Goal: Task Accomplishment & Management: Use online tool/utility

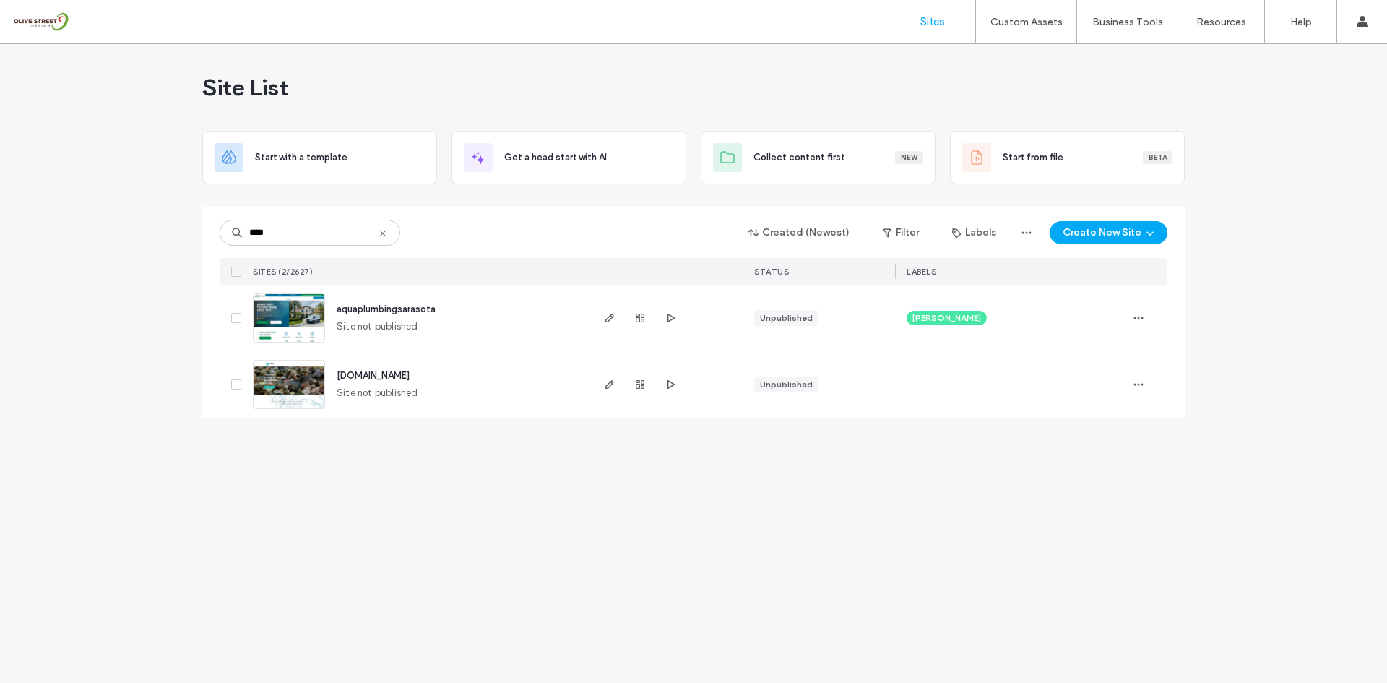
type input "****"
click at [605, 329] on div at bounding box center [640, 318] width 78 height 66
click at [609, 317] on icon "button" at bounding box center [610, 318] width 12 height 12
click at [667, 324] on span "button" at bounding box center [670, 317] width 17 height 17
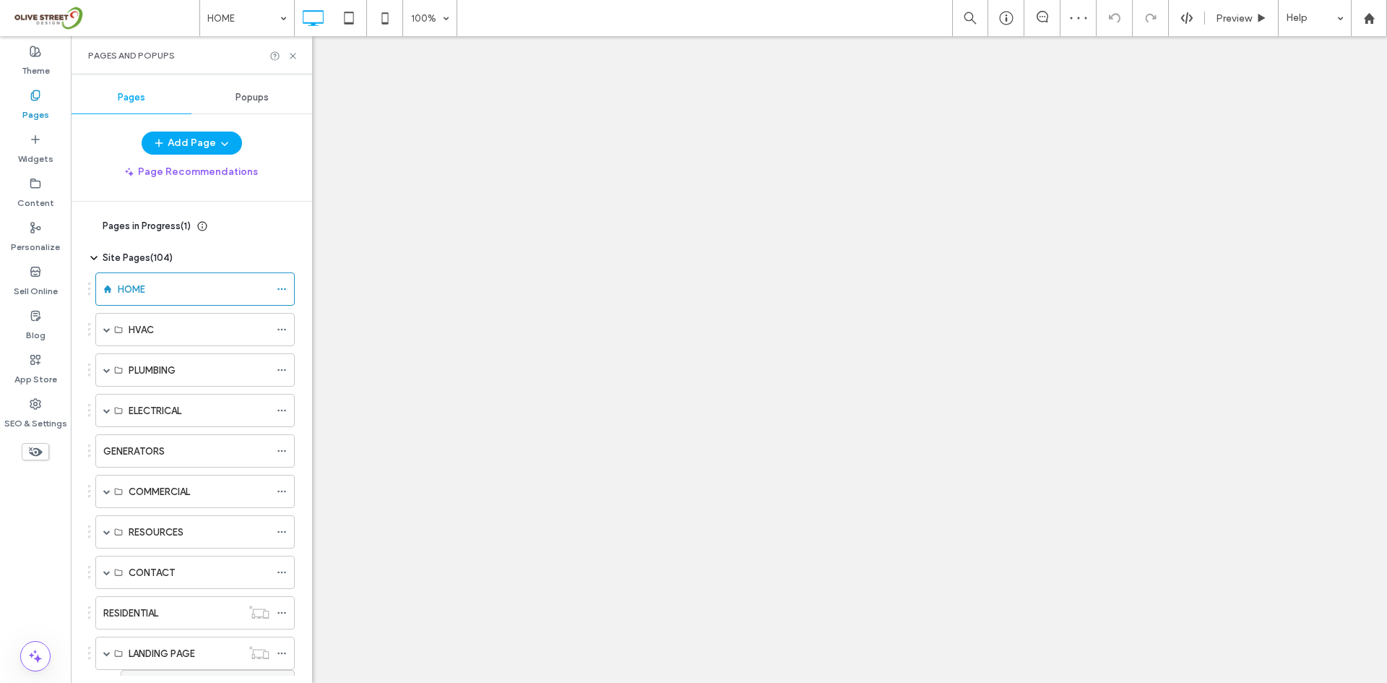
click at [161, 674] on label "HVAC LP" at bounding box center [158, 686] width 38 height 25
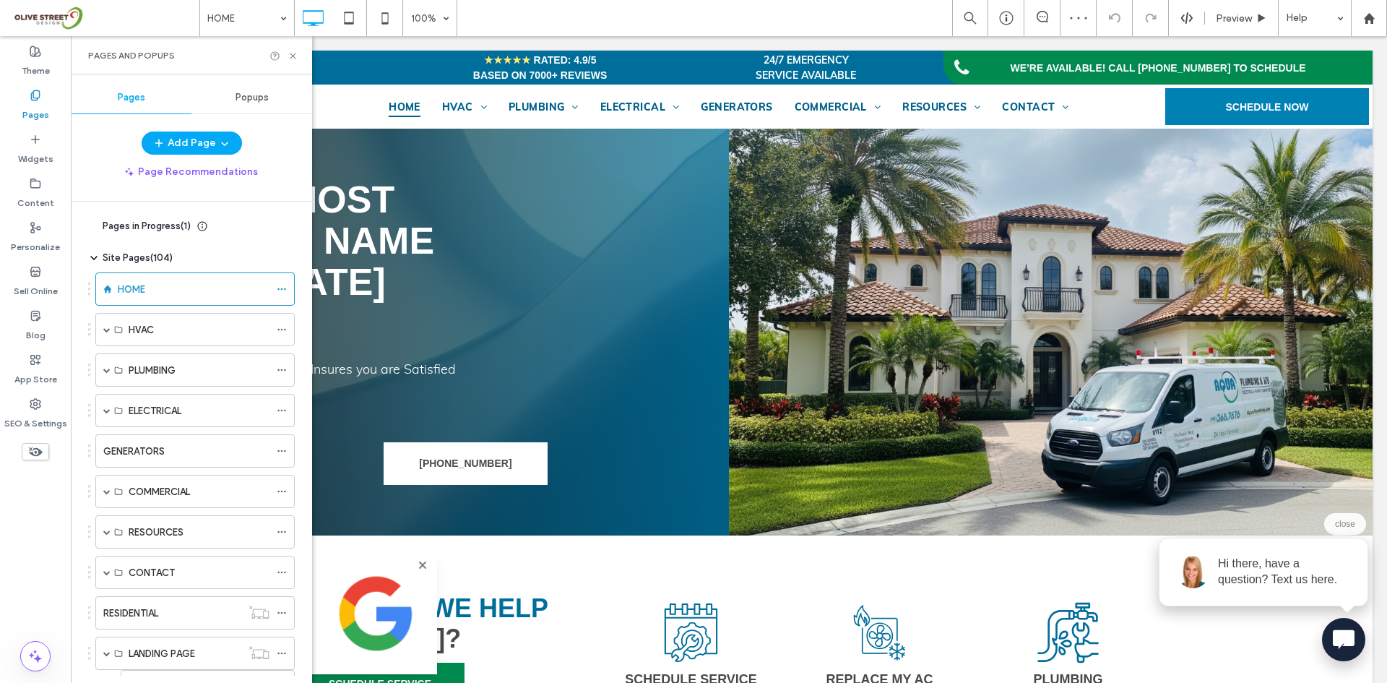
scroll to position [71, 0]
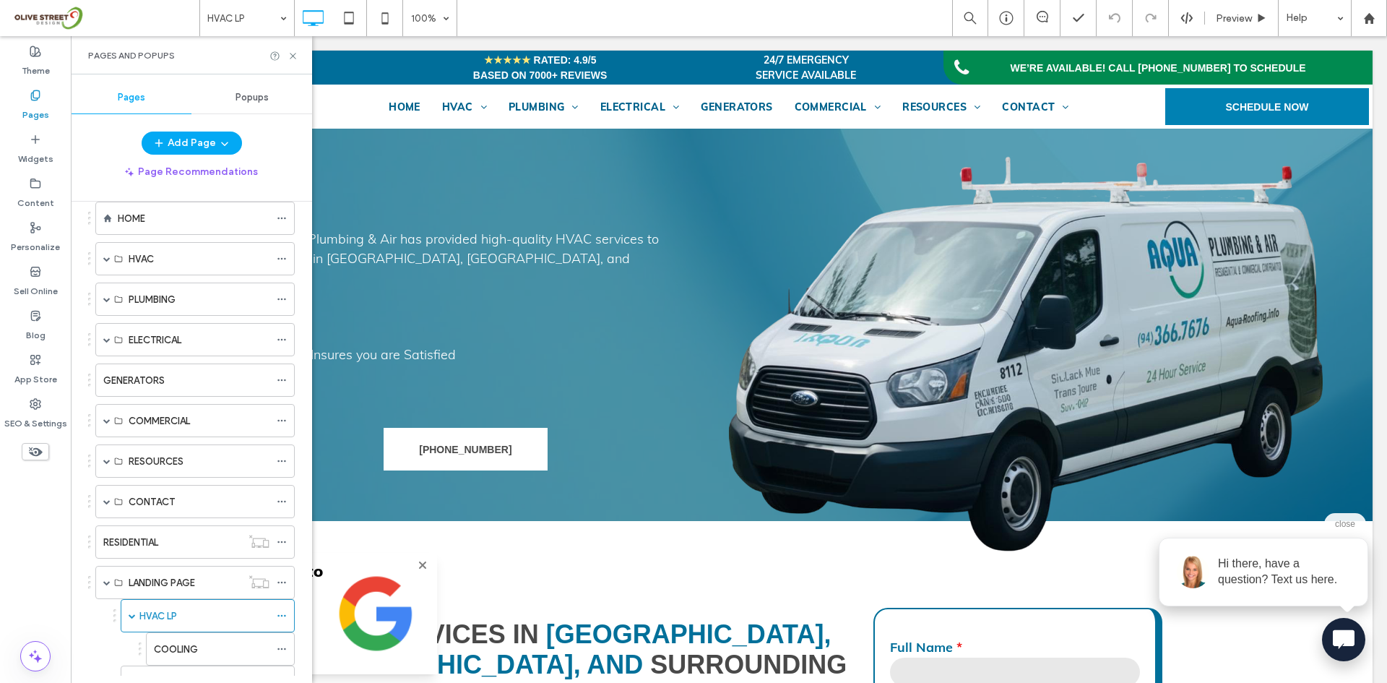
click at [1339, 523] on span "close" at bounding box center [1345, 524] width 20 height 10
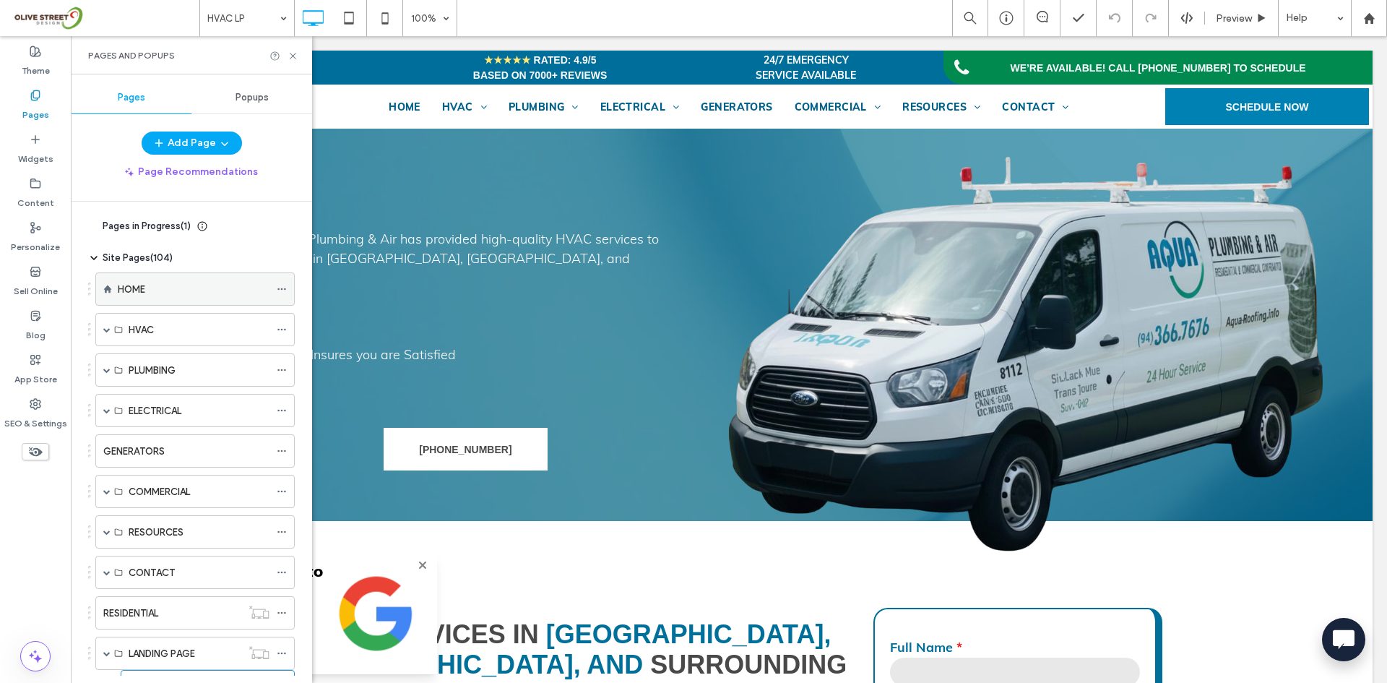
click at [163, 298] on div "HOME" at bounding box center [194, 289] width 152 height 32
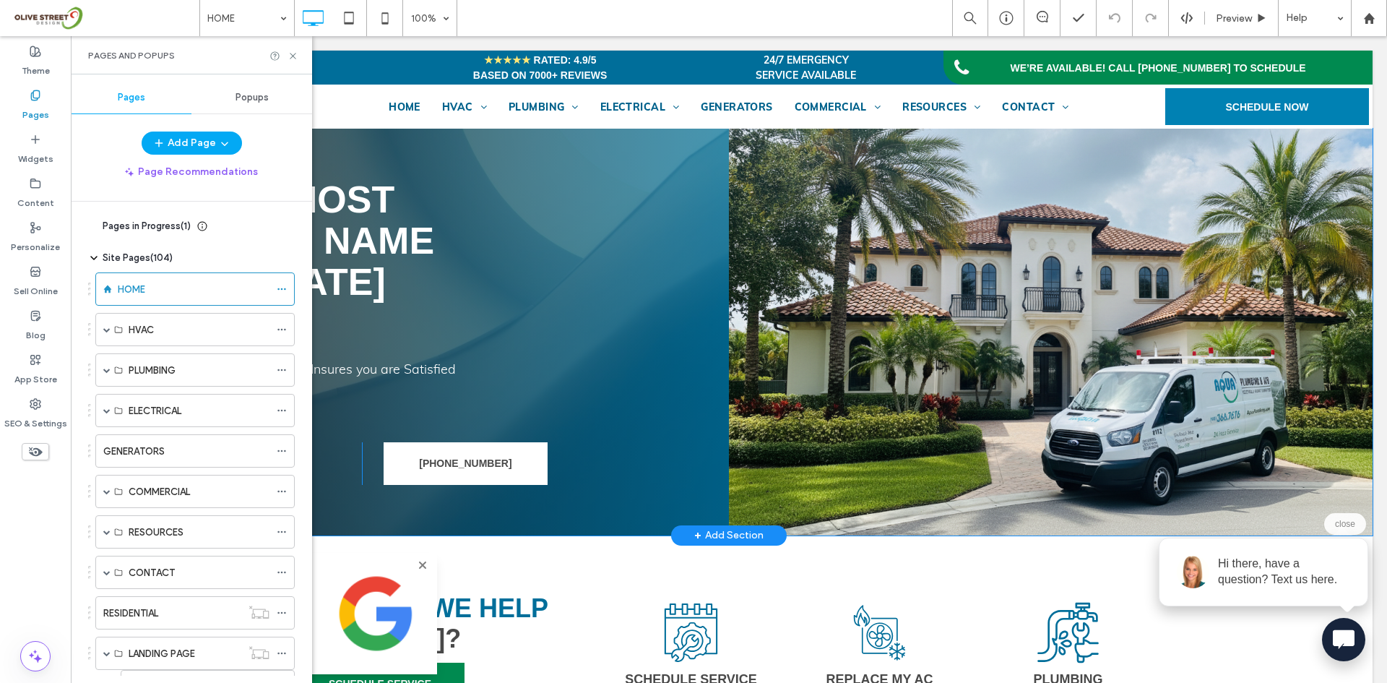
drag, startPoint x: 970, startPoint y: 235, endPoint x: 966, endPoint y: 264, distance: 29.9
click at [970, 235] on div "Click To Paste" at bounding box center [1051, 332] width 644 height 407
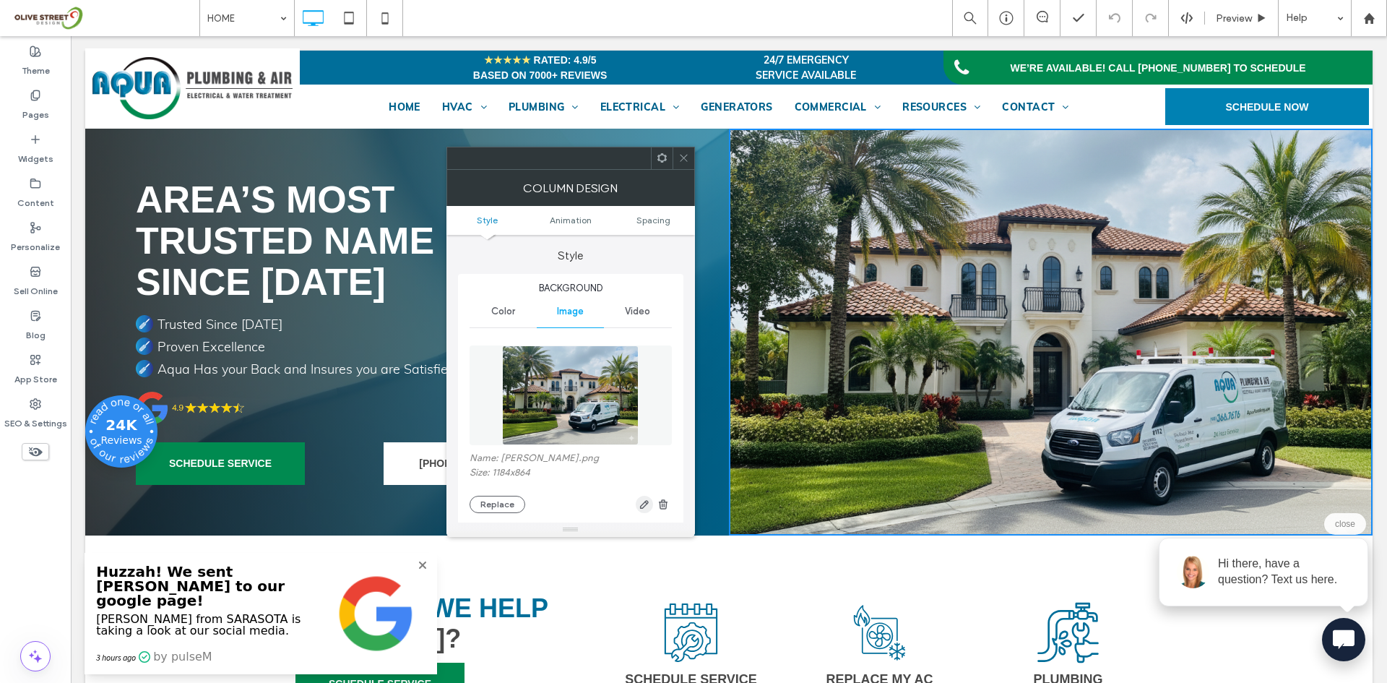
click at [643, 502] on icon "button" at bounding box center [645, 504] width 12 height 12
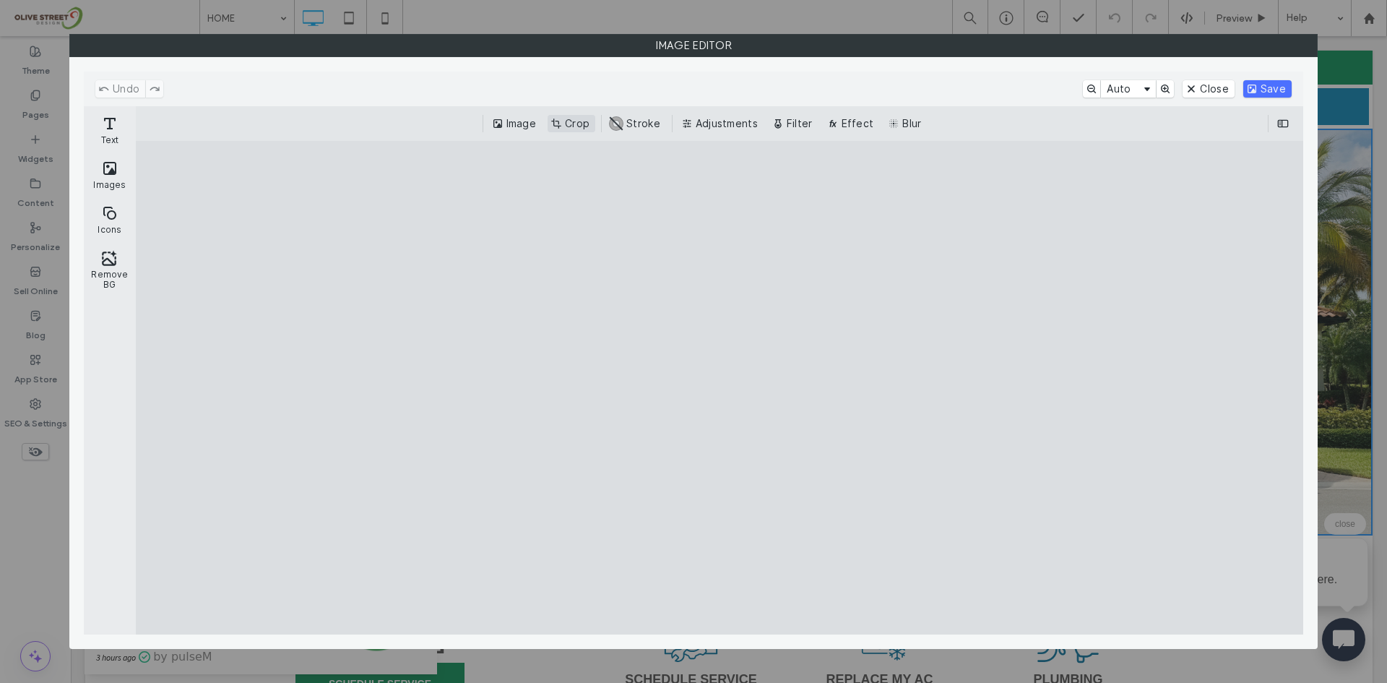
click at [564, 122] on button "Crop" at bounding box center [572, 123] width 48 height 17
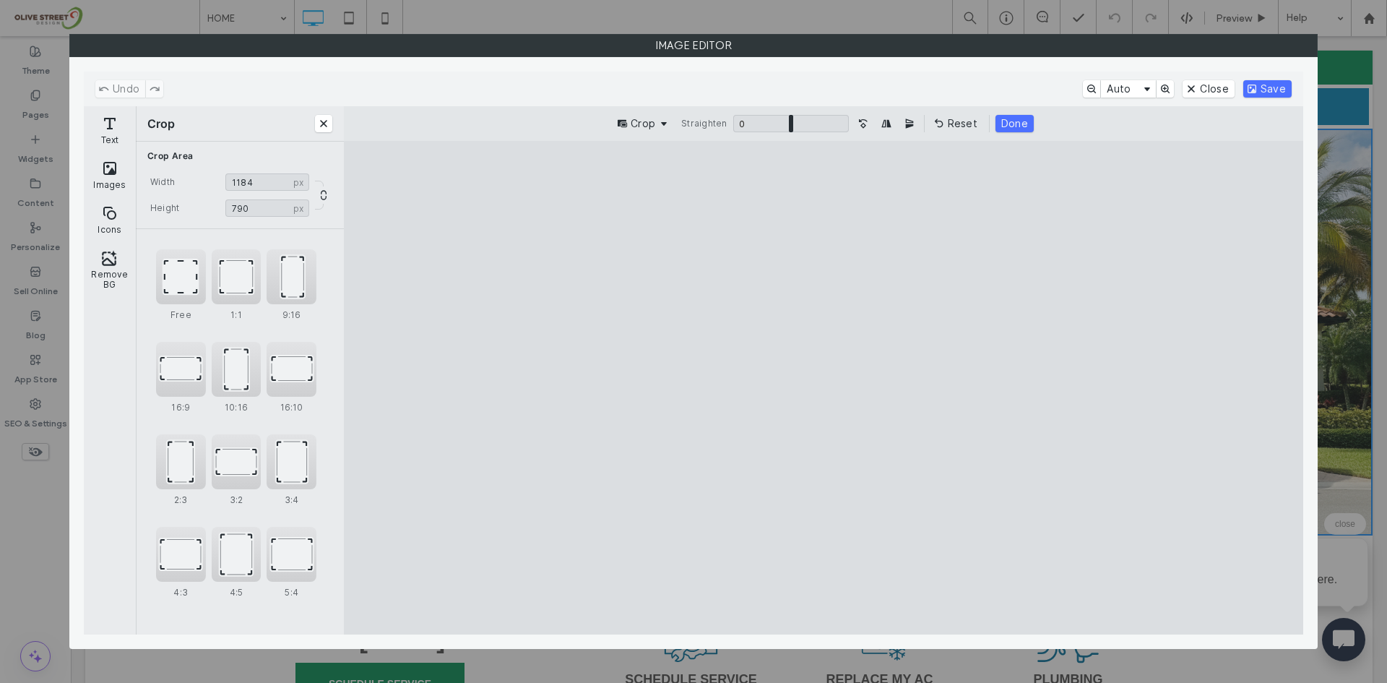
type input "***"
drag, startPoint x: 1086, startPoint y: 582, endPoint x: 1101, endPoint y: 544, distance: 41.2
click at [824, 388] on cesdk-canvas "Editor canvas" at bounding box center [824, 388] width 0 height 0
click at [1003, 121] on button "Done" at bounding box center [1015, 123] width 38 height 17
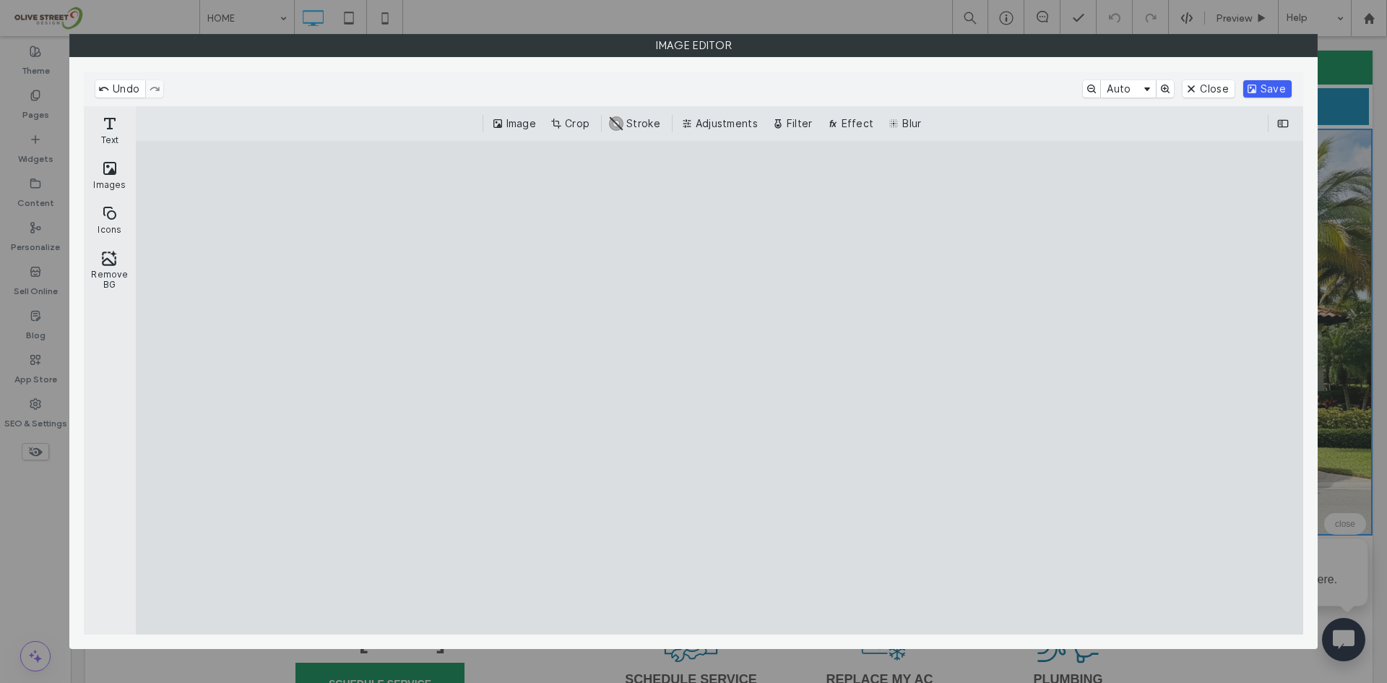
click at [1259, 87] on button "Save" at bounding box center [1267, 88] width 48 height 17
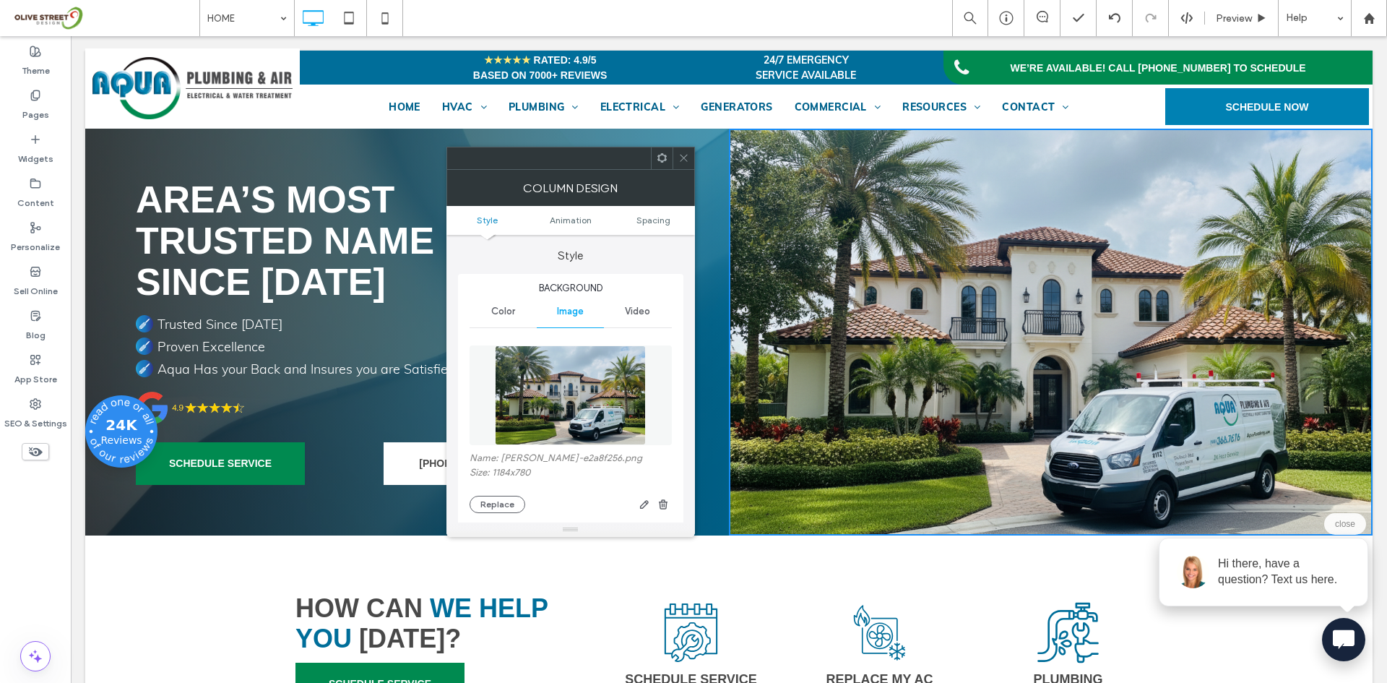
click at [681, 168] on span at bounding box center [683, 158] width 11 height 22
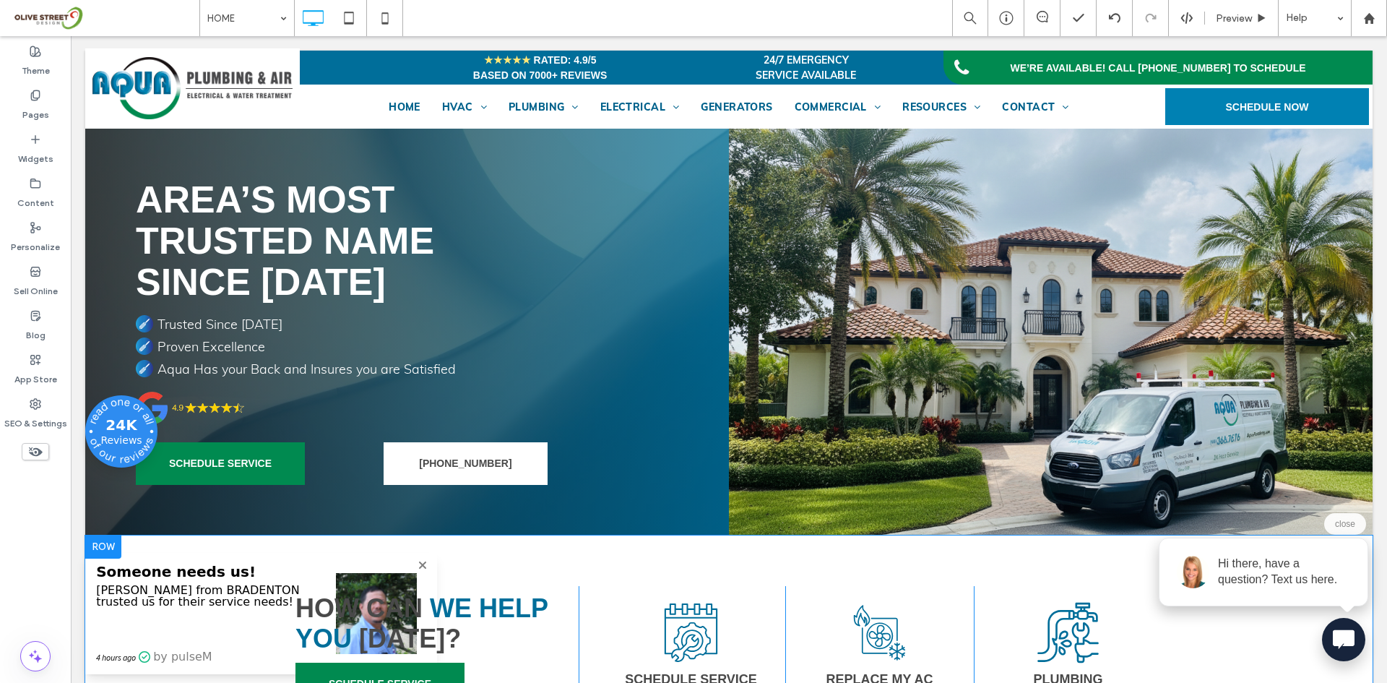
drag, startPoint x: 421, startPoint y: 562, endPoint x: 422, endPoint y: 629, distance: 66.5
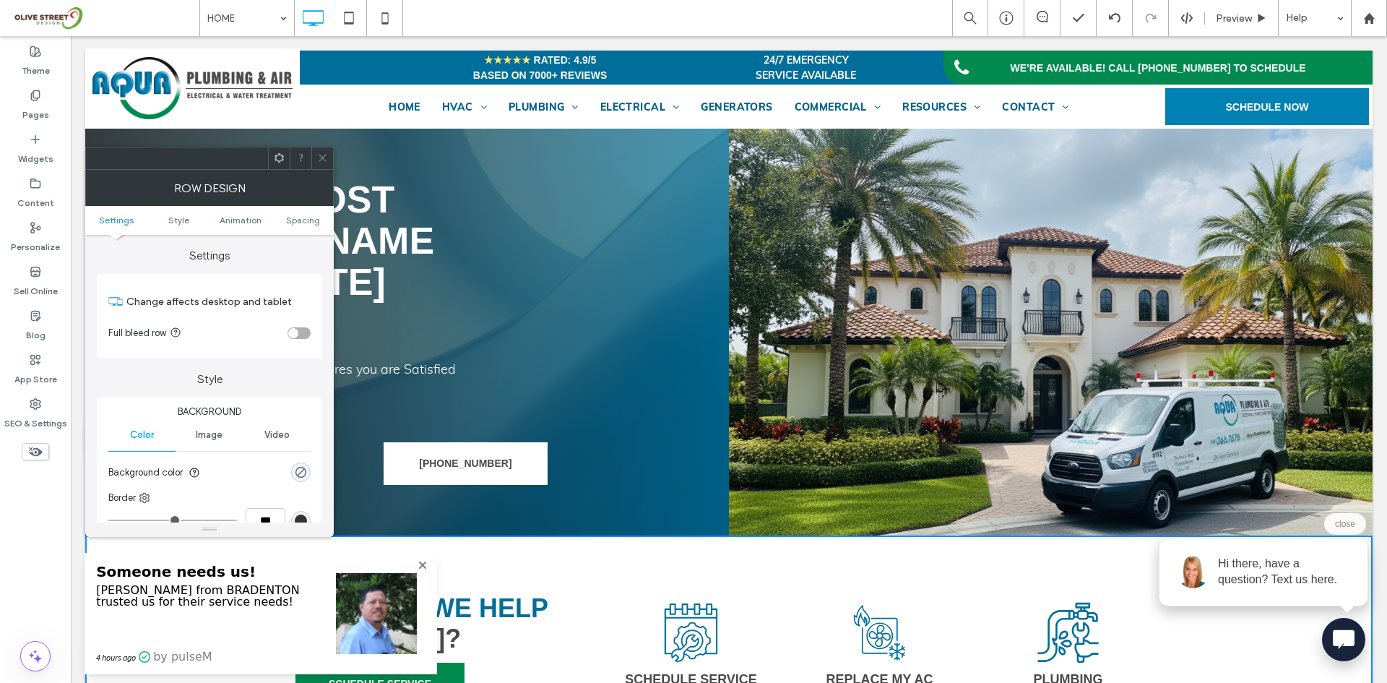
click at [323, 155] on icon at bounding box center [322, 157] width 11 height 11
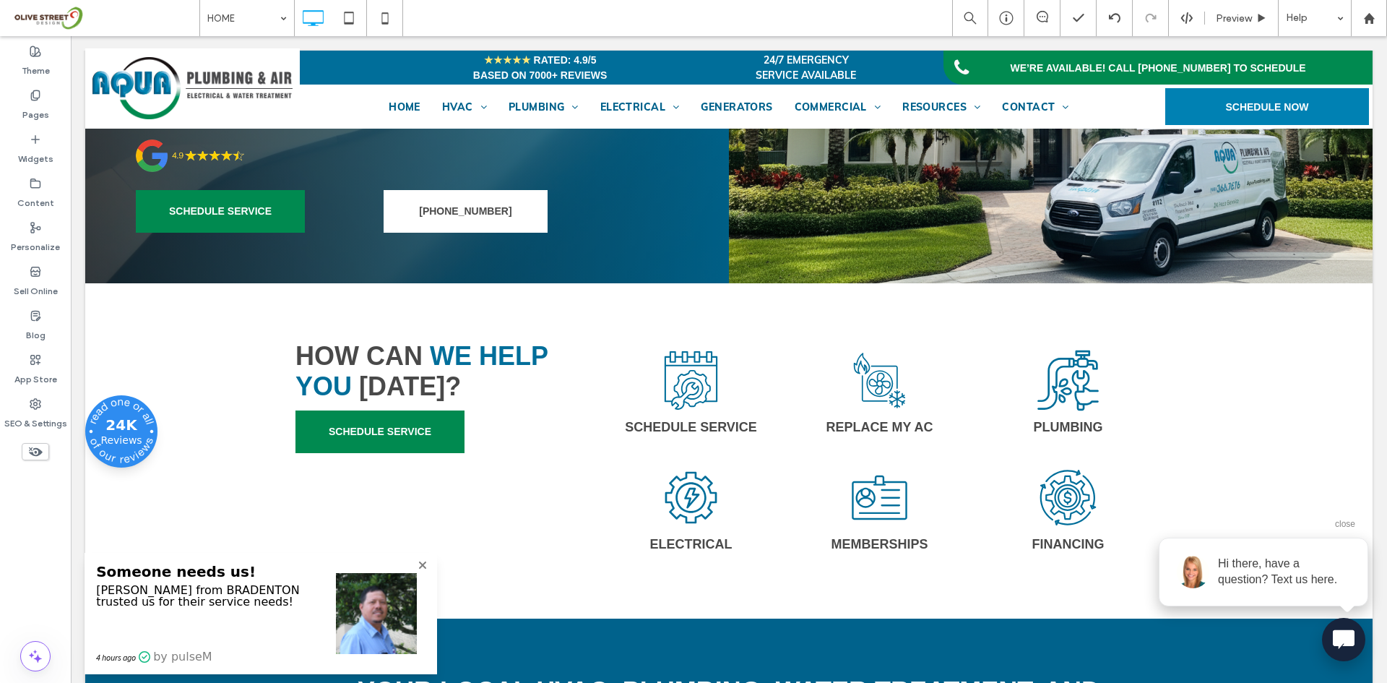
scroll to position [361, 0]
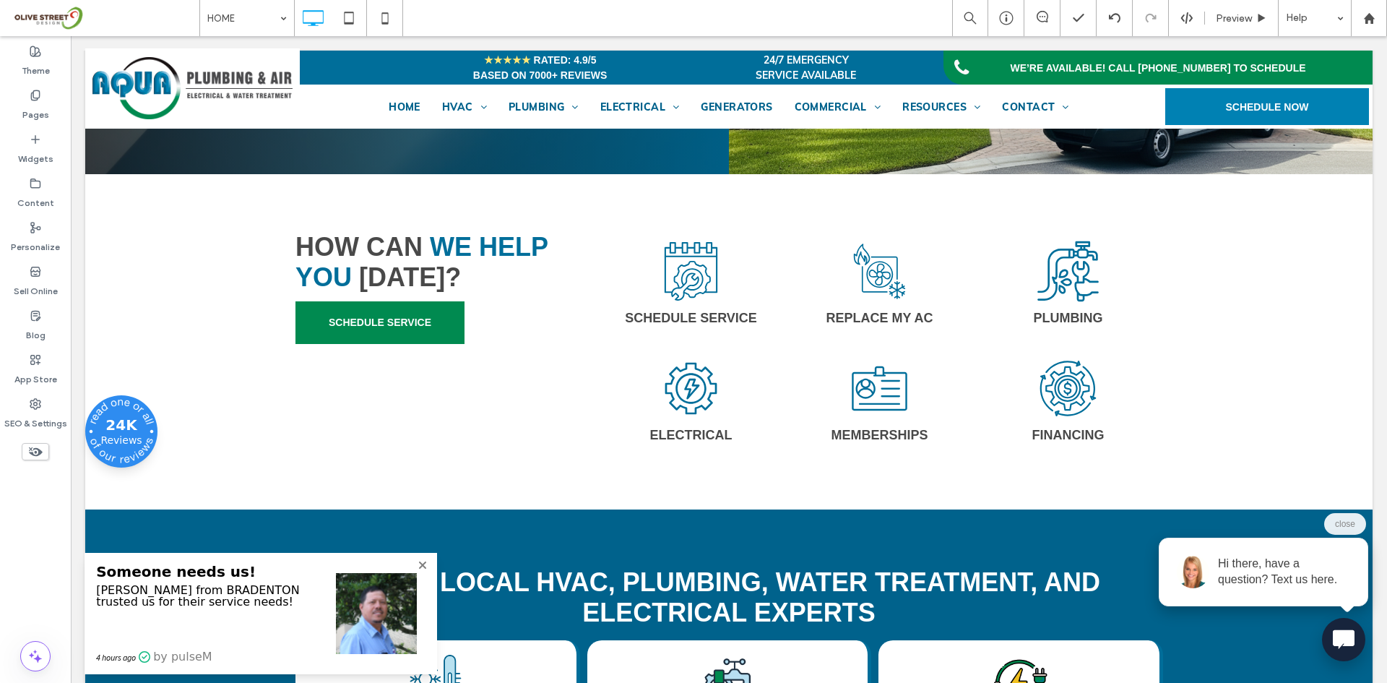
click at [426, 567] on icon at bounding box center [422, 564] width 7 height 7
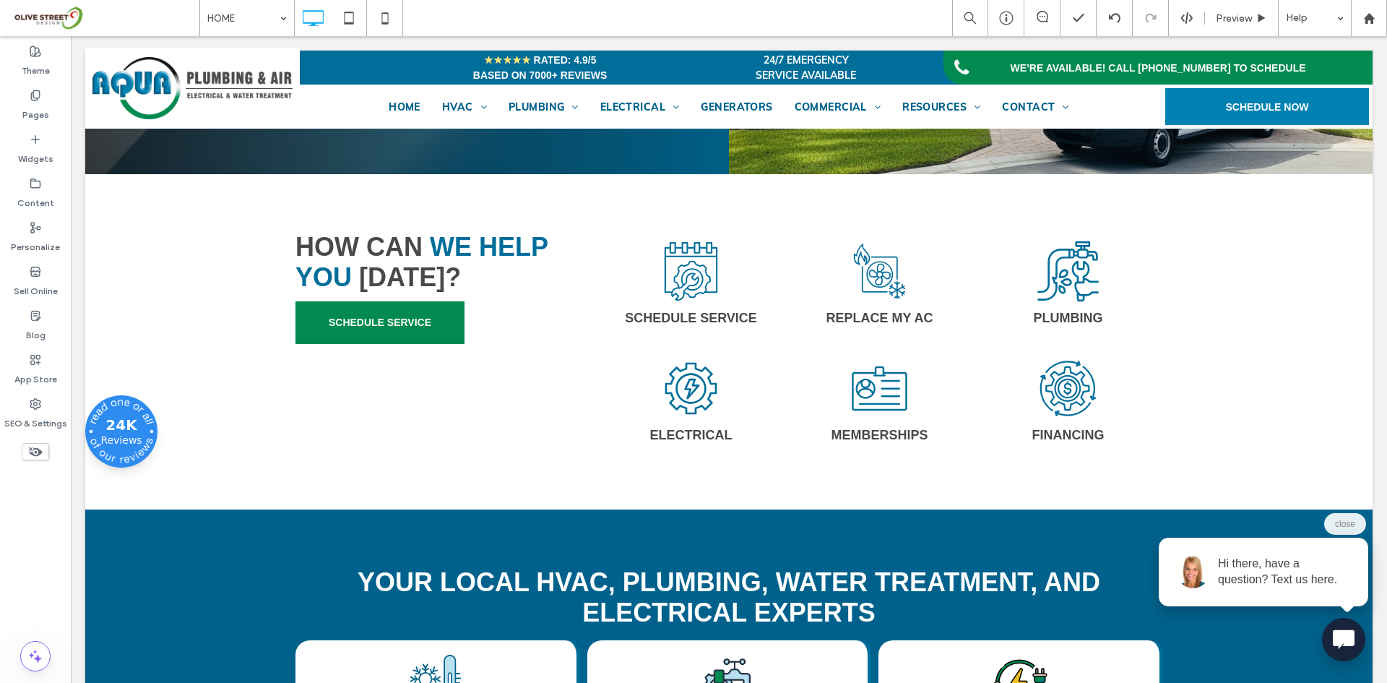
click at [1346, 522] on button "close" at bounding box center [1345, 524] width 42 height 22
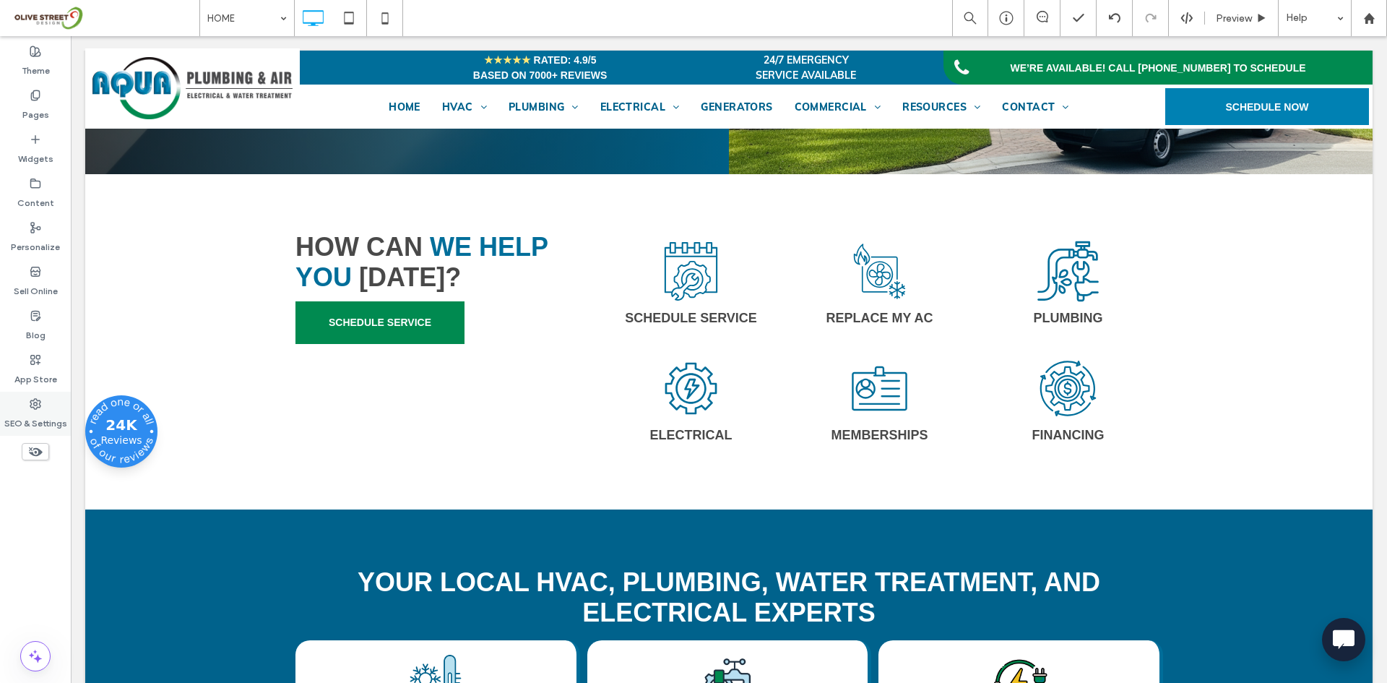
click at [17, 423] on label "SEO & Settings" at bounding box center [35, 420] width 63 height 20
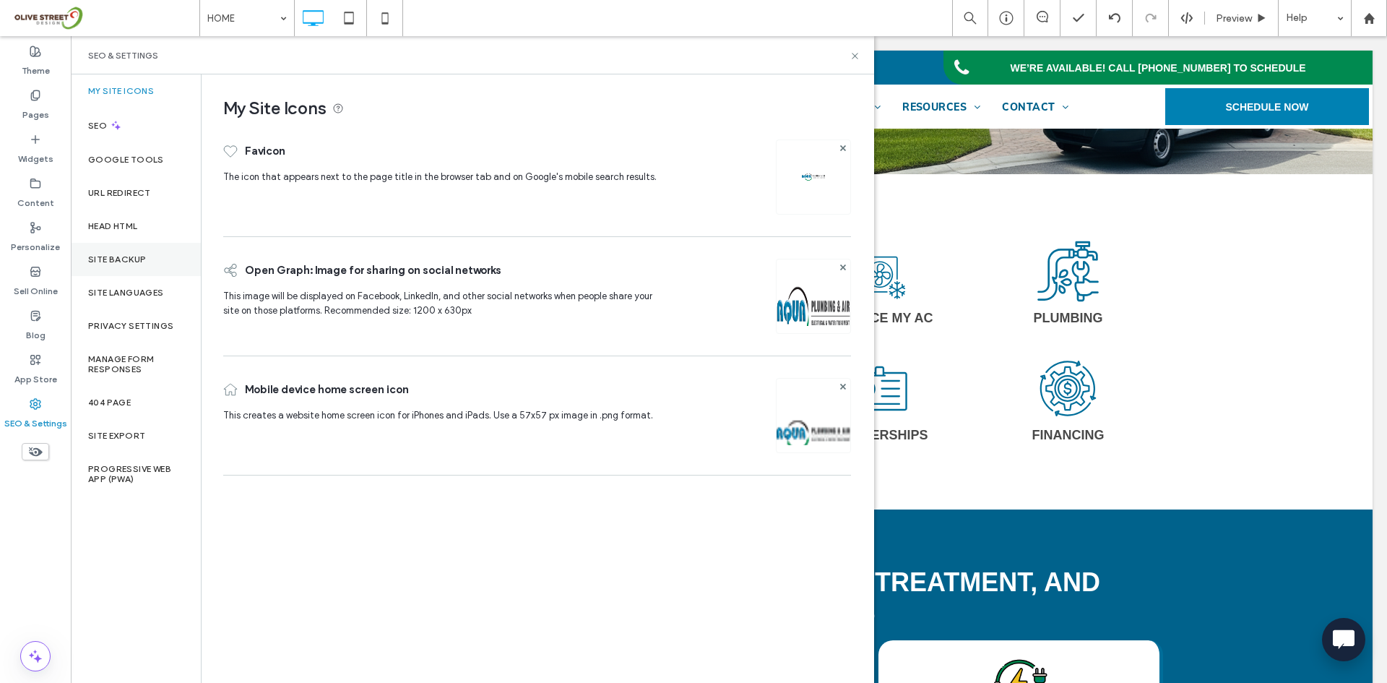
click at [124, 249] on div "Site Backup" at bounding box center [136, 259] width 130 height 33
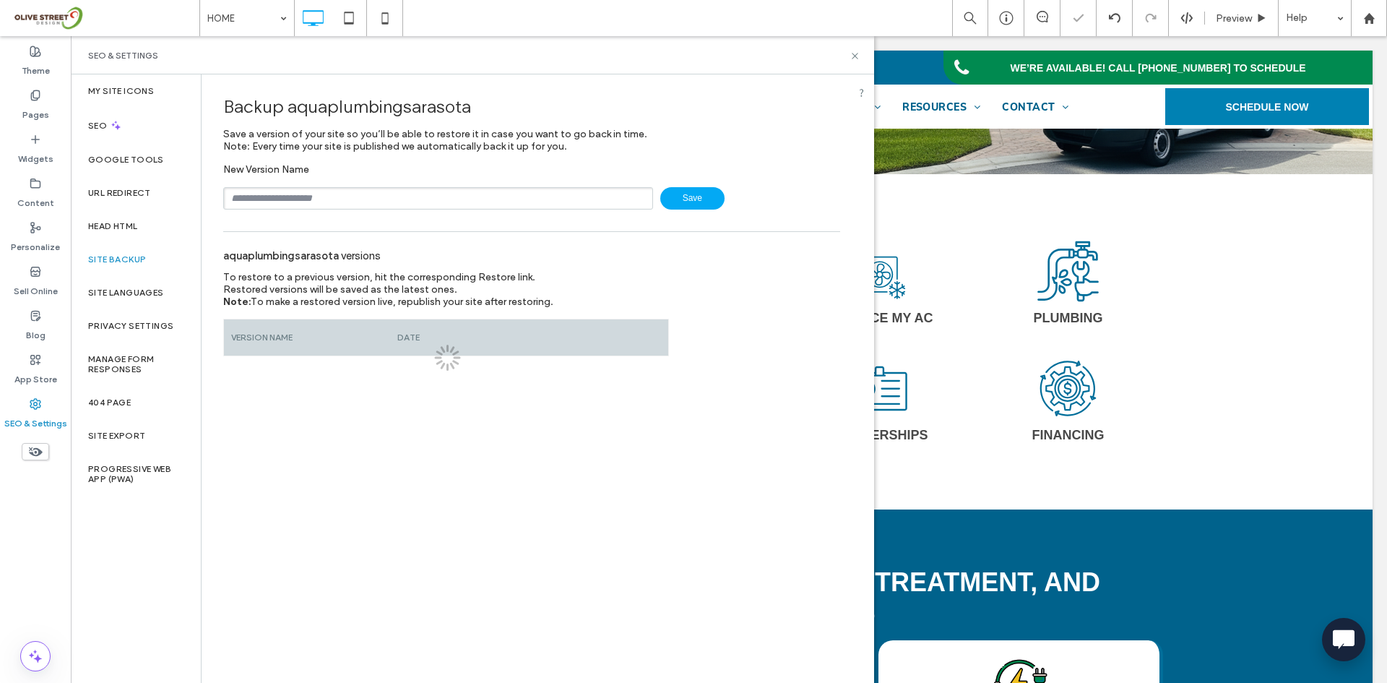
click at [262, 196] on input "text" at bounding box center [438, 198] width 430 height 22
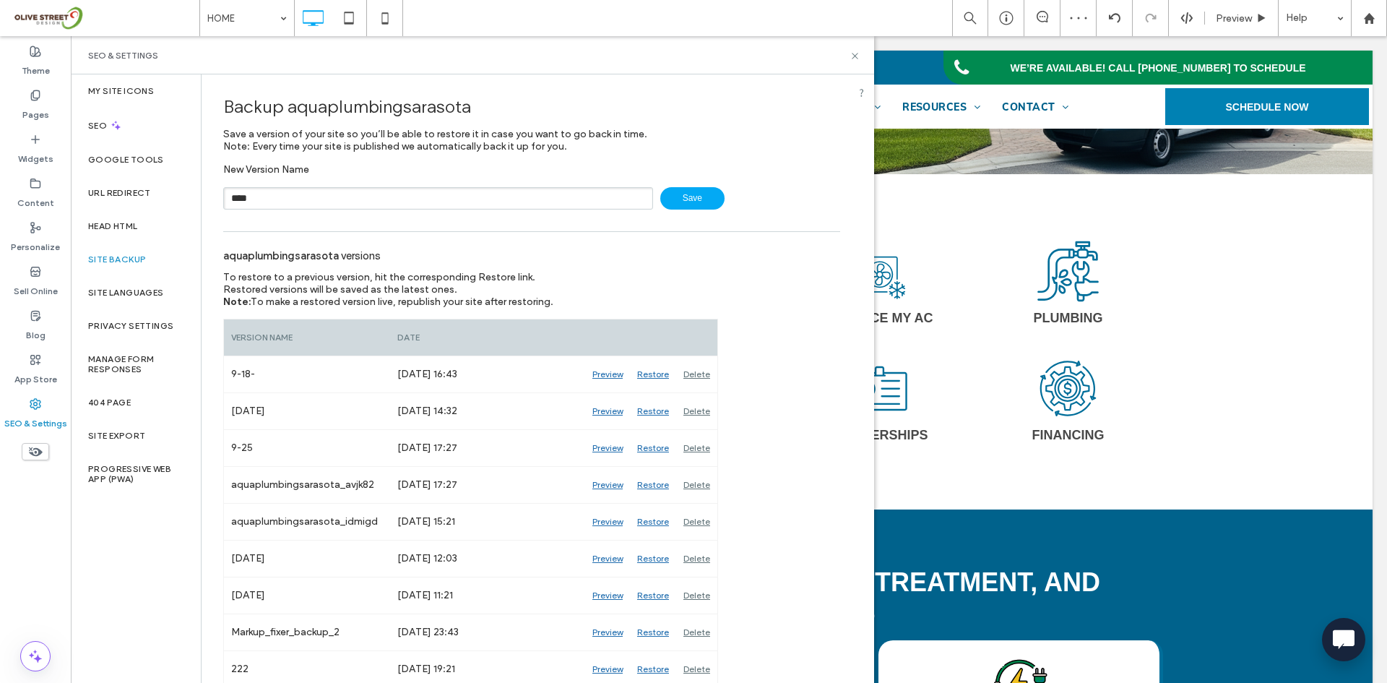
type input "****"
click at [854, 56] on icon at bounding box center [855, 56] width 11 height 11
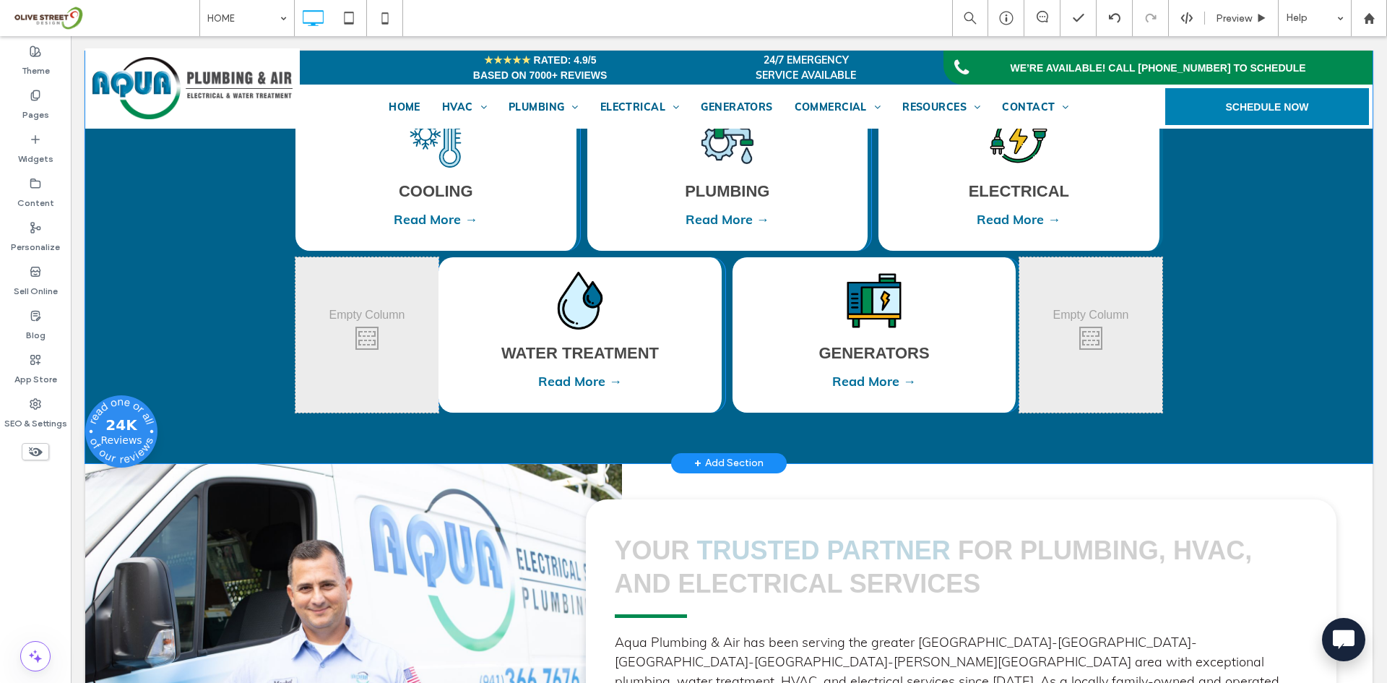
scroll to position [963, 0]
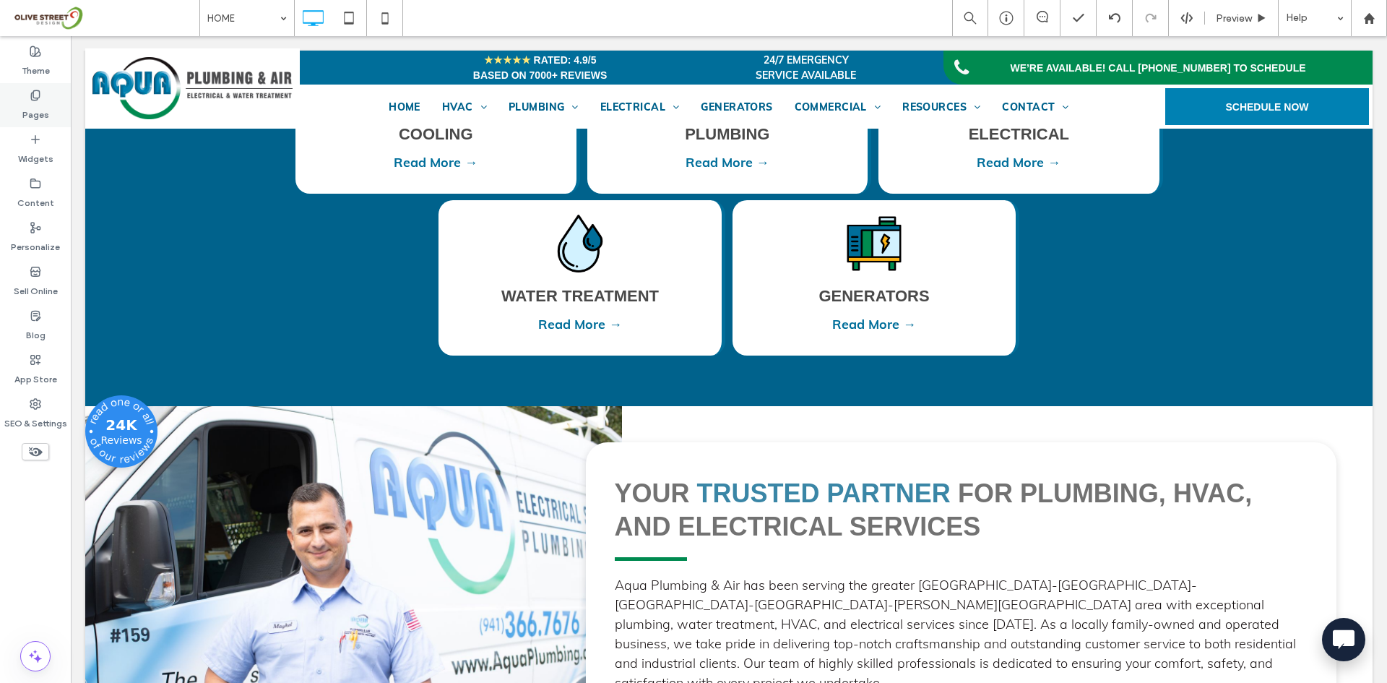
click at [46, 105] on label "Pages" at bounding box center [35, 111] width 27 height 20
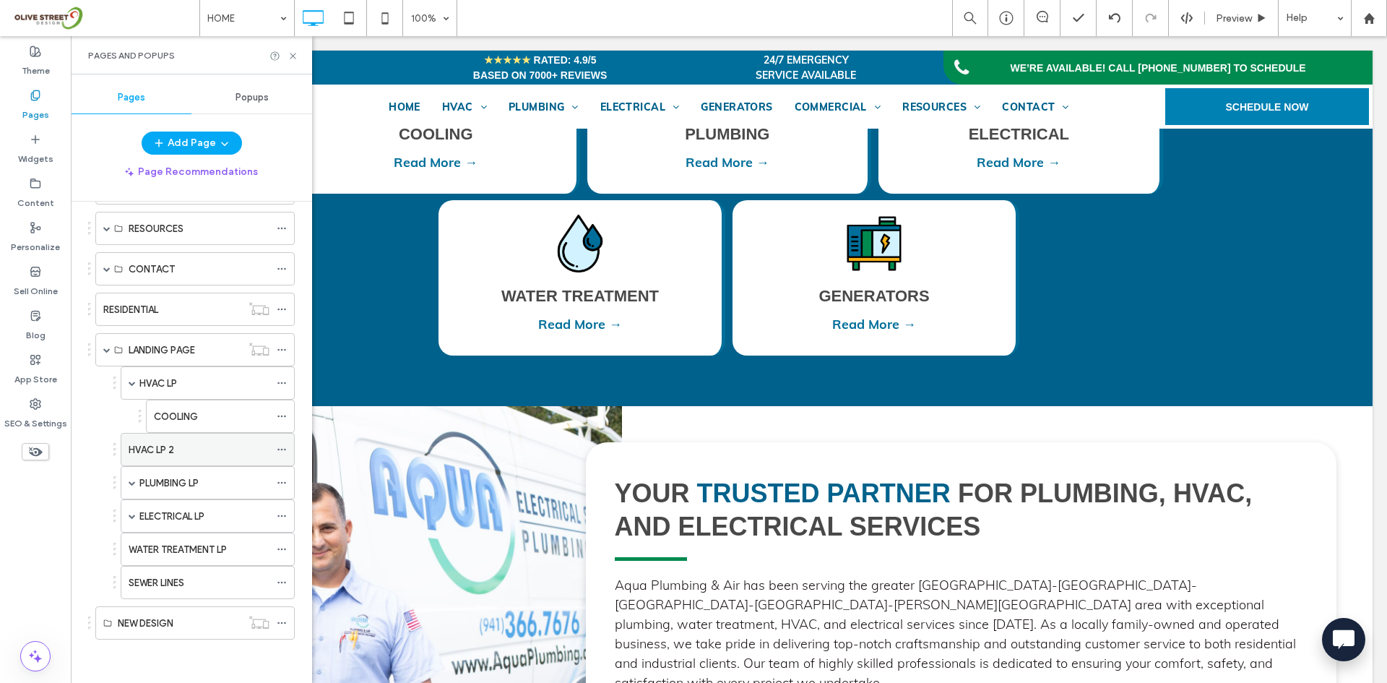
scroll to position [183, 0]
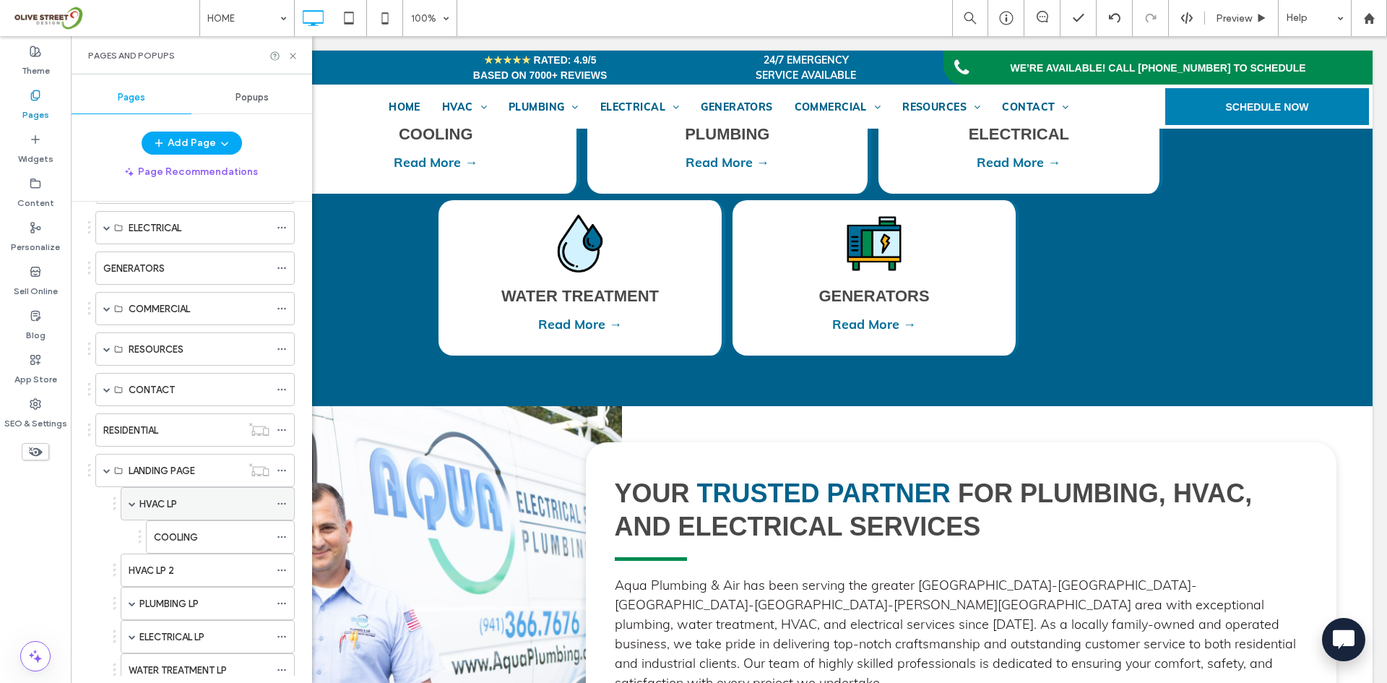
click at [181, 506] on div "HVAC LP" at bounding box center [204, 503] width 130 height 15
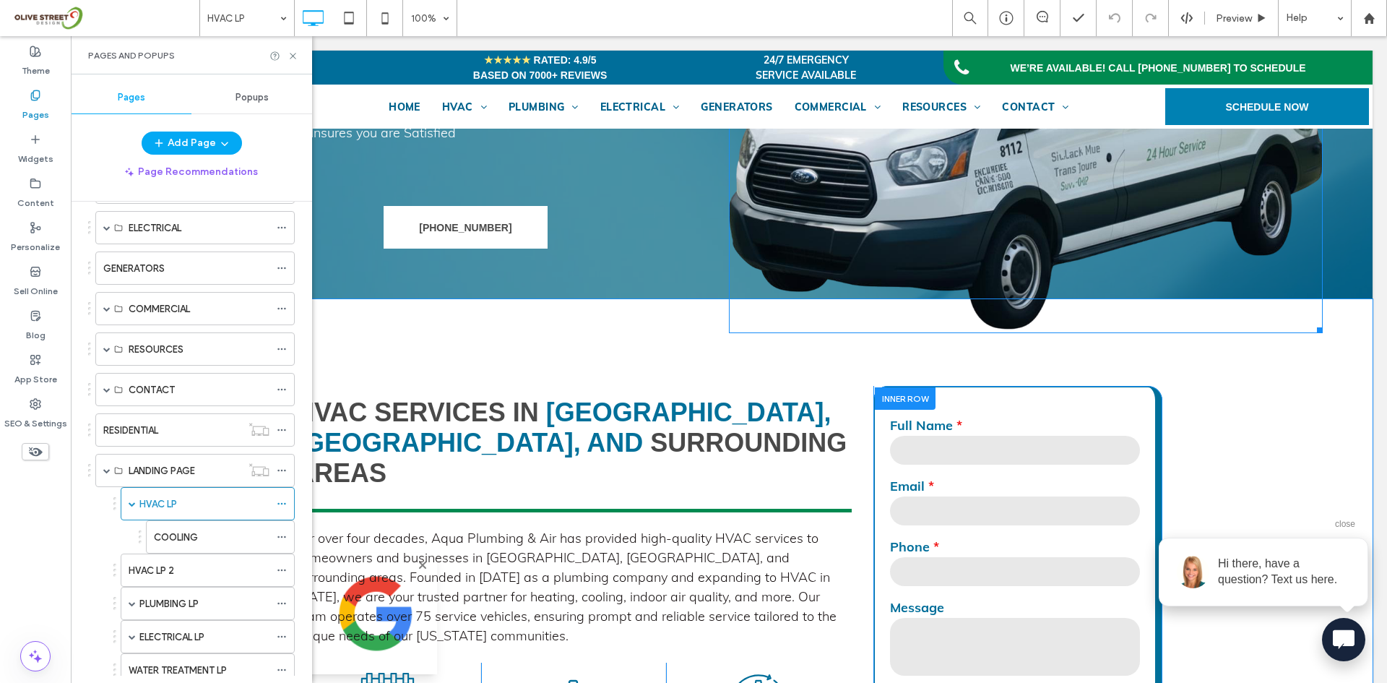
scroll to position [241, 0]
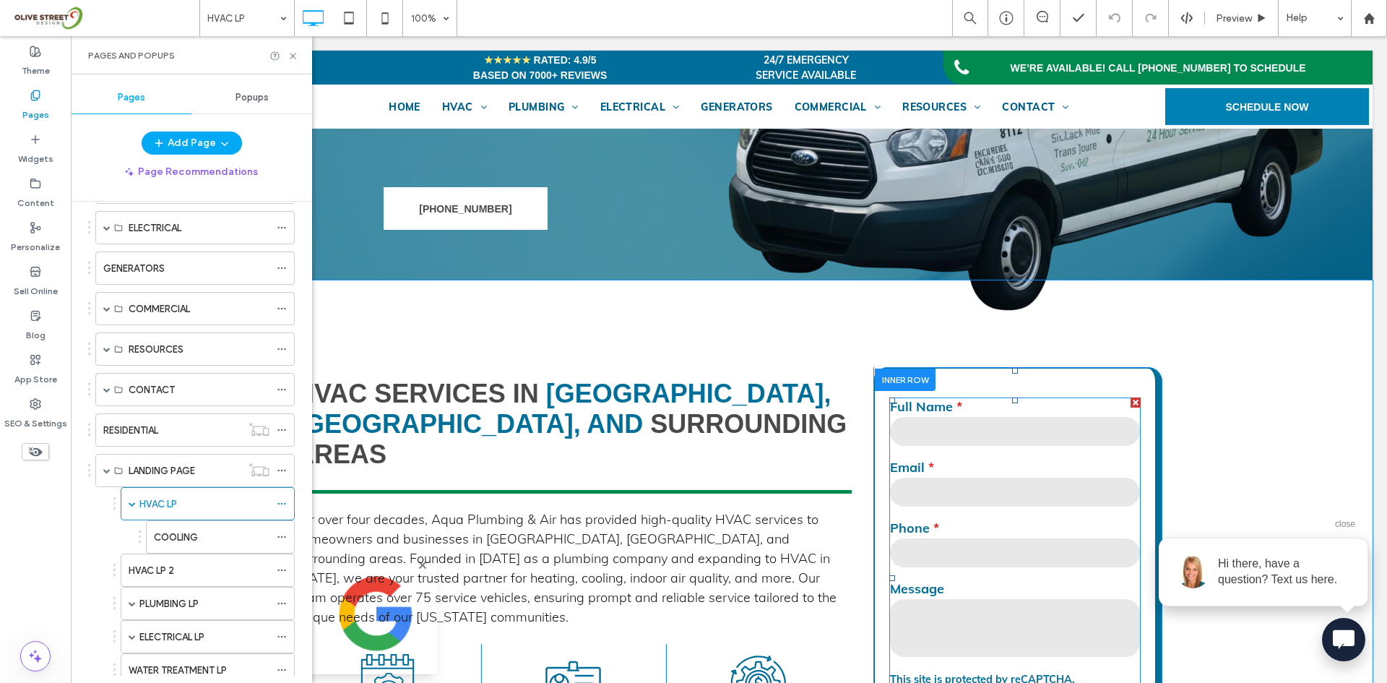
drag, startPoint x: 1038, startPoint y: 485, endPoint x: 971, endPoint y: 671, distance: 198.1
click at [1038, 485] on input "email" at bounding box center [1015, 492] width 250 height 29
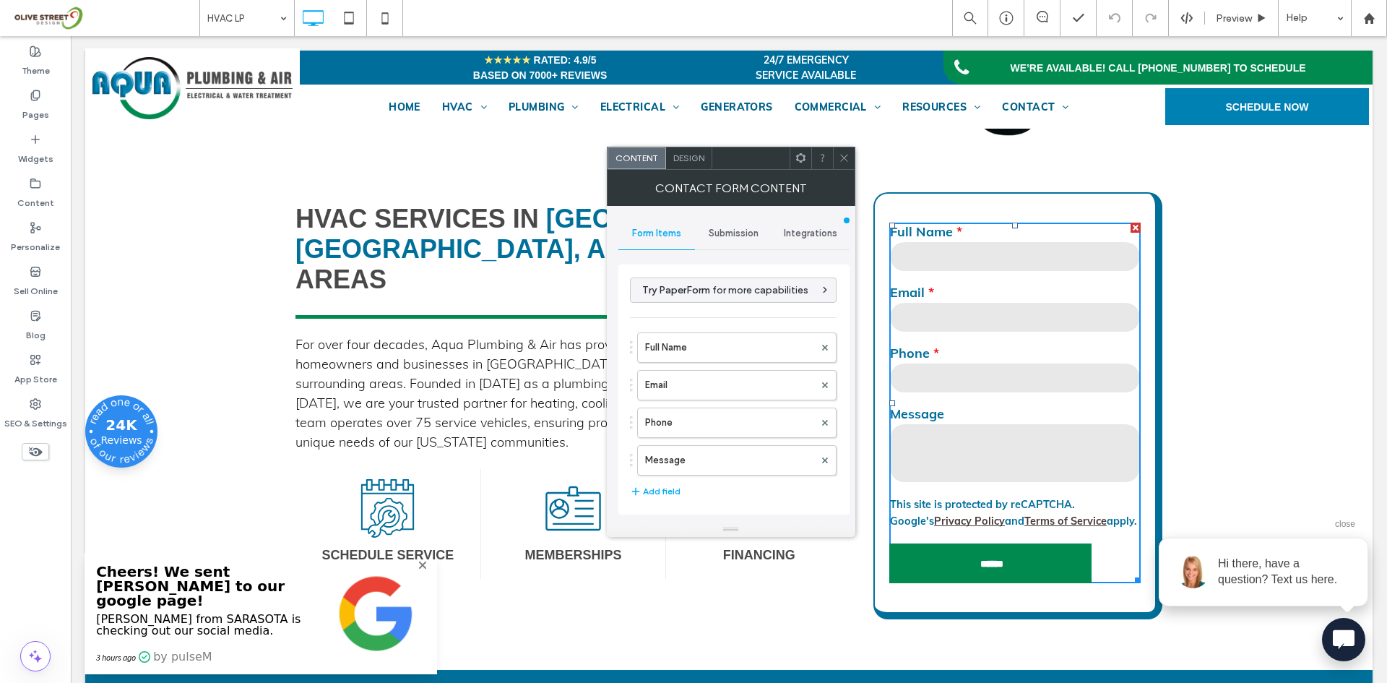
scroll to position [482, 0]
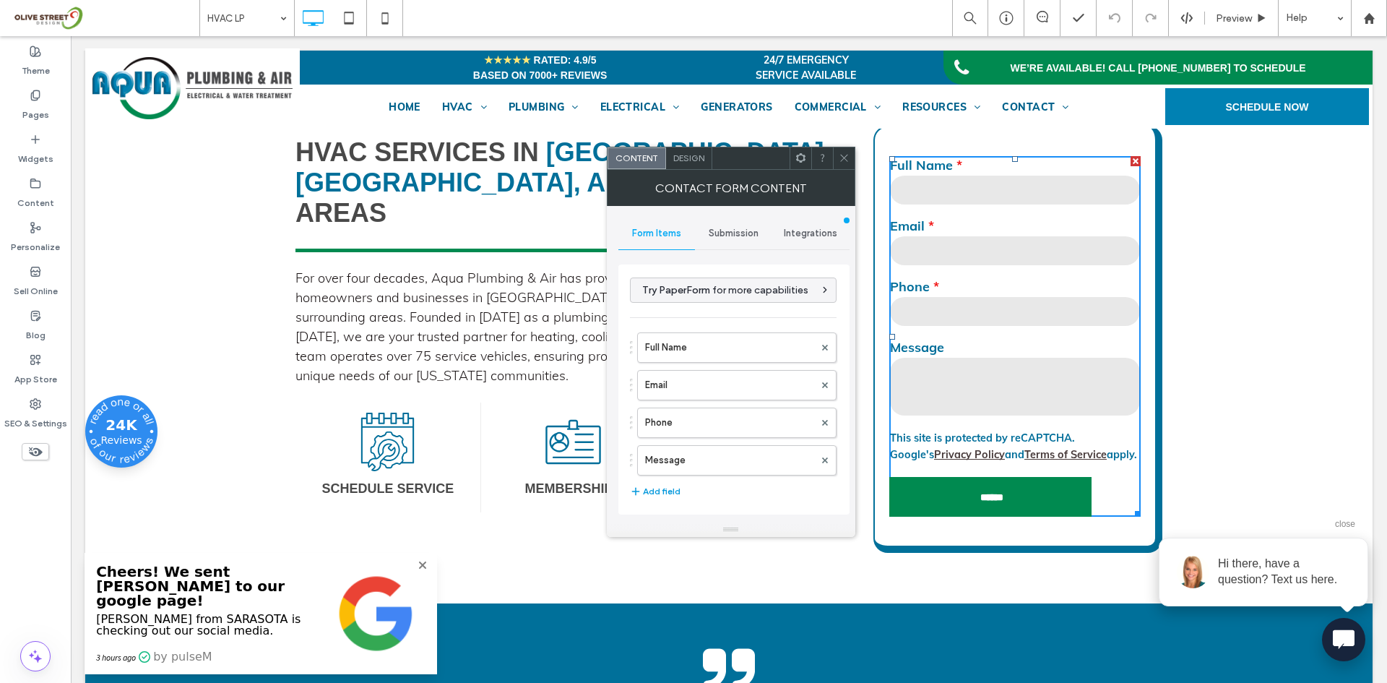
click at [659, 491] on button "Add field" at bounding box center [655, 491] width 51 height 17
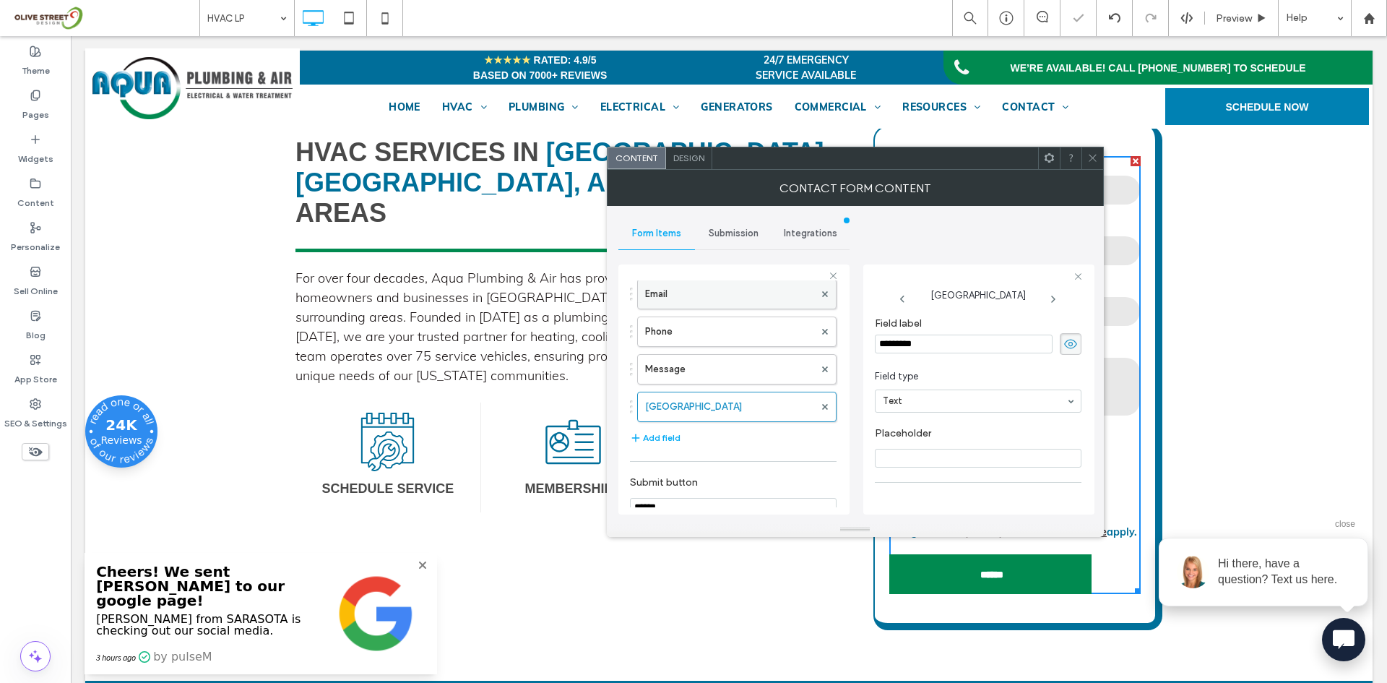
scroll to position [241, 0]
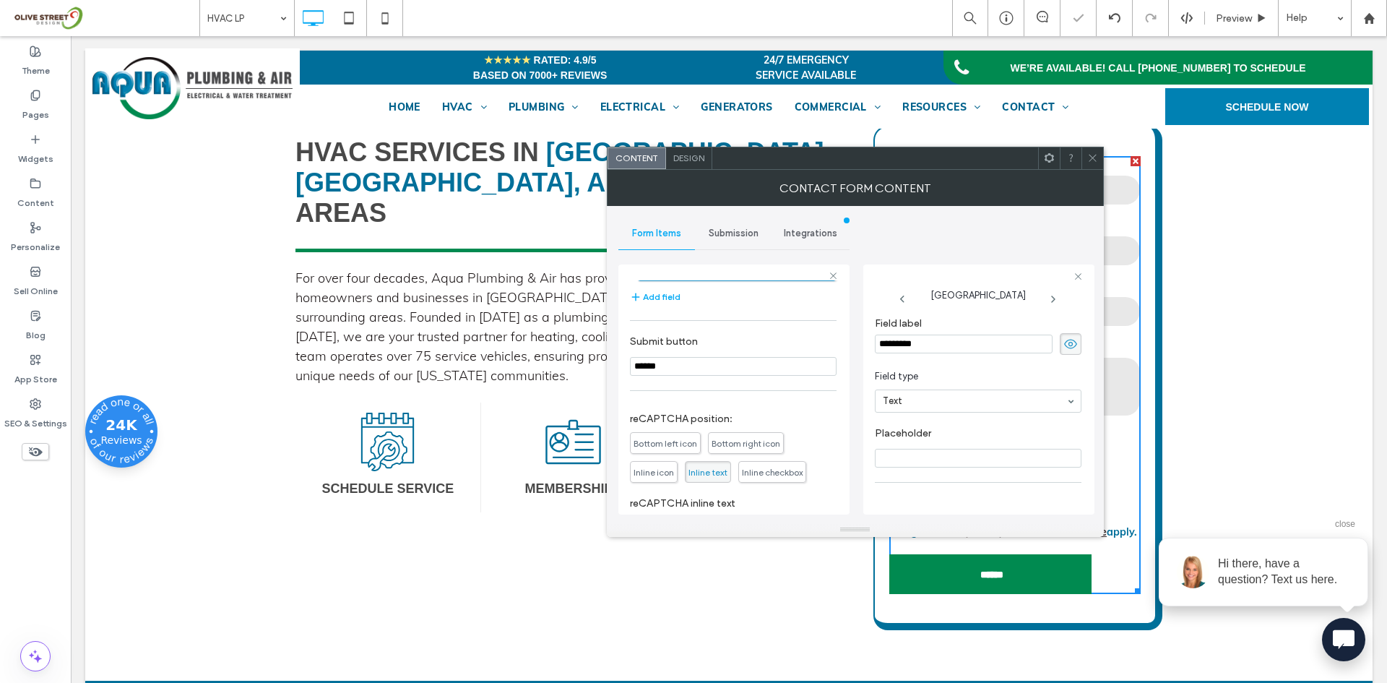
click at [965, 343] on input "*********" at bounding box center [964, 343] width 178 height 19
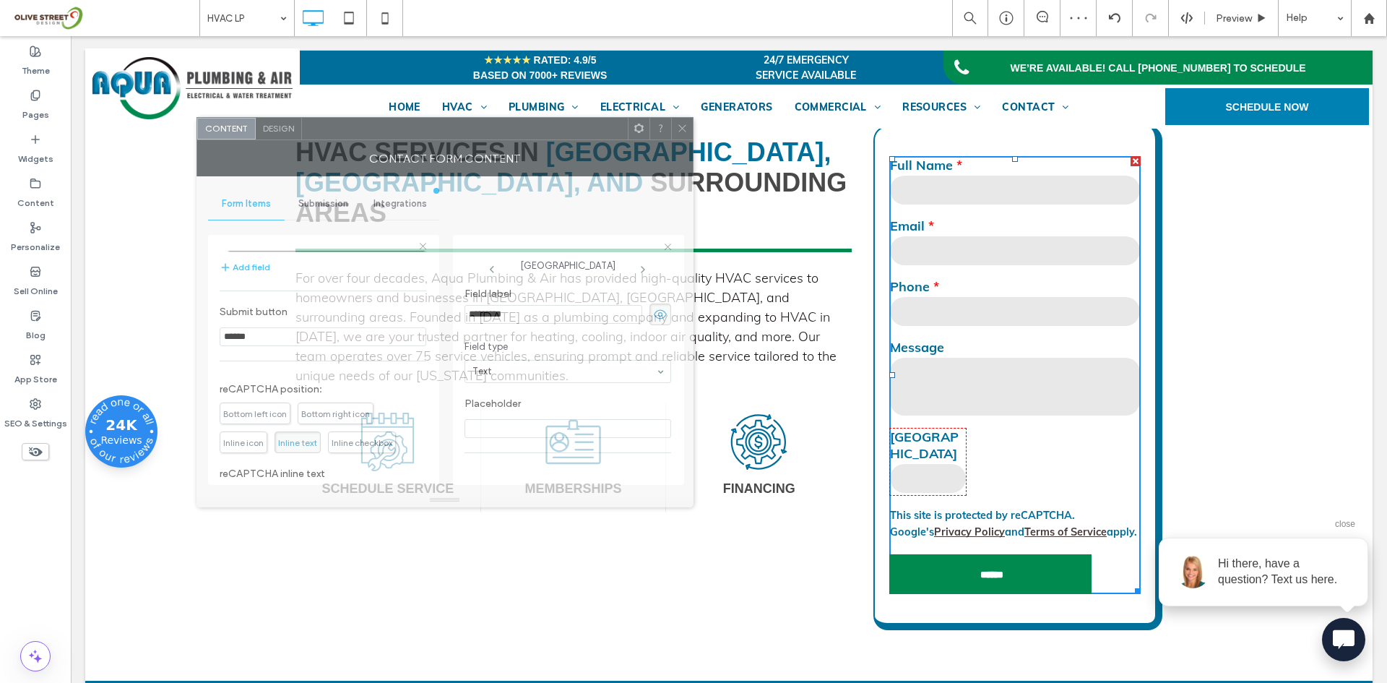
drag, startPoint x: 887, startPoint y: 161, endPoint x: 470, endPoint y: 124, distance: 419.3
click at [470, 124] on div at bounding box center [465, 129] width 326 height 22
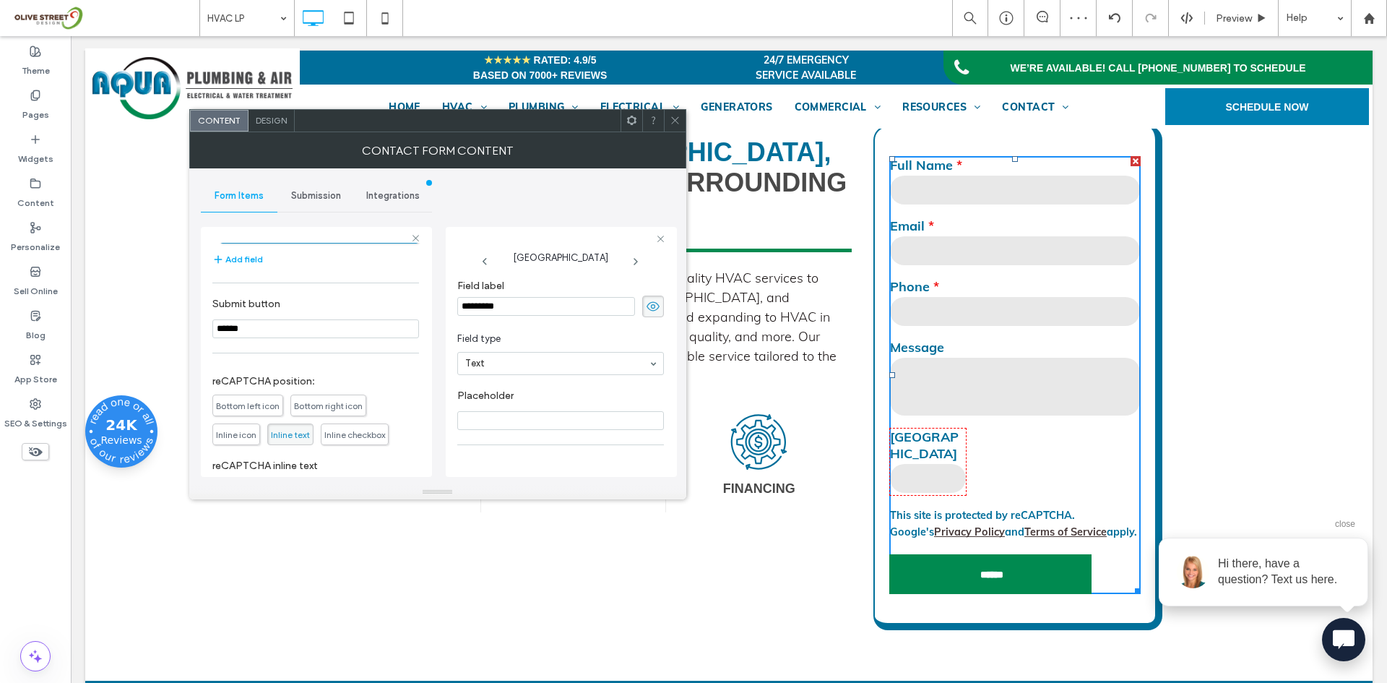
click at [514, 306] on input "*********" at bounding box center [546, 306] width 178 height 19
paste input "**********"
type input "**********"
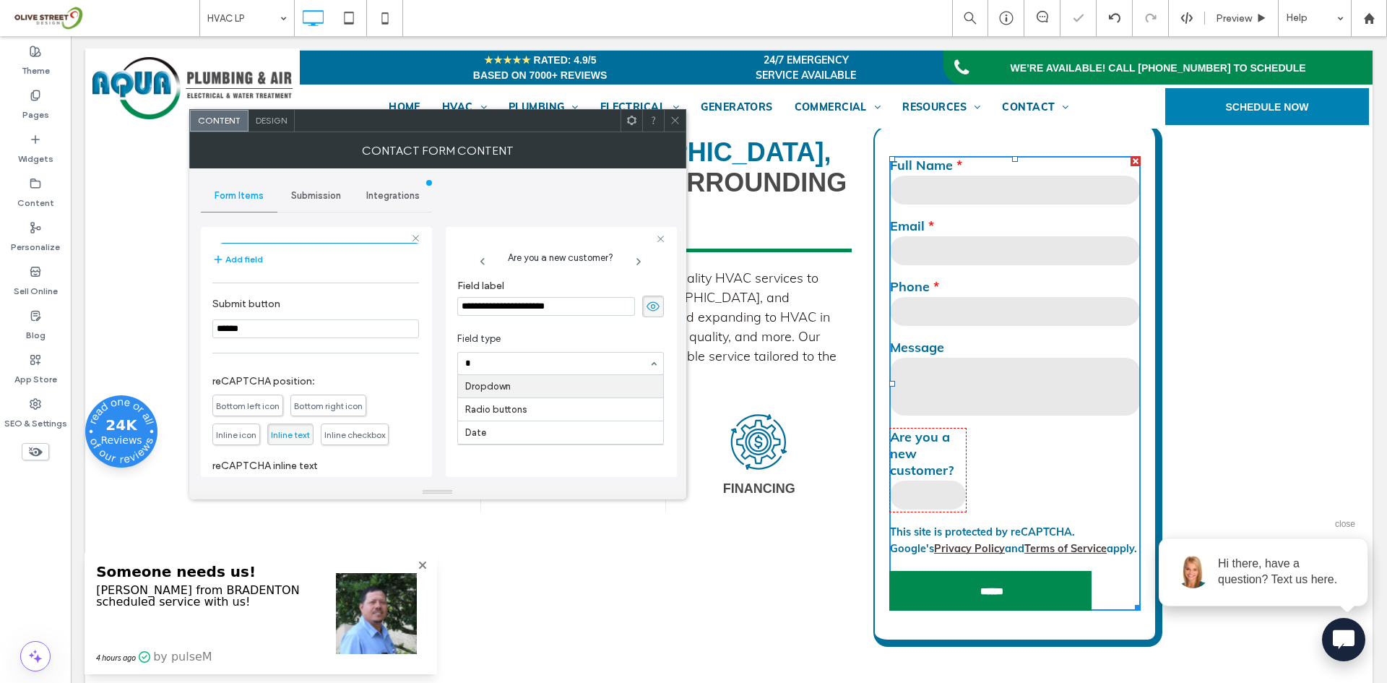
type input "**"
drag, startPoint x: 519, startPoint y: 402, endPoint x: 462, endPoint y: 409, distance: 56.7
drag, startPoint x: 491, startPoint y: 428, endPoint x: 486, endPoint y: 386, distance: 42.9
click at [490, 405] on label "Option 1" at bounding box center [556, 401] width 169 height 22
click at [490, 405] on input "********" at bounding box center [556, 401] width 169 height 10
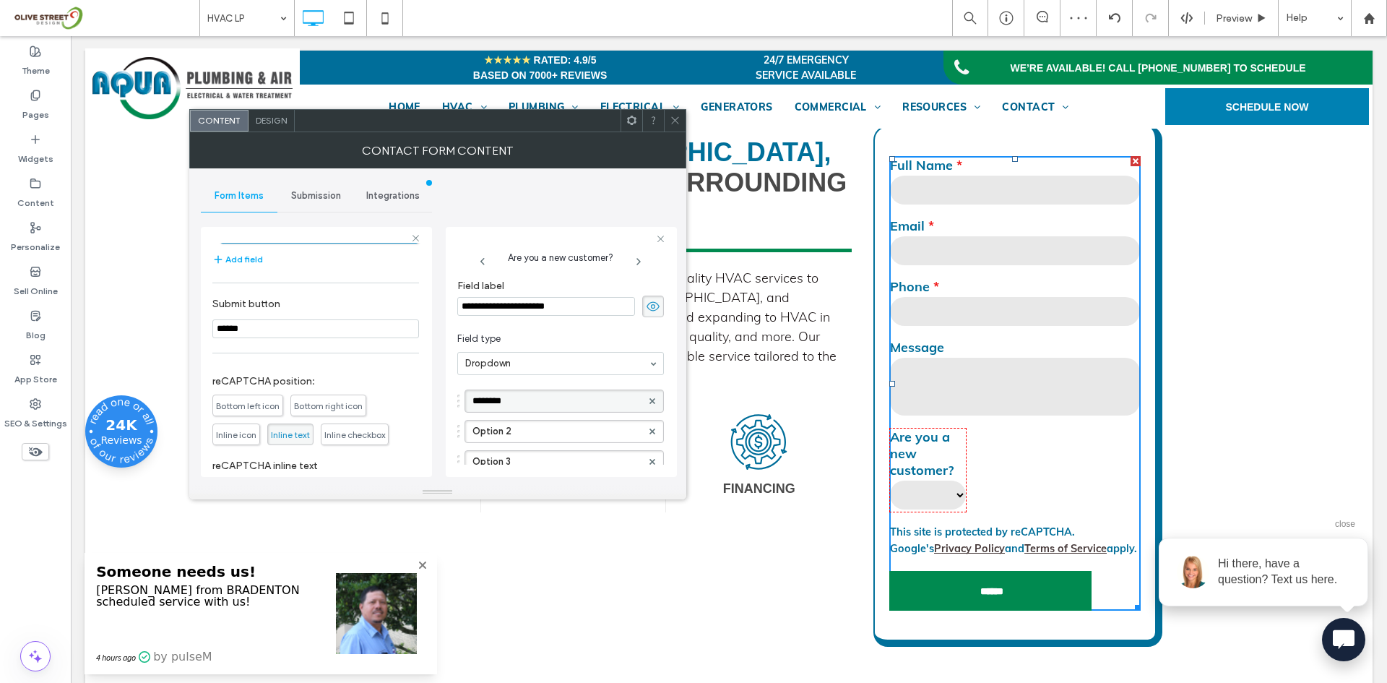
click at [490, 405] on input "********" at bounding box center [556, 401] width 169 height 10
type input "***"
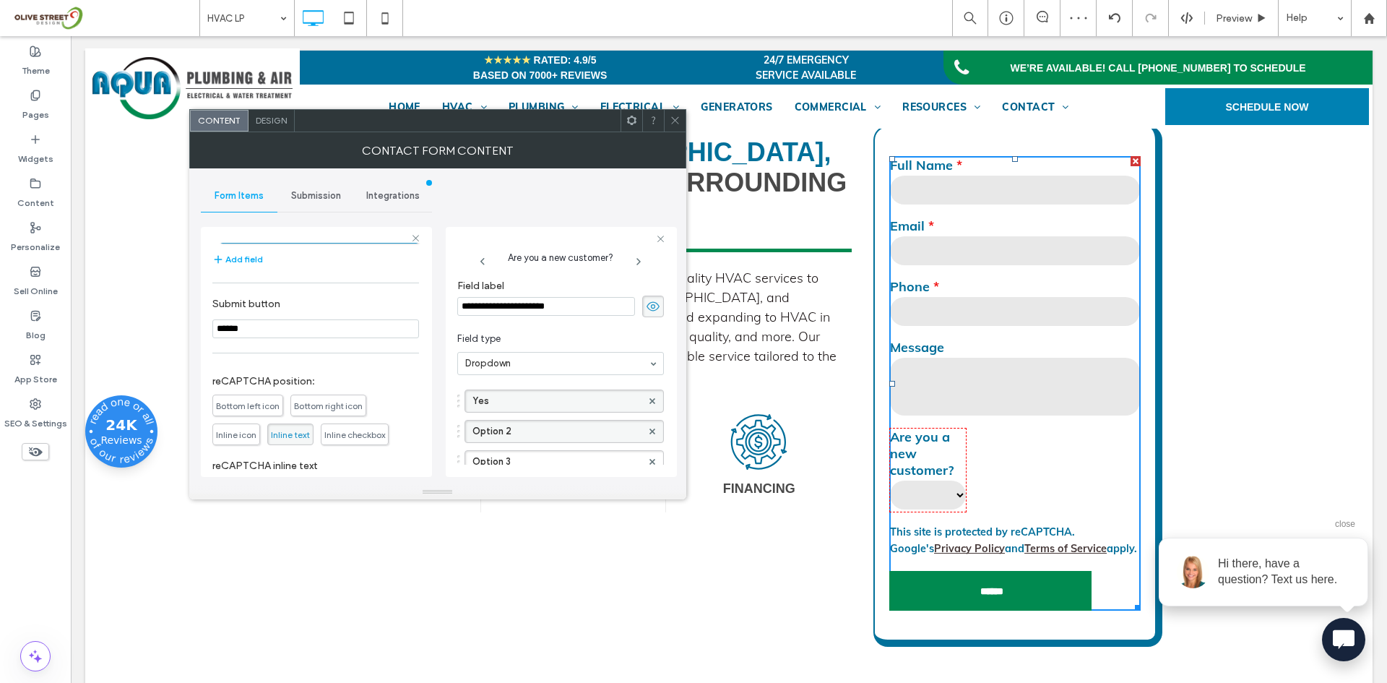
click at [504, 429] on label "Option 2" at bounding box center [556, 431] width 169 height 22
click at [504, 429] on input "********" at bounding box center [556, 431] width 169 height 10
type input "**"
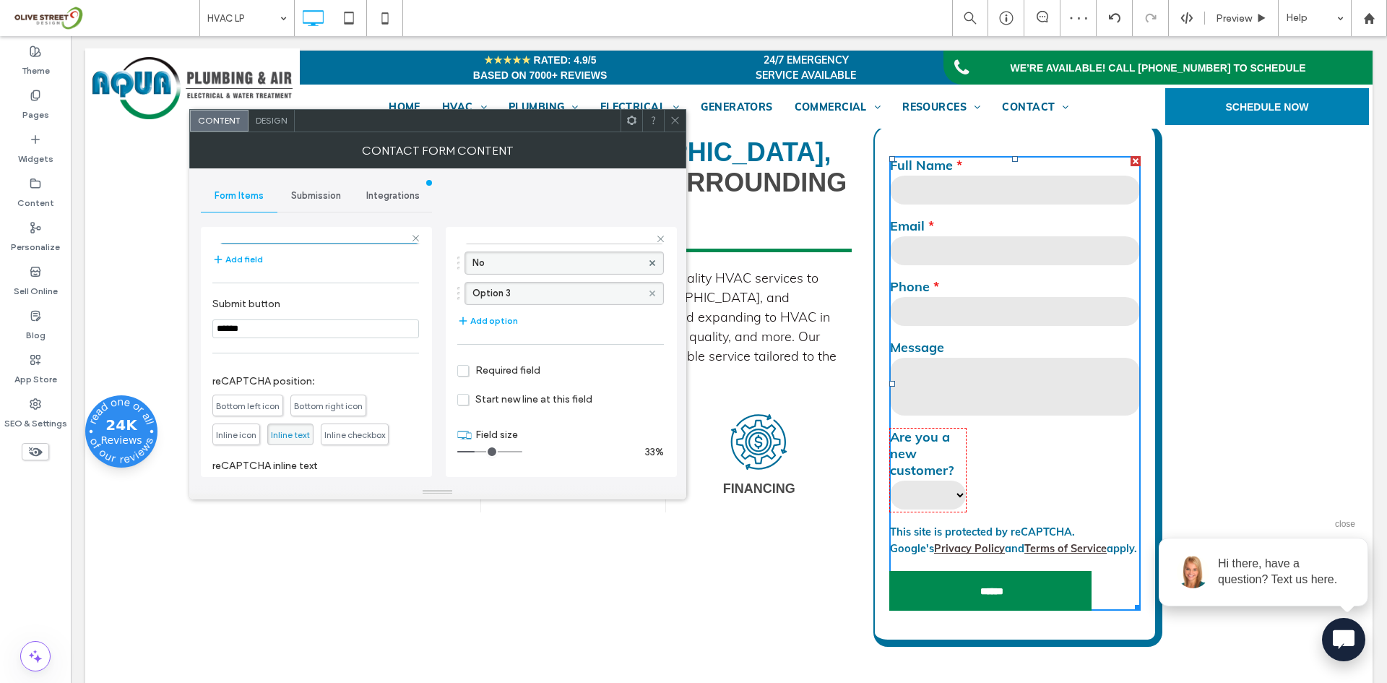
click at [649, 293] on use at bounding box center [652, 293] width 6 height 6
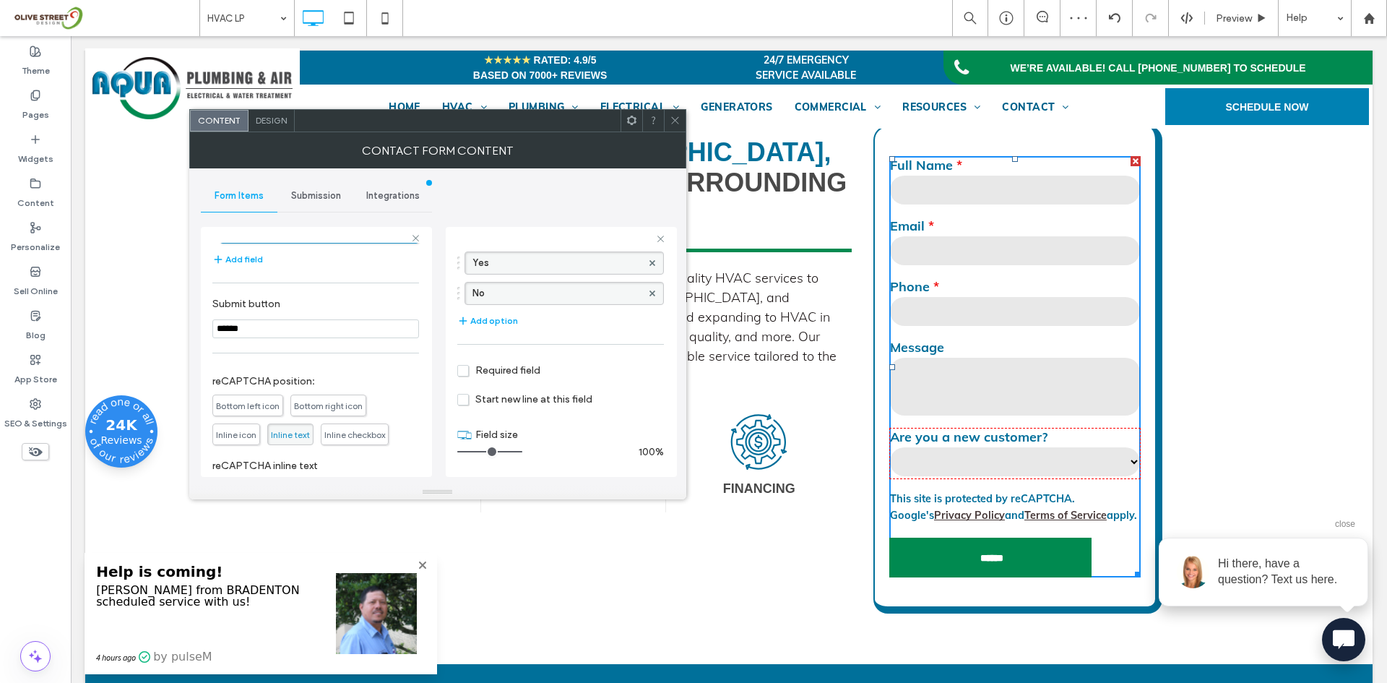
drag, startPoint x: 480, startPoint y: 452, endPoint x: 548, endPoint y: 458, distance: 68.2
type input "**"
click at [522, 452] on input "range" at bounding box center [489, 451] width 65 height 1
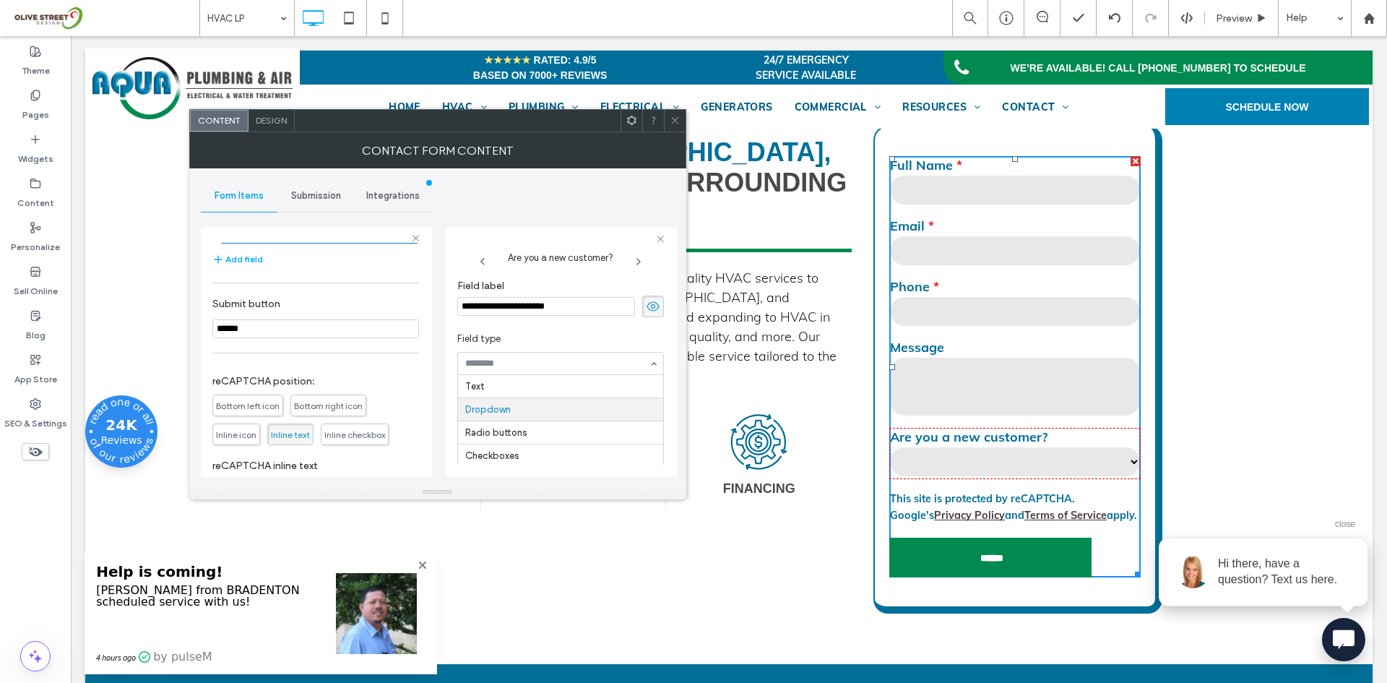
scroll to position [23, 0]
click at [561, 330] on section "Field type Text Dropdown Radio buttons Checkboxes File attachment Date Time Lon…" at bounding box center [560, 353] width 207 height 58
type input "****"
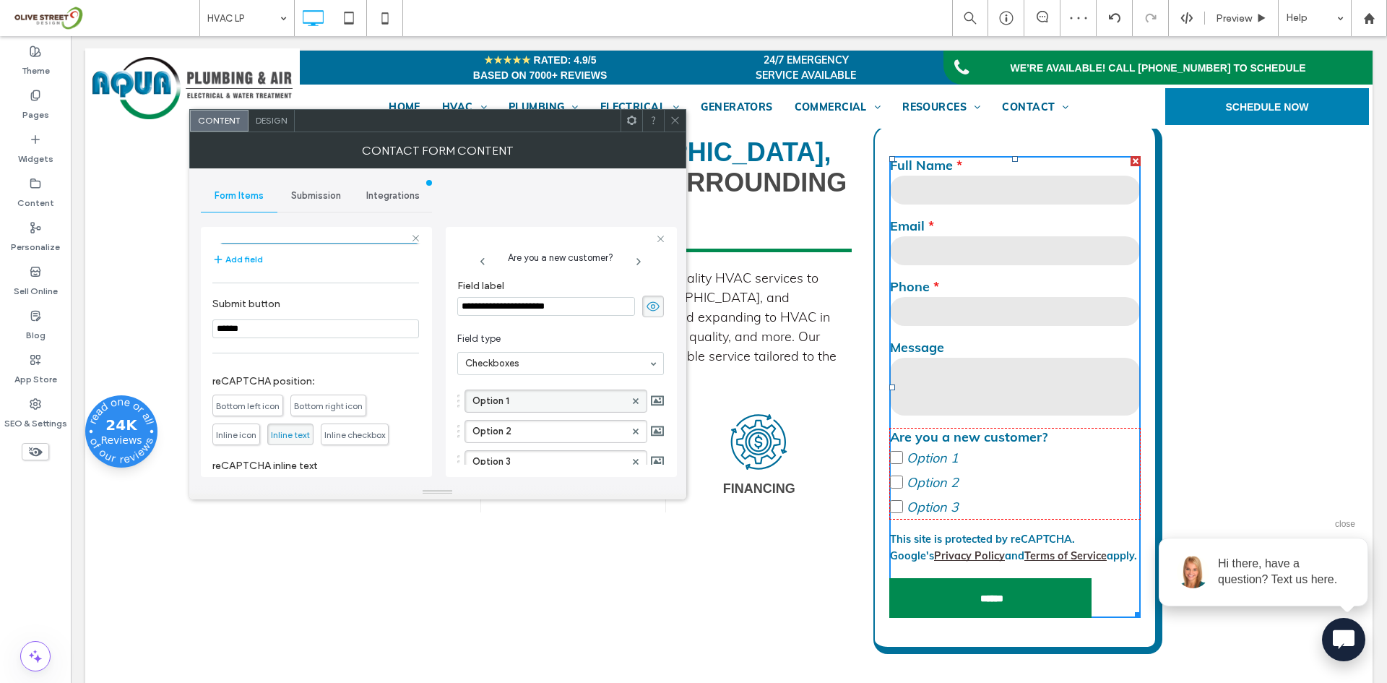
click at [491, 407] on label "Option 1" at bounding box center [548, 401] width 152 height 22
drag, startPoint x: 471, startPoint y: 400, endPoint x: 515, endPoint y: 397, distance: 44.2
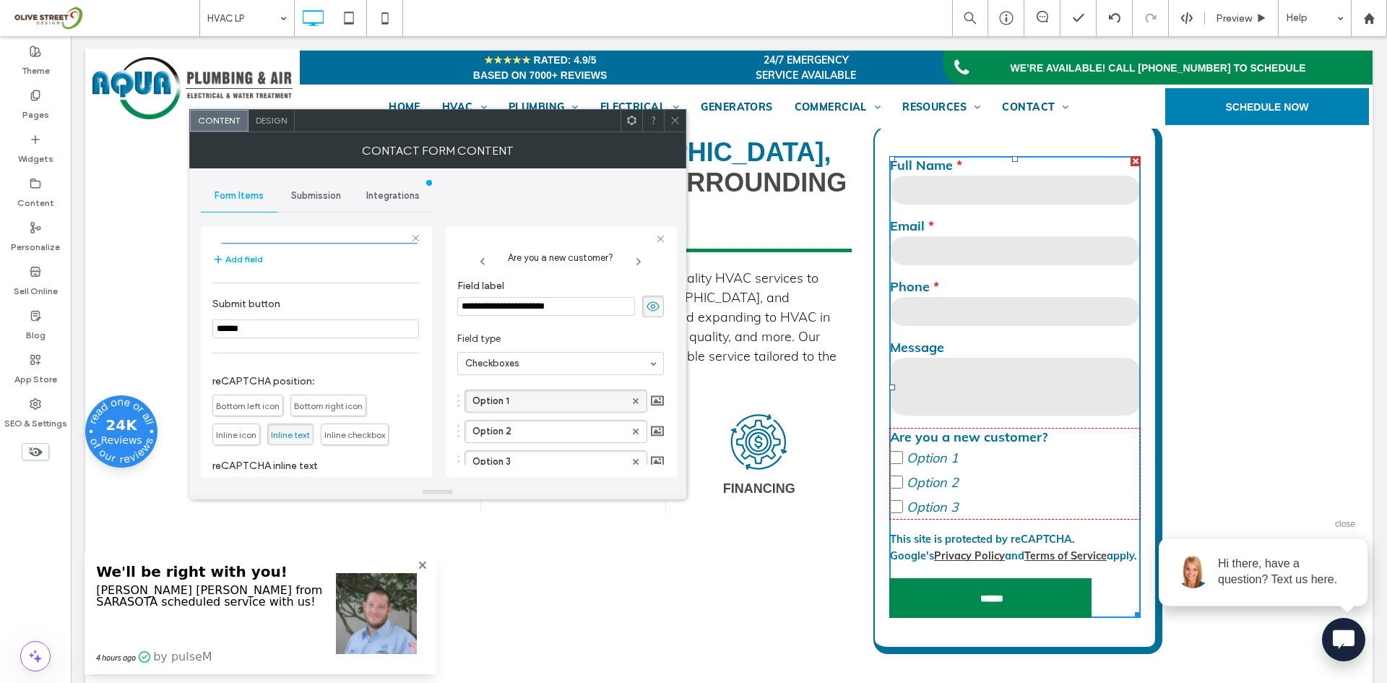
click at [492, 397] on label "Option 1" at bounding box center [548, 401] width 152 height 22
click at [492, 397] on input "********" at bounding box center [548, 401] width 152 height 10
click at [481, 400] on input "***" at bounding box center [548, 401] width 152 height 10
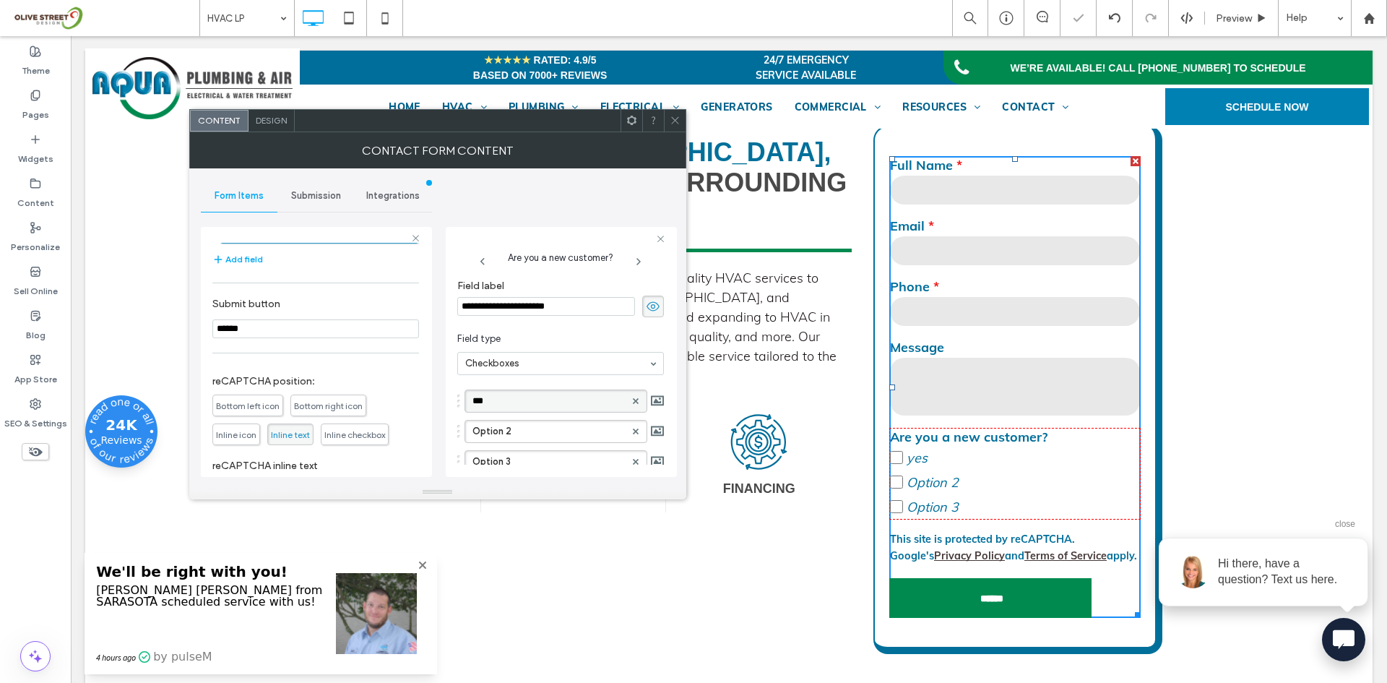
click at [481, 400] on input "***" at bounding box center [548, 401] width 152 height 10
type input "*"
type input "***"
click at [481, 433] on label "Option 2" at bounding box center [548, 431] width 152 height 22
click at [481, 433] on input "********" at bounding box center [548, 431] width 152 height 10
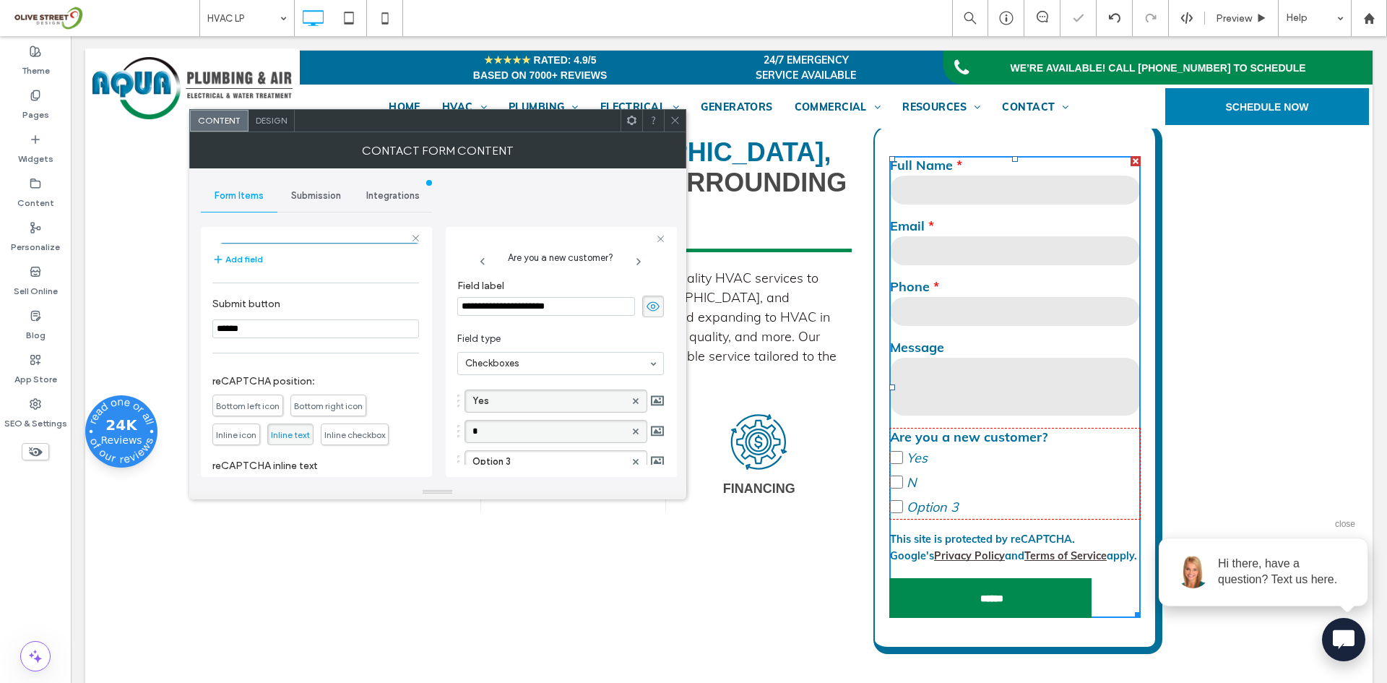
type input "**"
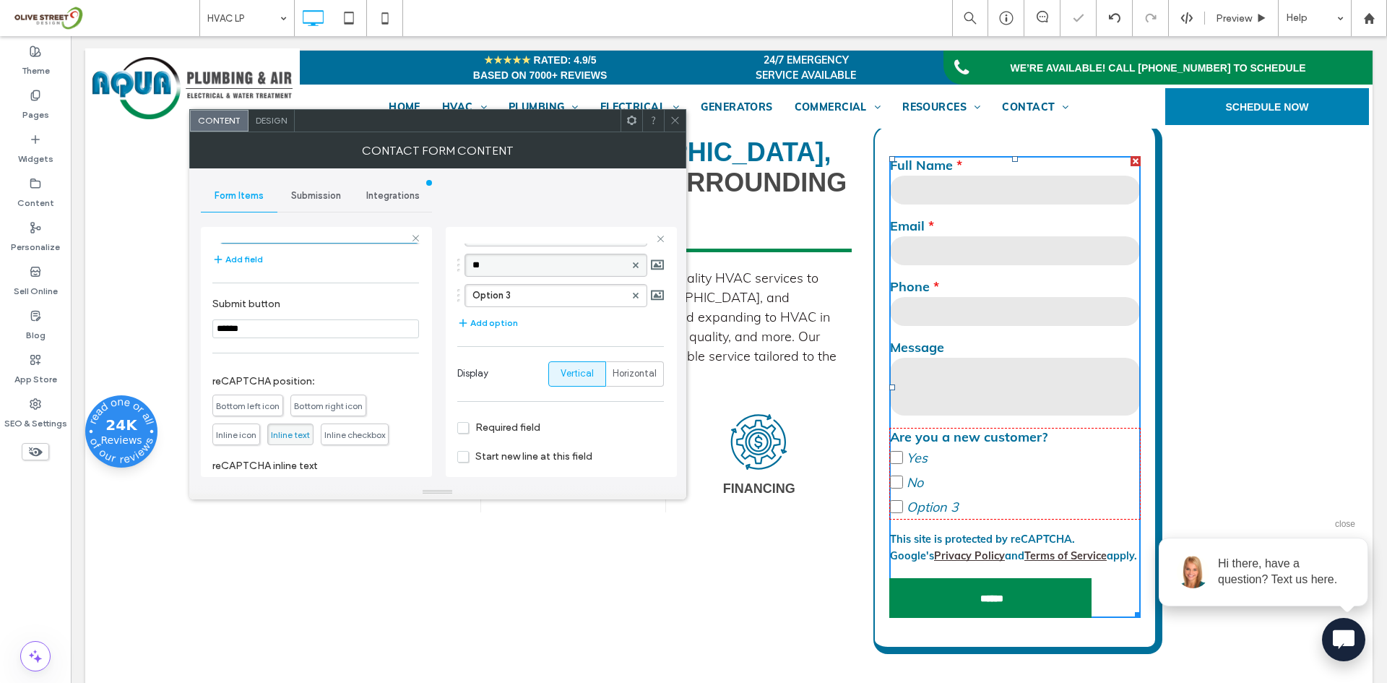
scroll to position [177, 0]
click at [622, 356] on span "Horizontal" at bounding box center [635, 362] width 44 height 14
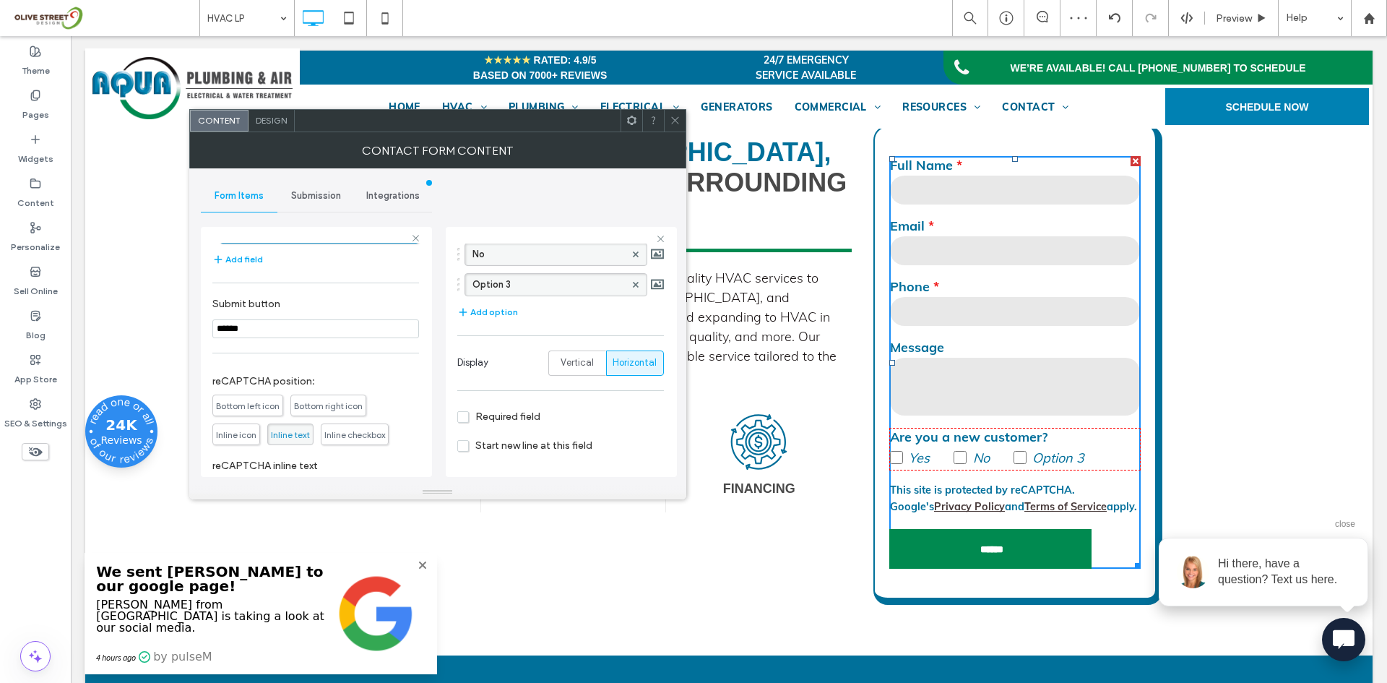
click at [625, 285] on div at bounding box center [636, 285] width 22 height 22
click at [625, 283] on div at bounding box center [636, 285] width 22 height 22
click at [633, 288] on span at bounding box center [636, 285] width 6 height 22
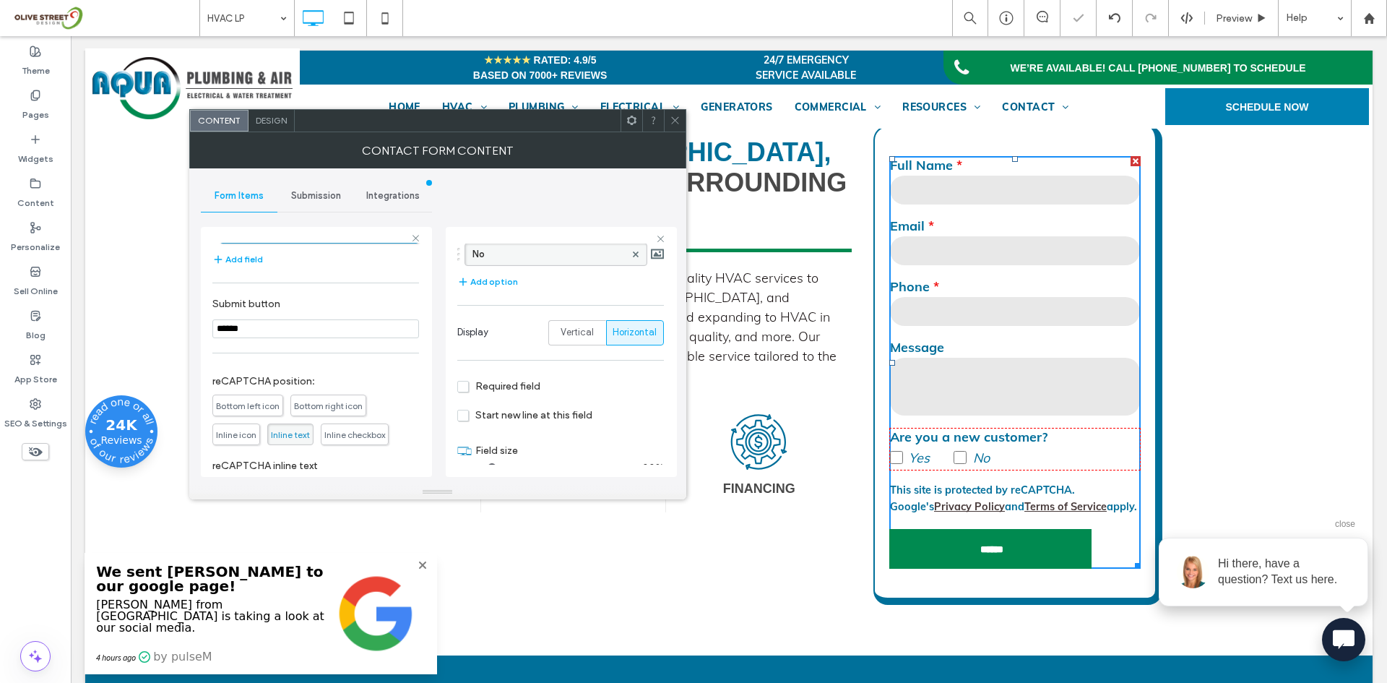
click at [285, 119] on span "Design" at bounding box center [271, 120] width 31 height 11
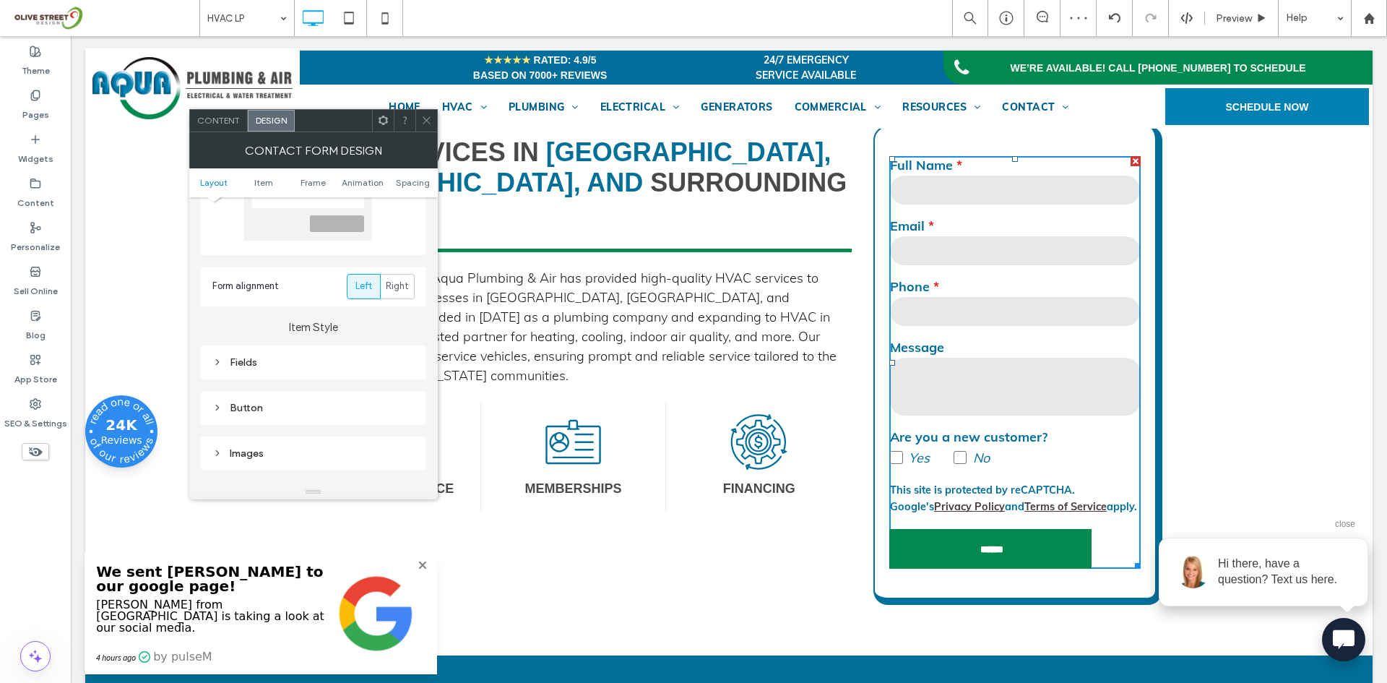
scroll to position [241, 0]
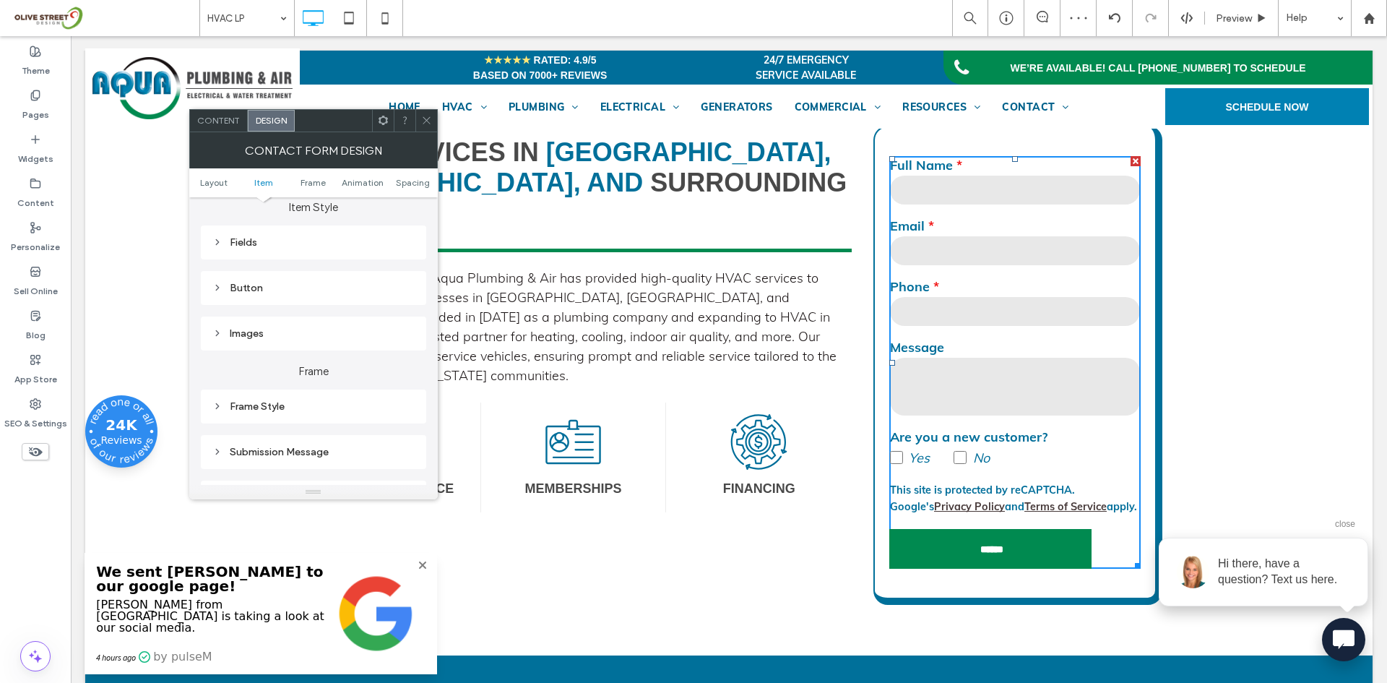
click at [245, 241] on div "Fields" at bounding box center [313, 242] width 202 height 12
click at [352, 264] on span "Field Text" at bounding box center [363, 268] width 43 height 12
click at [259, 368] on label "Placeholder" at bounding box center [307, 377] width 191 height 29
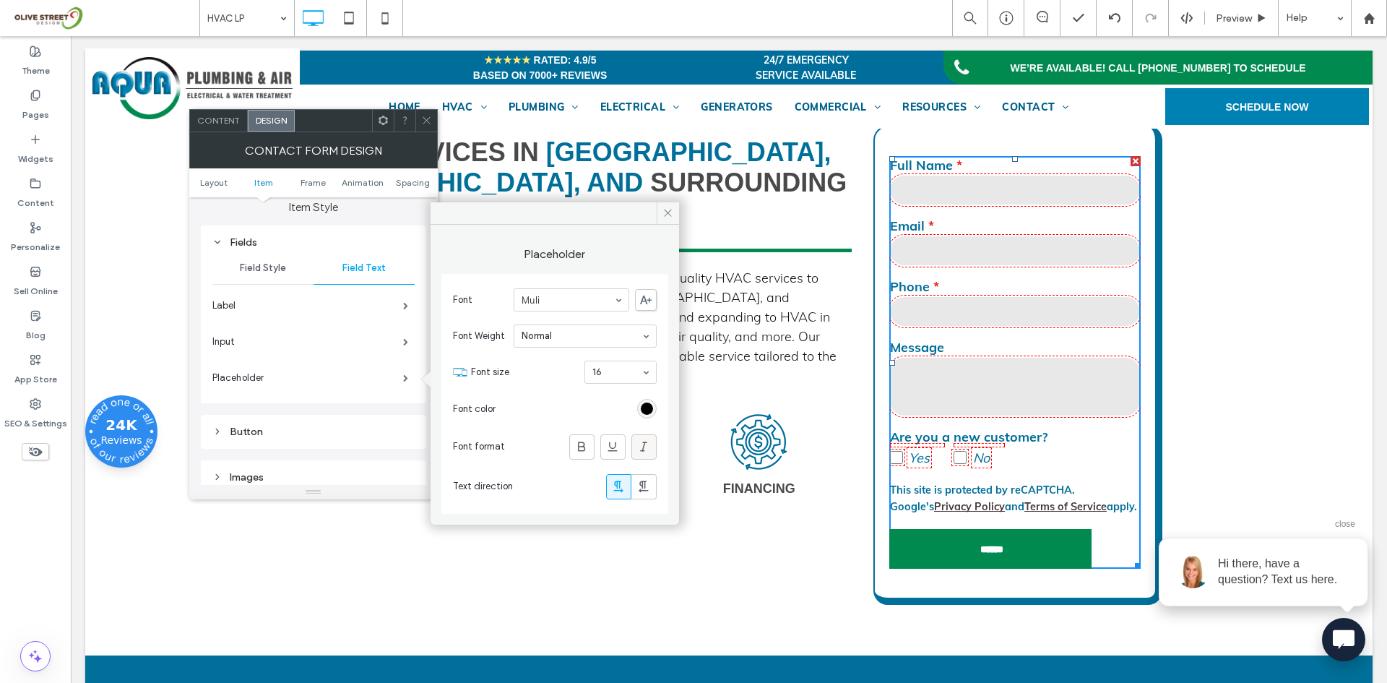
click at [646, 445] on icon at bounding box center [643, 446] width 14 height 14
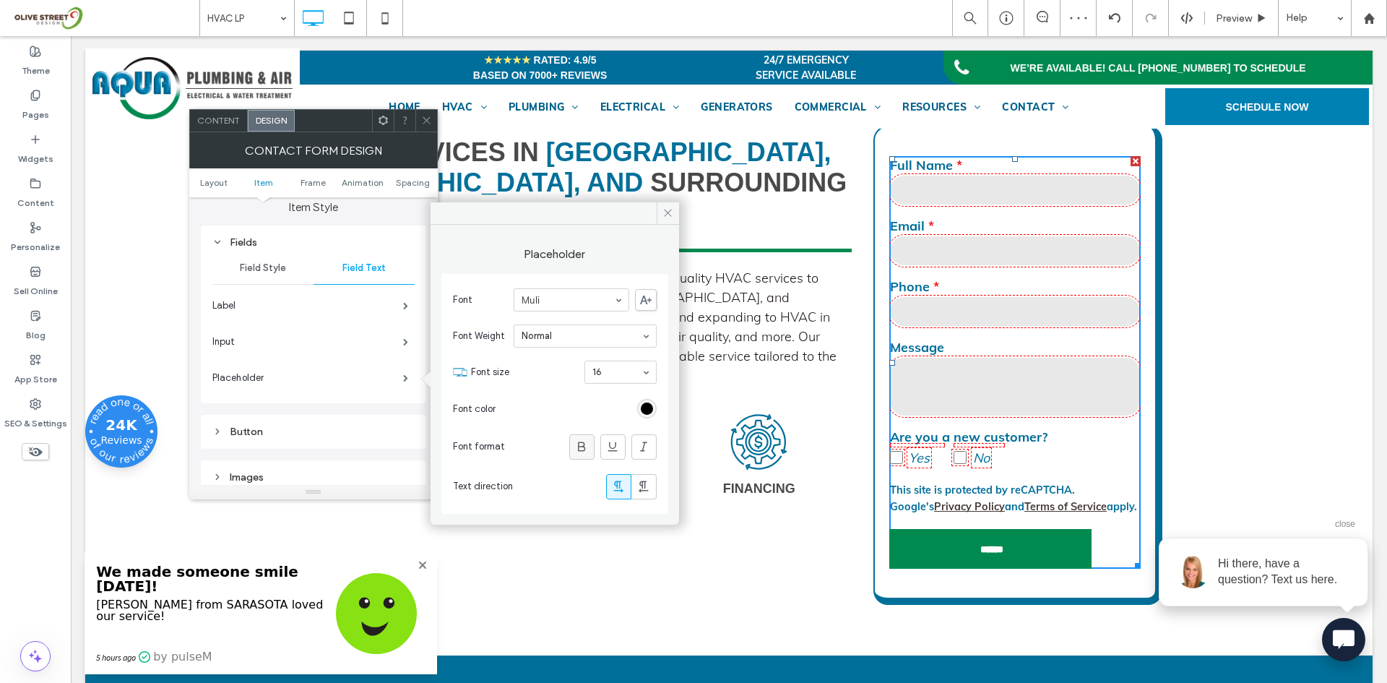
click at [583, 451] on use at bounding box center [581, 445] width 7 height 9
click at [644, 451] on use at bounding box center [643, 445] width 7 height 9
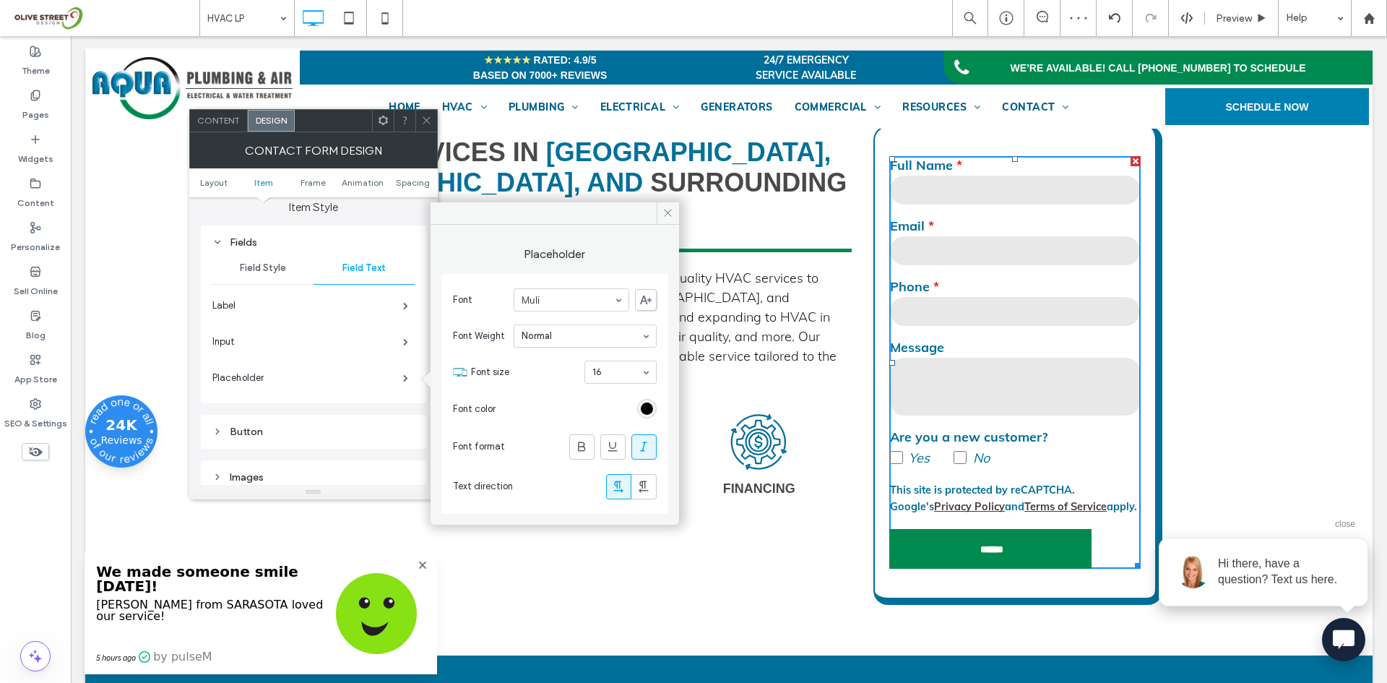
click at [644, 451] on use at bounding box center [643, 445] width 7 height 9
click at [245, 336] on label "Input" at bounding box center [307, 341] width 191 height 29
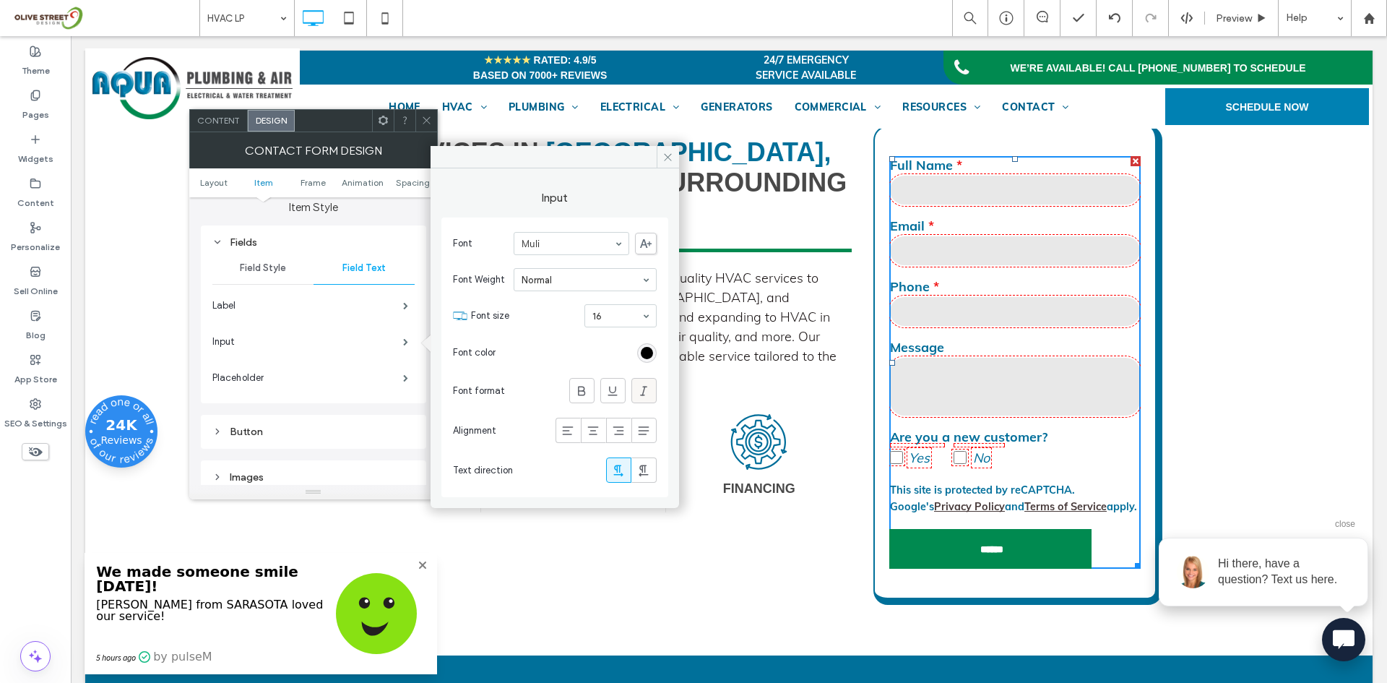
click at [640, 391] on icon at bounding box center [643, 391] width 14 height 14
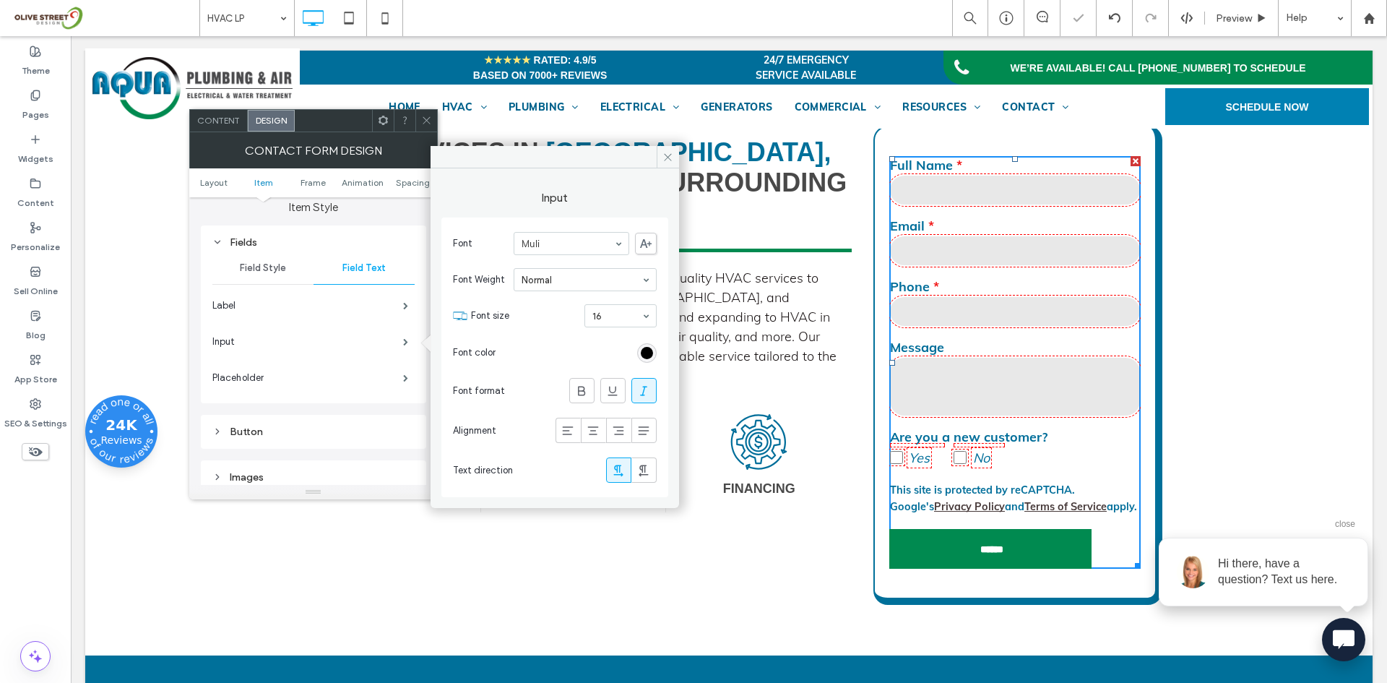
click at [639, 391] on icon at bounding box center [643, 391] width 14 height 14
drag, startPoint x: 426, startPoint y: 123, endPoint x: 409, endPoint y: 165, distance: 45.7
click at [426, 123] on icon at bounding box center [426, 120] width 11 height 11
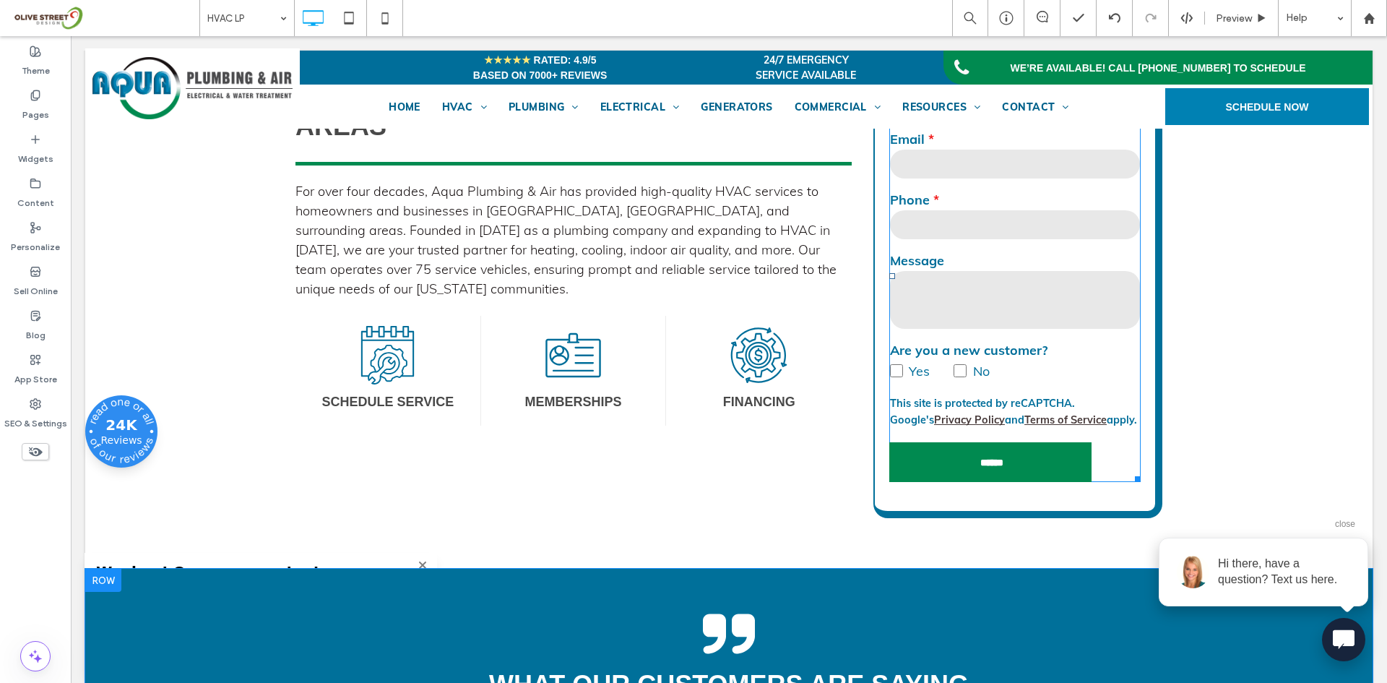
scroll to position [602, 0]
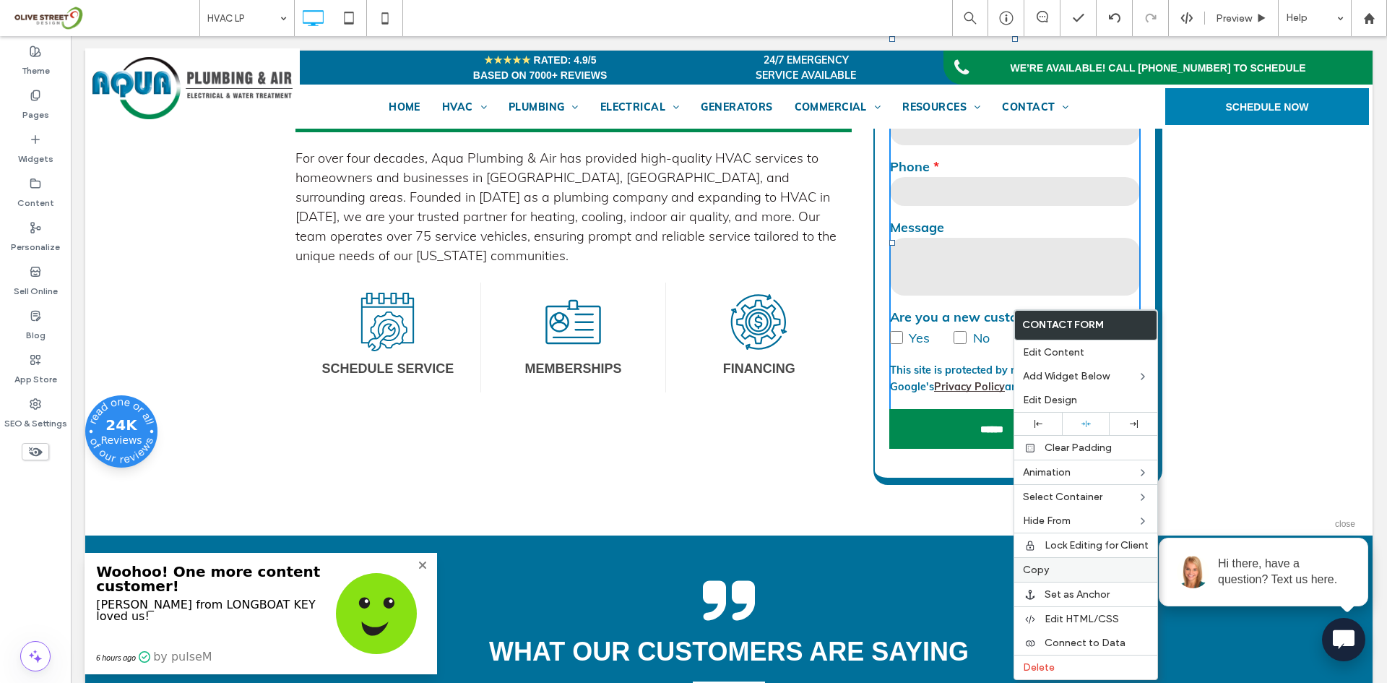
click at [1046, 572] on span "Copy" at bounding box center [1036, 570] width 26 height 12
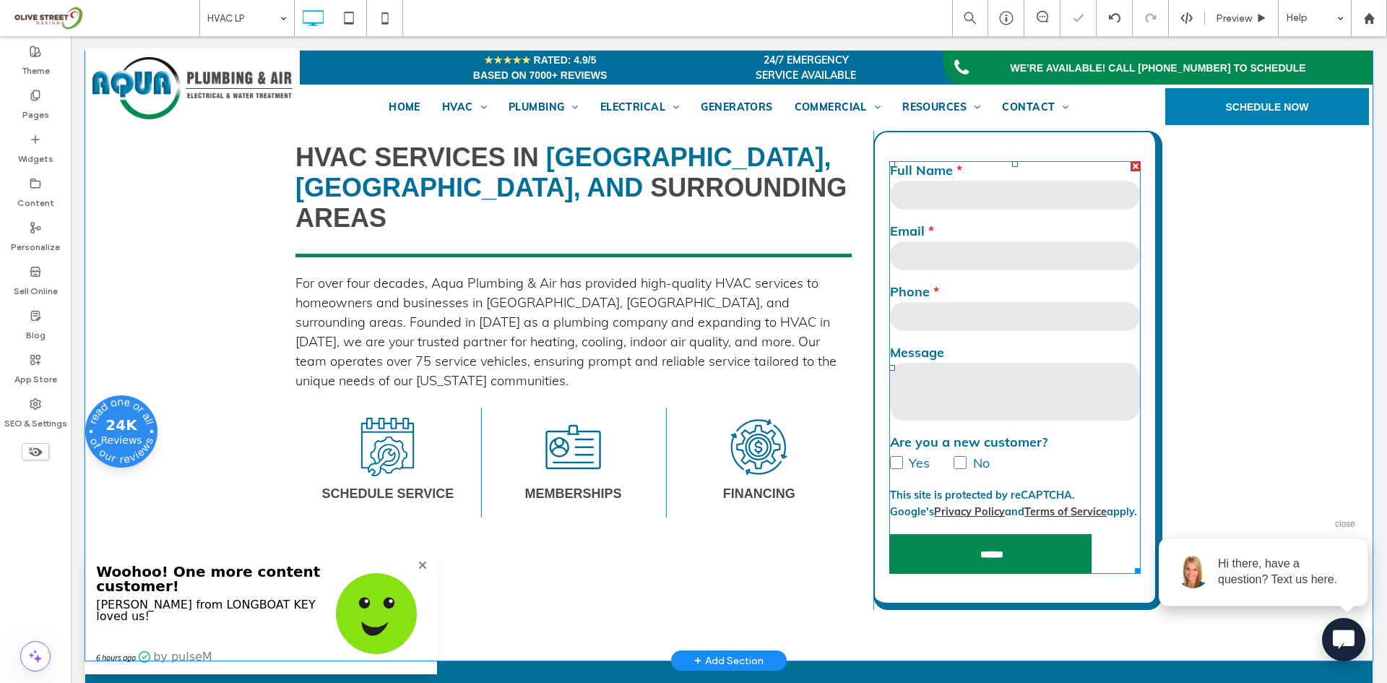
scroll to position [482, 0]
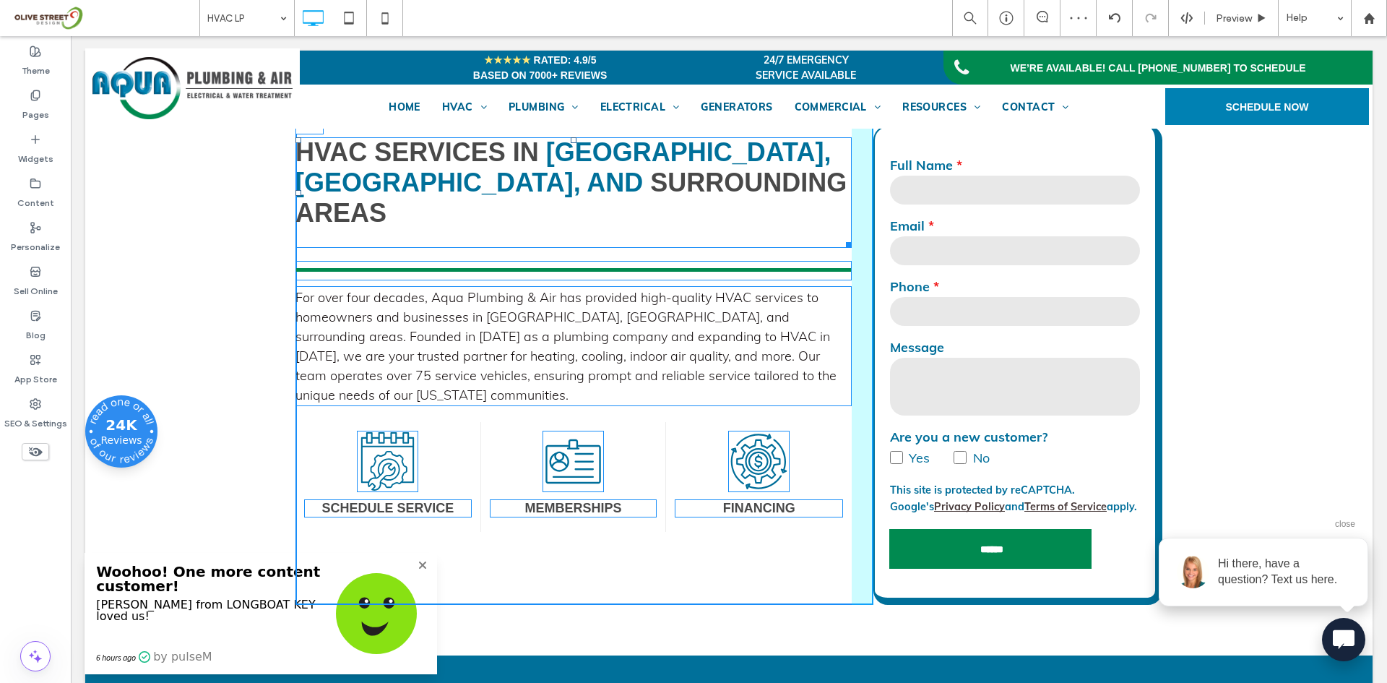
drag, startPoint x: 570, startPoint y: 137, endPoint x: 570, endPoint y: 145, distance: 7.9
click at [571, 143] on div at bounding box center [574, 140] width 6 height 6
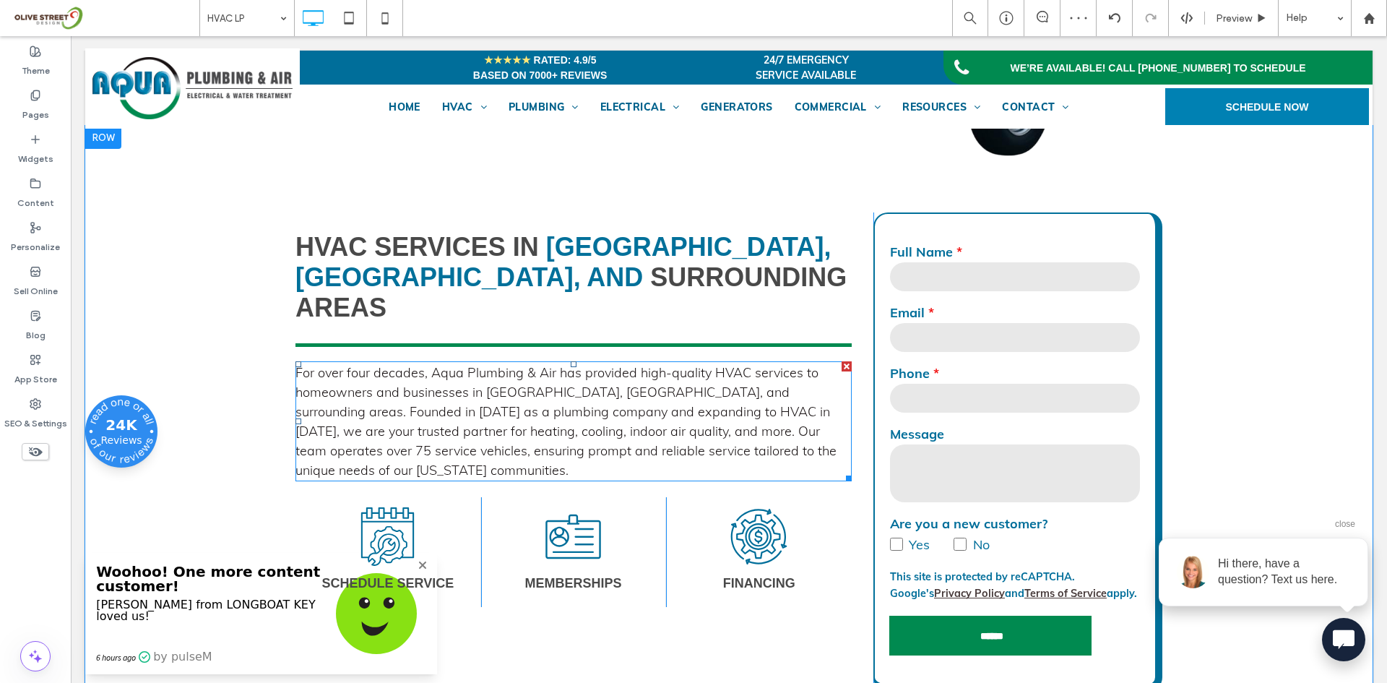
scroll to position [361, 0]
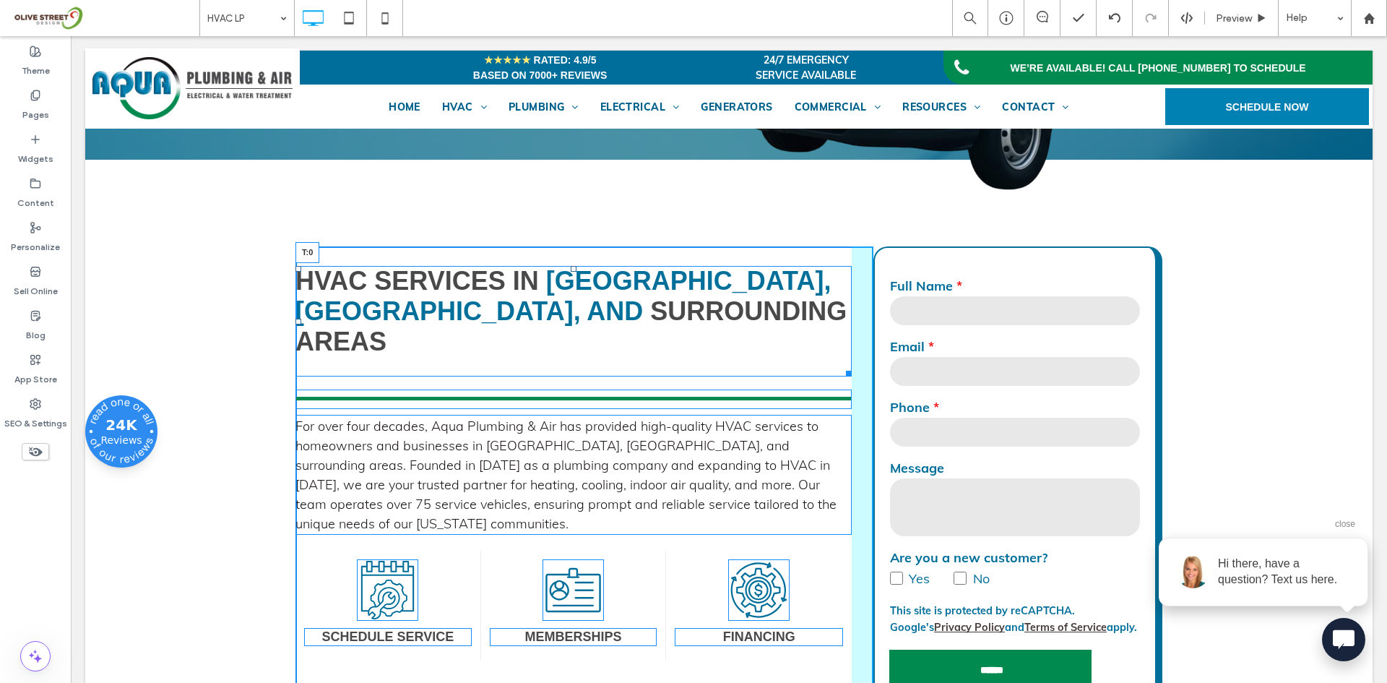
drag, startPoint x: 569, startPoint y: 269, endPoint x: 569, endPoint y: 251, distance: 17.3
click at [569, 266] on div "HVAC Services in Sarasota, Ellenton, and Surrounding Areas T:0" at bounding box center [573, 321] width 556 height 111
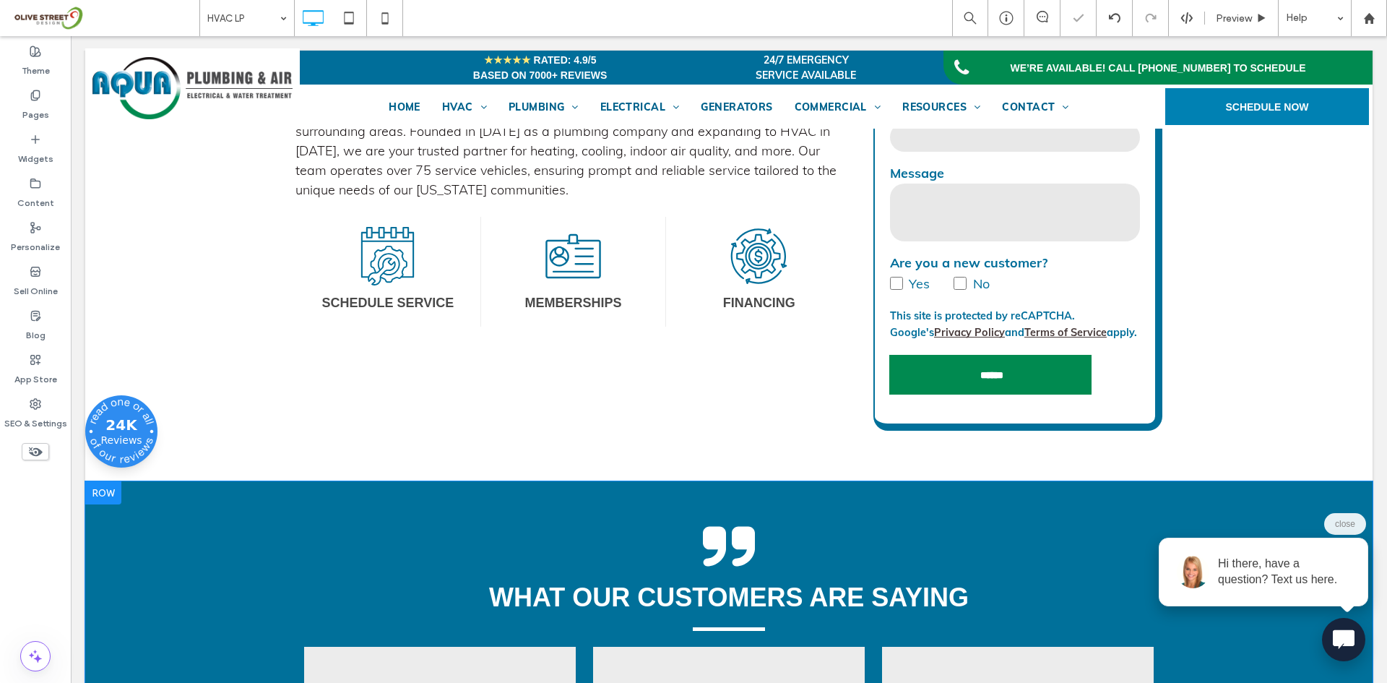
scroll to position [722, 0]
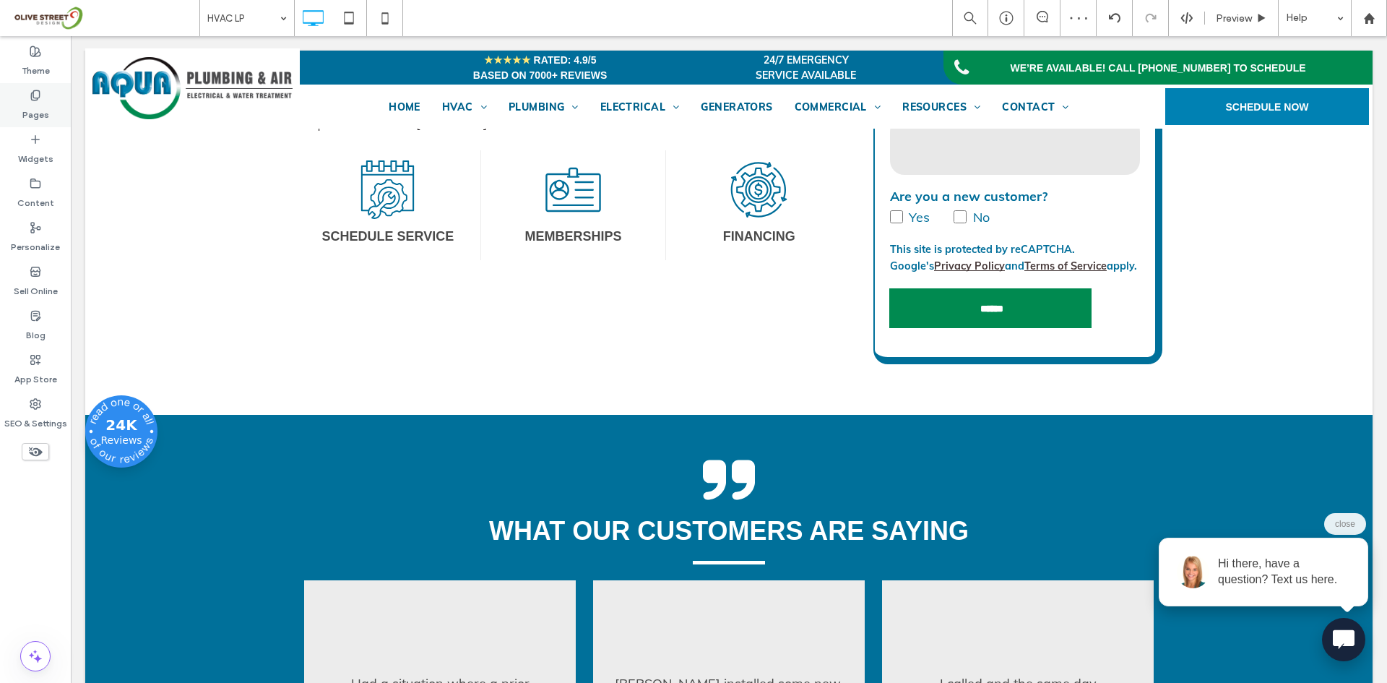
click at [38, 100] on icon at bounding box center [36, 96] width 12 height 12
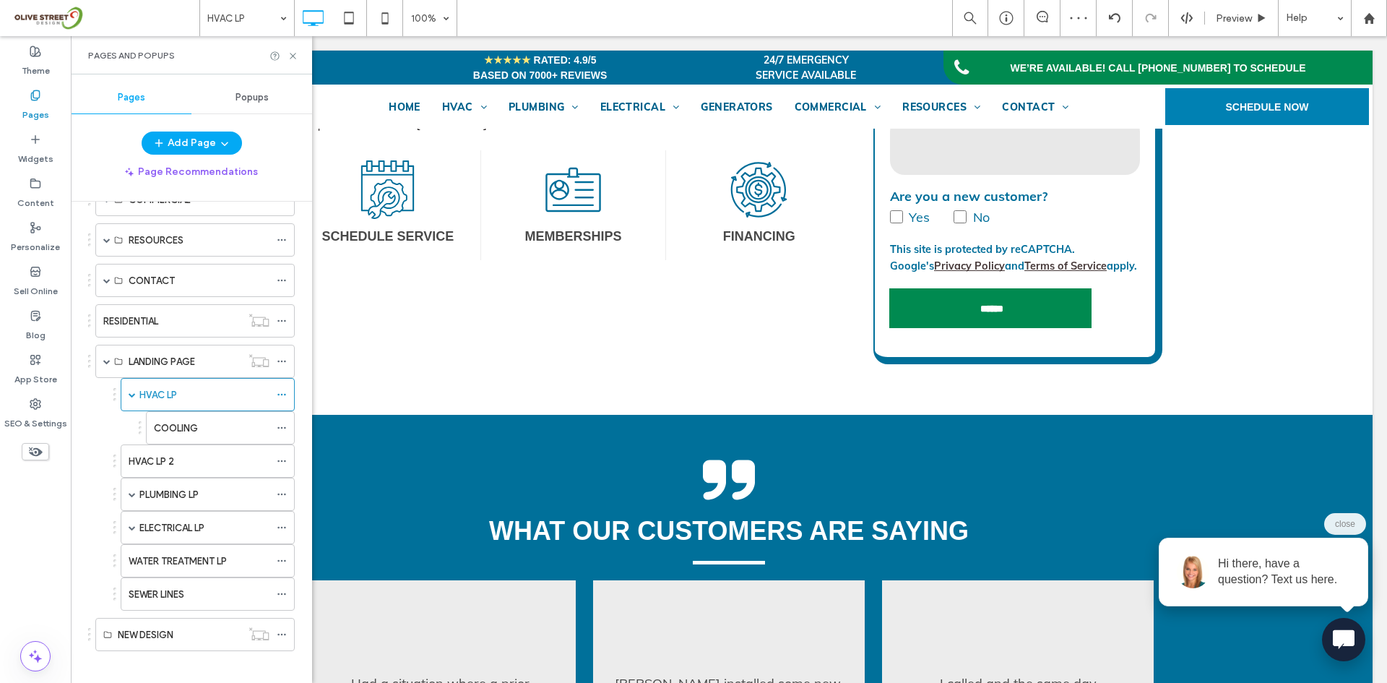
scroll to position [303, 0]
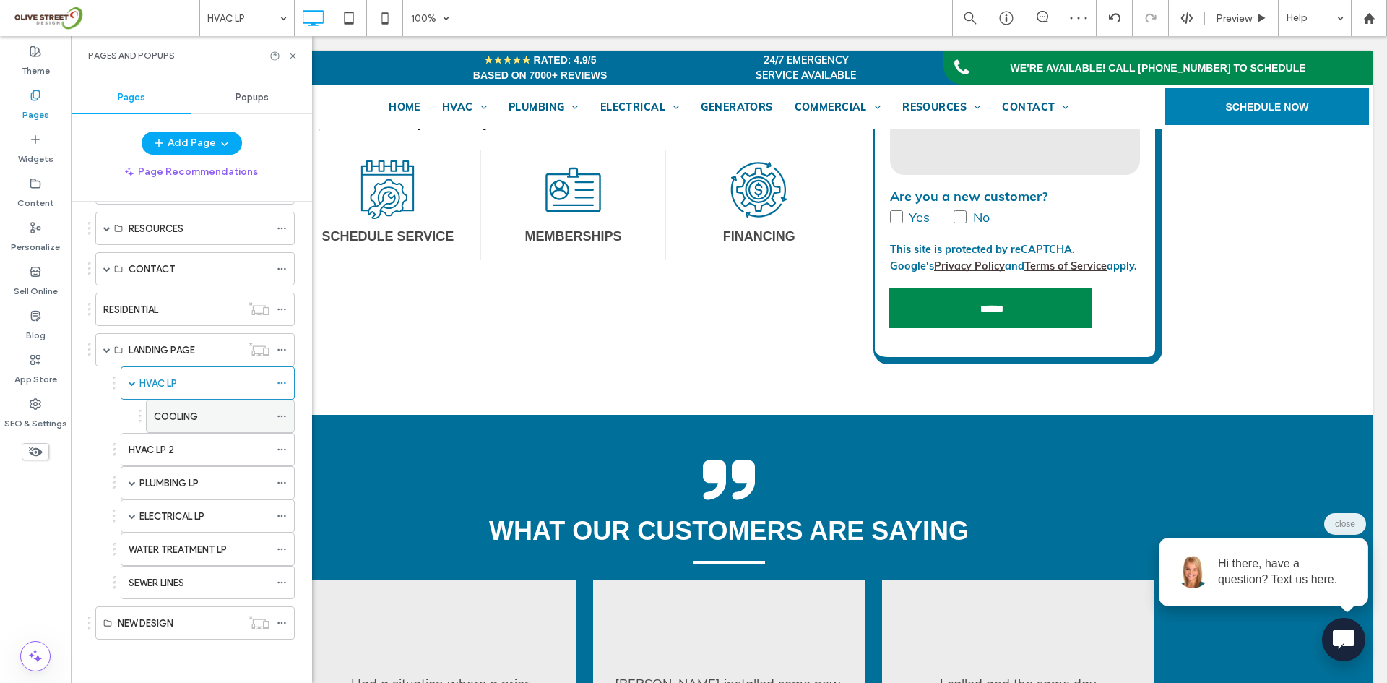
click at [182, 424] on div "COOLING" at bounding box center [212, 416] width 116 height 32
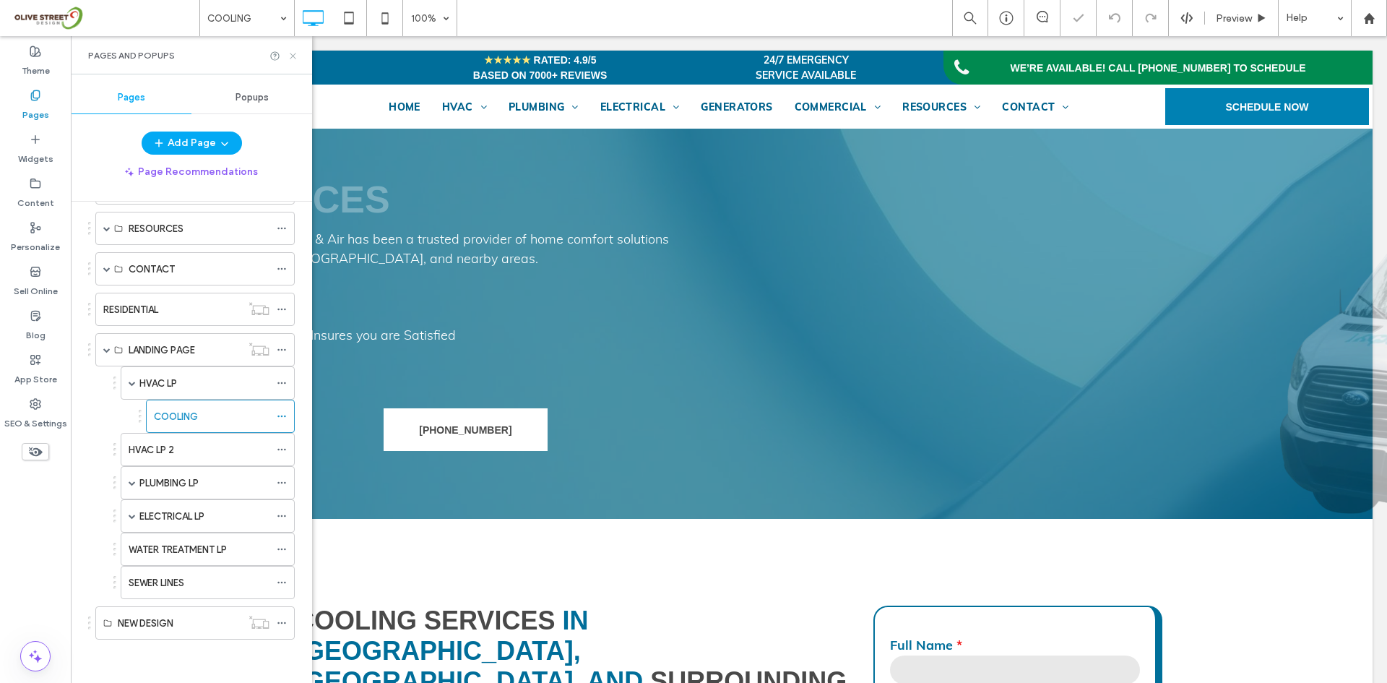
drag, startPoint x: 293, startPoint y: 57, endPoint x: 171, endPoint y: 115, distance: 135.1
click at [293, 57] on icon at bounding box center [293, 56] width 11 height 11
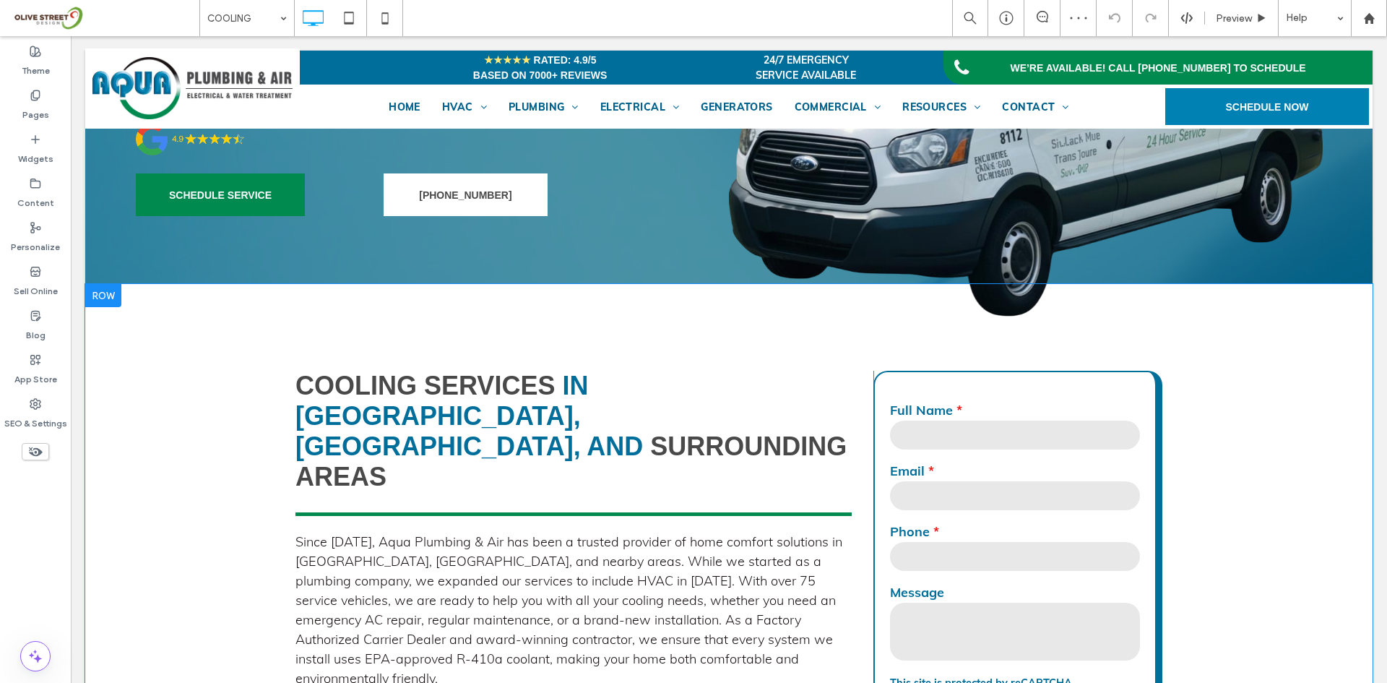
scroll to position [241, 0]
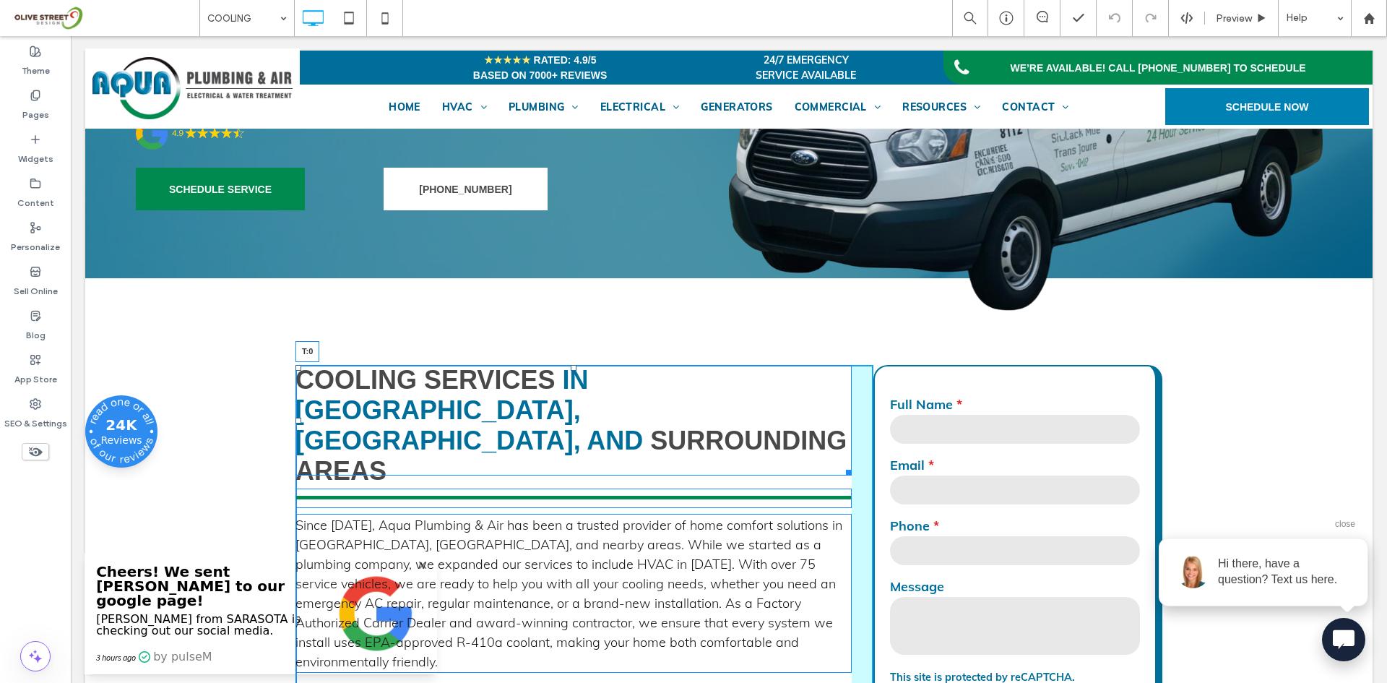
drag, startPoint x: 565, startPoint y: 368, endPoint x: 636, endPoint y: 696, distance: 335.5
click at [569, 371] on div "Cooling Services in Sarasota, Ellenton, and Surrounding Areas T:0" at bounding box center [573, 420] width 556 height 111
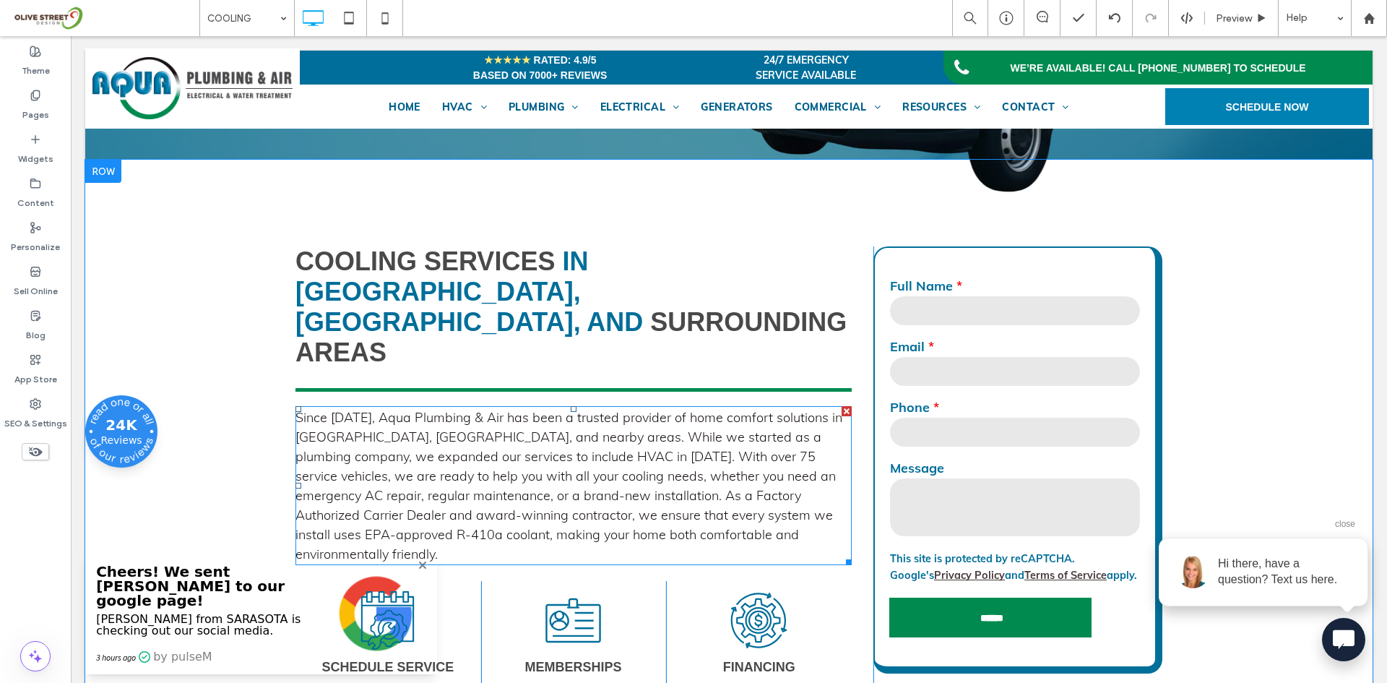
scroll to position [361, 0]
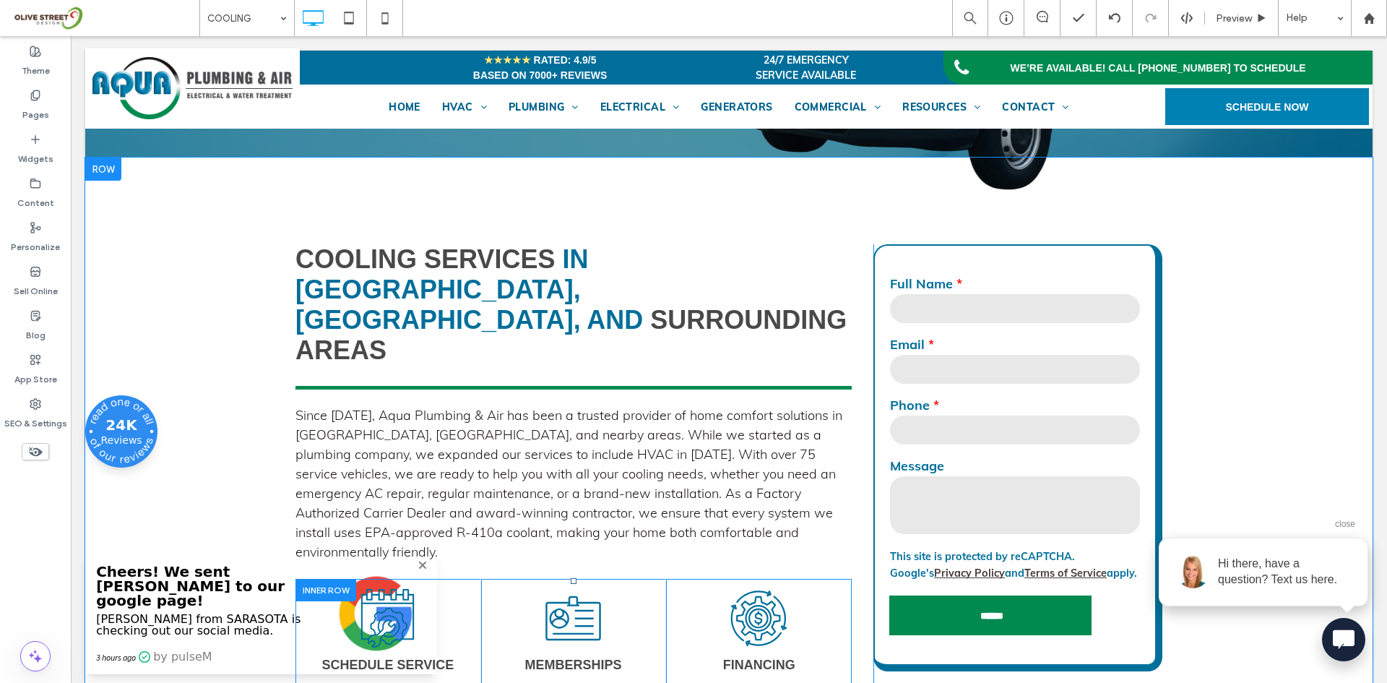
click at [423, 579] on div "SChedule Service Click To Paste" at bounding box center [388, 634] width 186 height 110
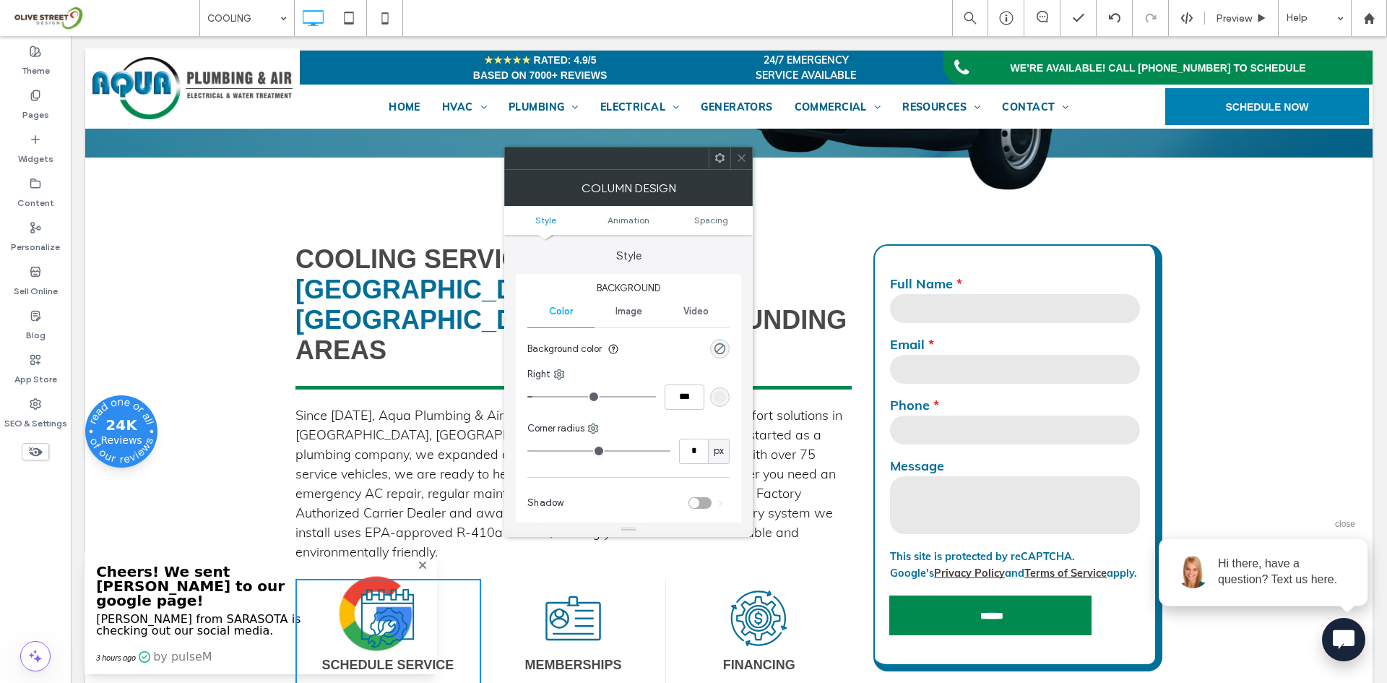
click at [1280, 435] on div "Cooling Services in Sarasota, Ellenton, and Surrounding Areas Since 1974, Aqua …" at bounding box center [728, 448] width 1287 height 582
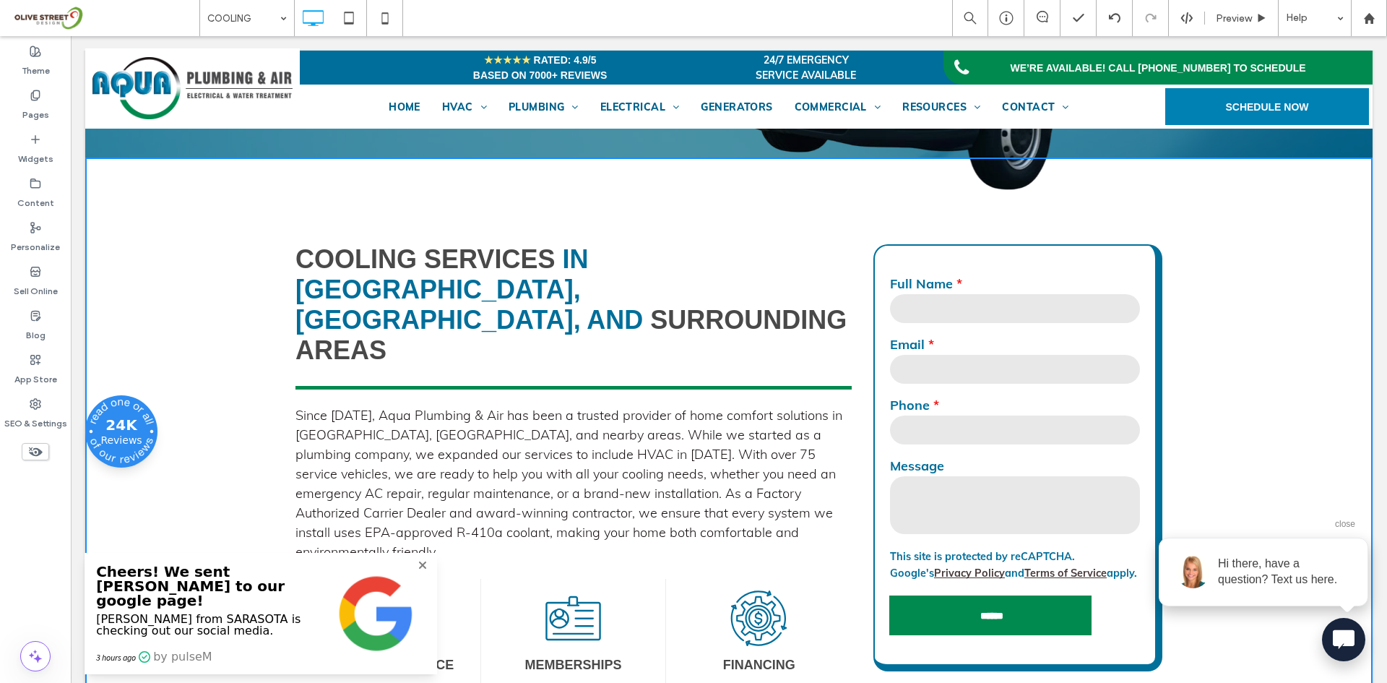
click at [1336, 522] on span "close" at bounding box center [1345, 524] width 20 height 10
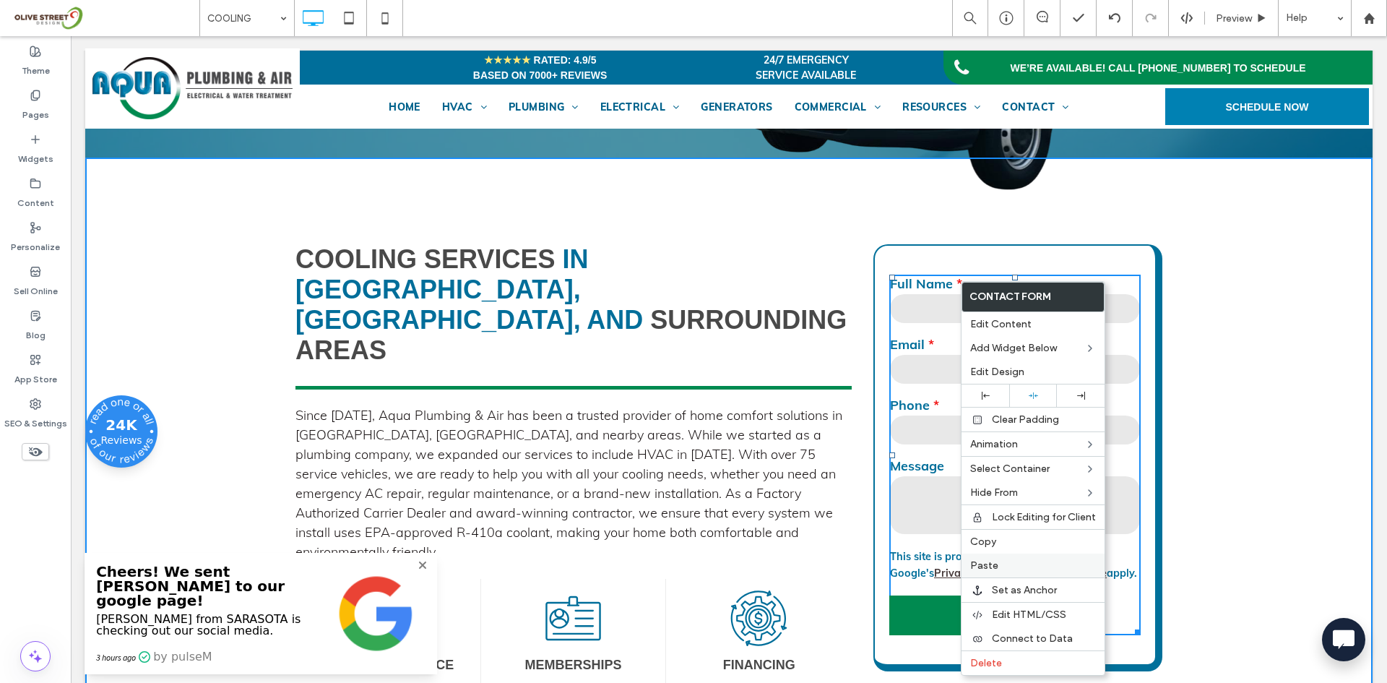
click at [1004, 567] on label "Paste" at bounding box center [1033, 565] width 126 height 12
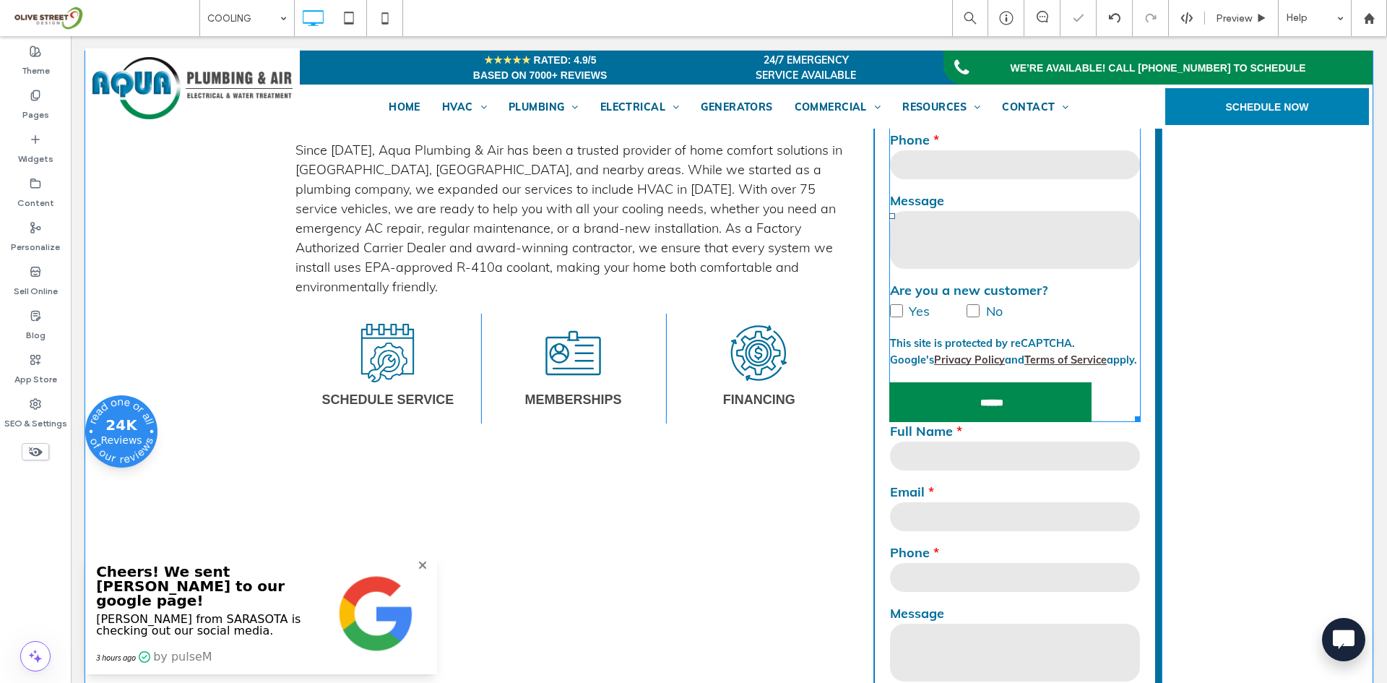
scroll to position [722, 0]
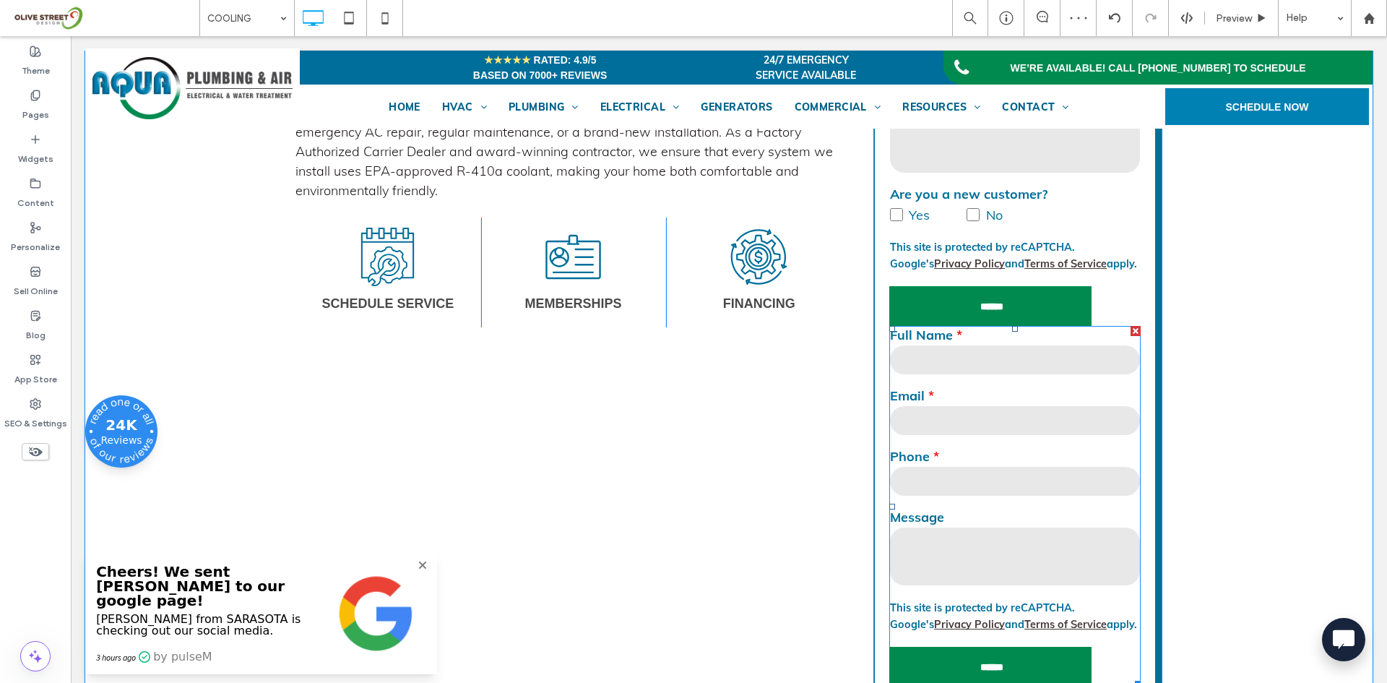
click at [1131, 336] on div at bounding box center [1136, 331] width 10 height 10
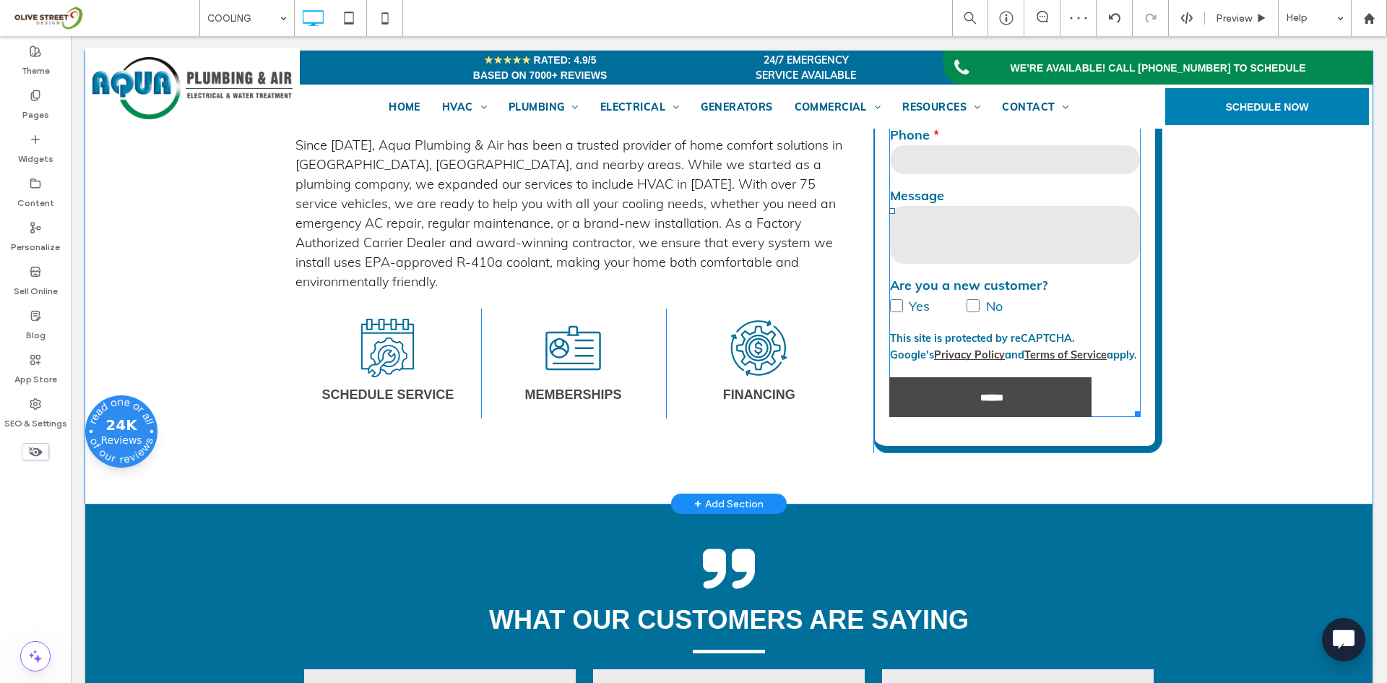
scroll to position [361, 0]
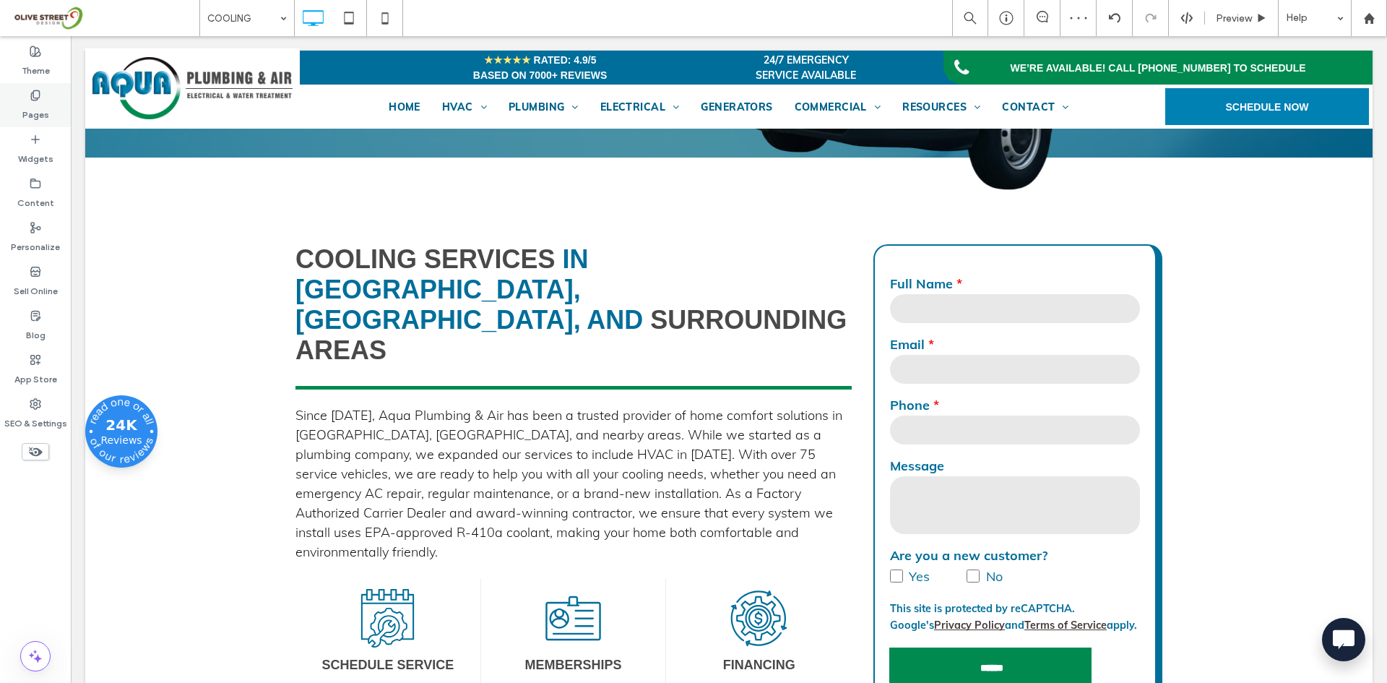
click at [31, 112] on label "Pages" at bounding box center [35, 111] width 27 height 20
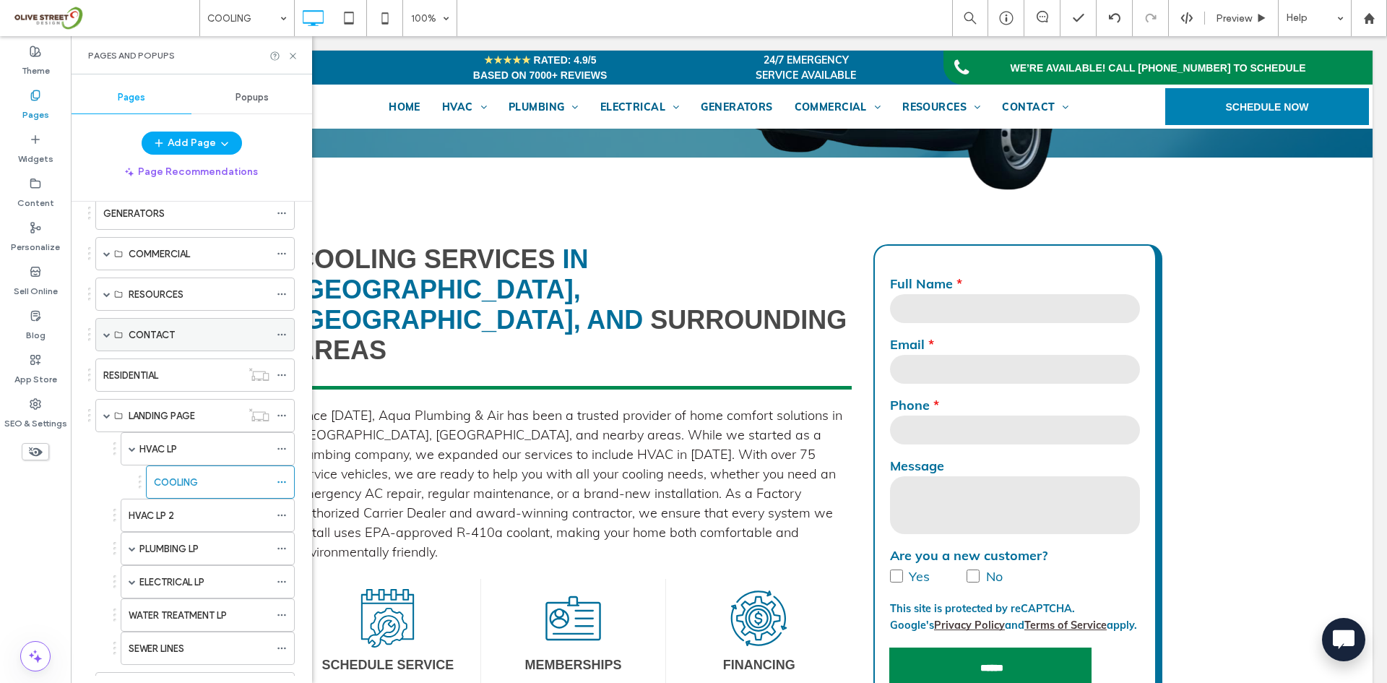
scroll to position [303, 0]
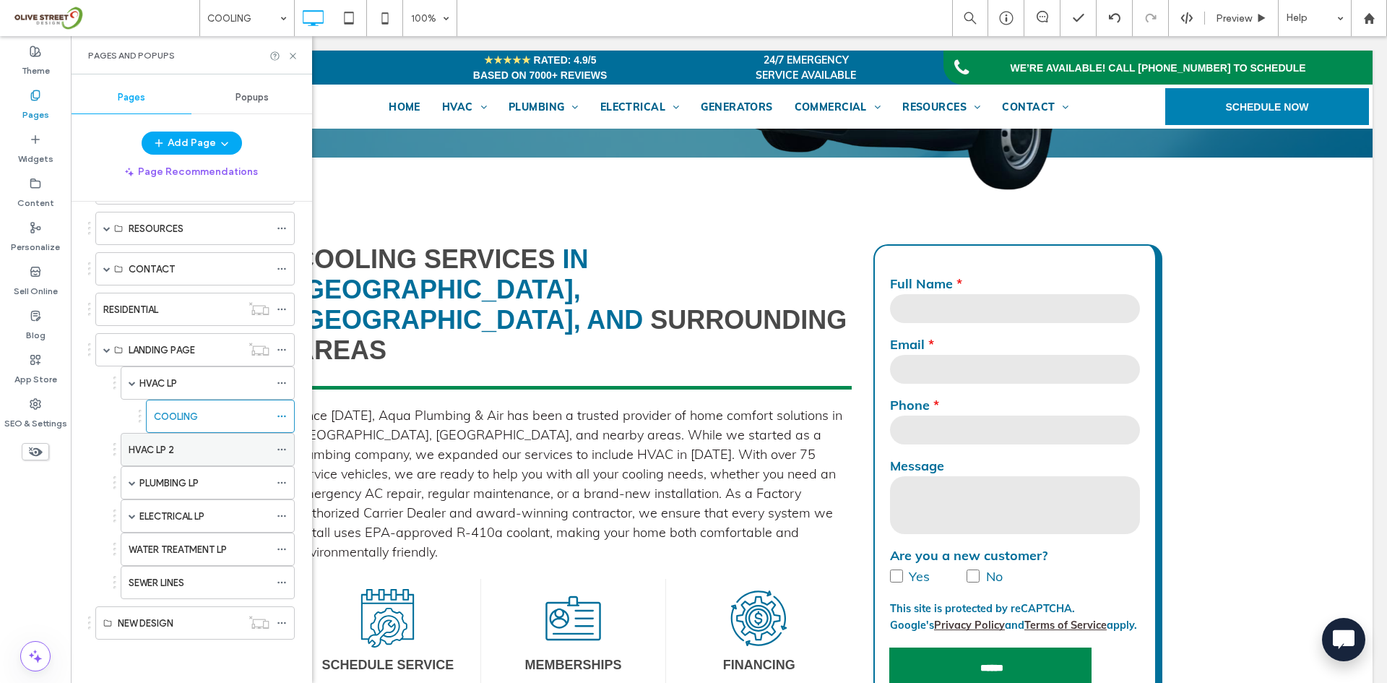
click at [157, 446] on label "HVAC LP 2" at bounding box center [152, 449] width 46 height 25
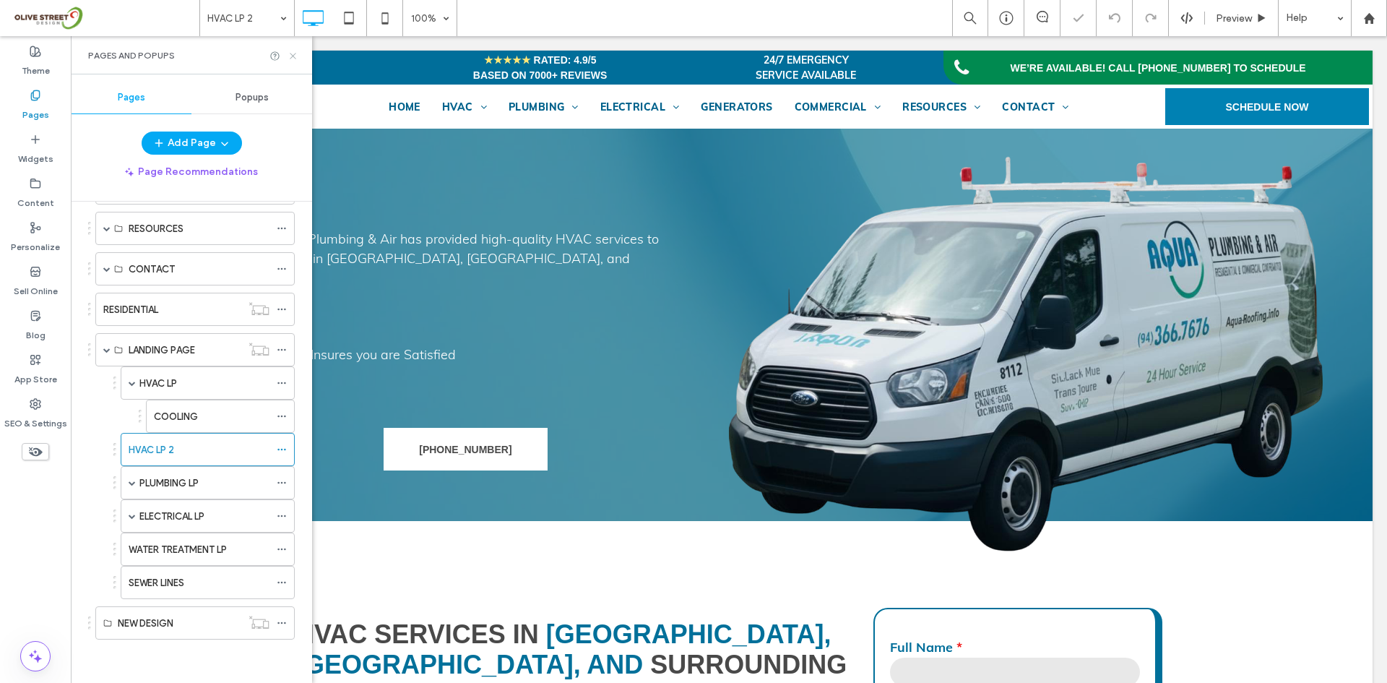
click at [293, 57] on icon at bounding box center [293, 56] width 11 height 11
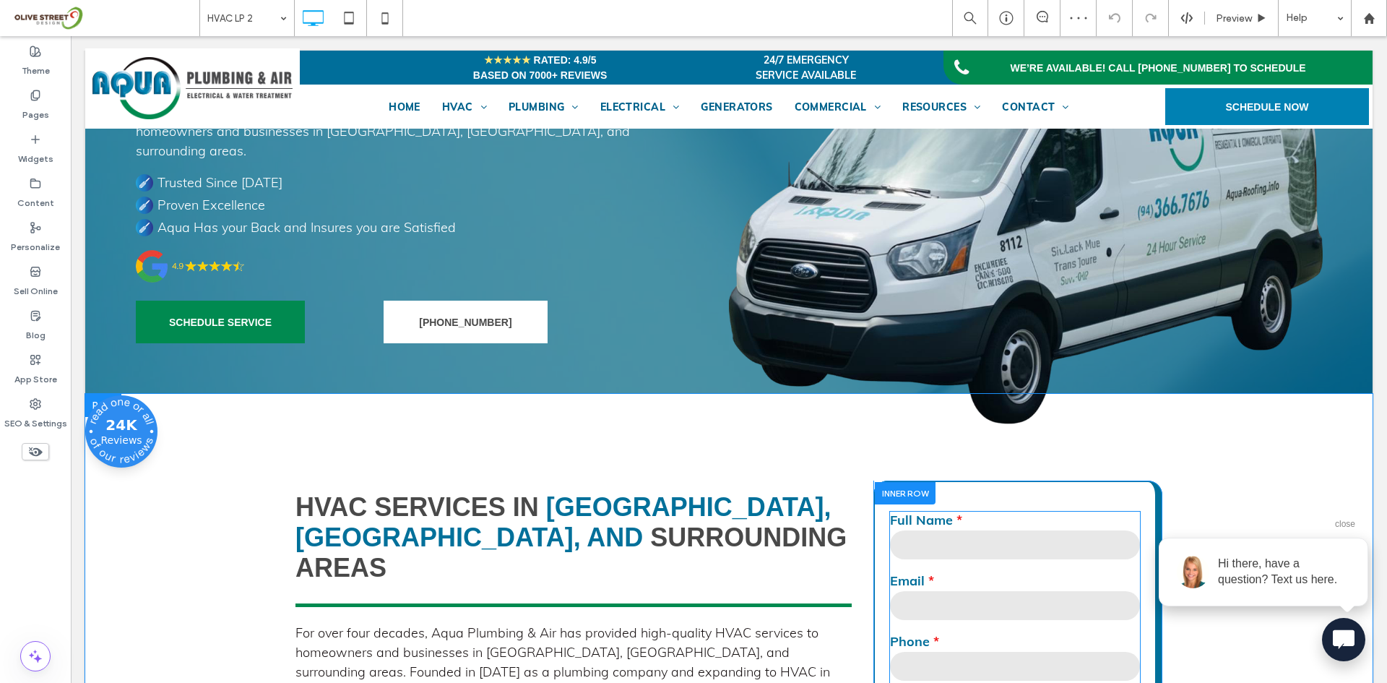
scroll to position [361, 0]
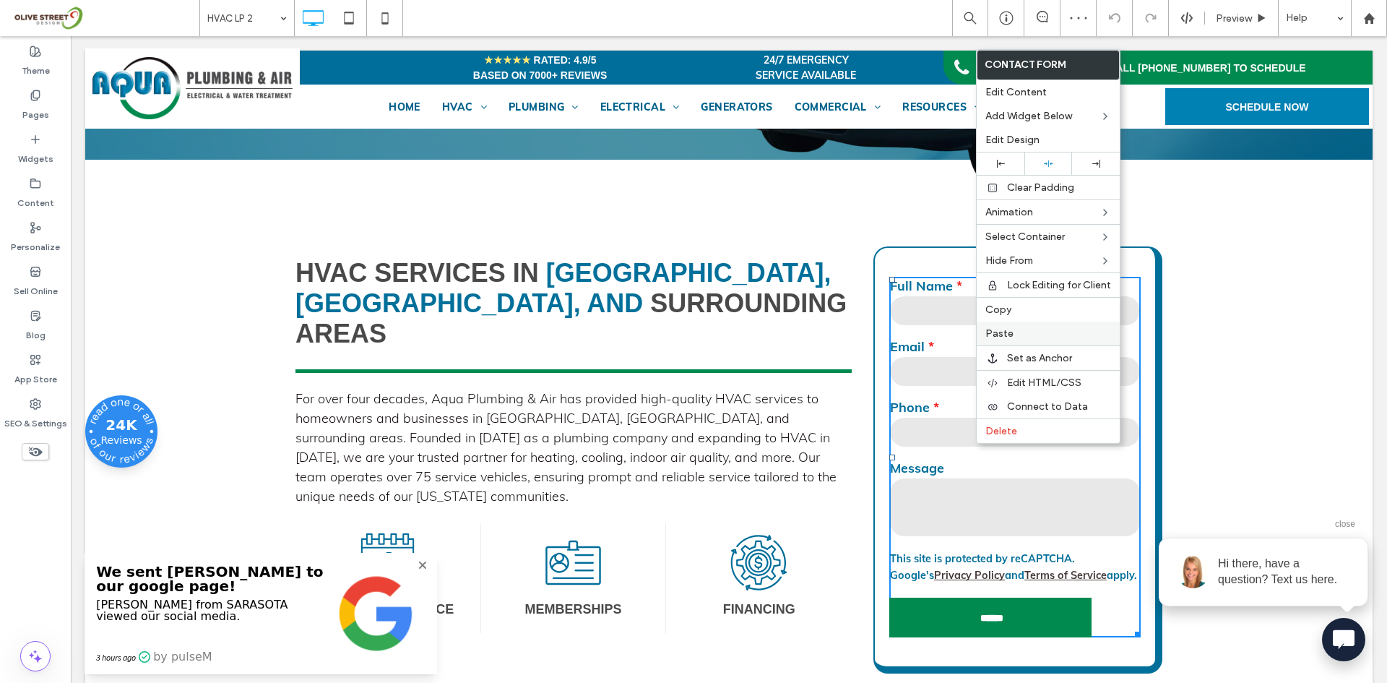
click at [999, 334] on span "Paste" at bounding box center [999, 333] width 28 height 12
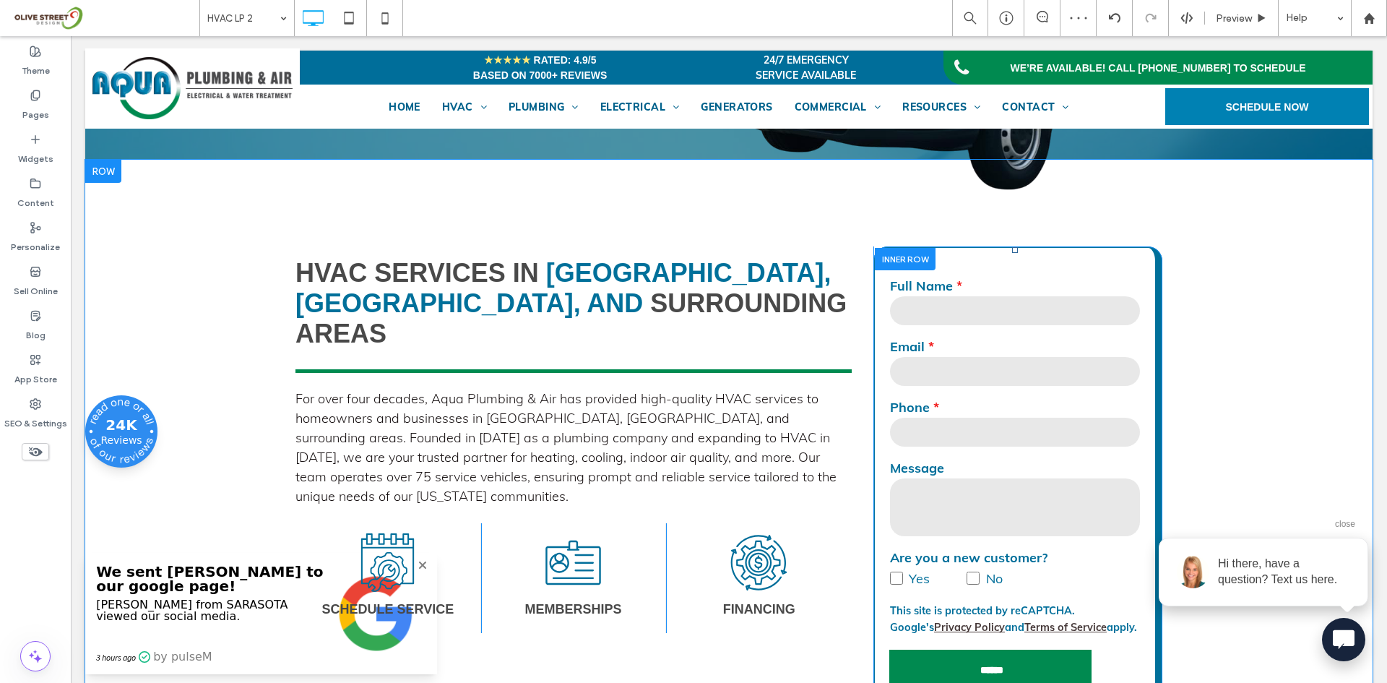
scroll to position [722, 0]
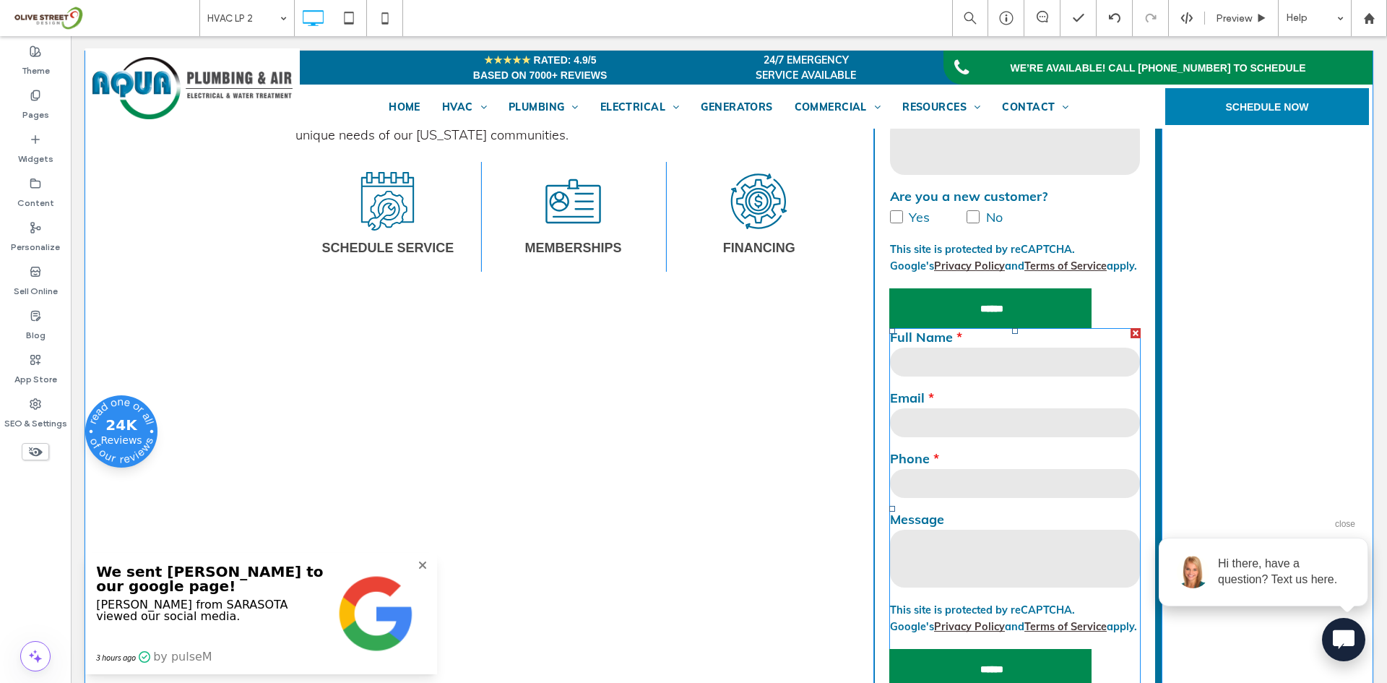
click at [1131, 329] on div at bounding box center [1136, 333] width 10 height 10
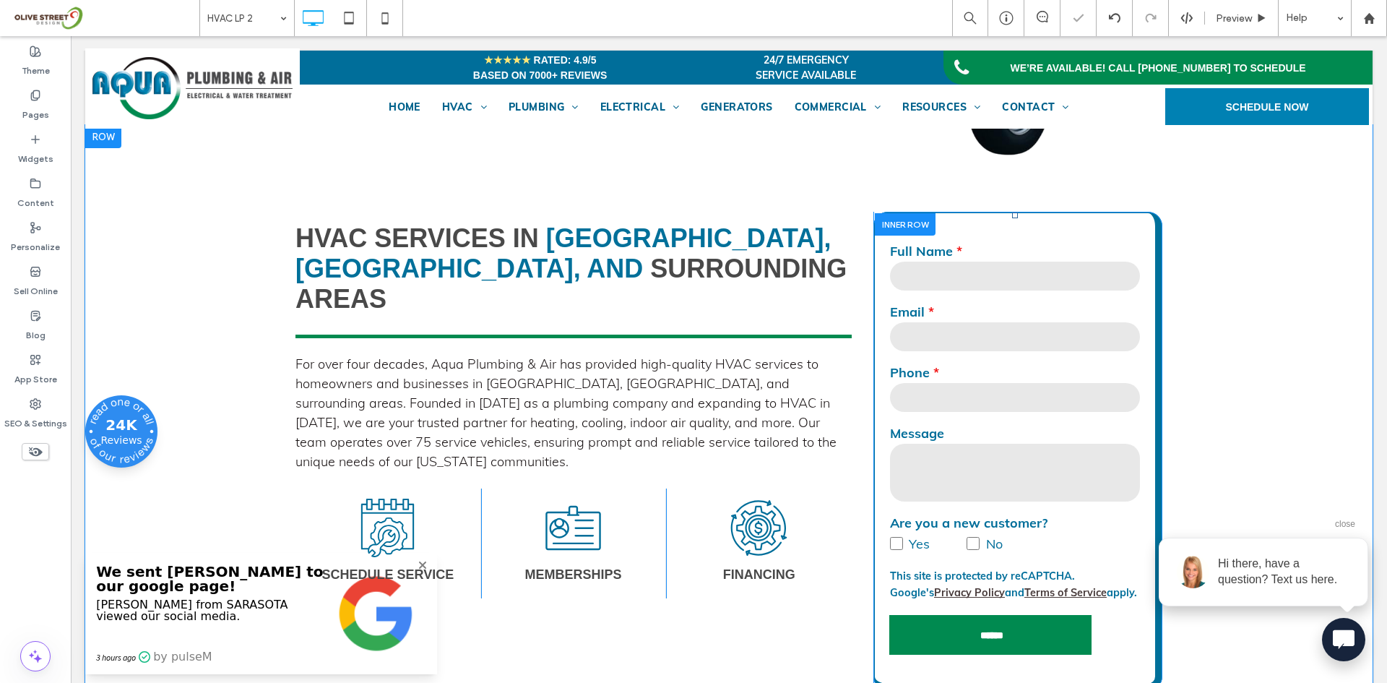
scroll to position [361, 0]
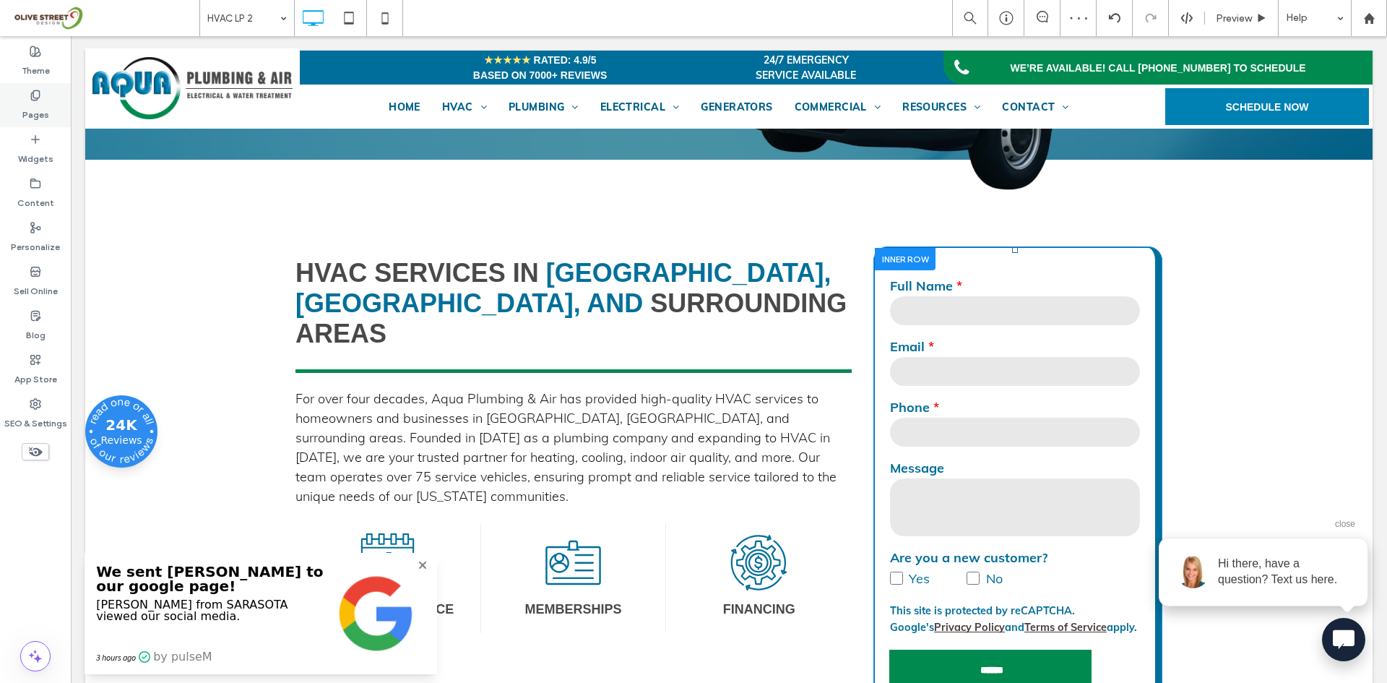
click at [36, 102] on label "Pages" at bounding box center [35, 111] width 27 height 20
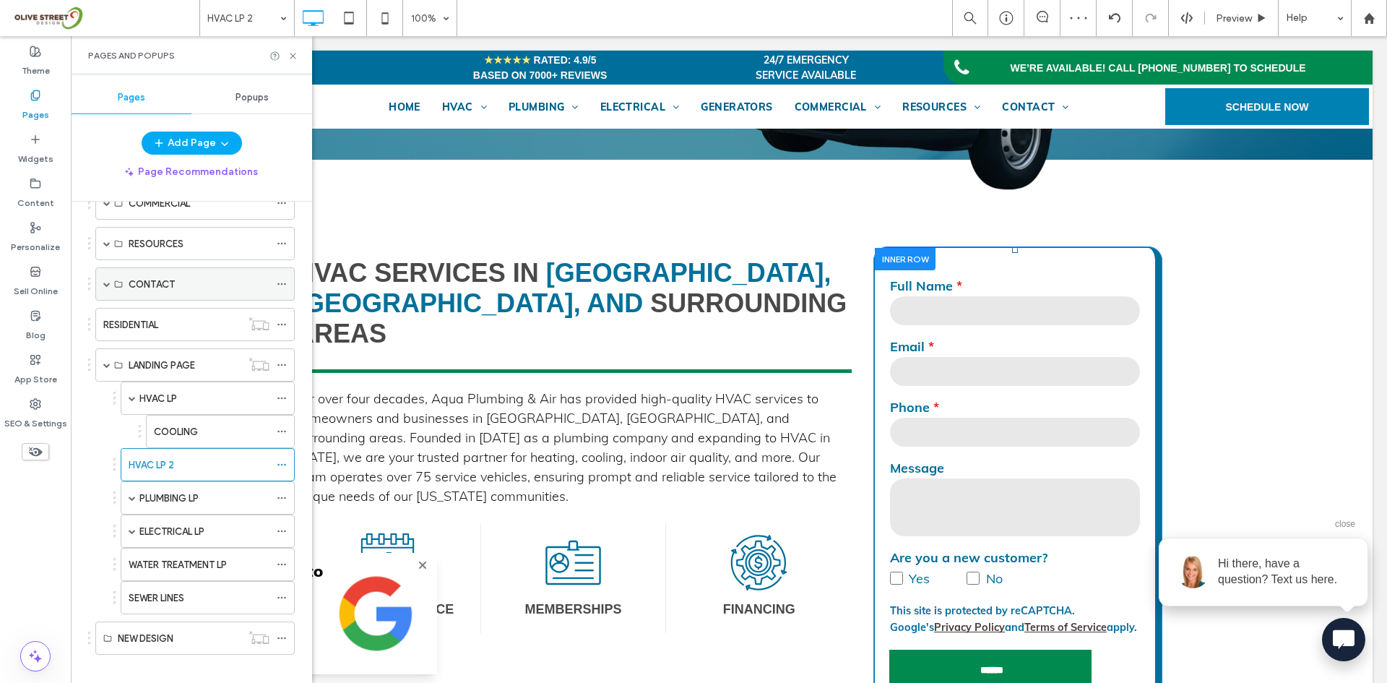
scroll to position [303, 0]
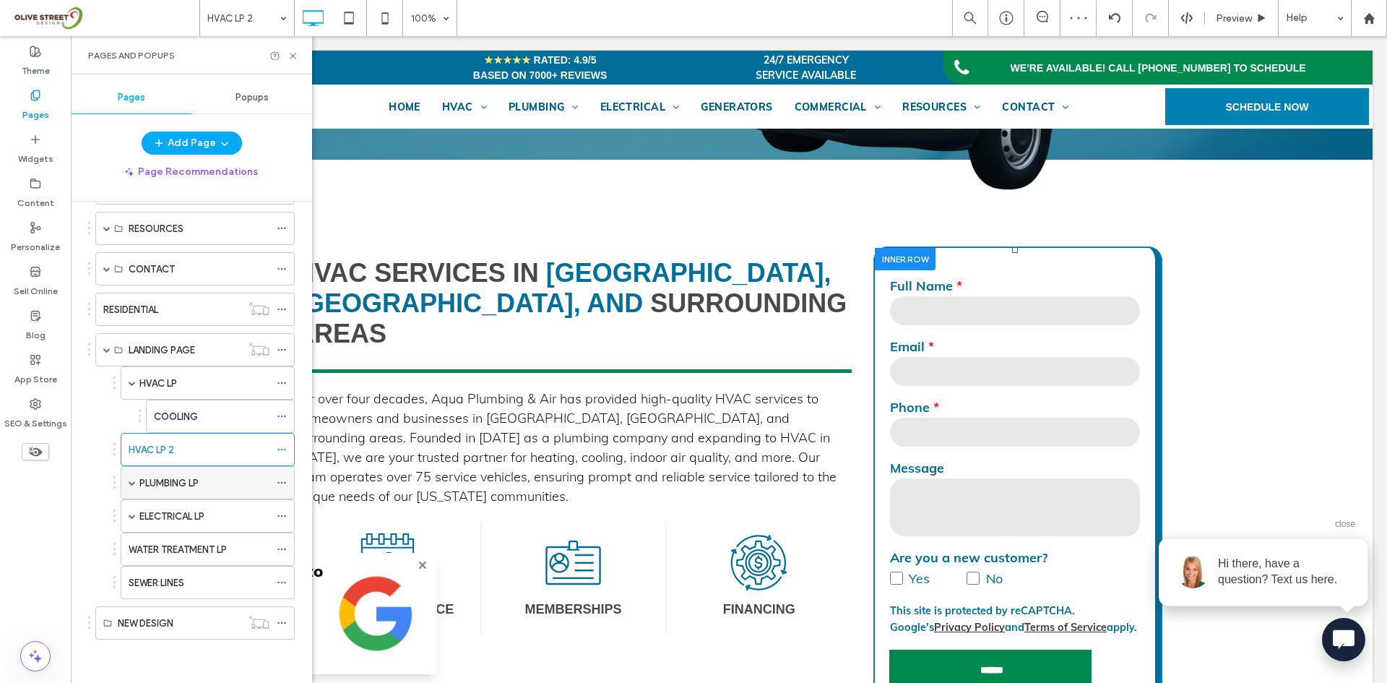
click at [191, 489] on label "PLUMBING LP" at bounding box center [168, 482] width 59 height 25
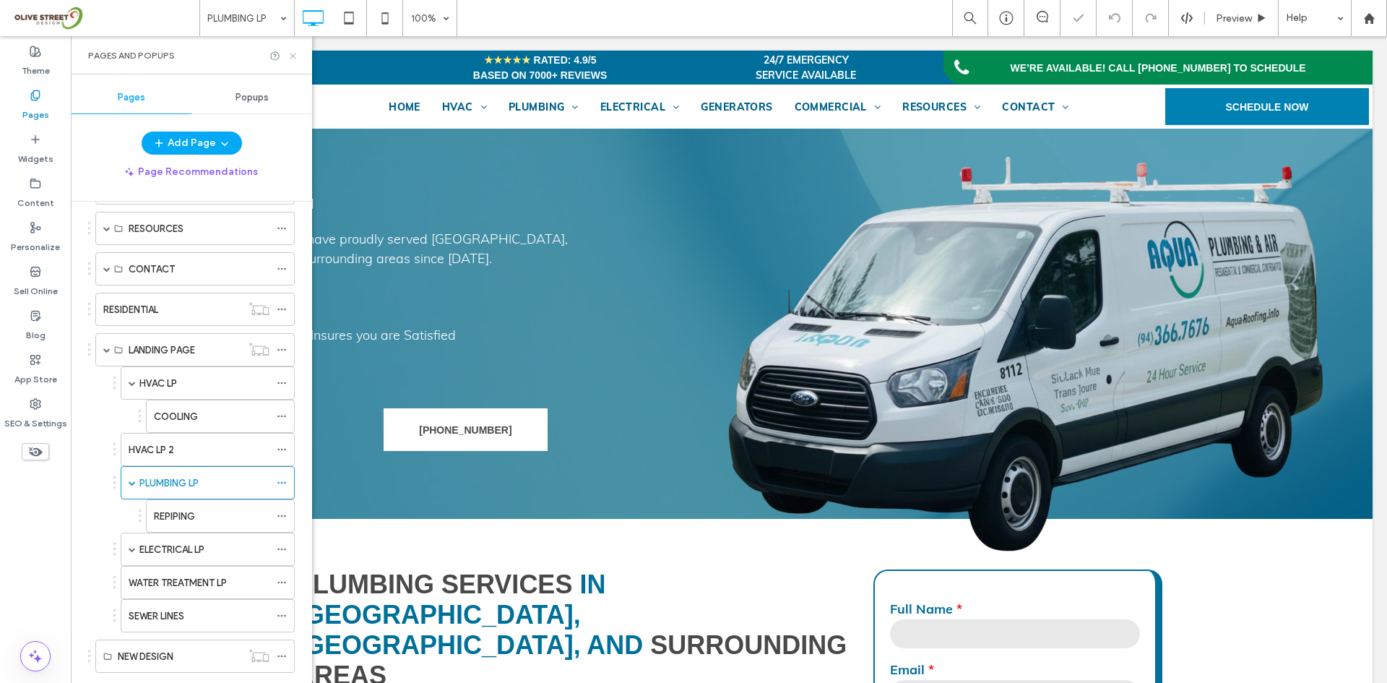
click at [290, 56] on icon at bounding box center [293, 56] width 11 height 11
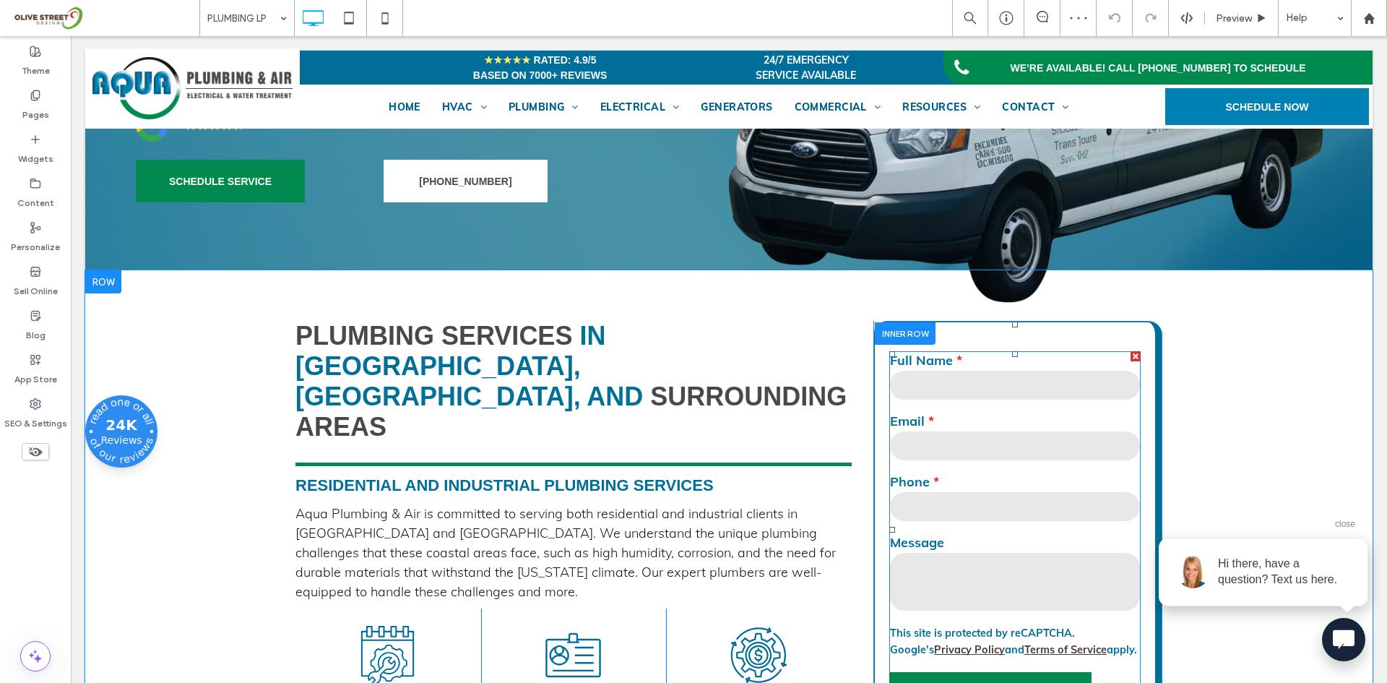
scroll to position [241, 0]
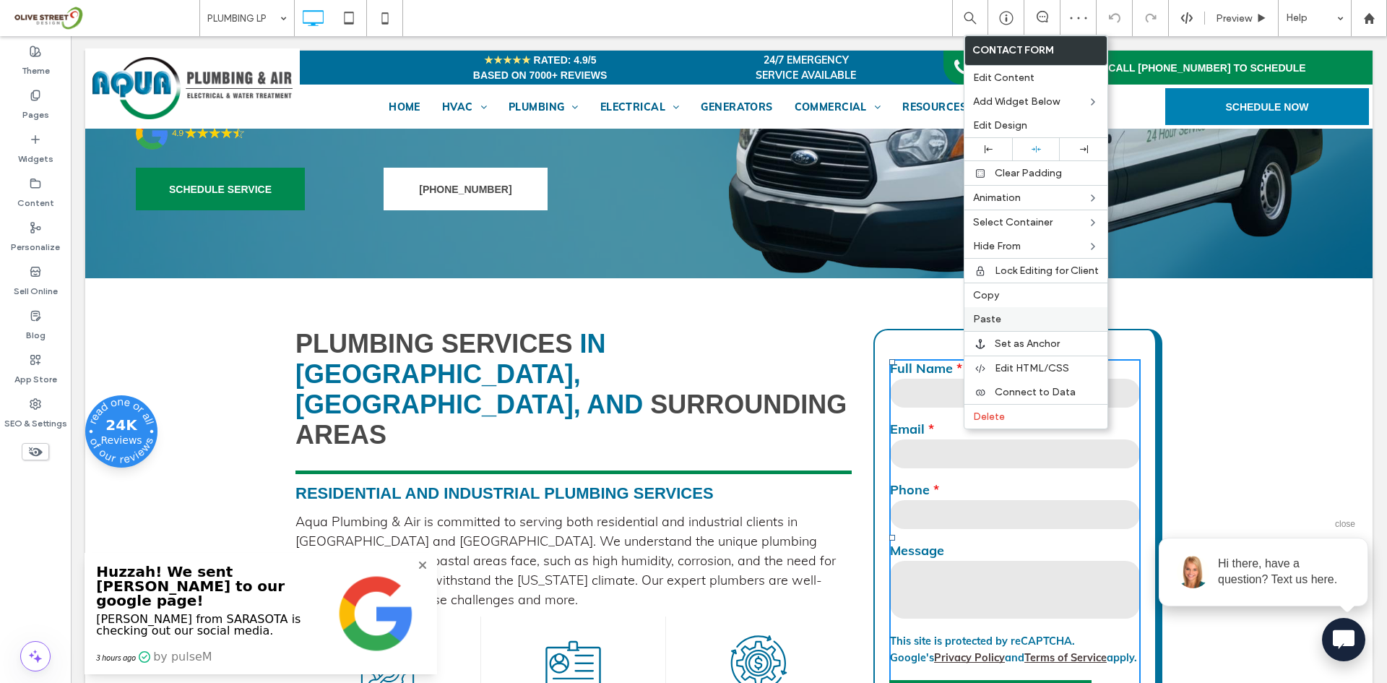
click at [1012, 321] on label "Paste" at bounding box center [1036, 319] width 126 height 12
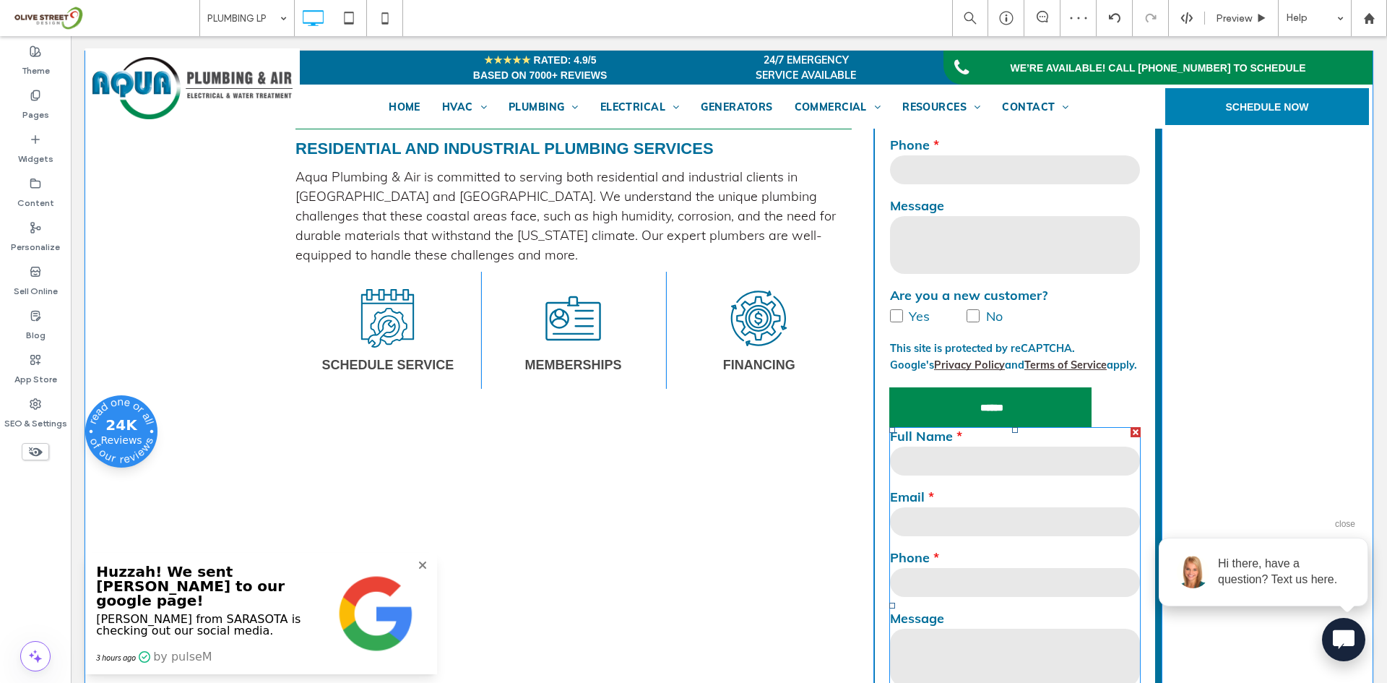
scroll to position [602, 0]
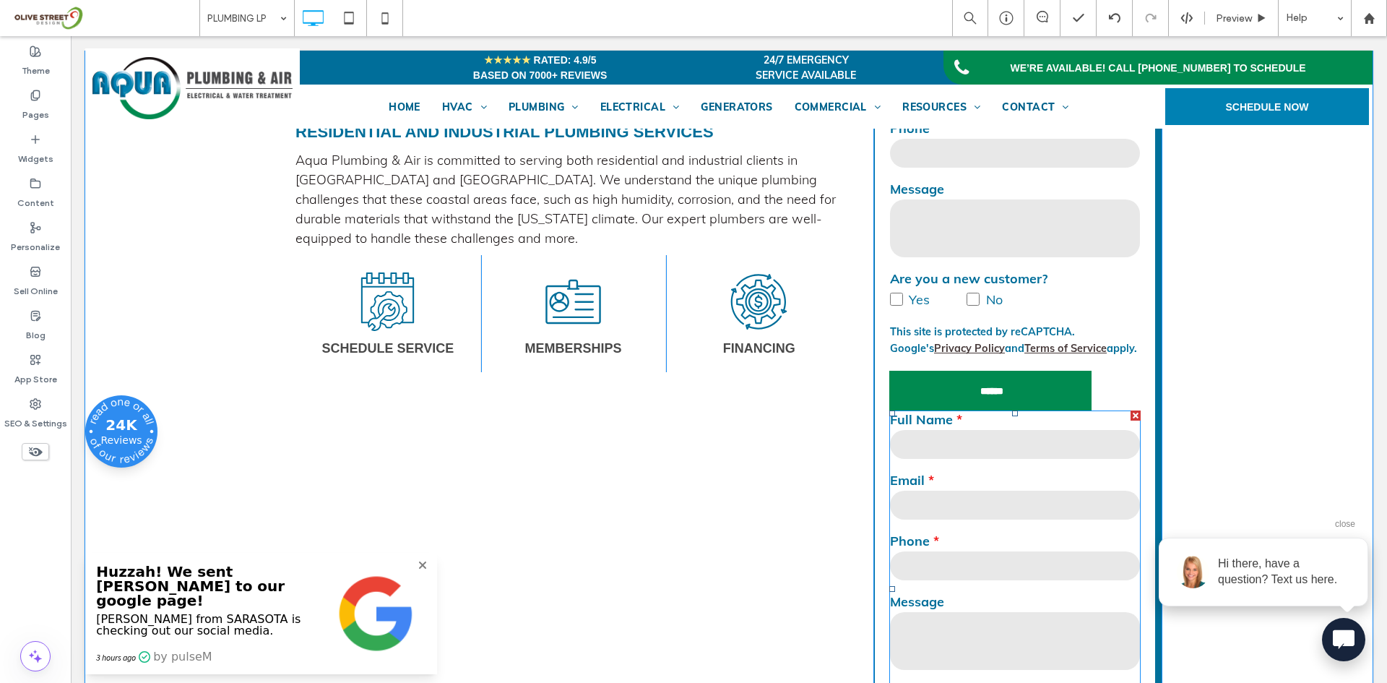
drag, startPoint x: 1132, startPoint y: 414, endPoint x: 1195, endPoint y: 457, distance: 76.4
click at [1132, 414] on div at bounding box center [1136, 415] width 10 height 10
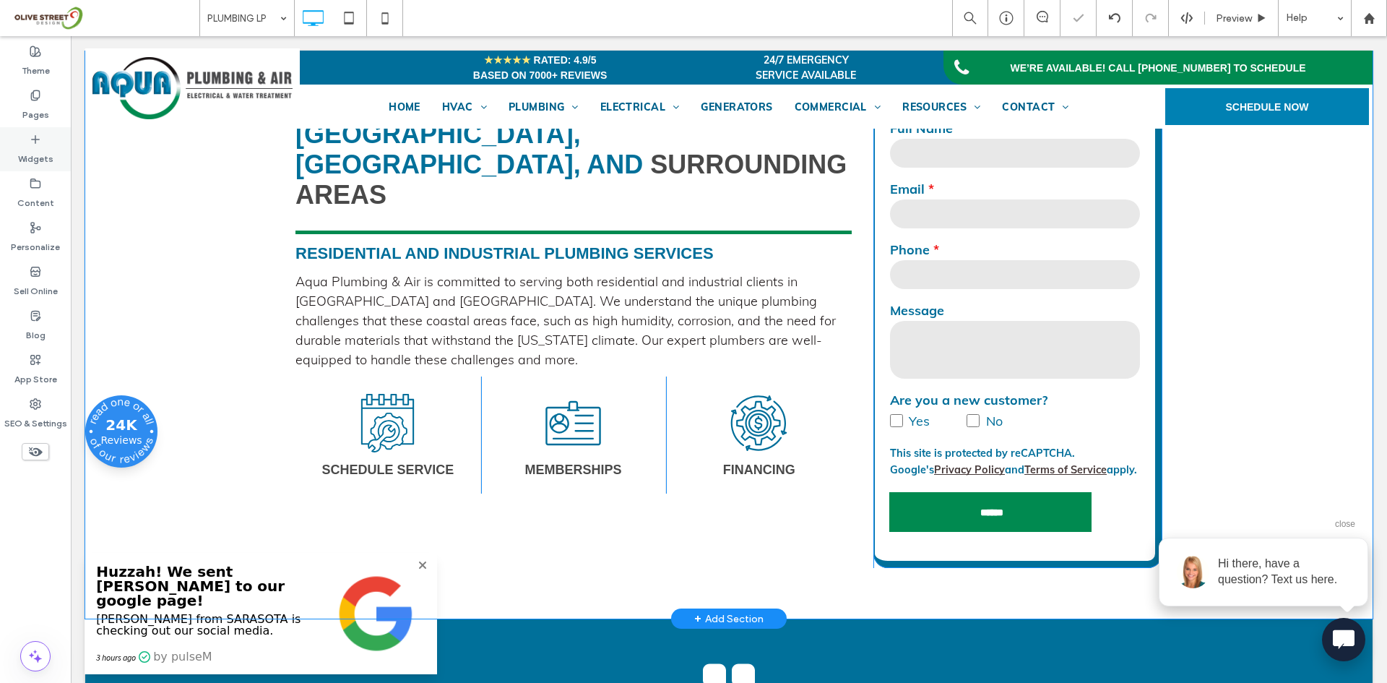
scroll to position [482, 0]
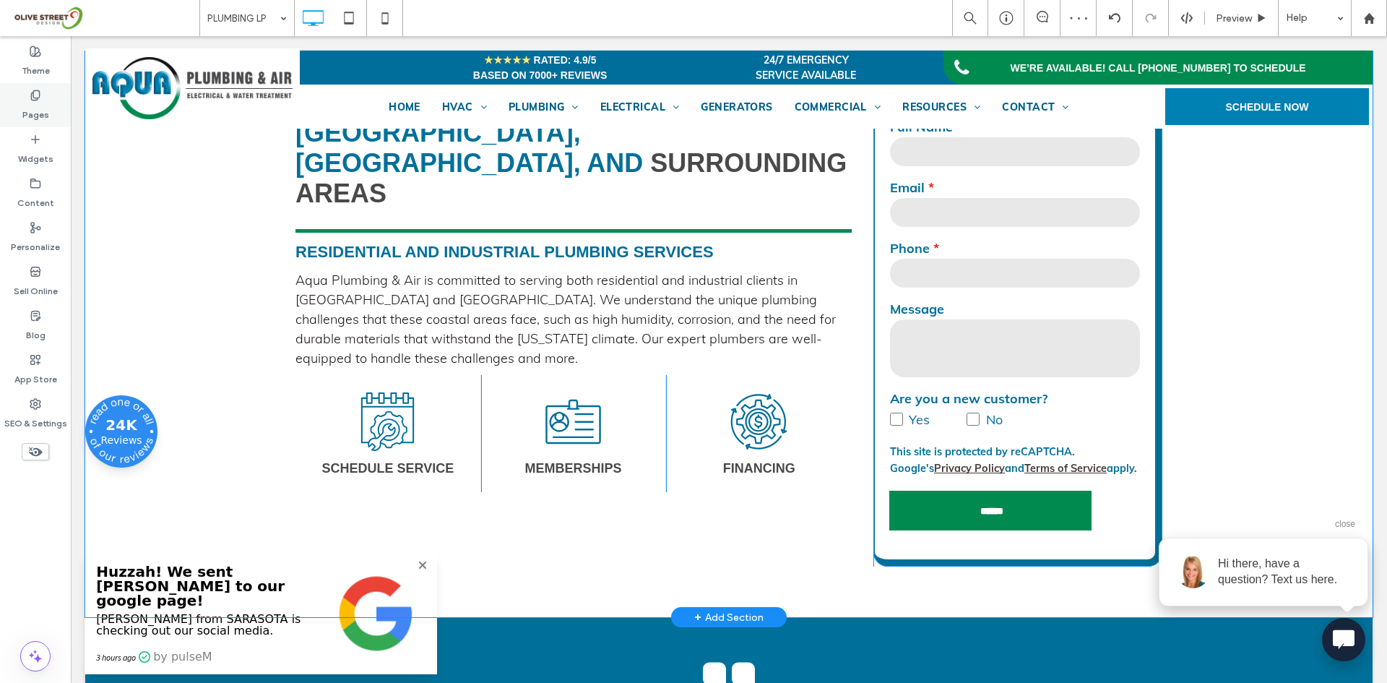
click at [18, 92] on div "Pages" at bounding box center [35, 105] width 71 height 44
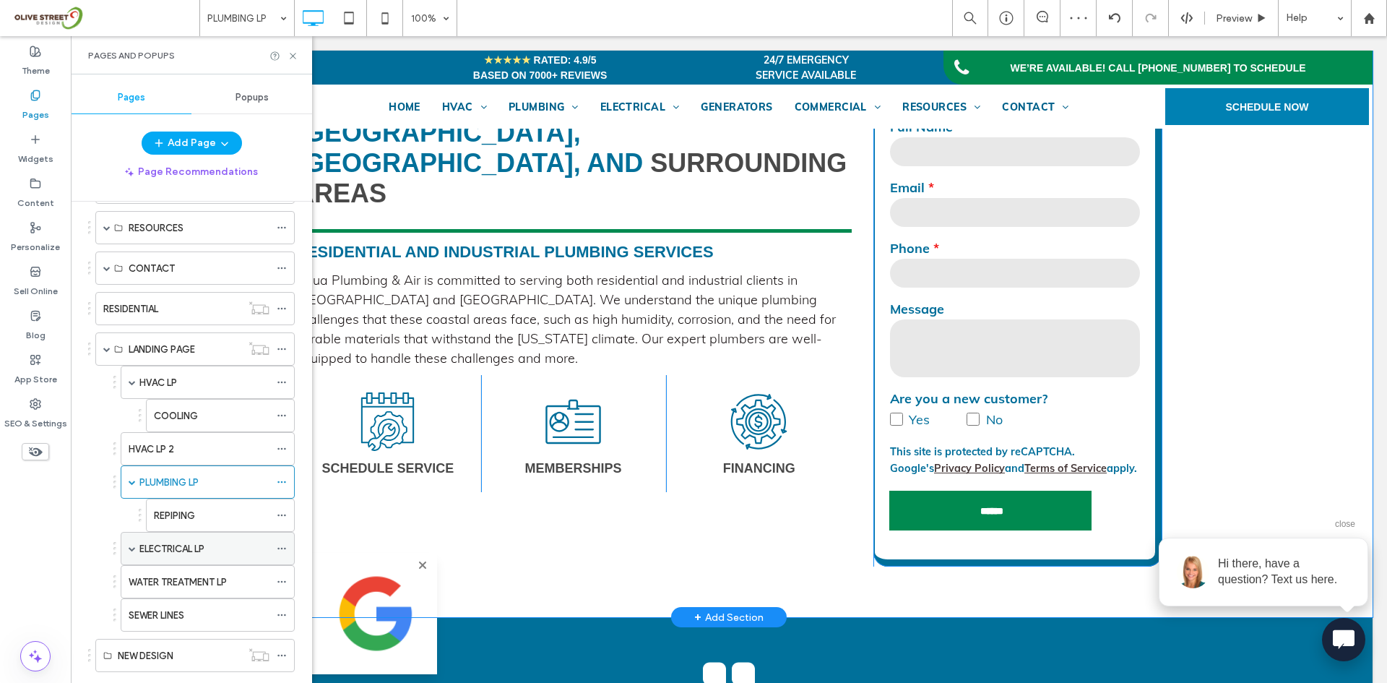
scroll to position [337, 0]
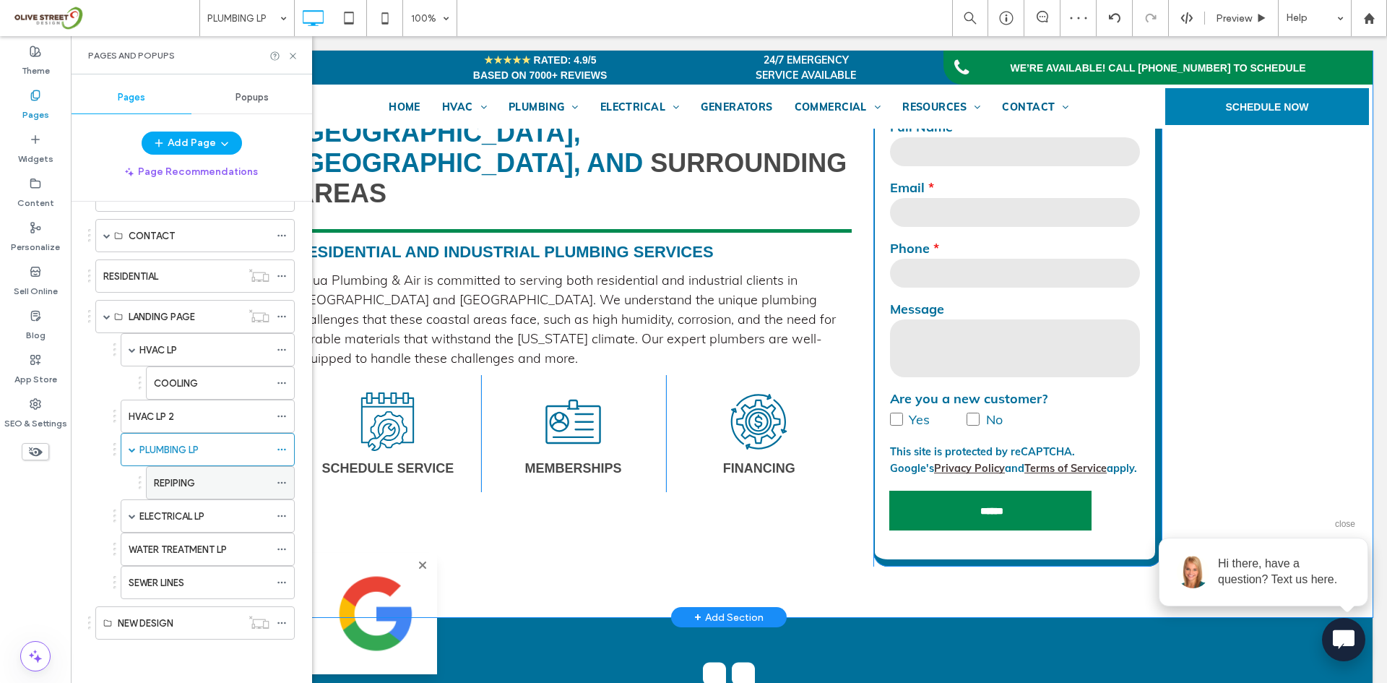
click at [173, 493] on div "REPIPING" at bounding box center [212, 483] width 116 height 32
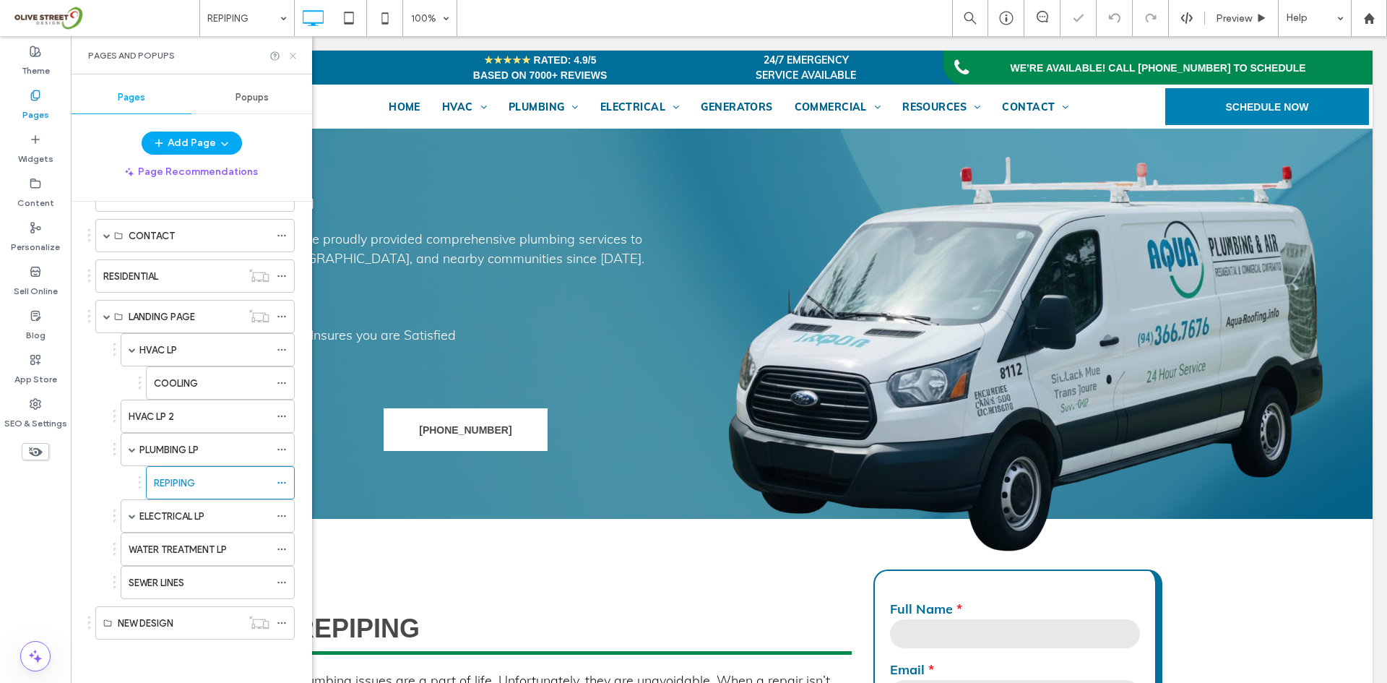
click at [293, 56] on use at bounding box center [293, 56] width 6 height 6
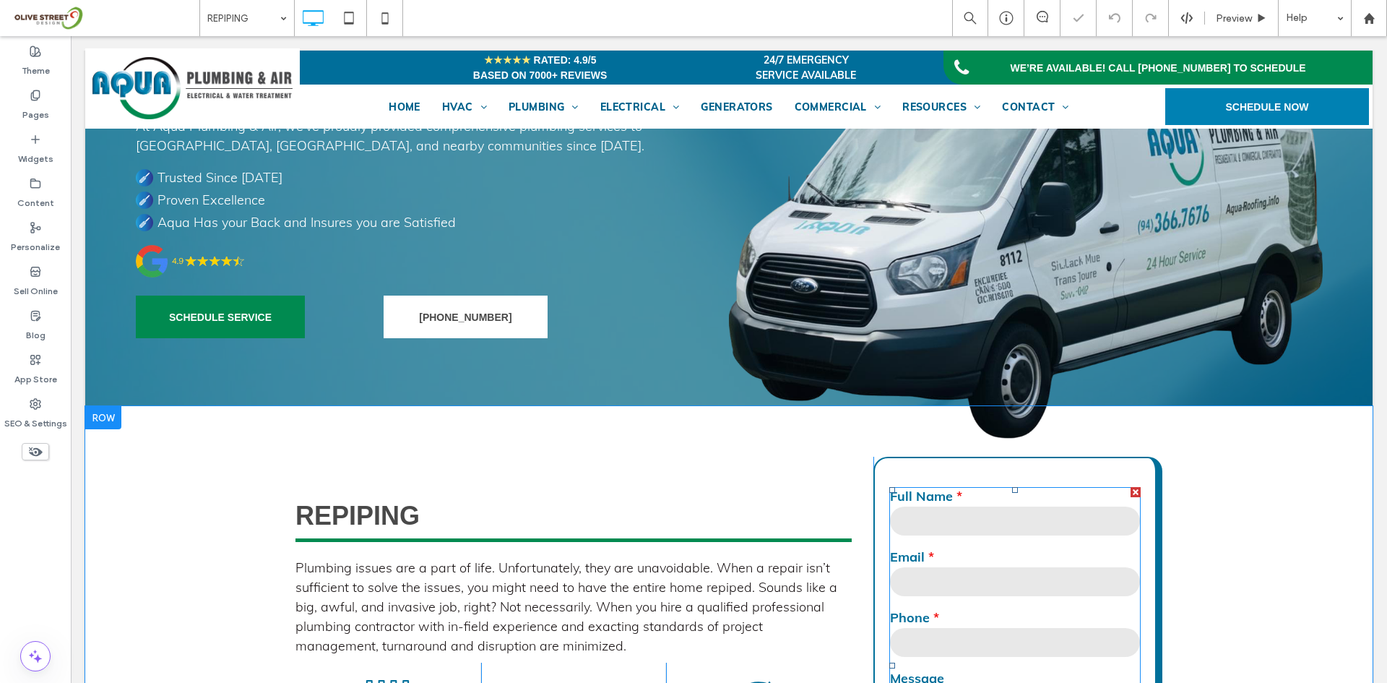
scroll to position [361, 0]
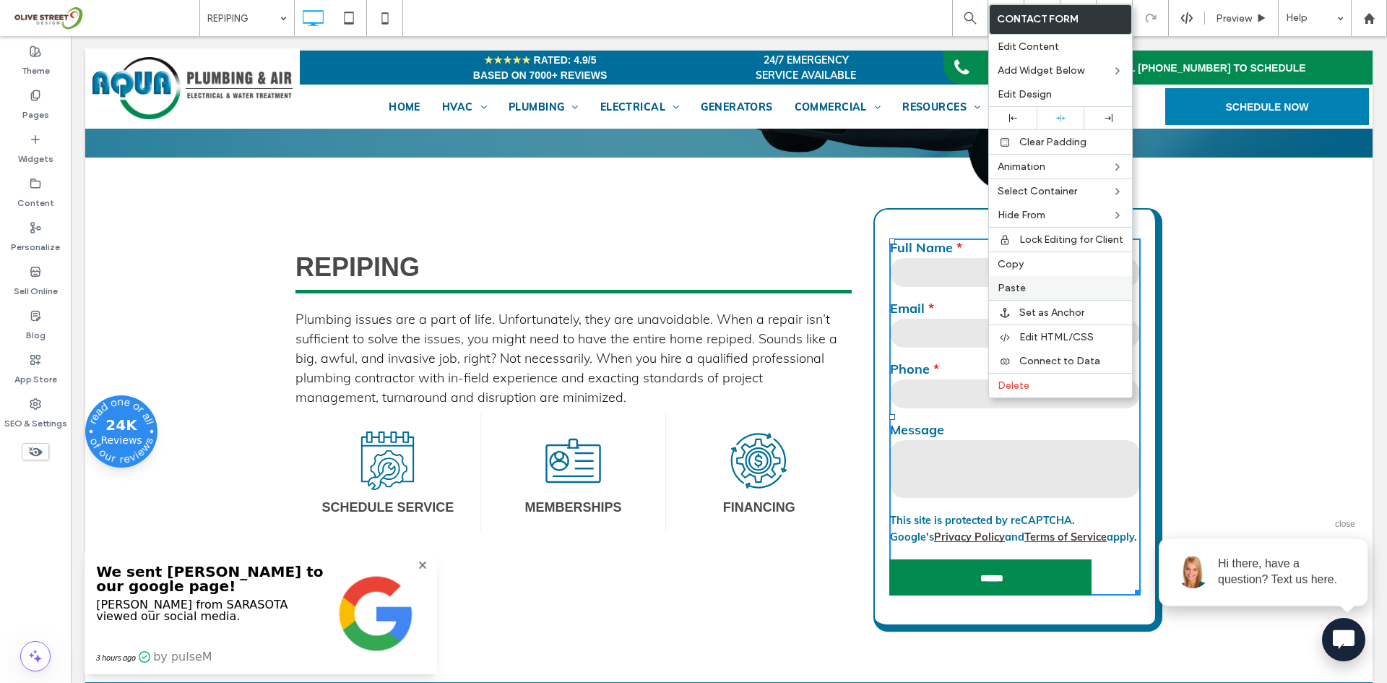
click at [1029, 291] on label "Paste" at bounding box center [1061, 288] width 126 height 12
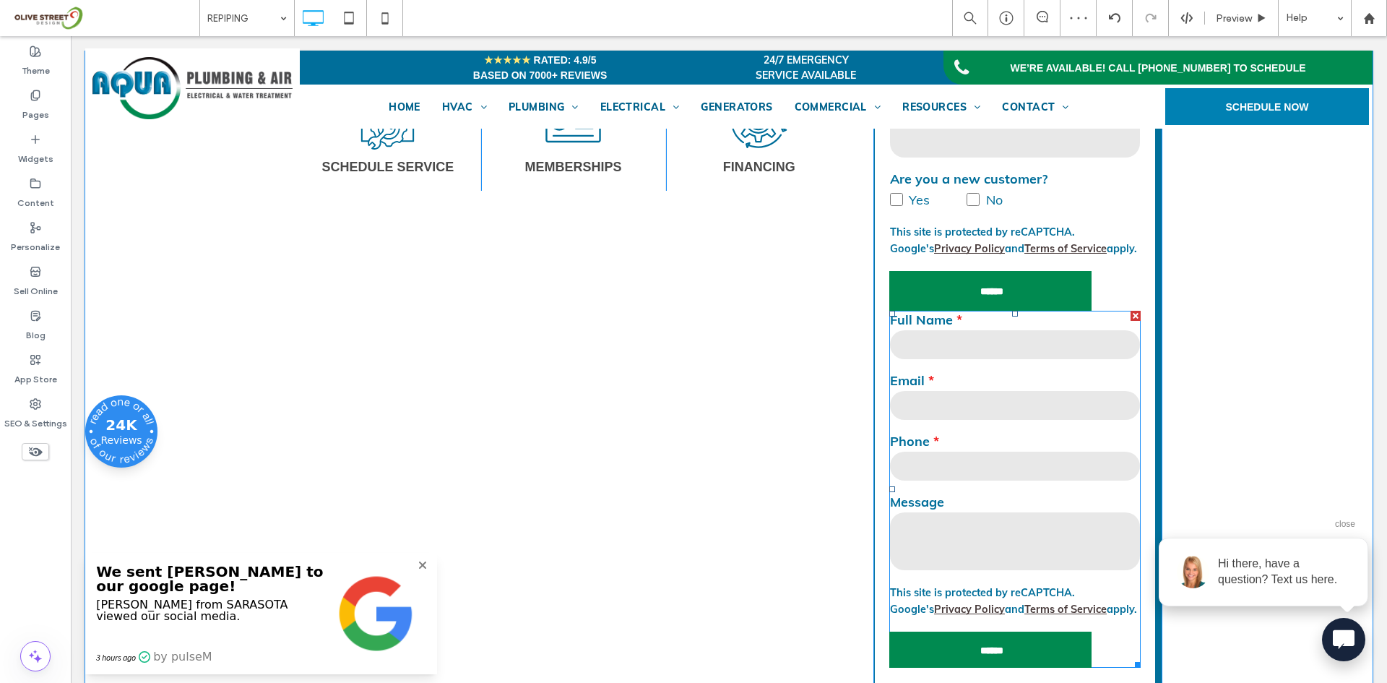
scroll to position [722, 0]
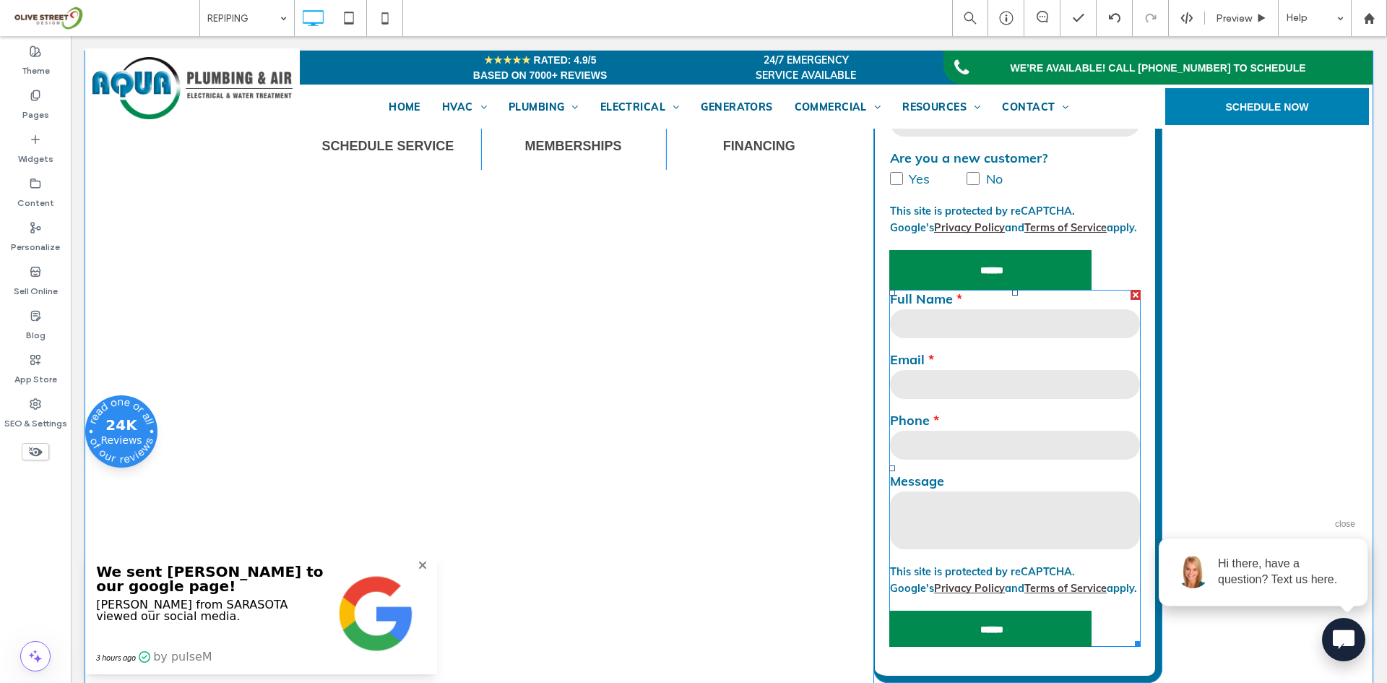
drag, startPoint x: 1127, startPoint y: 295, endPoint x: 1197, endPoint y: 331, distance: 78.8
click at [1131, 295] on div at bounding box center [1136, 295] width 10 height 10
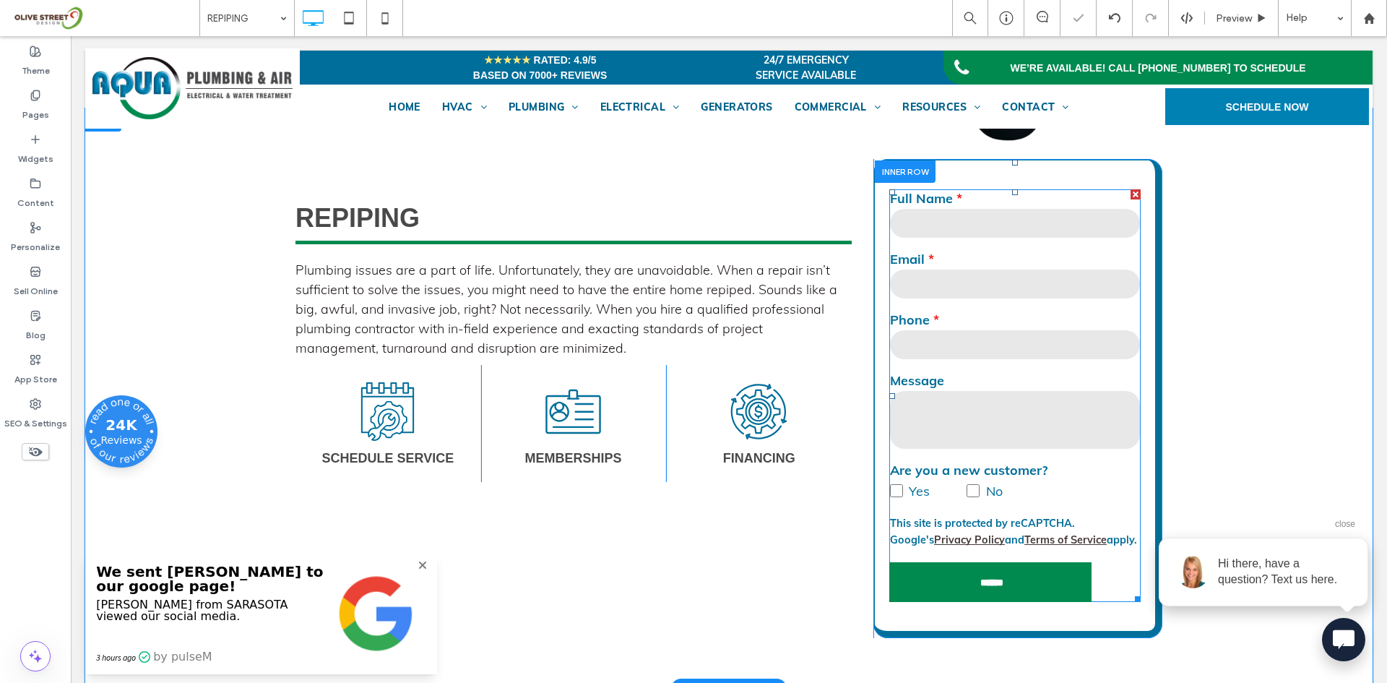
scroll to position [482, 0]
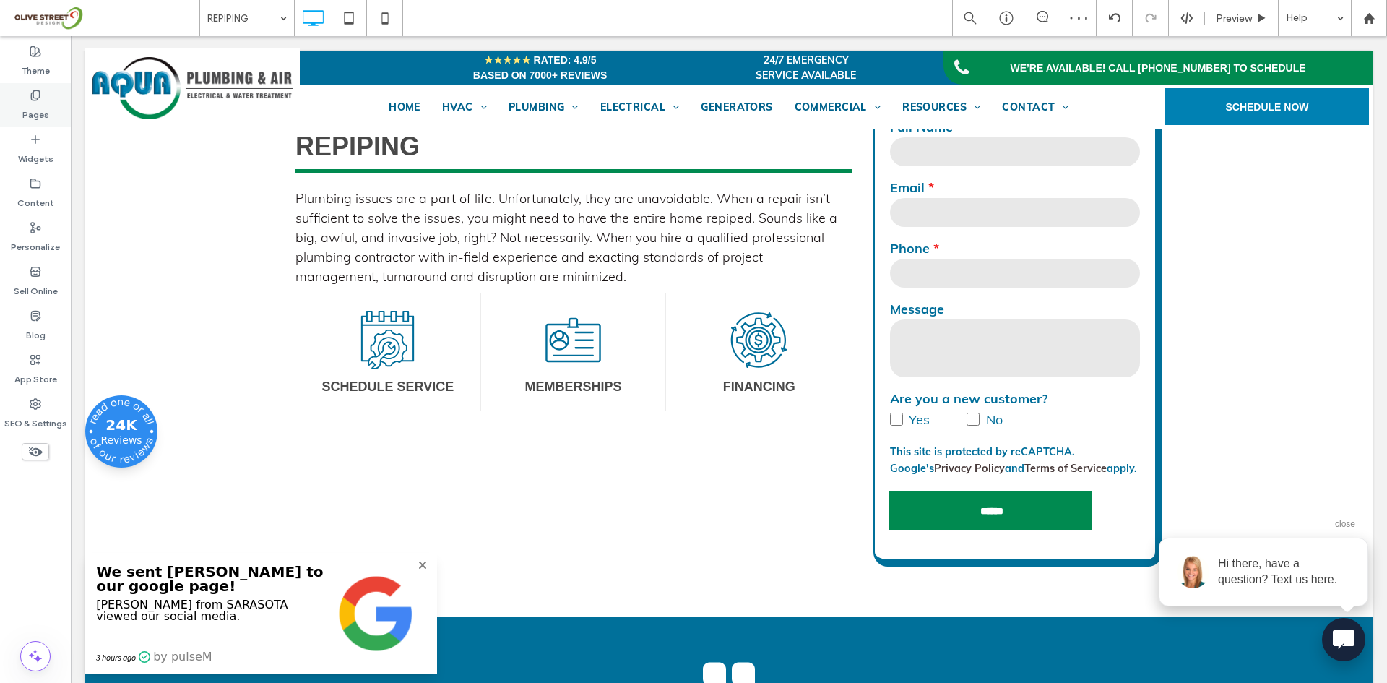
click at [14, 98] on div "Pages" at bounding box center [35, 105] width 71 height 44
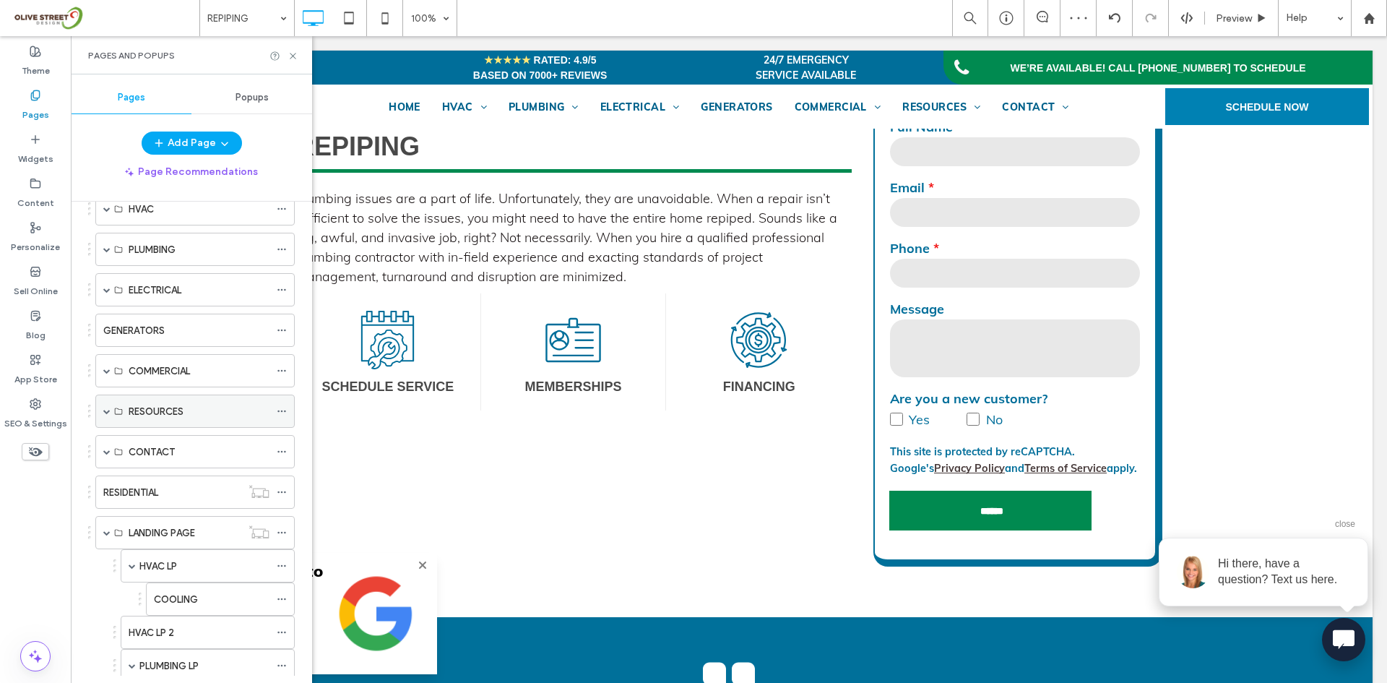
scroll to position [241, 0]
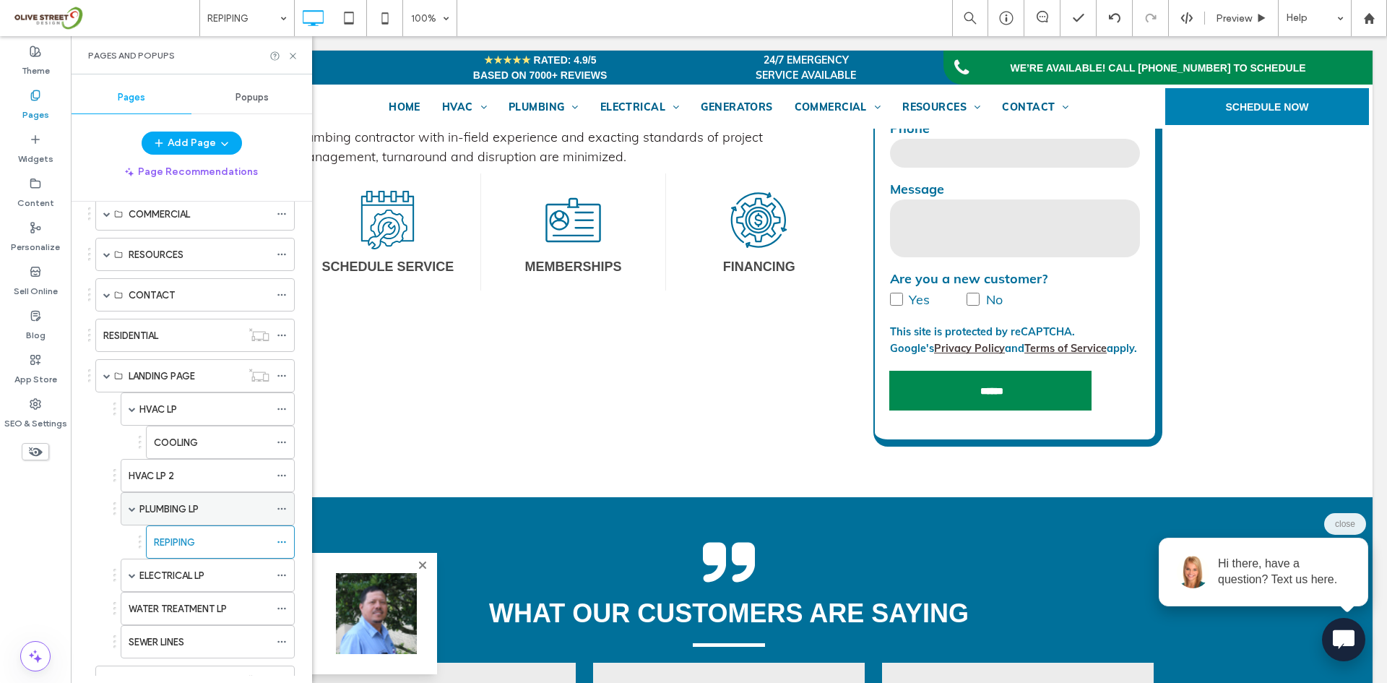
scroll to position [337, 0]
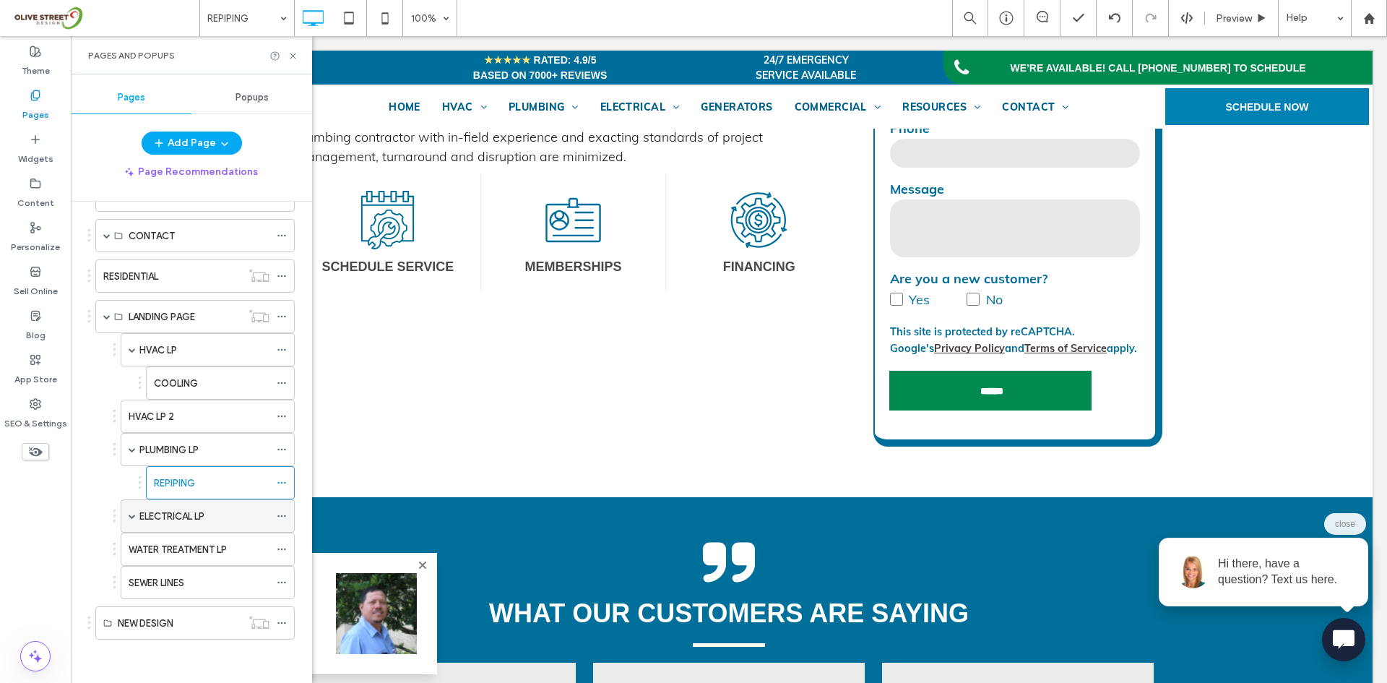
click at [156, 512] on label "ELECTRICAL LP" at bounding box center [171, 516] width 65 height 25
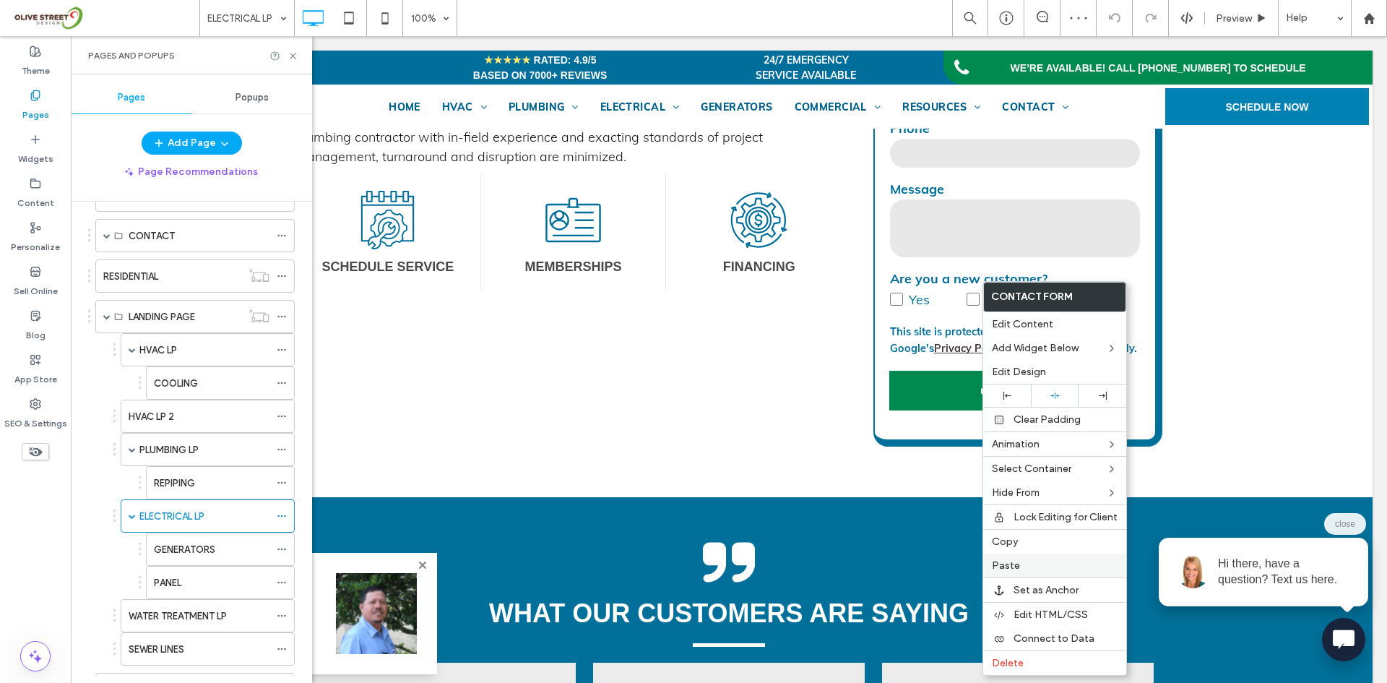
click at [1015, 560] on span "Paste" at bounding box center [1006, 565] width 28 height 12
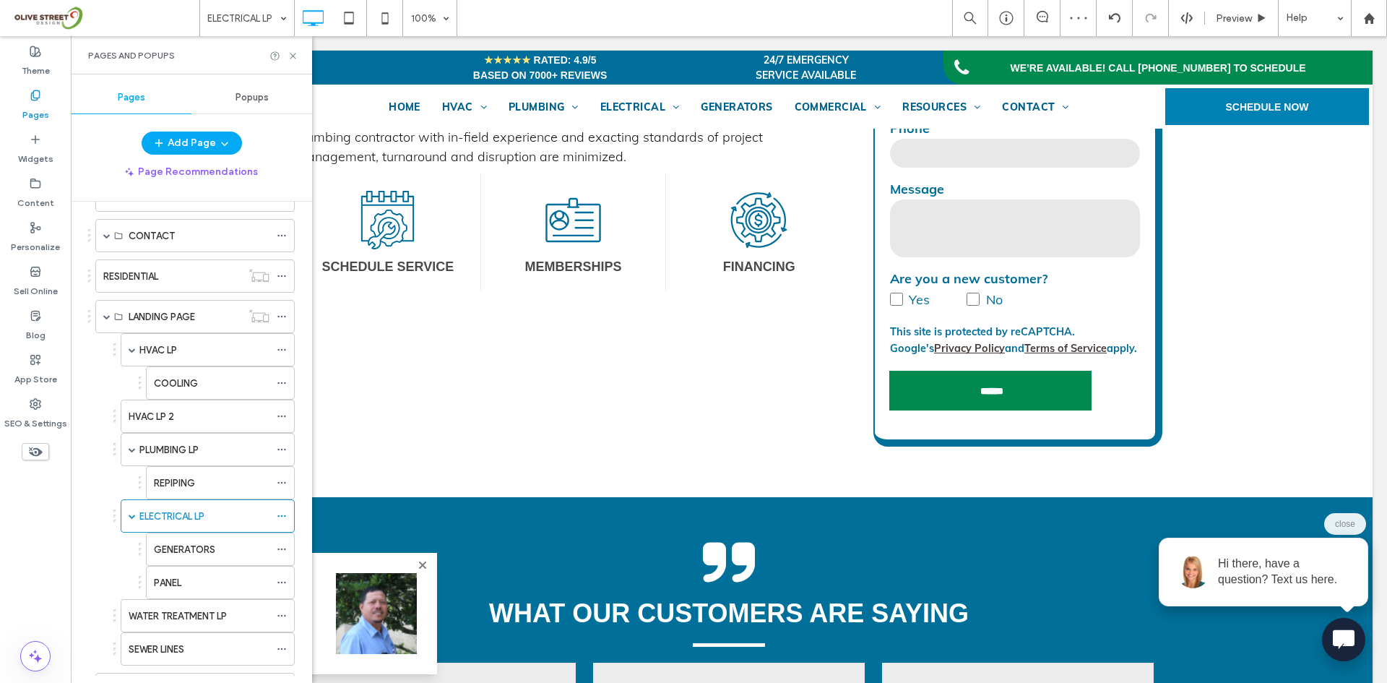
click at [208, 546] on label "GENERATORS" at bounding box center [184, 549] width 61 height 25
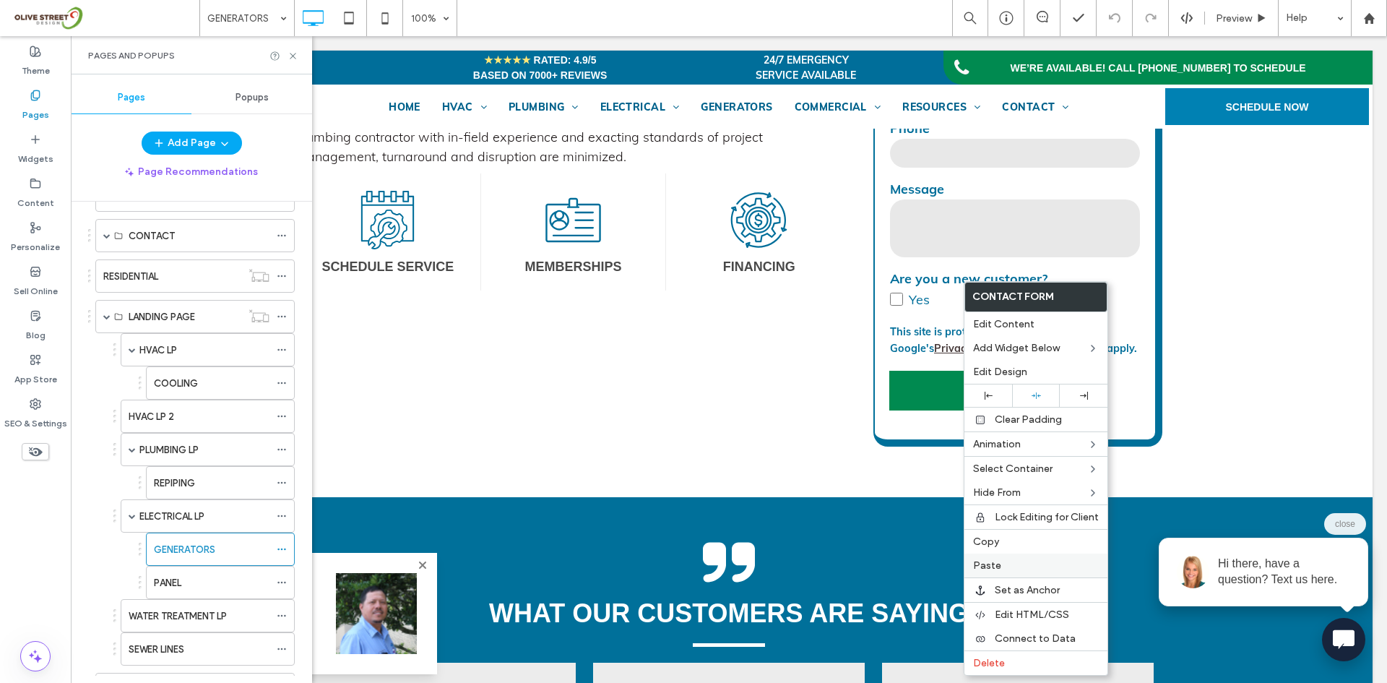
click at [1004, 557] on div "Paste" at bounding box center [1035, 565] width 143 height 24
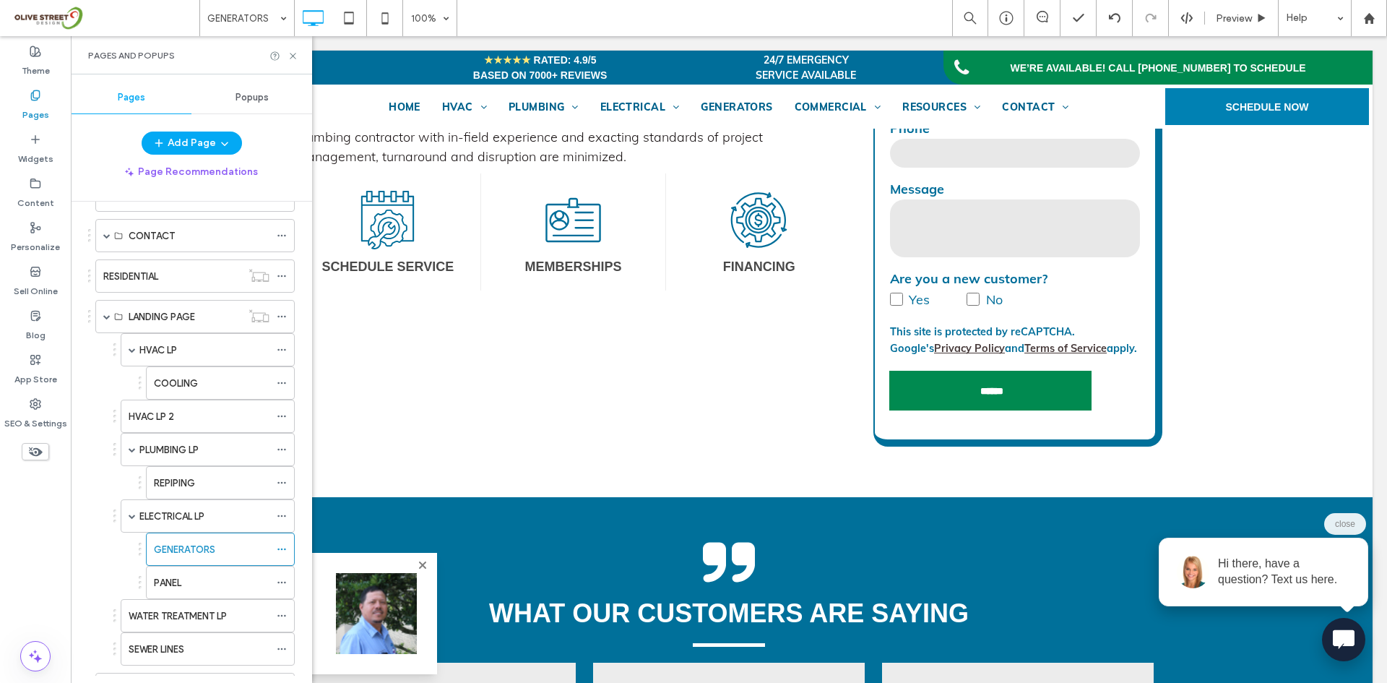
click at [190, 577] on div "PANEL" at bounding box center [212, 582] width 116 height 15
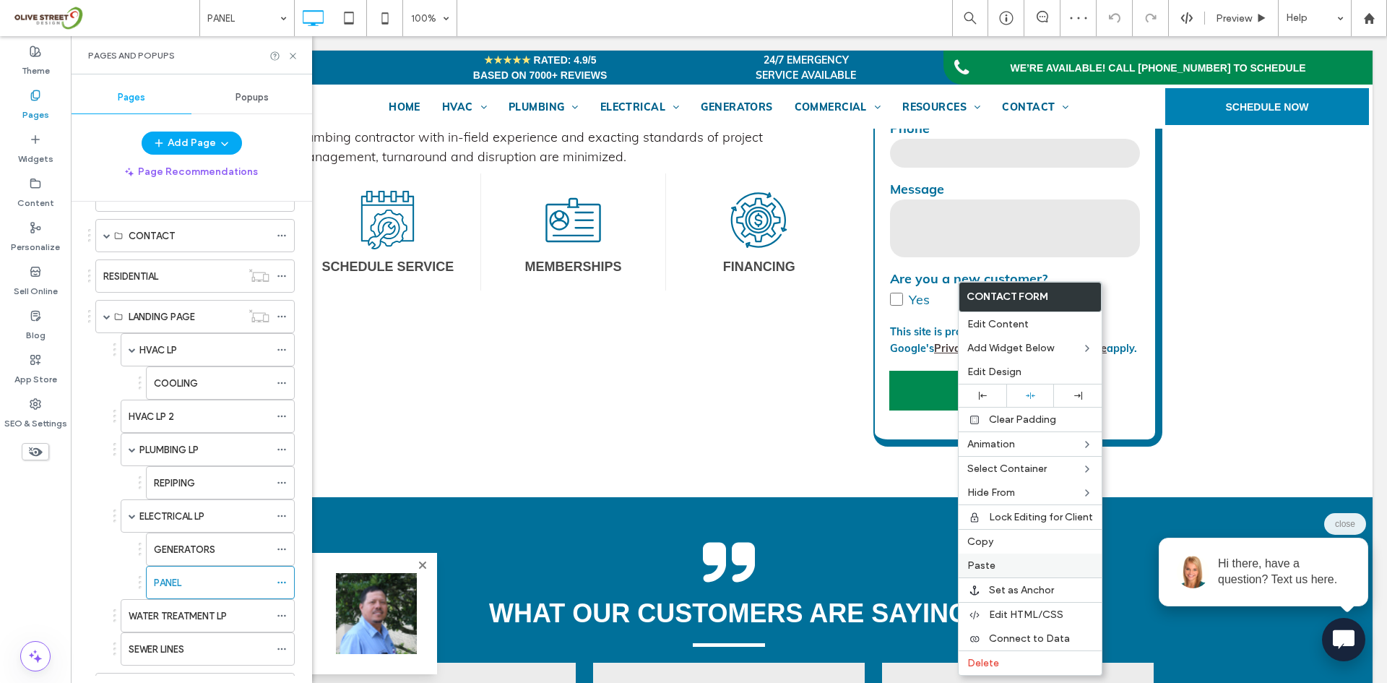
click at [977, 564] on span "Paste" at bounding box center [981, 565] width 28 height 12
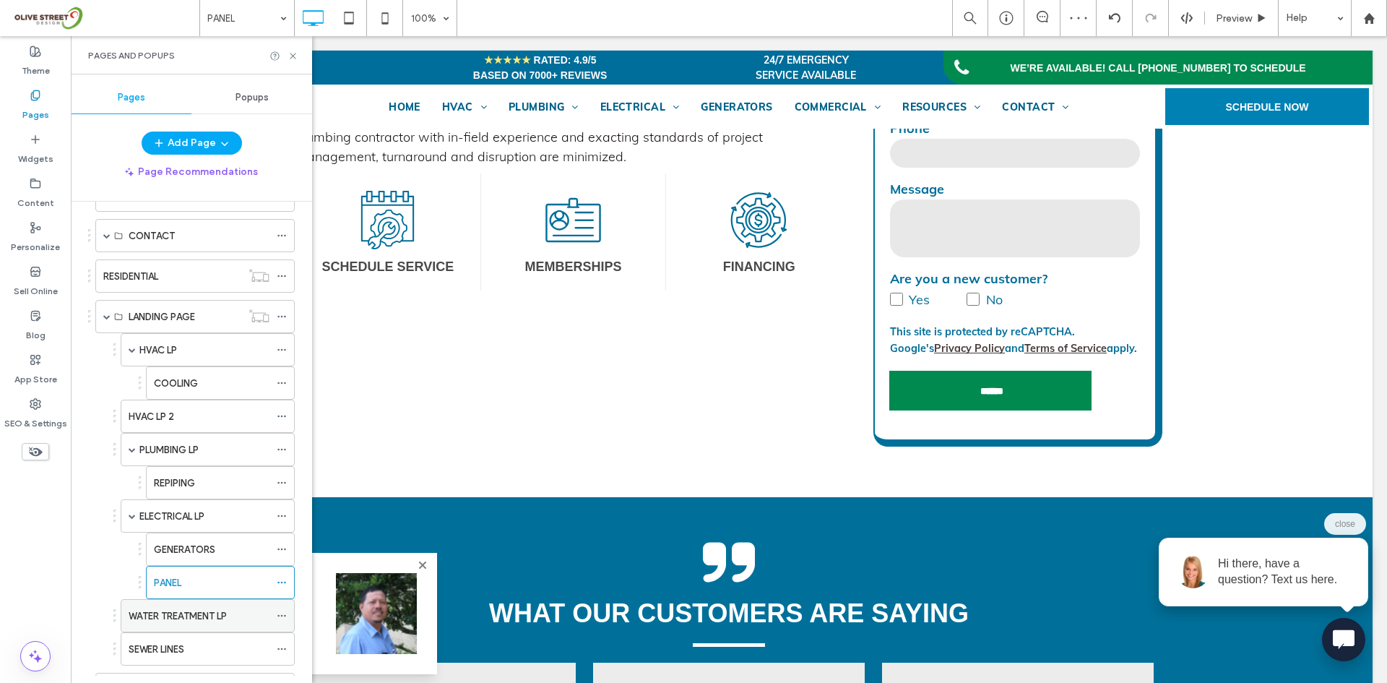
click at [183, 614] on label "WATER TREATMENT LP" at bounding box center [178, 615] width 98 height 25
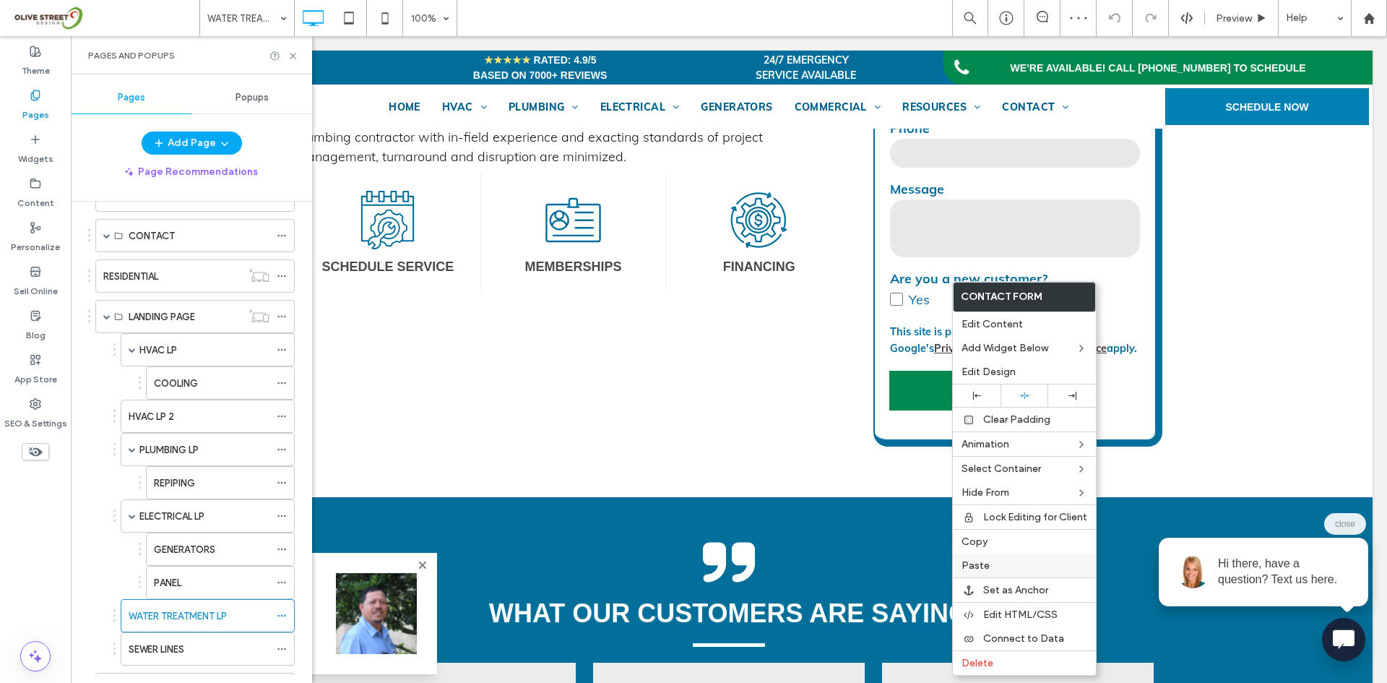
click at [974, 571] on div "Paste" at bounding box center [1024, 565] width 143 height 24
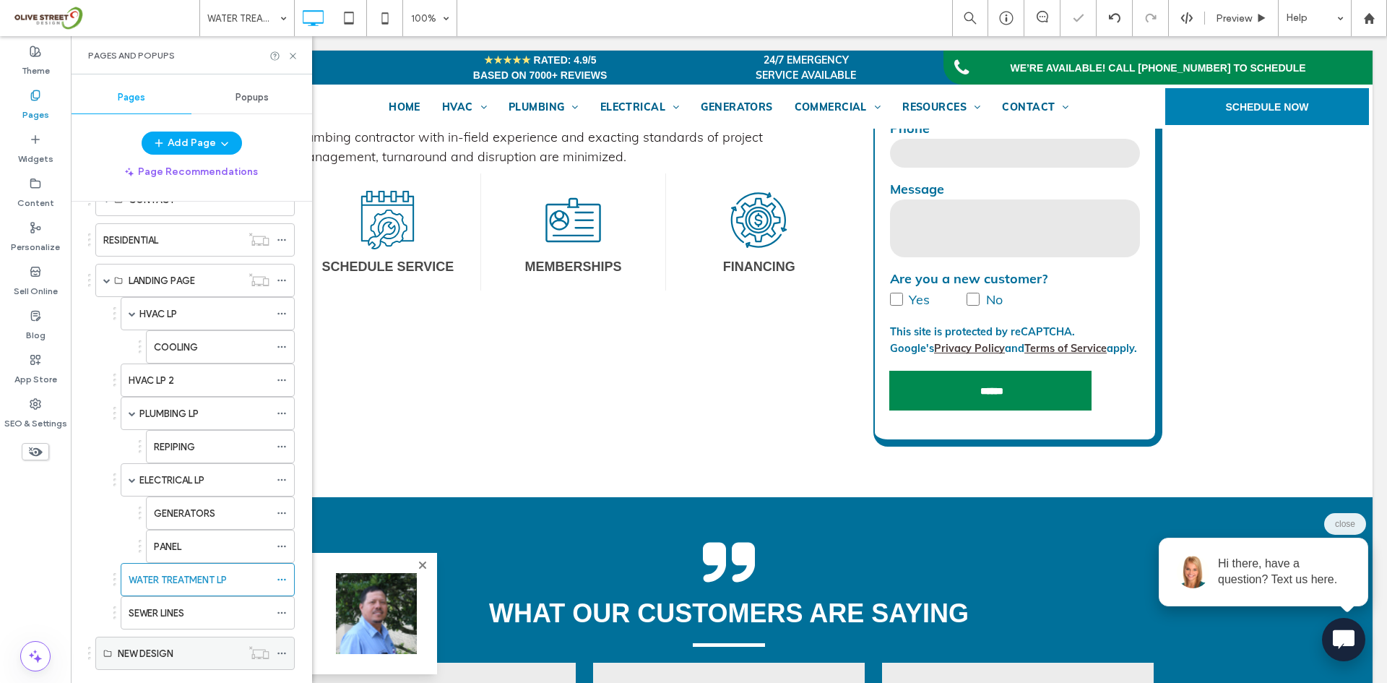
scroll to position [403, 0]
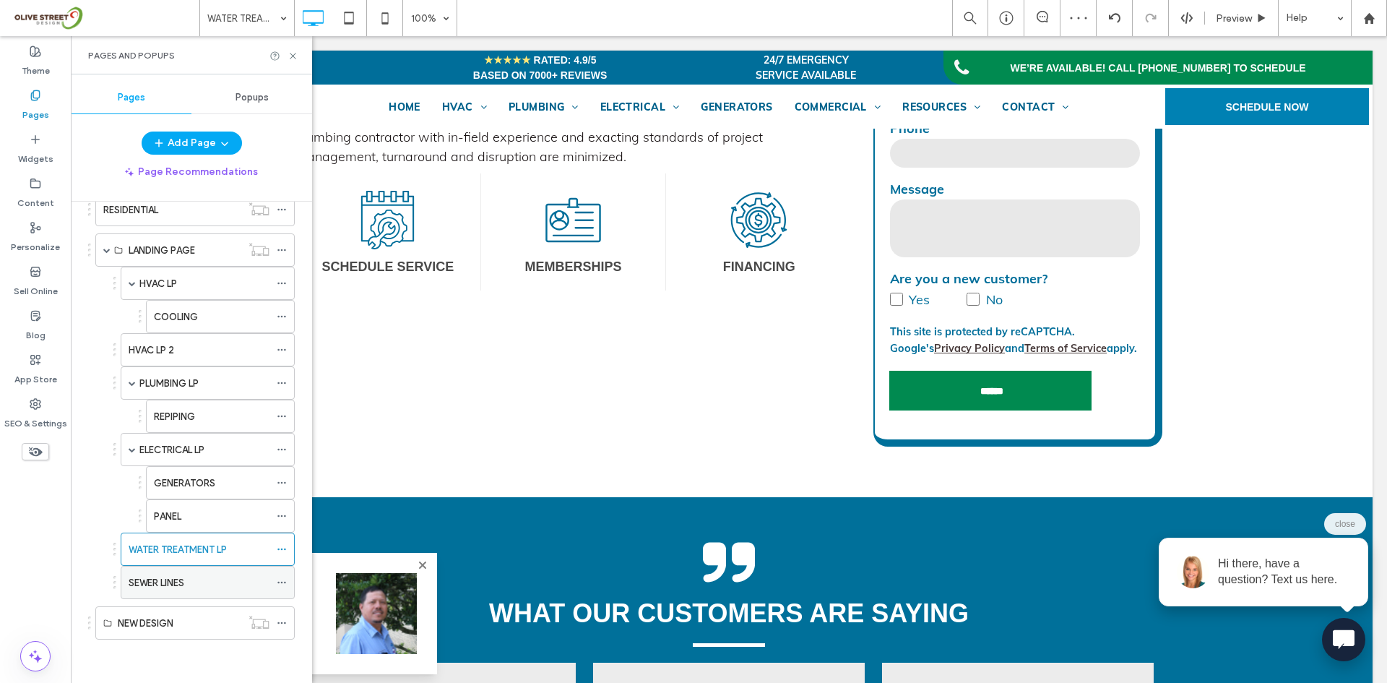
click at [170, 590] on div "SEWER LINES" at bounding box center [199, 582] width 141 height 32
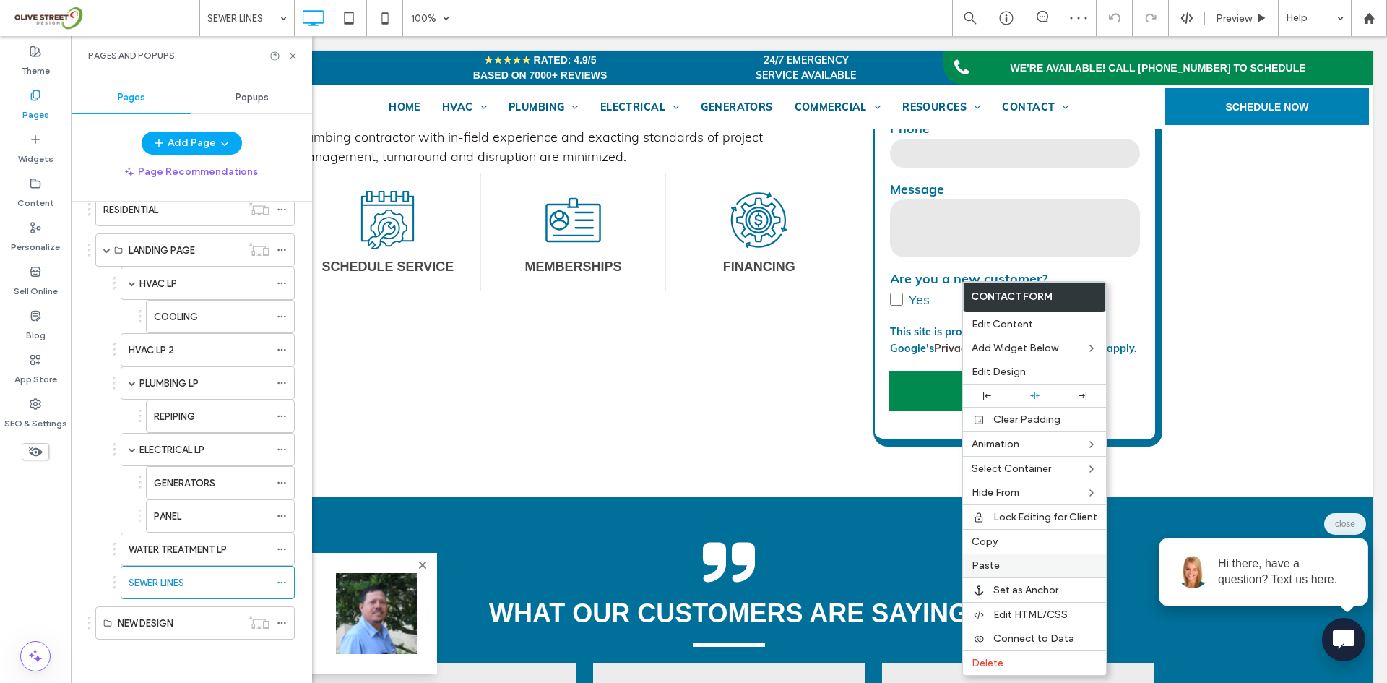
click at [1009, 567] on label "Paste" at bounding box center [1035, 565] width 126 height 12
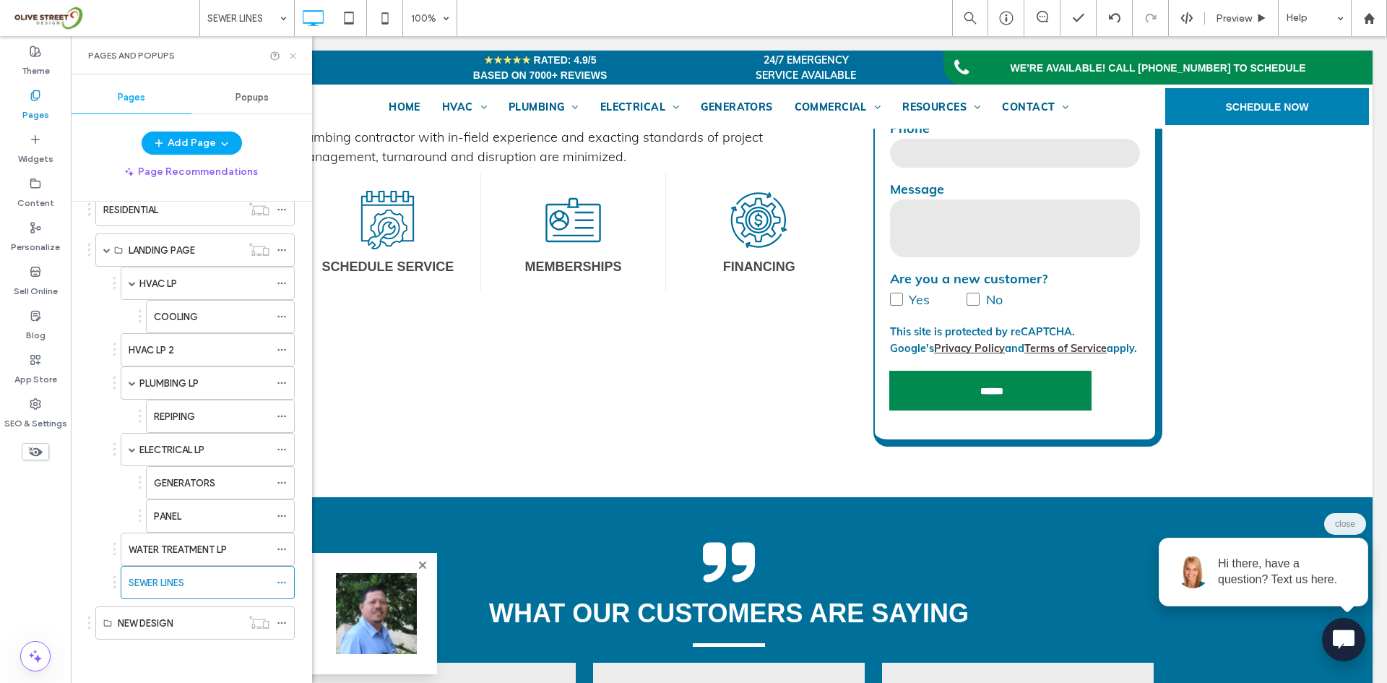
click at [291, 60] on icon at bounding box center [293, 56] width 11 height 11
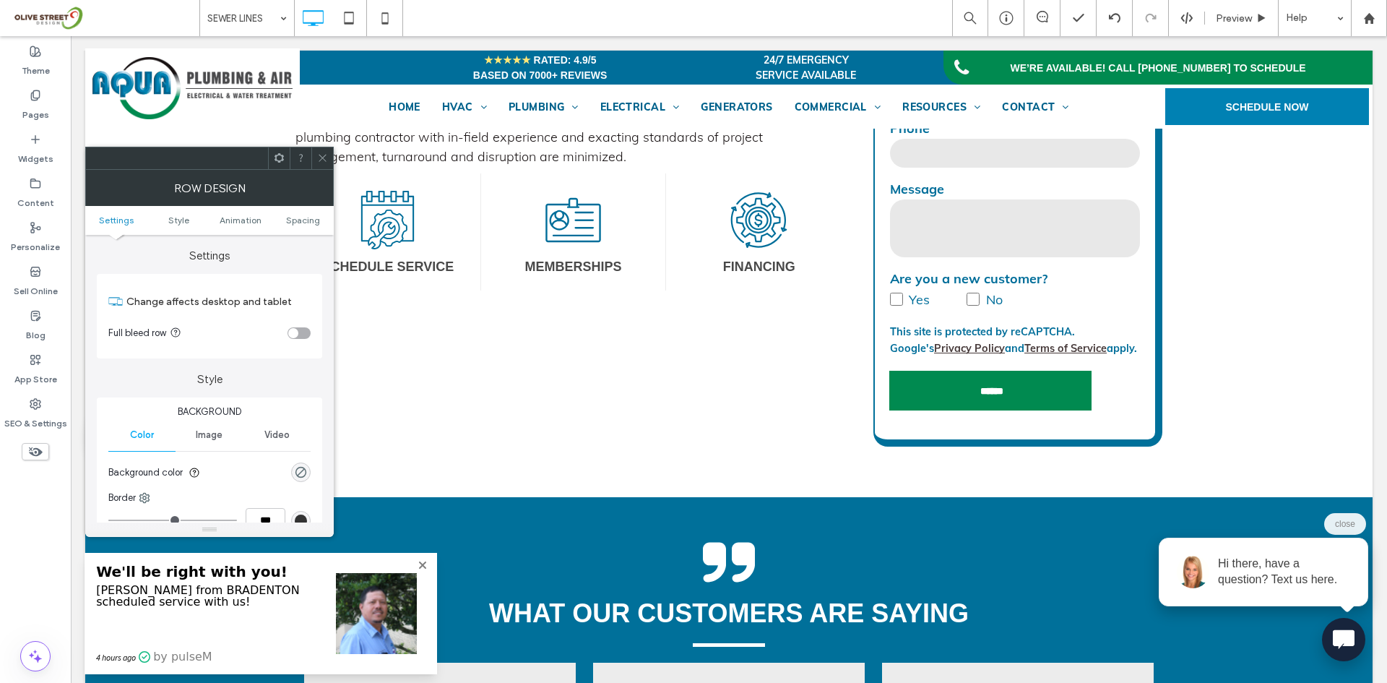
click at [325, 160] on icon at bounding box center [322, 157] width 11 height 11
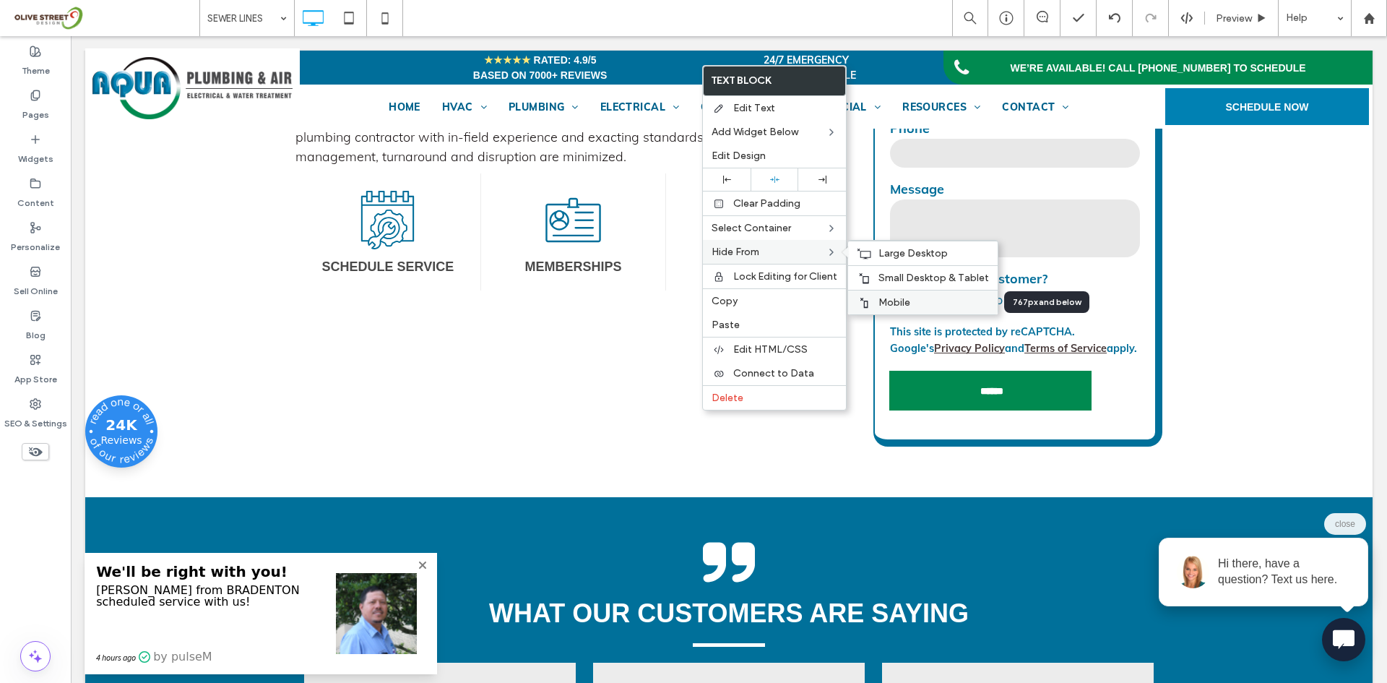
click at [881, 296] on span "Mobile" at bounding box center [895, 302] width 32 height 12
click at [891, 303] on span "Mobile" at bounding box center [895, 302] width 32 height 12
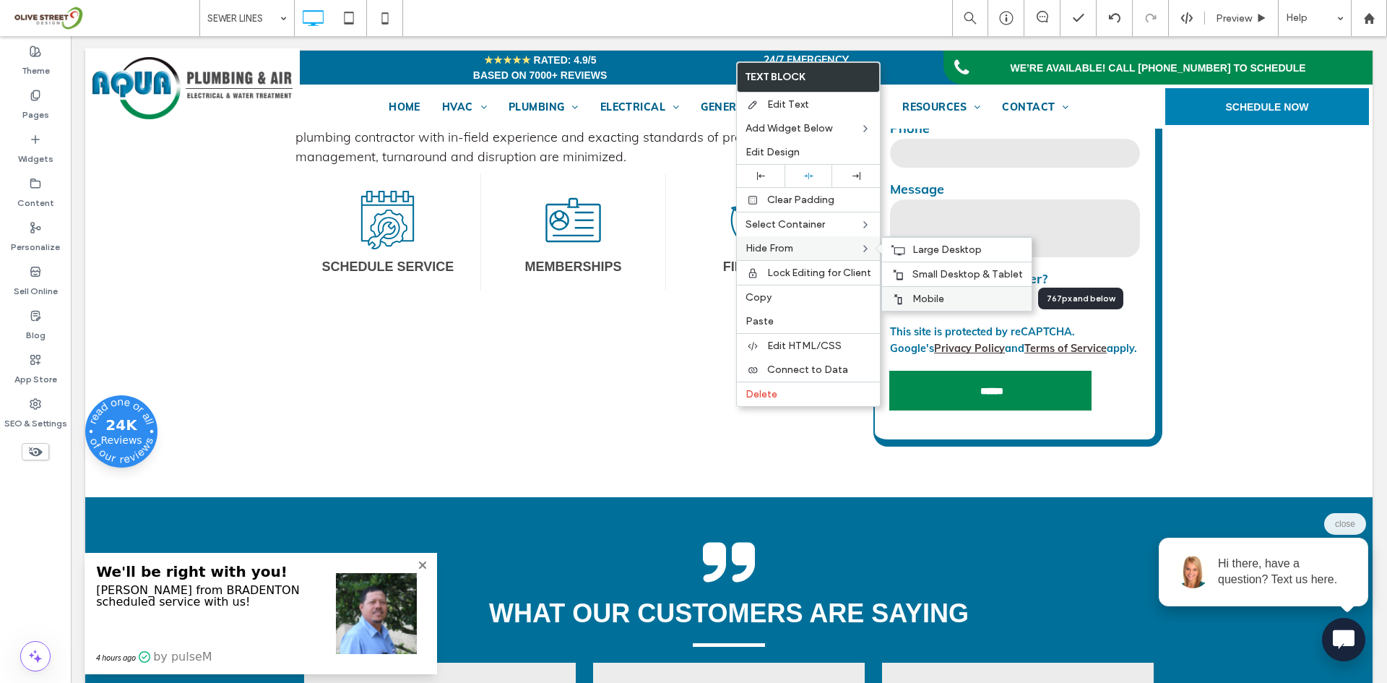
click at [917, 301] on span "Mobile" at bounding box center [928, 299] width 32 height 12
click at [919, 275] on span "Small Desktop & Tablet" at bounding box center [967, 274] width 111 height 12
click at [908, 251] on div "Large Desktop" at bounding box center [957, 249] width 150 height 25
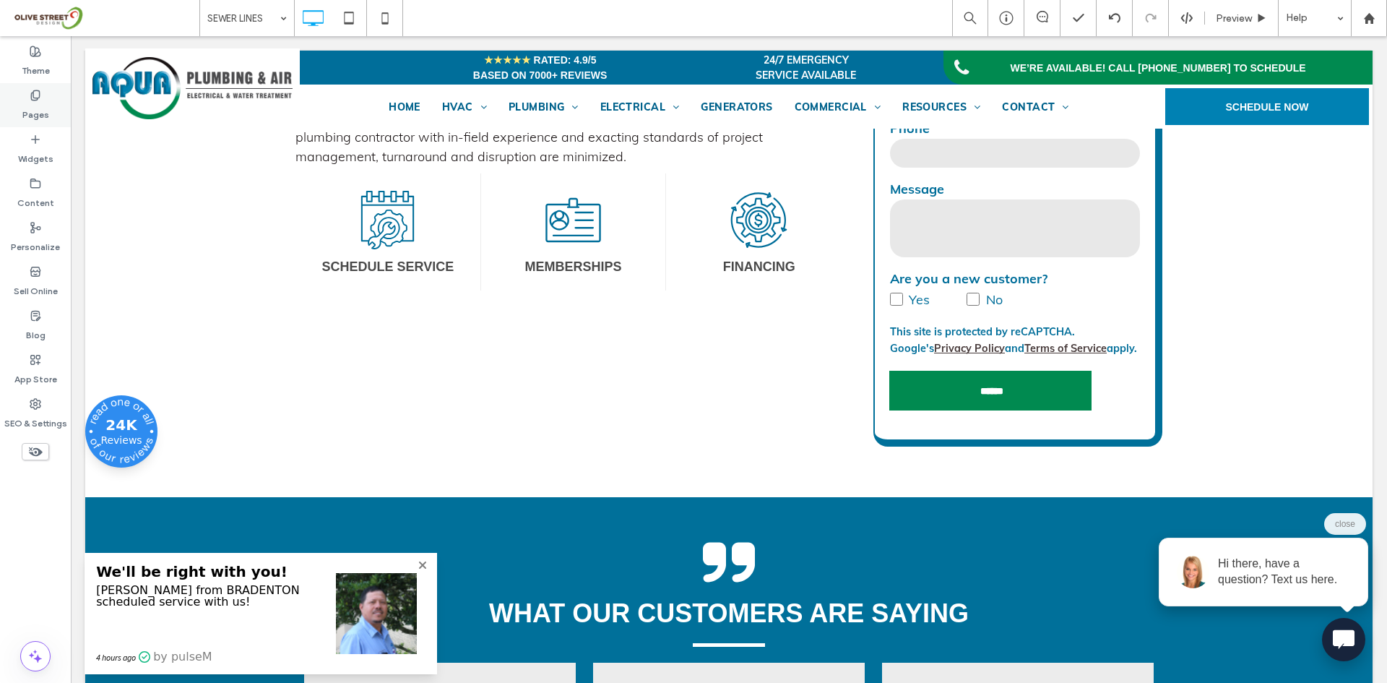
click at [20, 103] on div "Pages" at bounding box center [35, 105] width 71 height 44
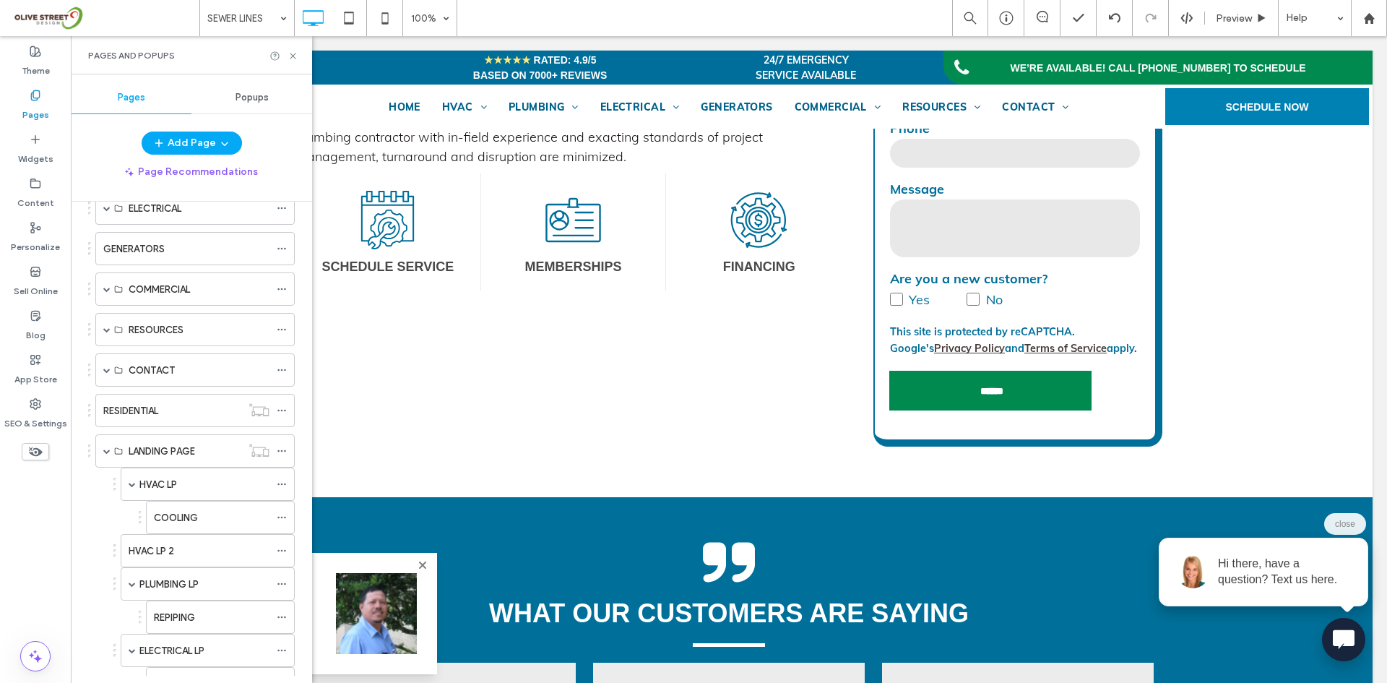
scroll to position [121, 0]
click at [107, 447] on span at bounding box center [106, 452] width 7 height 32
click at [103, 452] on div "CONTACT" at bounding box center [194, 451] width 199 height 33
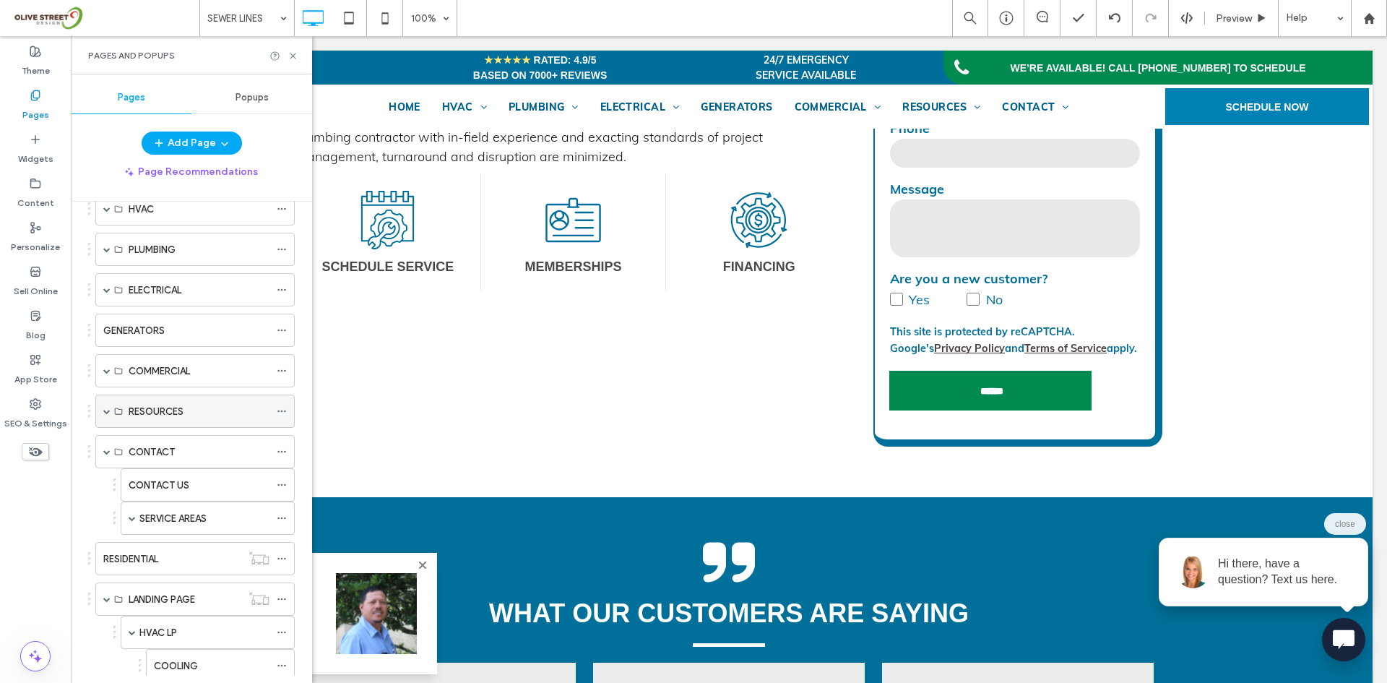
click at [102, 403] on div "RESOURCES" at bounding box center [194, 410] width 199 height 33
click at [107, 452] on span at bounding box center [106, 451] width 7 height 7
click at [107, 414] on span at bounding box center [106, 410] width 7 height 7
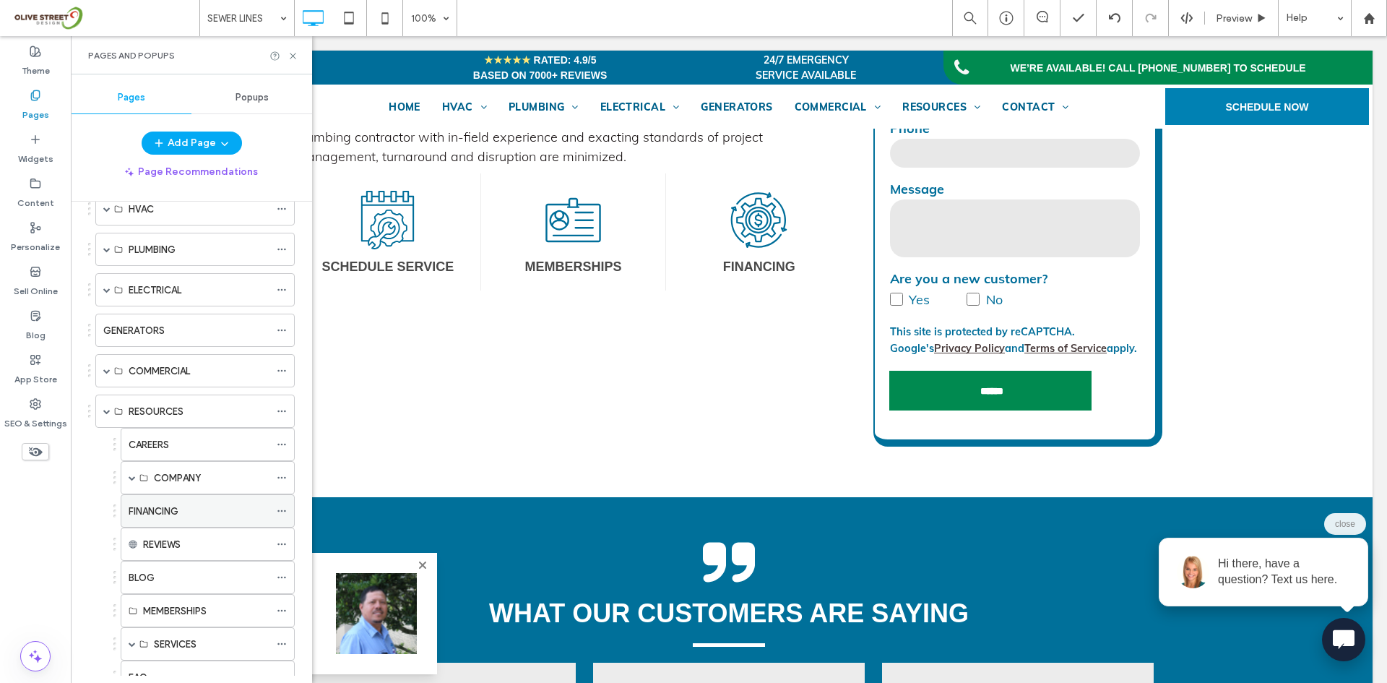
scroll to position [241, 0]
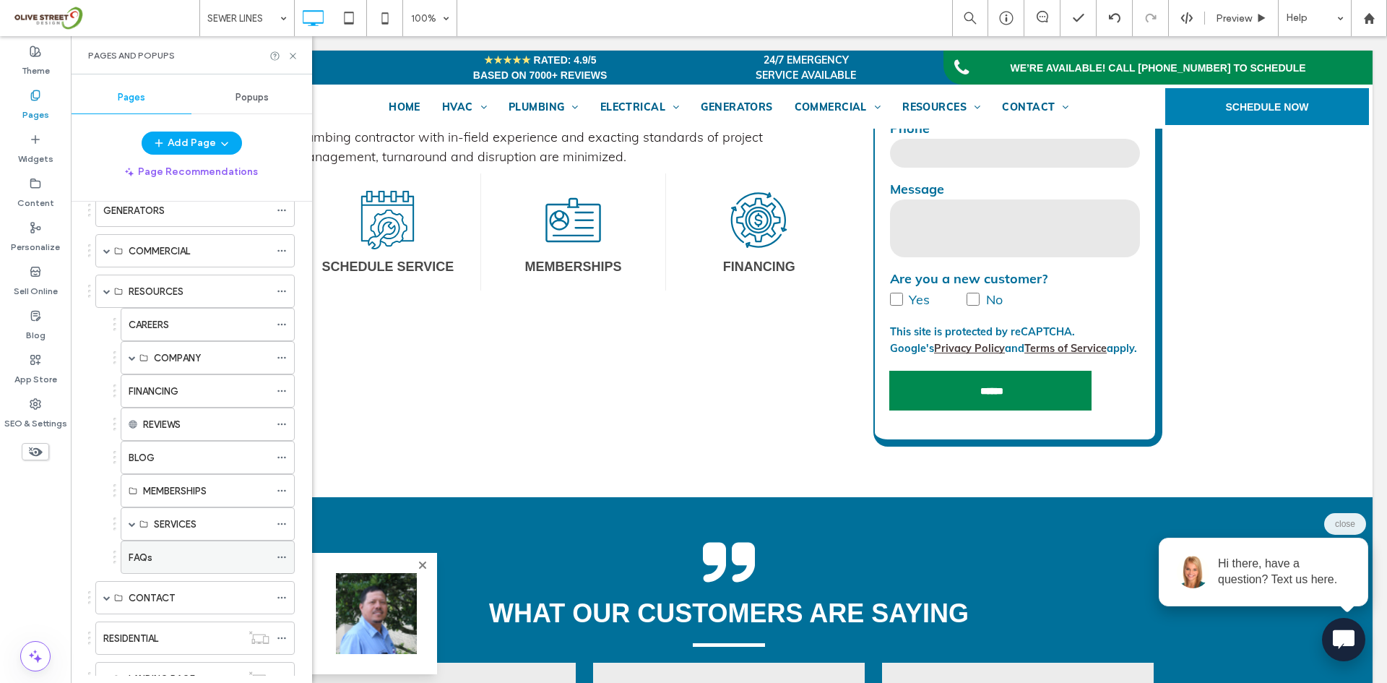
click at [145, 554] on label "FAQs" at bounding box center [141, 557] width 24 height 25
click at [295, 53] on use at bounding box center [293, 56] width 6 height 6
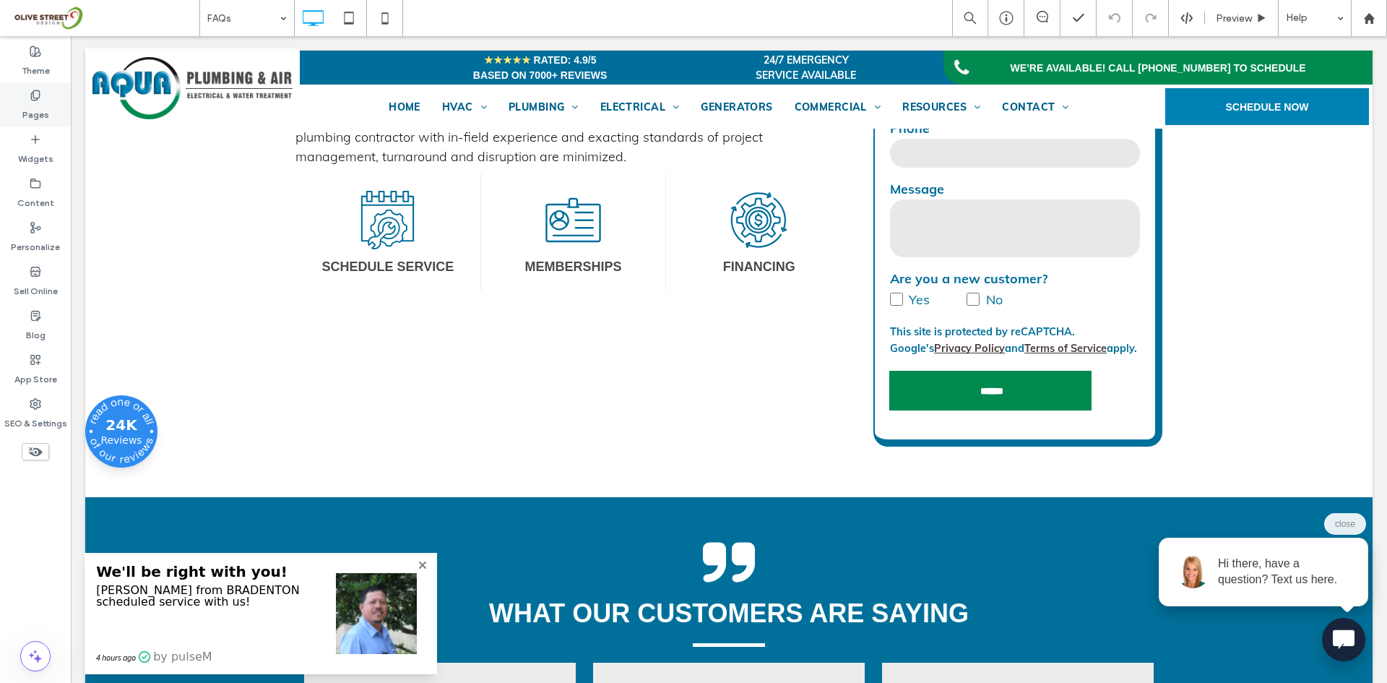
click at [41, 111] on label "Pages" at bounding box center [35, 111] width 27 height 20
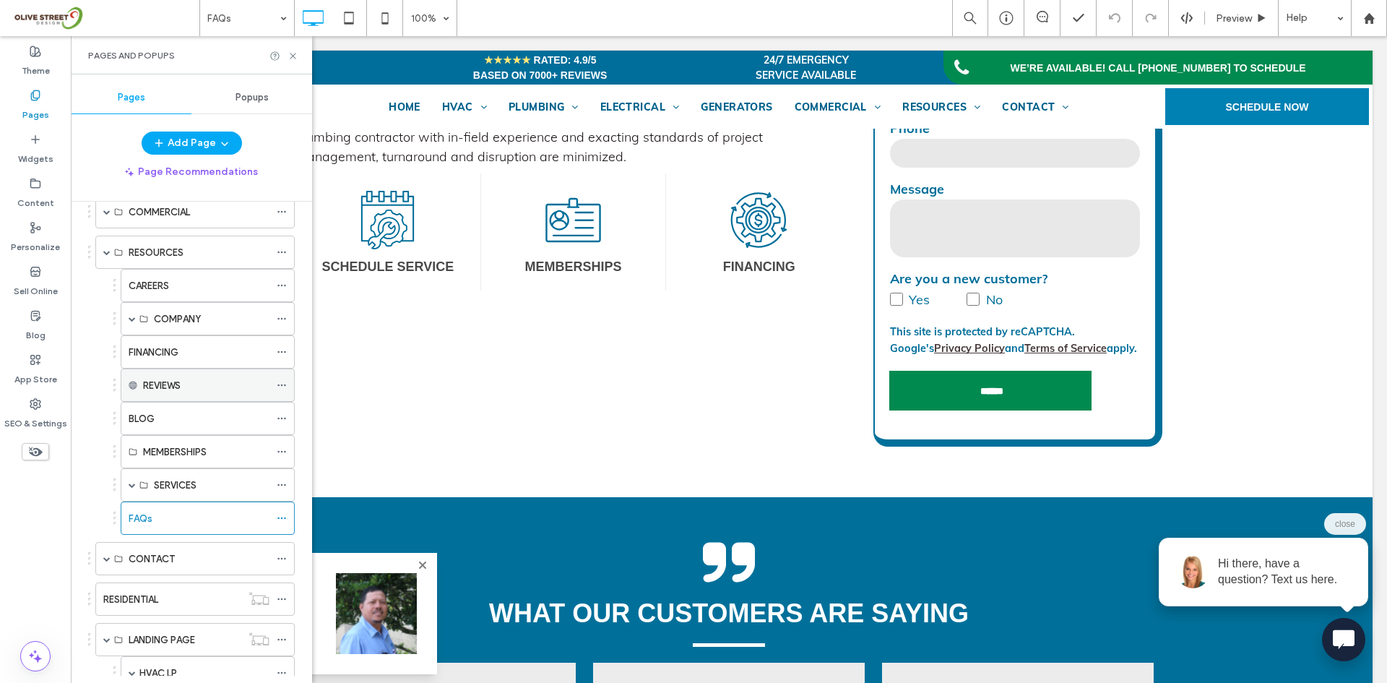
scroll to position [428, 0]
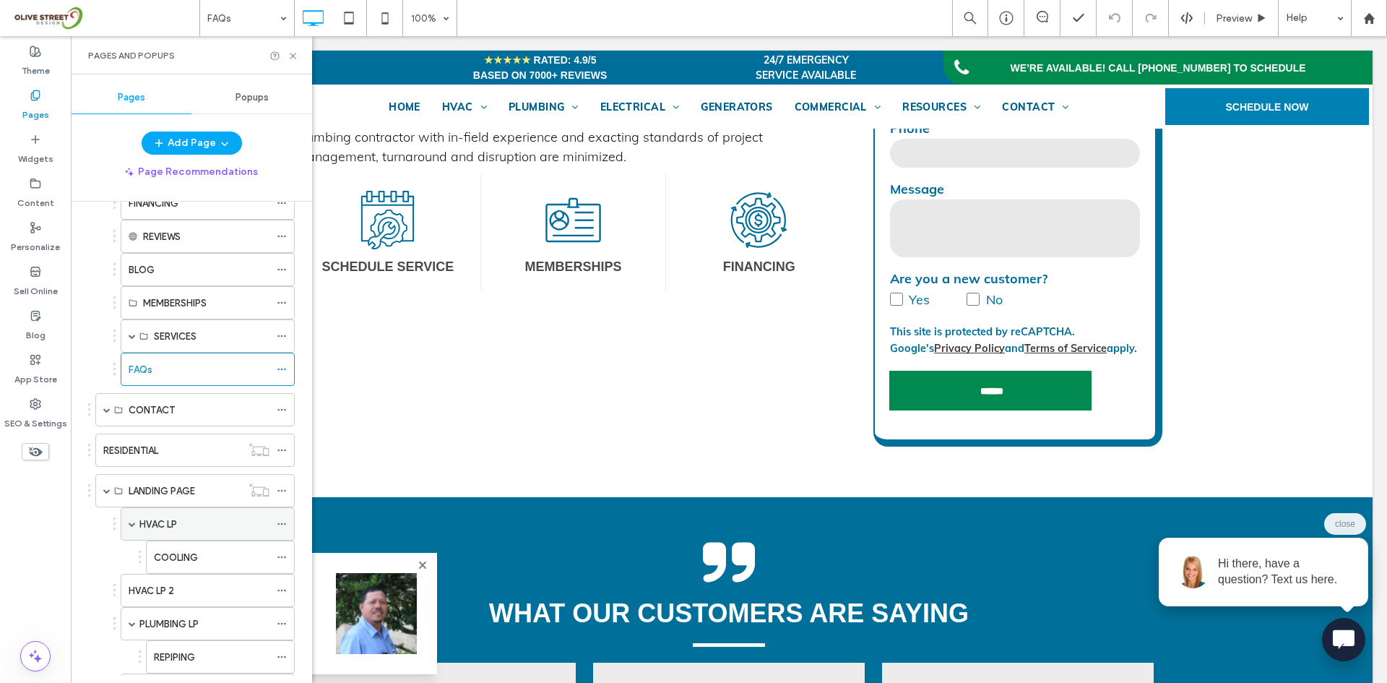
click at [189, 527] on div "HVAC LP" at bounding box center [204, 524] width 130 height 15
click at [290, 54] on icon at bounding box center [293, 56] width 11 height 11
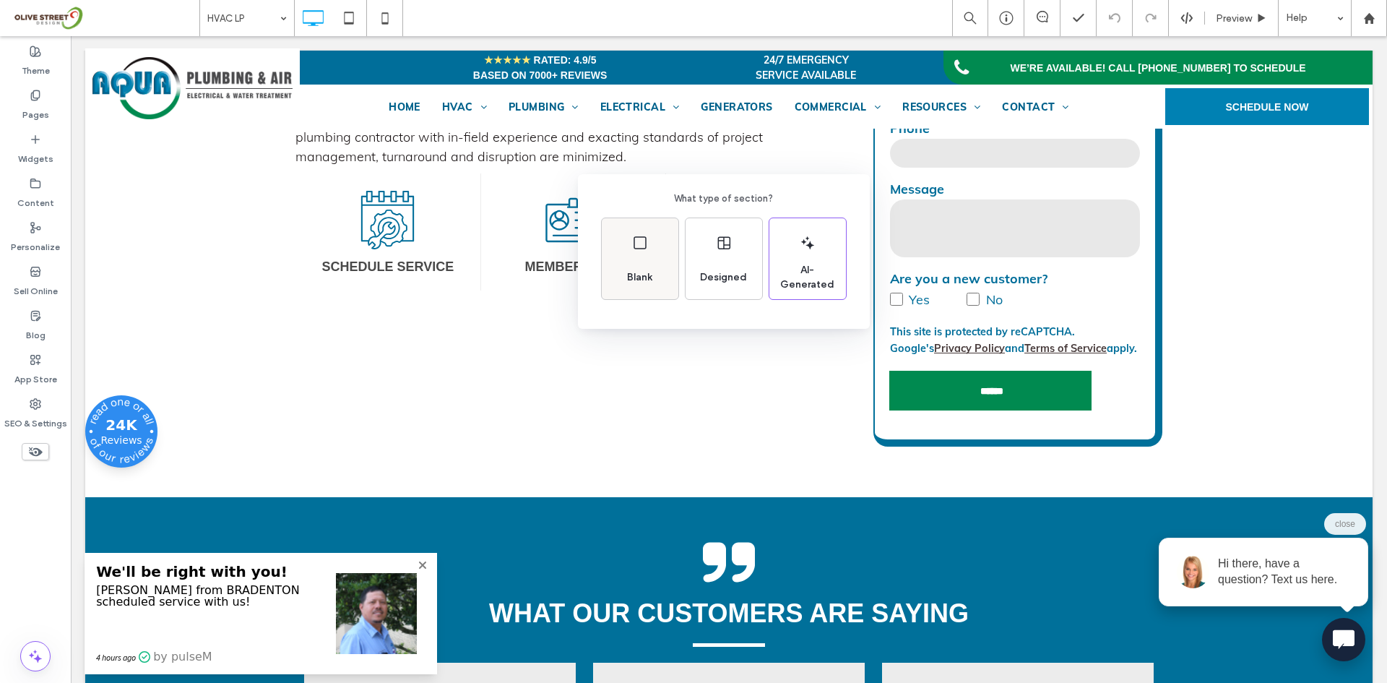
click at [629, 272] on span "Blank" at bounding box center [639, 277] width 37 height 14
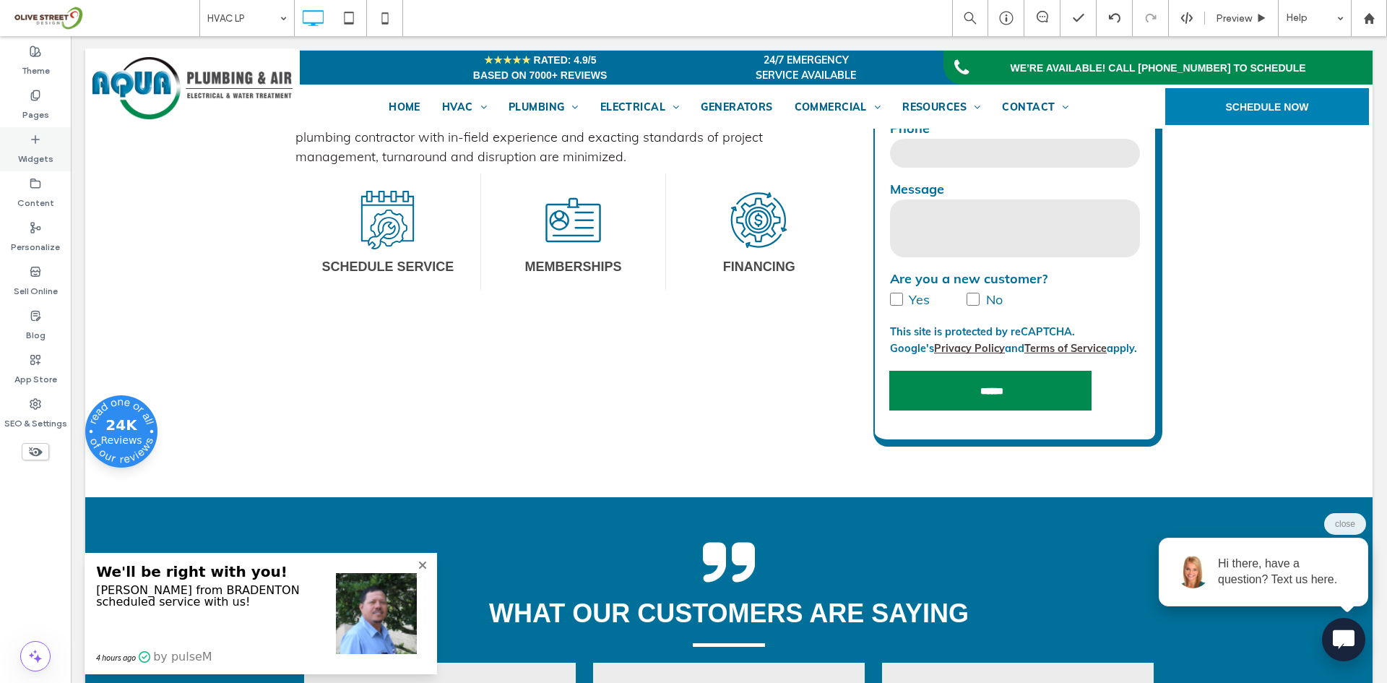
click at [51, 154] on label "Widgets" at bounding box center [35, 155] width 35 height 20
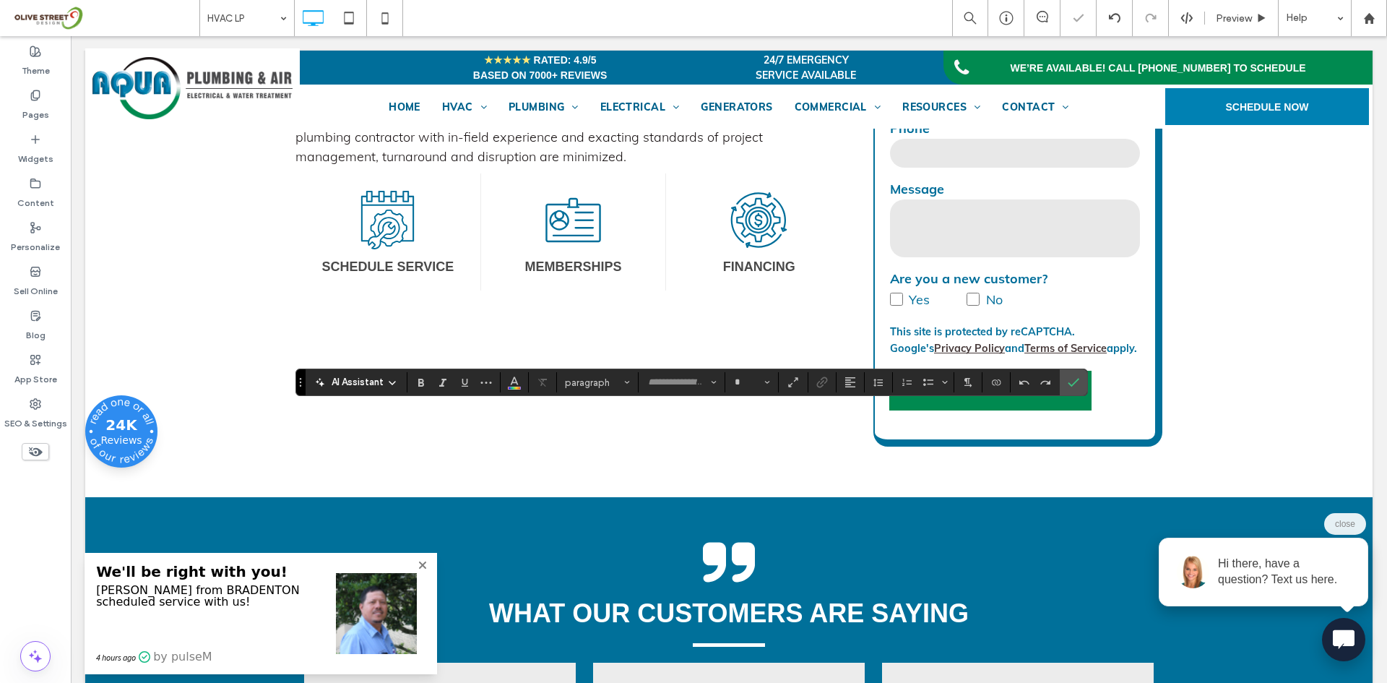
type input "****"
type input "**"
type input "*********"
type input "**"
click at [597, 396] on div "AI Assistant Heading 2* ********* **" at bounding box center [691, 381] width 792 height 27
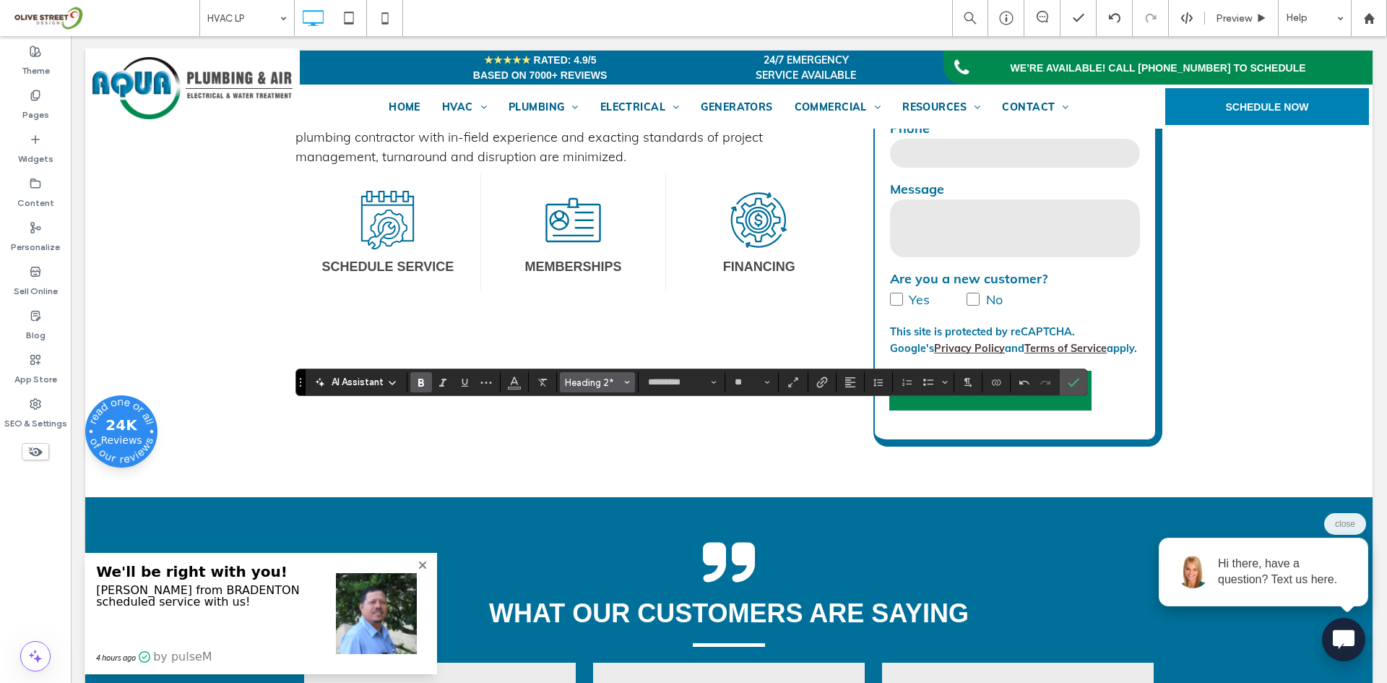
click at [594, 384] on span "Heading 2*" at bounding box center [593, 382] width 56 height 11
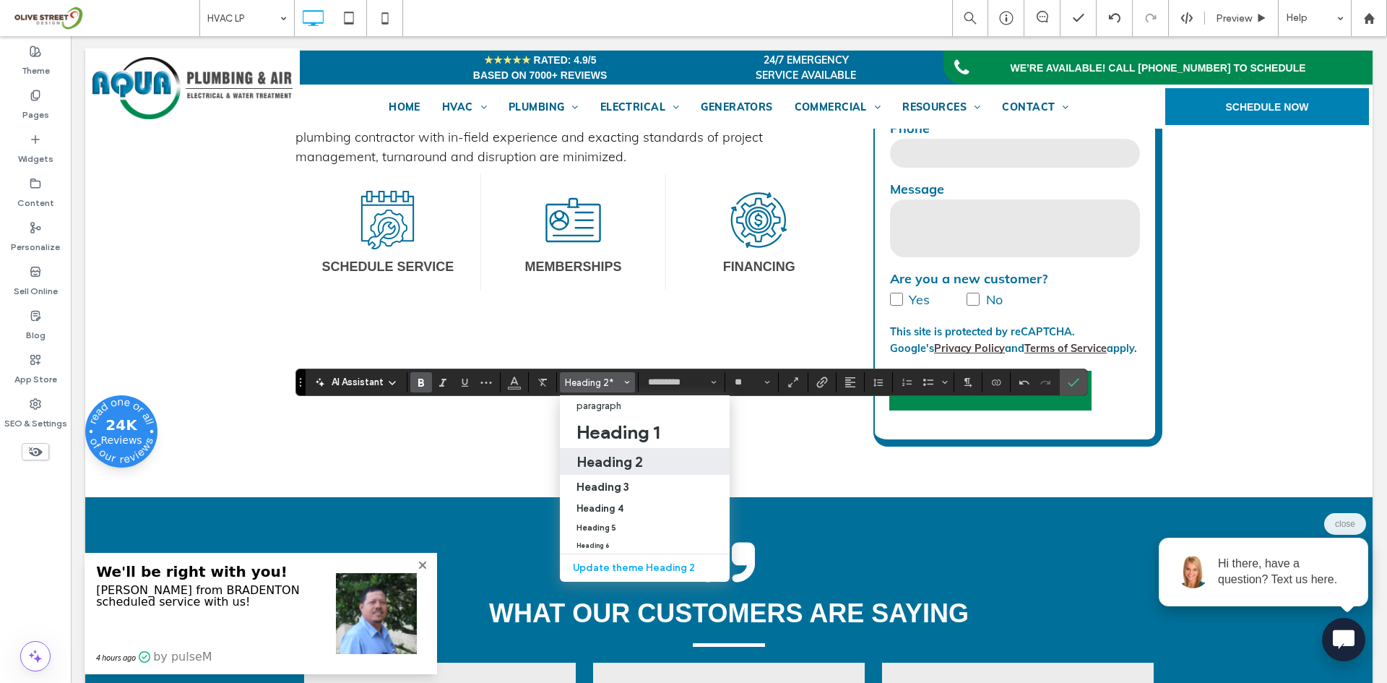
click at [598, 460] on h2 "Heading 2" at bounding box center [610, 461] width 66 height 17
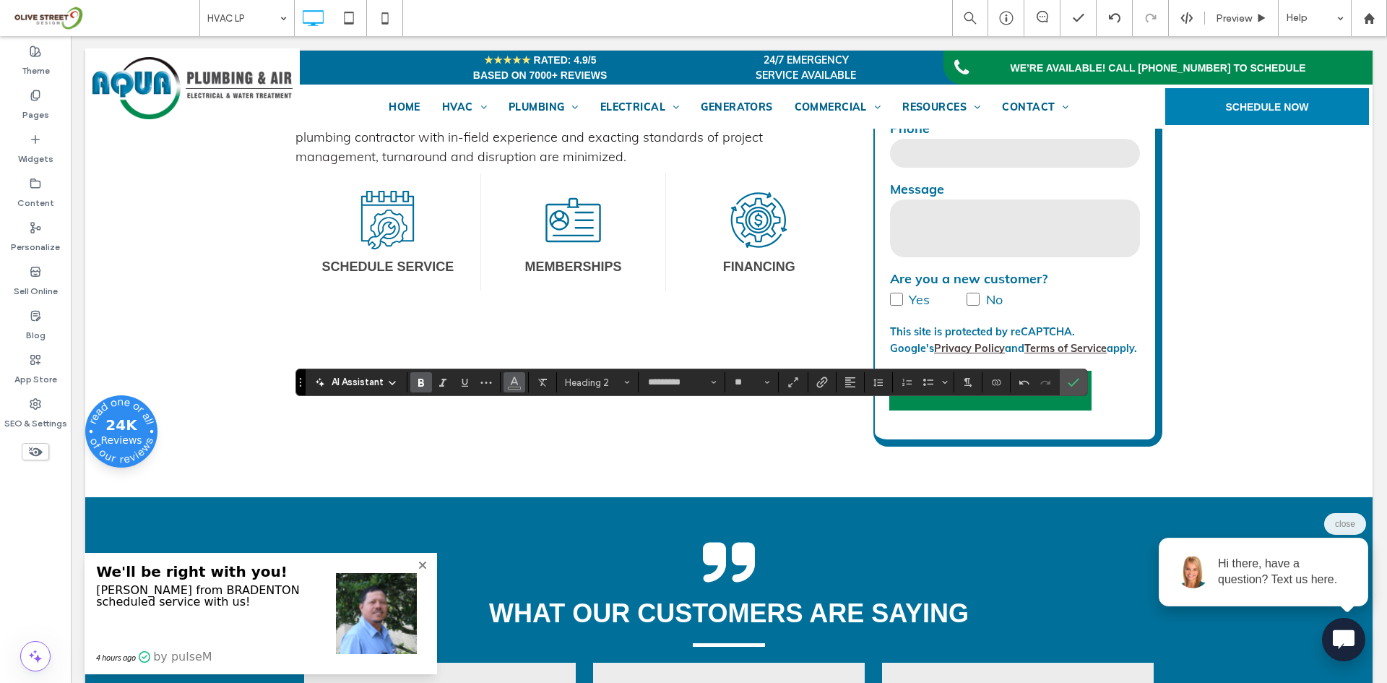
click at [519, 389] on span "Color" at bounding box center [515, 380] width 12 height 19
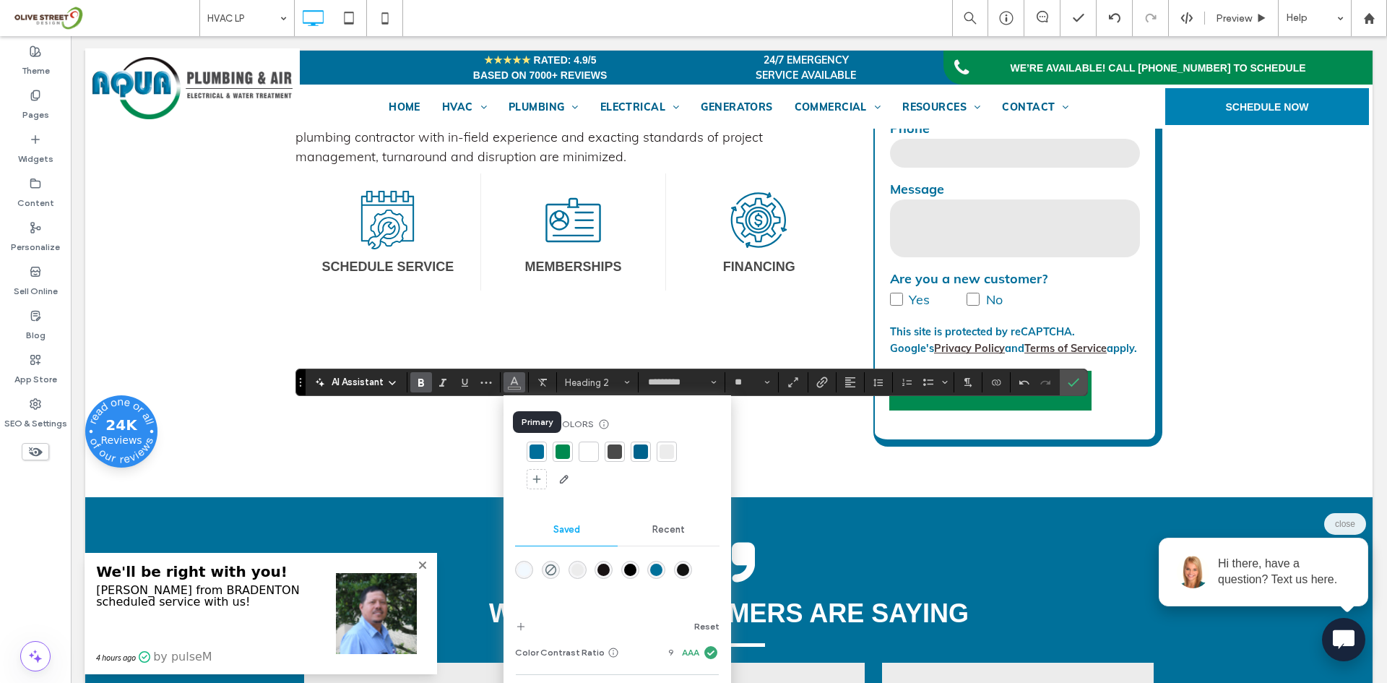
click at [529, 449] on div at bounding box center [537, 451] width 20 height 20
click at [555, 452] on div at bounding box center [563, 451] width 20 height 20
click at [640, 455] on div at bounding box center [643, 453] width 14 height 14
click at [484, 382] on icon "More" at bounding box center [486, 382] width 12 height 12
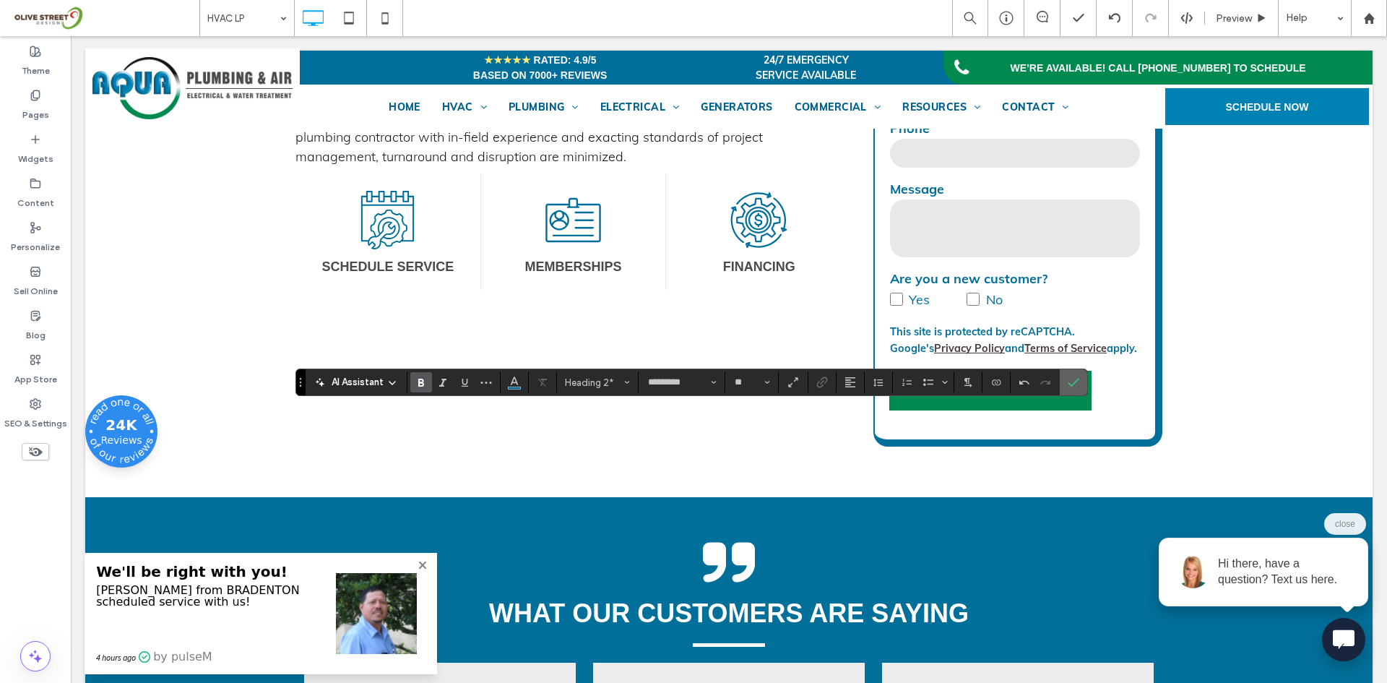
click at [1063, 382] on label "Confirm" at bounding box center [1074, 382] width 22 height 26
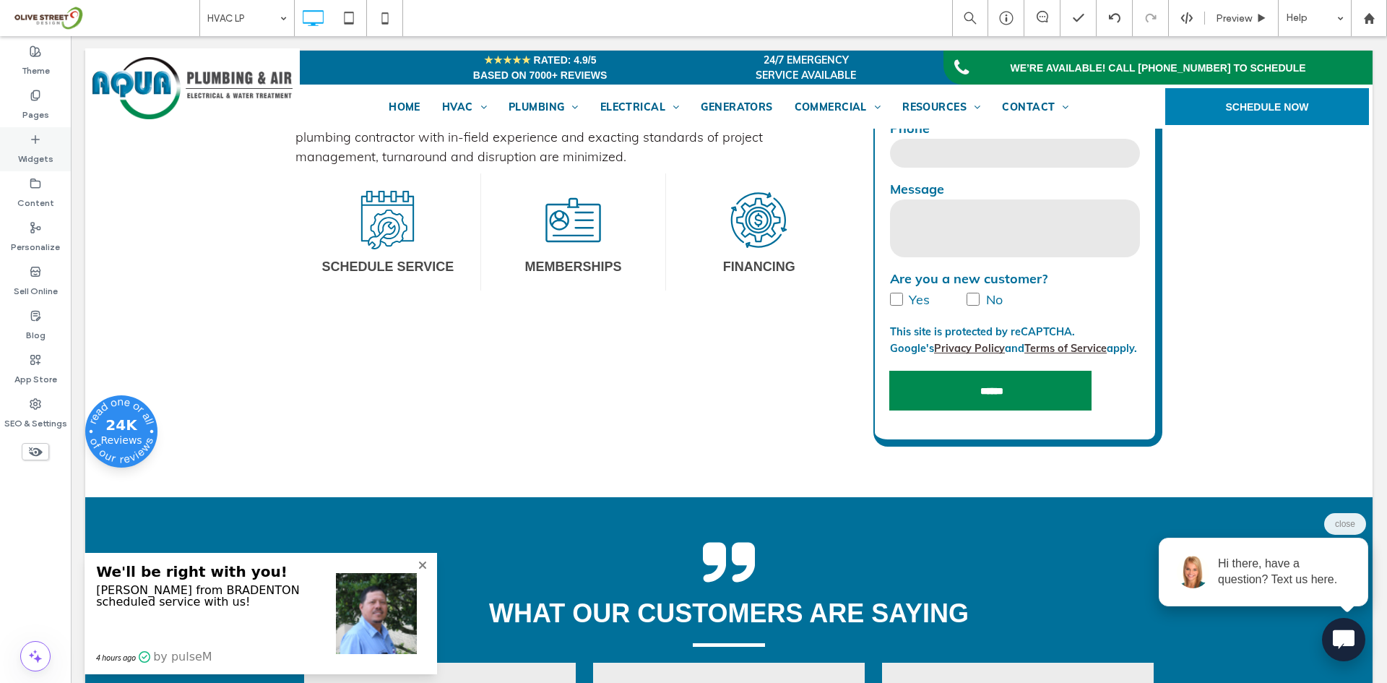
click at [44, 148] on label "Widgets" at bounding box center [35, 155] width 35 height 20
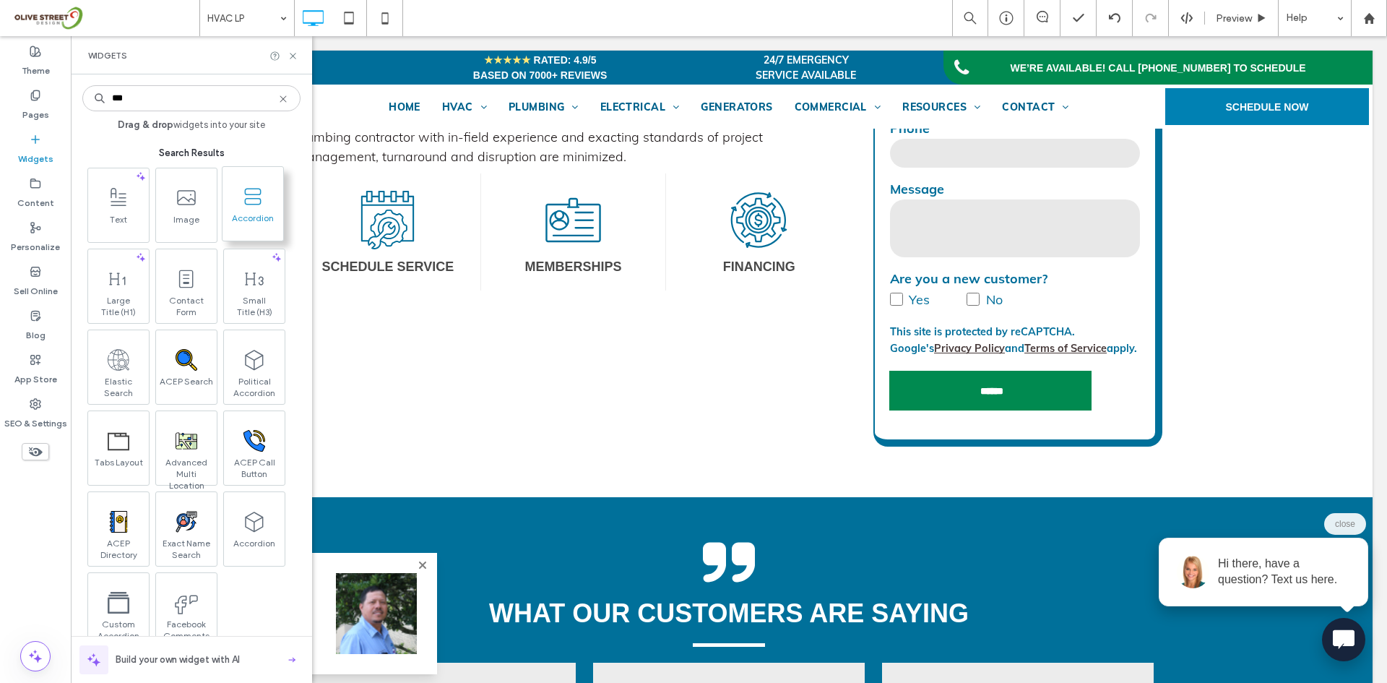
type input "***"
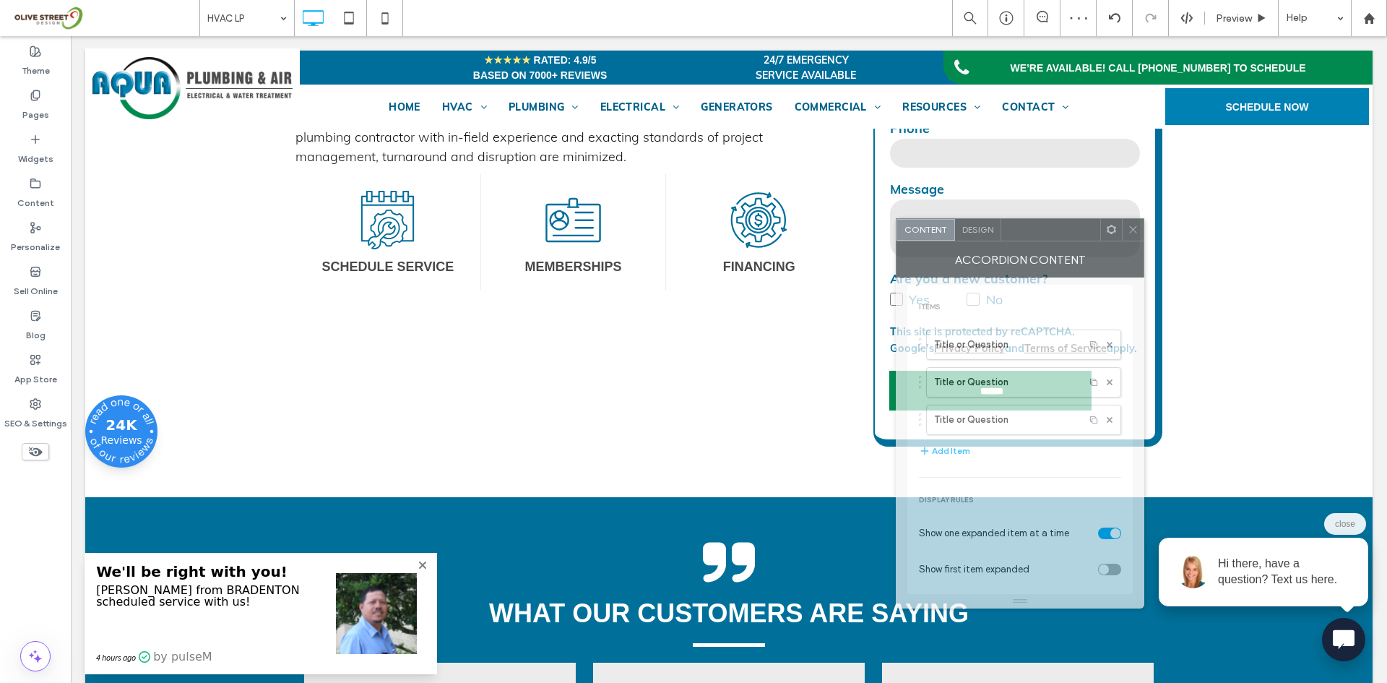
drag, startPoint x: 271, startPoint y: 171, endPoint x: 1074, endPoint y: 236, distance: 806.0
click at [1074, 236] on div at bounding box center [1050, 230] width 99 height 22
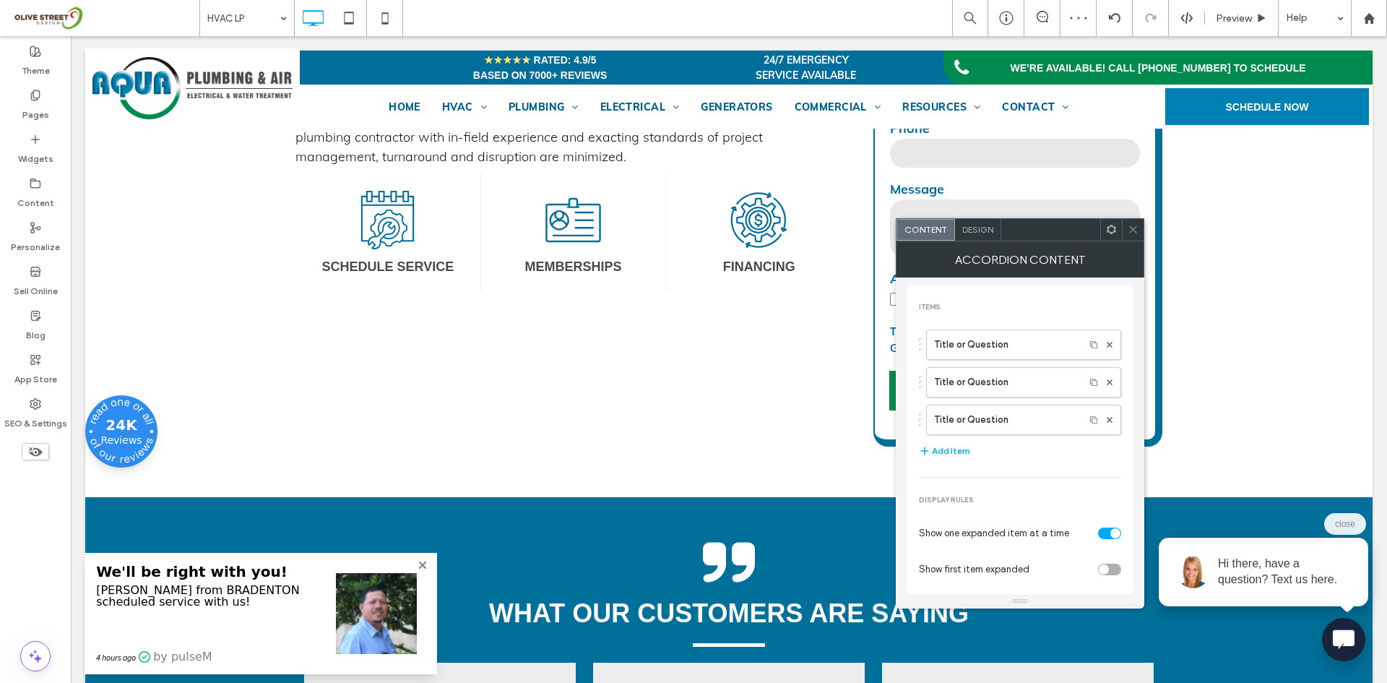
click at [985, 231] on span "Design" at bounding box center [977, 229] width 31 height 11
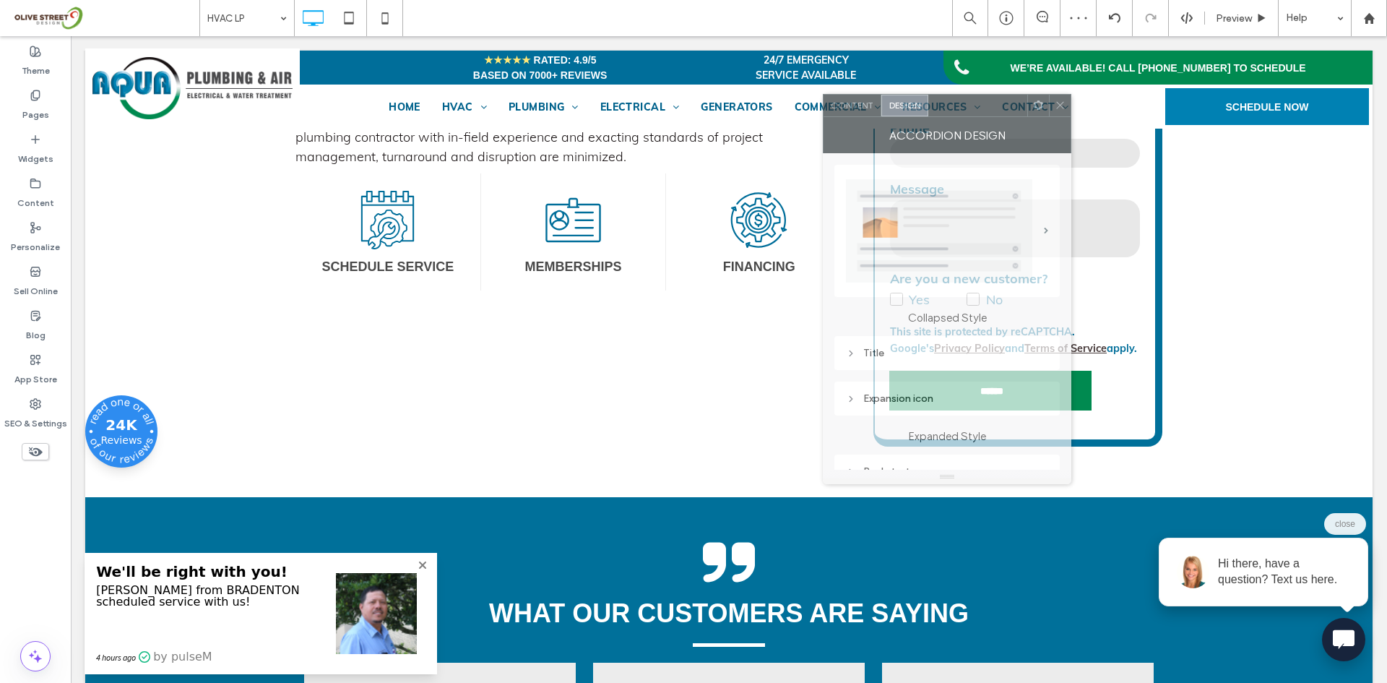
drag, startPoint x: 1034, startPoint y: 233, endPoint x: 961, endPoint y: 109, distance: 144.1
click at [961, 109] on div at bounding box center [977, 106] width 99 height 22
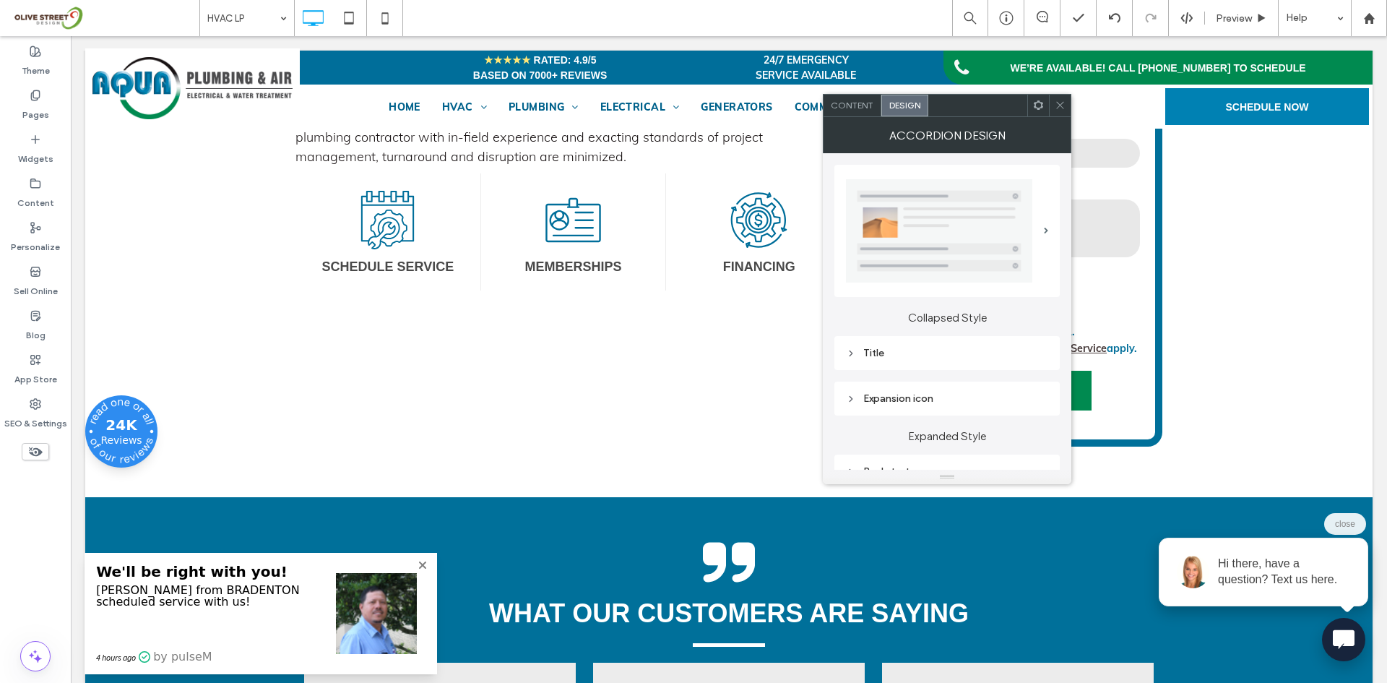
click at [885, 238] on img at bounding box center [939, 231] width 186 height 104
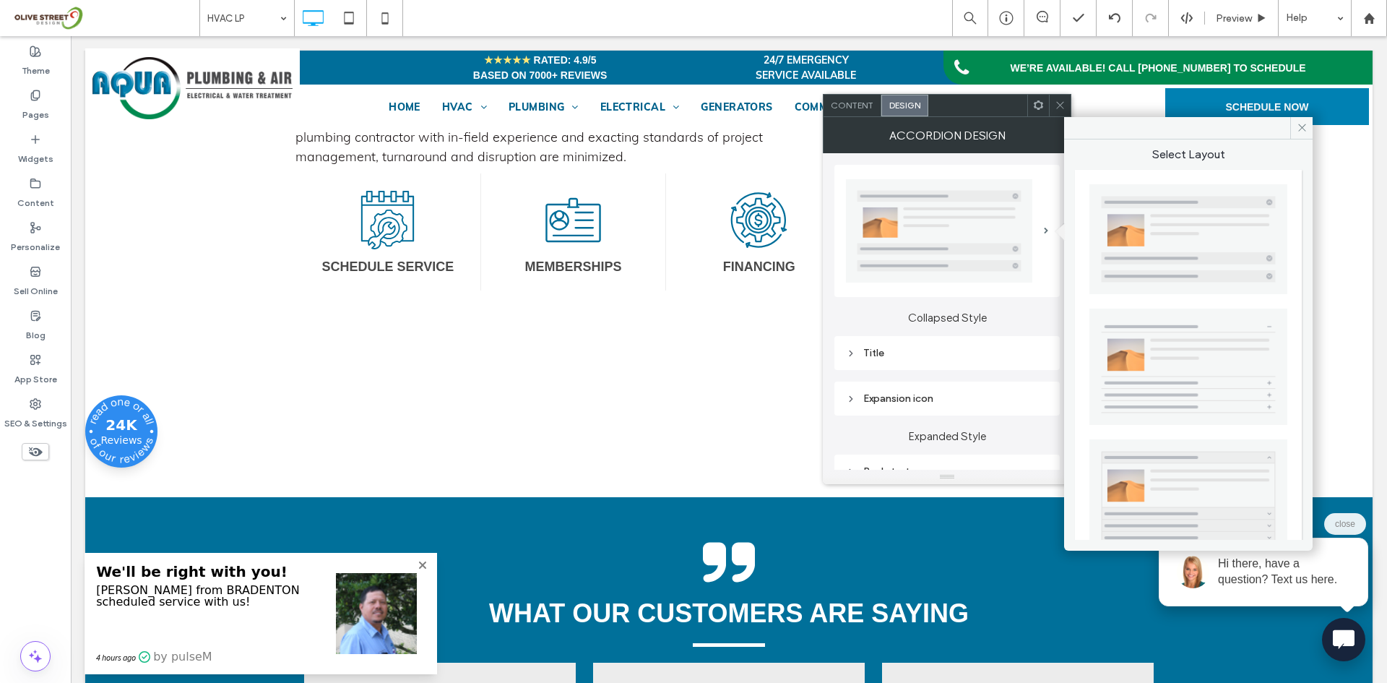
click at [1210, 391] on img at bounding box center [1188, 366] width 198 height 116
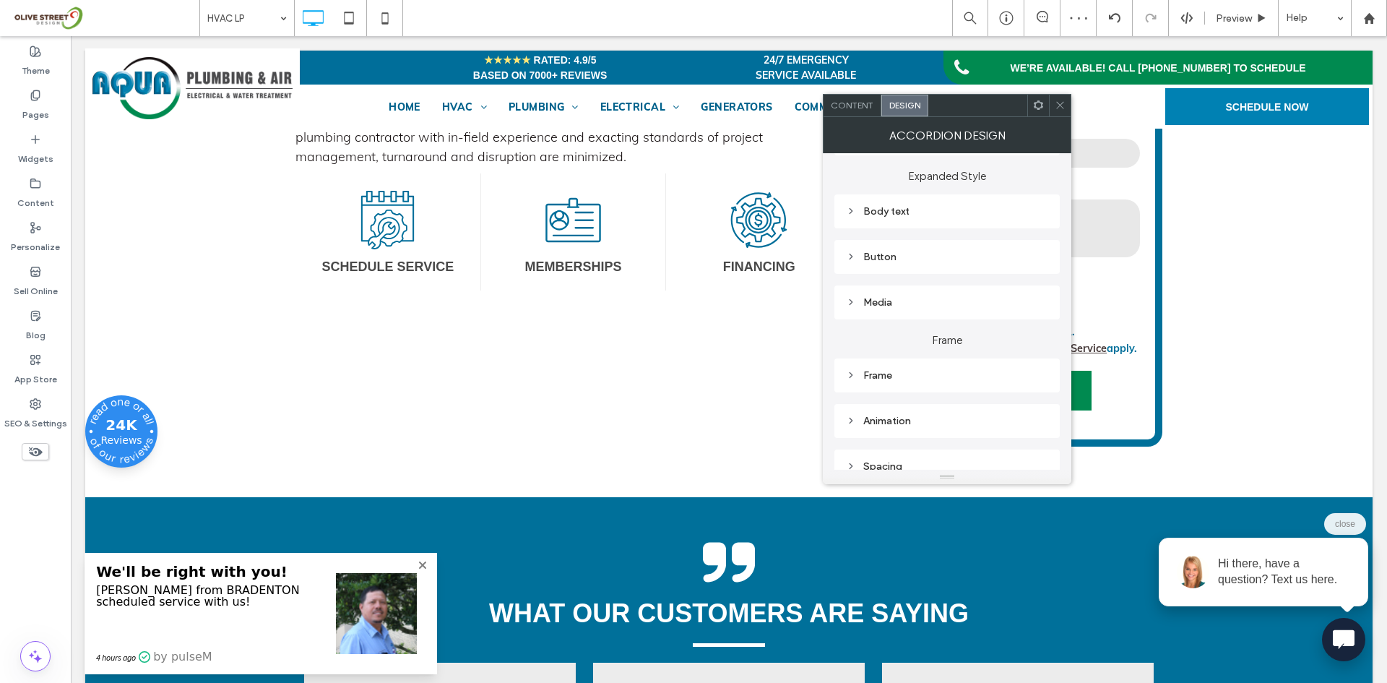
scroll to position [280, 0]
click at [892, 358] on div "Frame" at bounding box center [947, 361] width 202 height 12
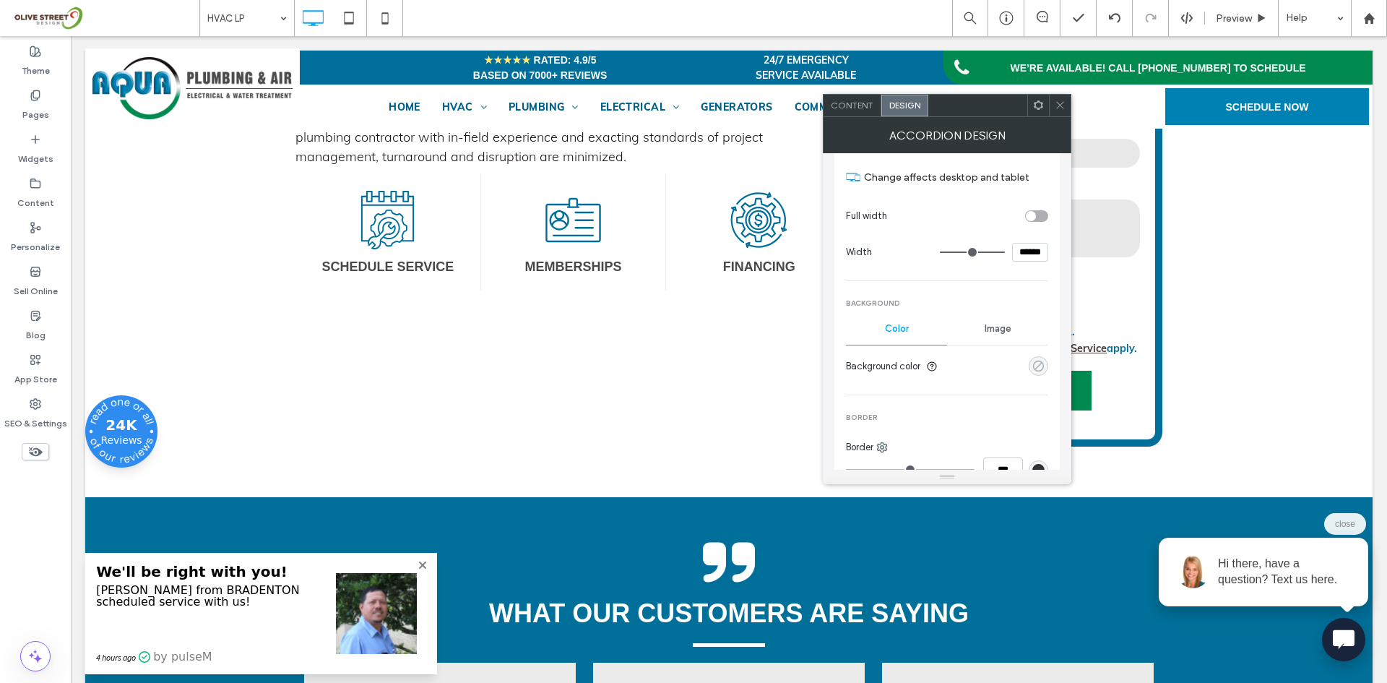
click at [1037, 363] on div "rgba(0, 0, 0, 0)" at bounding box center [1038, 366] width 12 height 12
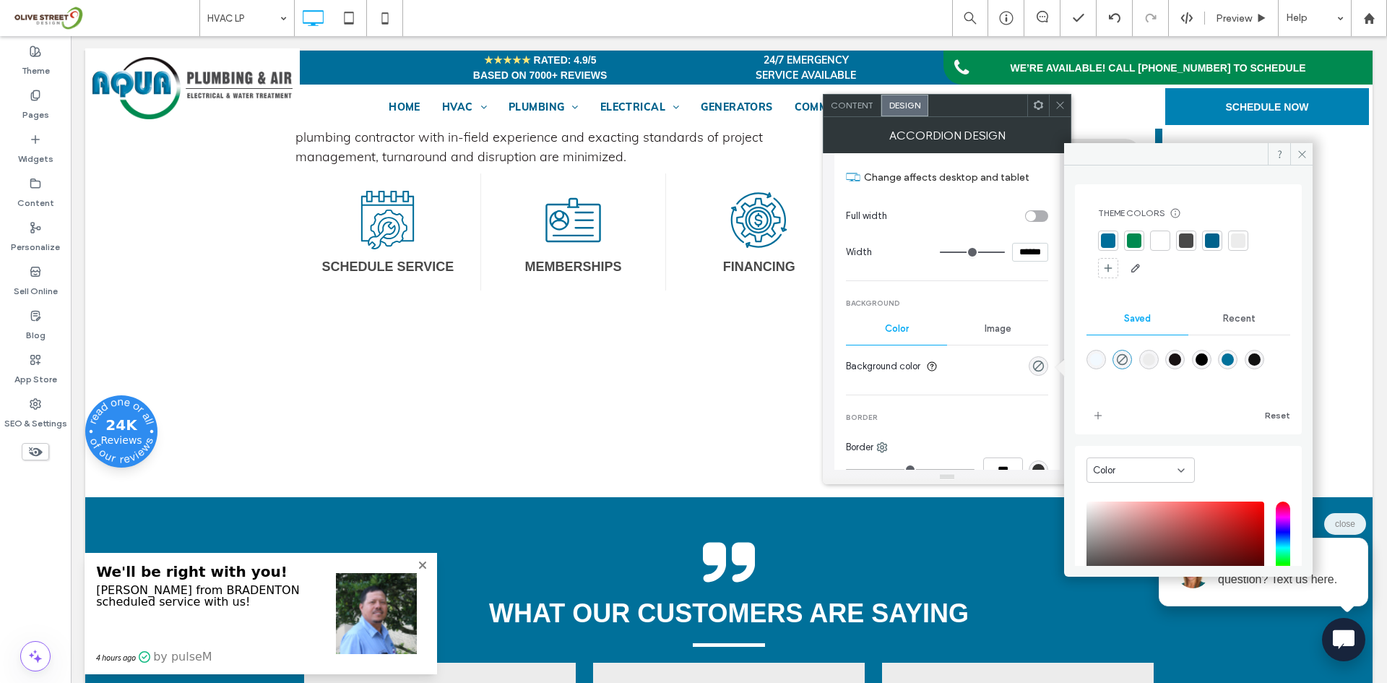
click at [1234, 317] on span "Recent" at bounding box center [1239, 319] width 33 height 12
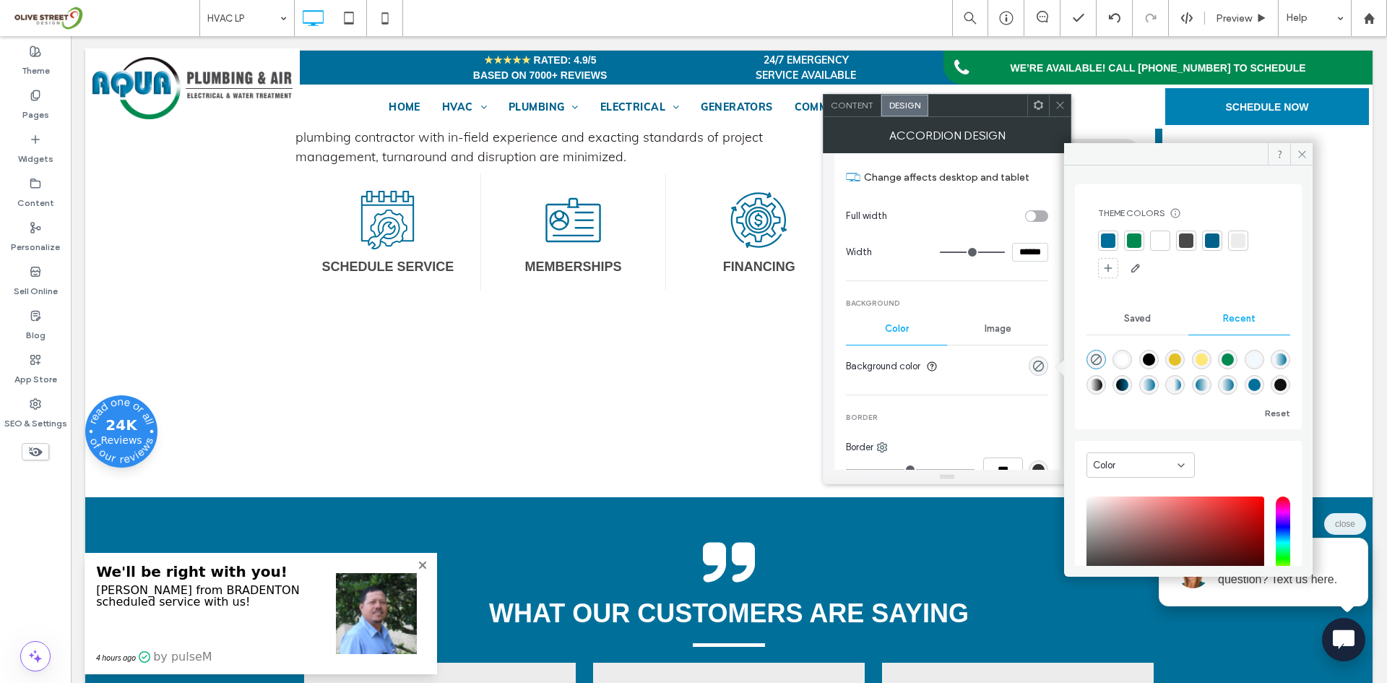
scroll to position [0, 0]
click at [1261, 361] on div "rgba(242, 249, 255, 1)" at bounding box center [1254, 359] width 12 height 12
type input "*******"
type input "***"
type input "****"
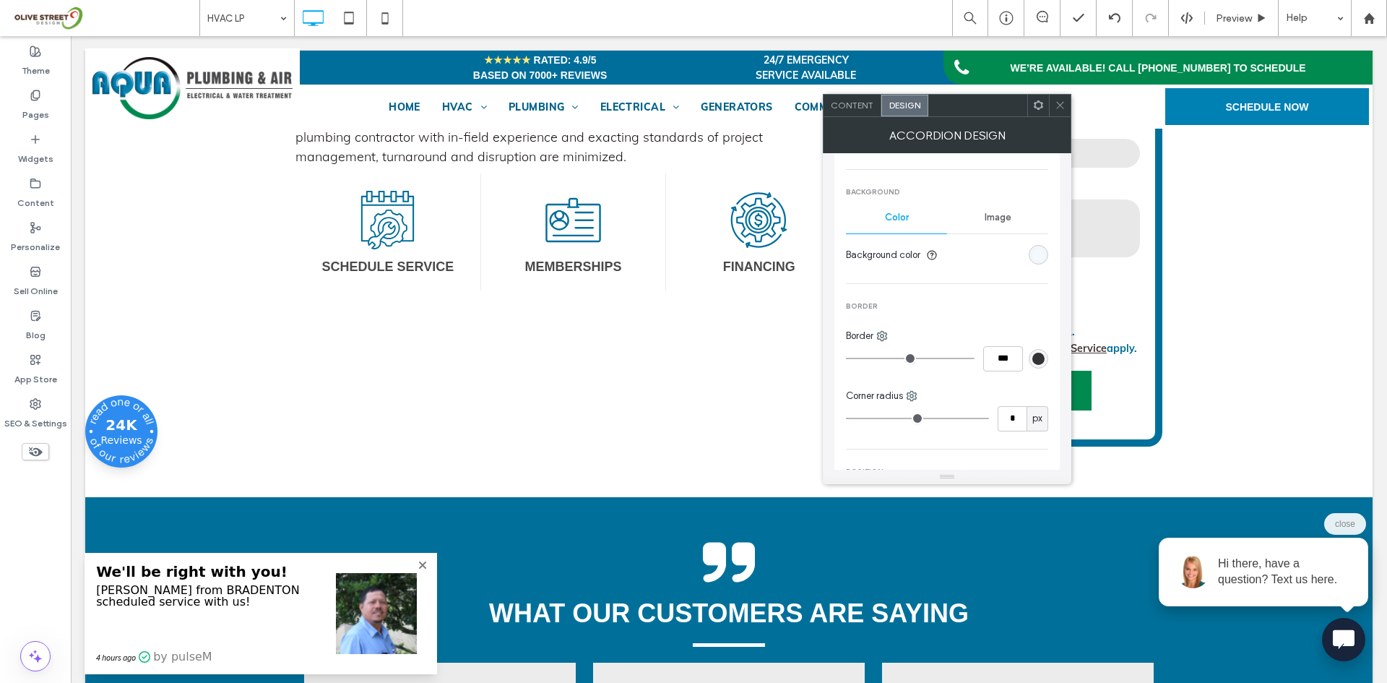
scroll to position [751, 0]
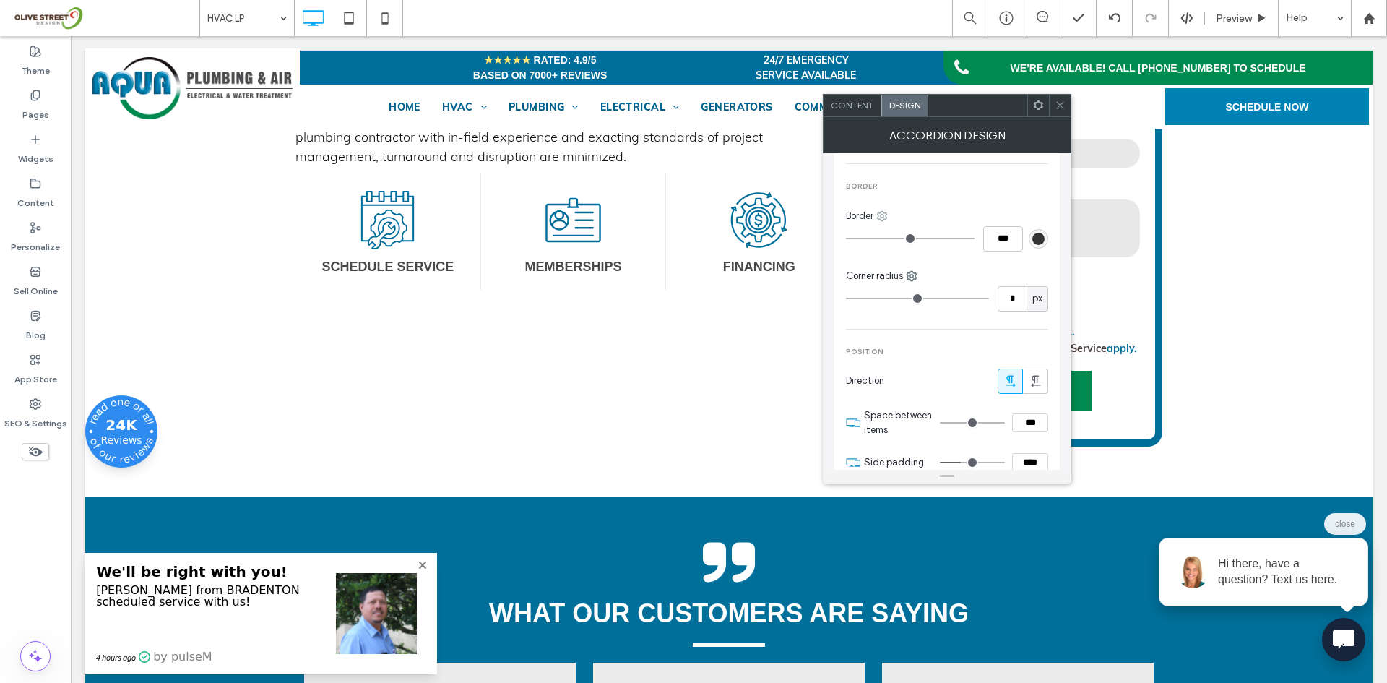
click at [884, 217] on icon at bounding box center [882, 216] width 12 height 12
click at [907, 358] on span "Left" at bounding box center [915, 357] width 17 height 14
click at [1005, 241] on input "***" at bounding box center [1003, 238] width 40 height 25
type input "*"
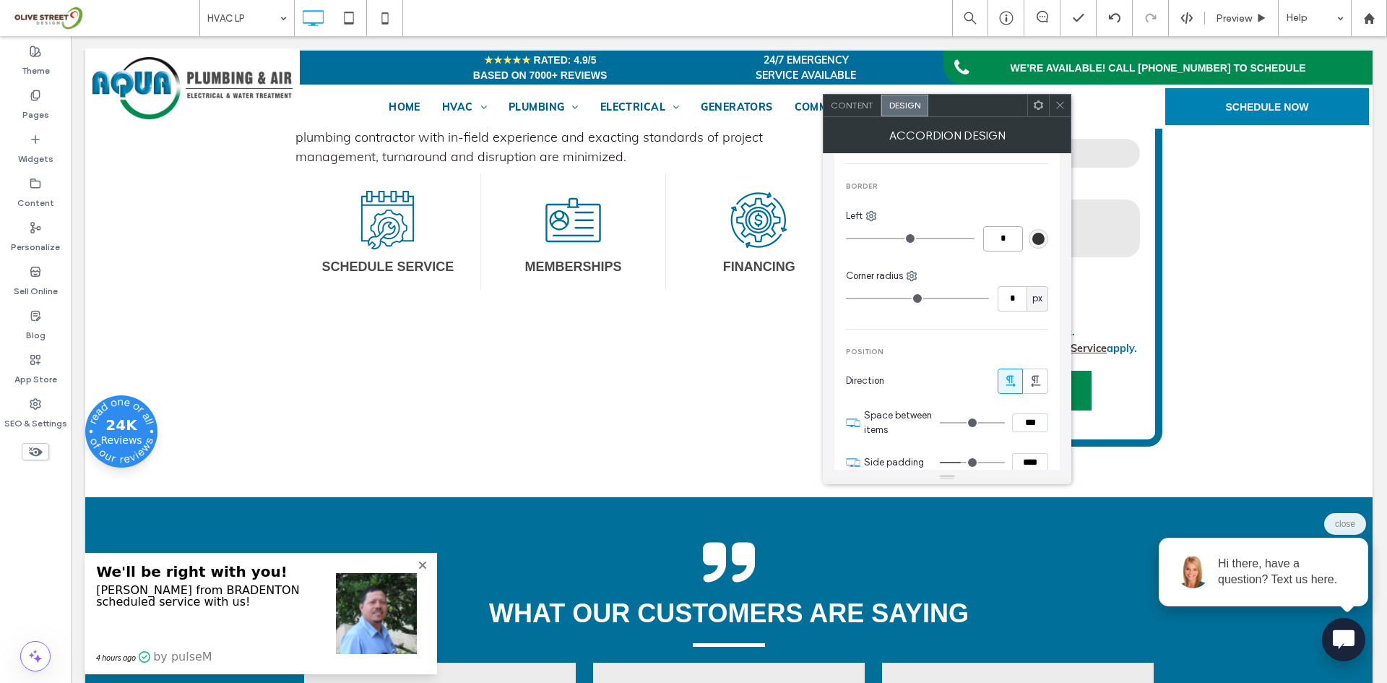
type input "***"
click at [1037, 245] on div "rgb(51, 51, 51)" at bounding box center [1039, 239] width 20 height 20
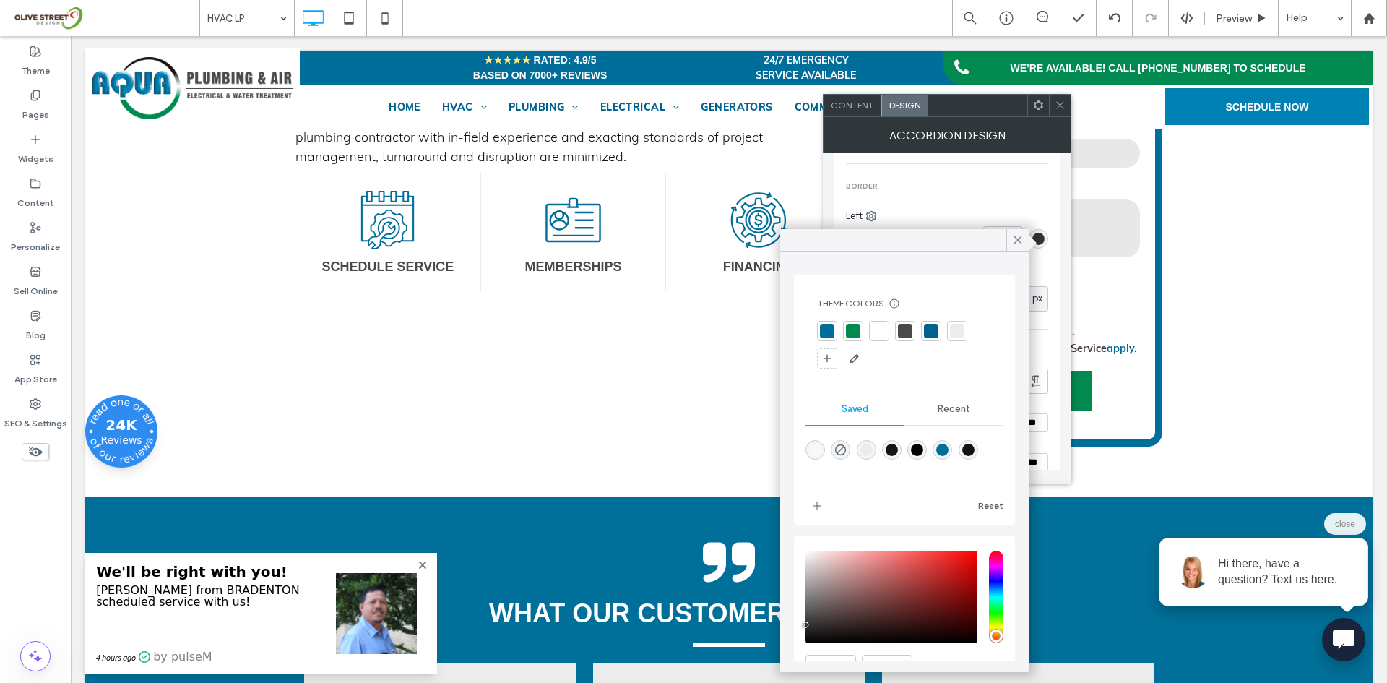
click at [829, 336] on div at bounding box center [827, 331] width 14 height 14
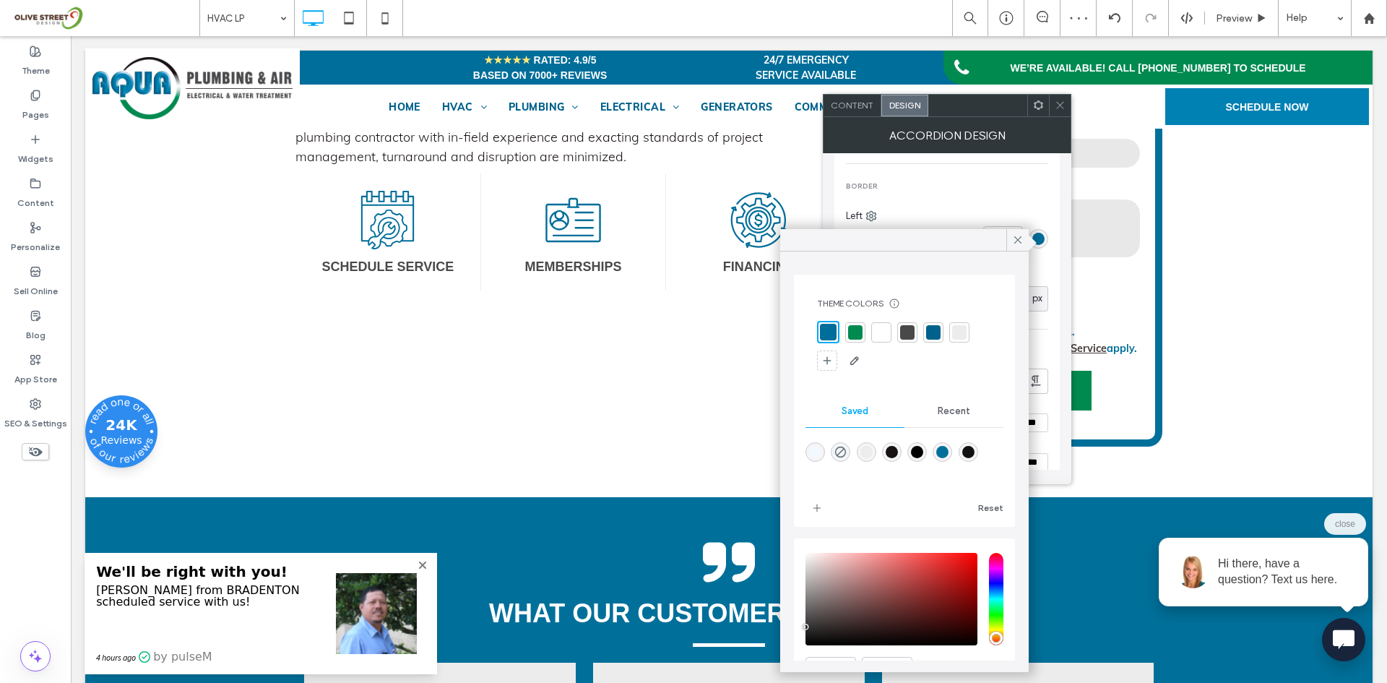
click at [847, 334] on div at bounding box center [855, 332] width 20 height 20
click at [1018, 241] on icon at bounding box center [1017, 239] width 13 height 13
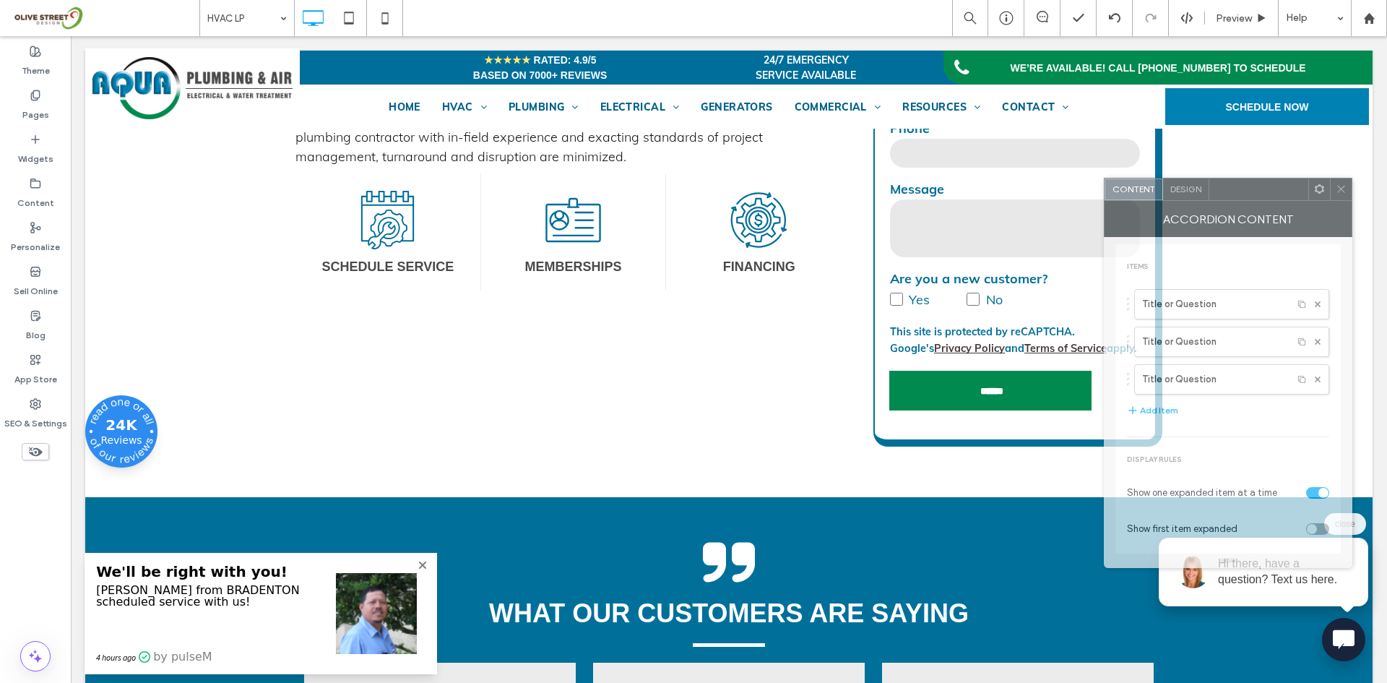
drag, startPoint x: 258, startPoint y: 160, endPoint x: 1277, endPoint y: 191, distance: 1019.1
click at [1277, 191] on div at bounding box center [1258, 189] width 99 height 22
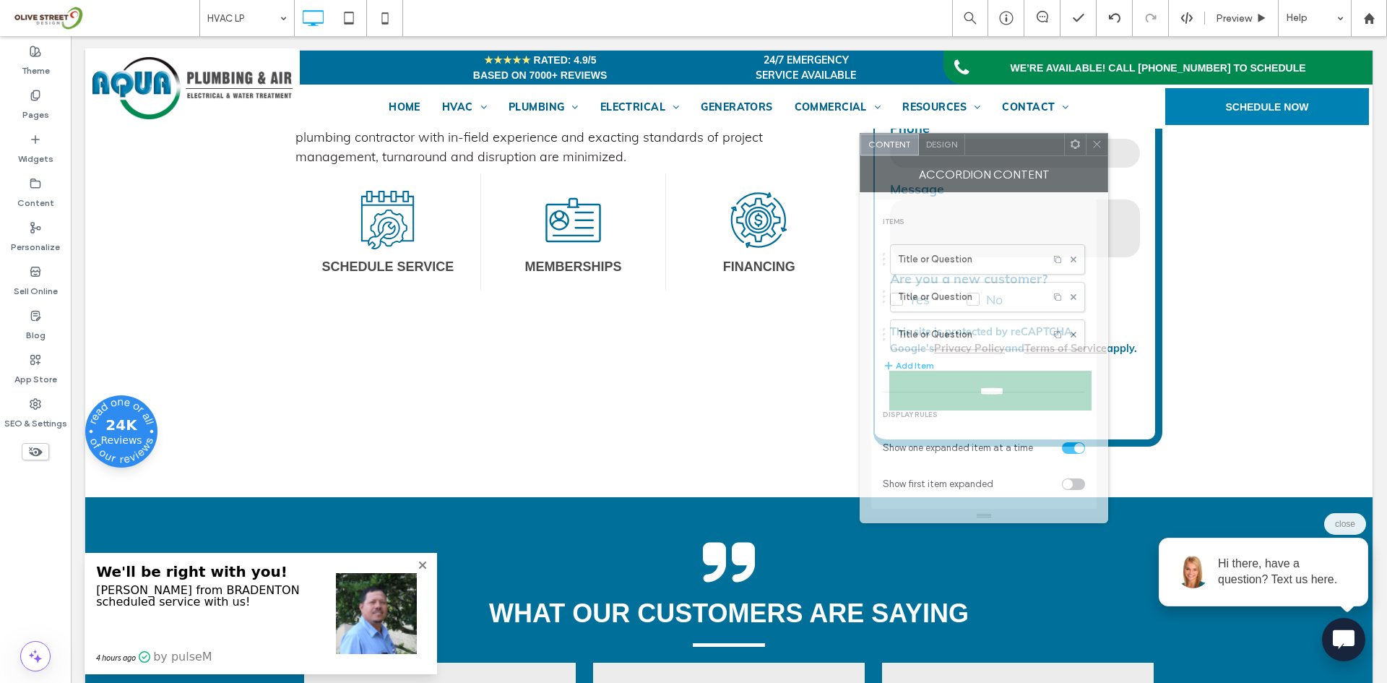
drag, startPoint x: 1167, startPoint y: 186, endPoint x: 924, endPoint y: 125, distance: 250.2
click at [965, 134] on div at bounding box center [1014, 145] width 99 height 22
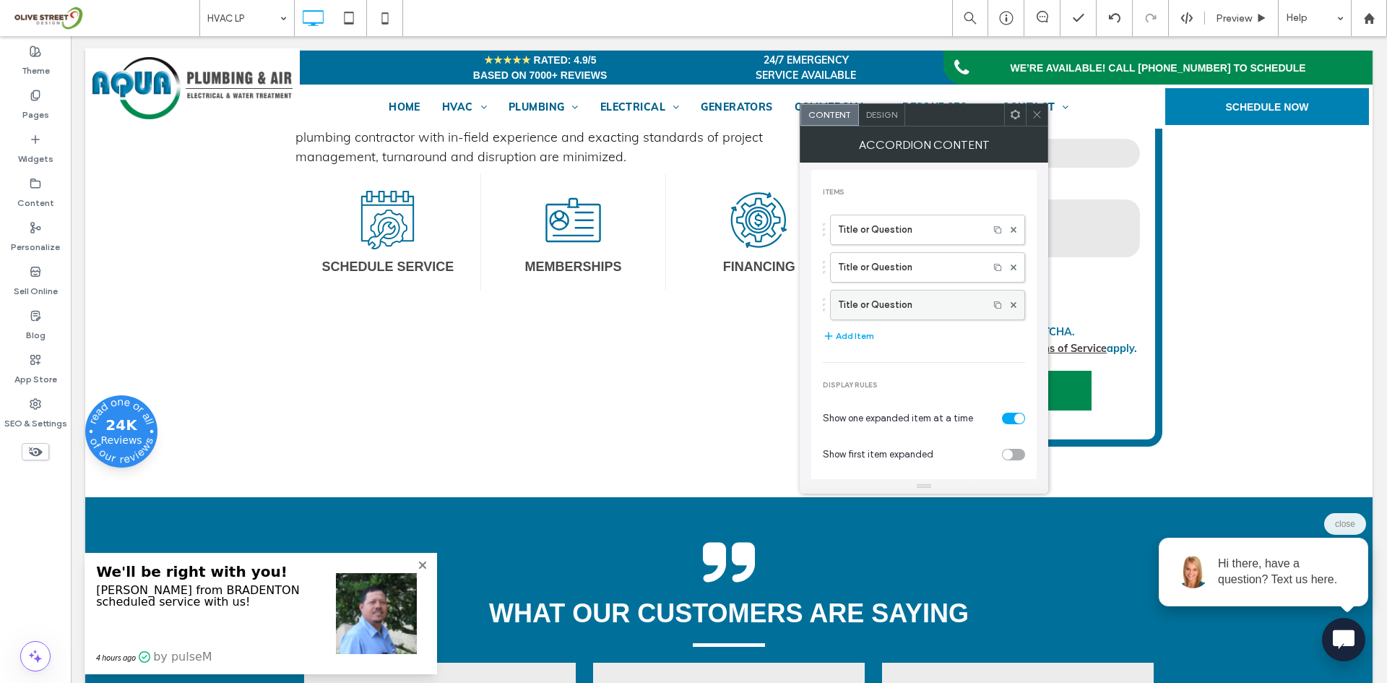
click at [993, 307] on icon at bounding box center [998, 304] width 10 height 13
click at [993, 344] on icon at bounding box center [998, 342] width 10 height 13
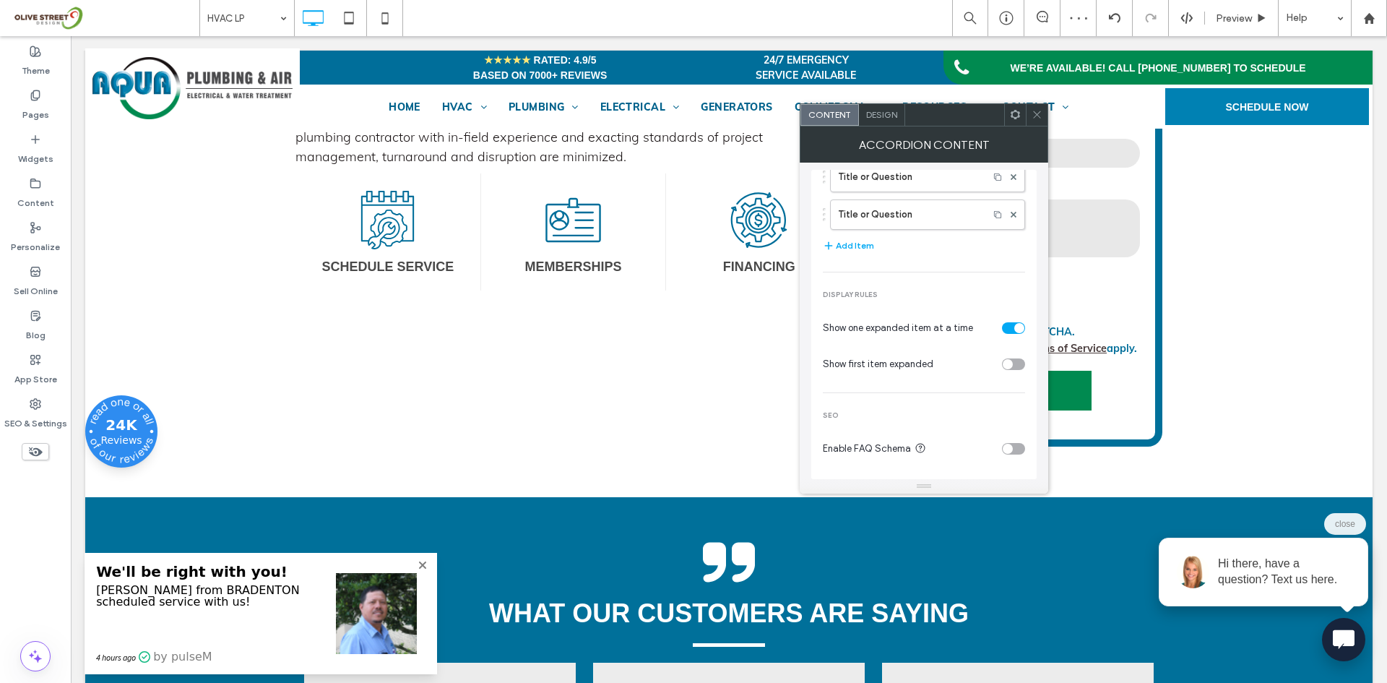
scroll to position [168, 0]
click at [1014, 362] on div "toggle" at bounding box center [1013, 362] width 23 height 12
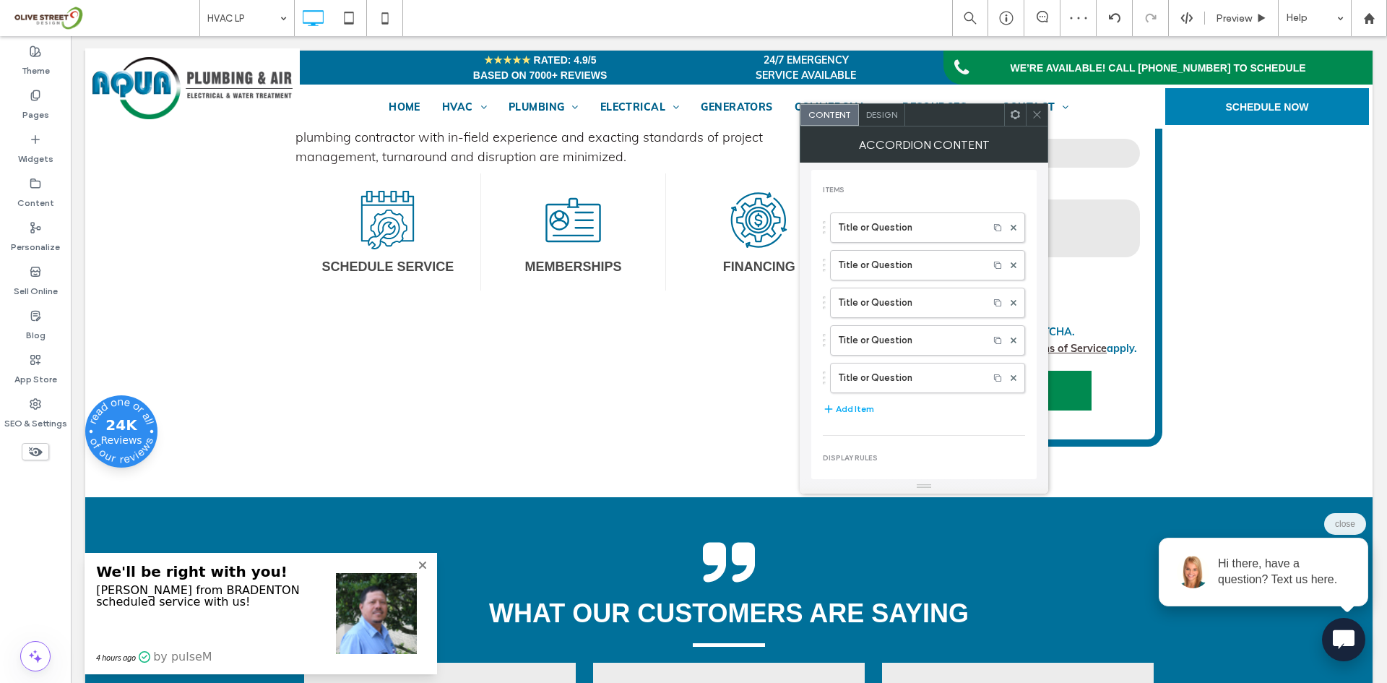
scroll to position [0, 0]
click at [878, 116] on span "Design" at bounding box center [881, 114] width 31 height 11
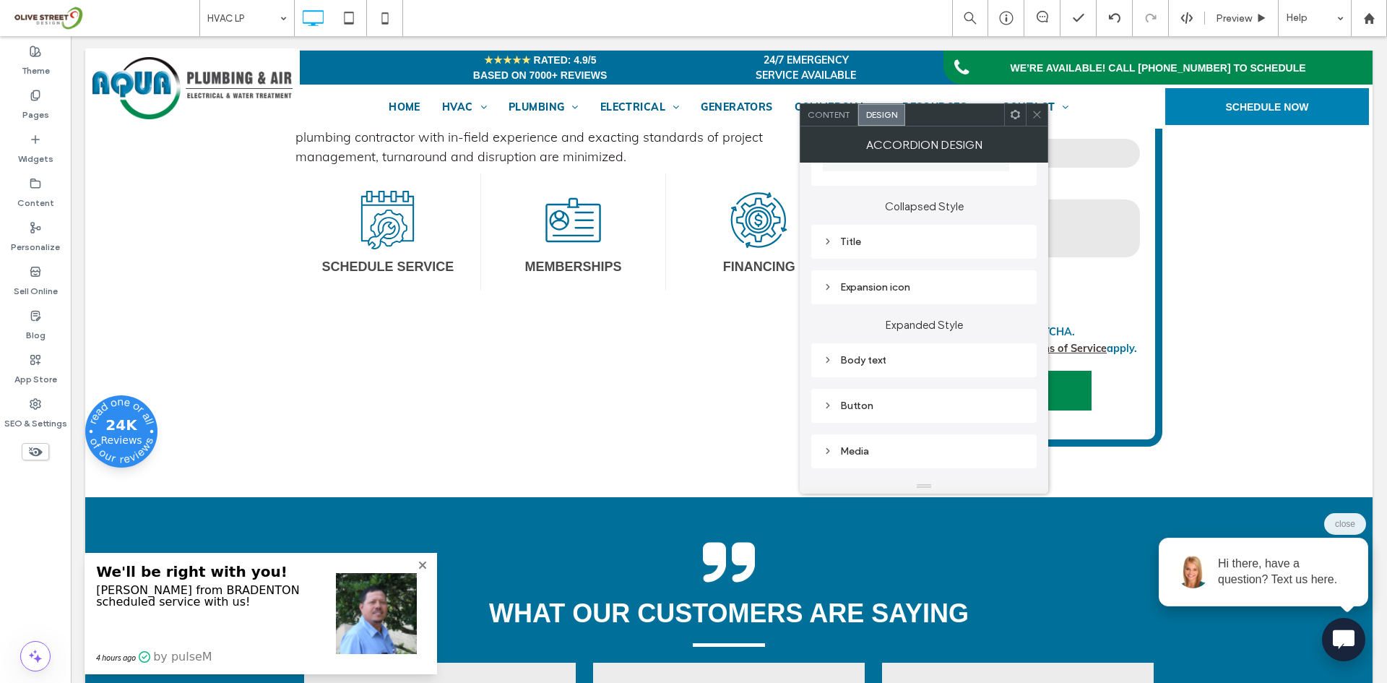
scroll to position [280, 0]
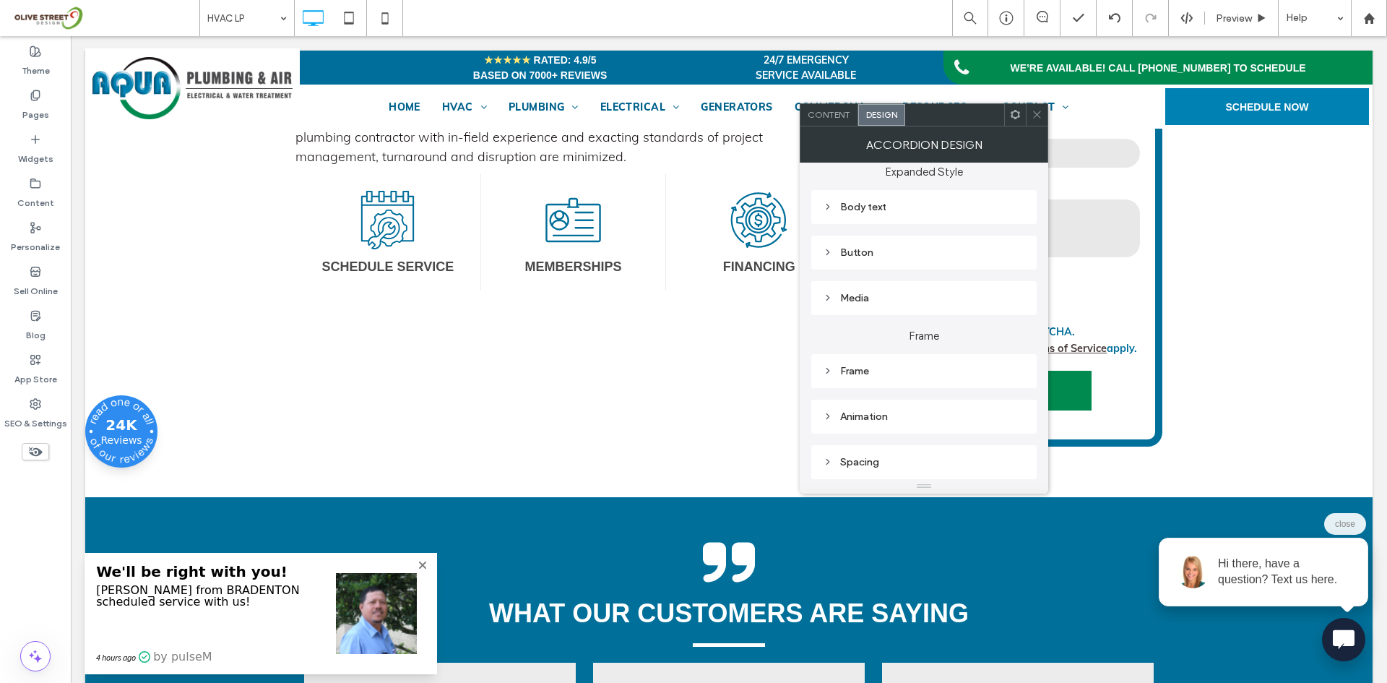
click at [879, 371] on div "Frame" at bounding box center [924, 371] width 202 height 12
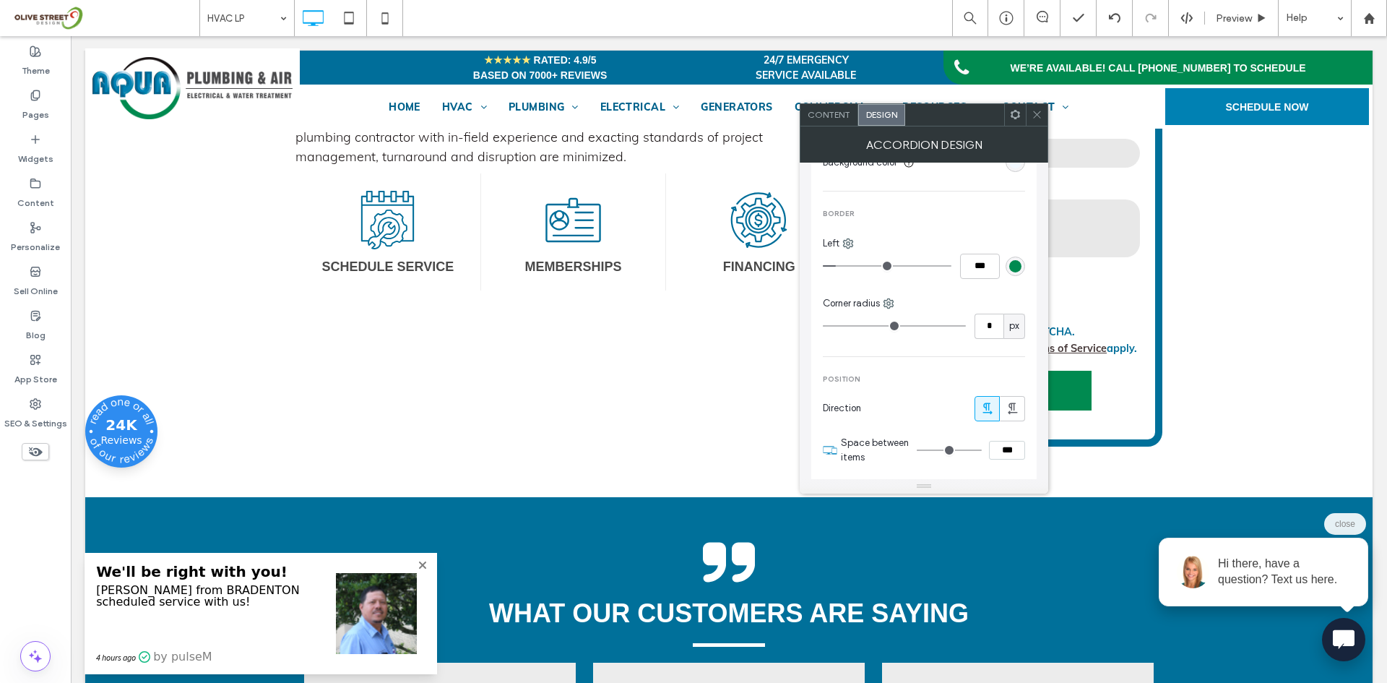
scroll to position [761, 0]
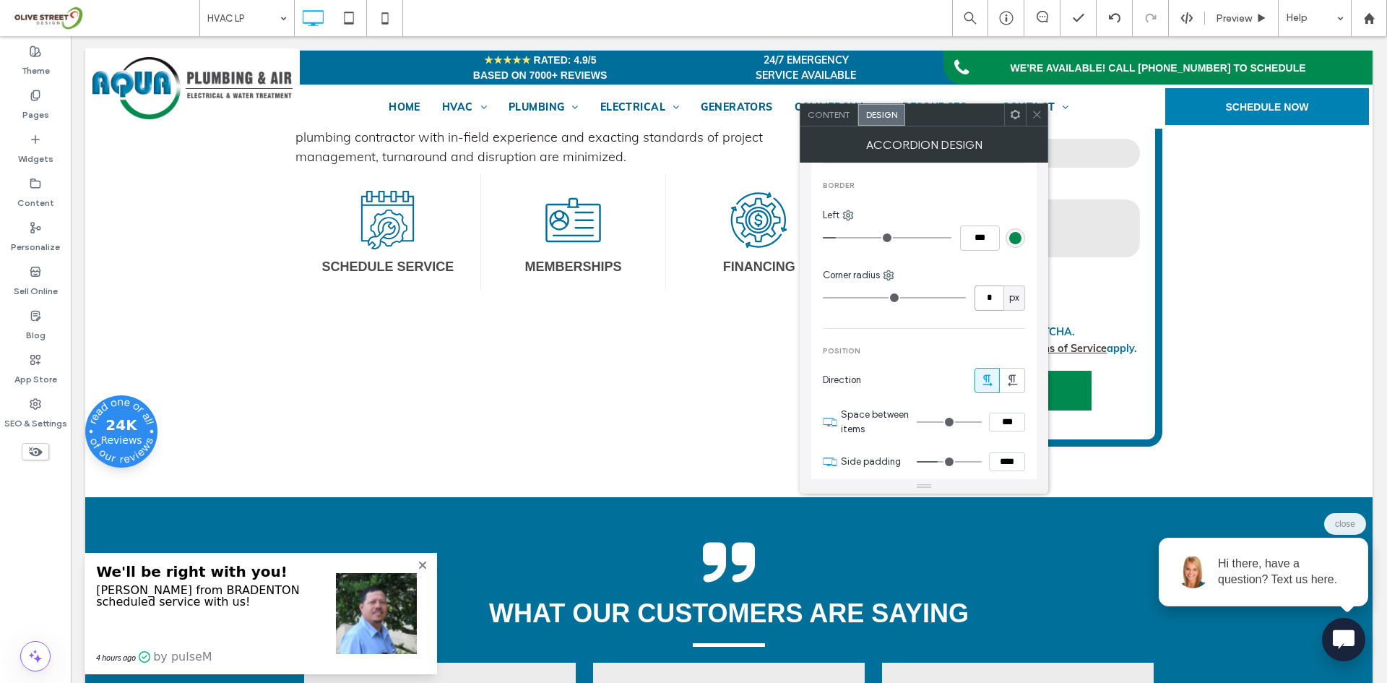
click at [987, 308] on input "*" at bounding box center [989, 297] width 29 height 25
type input "**"
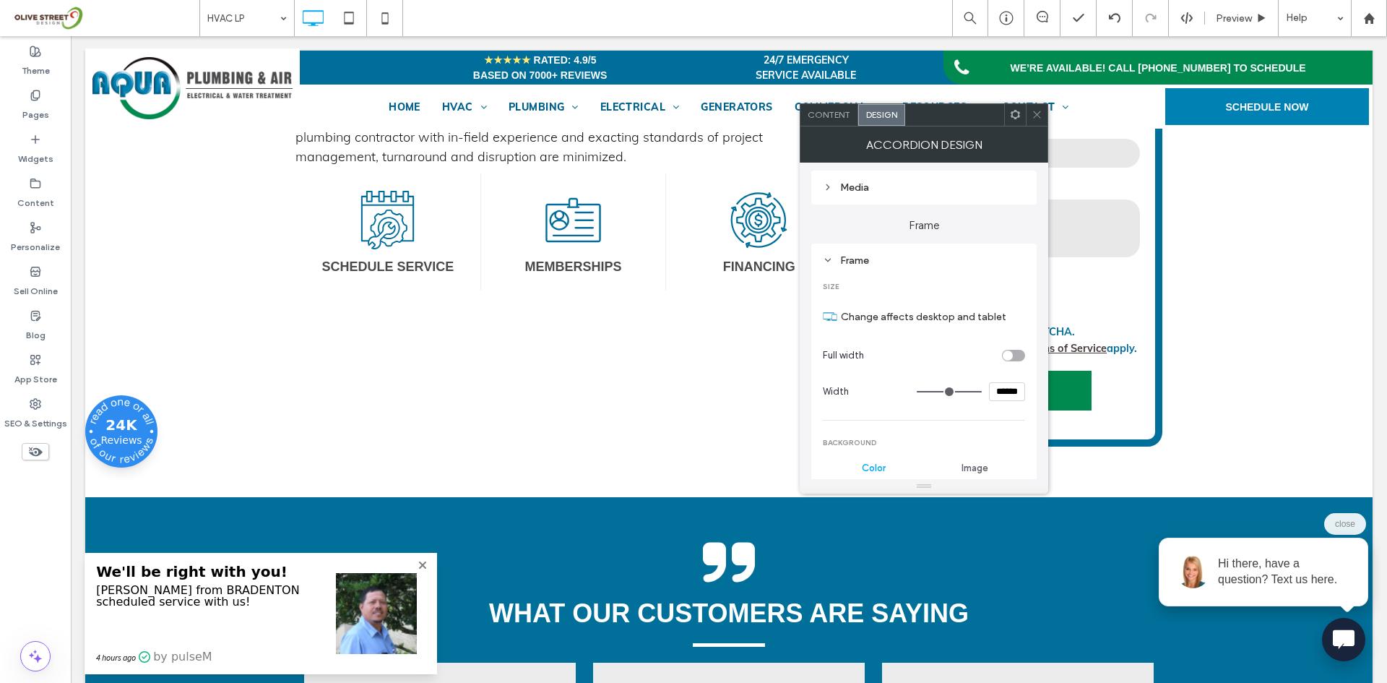
scroll to position [270, 0]
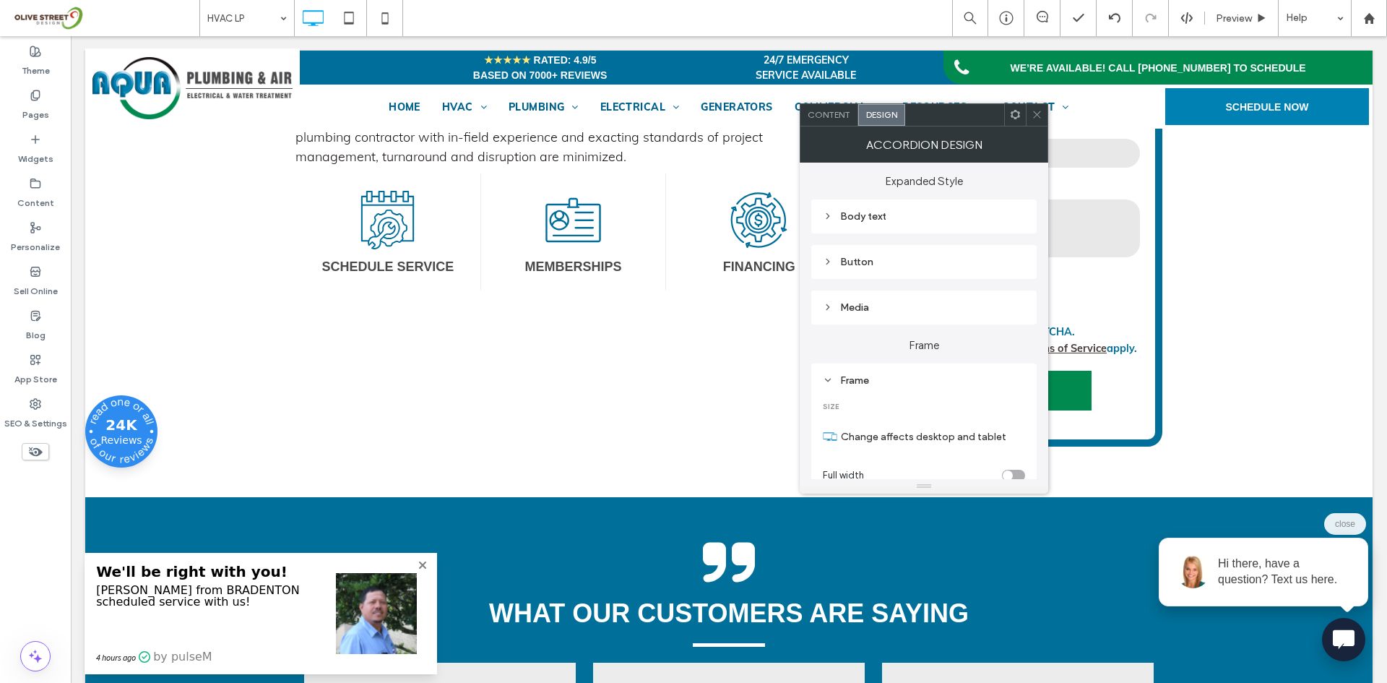
click at [892, 221] on div "Body text" at bounding box center [924, 216] width 202 height 12
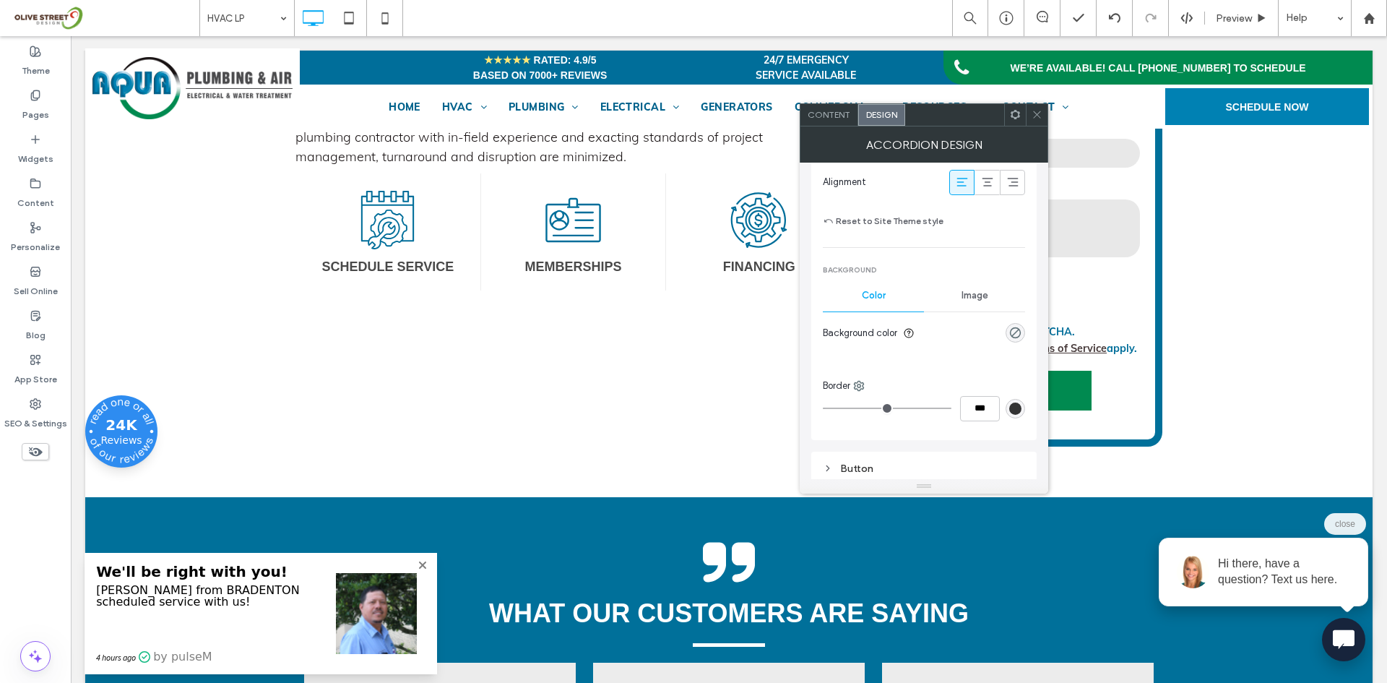
scroll to position [631, 0]
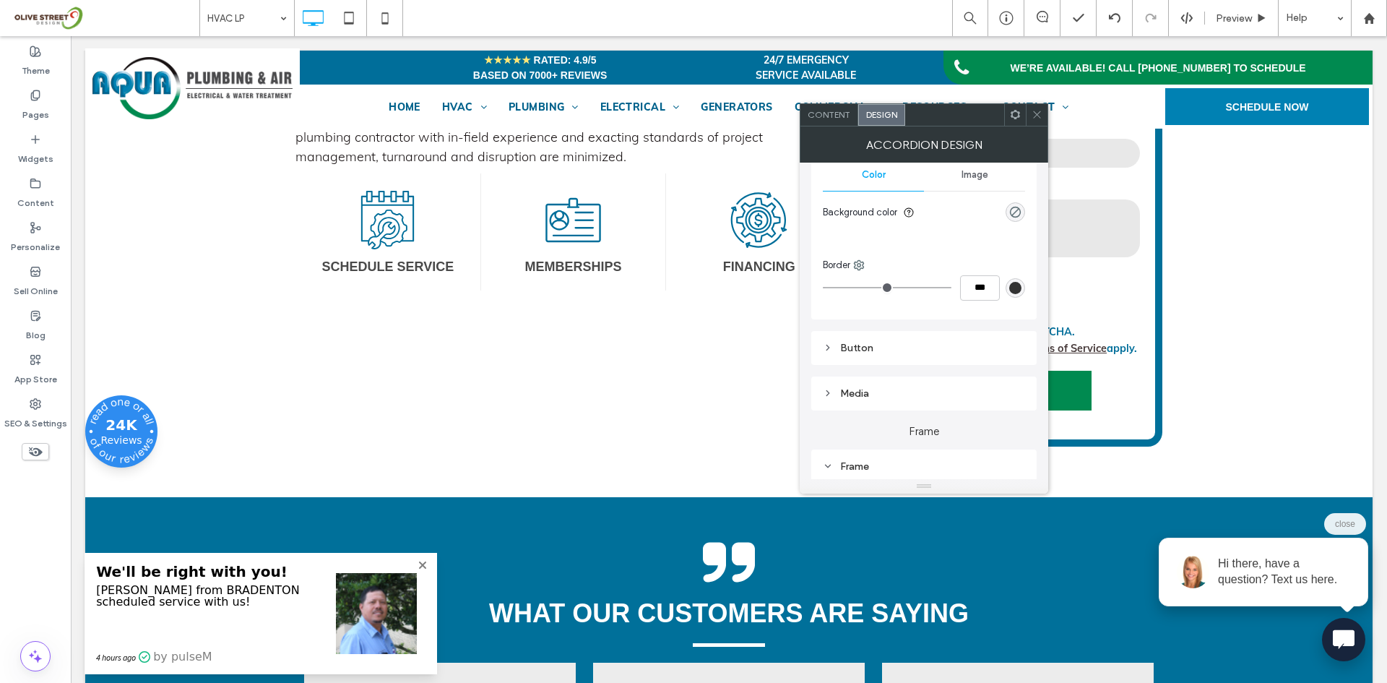
click at [884, 352] on div "Button" at bounding box center [924, 348] width 202 height 12
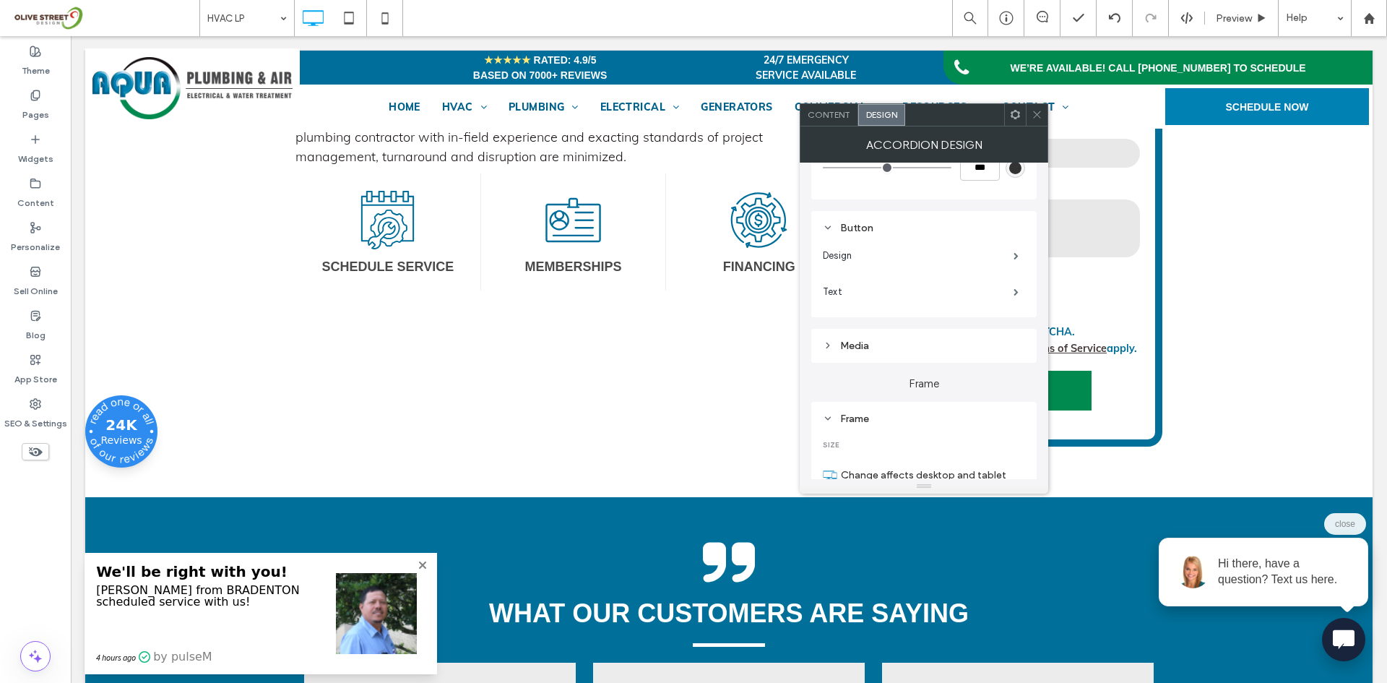
click at [884, 344] on div "Media" at bounding box center [924, 346] width 202 height 12
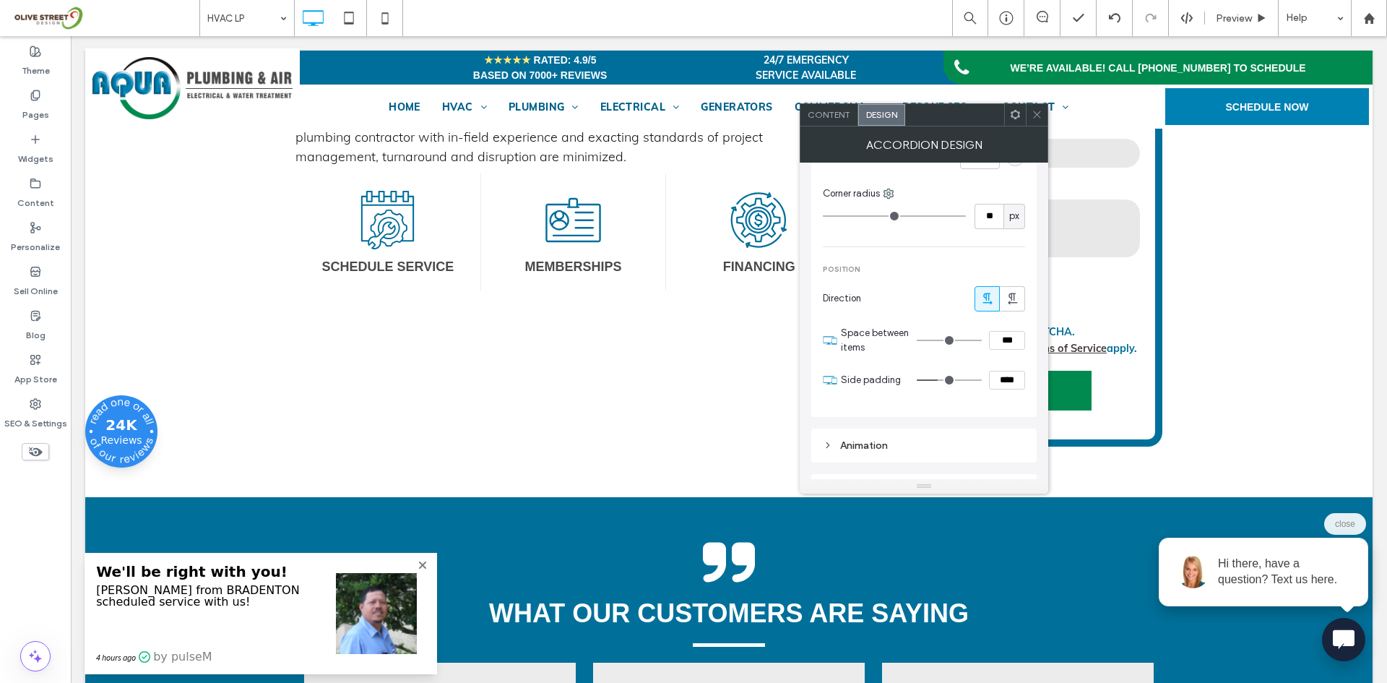
scroll to position [1571, 0]
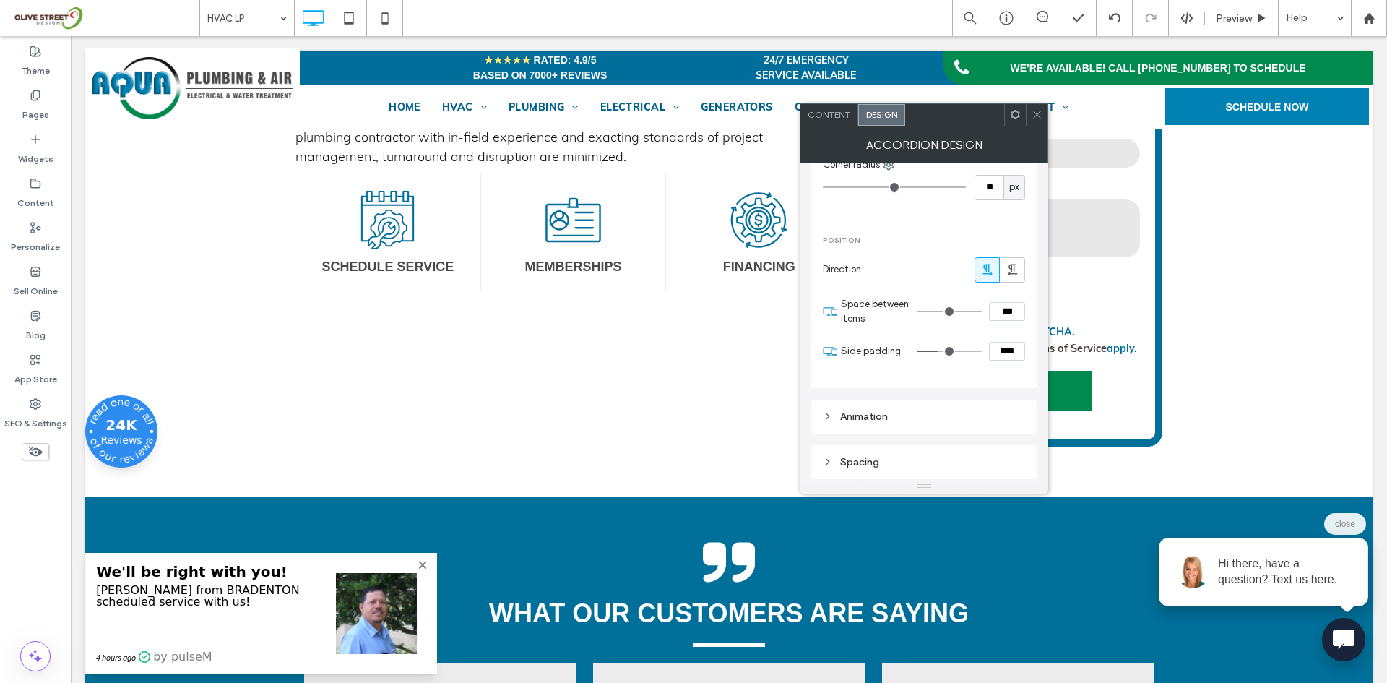
click at [1029, 116] on div at bounding box center [1037, 115] width 22 height 22
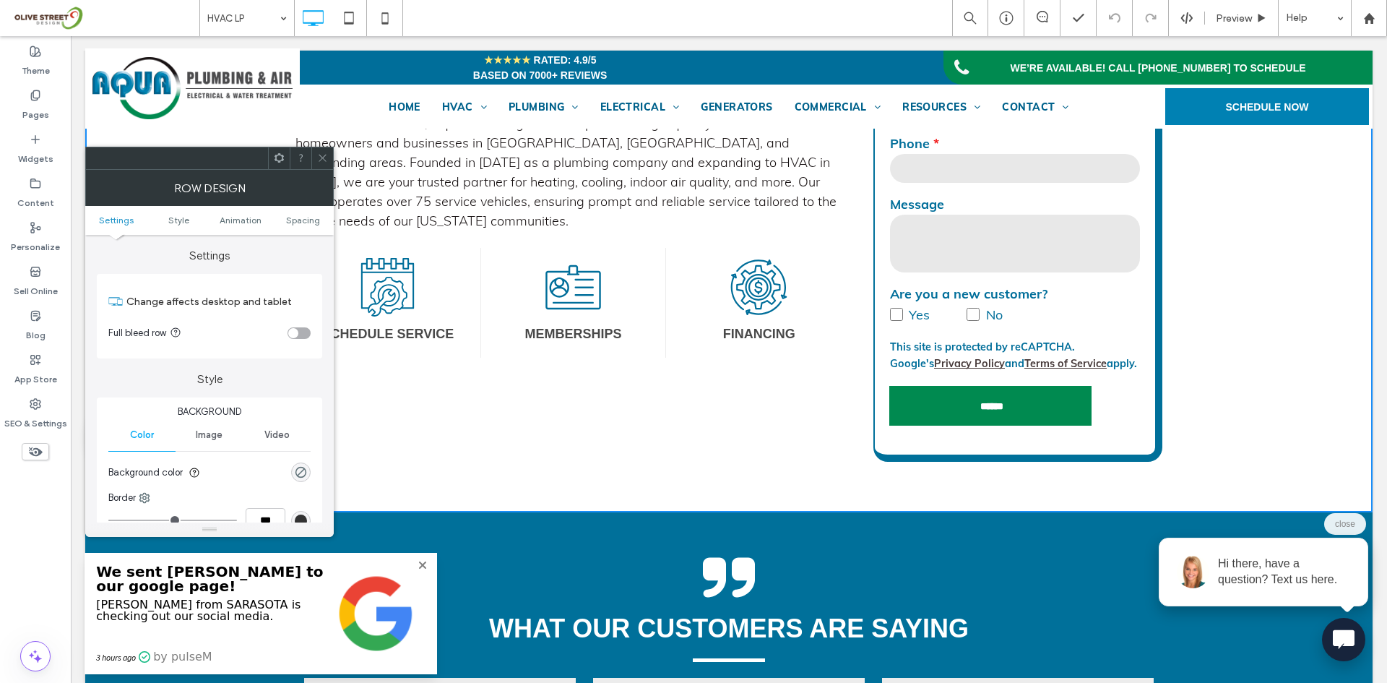
scroll to position [1084, 0]
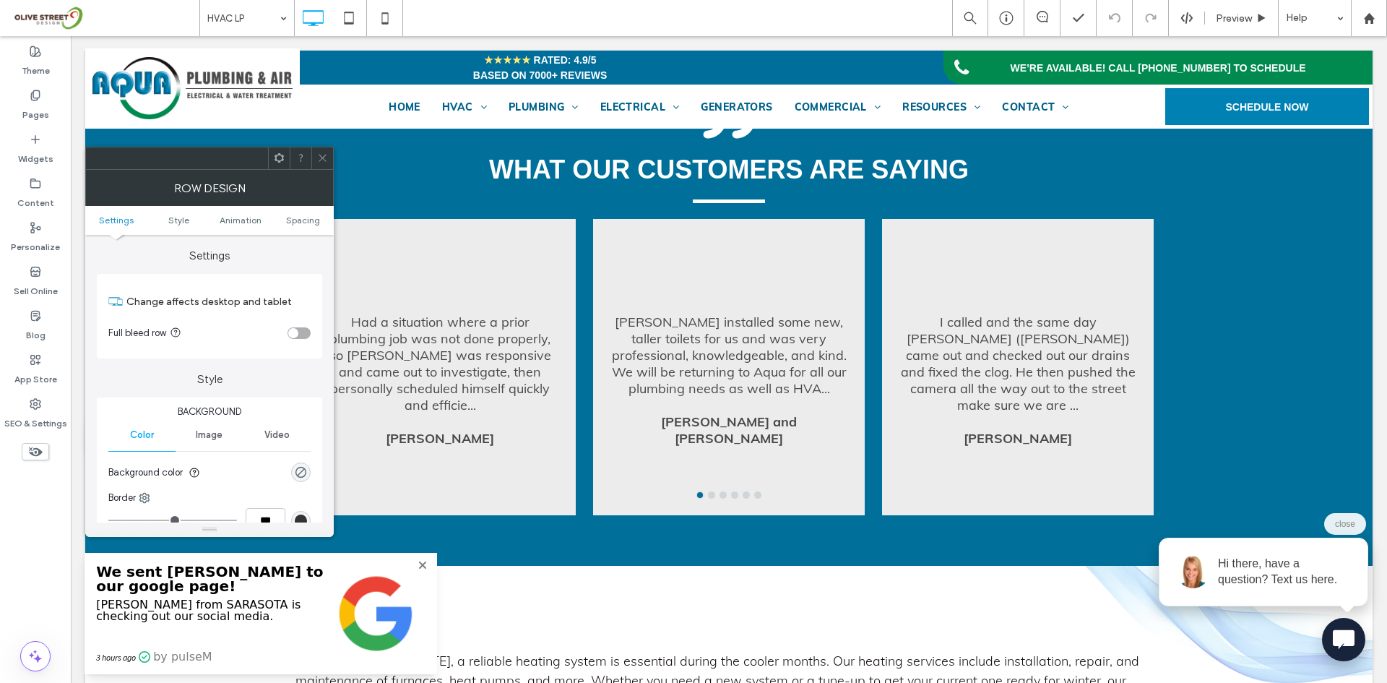
click at [322, 154] on icon at bounding box center [322, 157] width 11 height 11
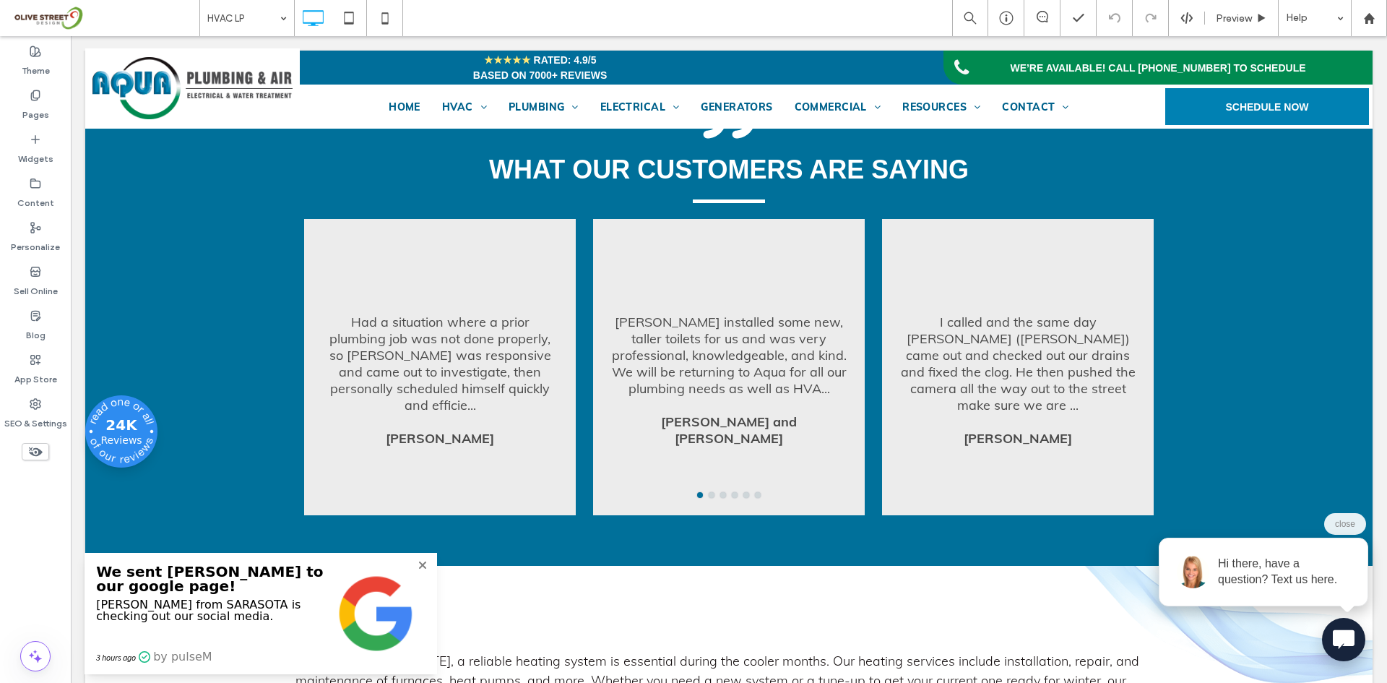
click at [418, 563] on icon at bounding box center [422, 565] width 9 height 12
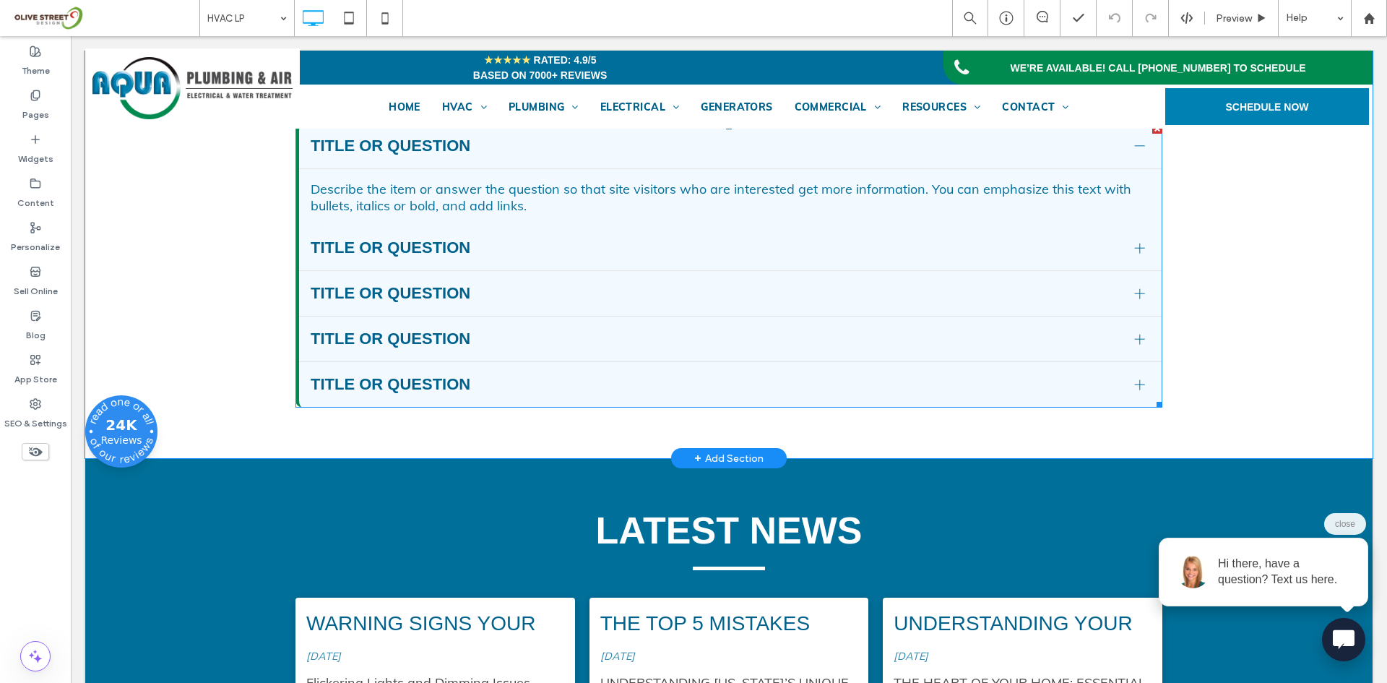
scroll to position [2890, 0]
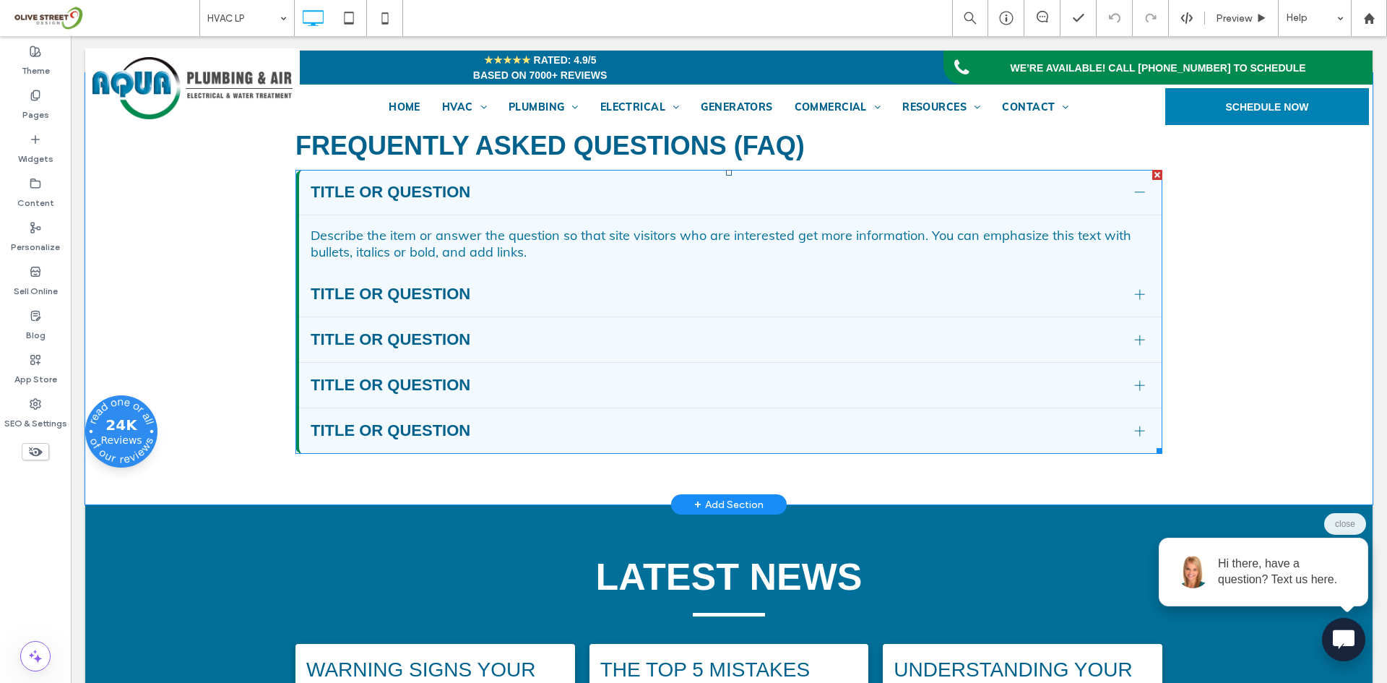
click at [555, 408] on div "Title or Question" at bounding box center [730, 386] width 863 height 46
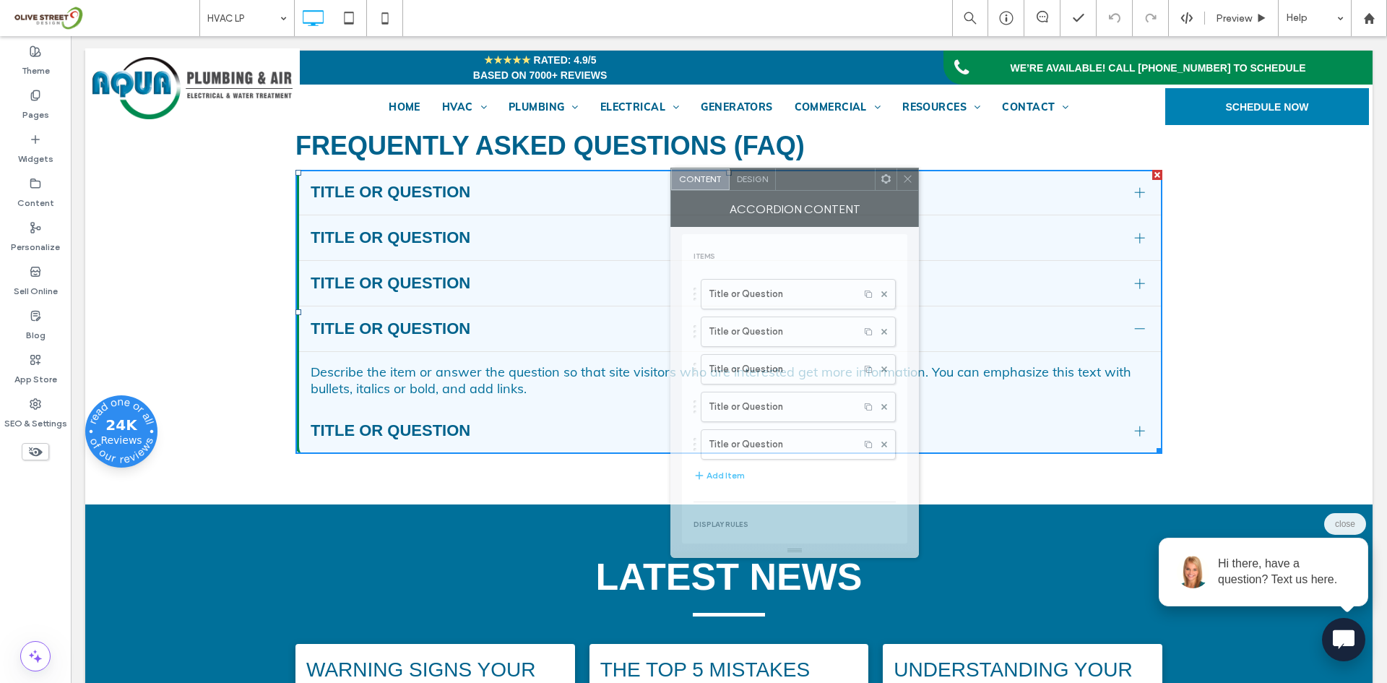
drag, startPoint x: 250, startPoint y: 175, endPoint x: 893, endPoint y: 193, distance: 643.2
click at [893, 193] on div "Accordion Content" at bounding box center [794, 209] width 249 height 36
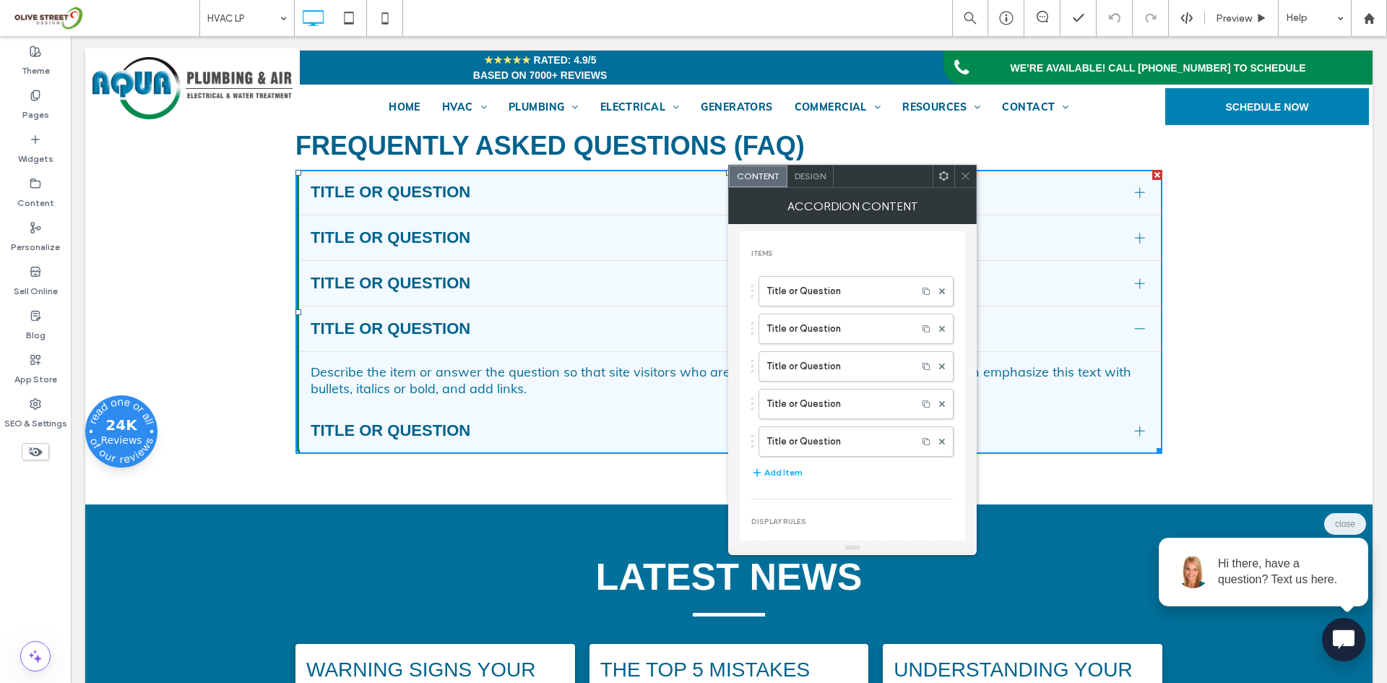
click at [819, 173] on span "Design" at bounding box center [810, 175] width 31 height 11
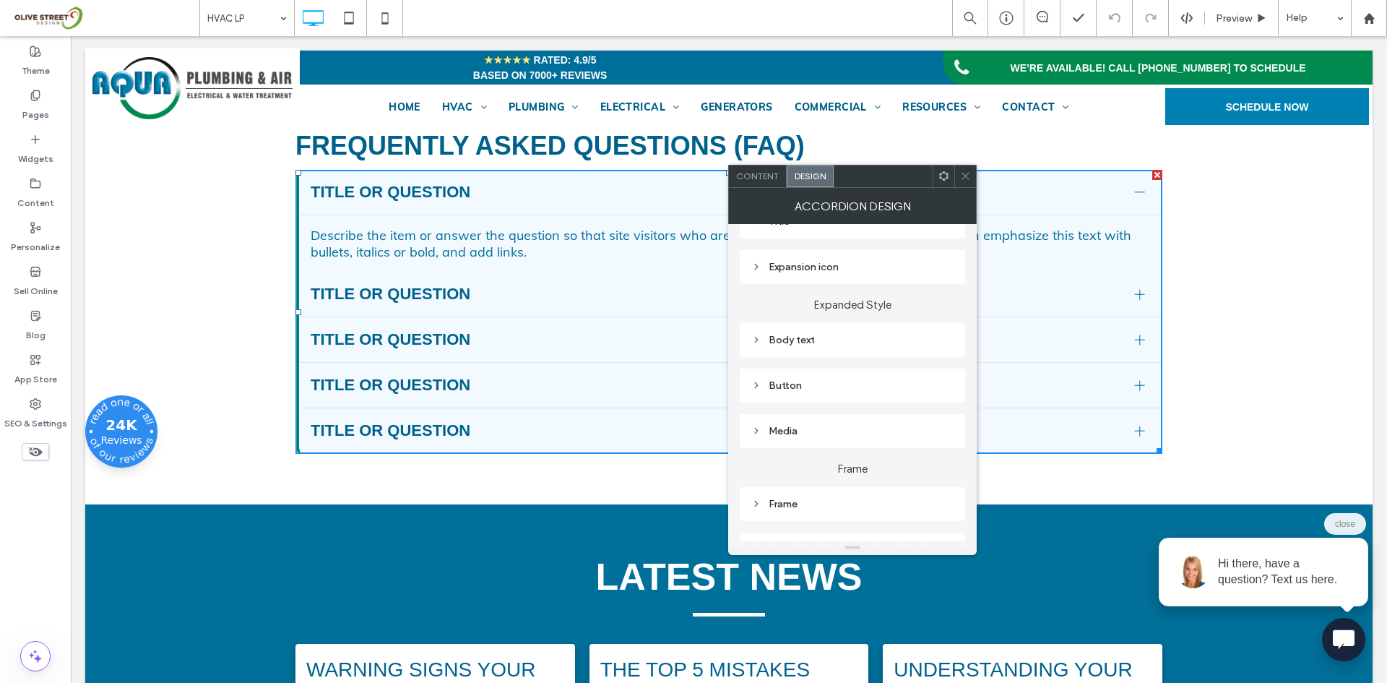
scroll to position [241, 0]
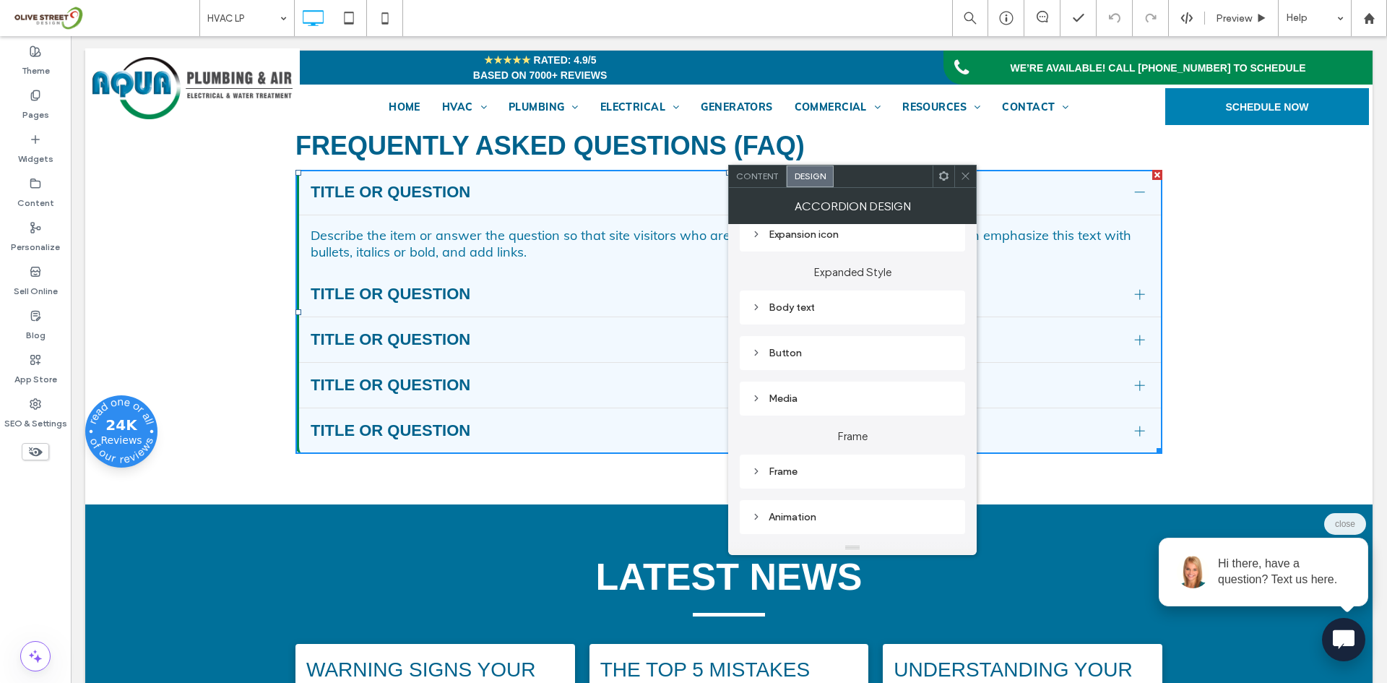
click at [806, 479] on div "Frame" at bounding box center [852, 472] width 202 height 20
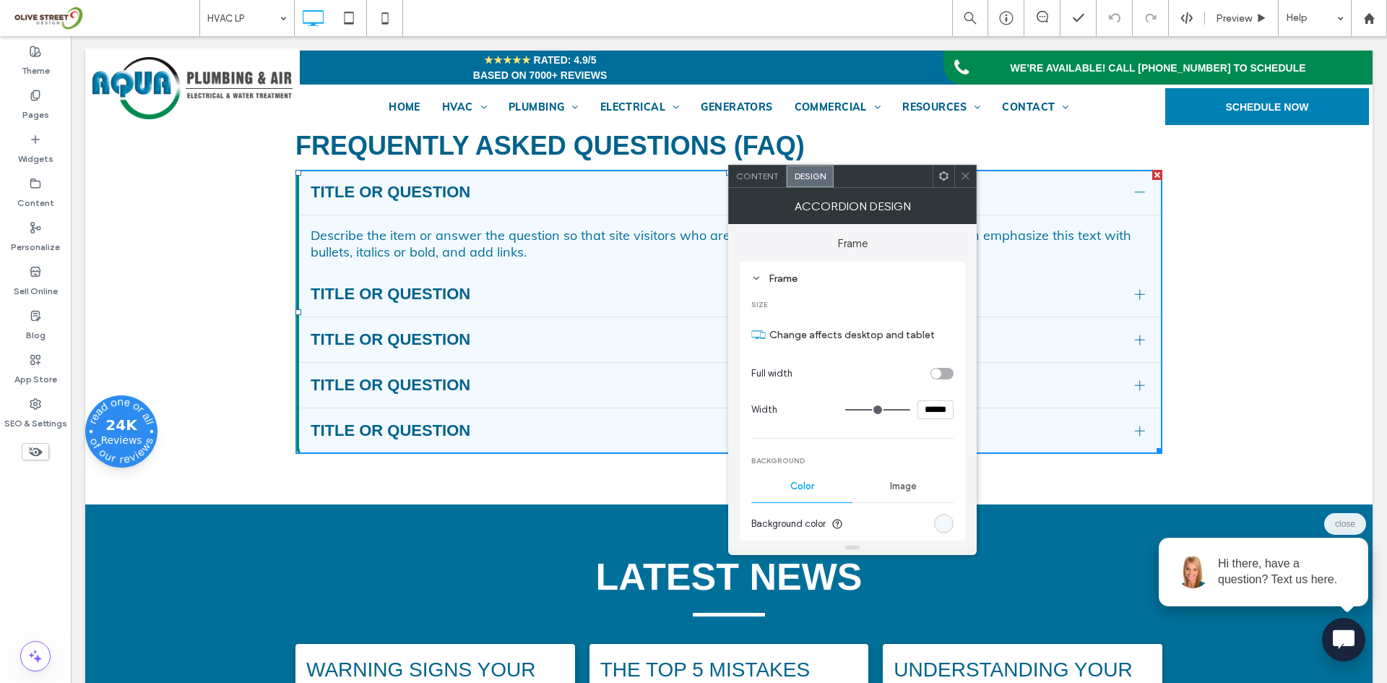
scroll to position [482, 0]
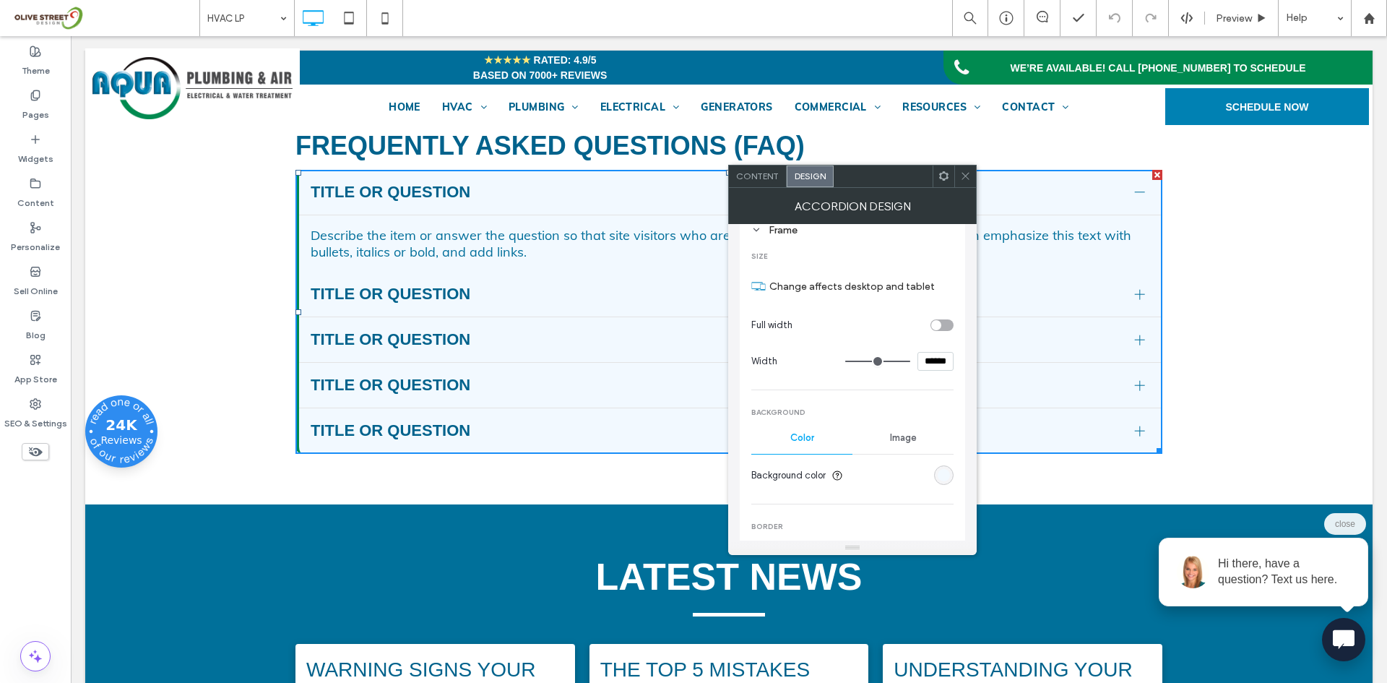
click at [941, 319] on div "toggle" at bounding box center [942, 325] width 23 height 12
click at [941, 324] on div "toggle" at bounding box center [942, 325] width 23 height 12
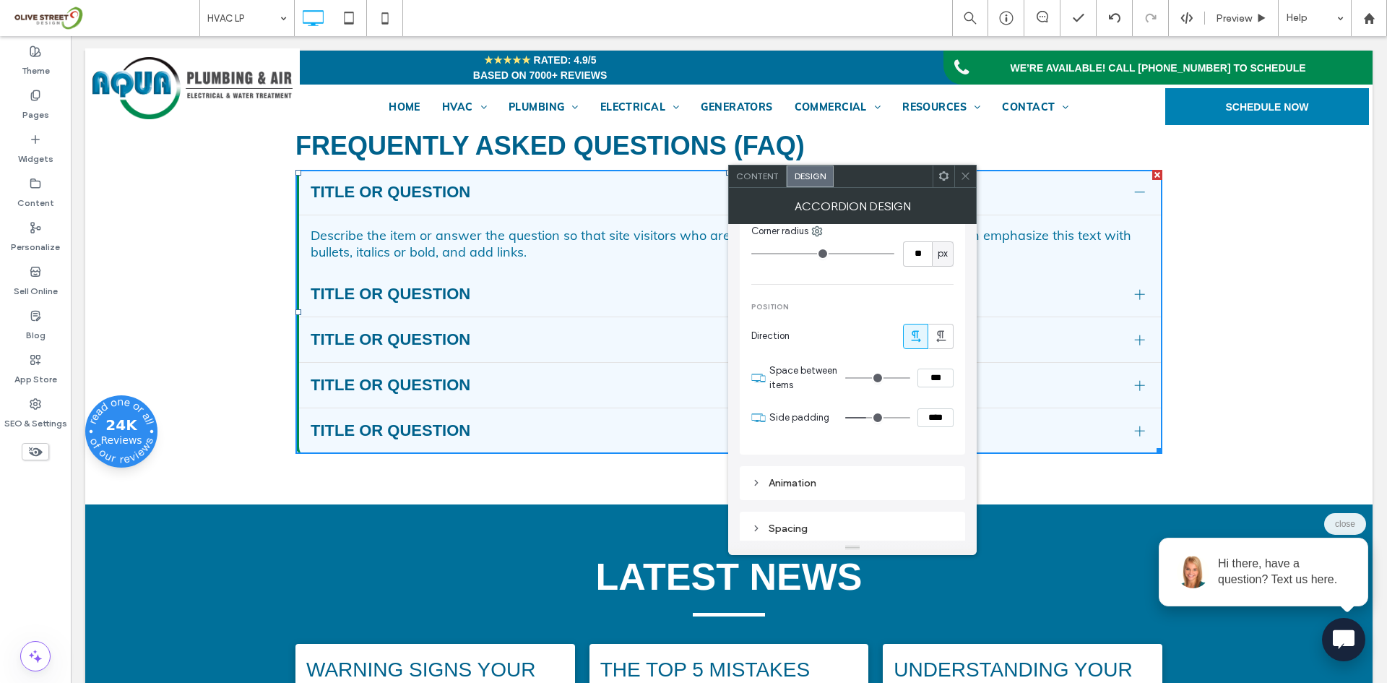
scroll to position [872, 0]
click at [936, 414] on input "****" at bounding box center [936, 412] width 36 height 19
type input "**"
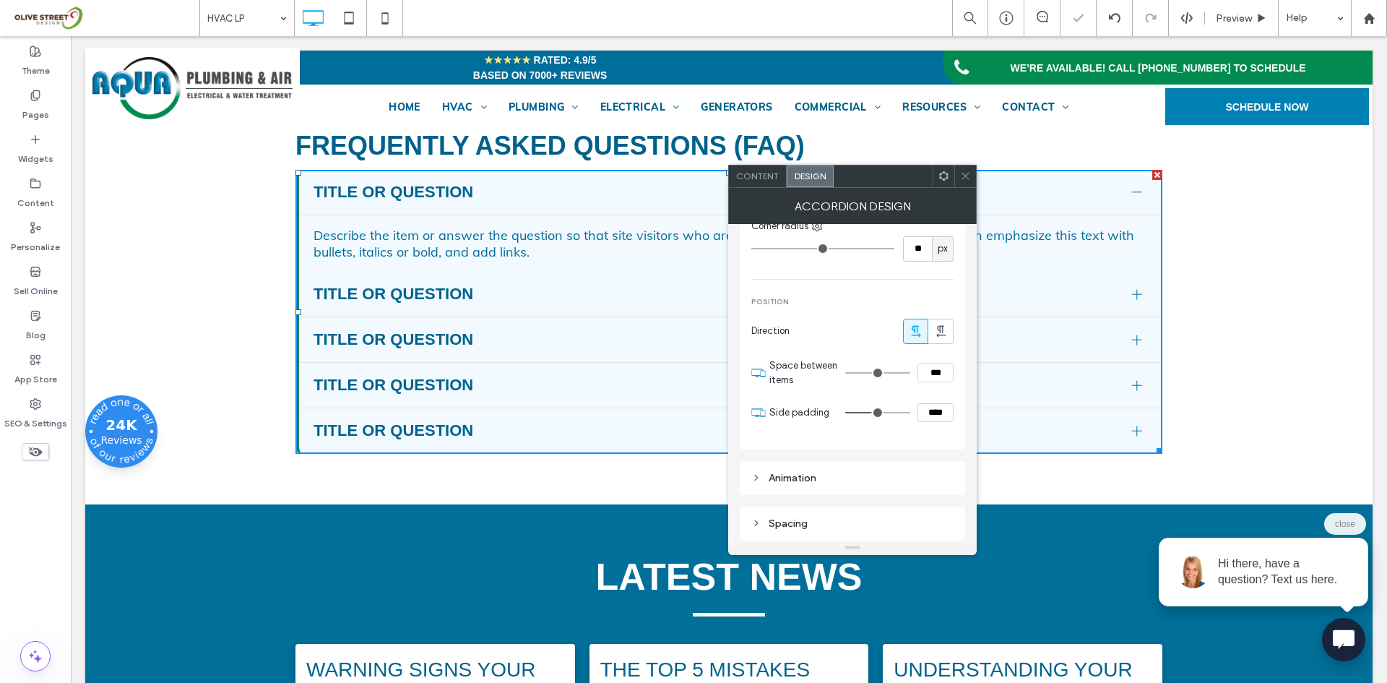
click at [931, 411] on input "****" at bounding box center [936, 412] width 36 height 19
type input "**"
type input "****"
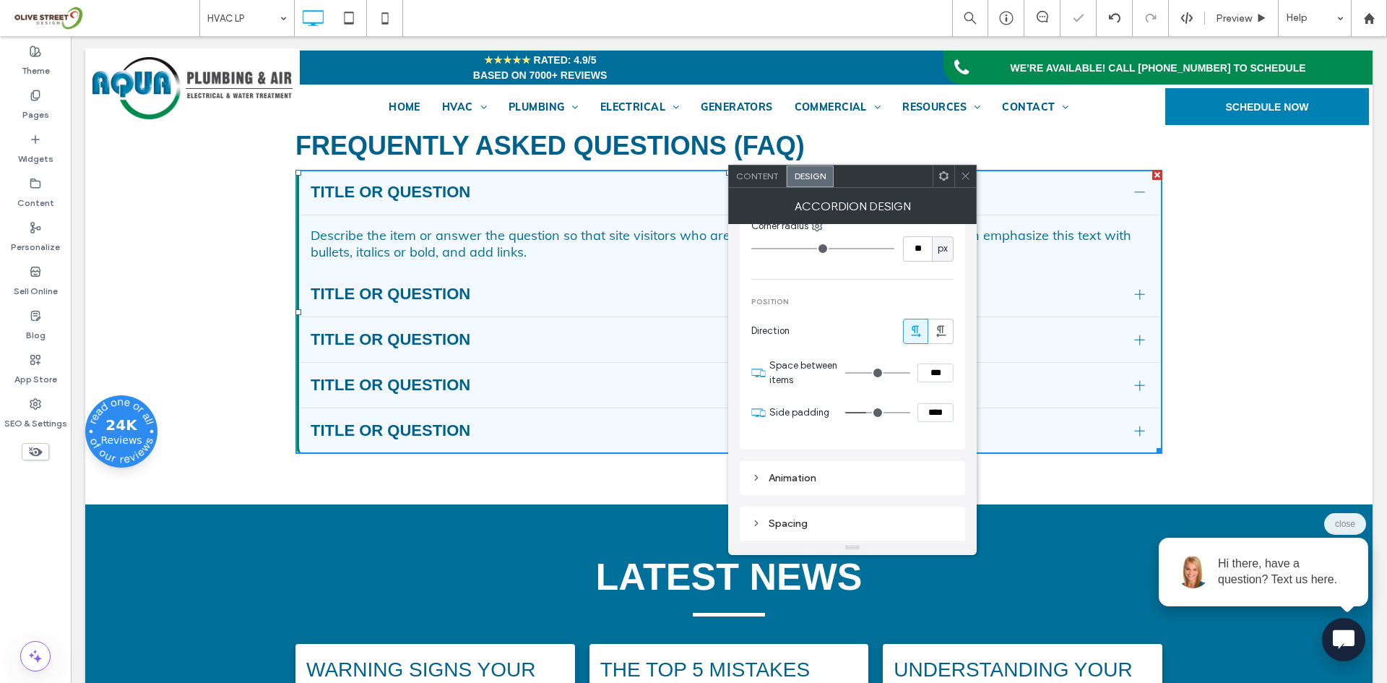
click at [961, 176] on icon at bounding box center [965, 175] width 11 height 11
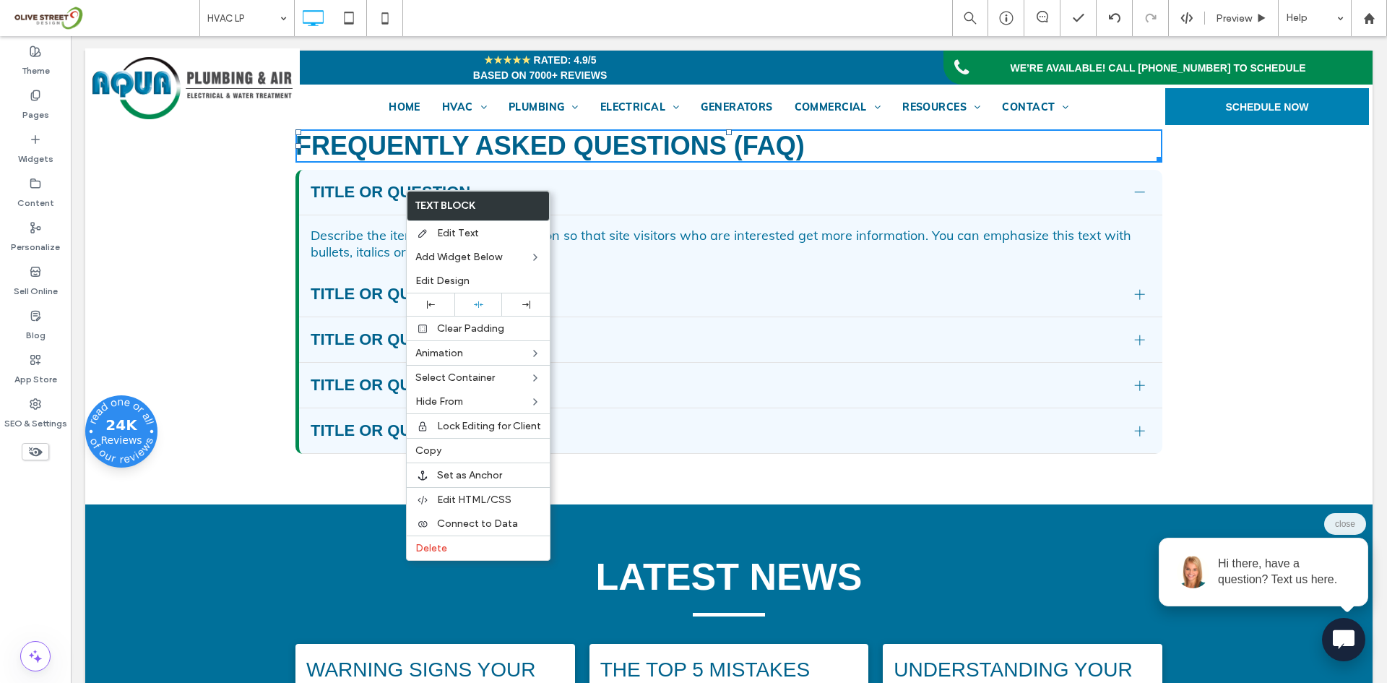
click at [178, 244] on div "Frequently Asked Questions (FAQ) Title or Question Describe the item or answer …" at bounding box center [728, 288] width 1287 height 431
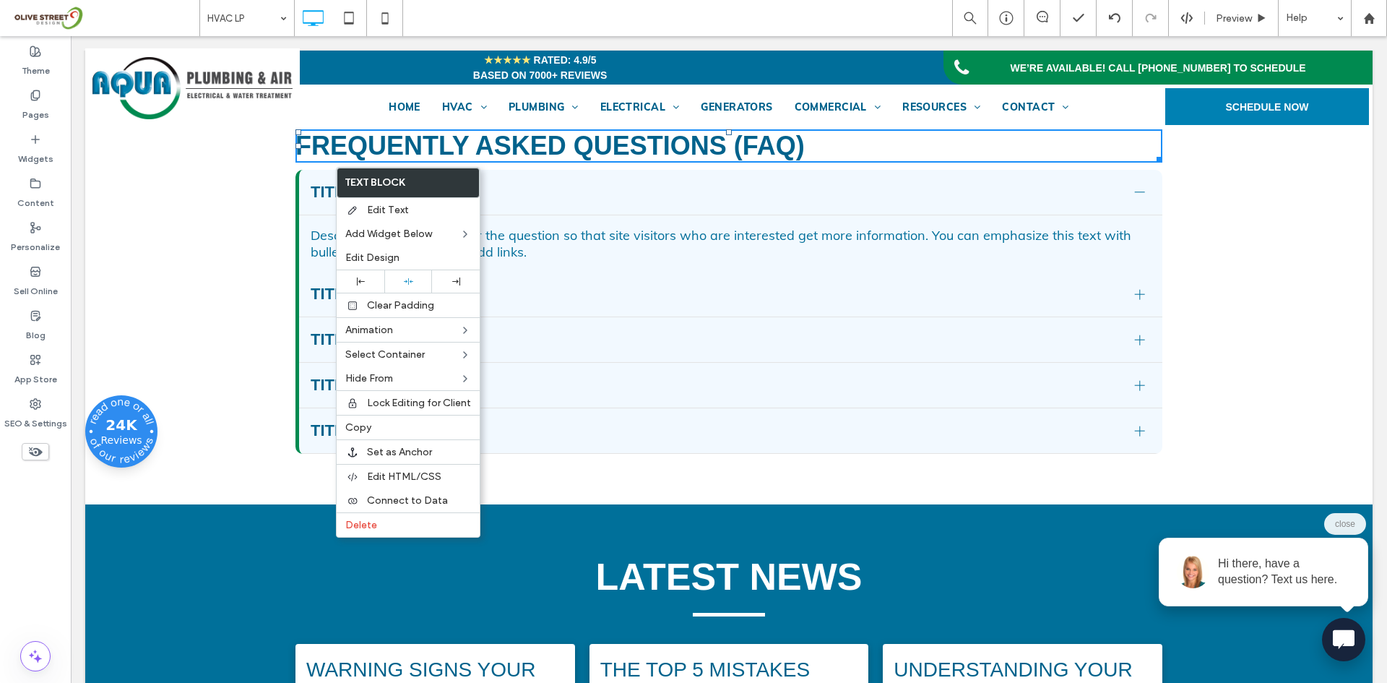
click at [248, 177] on div "Frequently Asked Questions (FAQ) Title or Question Describe the item or answer …" at bounding box center [728, 288] width 1287 height 431
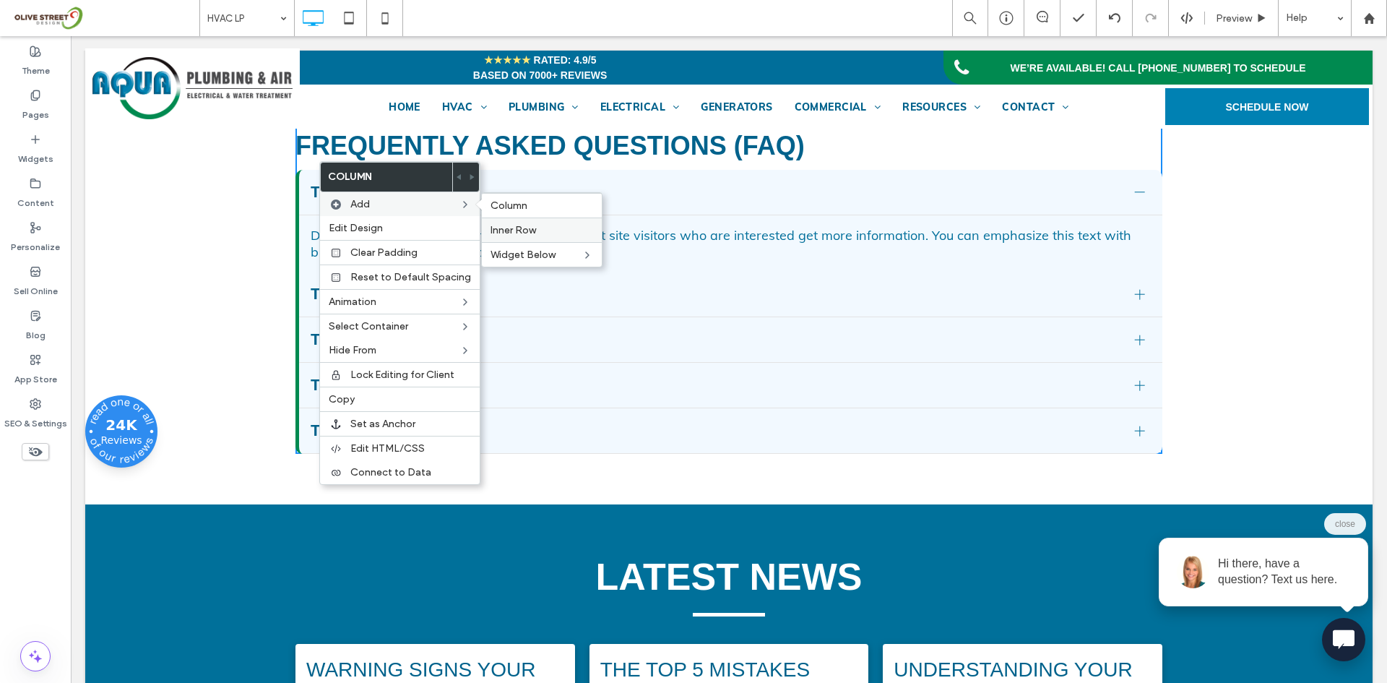
click at [492, 233] on span "Inner Row" at bounding box center [514, 230] width 46 height 12
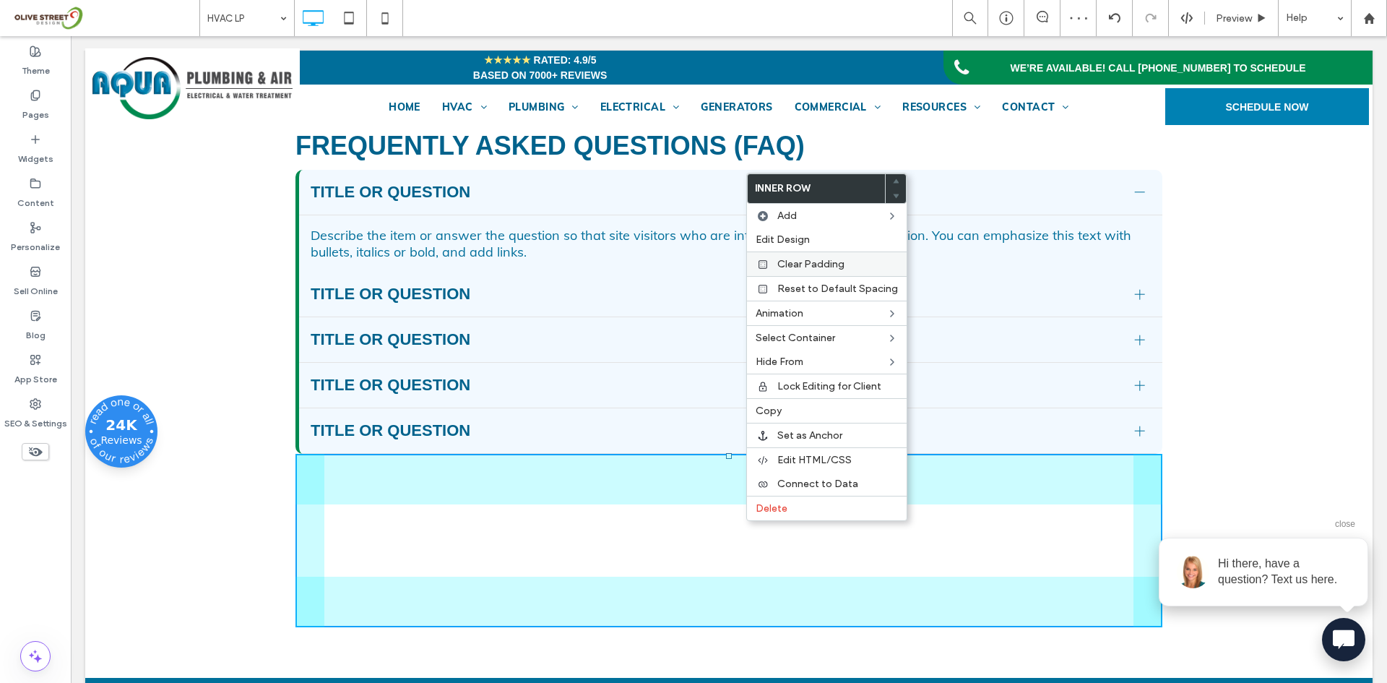
click at [807, 264] on span "Clear Padding" at bounding box center [810, 264] width 67 height 12
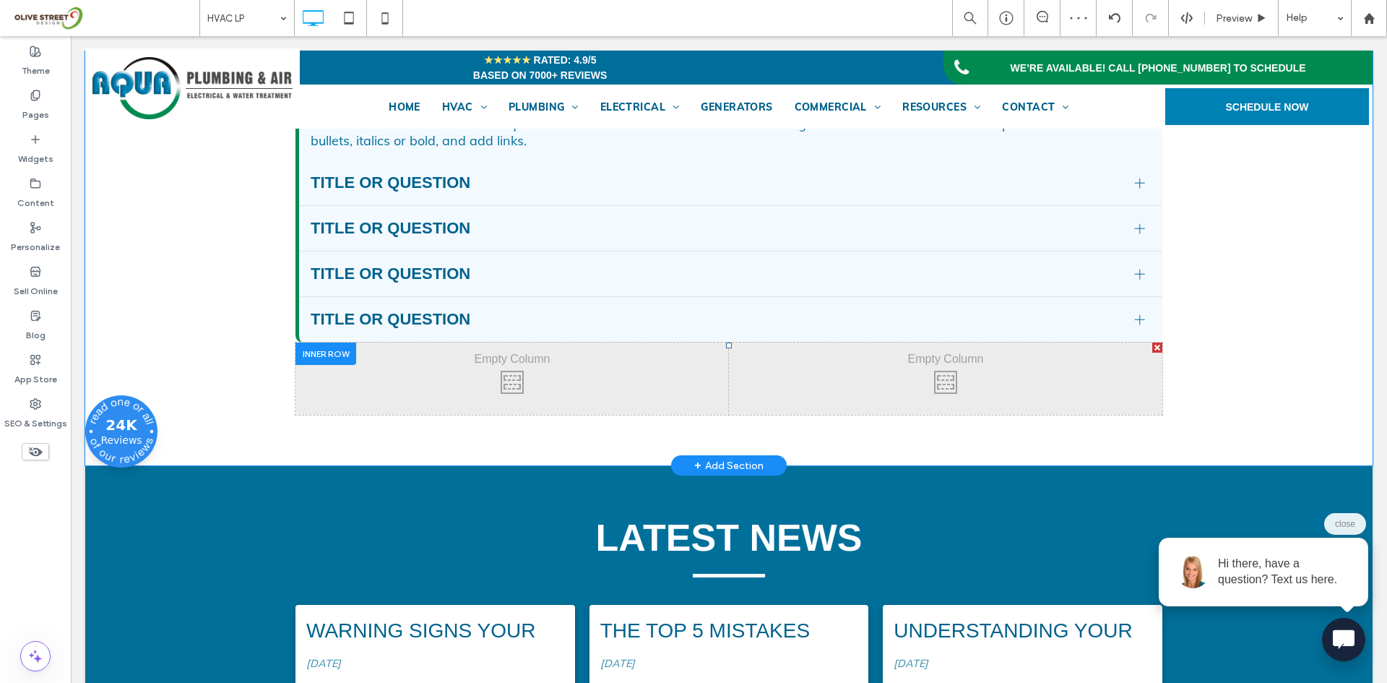
scroll to position [3010, 0]
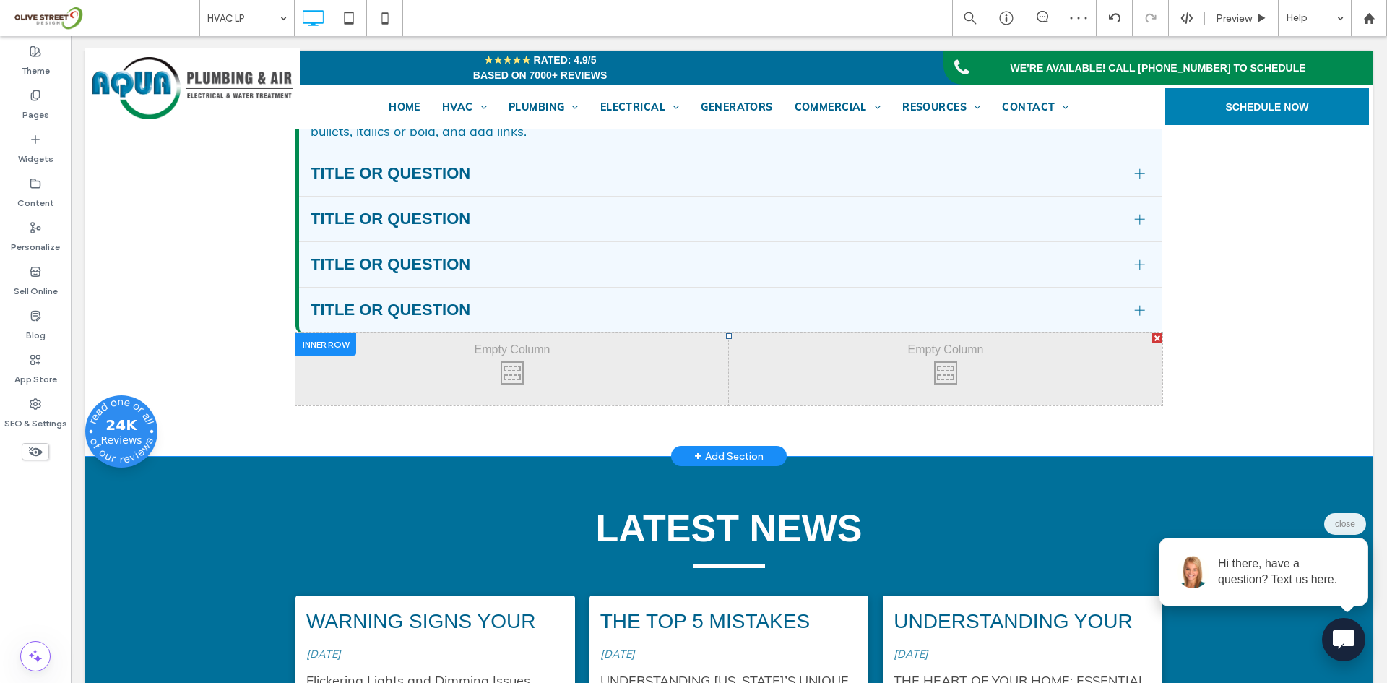
click at [1153, 343] on div at bounding box center [1157, 338] width 10 height 10
click at [414, 405] on div "Click To Paste Click To Paste" at bounding box center [728, 369] width 867 height 72
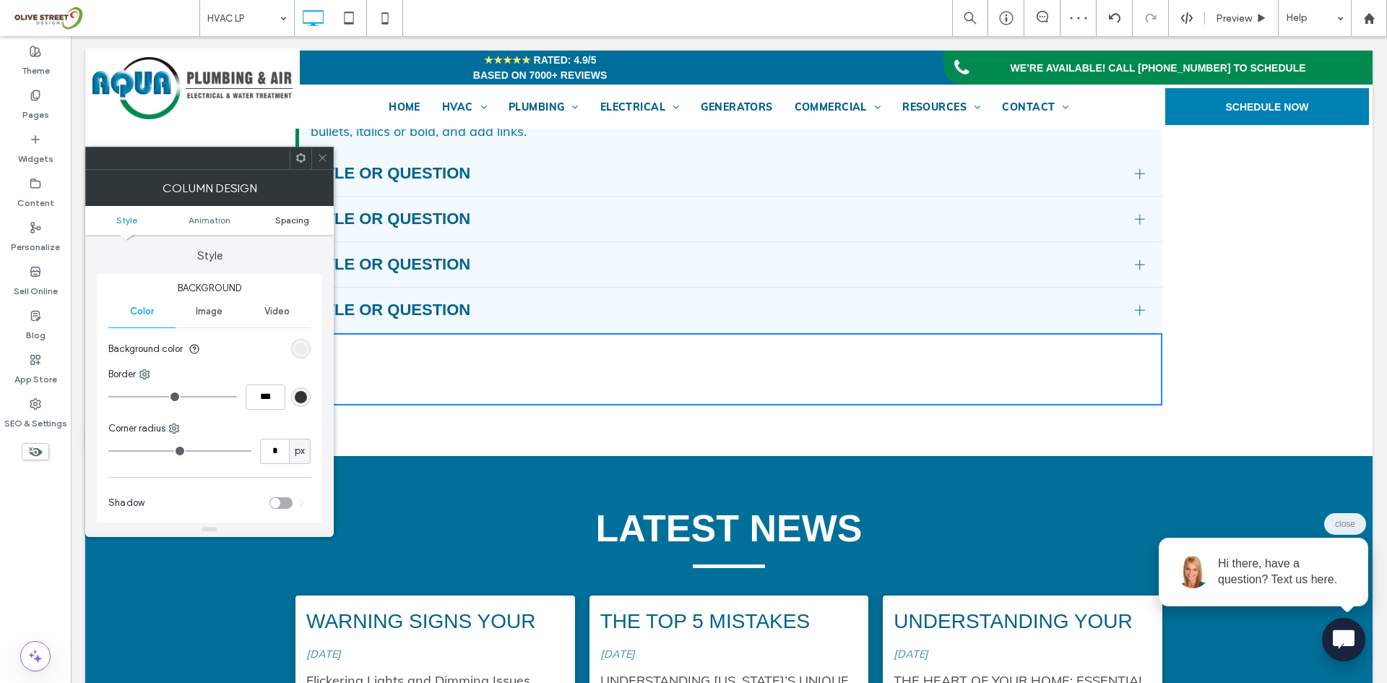
click at [285, 220] on span "Spacing" at bounding box center [292, 220] width 34 height 11
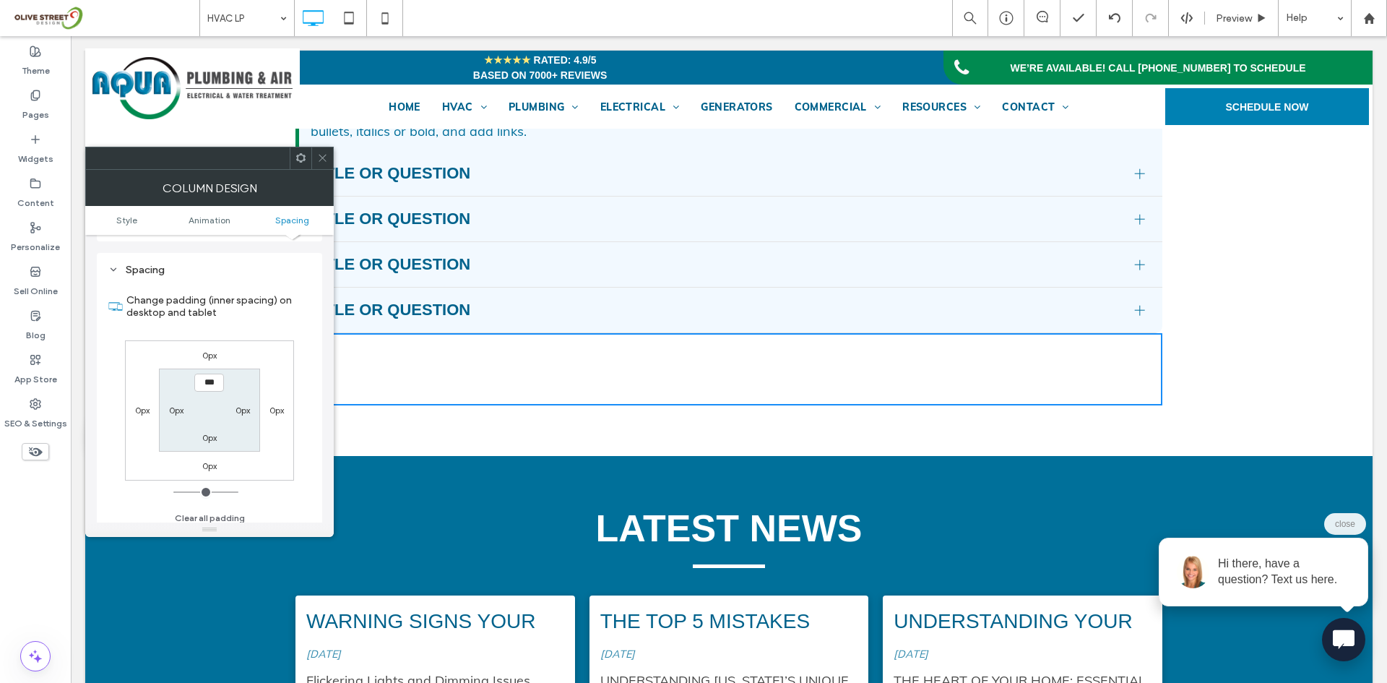
scroll to position [339, 0]
type input "**"
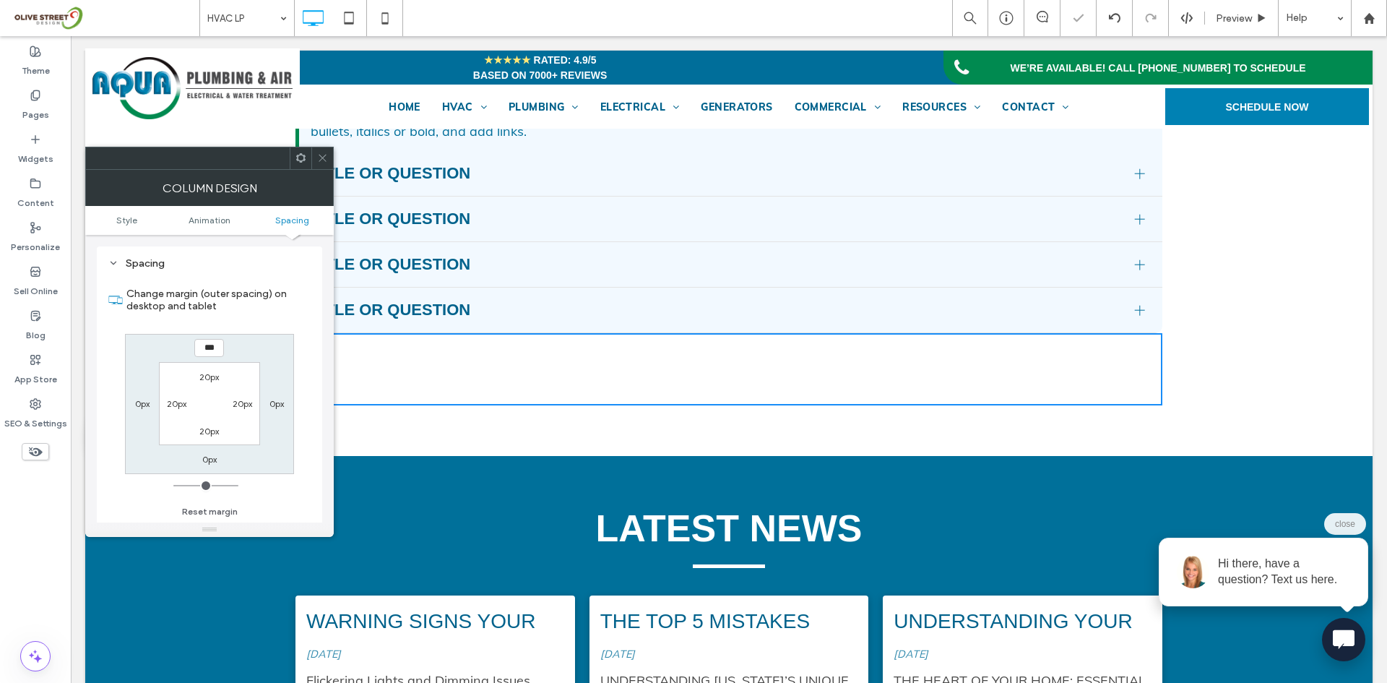
click at [333, 159] on div at bounding box center [209, 158] width 249 height 23
click at [323, 150] on span at bounding box center [322, 158] width 11 height 22
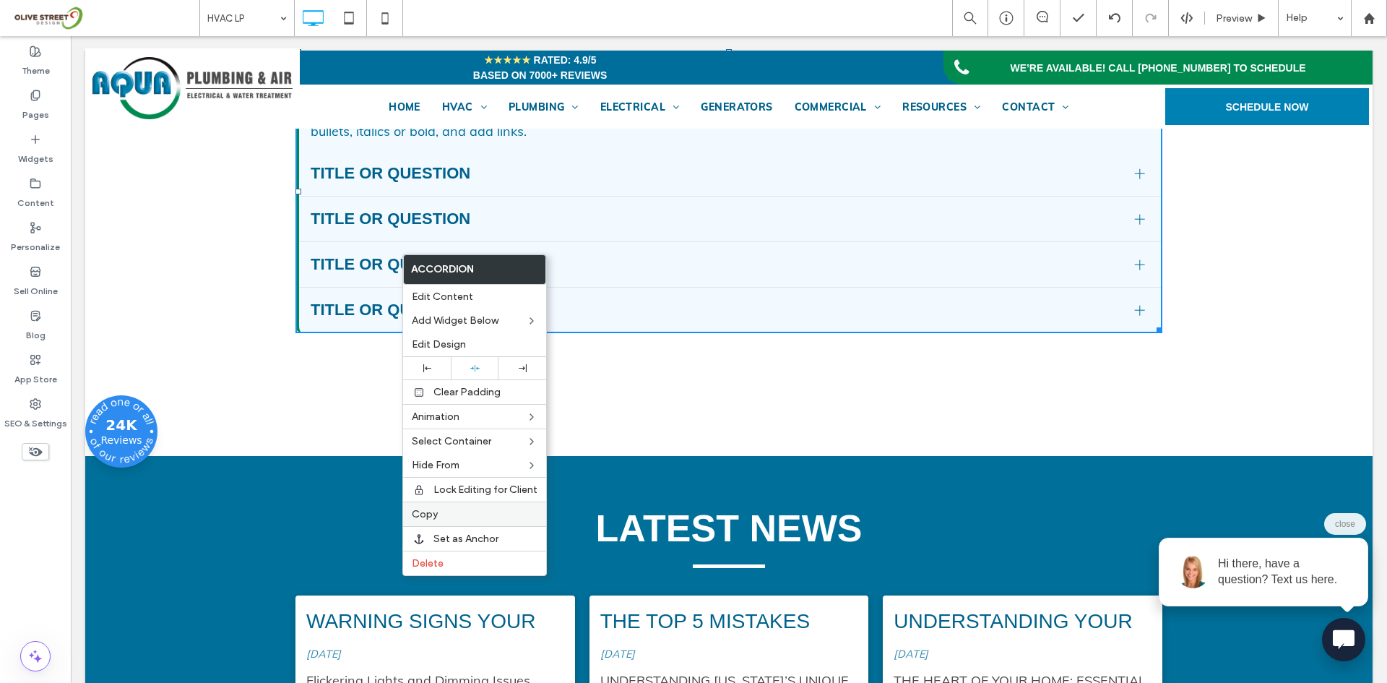
click at [428, 510] on span "Copy" at bounding box center [425, 514] width 26 height 12
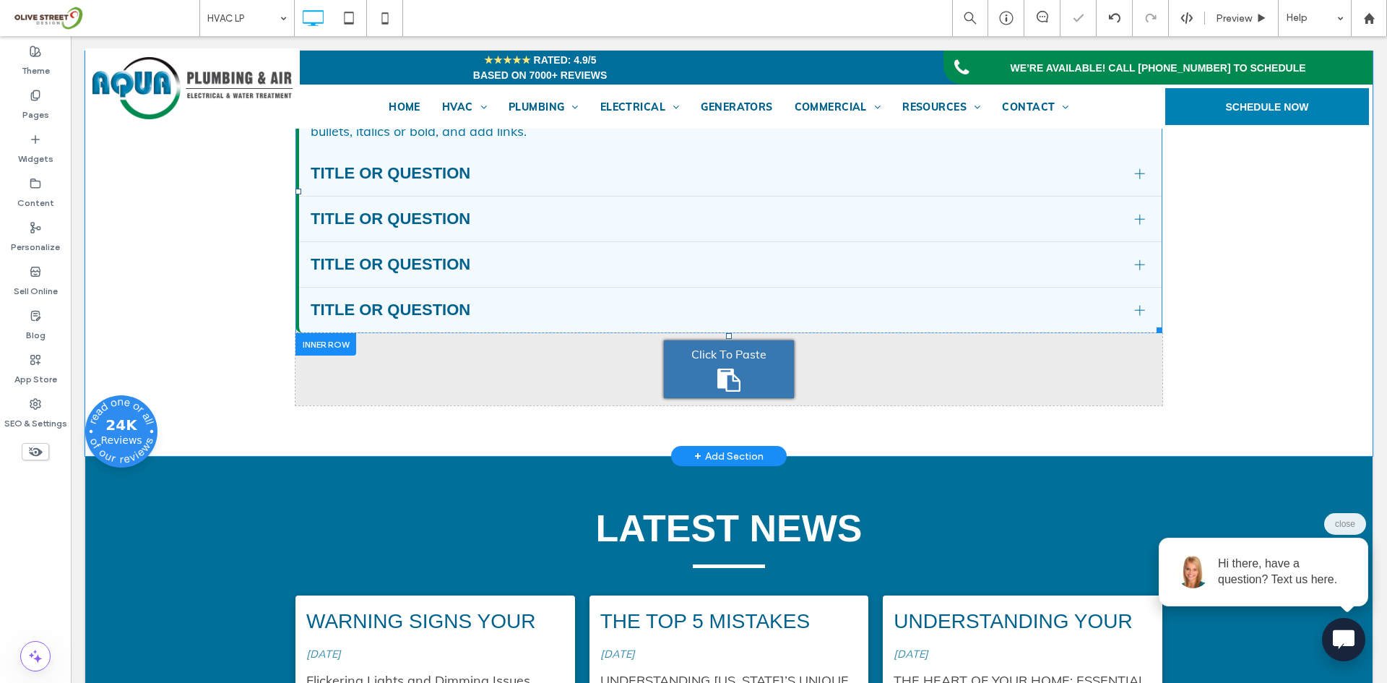
click at [717, 392] on icon at bounding box center [728, 379] width 23 height 23
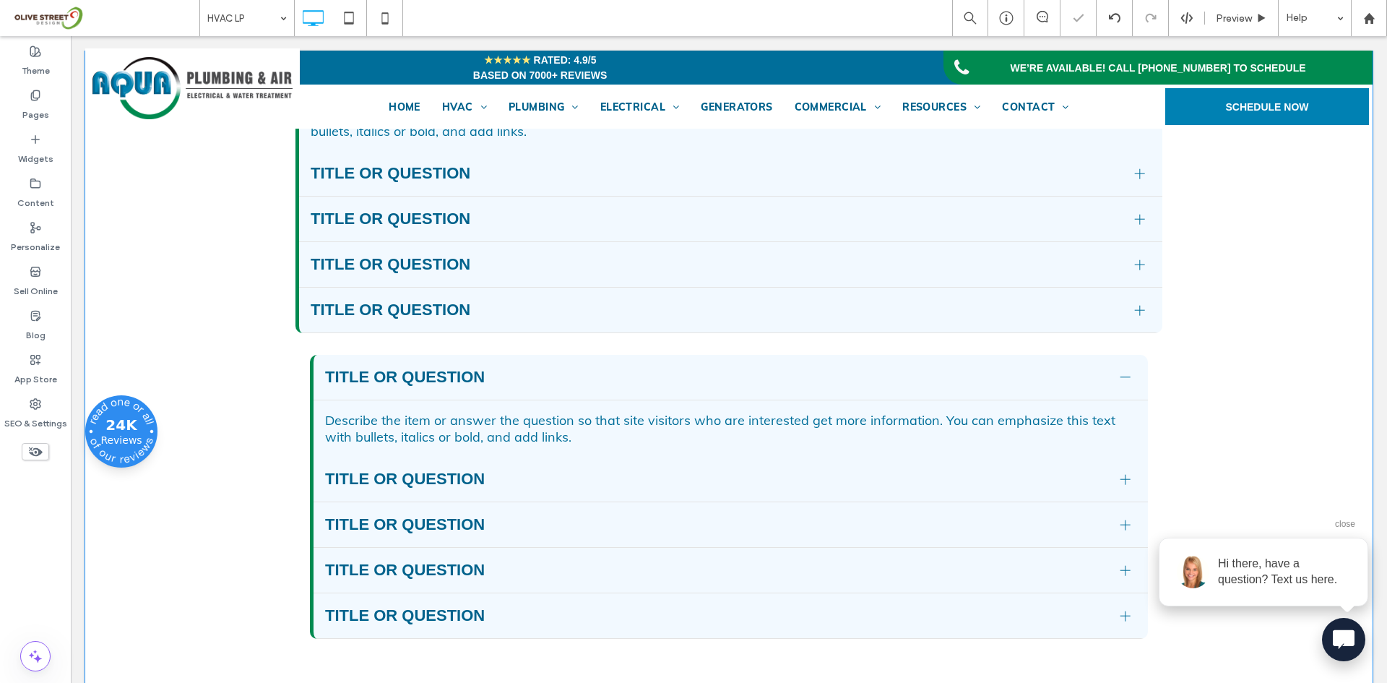
click at [246, 426] on div "Frequently Asked Questions (FAQ) Title or Question Describe the item or answer …" at bounding box center [728, 327] width 1287 height 751
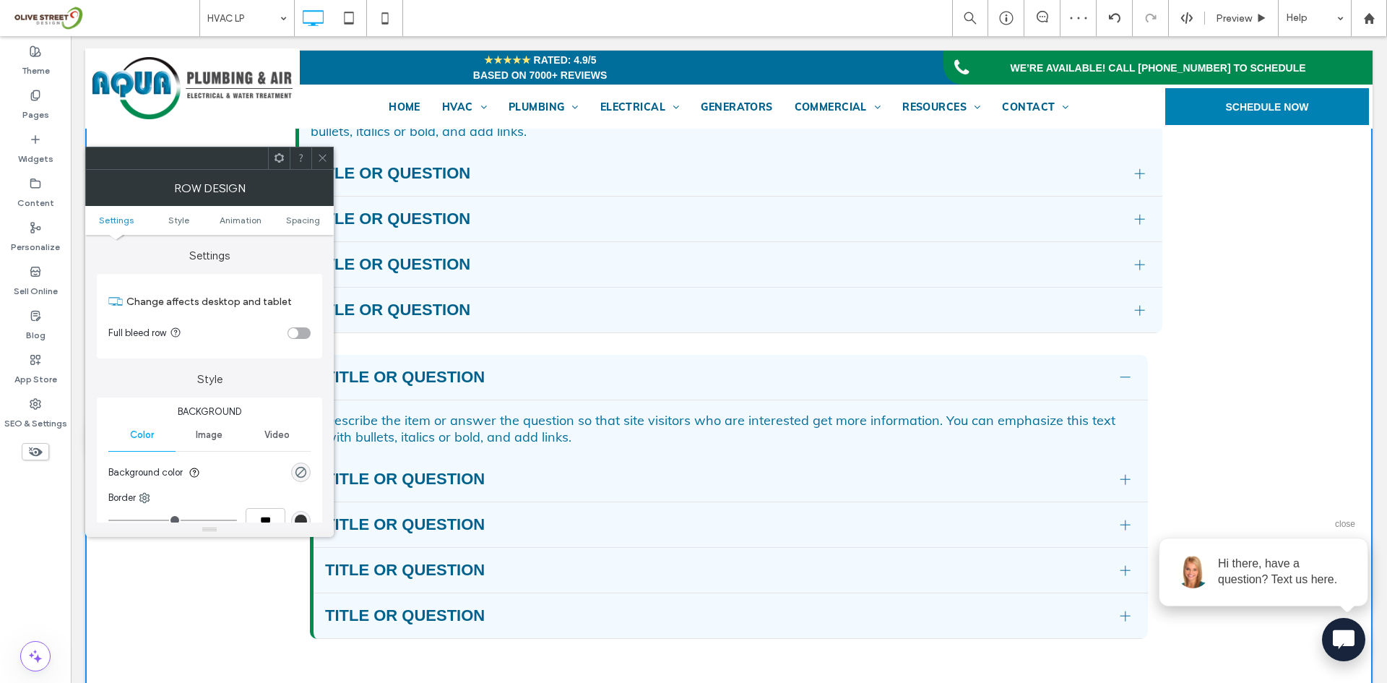
drag, startPoint x: 328, startPoint y: 162, endPoint x: 283, endPoint y: 364, distance: 207.2
click at [328, 162] on div at bounding box center [322, 158] width 22 height 22
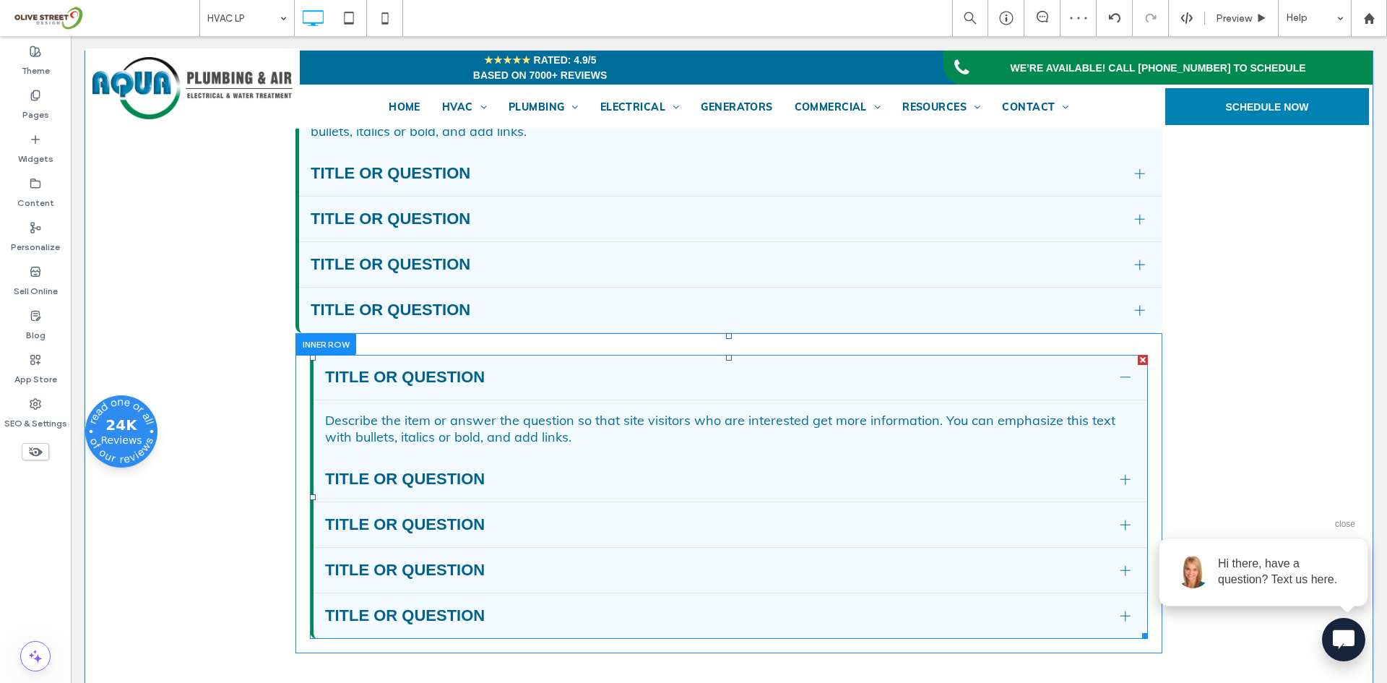
click at [374, 449] on div "Describe the item or answer the question so that site visitors who are interest…" at bounding box center [731, 428] width 834 height 56
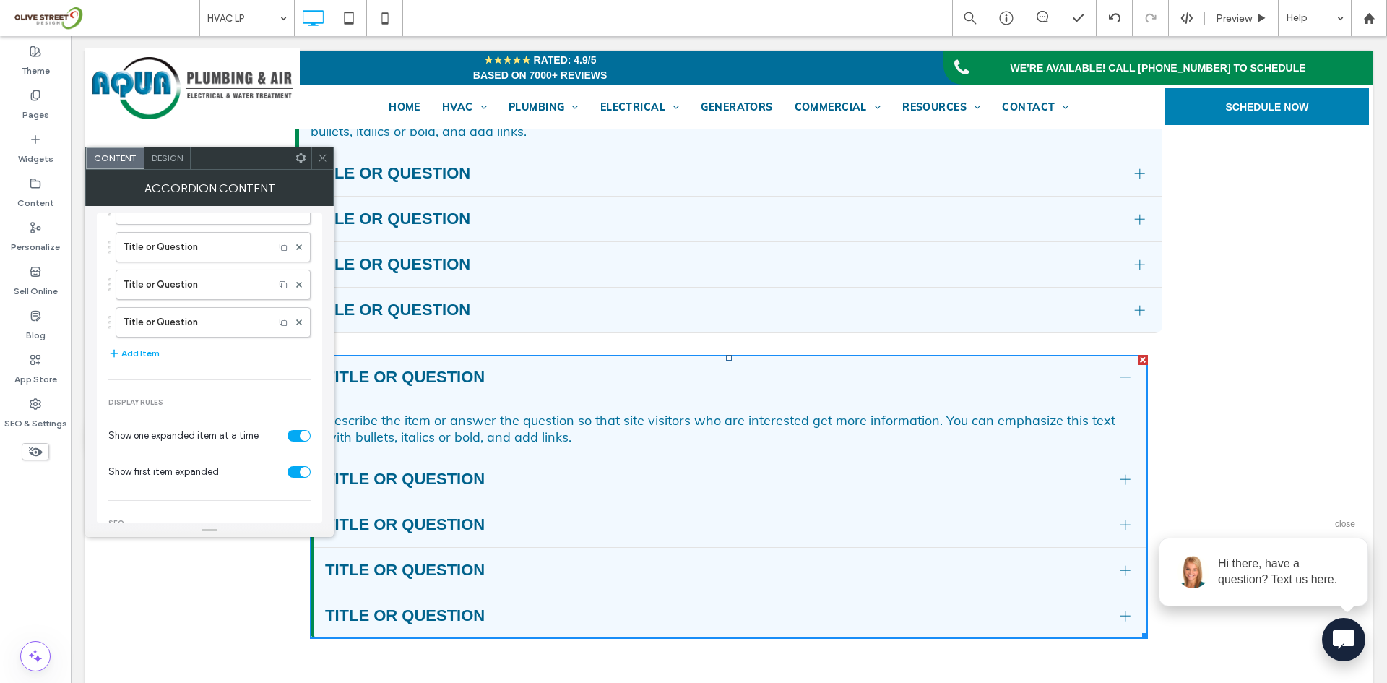
scroll to position [121, 0]
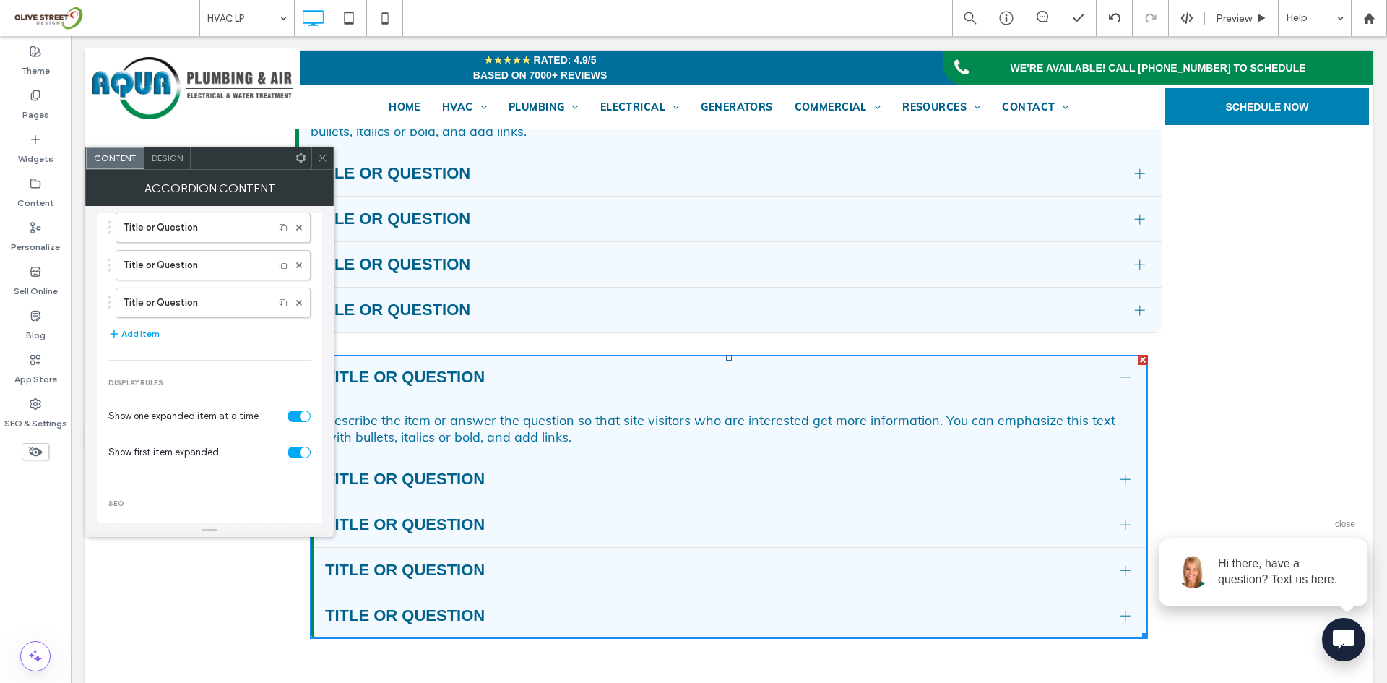
click at [178, 160] on span "Design" at bounding box center [167, 157] width 31 height 11
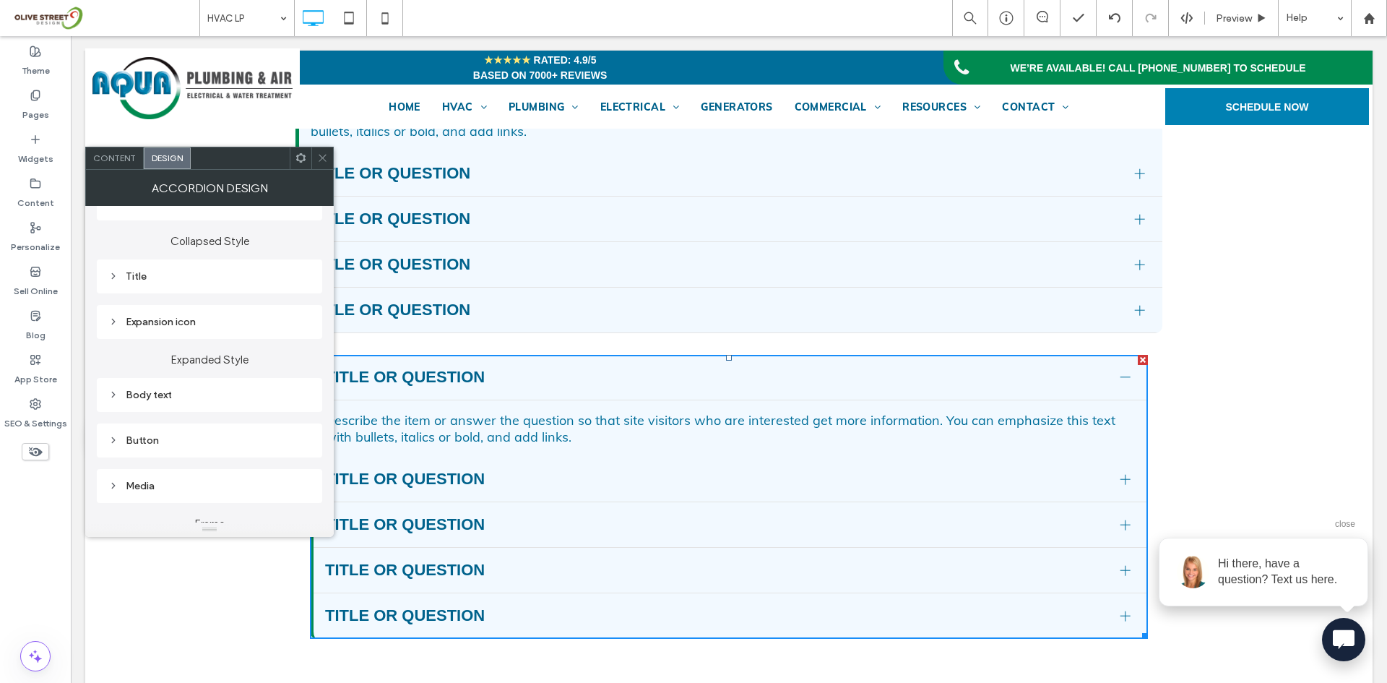
scroll to position [280, 0]
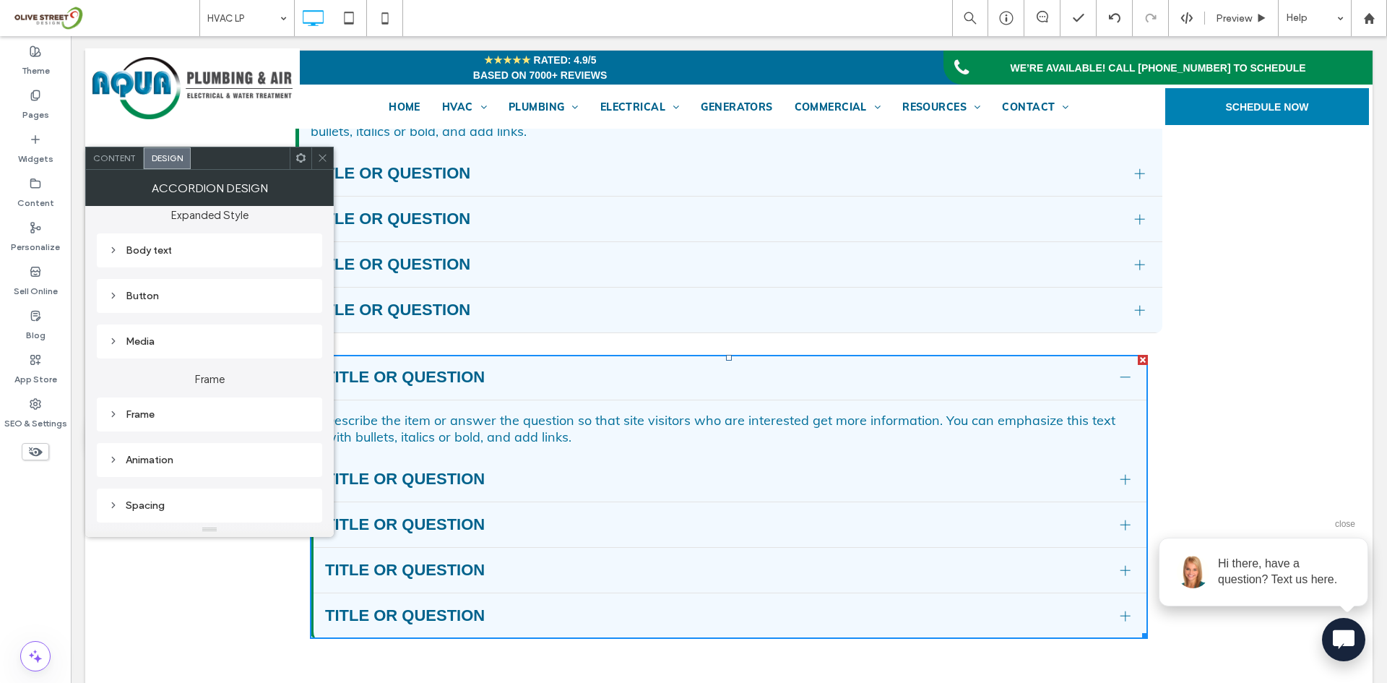
click at [139, 413] on div "Frame" at bounding box center [209, 414] width 202 height 12
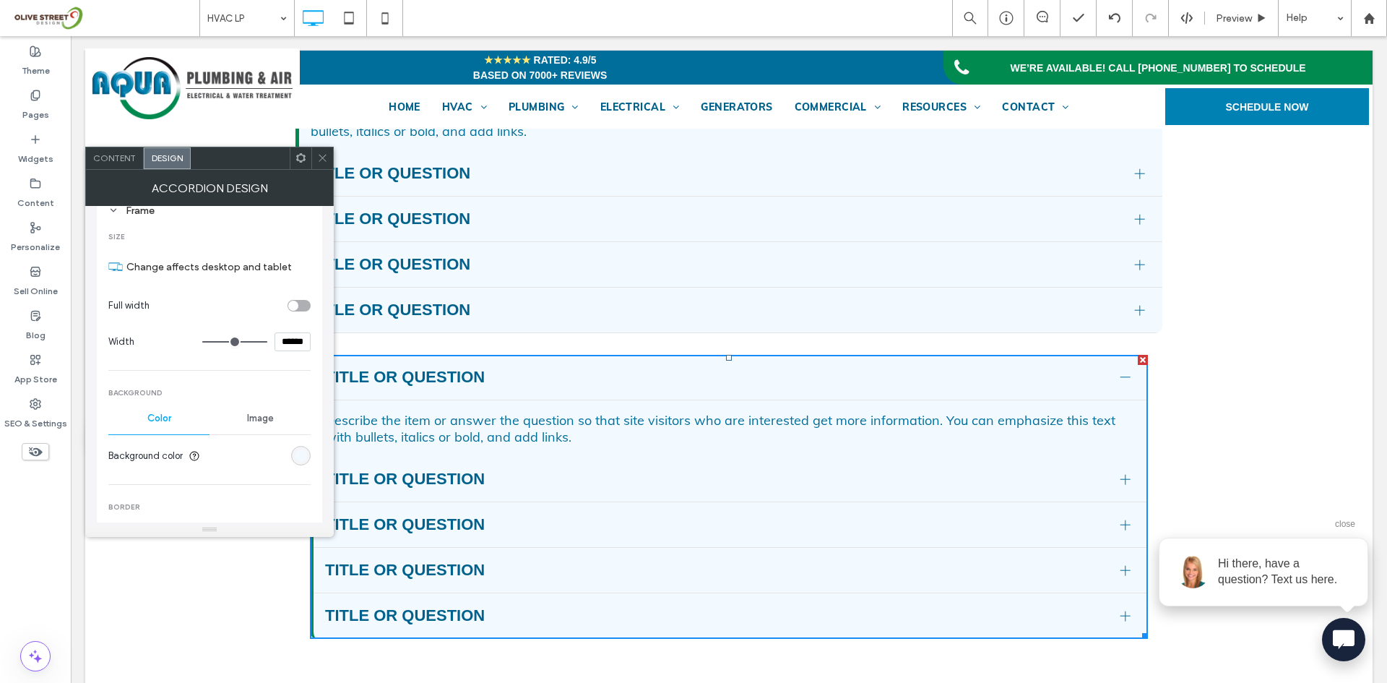
scroll to position [520, 0]
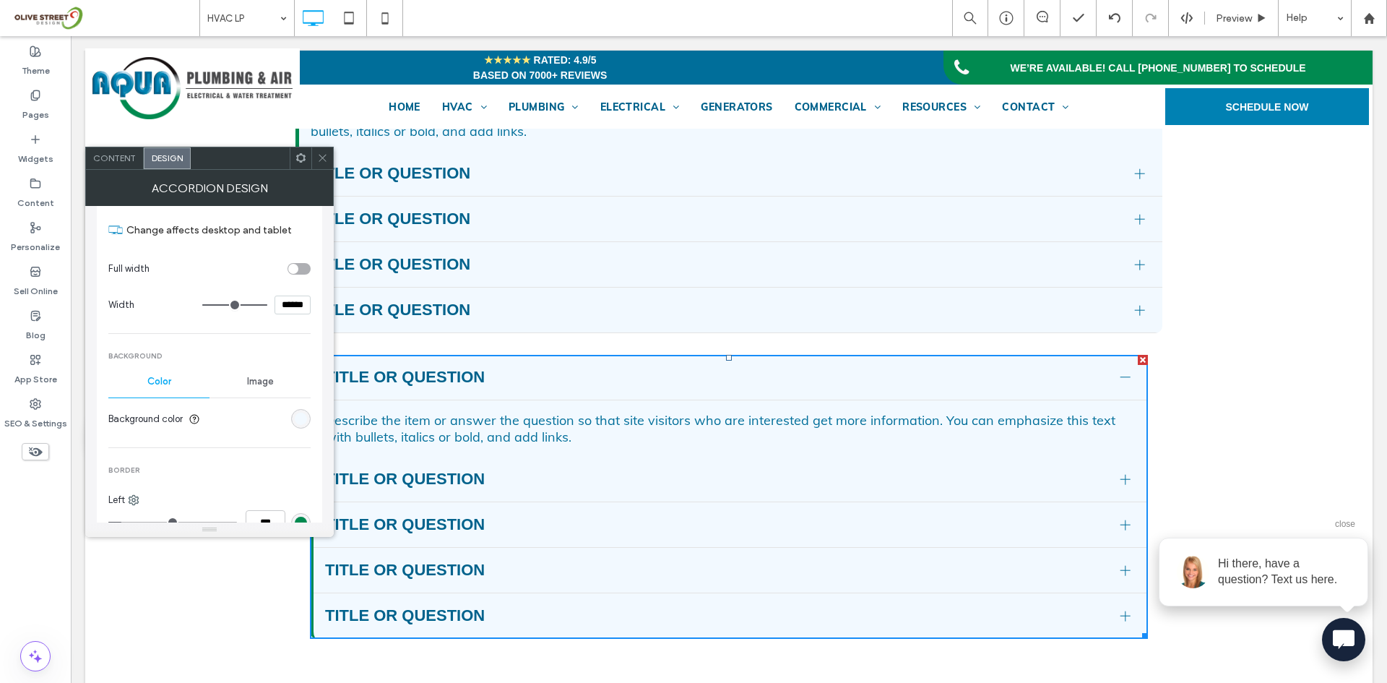
click at [293, 423] on div "rgb(242, 249, 255)" at bounding box center [301, 419] width 20 height 20
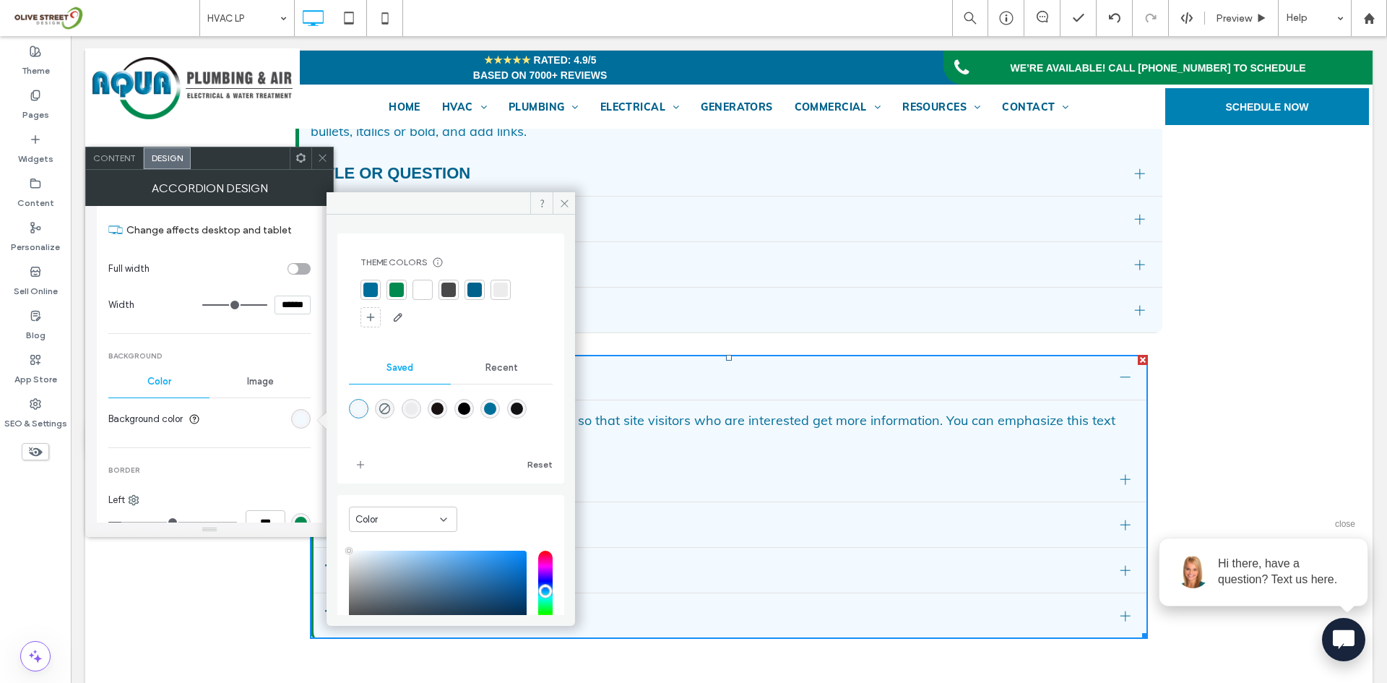
type input "****"
click at [389, 411] on icon "rgba(0,0,0,0)" at bounding box center [385, 408] width 12 height 12
type input "*******"
type input "*"
type input "**"
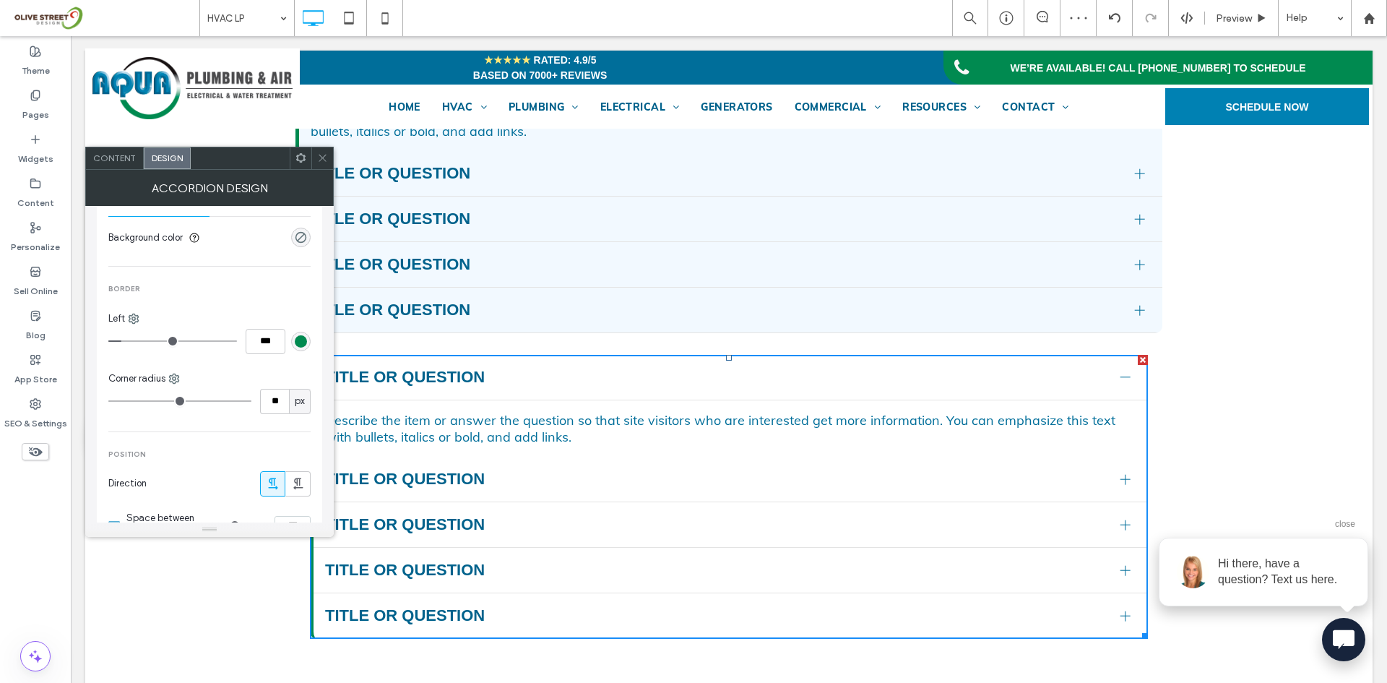
scroll to position [751, 0]
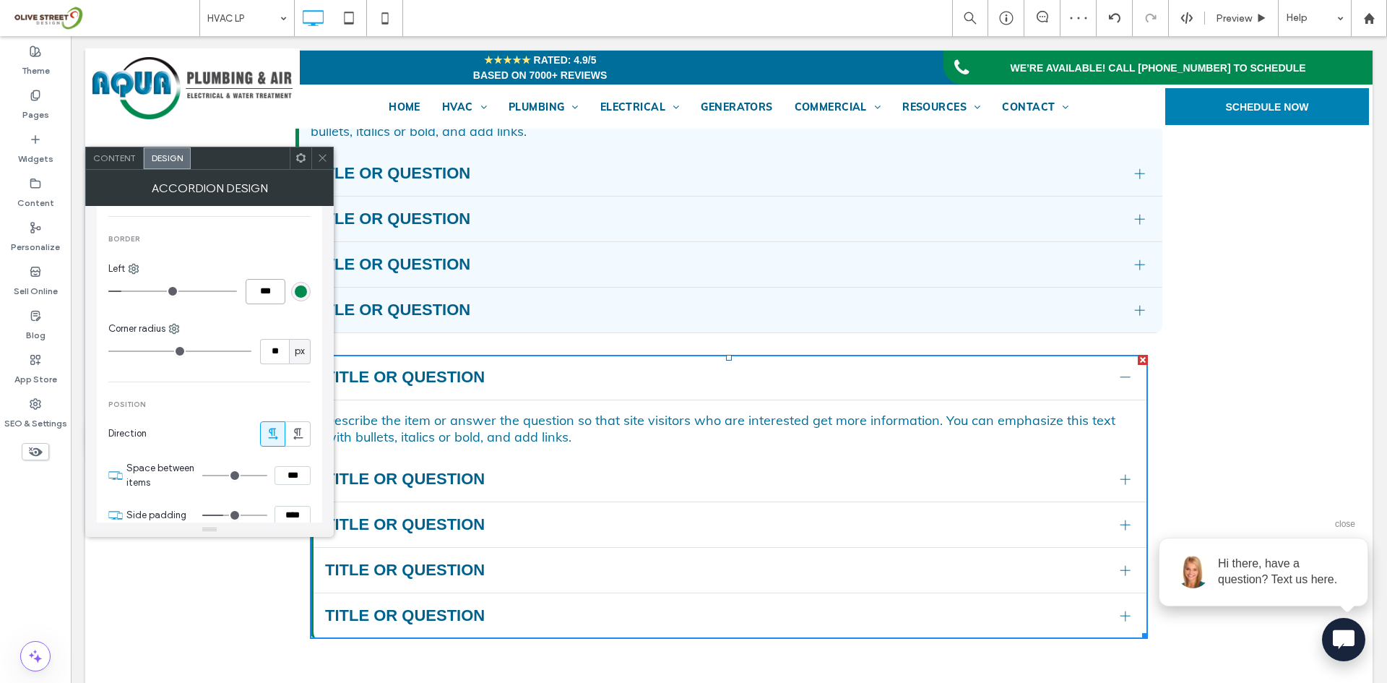
click at [269, 292] on input "***" at bounding box center [266, 291] width 40 height 25
type input "*"
type input "***"
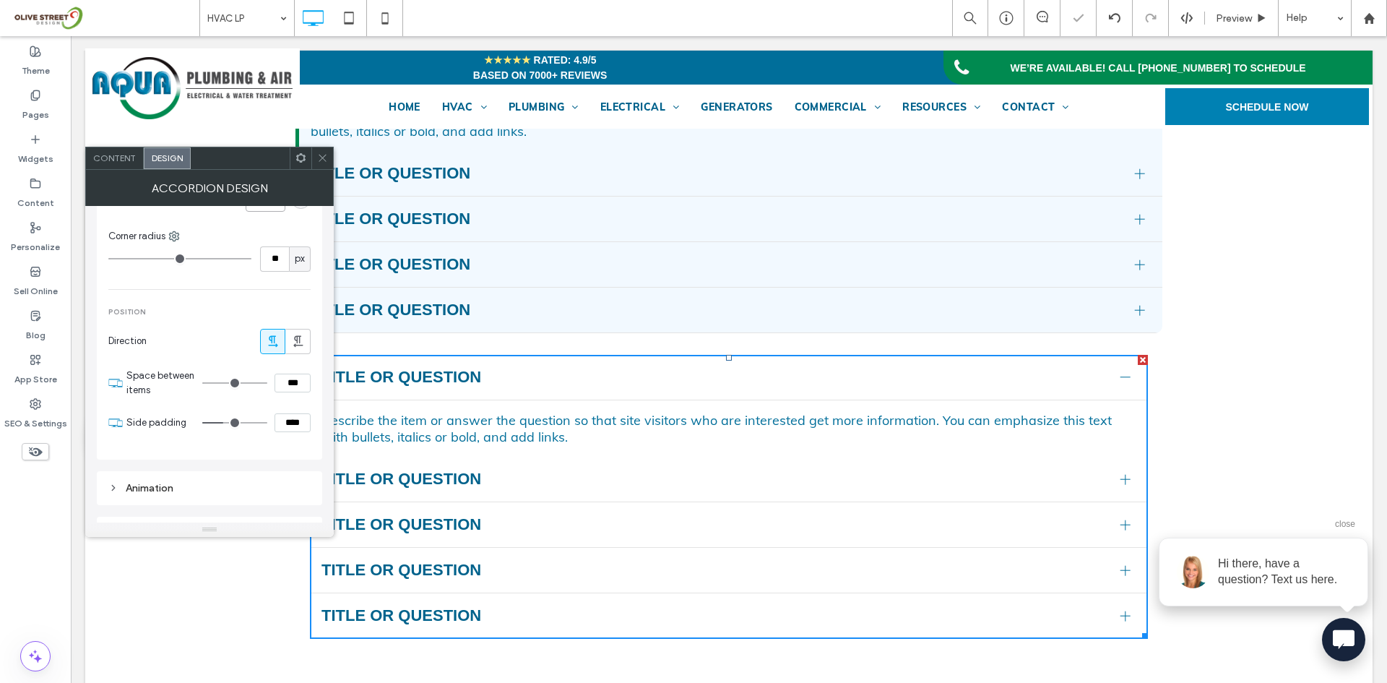
scroll to position [872, 0]
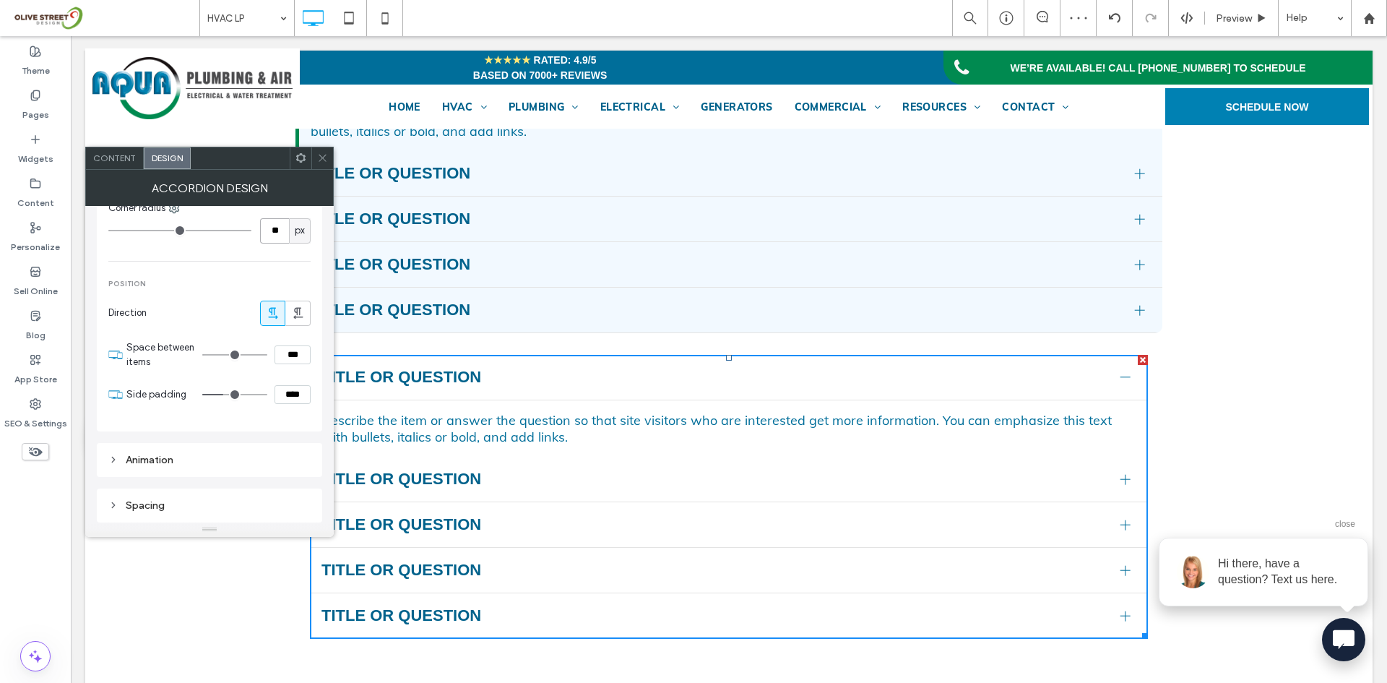
click at [274, 236] on input "**" at bounding box center [274, 230] width 29 height 25
type input "*"
click at [336, 151] on div "Describe the item or answer the question so that site visitors who are interest…" at bounding box center [730, 123] width 863 height 56
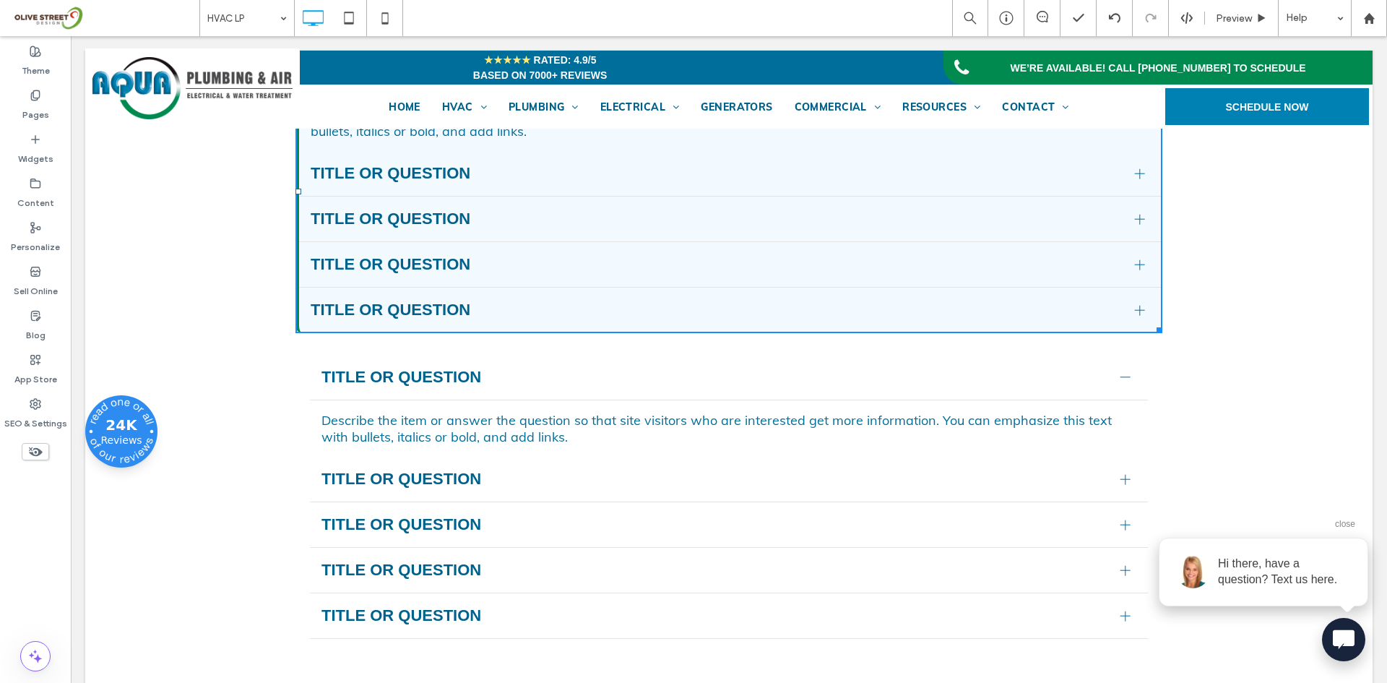
click at [569, 274] on span "Title or Question" at bounding box center [717, 264] width 813 height 19
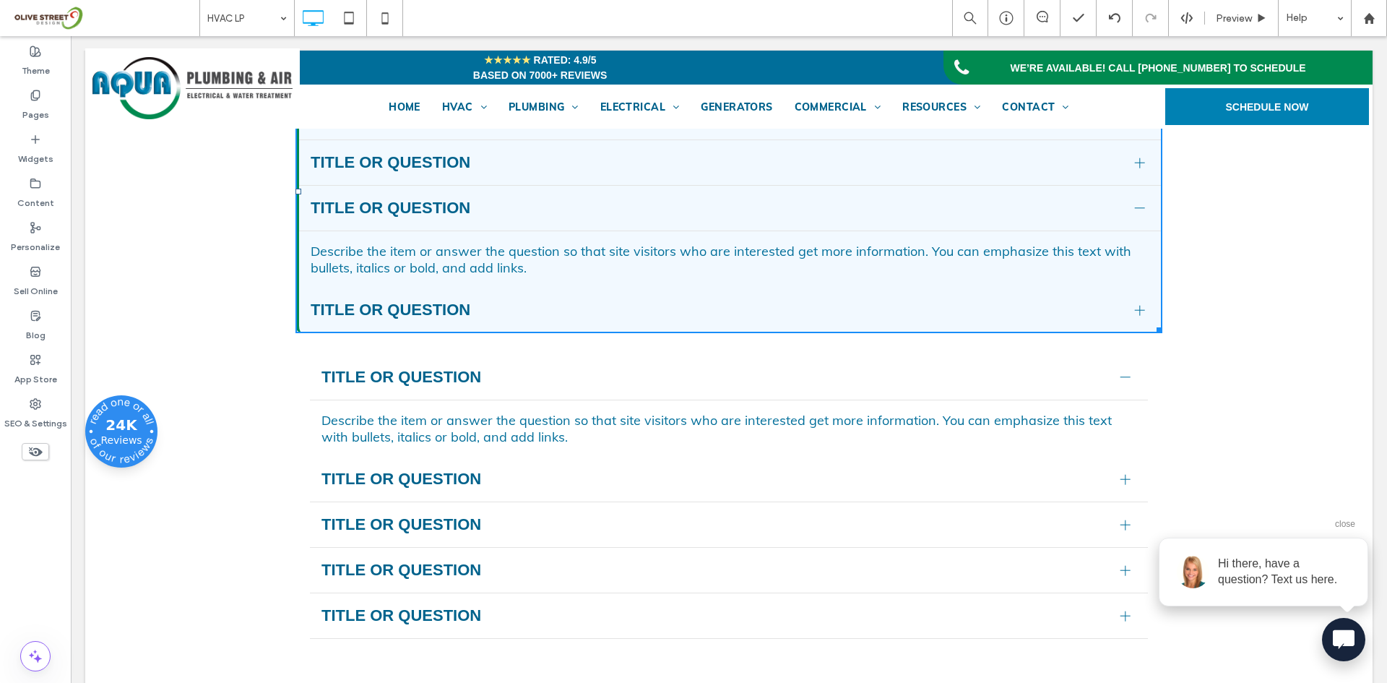
click at [569, 288] on li "Title or Question Describe the item or answer the question so that site visitor…" at bounding box center [730, 237] width 863 height 102
click at [848, 445] on div "Describe the item or answer the question so that site visitors who are interest…" at bounding box center [728, 428] width 815 height 33
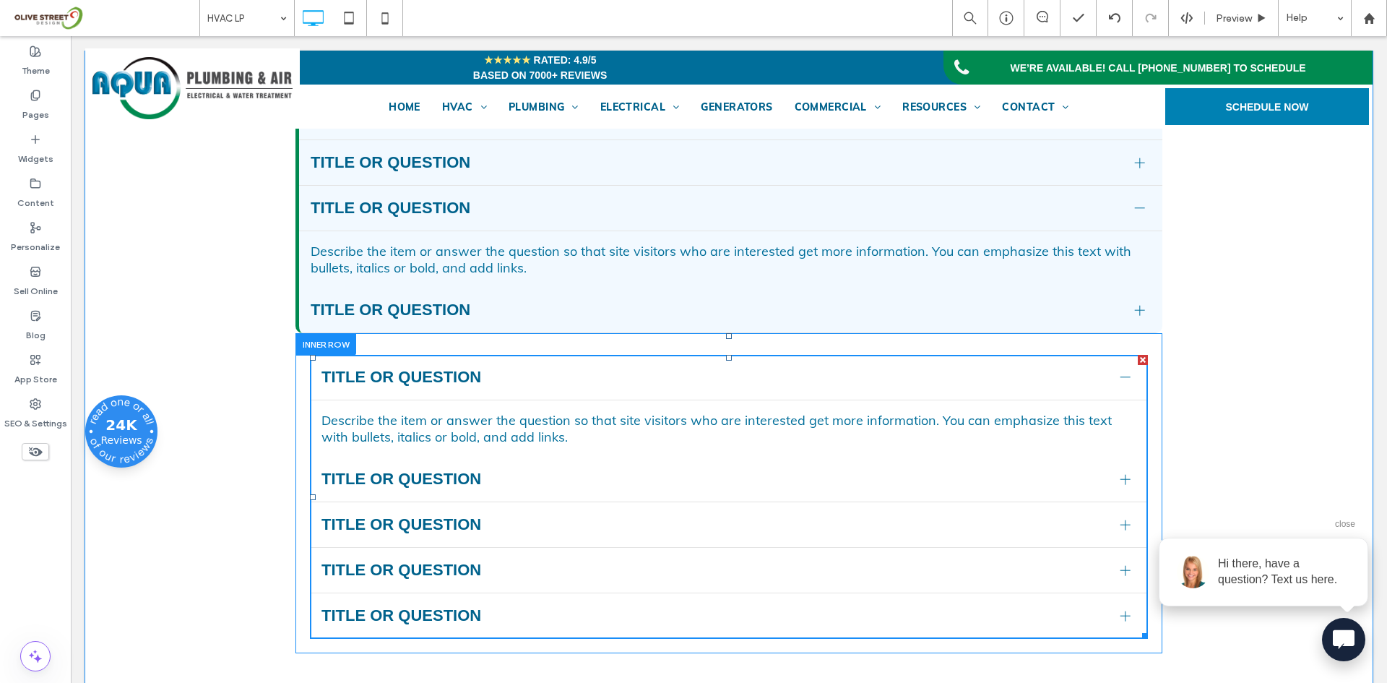
click at [347, 355] on div at bounding box center [325, 344] width 61 height 22
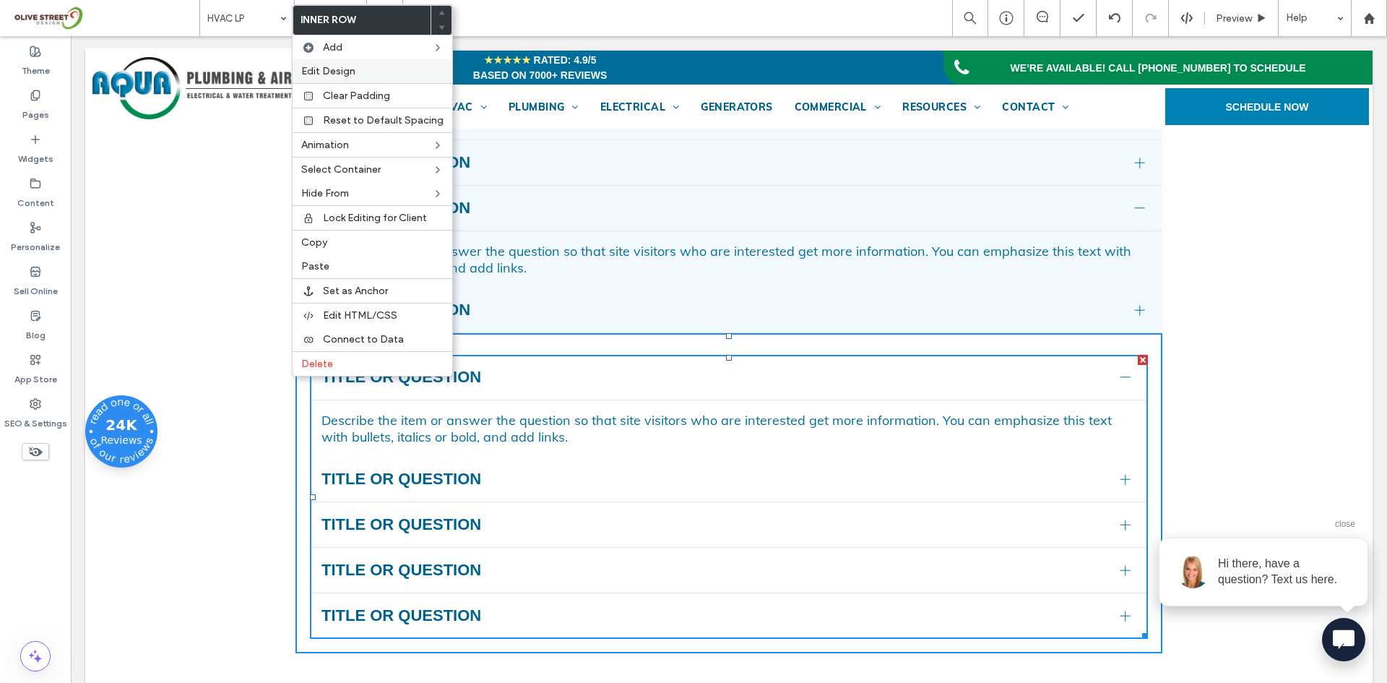
click at [334, 70] on span "Edit Design" at bounding box center [328, 71] width 54 height 12
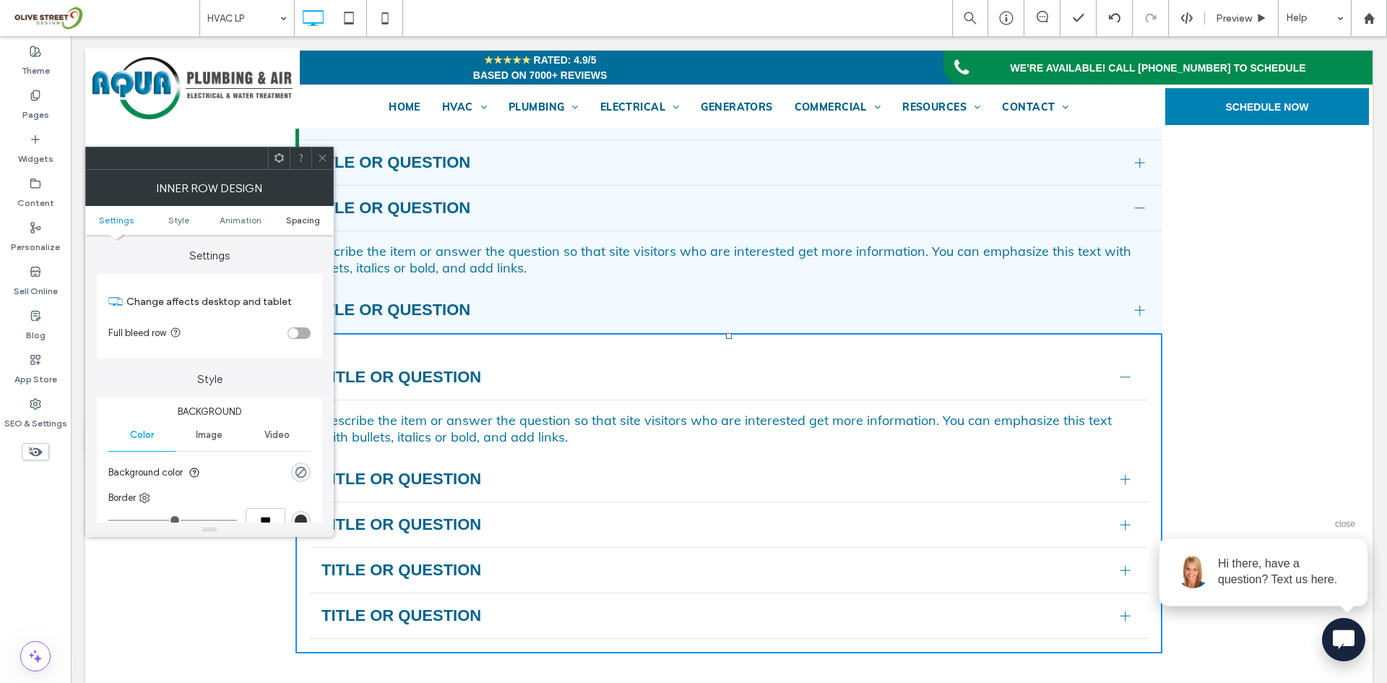
click at [297, 220] on span "Spacing" at bounding box center [303, 220] width 34 height 11
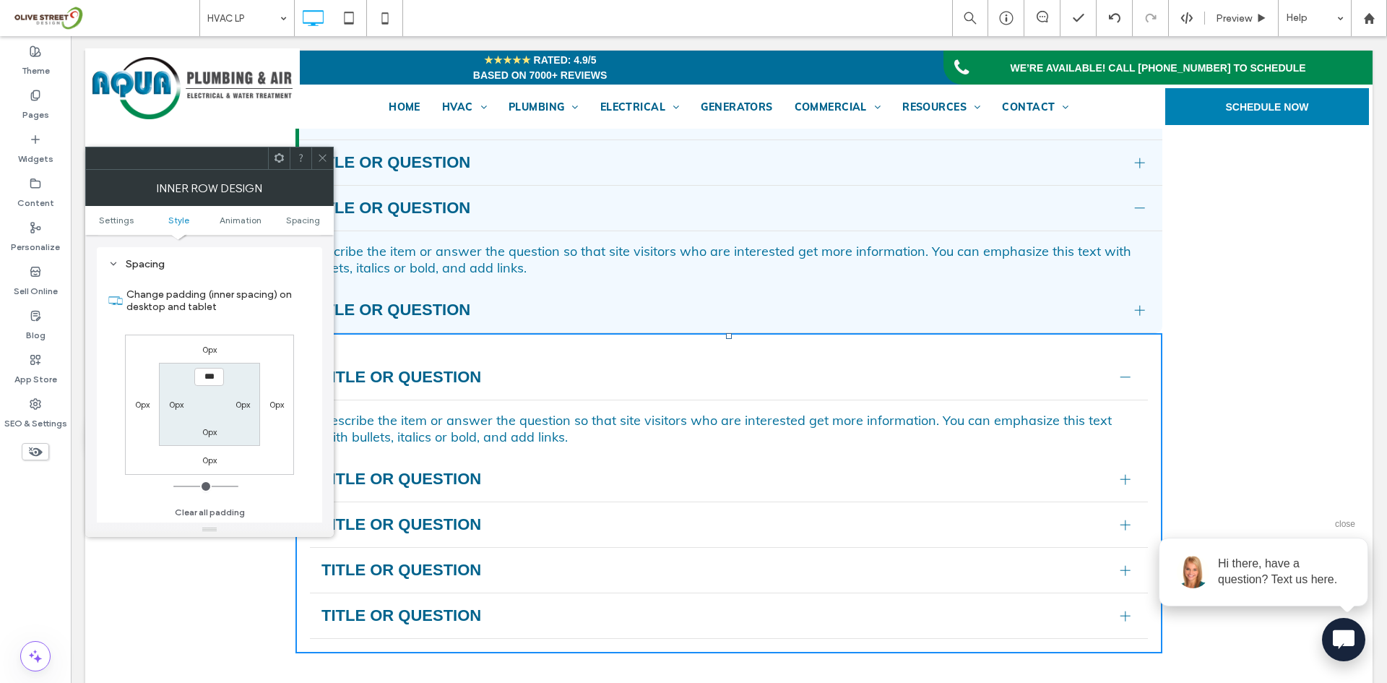
scroll to position [462, 0]
type input "*"
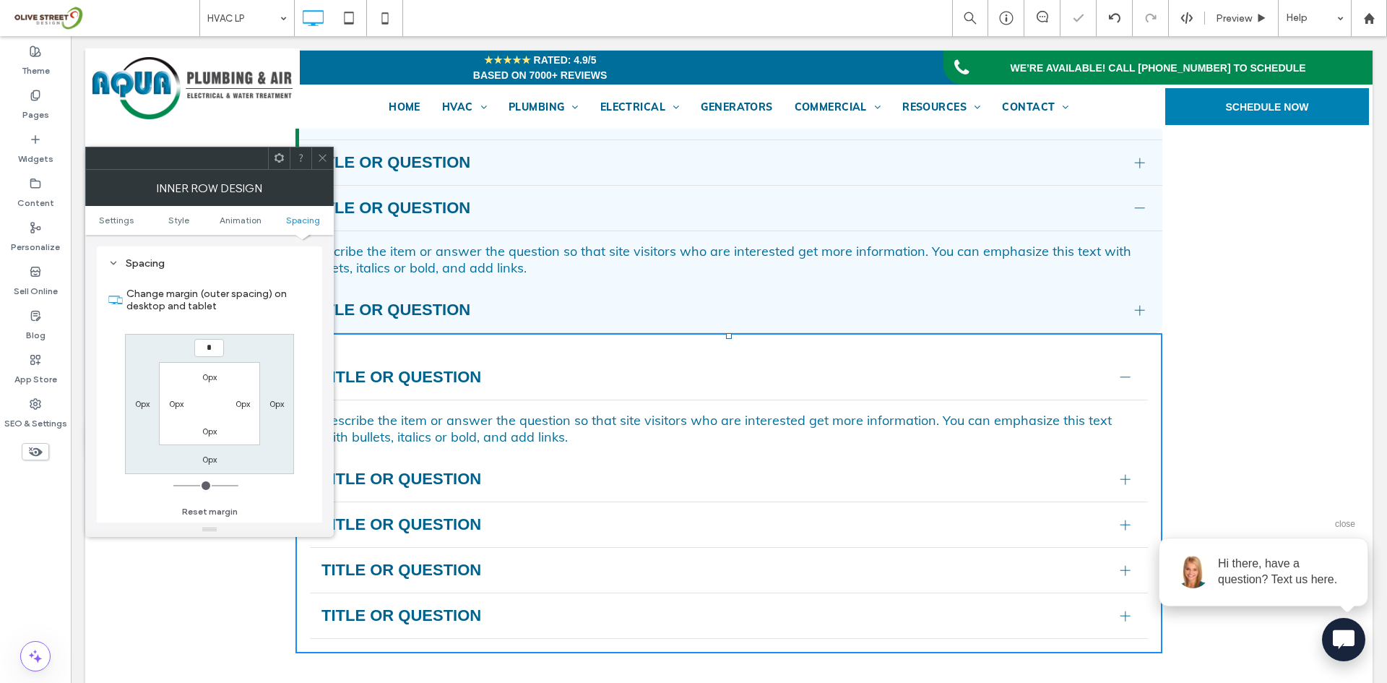
type input "*"
click at [321, 162] on icon at bounding box center [322, 157] width 11 height 11
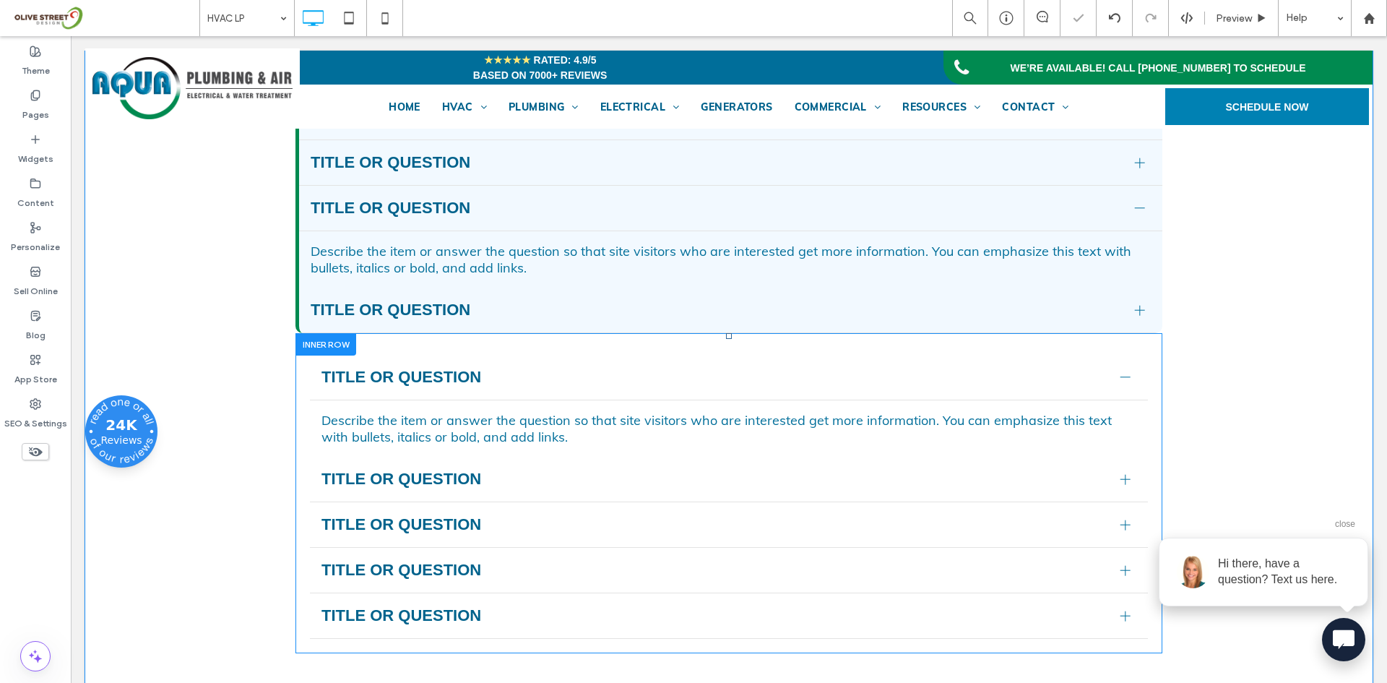
click at [332, 355] on div at bounding box center [325, 344] width 61 height 22
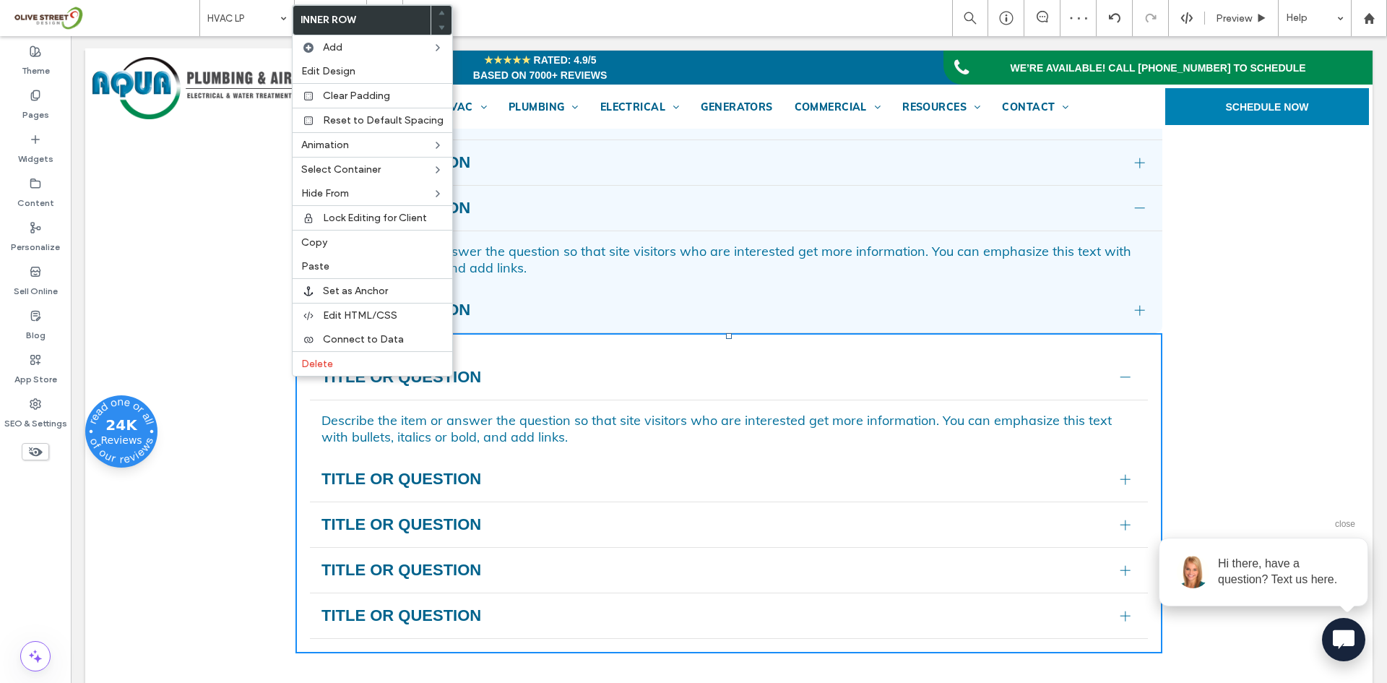
click at [295, 482] on div "Click To Paste Click To Paste Title or Question Describe the item or answer the…" at bounding box center [728, 493] width 867 height 320
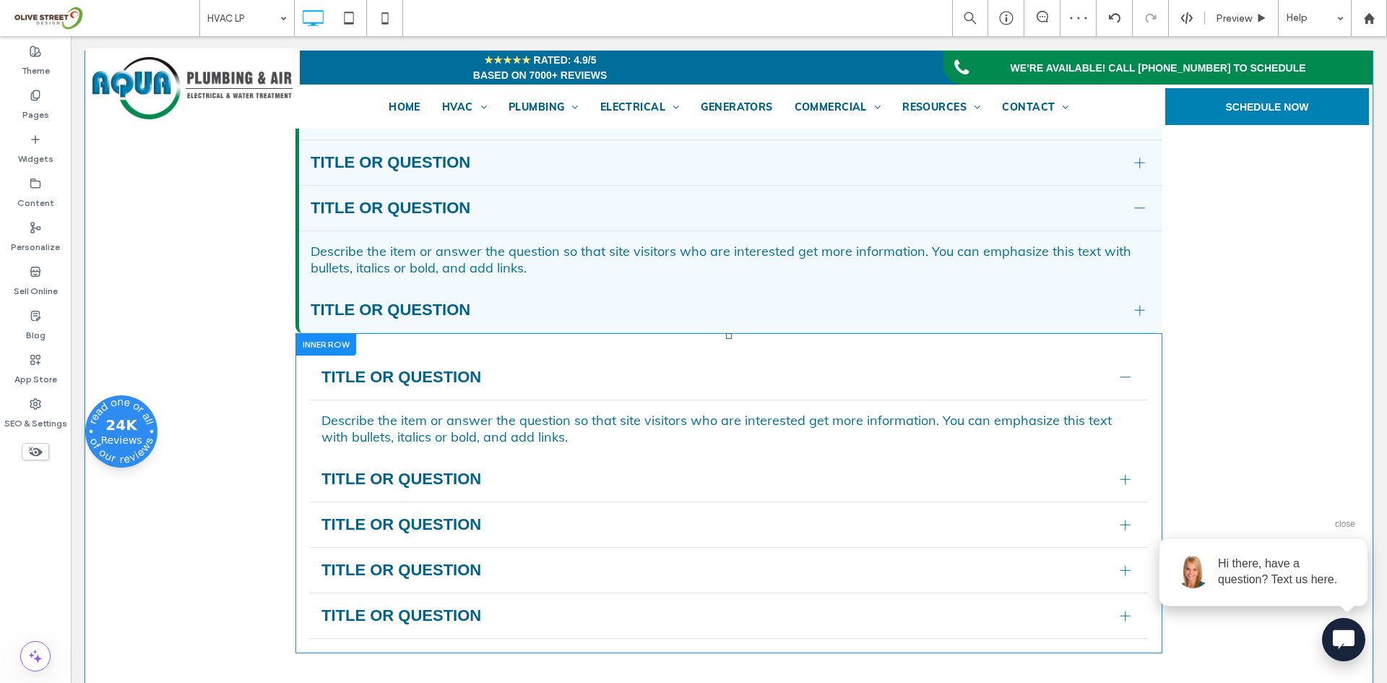
click at [299, 480] on div "Click To Paste Click To Paste Title or Question Describe the item or answer the…" at bounding box center [728, 493] width 867 height 320
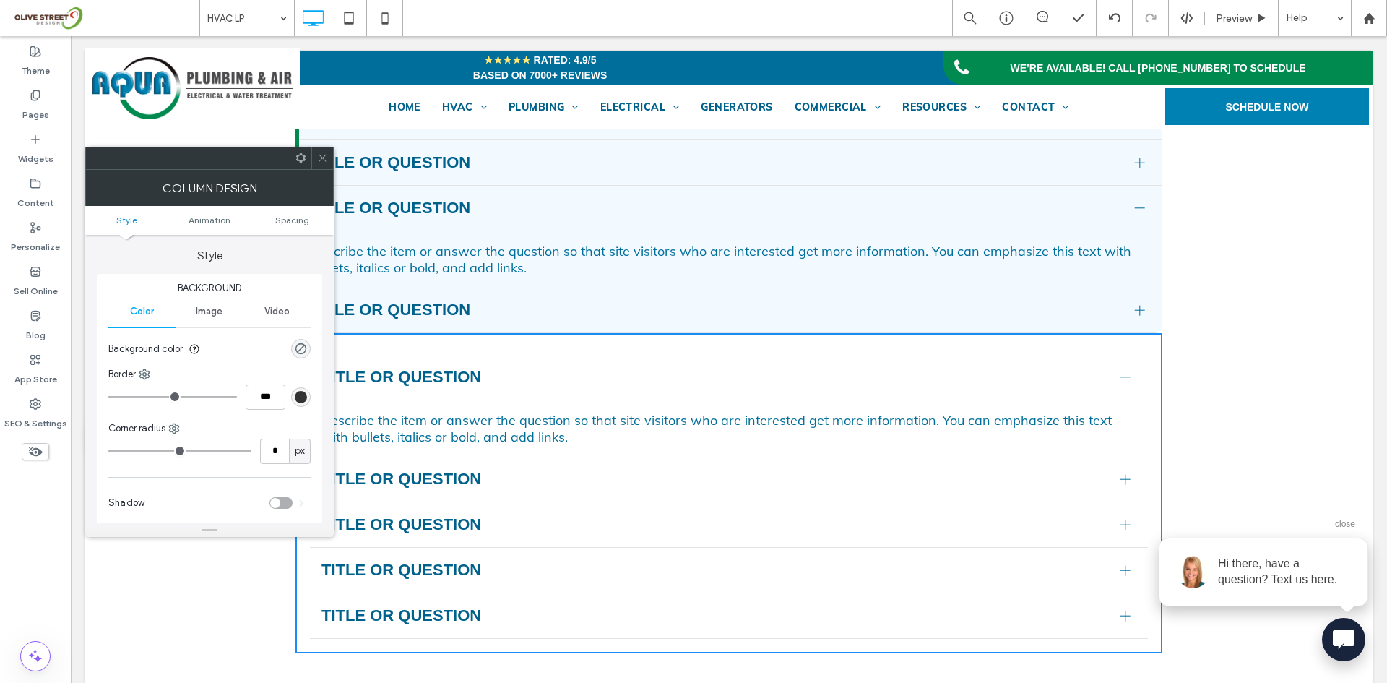
click at [300, 163] on icon at bounding box center [300, 157] width 11 height 11
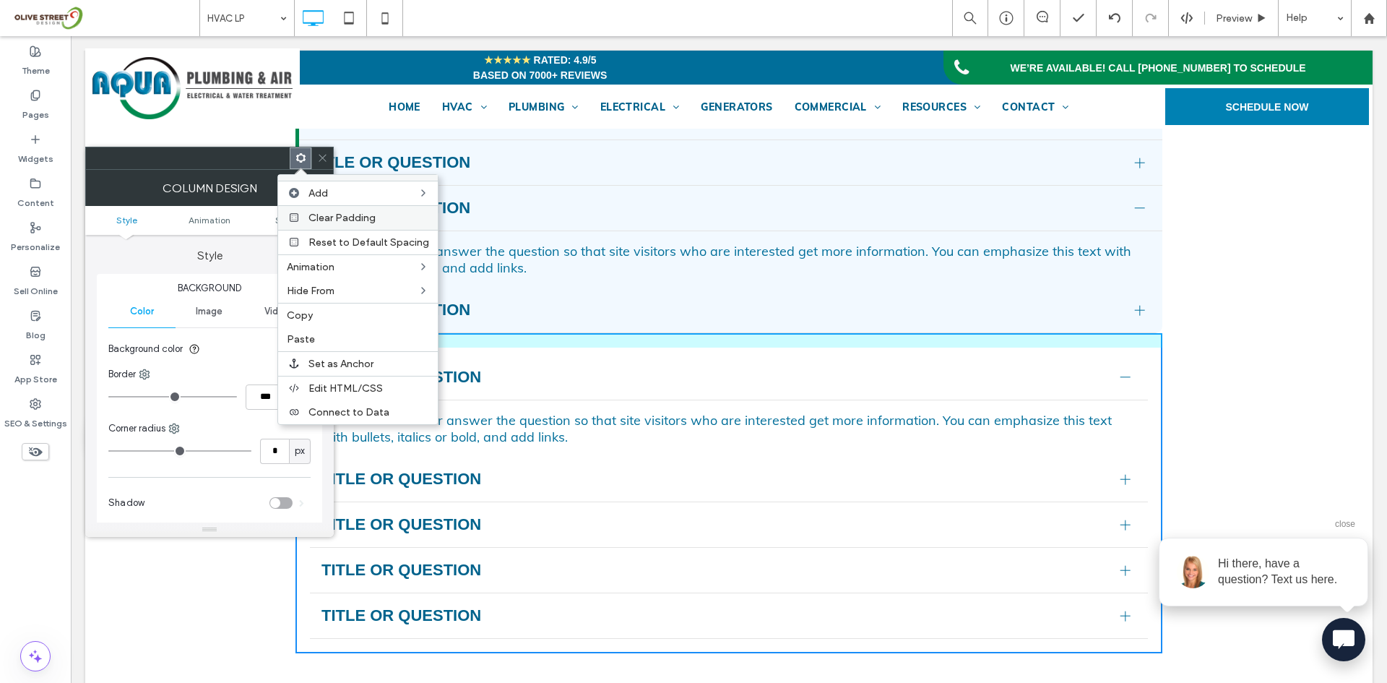
click at [323, 224] on div "Clear Padding" at bounding box center [358, 217] width 160 height 25
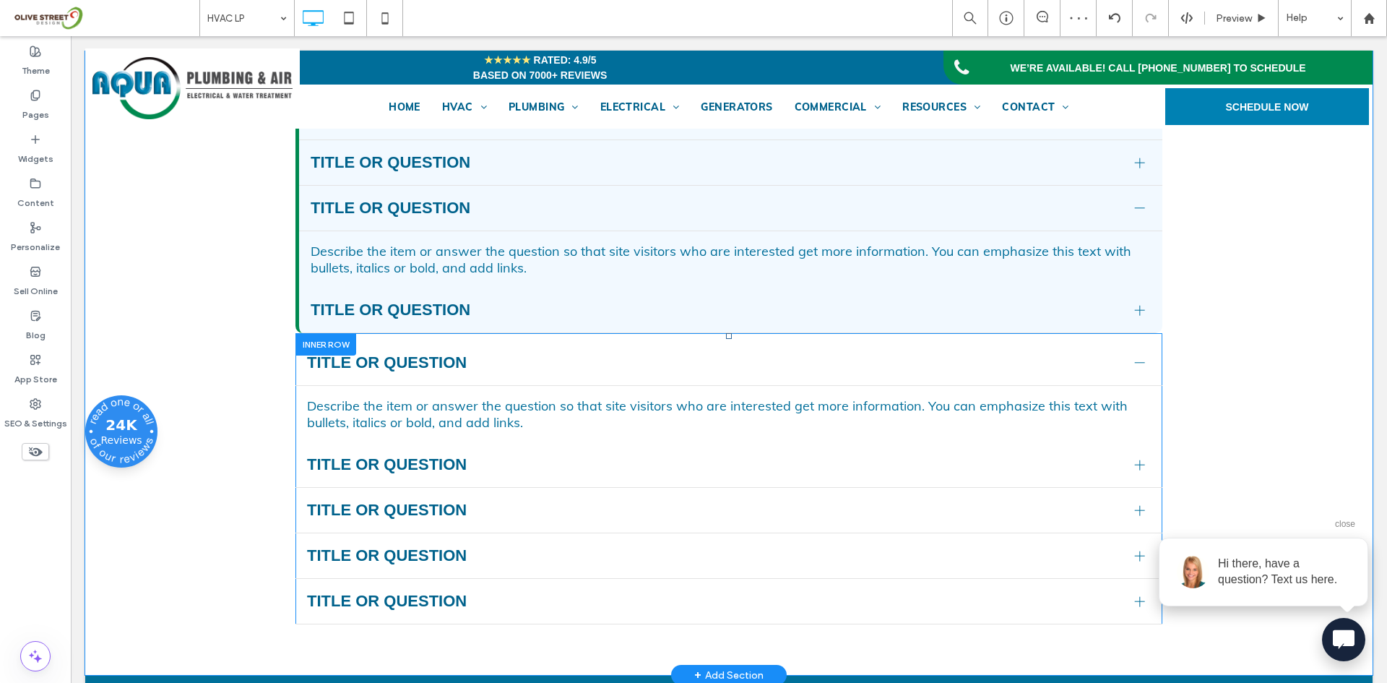
click at [337, 355] on div at bounding box center [325, 344] width 61 height 22
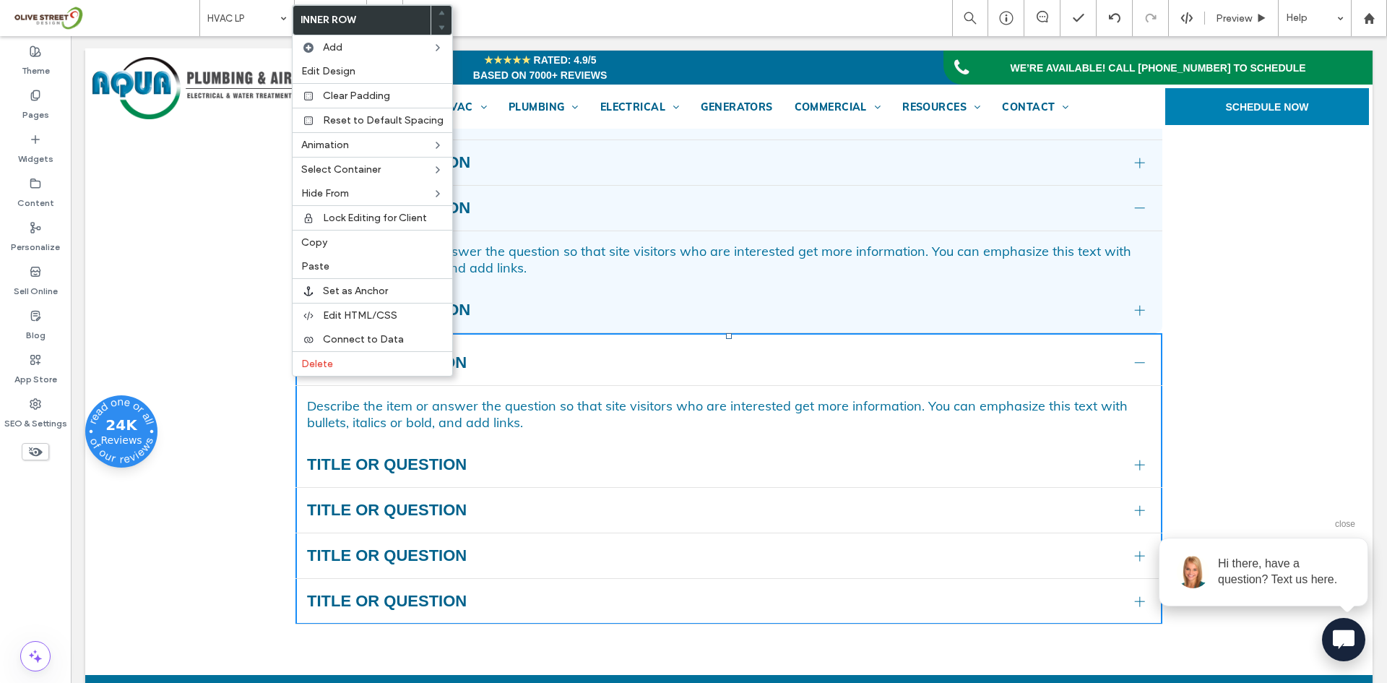
click at [407, 579] on div "Title or Question" at bounding box center [728, 556] width 867 height 46
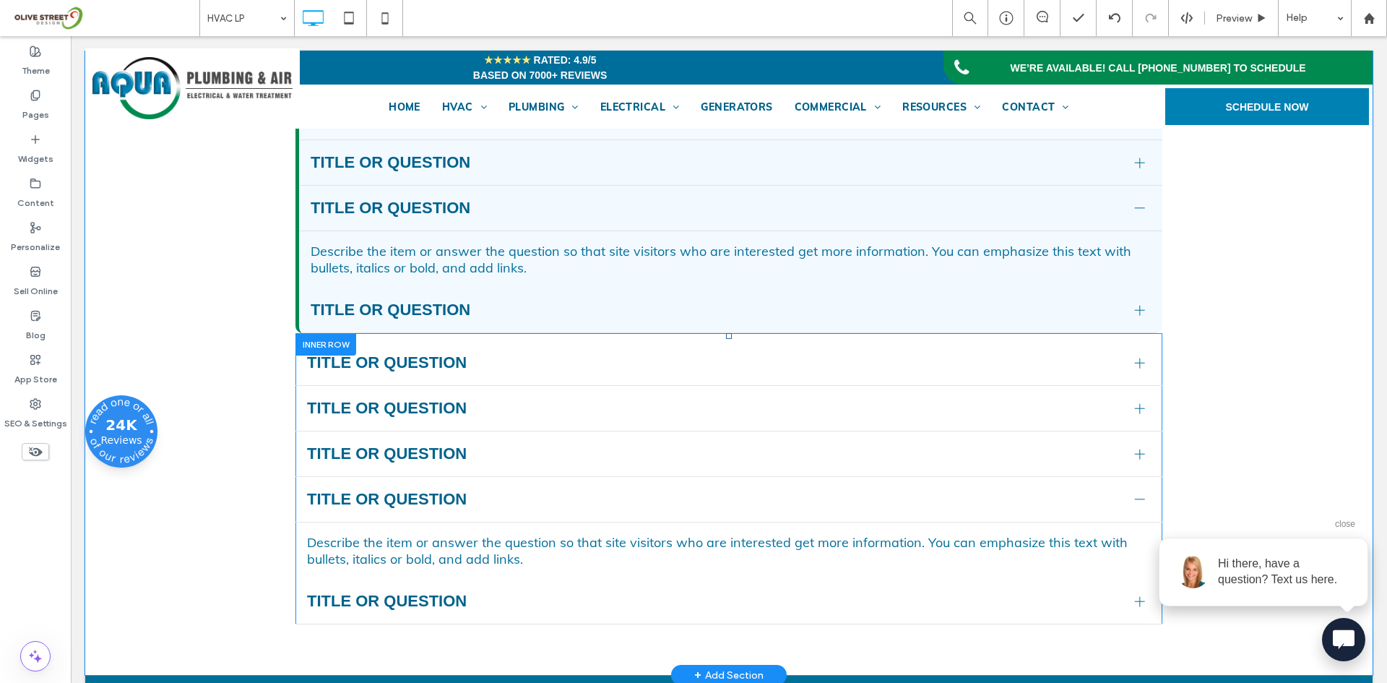
click at [324, 355] on div at bounding box center [325, 344] width 61 height 22
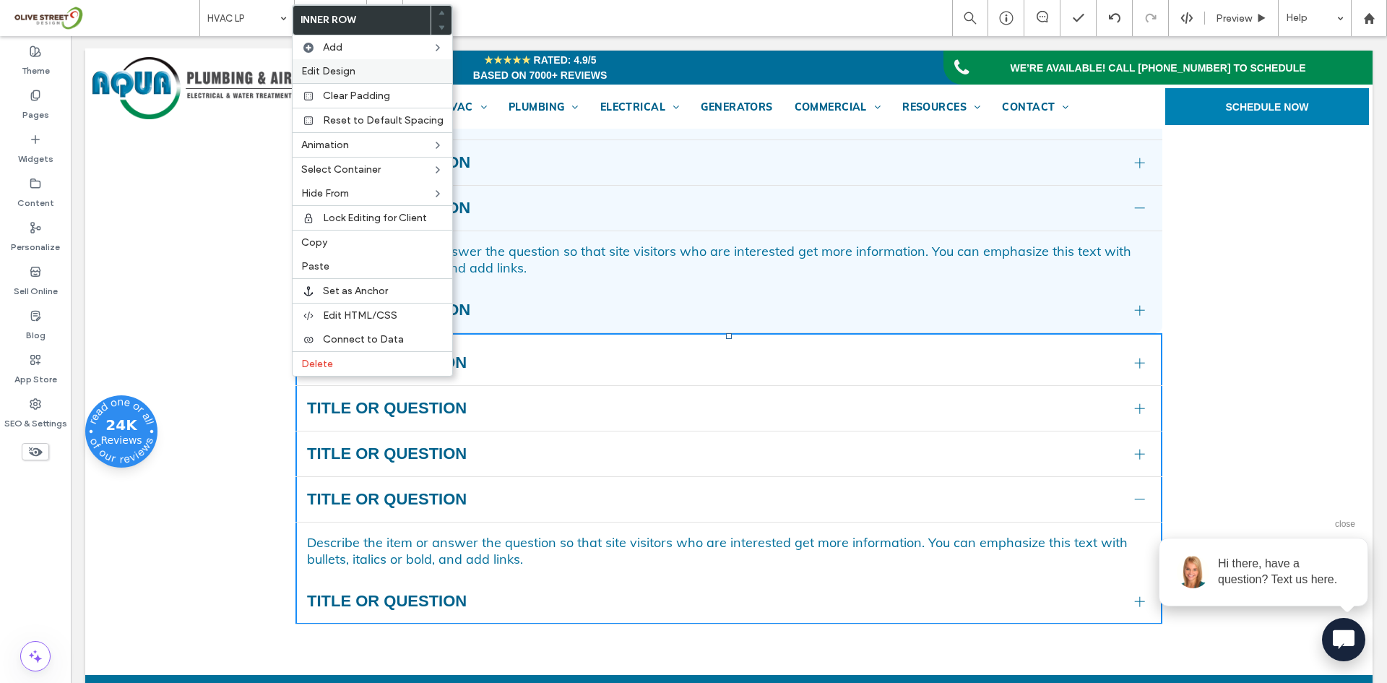
click at [344, 72] on span "Edit Design" at bounding box center [328, 71] width 54 height 12
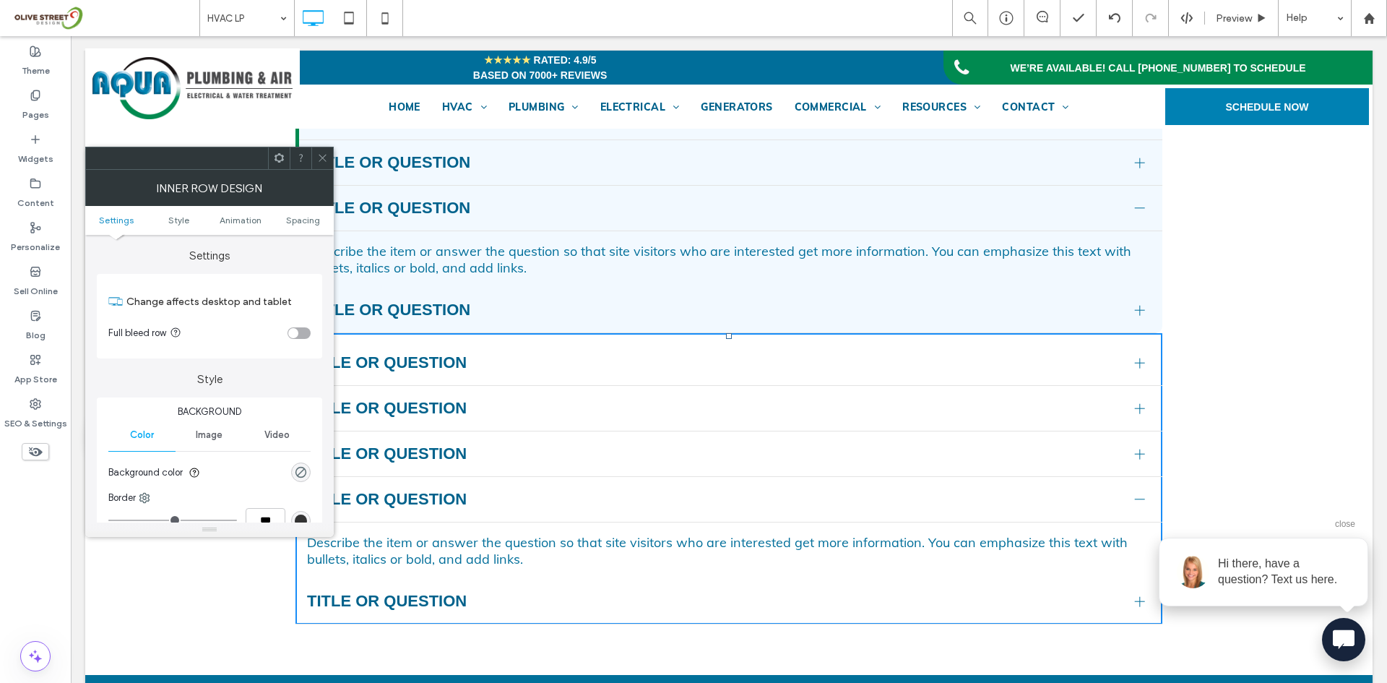
click at [295, 462] on section "Background color" at bounding box center [209, 472] width 202 height 36
click at [302, 470] on div "rgba(0, 0, 0, 0)" at bounding box center [301, 472] width 12 height 12
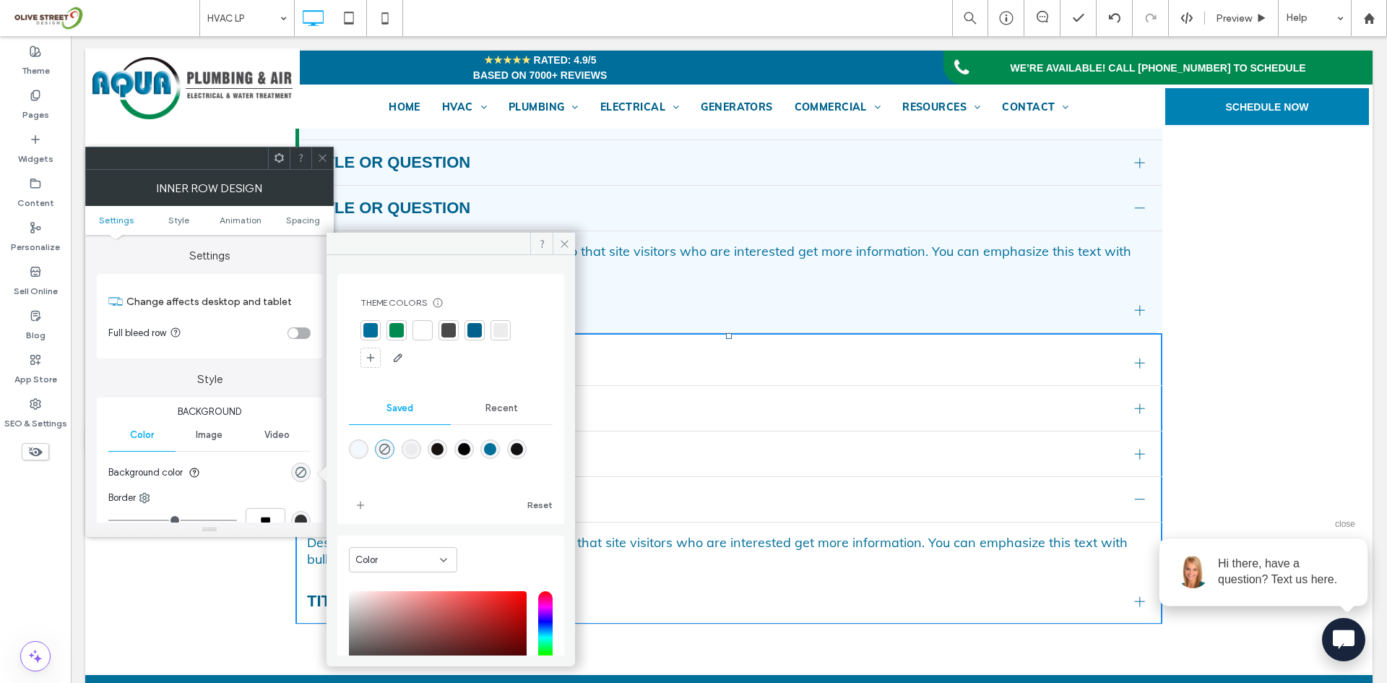
click at [358, 452] on div "rgba(242,249,255,1)" at bounding box center [359, 449] width 12 height 12
type input "*******"
type input "***"
type input "****"
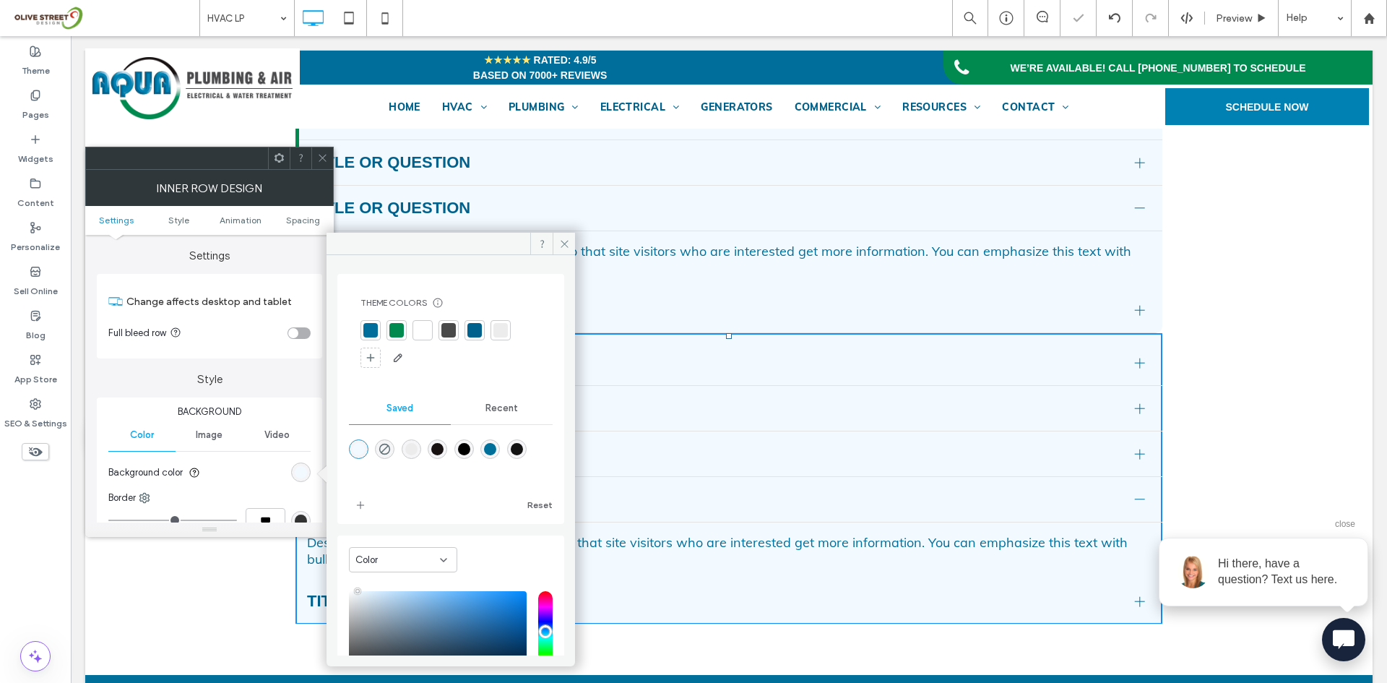
click at [319, 155] on icon at bounding box center [322, 157] width 11 height 11
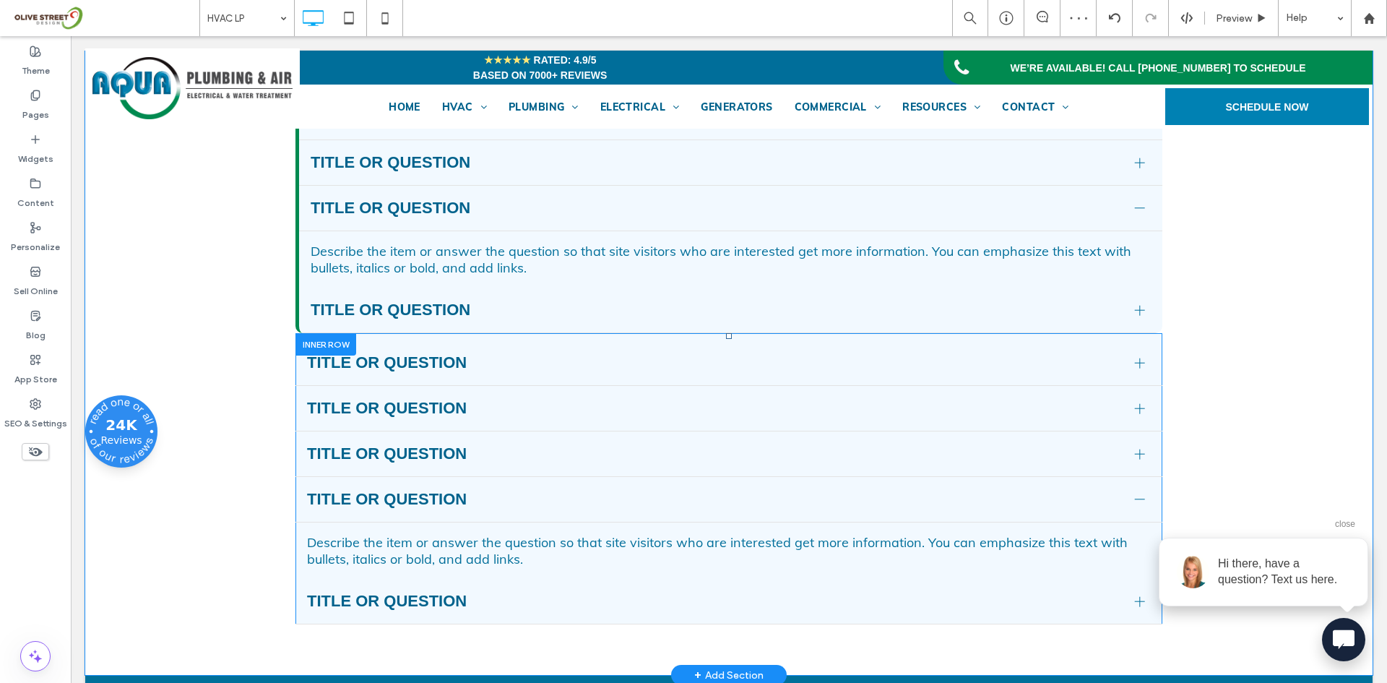
click at [302, 355] on div at bounding box center [325, 344] width 61 height 22
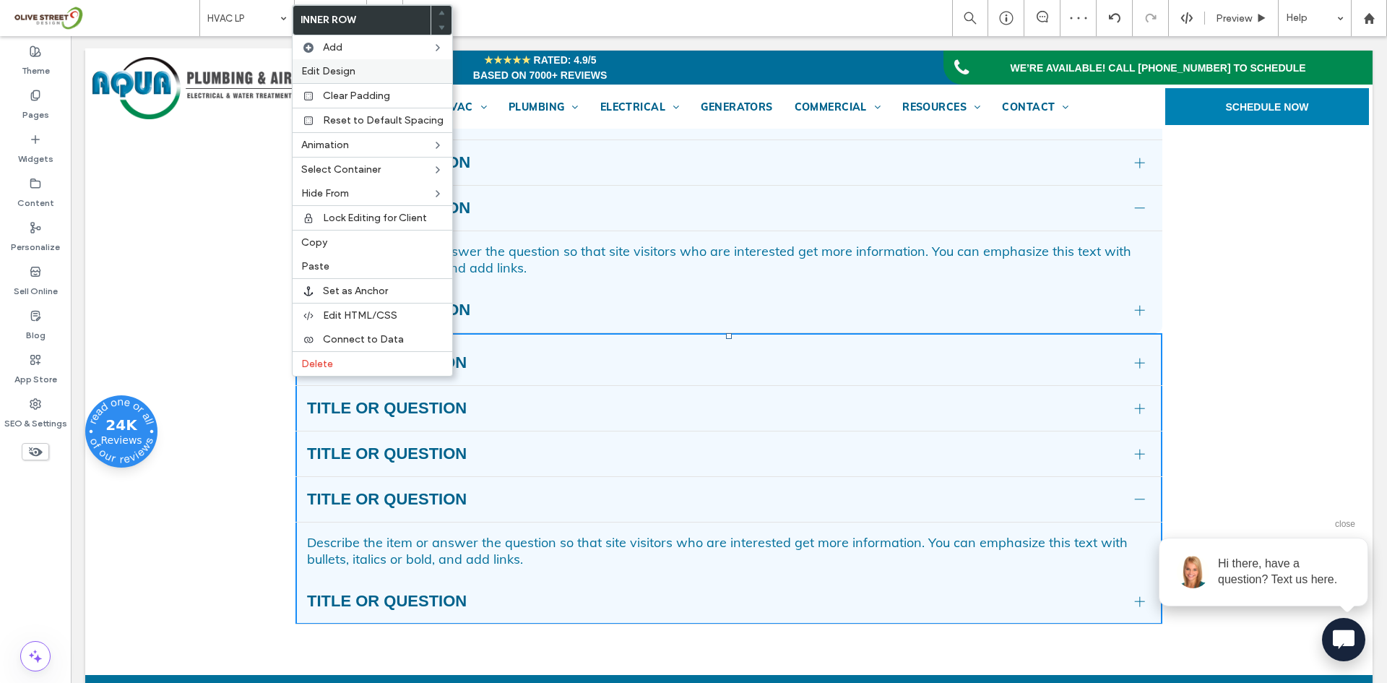
click at [335, 67] on span "Edit Design" at bounding box center [328, 71] width 54 height 12
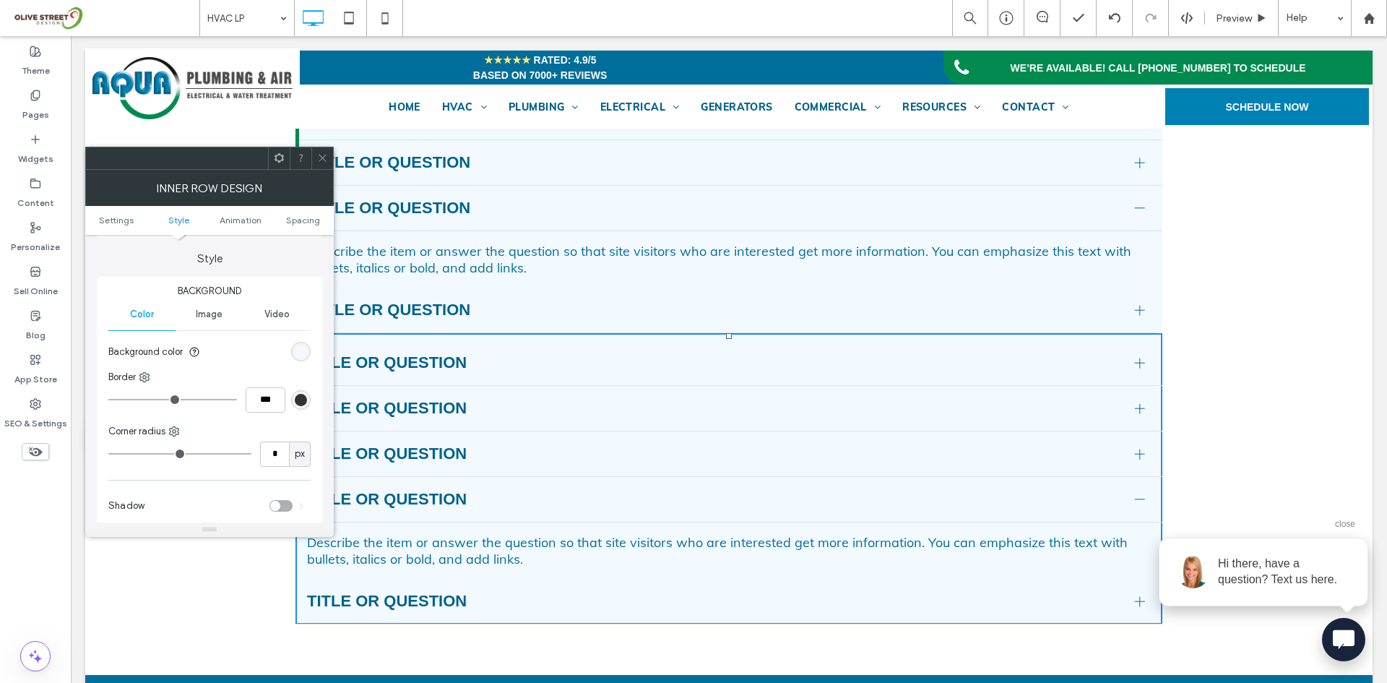
scroll to position [241, 0]
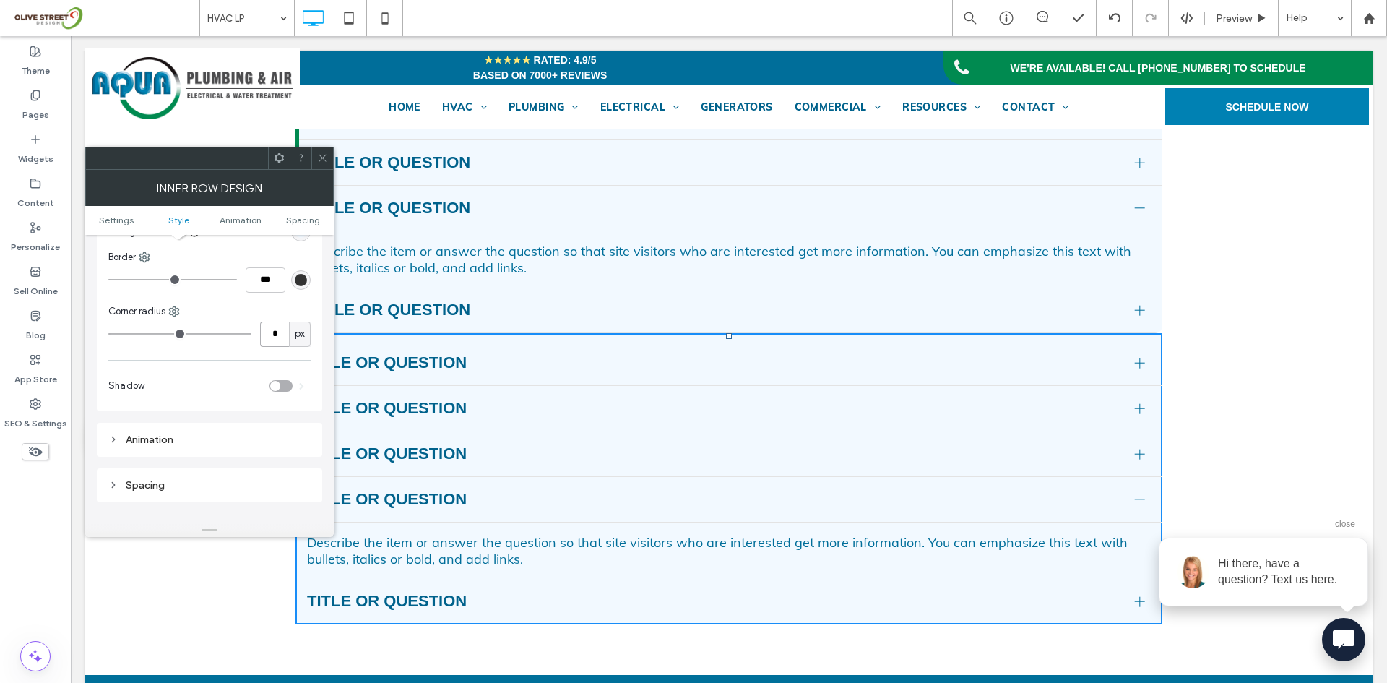
click at [276, 336] on input "*" at bounding box center [274, 333] width 29 height 25
type input "**"
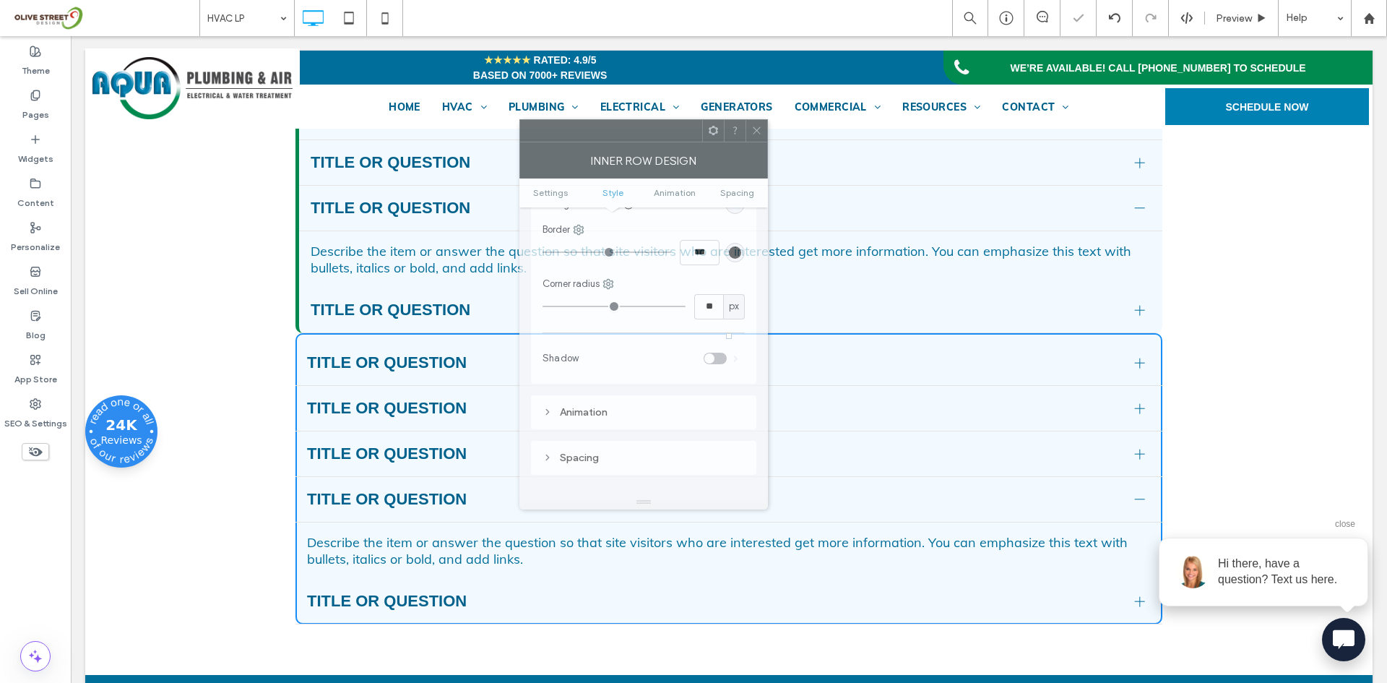
drag, startPoint x: 277, startPoint y: 175, endPoint x: 694, endPoint y: 124, distance: 419.9
click at [694, 124] on div at bounding box center [611, 131] width 182 height 22
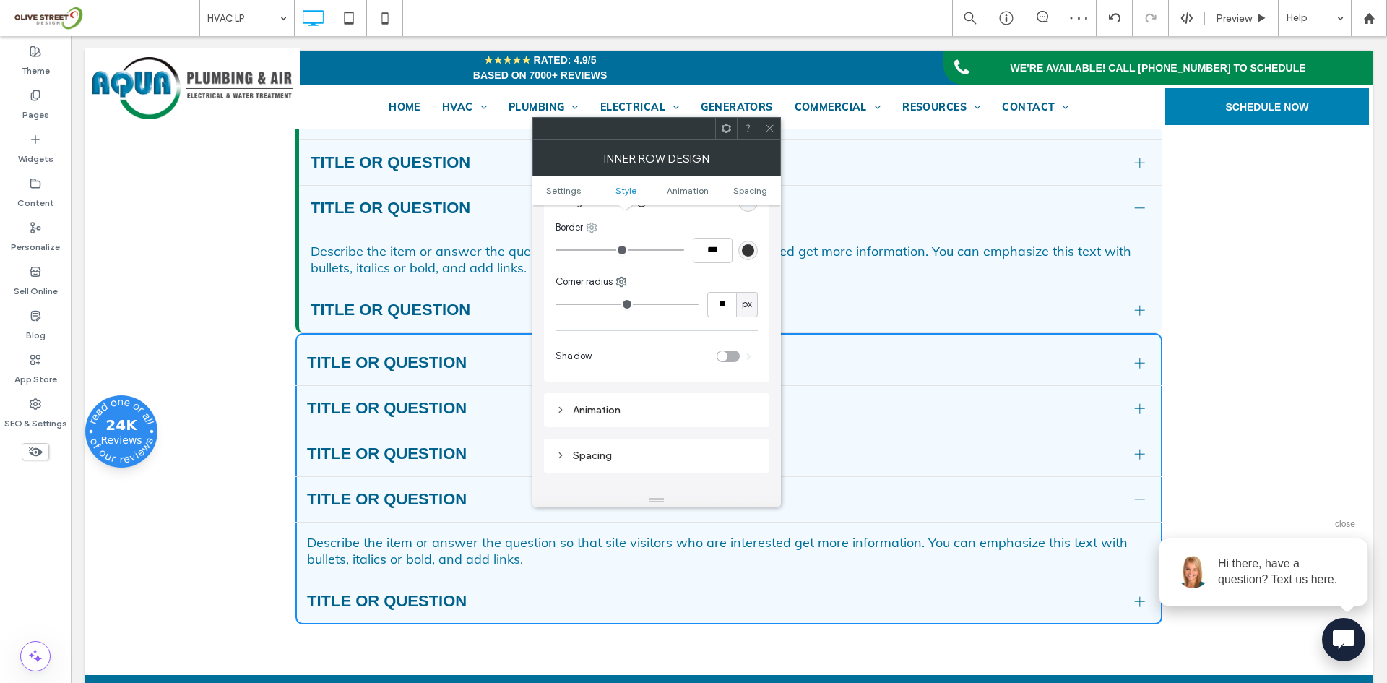
click at [593, 227] on icon at bounding box center [592, 228] width 12 height 12
click at [619, 358] on div "Left" at bounding box center [651, 368] width 129 height 27
click at [712, 257] on input "***" at bounding box center [713, 250] width 40 height 25
type input "*"
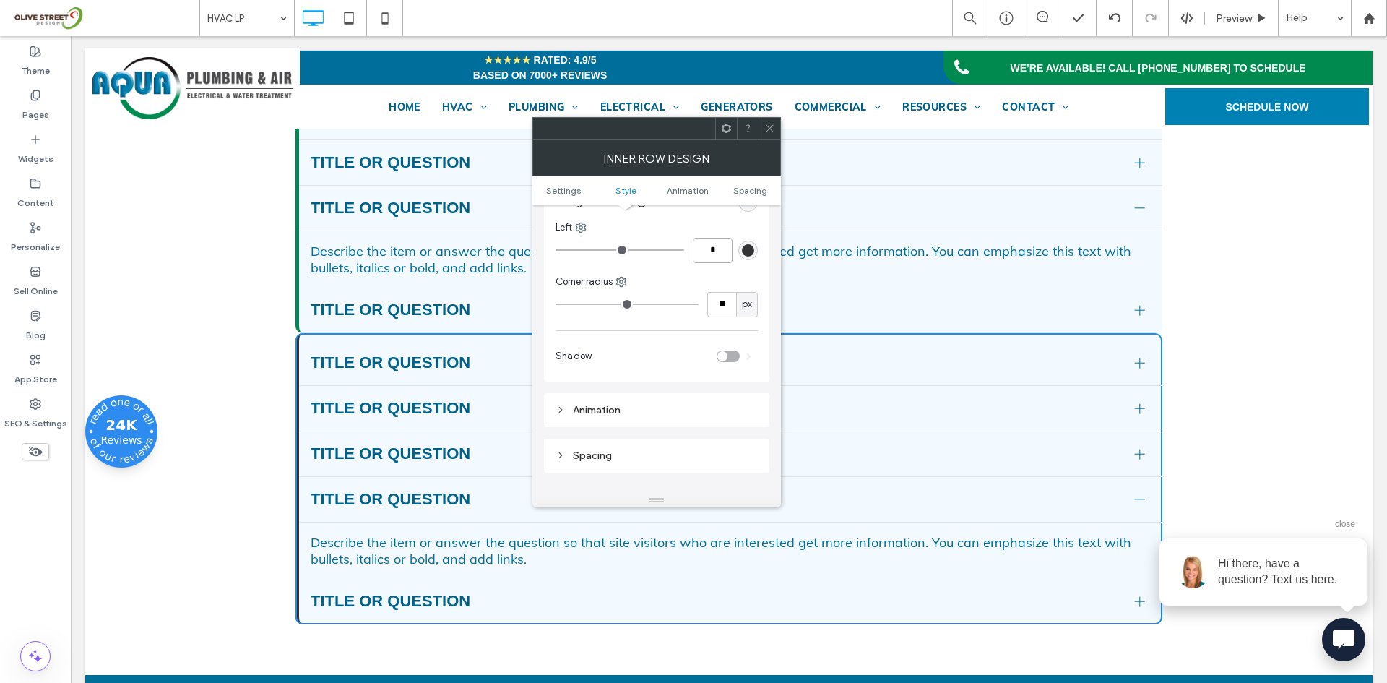
type input "*"
type input "***"
click at [745, 251] on div "rgb(51, 51, 51)" at bounding box center [748, 250] width 12 height 12
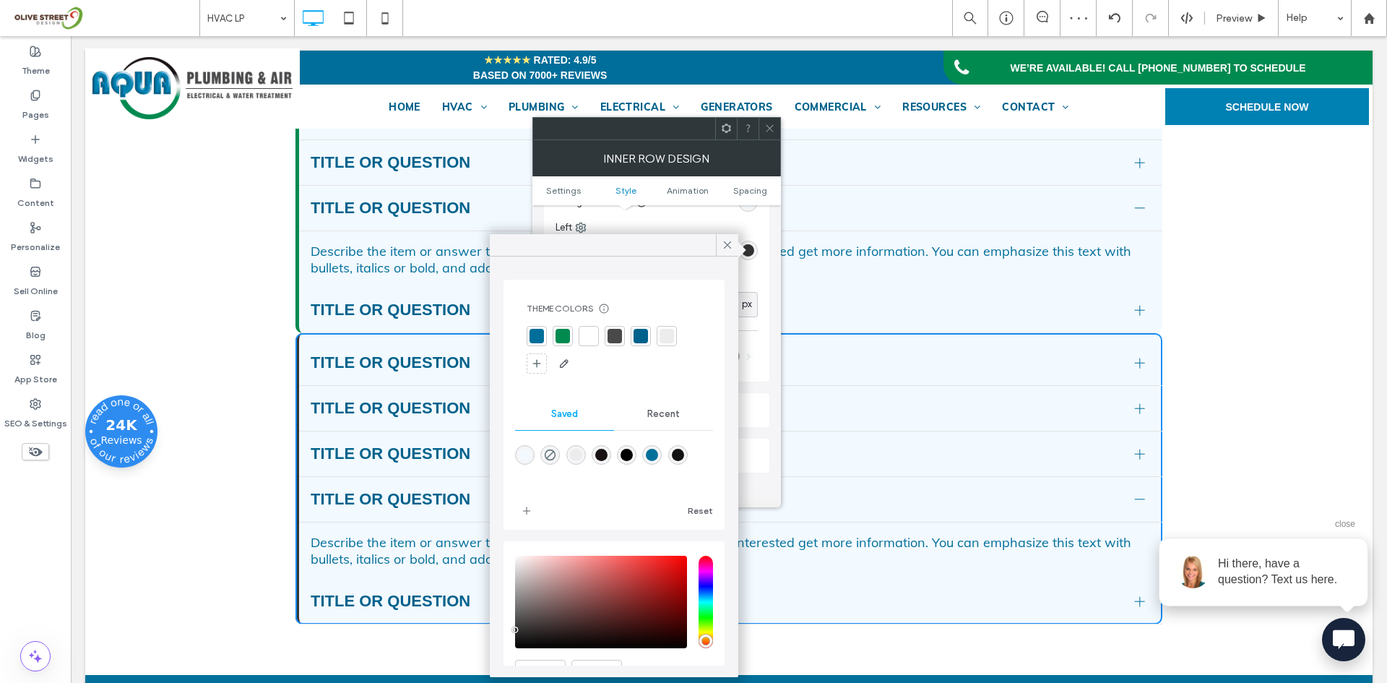
click at [567, 341] on div at bounding box center [563, 336] width 14 height 14
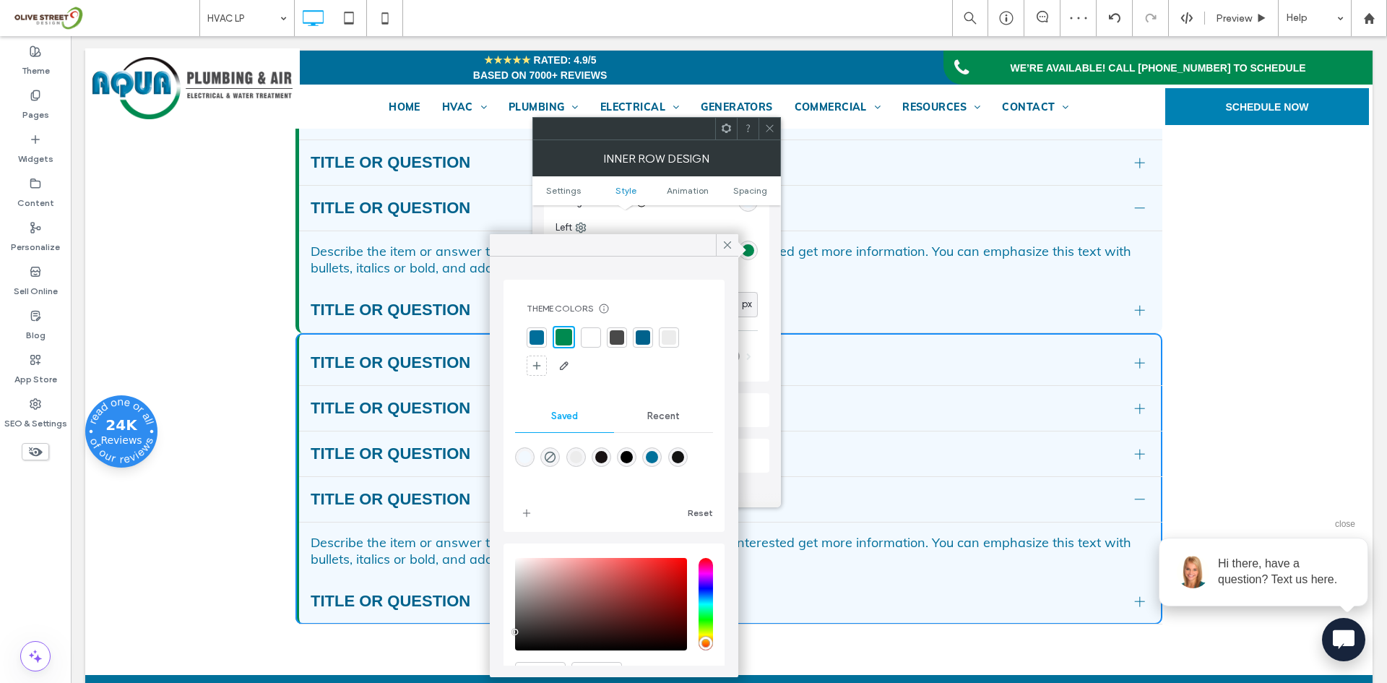
click at [769, 131] on icon at bounding box center [769, 128] width 11 height 11
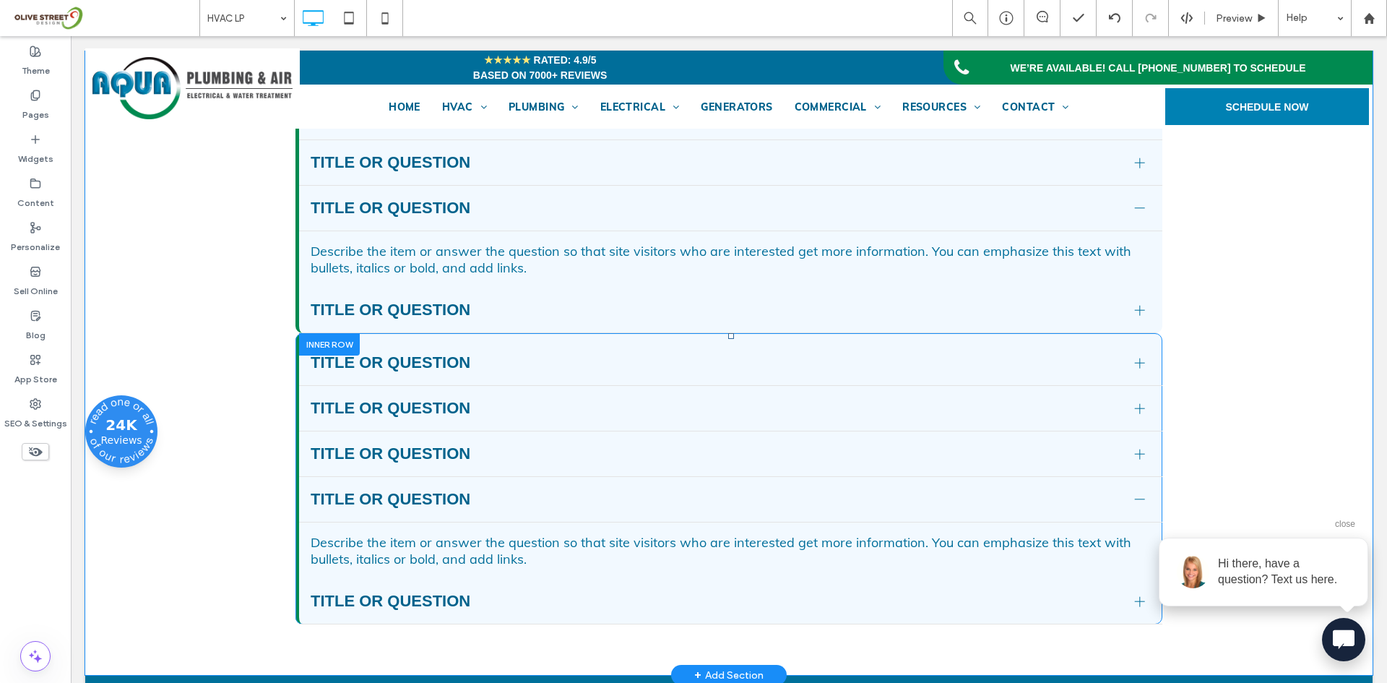
click at [1044, 381] on div "Click To Paste Click To Paste Title or Question Describe the item or answer the…" at bounding box center [730, 478] width 863 height 291
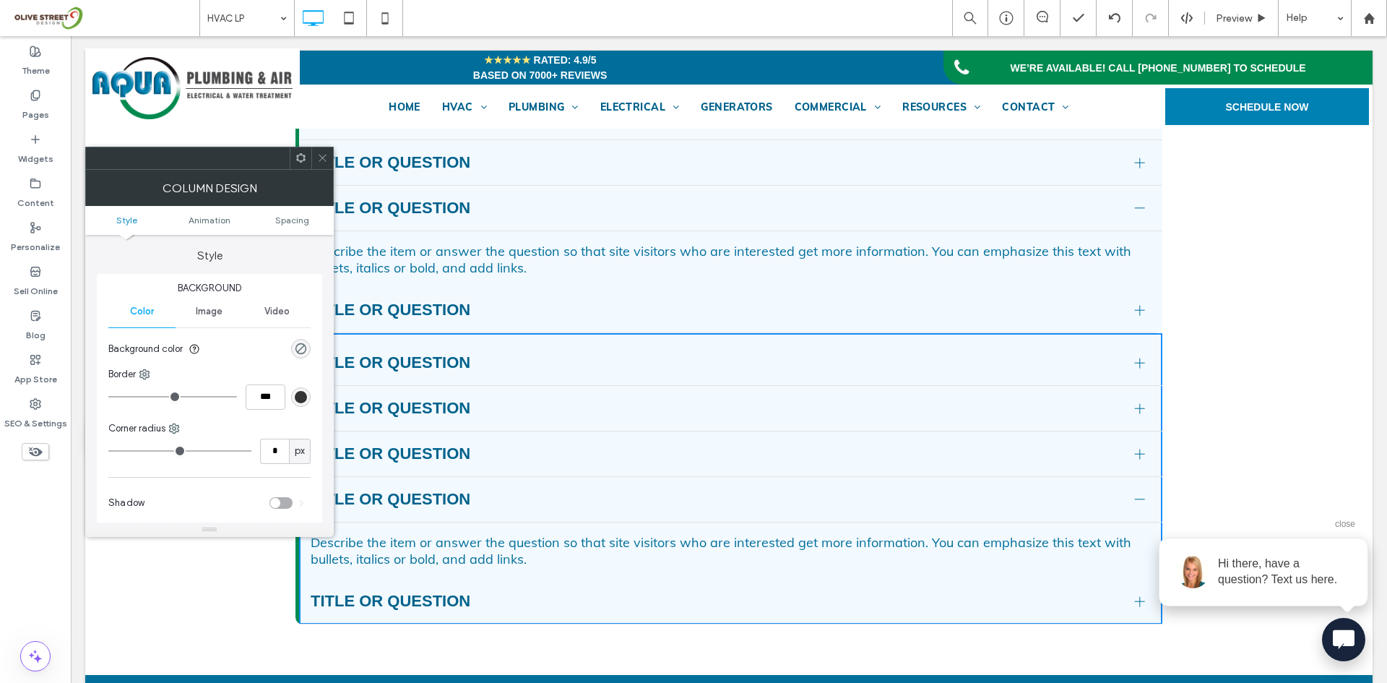
click at [293, 226] on ul "Style Animation Spacing" at bounding box center [209, 220] width 249 height 29
click at [288, 217] on span "Spacing" at bounding box center [292, 220] width 34 height 11
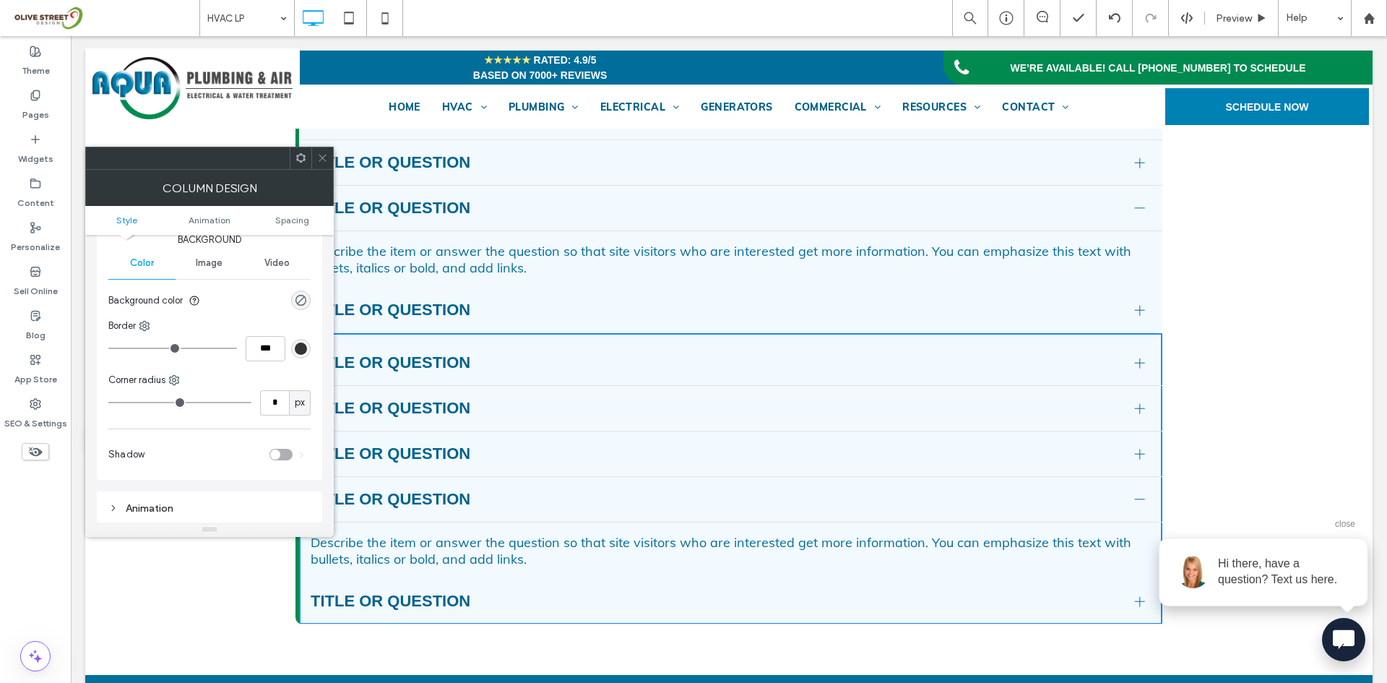
scroll to position [291, 0]
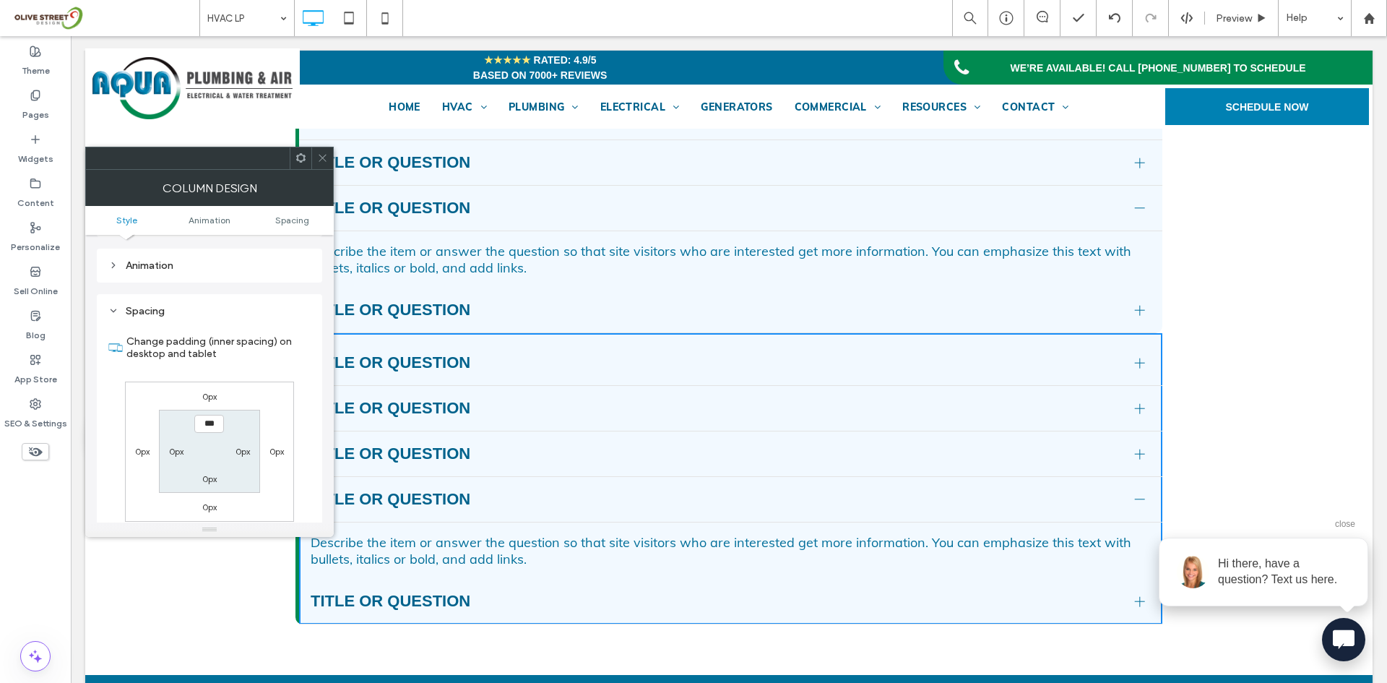
drag, startPoint x: 357, startPoint y: 185, endPoint x: 311, endPoint y: 170, distance: 48.0
click at [311, 170] on div "Frequently Asked Questions (FAQ) Title or Question Describe the item or answer …" at bounding box center [728, 313] width 1287 height 722
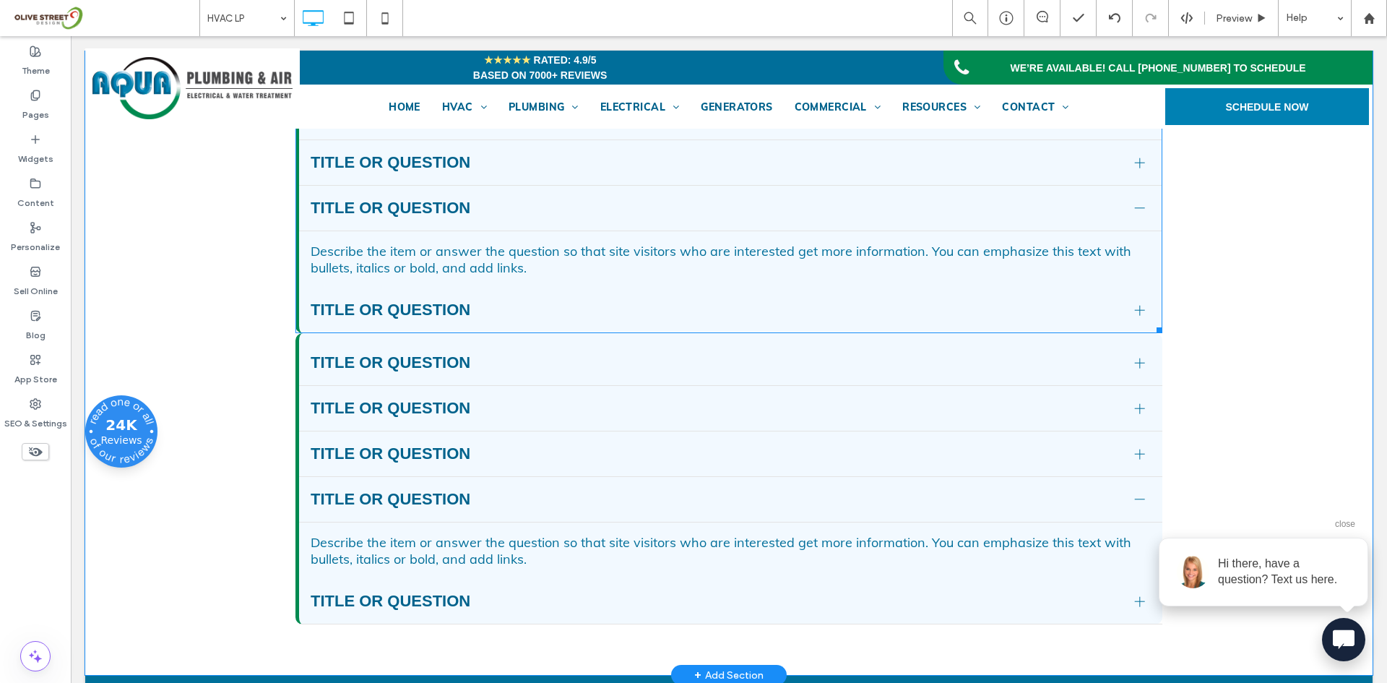
click at [305, 177] on div "Frequently Asked Questions (FAQ) Title or Question Describe the item or answer …" at bounding box center [728, 313] width 1287 height 722
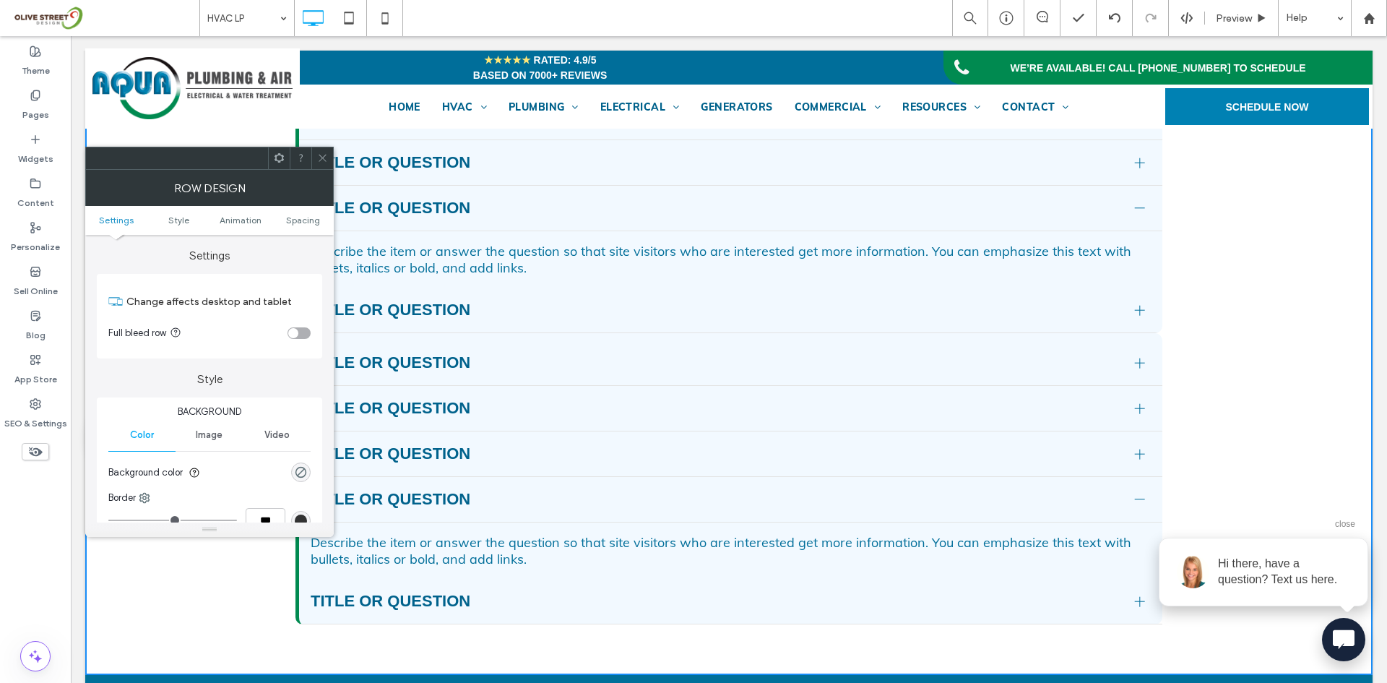
drag, startPoint x: 321, startPoint y: 157, endPoint x: 329, endPoint y: 245, distance: 88.5
click at [321, 158] on icon at bounding box center [322, 157] width 11 height 11
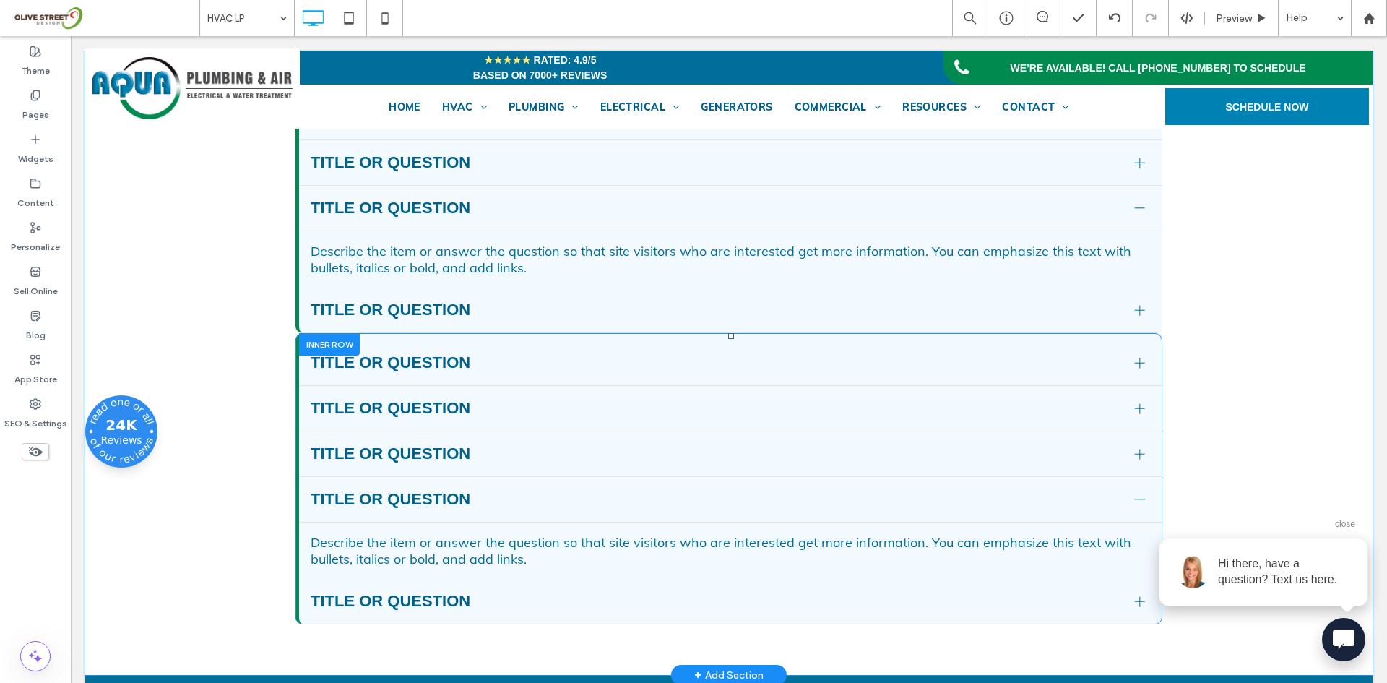
click at [378, 376] on div "Click To Paste Click To Paste Title or Question Describe the item or answer the…" at bounding box center [730, 478] width 863 height 291
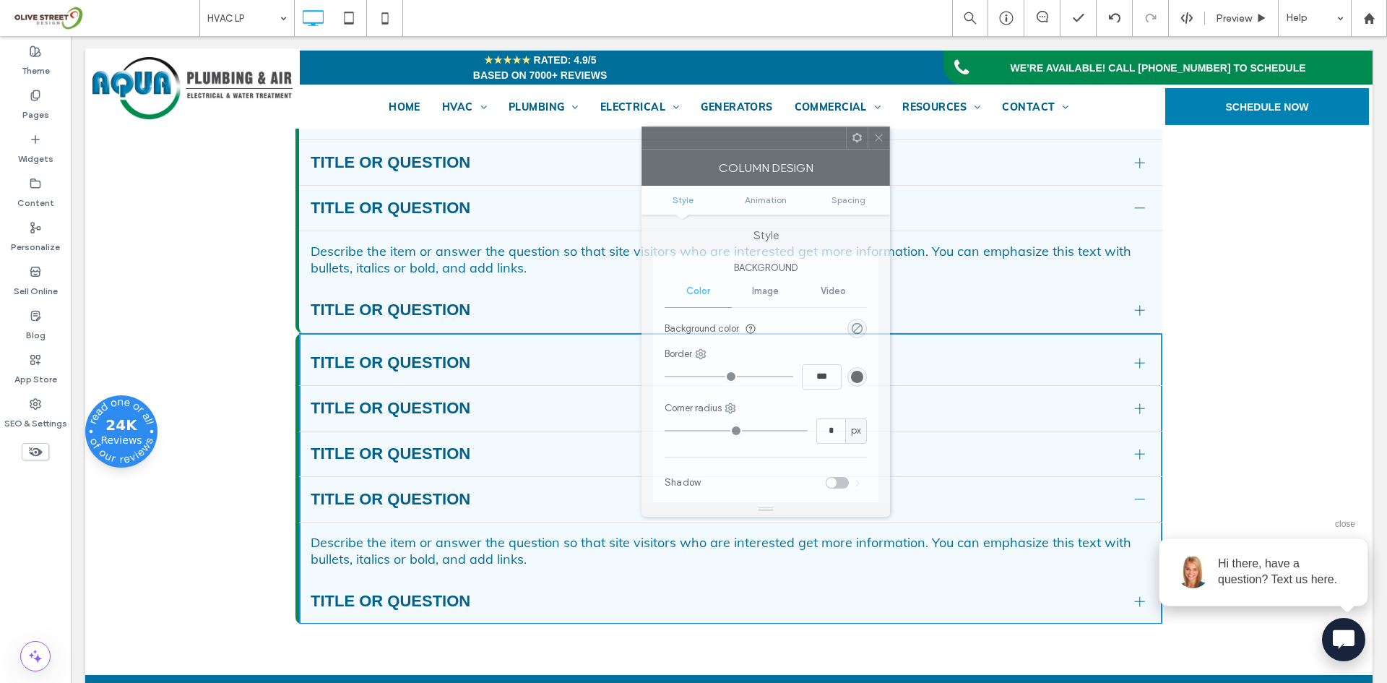
drag, startPoint x: 340, startPoint y: 209, endPoint x: 882, endPoint y: 247, distance: 543.9
click at [846, 127] on div at bounding box center [744, 138] width 204 height 22
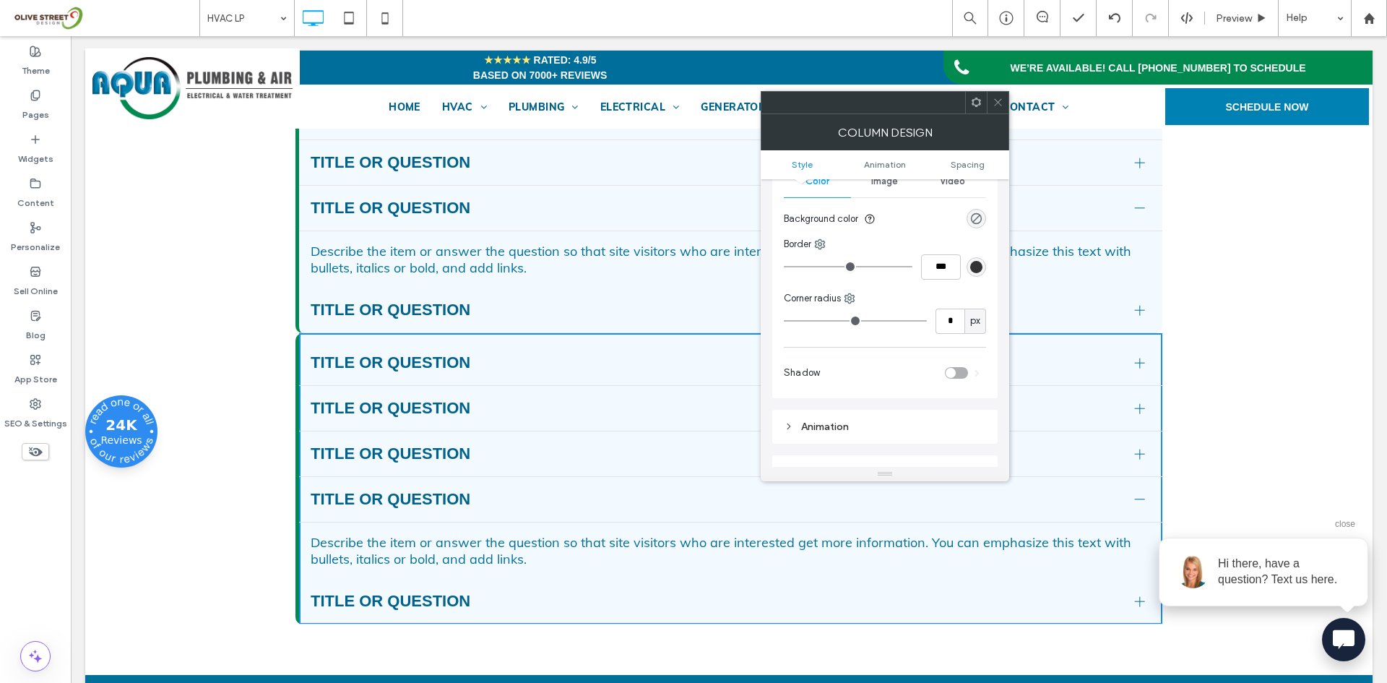
scroll to position [121, 0]
click at [828, 421] on div "Spacing" at bounding box center [885, 426] width 202 height 12
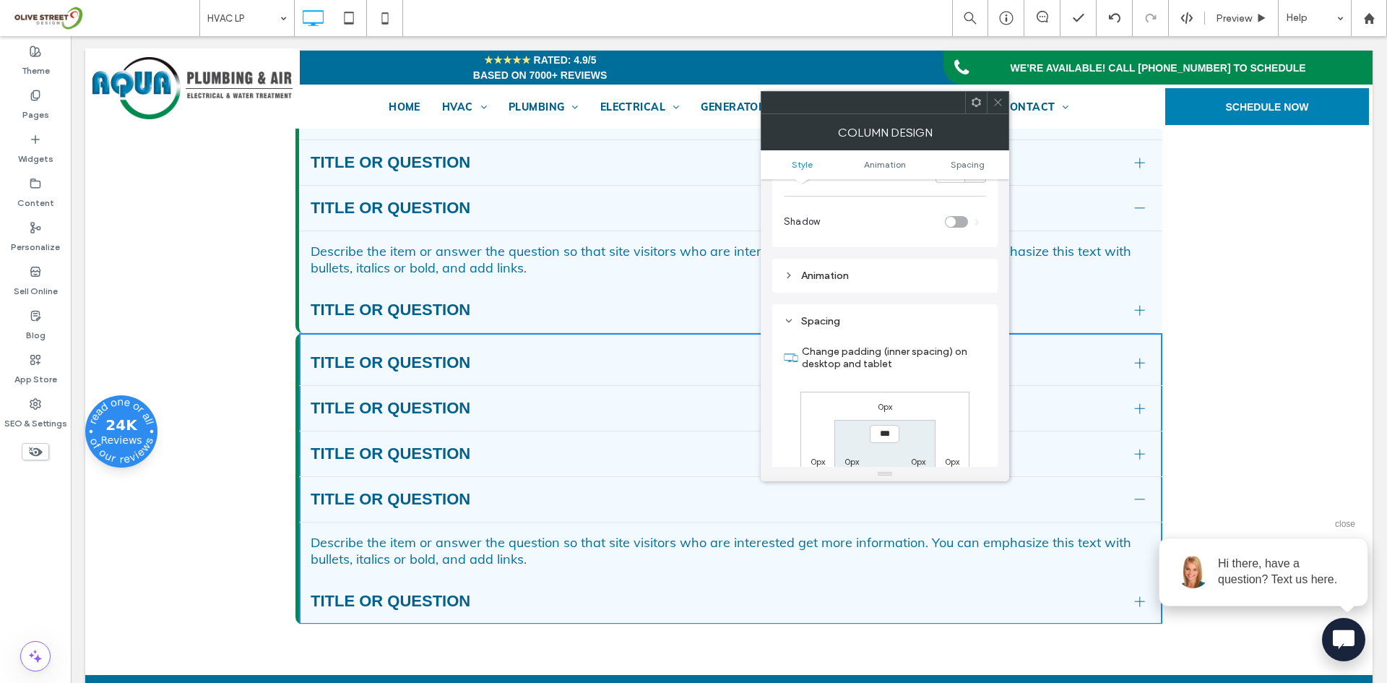
scroll to position [361, 0]
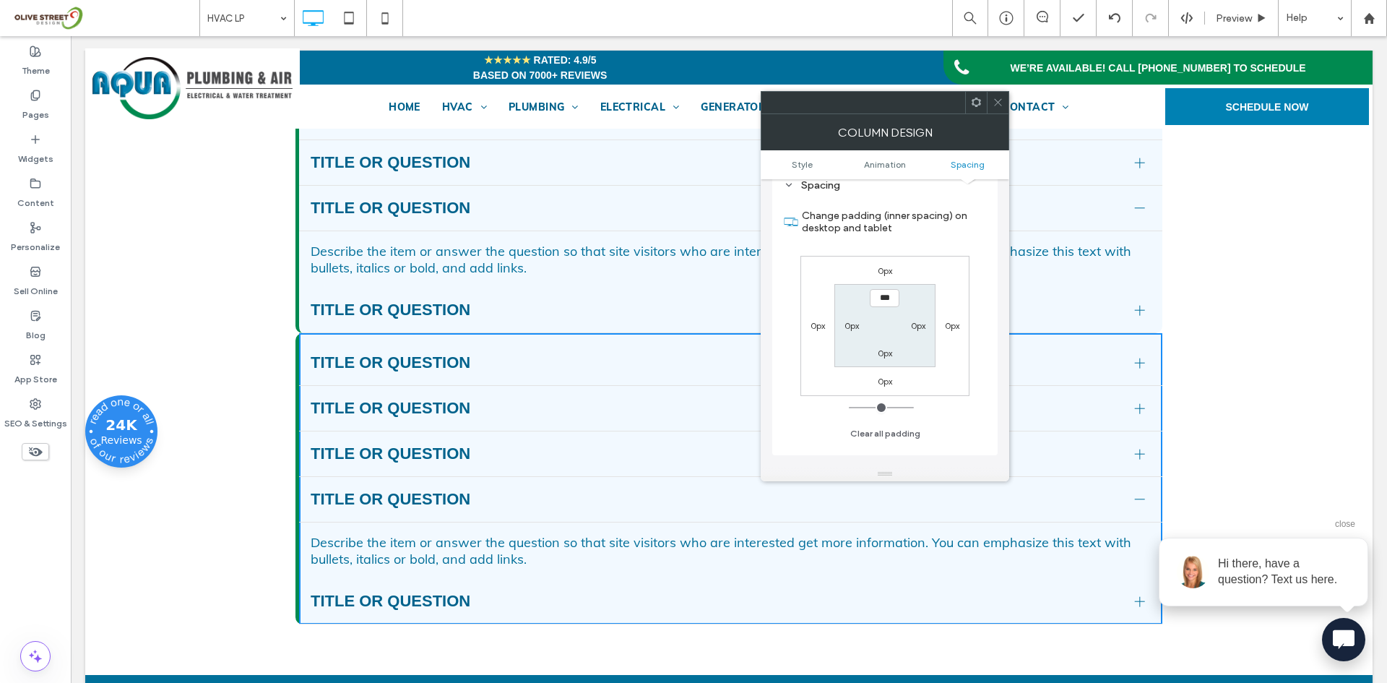
click at [853, 321] on label "0px" at bounding box center [852, 325] width 14 height 11
type input "**"
click at [849, 329] on input "****" at bounding box center [852, 325] width 30 height 18
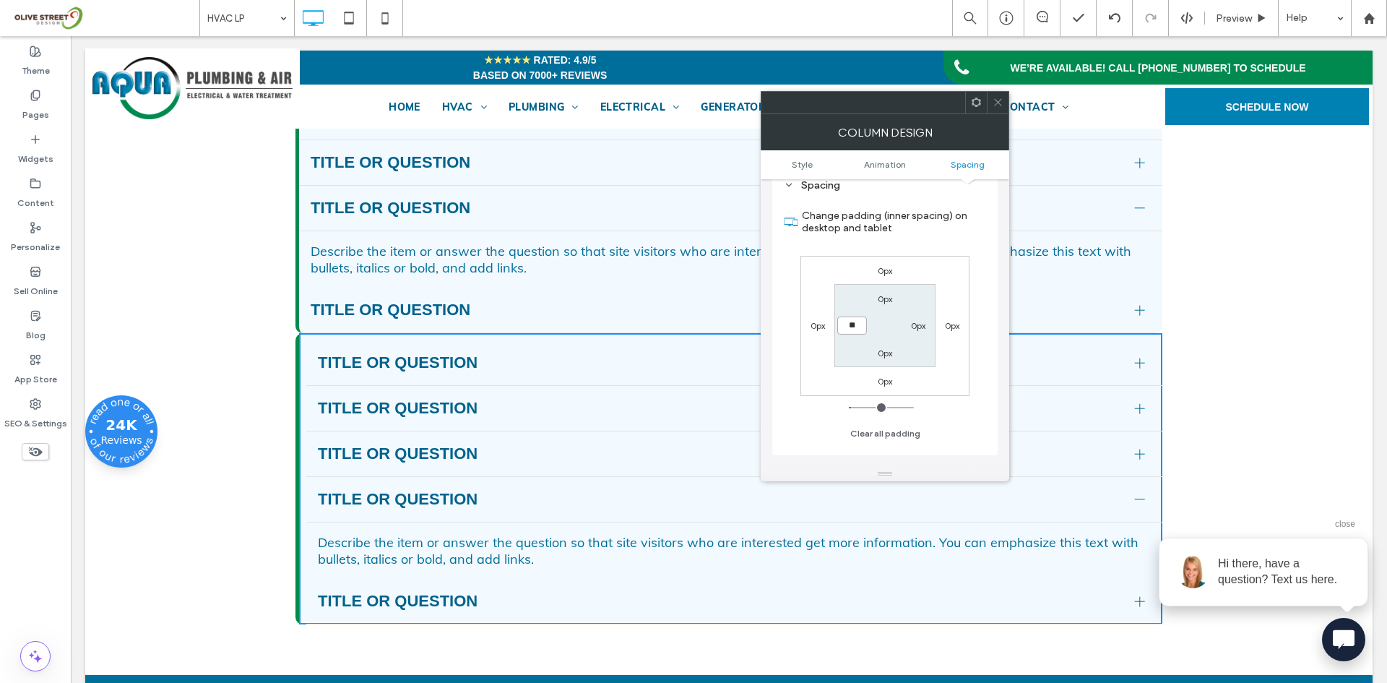
type input "**"
click at [857, 334] on input "****" at bounding box center [852, 325] width 30 height 18
type input "**"
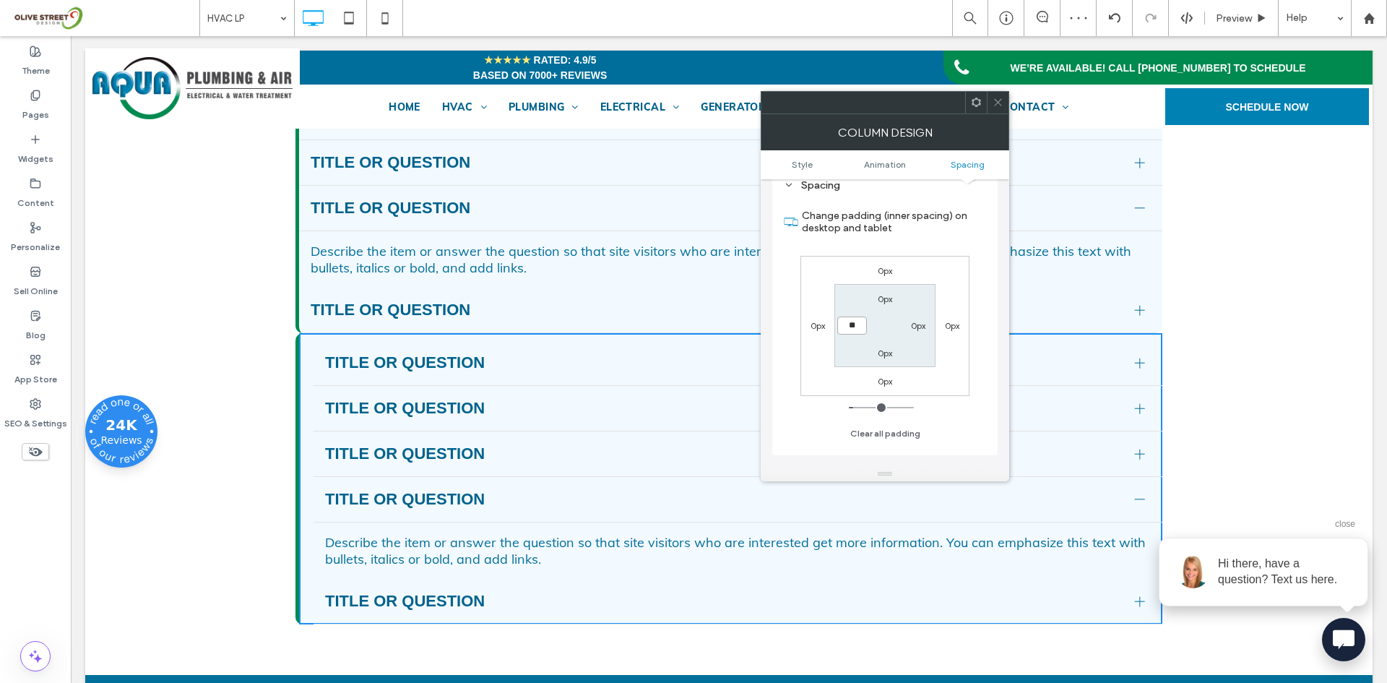
type input "**"
type input "****"
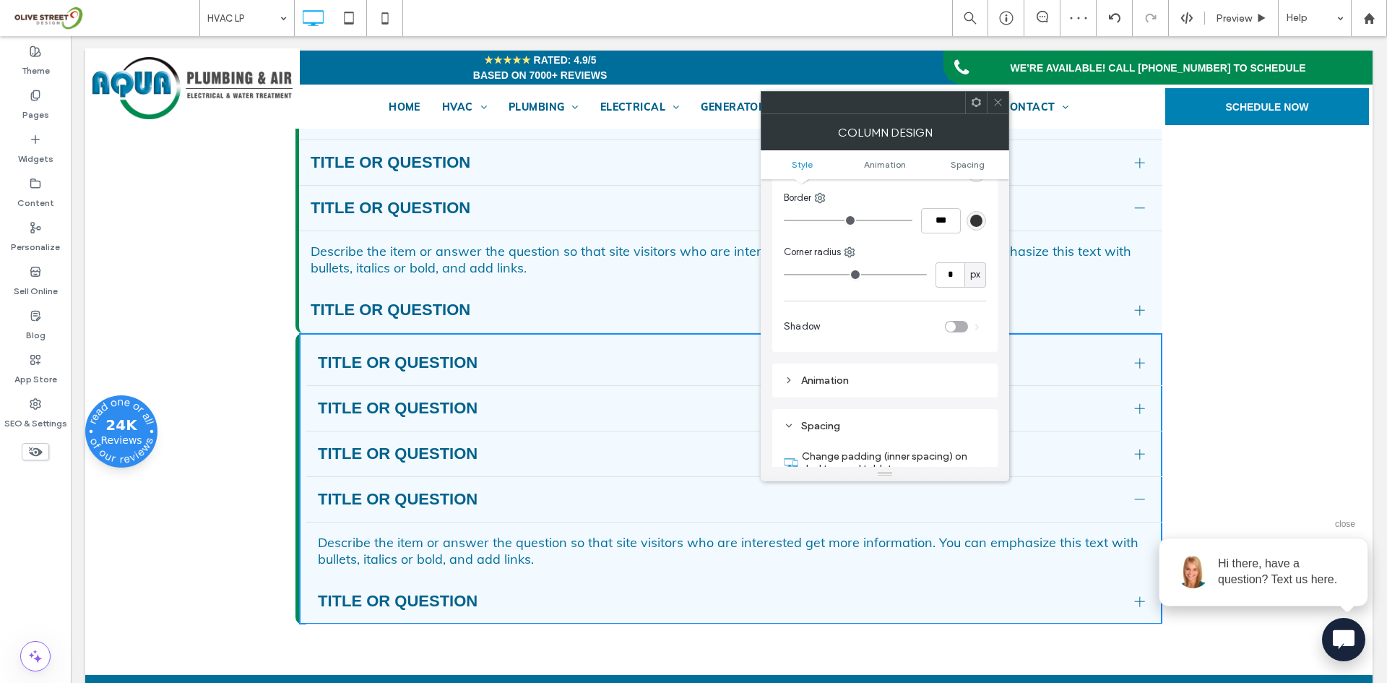
click at [519, 477] on div "Title or Question" at bounding box center [734, 454] width 856 height 46
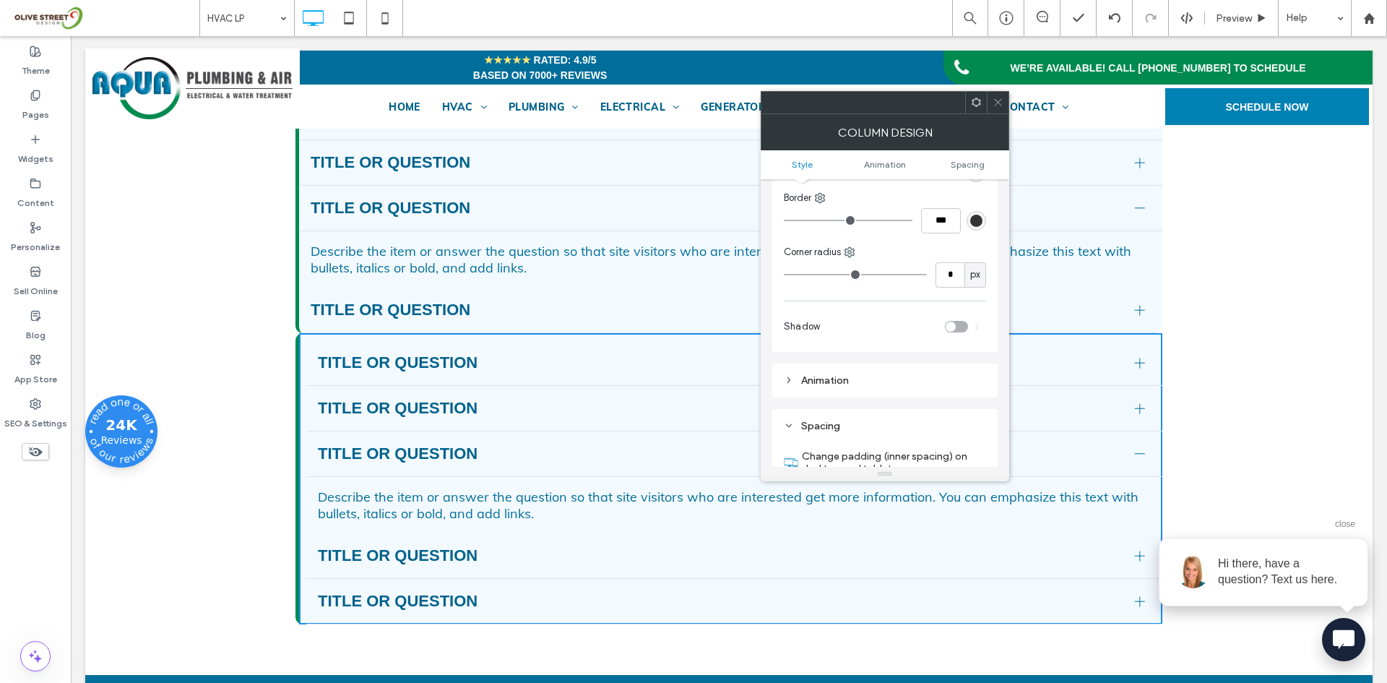
click at [996, 111] on span at bounding box center [998, 103] width 11 height 22
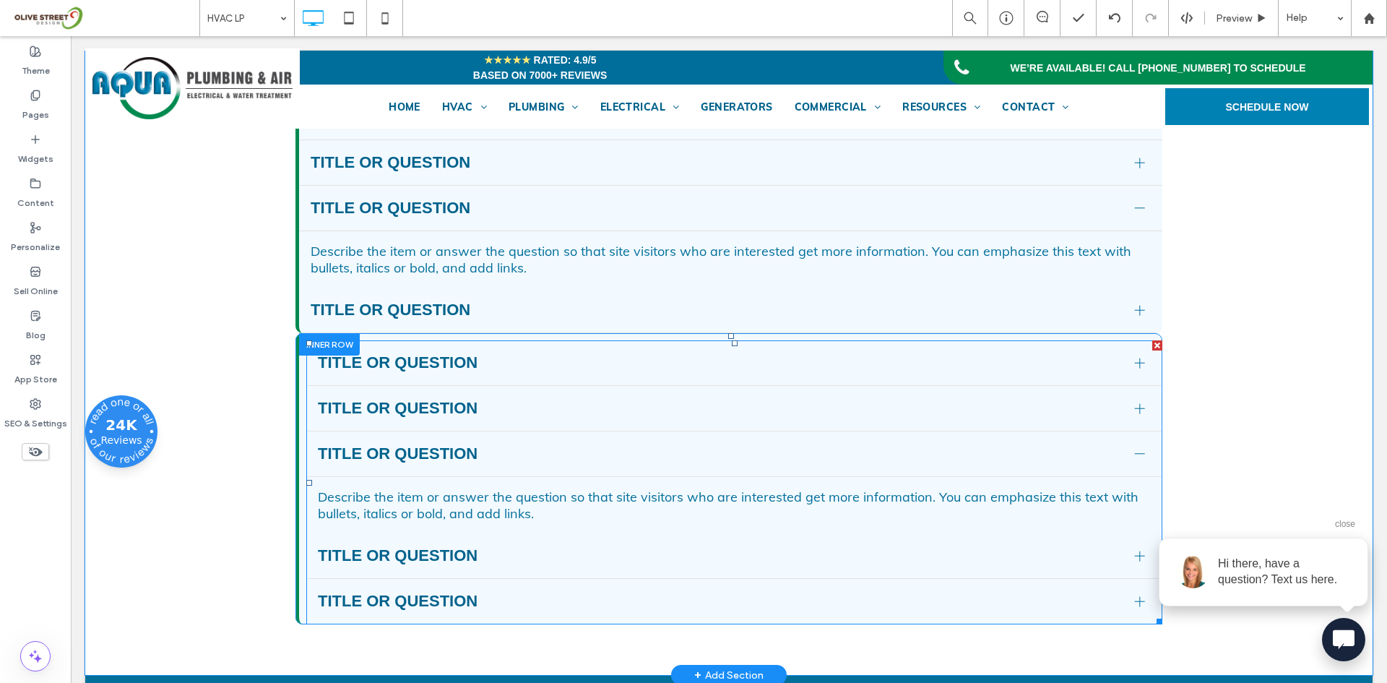
click at [444, 522] on div "Describe the item or answer the question so that site visitors who are interest…" at bounding box center [734, 504] width 833 height 33
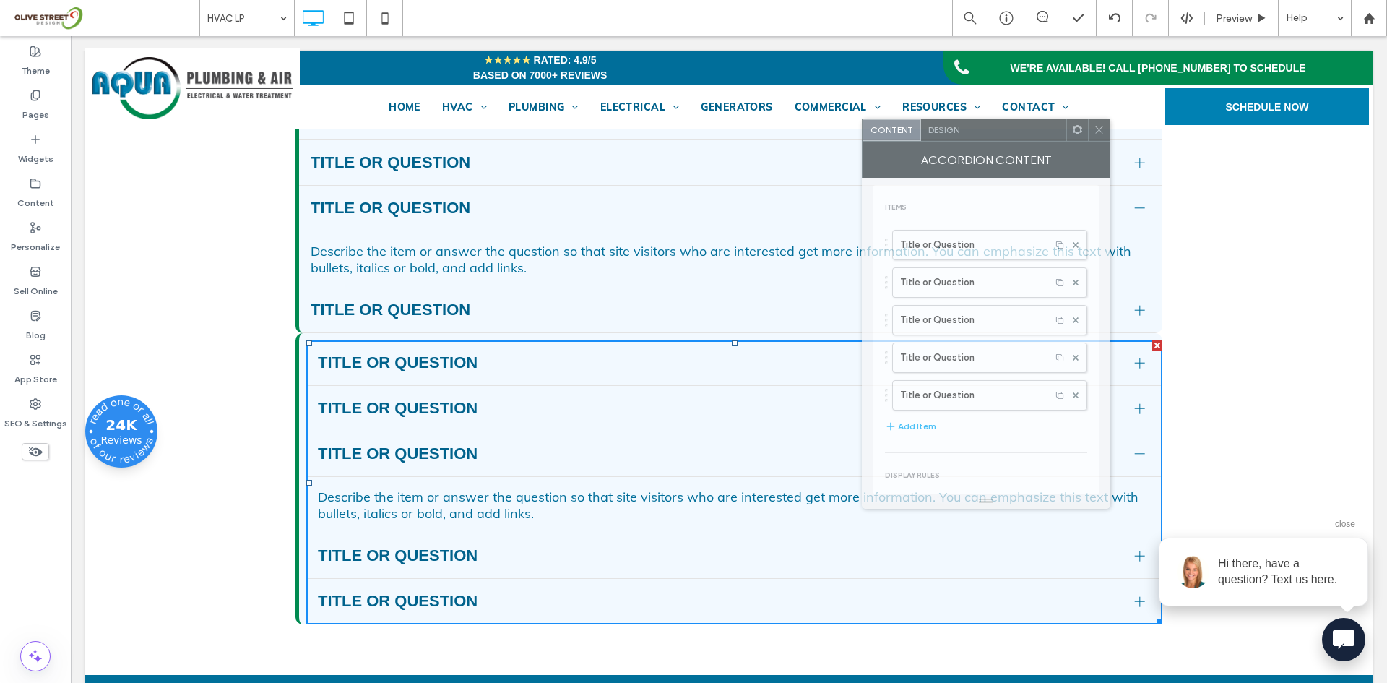
drag, startPoint x: 241, startPoint y: 166, endPoint x: 1098, endPoint y: 126, distance: 857.8
click at [1066, 125] on div at bounding box center [1016, 130] width 99 height 22
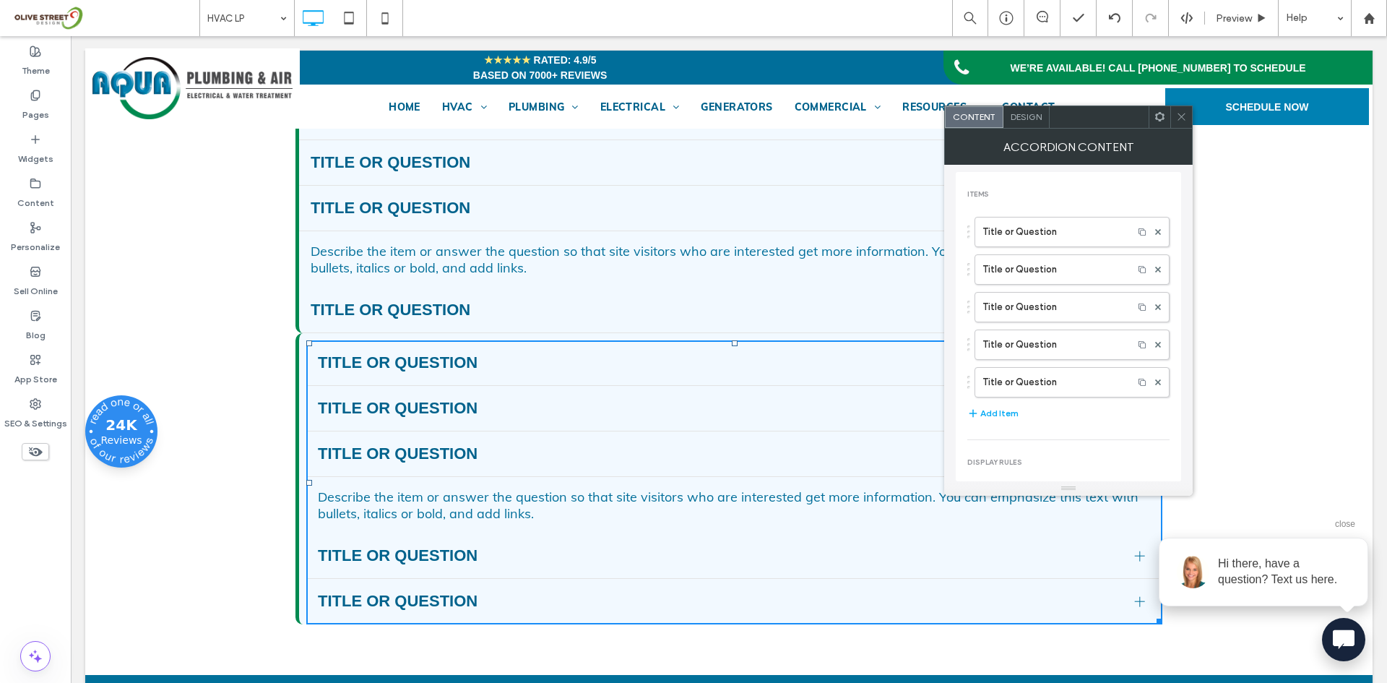
click at [1029, 111] on div "Design" at bounding box center [1026, 117] width 46 height 22
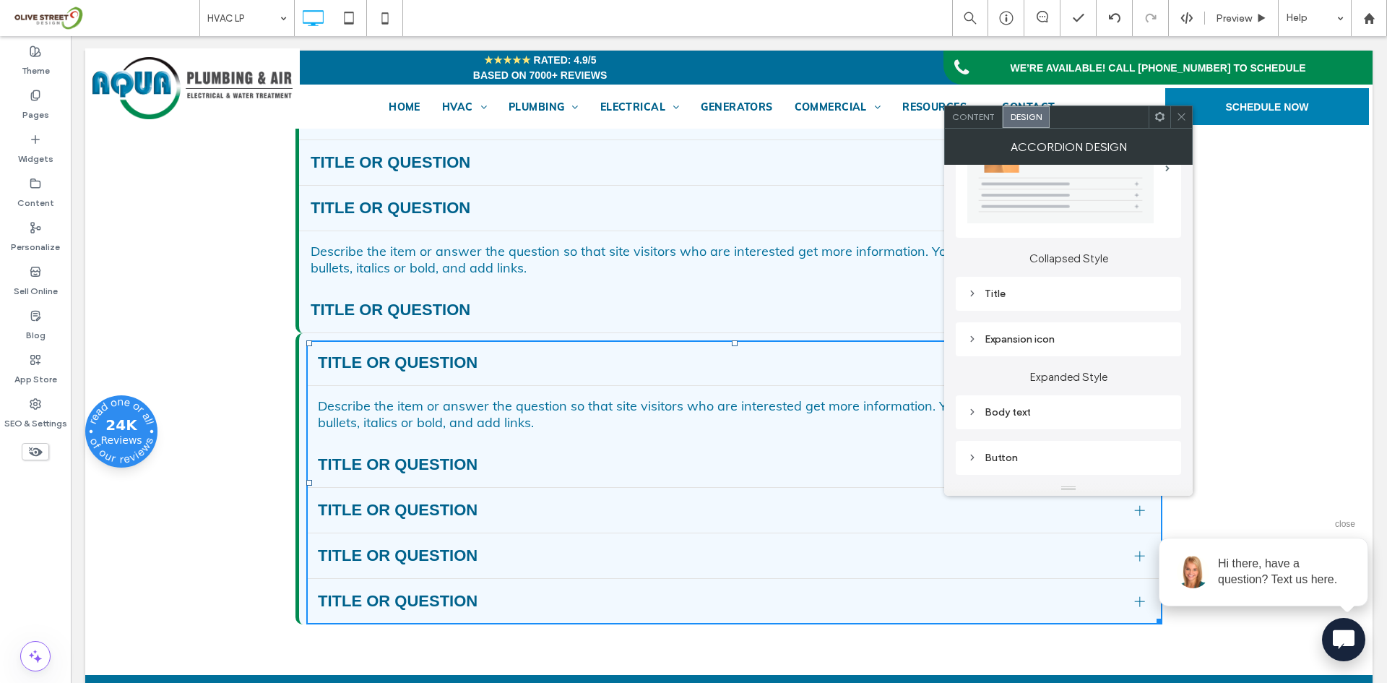
scroll to position [241, 0]
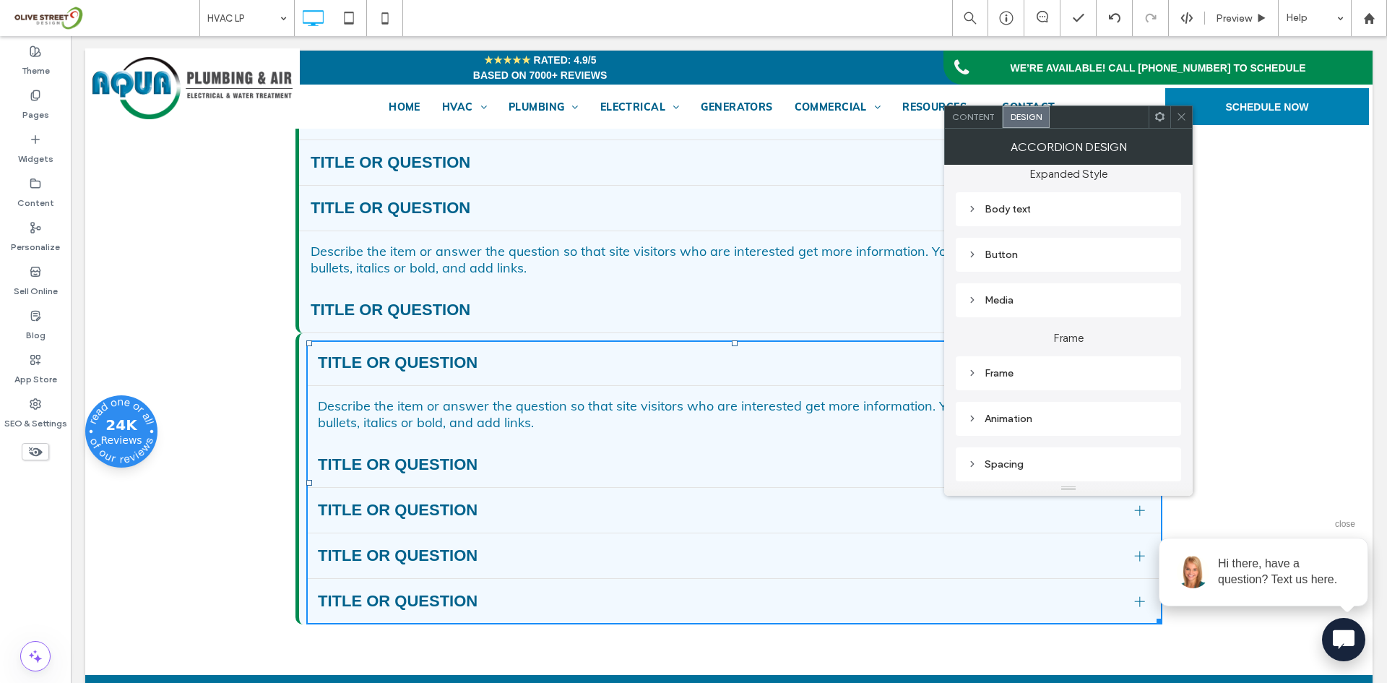
click at [1019, 376] on div "Frame" at bounding box center [1068, 373] width 202 height 12
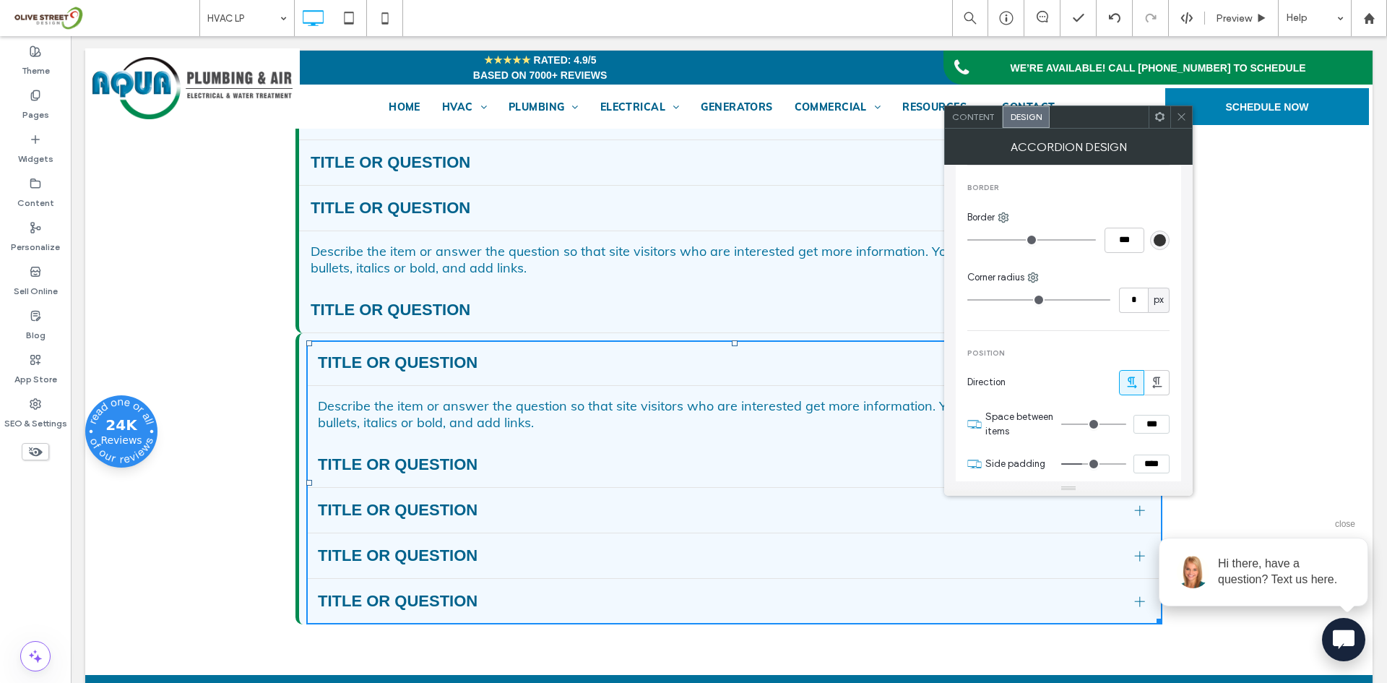
scroll to position [872, 0]
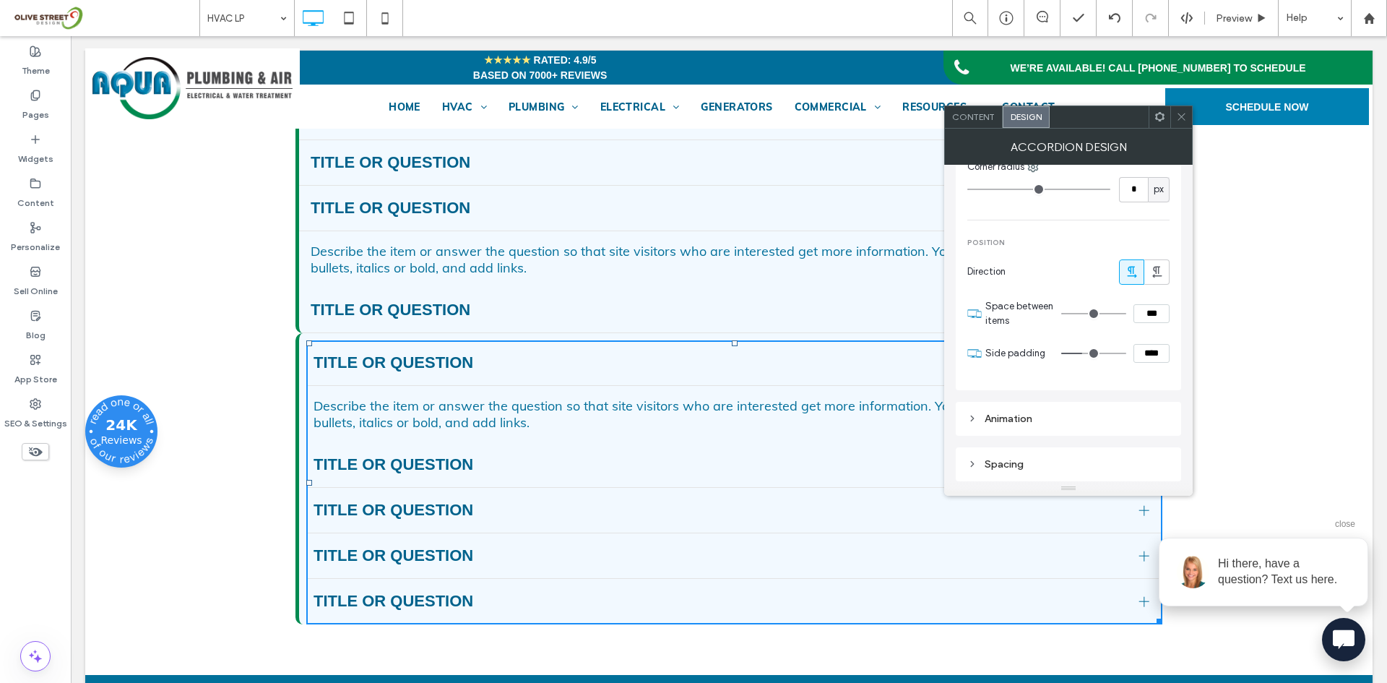
type input "**"
type input "****"
type input "*"
type input "***"
drag, startPoint x: 1083, startPoint y: 357, endPoint x: 1055, endPoint y: 362, distance: 28.6
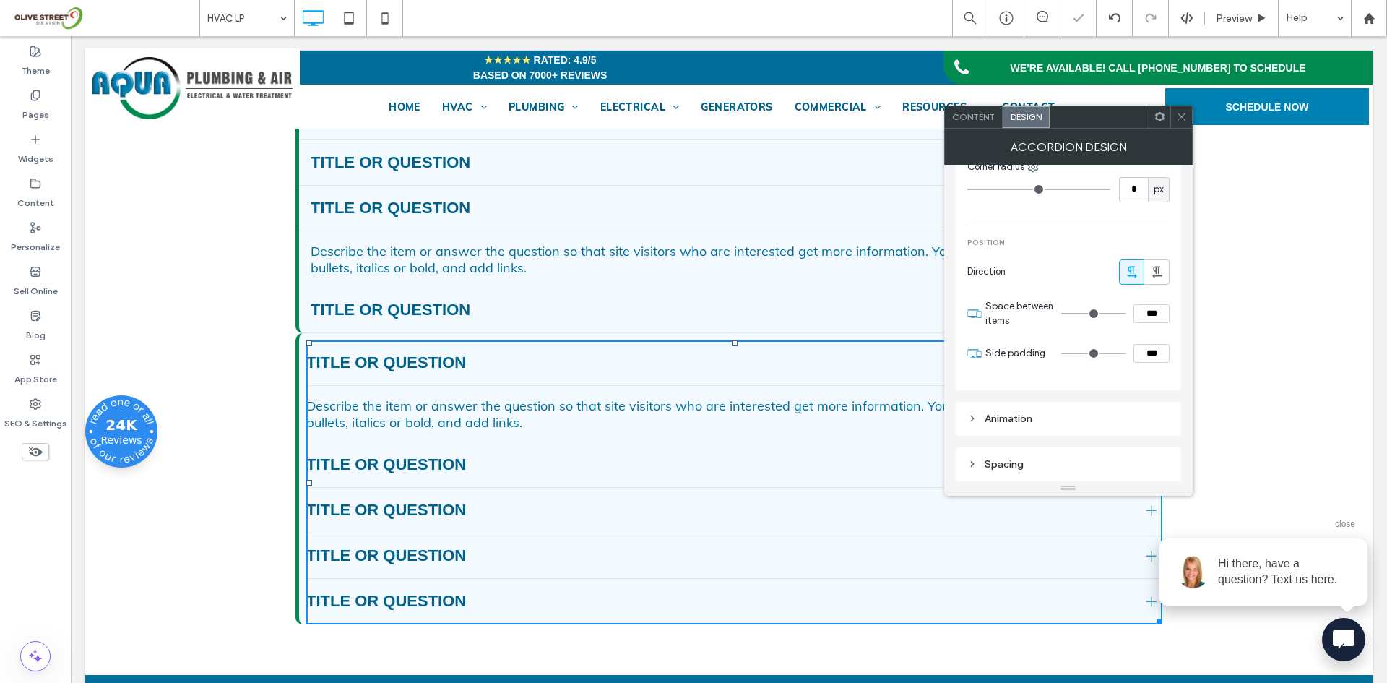
type input "*"
click at [1061, 354] on input "range" at bounding box center [1093, 353] width 65 height 1
click at [196, 537] on div "Frequently Asked Questions (FAQ) Title or Question Describe the item or answer …" at bounding box center [728, 313] width 1287 height 722
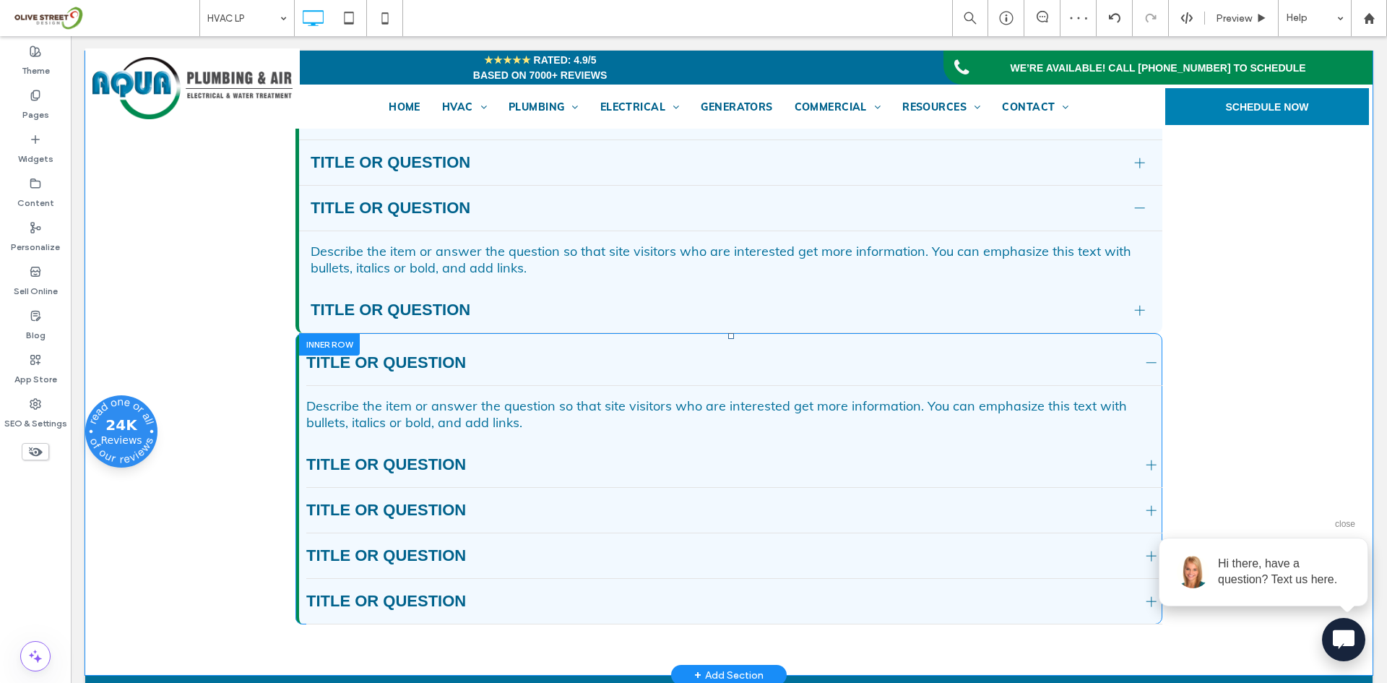
click at [838, 382] on div "Click To Paste Click To Paste Title or Question Describe the item or answer the…" at bounding box center [730, 478] width 863 height 291
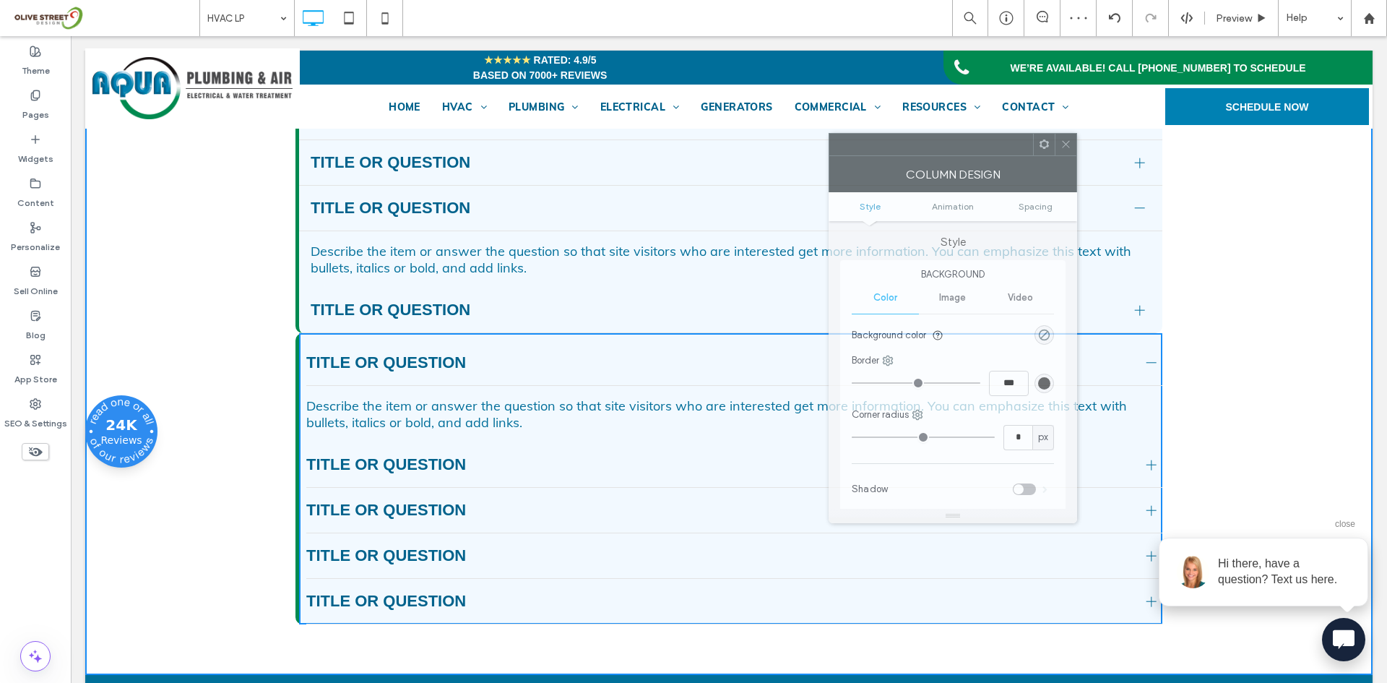
drag, startPoint x: 246, startPoint y: 168, endPoint x: 993, endPoint y: 155, distance: 747.1
click at [993, 155] on div at bounding box center [931, 145] width 204 height 22
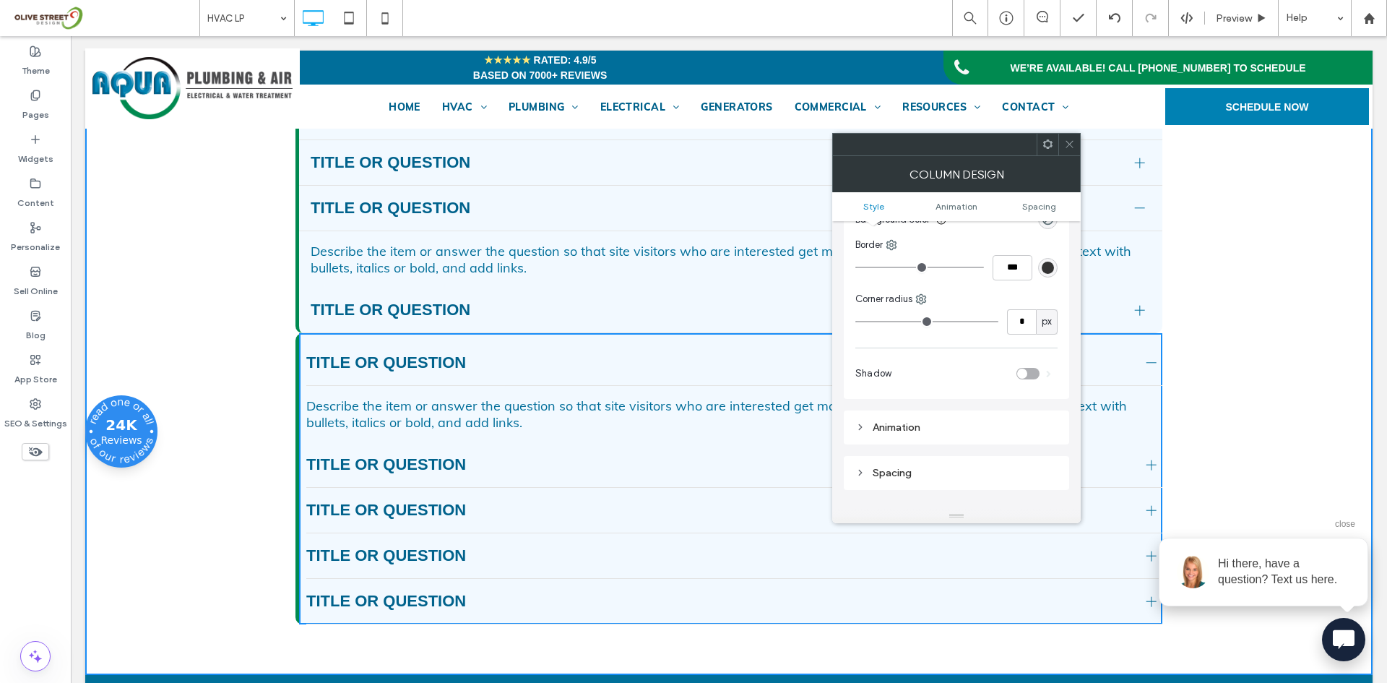
scroll to position [339, 0]
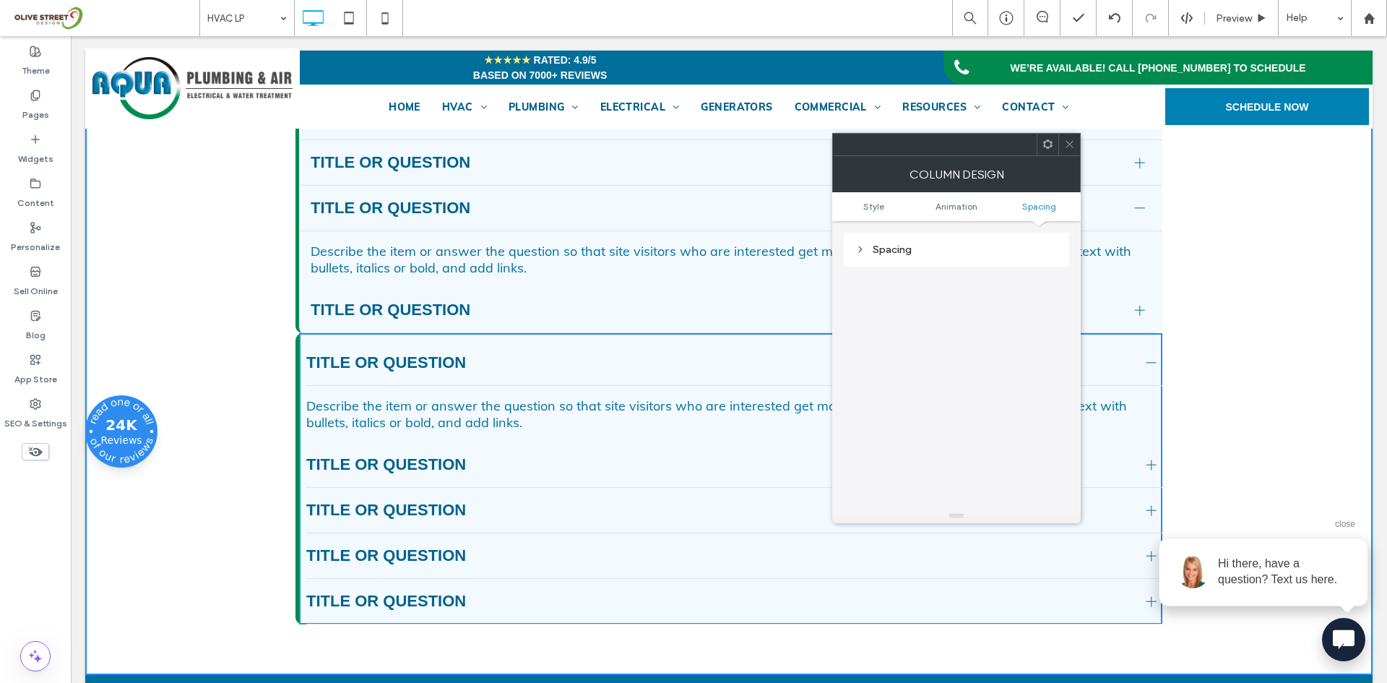
click at [921, 248] on div "Spacing" at bounding box center [956, 249] width 202 height 12
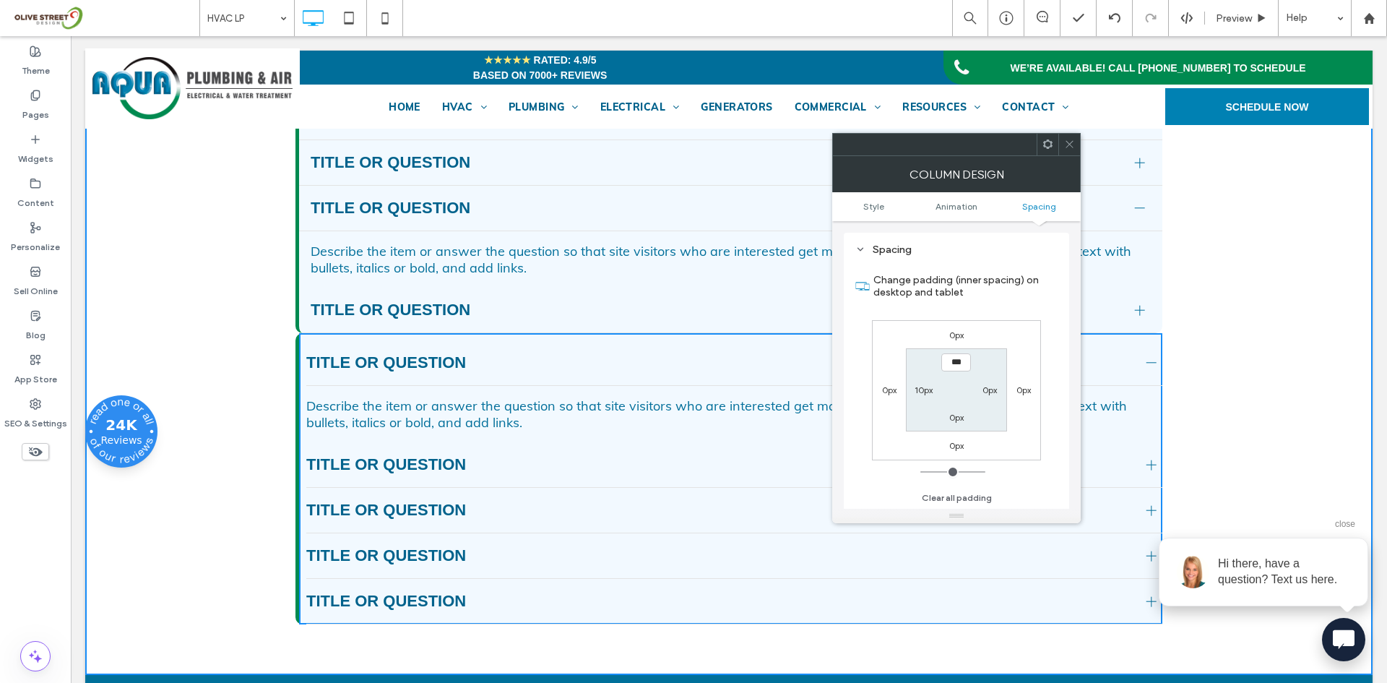
click at [915, 386] on label "10px" at bounding box center [924, 389] width 18 height 11
type input "**"
type input "****"
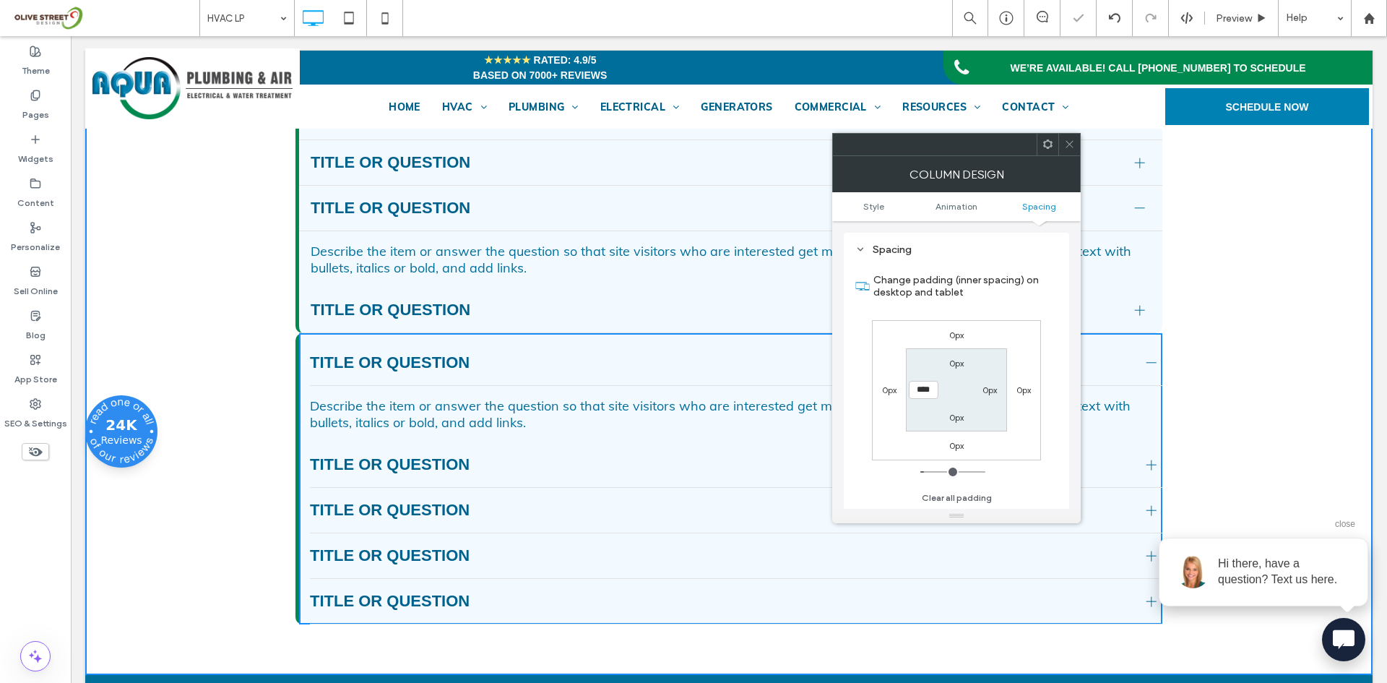
click at [234, 356] on div "Frequently Asked Questions (FAQ) Title or Question Describe the item or answer …" at bounding box center [728, 313] width 1287 height 722
click at [303, 333] on div "Title or Question" at bounding box center [730, 311] width 863 height 46
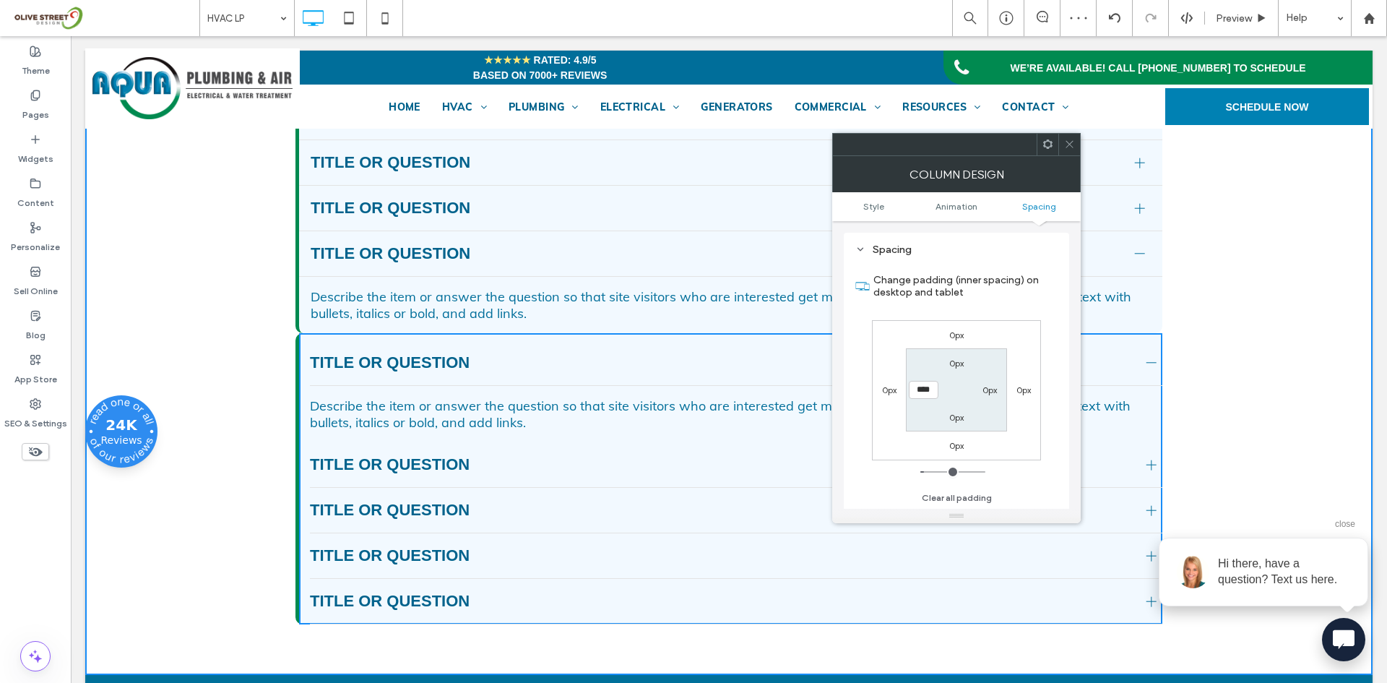
click at [1077, 147] on div at bounding box center [1069, 145] width 22 height 22
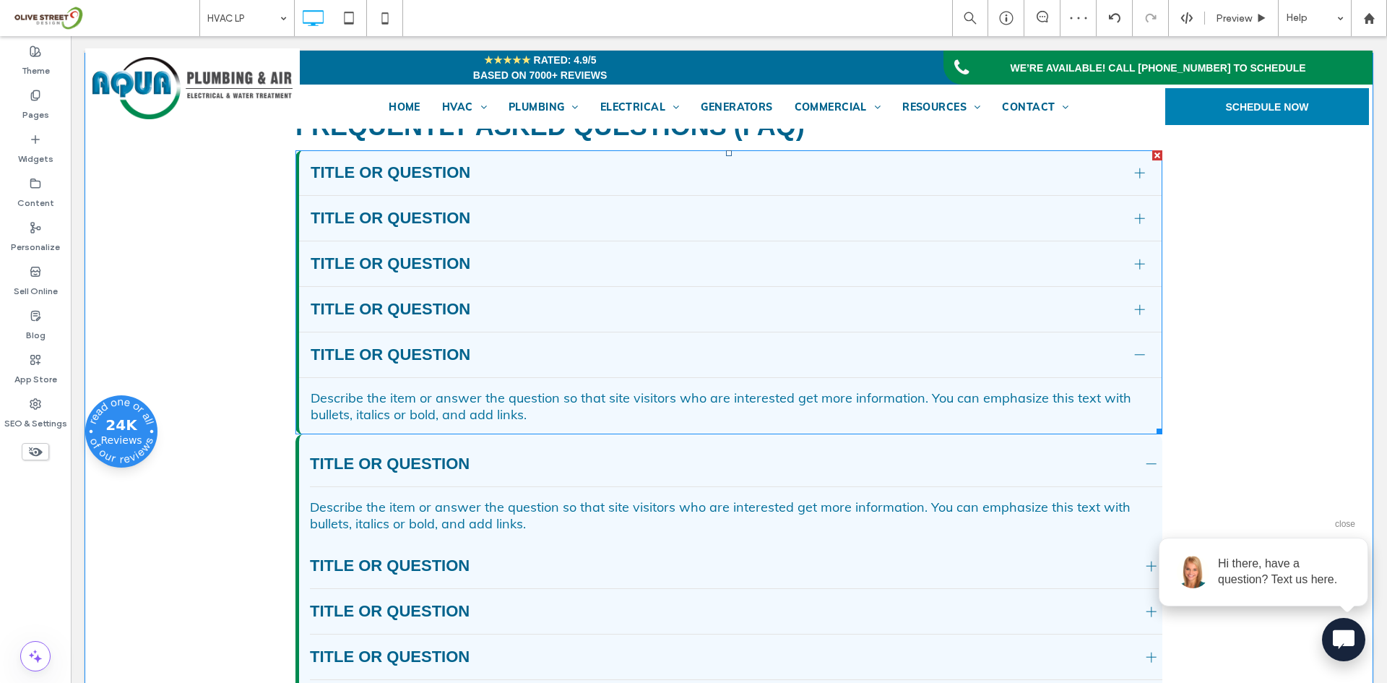
scroll to position [2890, 0]
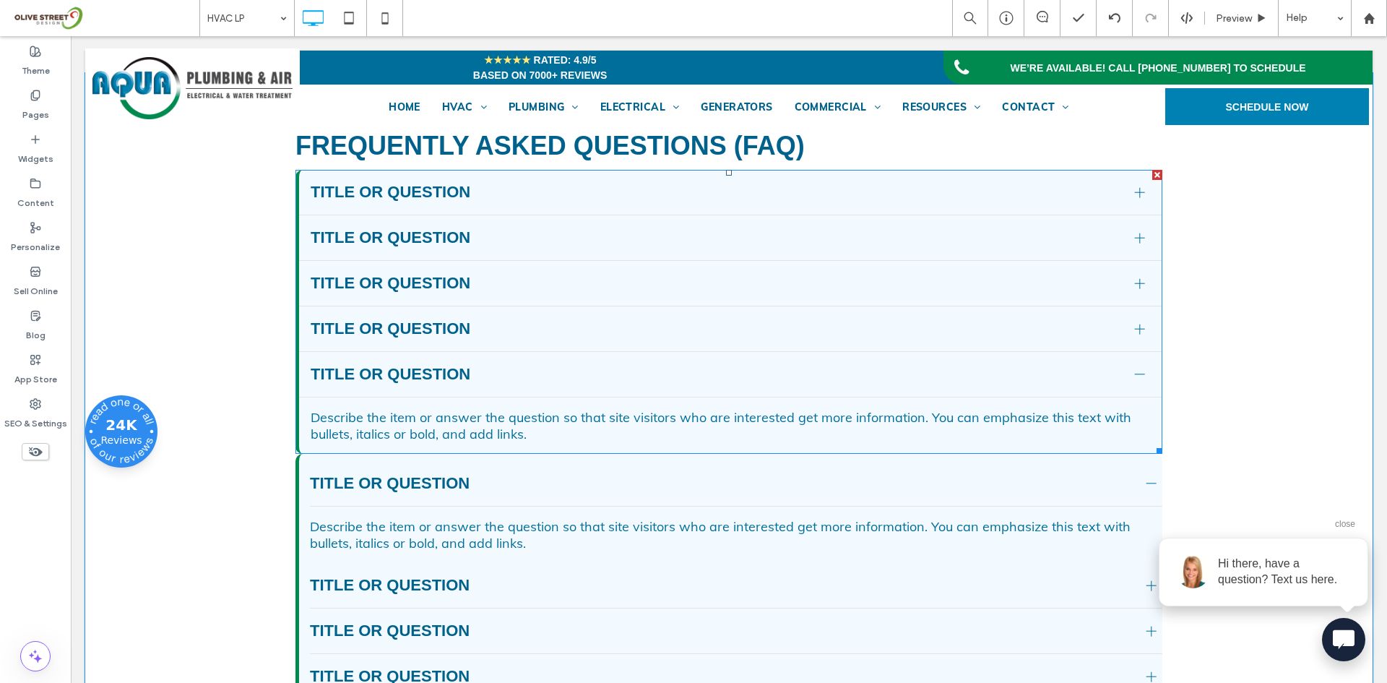
click at [1152, 180] on div at bounding box center [1157, 175] width 10 height 10
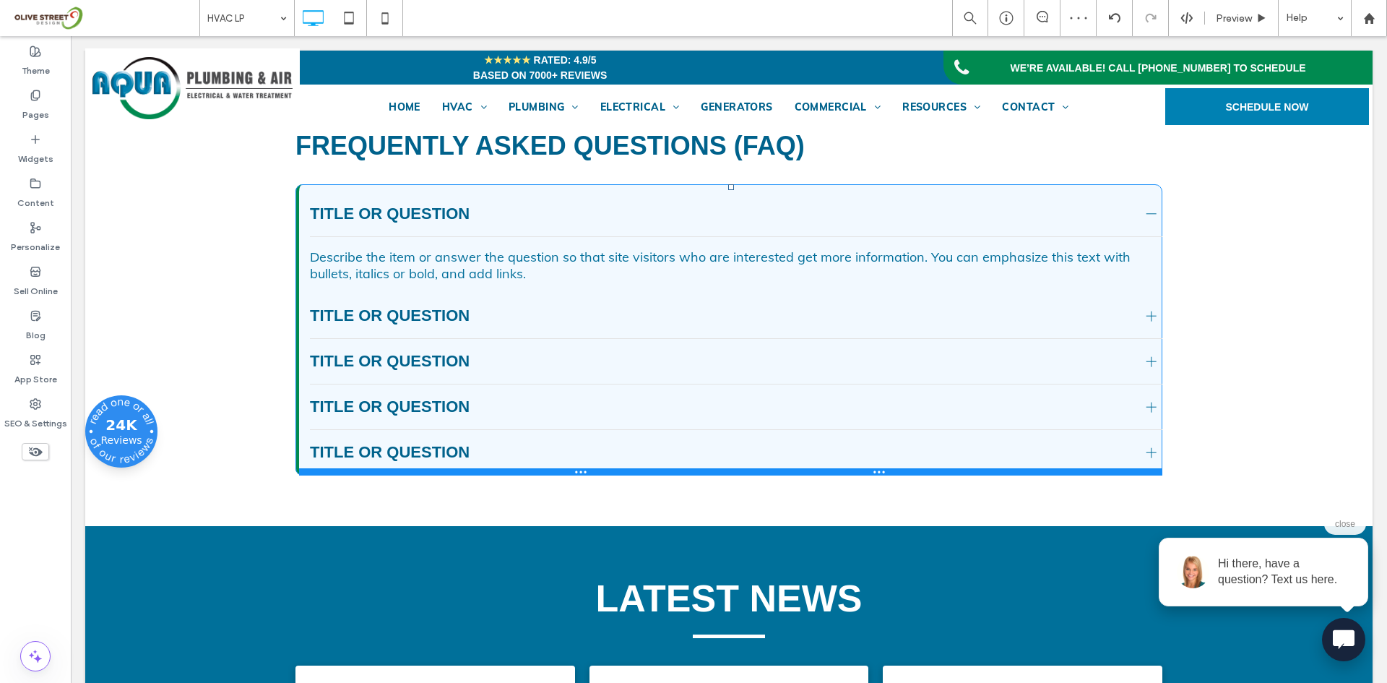
drag, startPoint x: 727, startPoint y: 213, endPoint x: 733, endPoint y: 235, distance: 22.4
click at [733, 235] on div "Click To Paste Click To Paste Title or Question Describe the item or answer the…" at bounding box center [728, 329] width 867 height 291
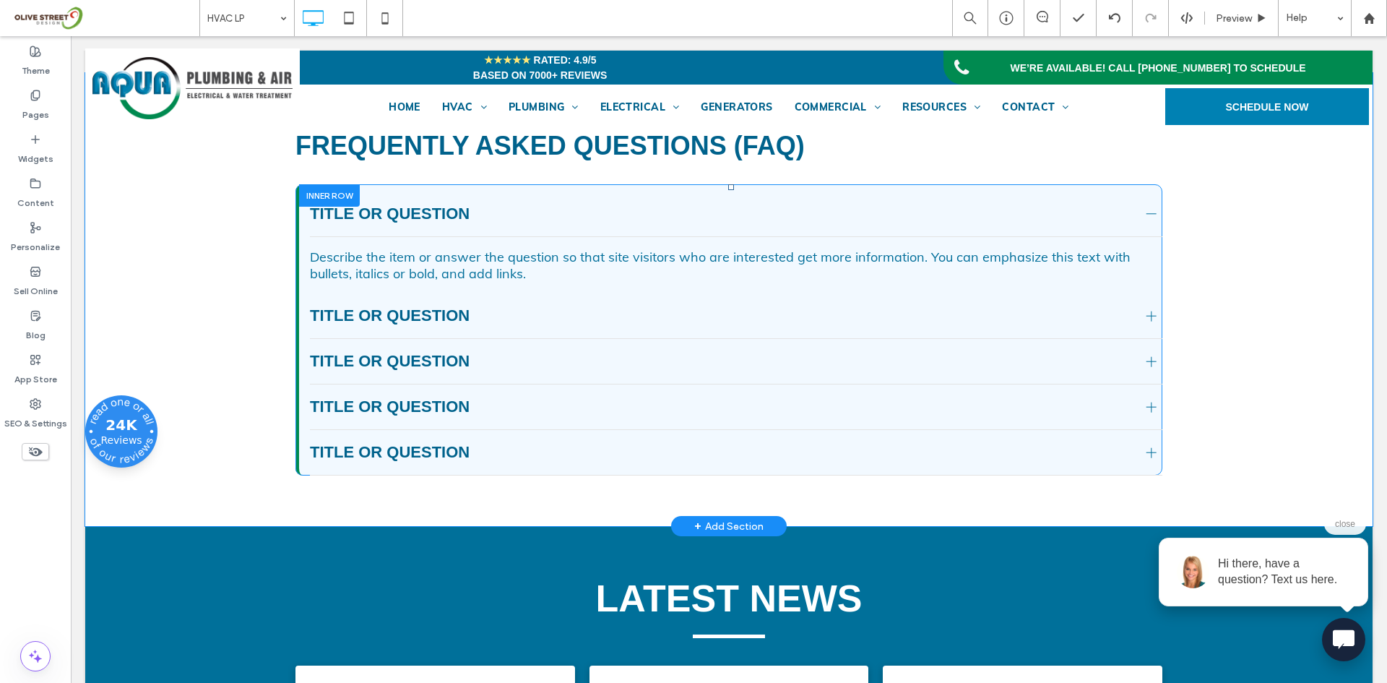
click at [728, 190] on div at bounding box center [731, 187] width 6 height 6
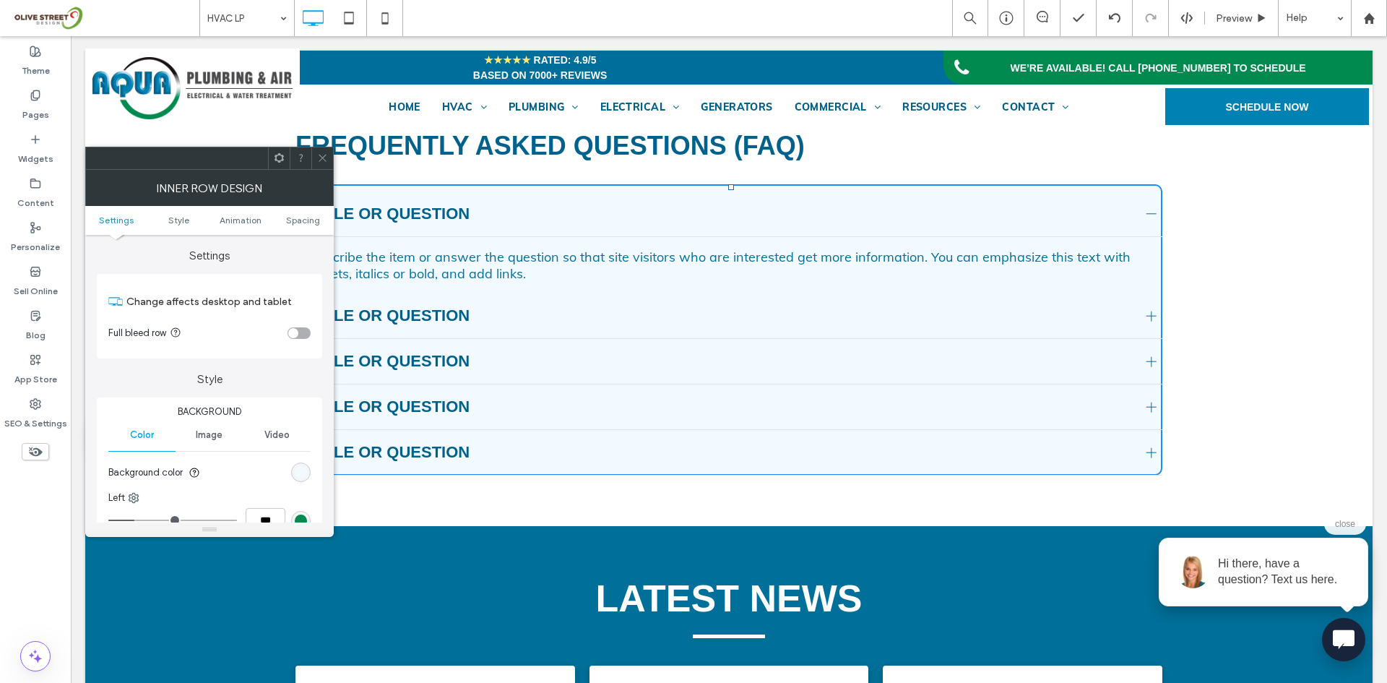
click at [319, 155] on icon at bounding box center [322, 157] width 11 height 11
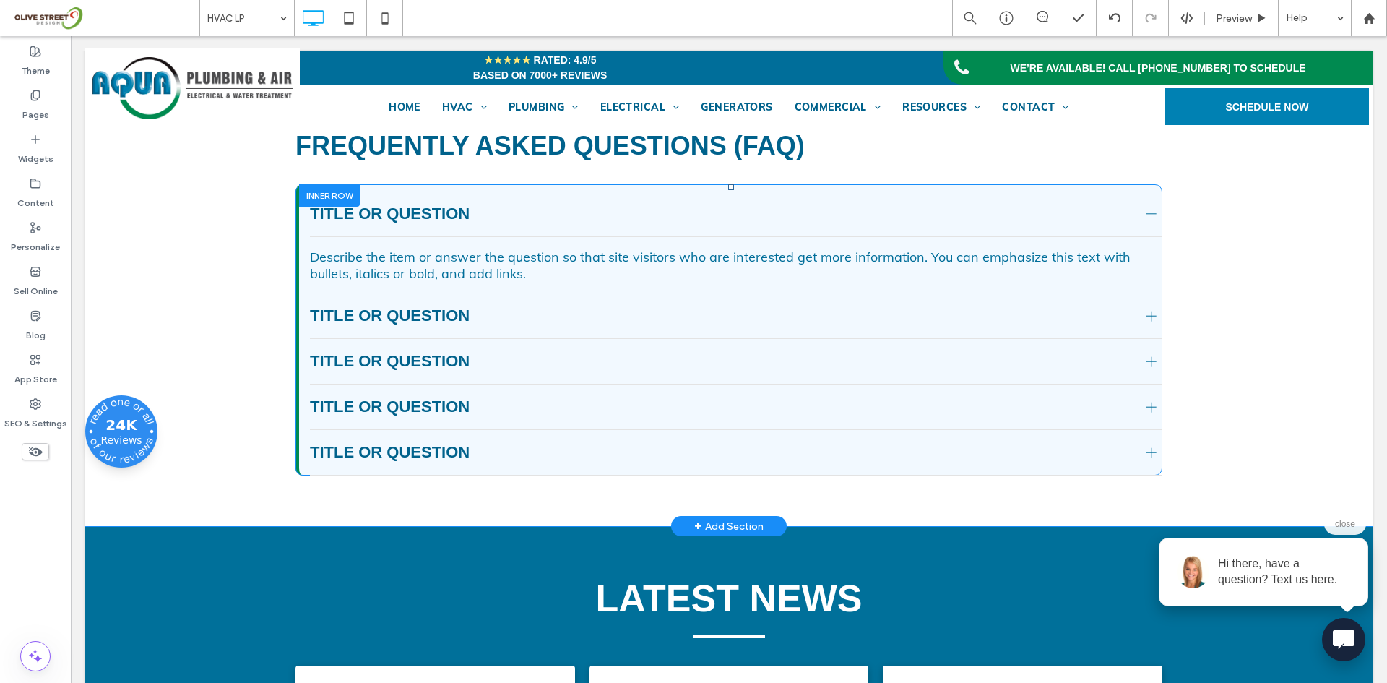
click at [299, 267] on div "Click To Paste Click To Paste Title or Question Describe the item or answer the…" at bounding box center [730, 329] width 863 height 291
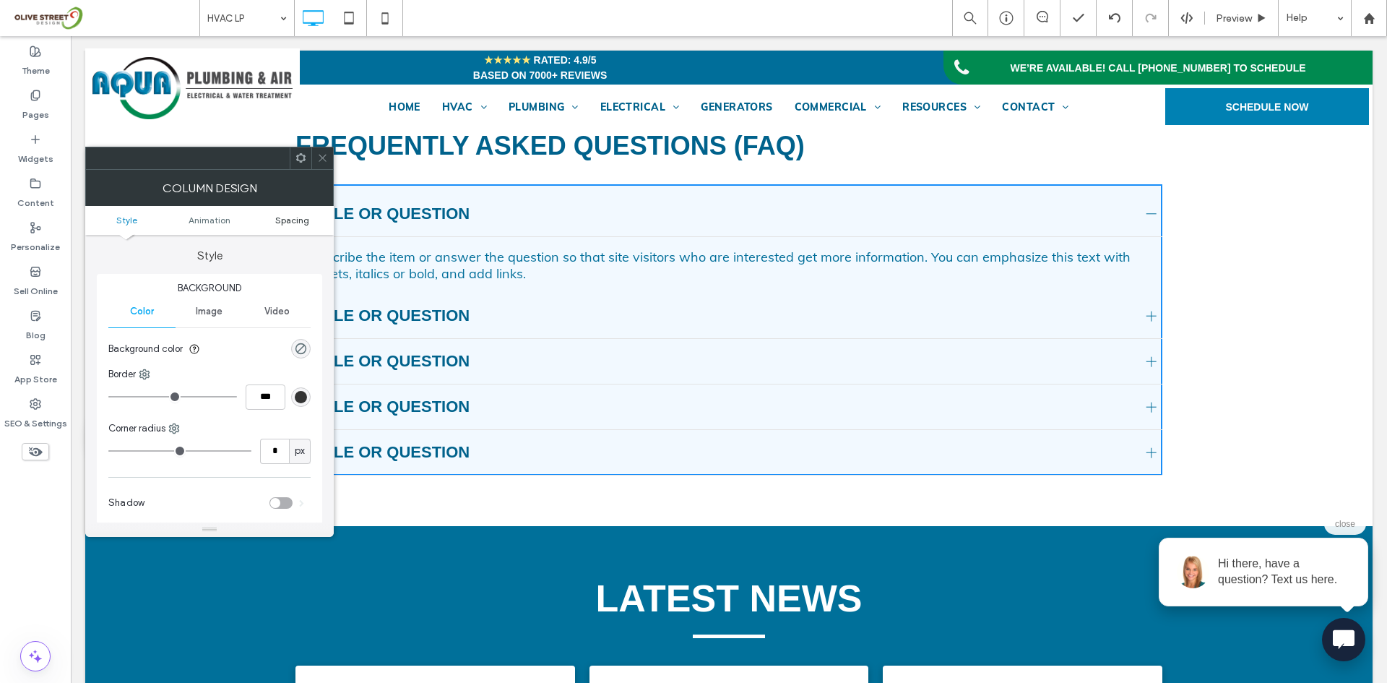
click at [286, 217] on span "Spacing" at bounding box center [292, 220] width 34 height 11
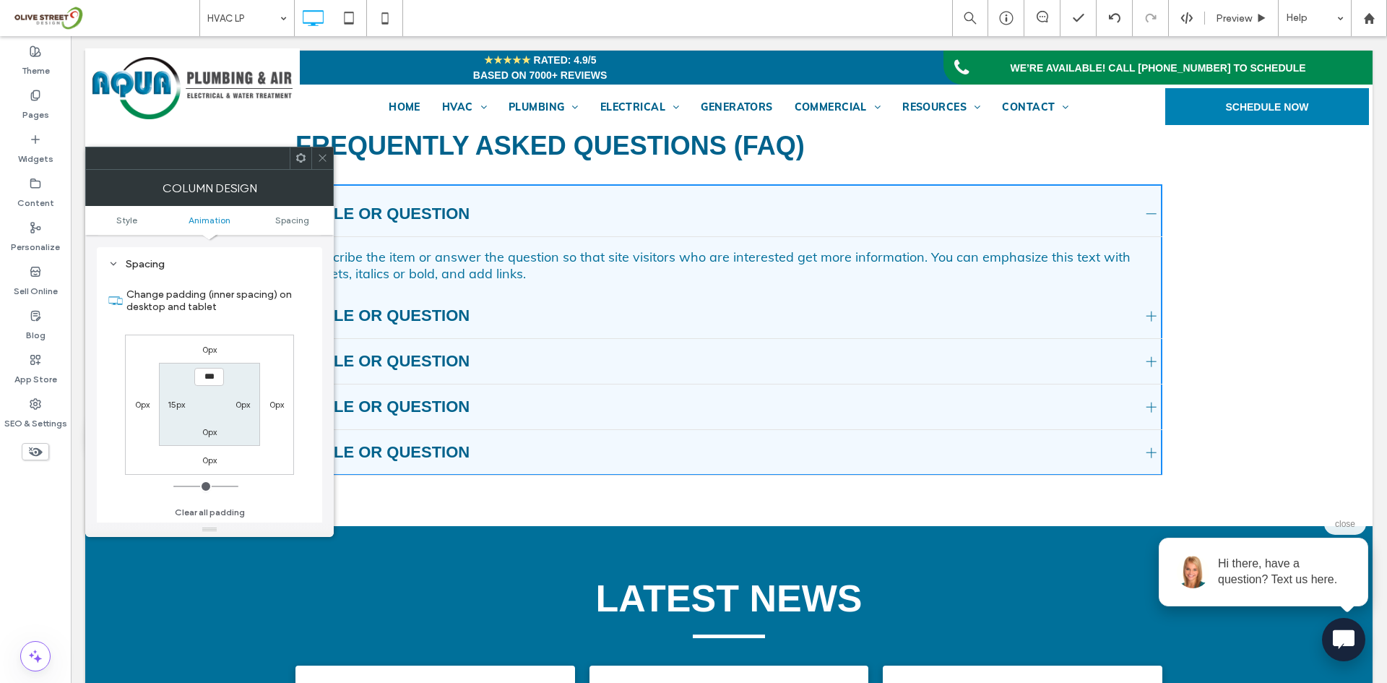
scroll to position [339, 0]
type input "**"
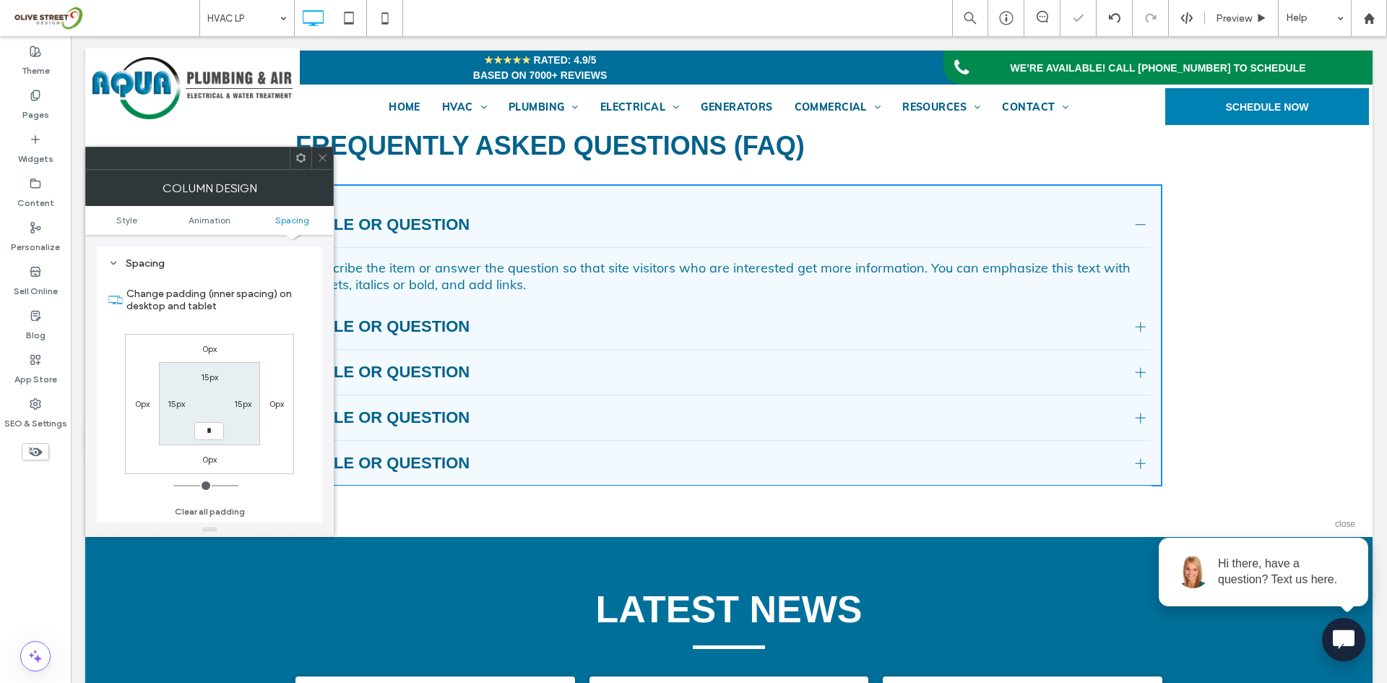
type input "**"
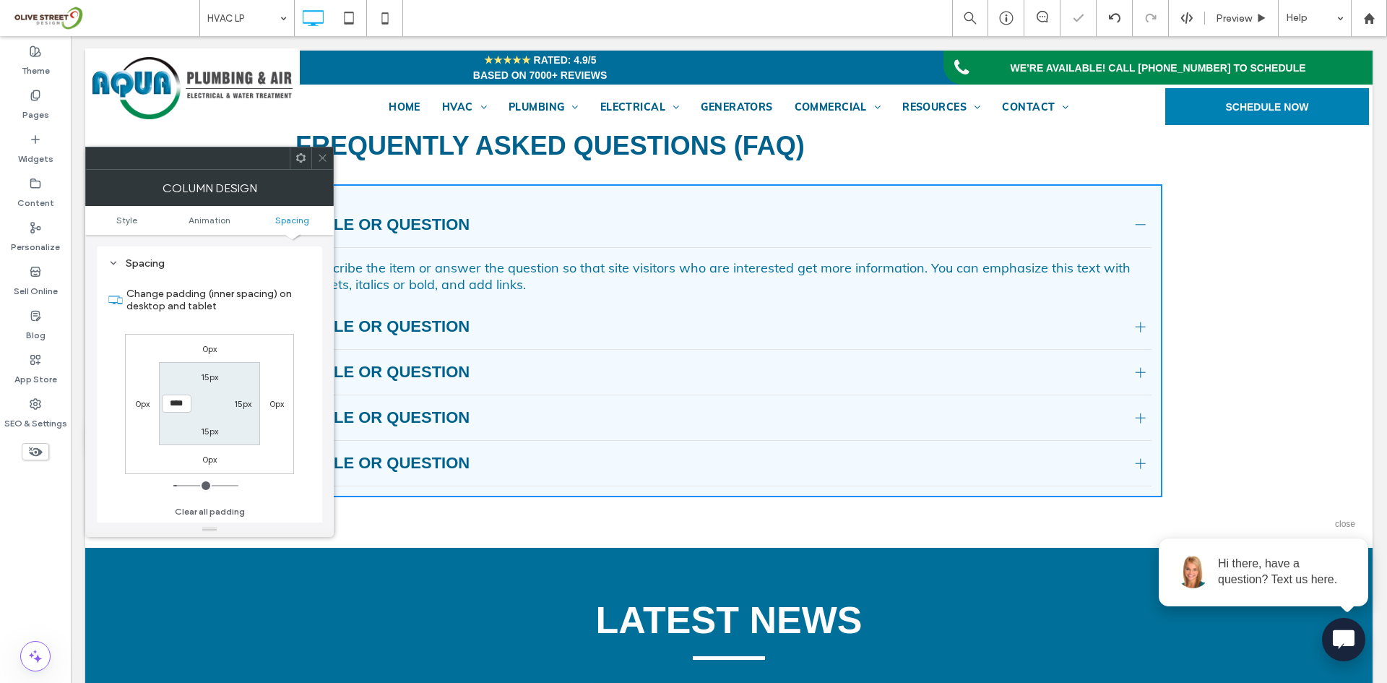
click at [321, 156] on use at bounding box center [322, 158] width 7 height 7
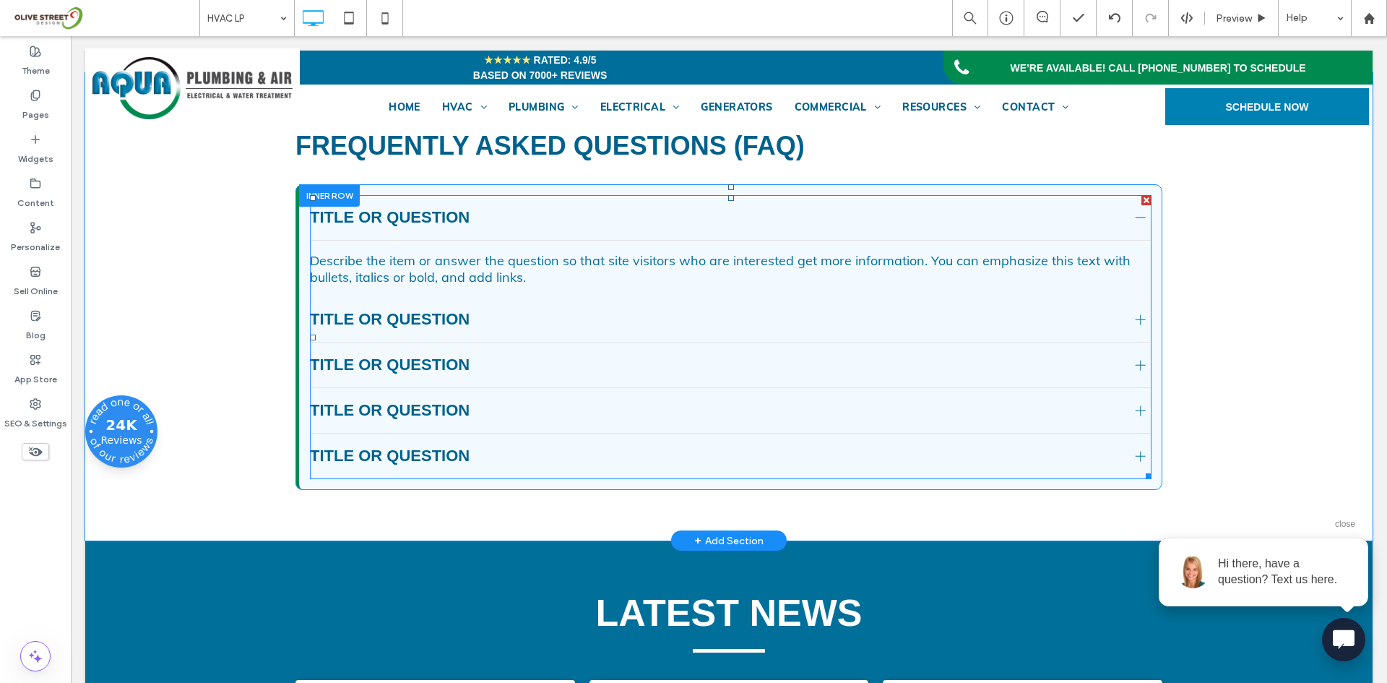
click at [491, 388] on div "Title or Question" at bounding box center [731, 365] width 842 height 46
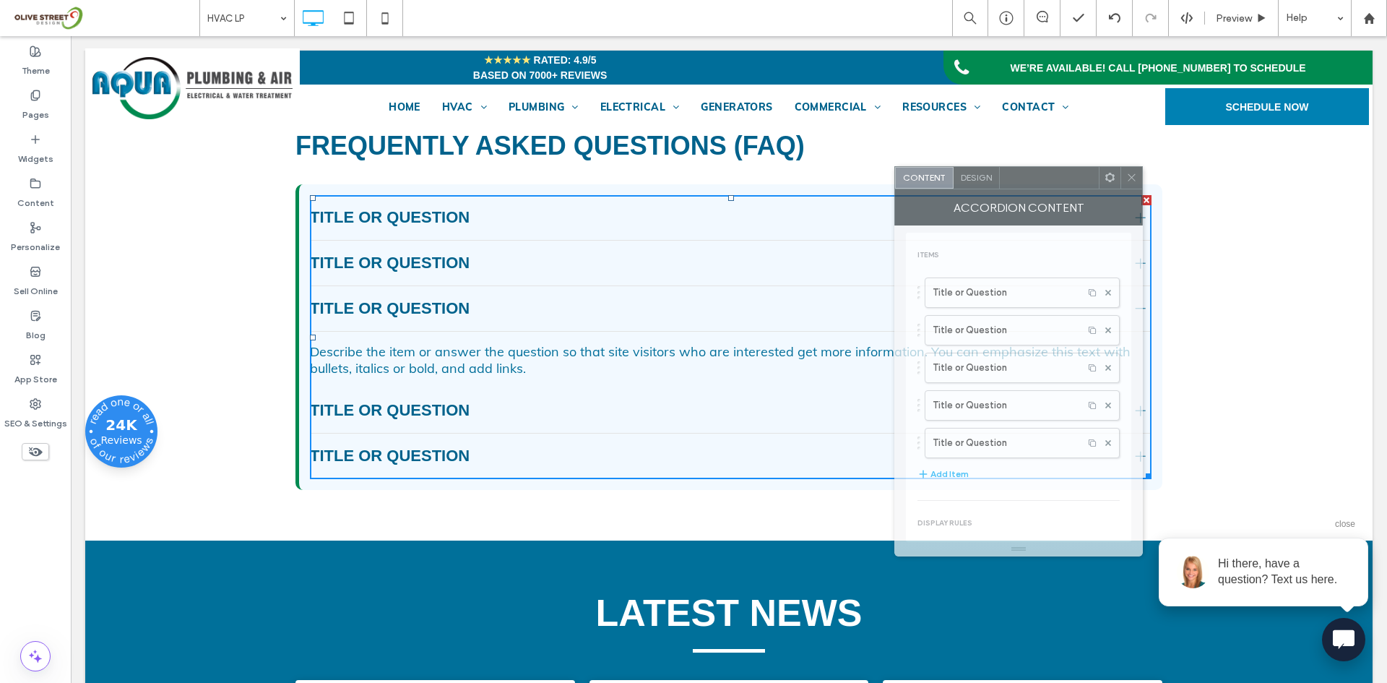
drag, startPoint x: 222, startPoint y: 172, endPoint x: 1024, endPoint y: 186, distance: 802.8
click at [1024, 186] on div at bounding box center [1049, 178] width 99 height 22
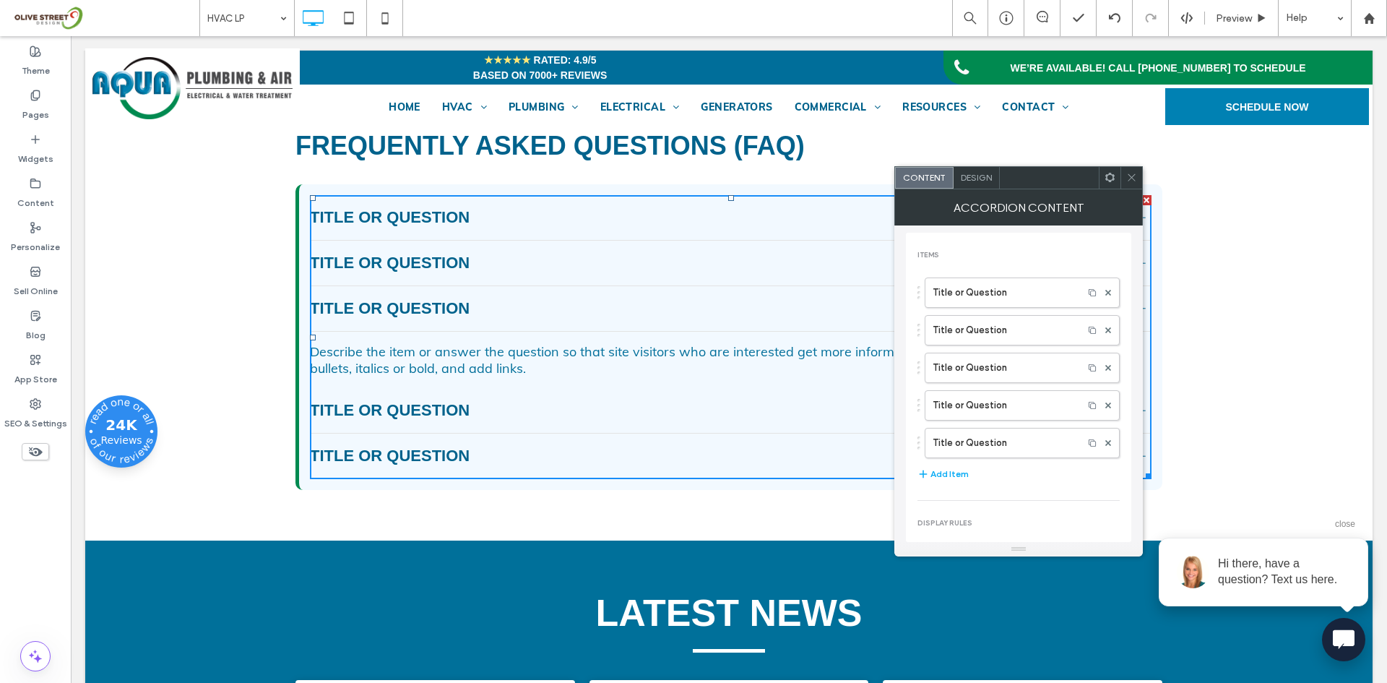
click at [987, 174] on span "Design" at bounding box center [976, 177] width 31 height 11
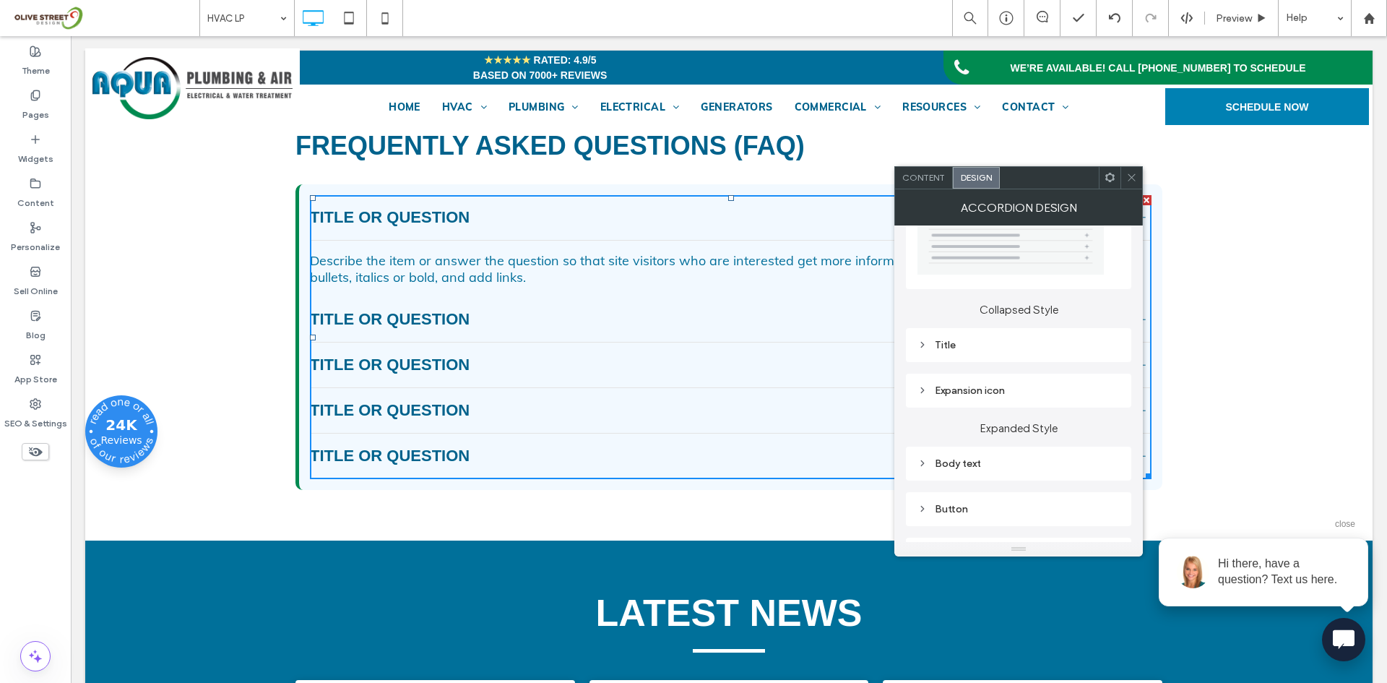
scroll to position [121, 0]
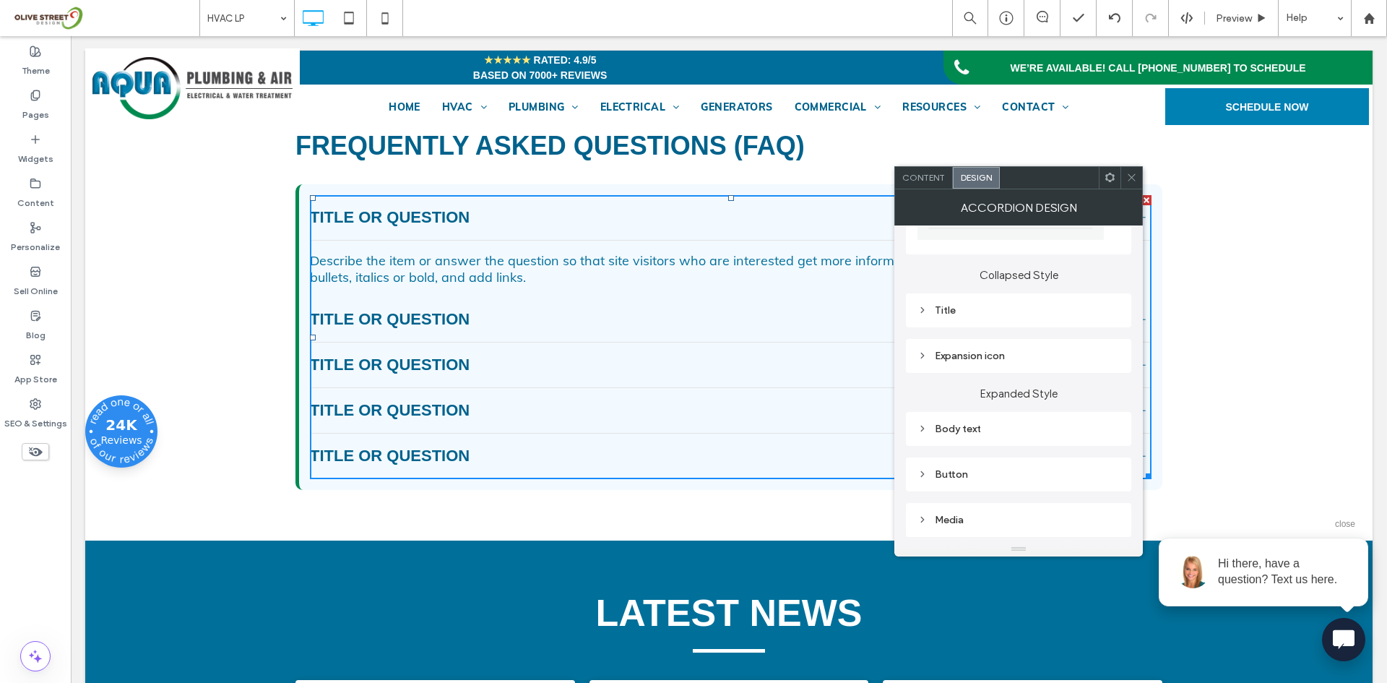
click at [954, 308] on div "Title" at bounding box center [1019, 310] width 202 height 12
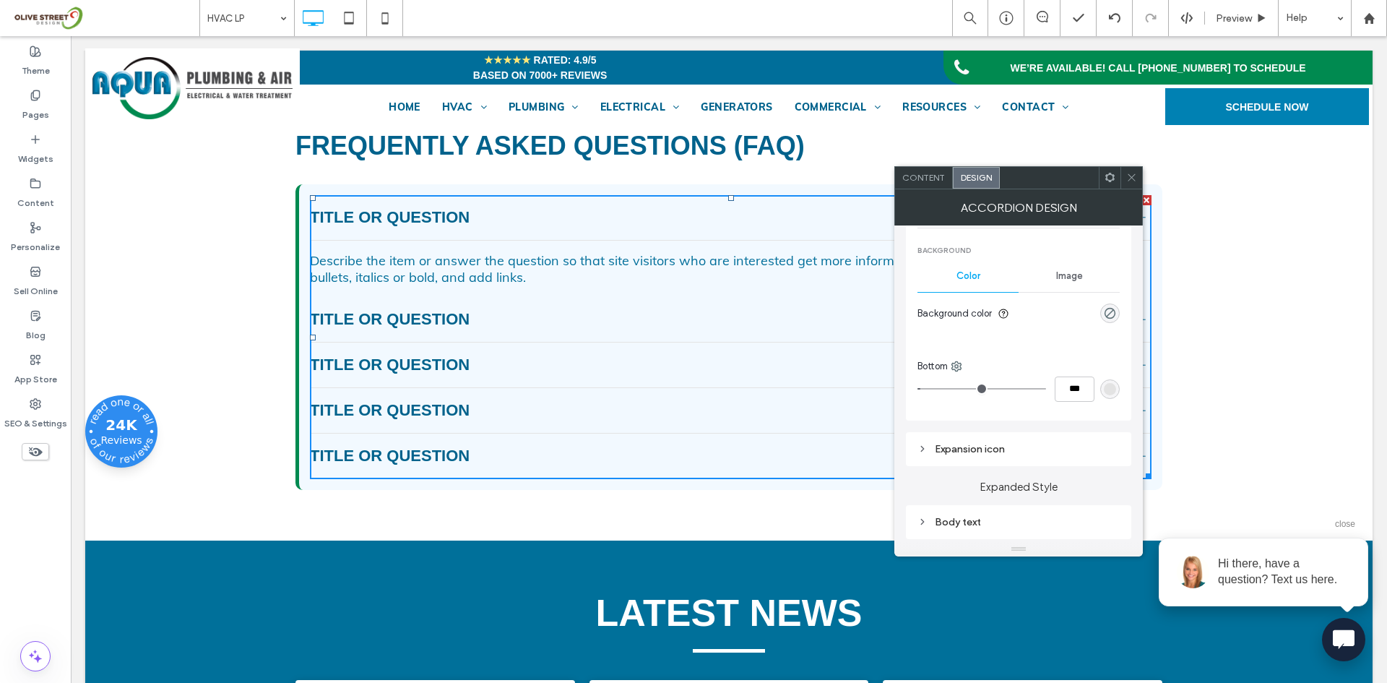
scroll to position [602, 0]
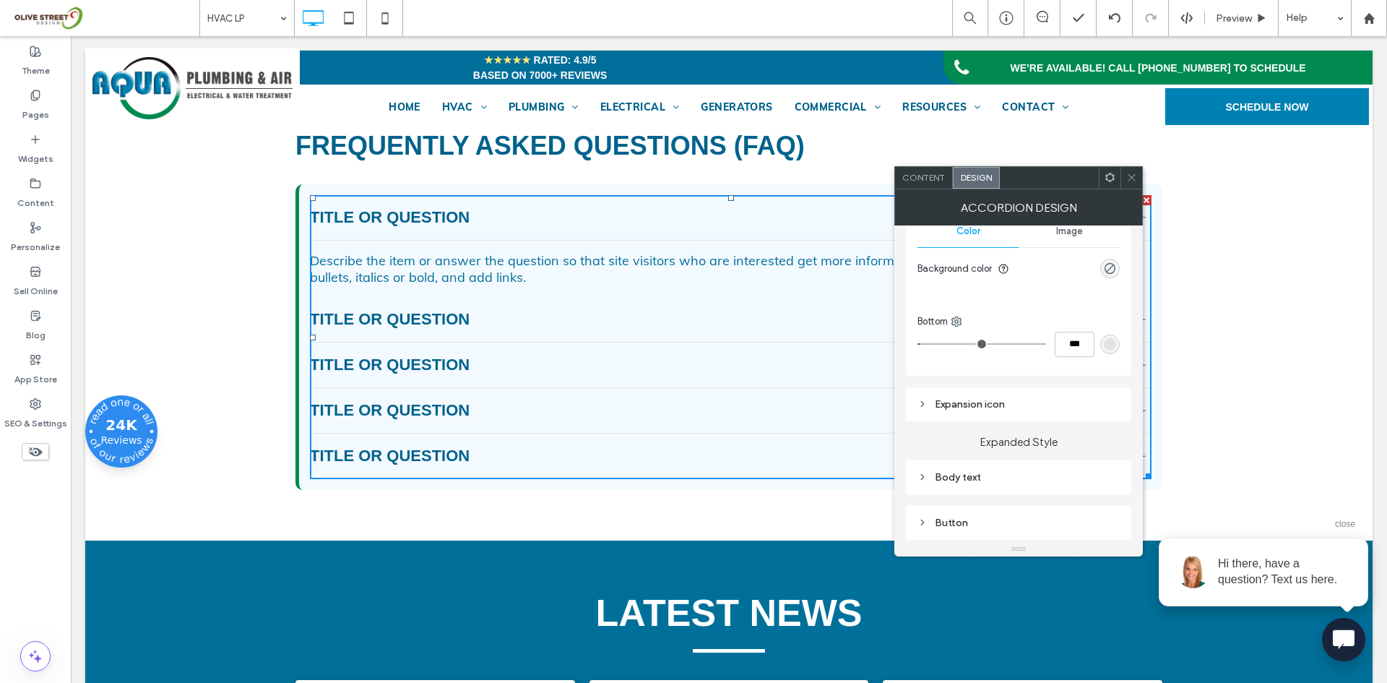
click at [1106, 351] on div "rgb(227, 227, 227)" at bounding box center [1110, 344] width 20 height 20
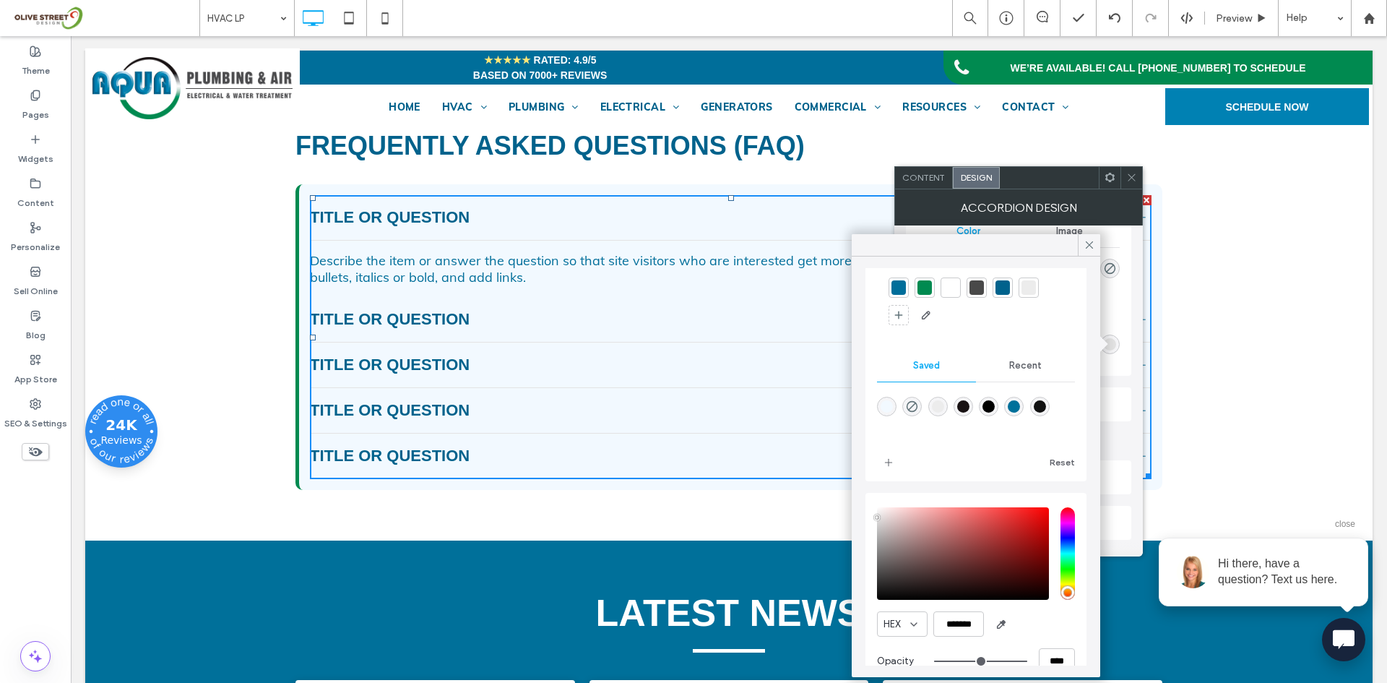
scroll to position [74, 0]
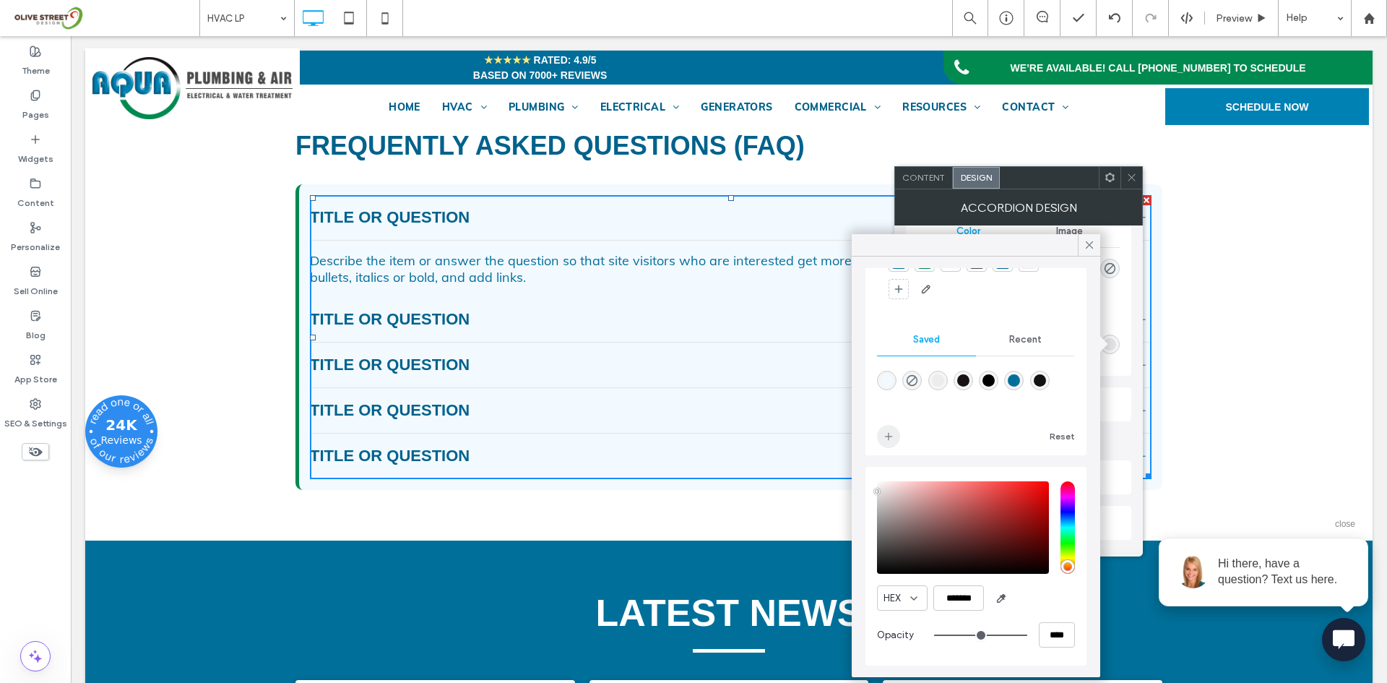
click at [891, 444] on span "add color" at bounding box center [888, 436] width 23 height 23
click at [1087, 250] on icon at bounding box center [1089, 244] width 13 height 13
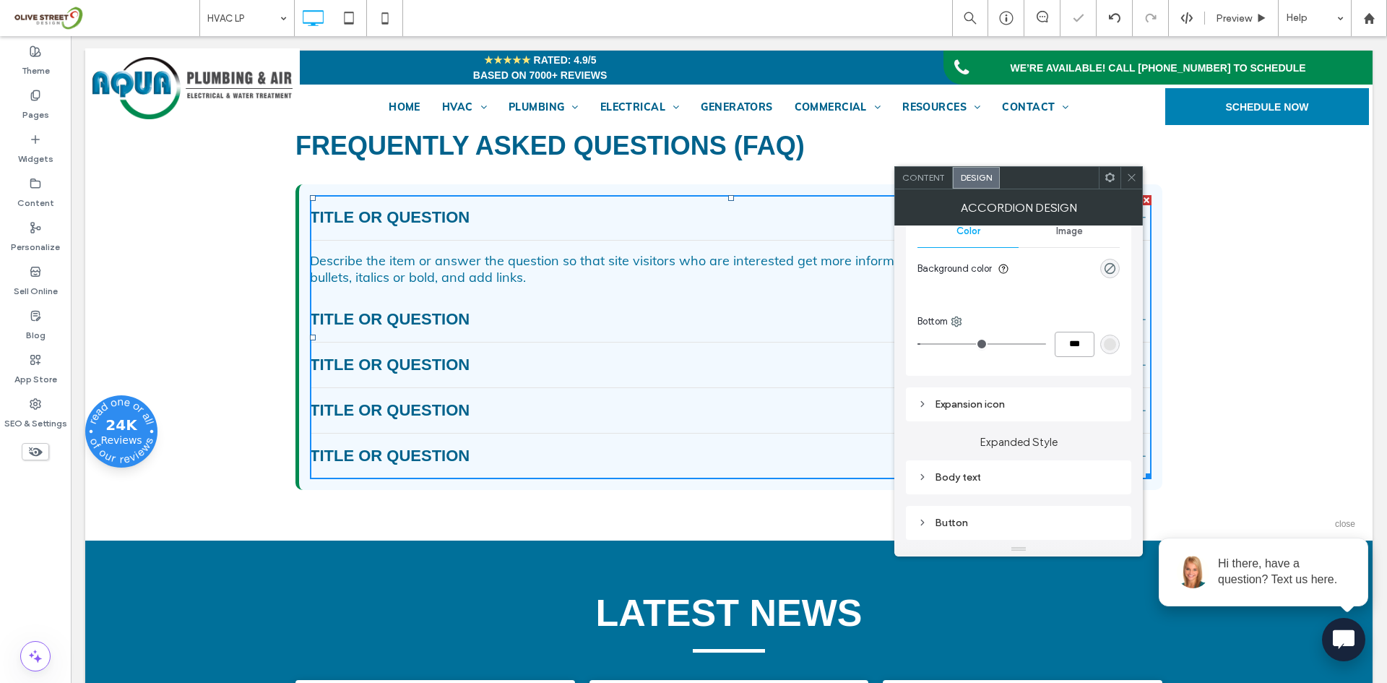
click at [1076, 346] on input "***" at bounding box center [1075, 344] width 40 height 25
type input "*"
type input "***"
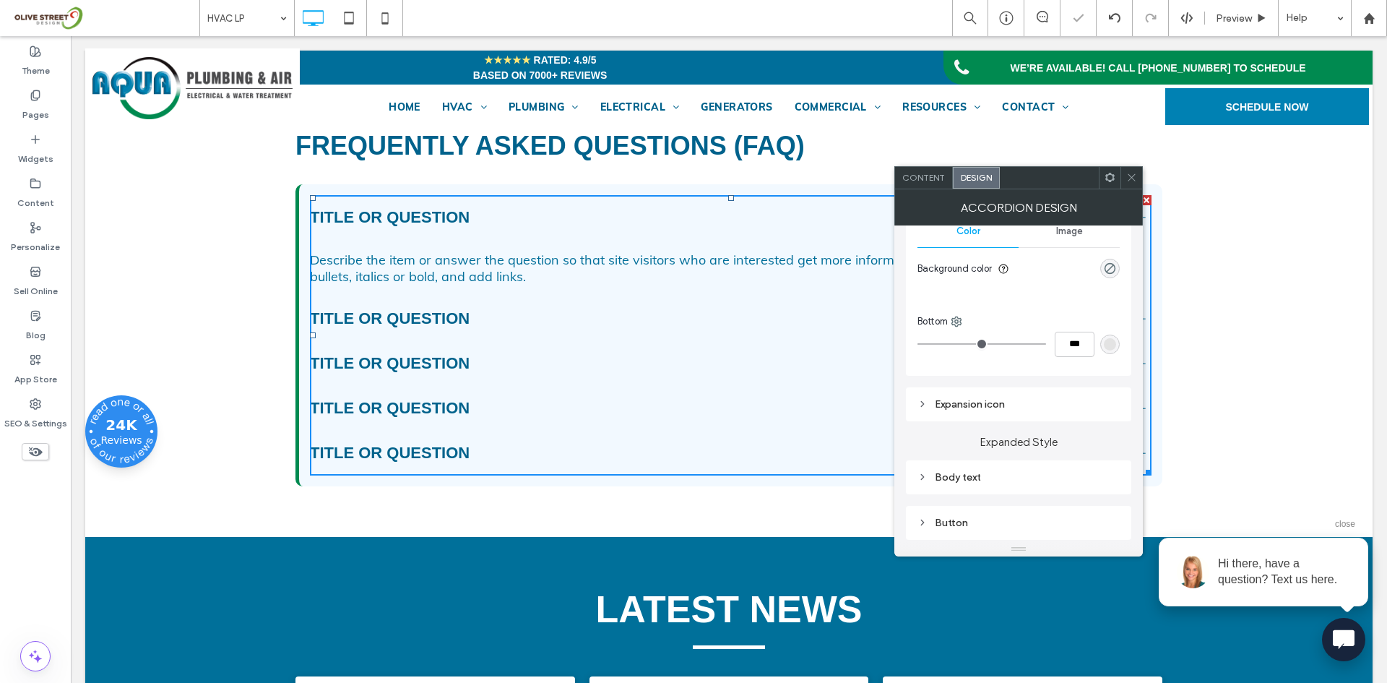
click at [977, 479] on div "Body text" at bounding box center [1019, 477] width 202 height 12
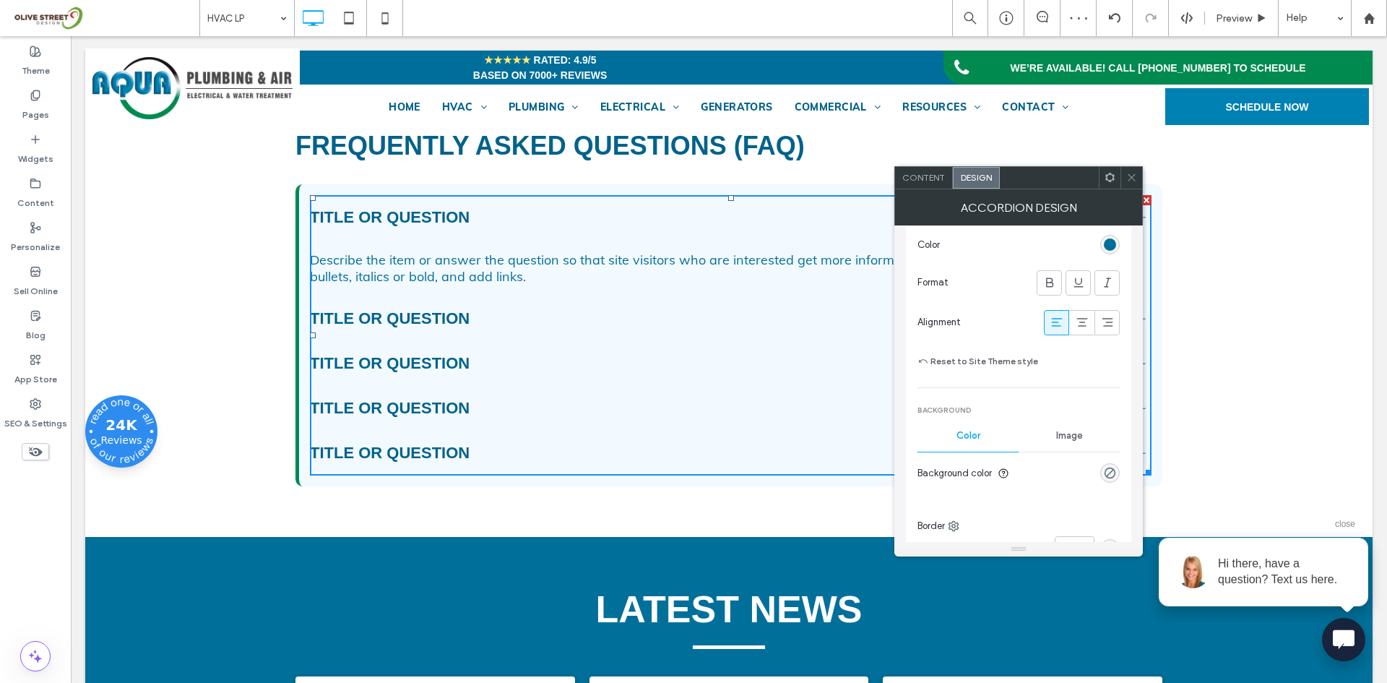
scroll to position [1084, 0]
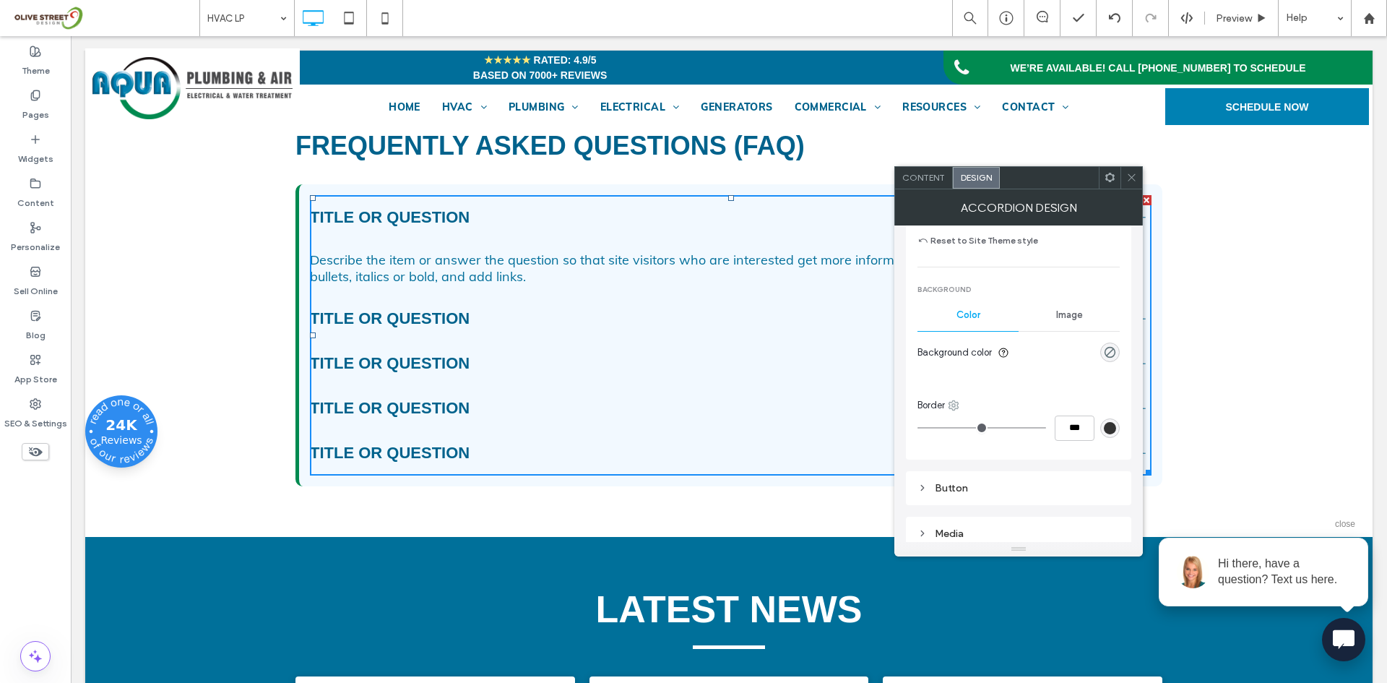
click at [958, 403] on icon at bounding box center [954, 406] width 12 height 12
click at [973, 496] on span at bounding box center [969, 492] width 17 height 16
click at [1108, 431] on div "rgb(51, 51, 51)" at bounding box center [1110, 428] width 12 height 12
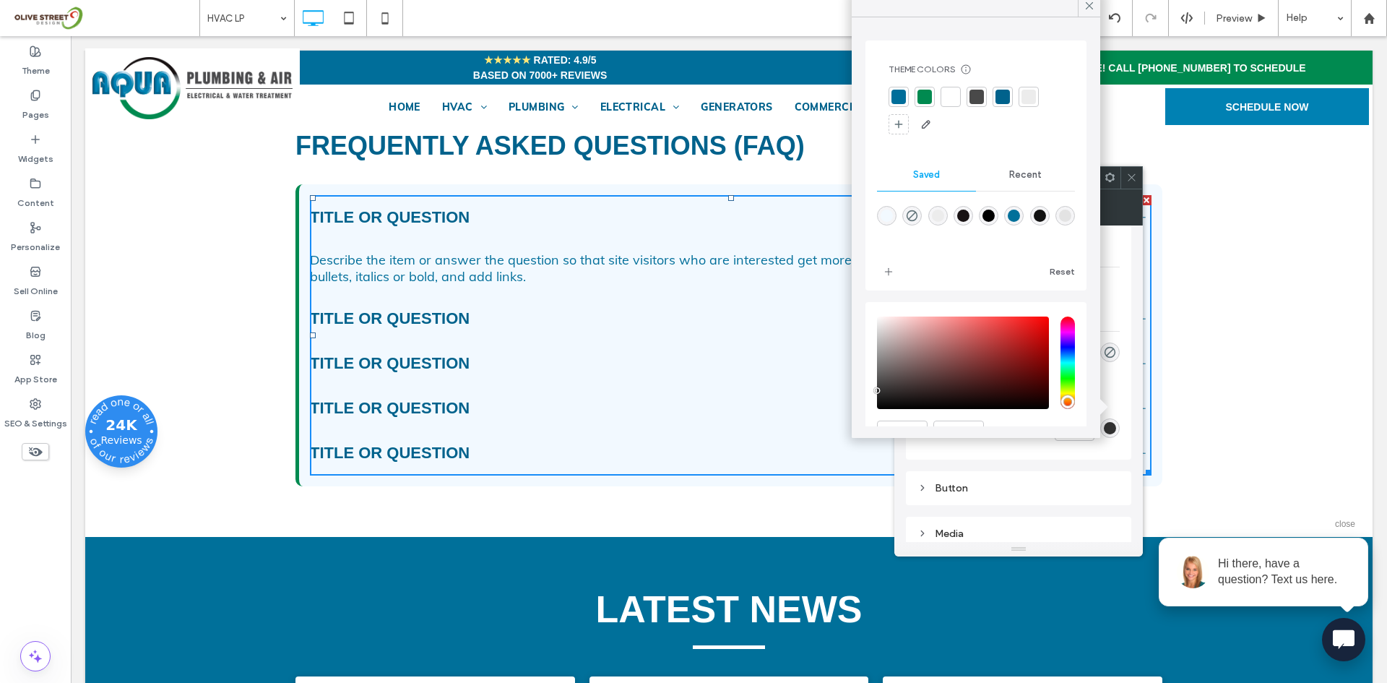
click at [1059, 222] on div "rgba(227,227,227,1)" at bounding box center [1065, 216] width 12 height 12
type input "*******"
click at [1129, 396] on div "Body text Text Style Font Muli Size 18 Color Format Alignment Reset to Site The…" at bounding box center [1018, 218] width 225 height 481
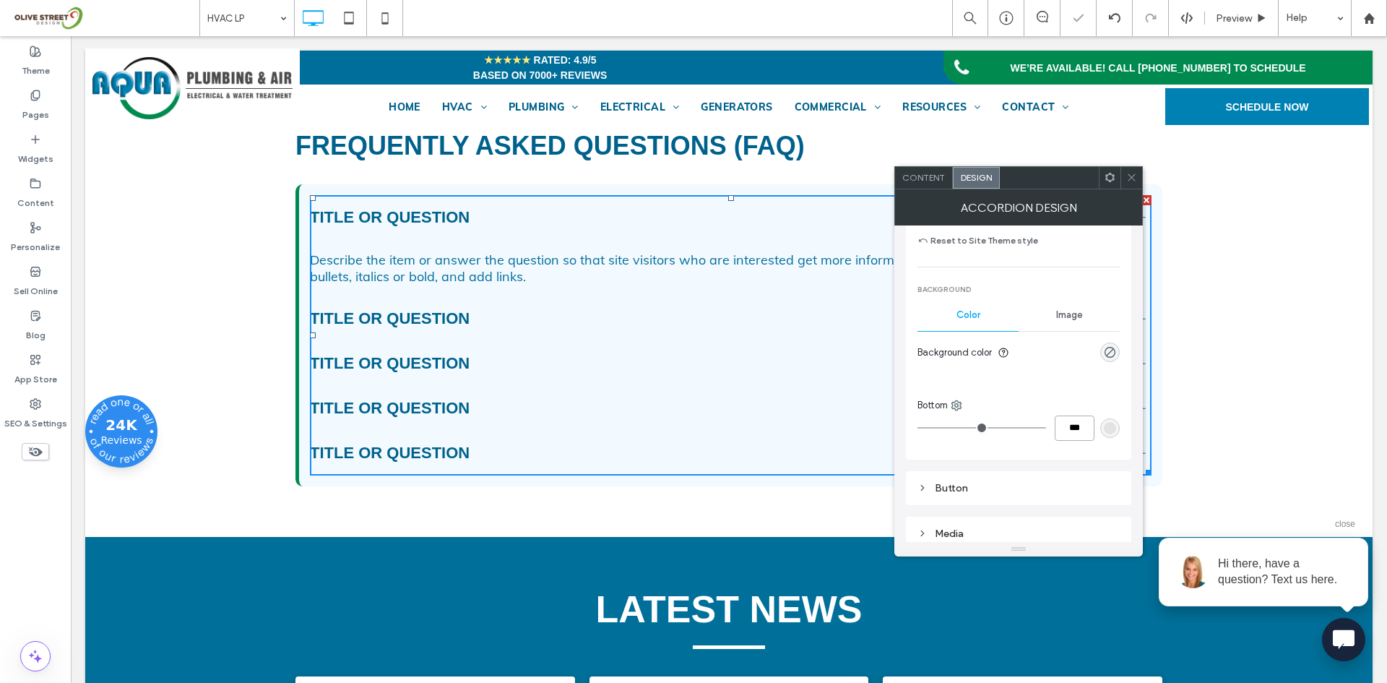
click at [1086, 426] on input "***" at bounding box center [1075, 427] width 40 height 25
type input "*"
type input "***"
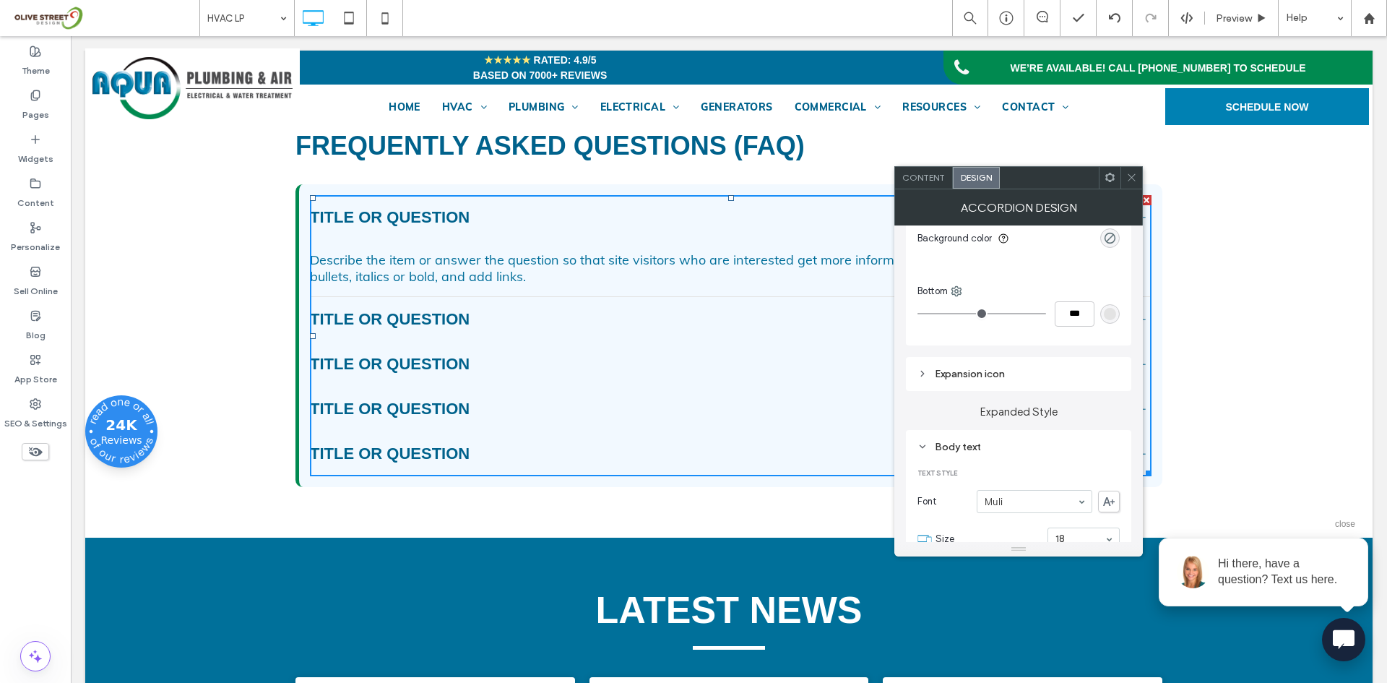
scroll to position [602, 0]
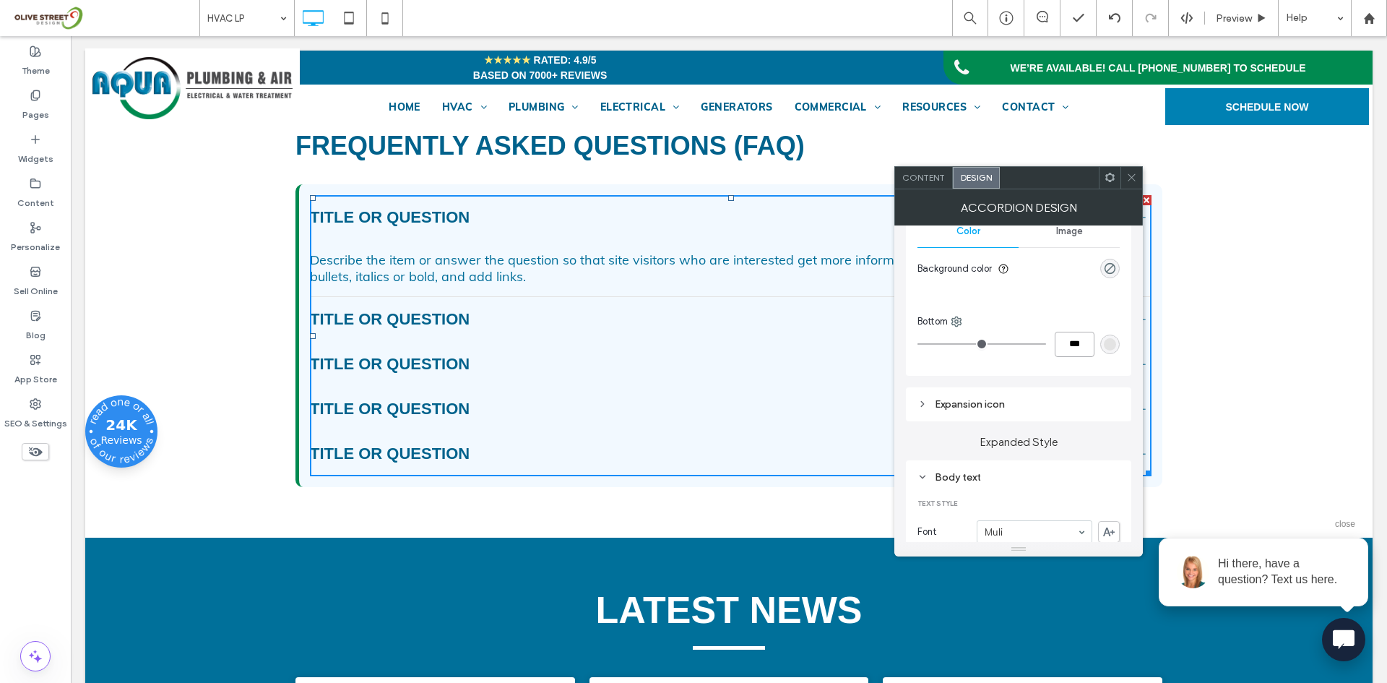
click at [1064, 347] on input "***" at bounding box center [1075, 344] width 40 height 25
type input "*"
type input "***"
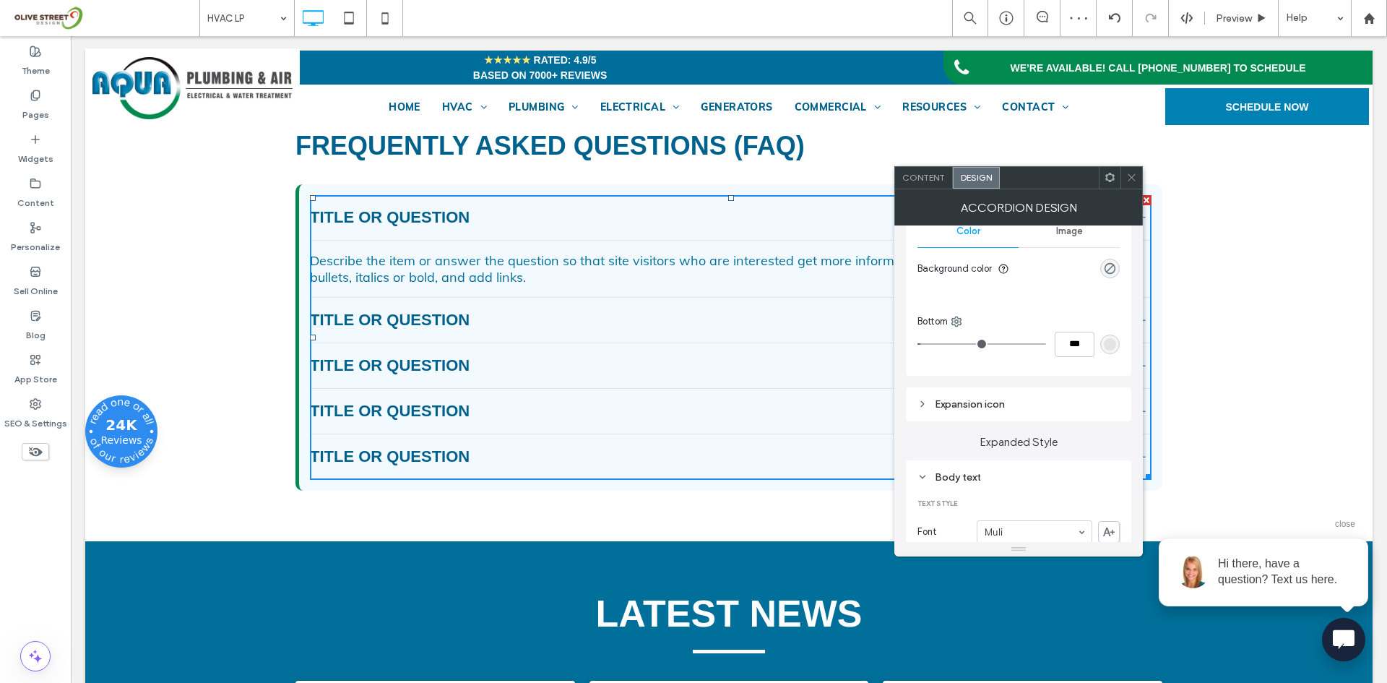
drag, startPoint x: 1131, startPoint y: 182, endPoint x: 989, endPoint y: 410, distance: 268.0
click at [1131, 182] on icon at bounding box center [1131, 177] width 11 height 11
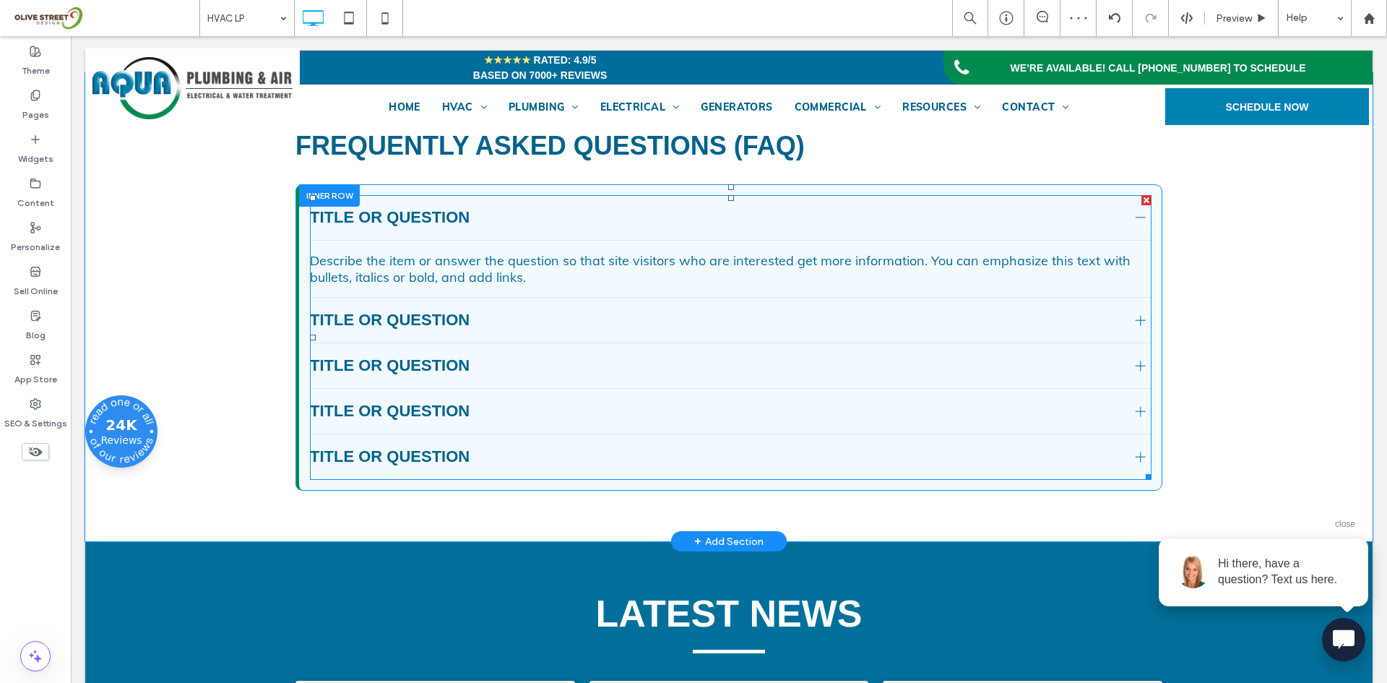
click at [1140, 223] on div at bounding box center [1140, 217] width 1 height 10
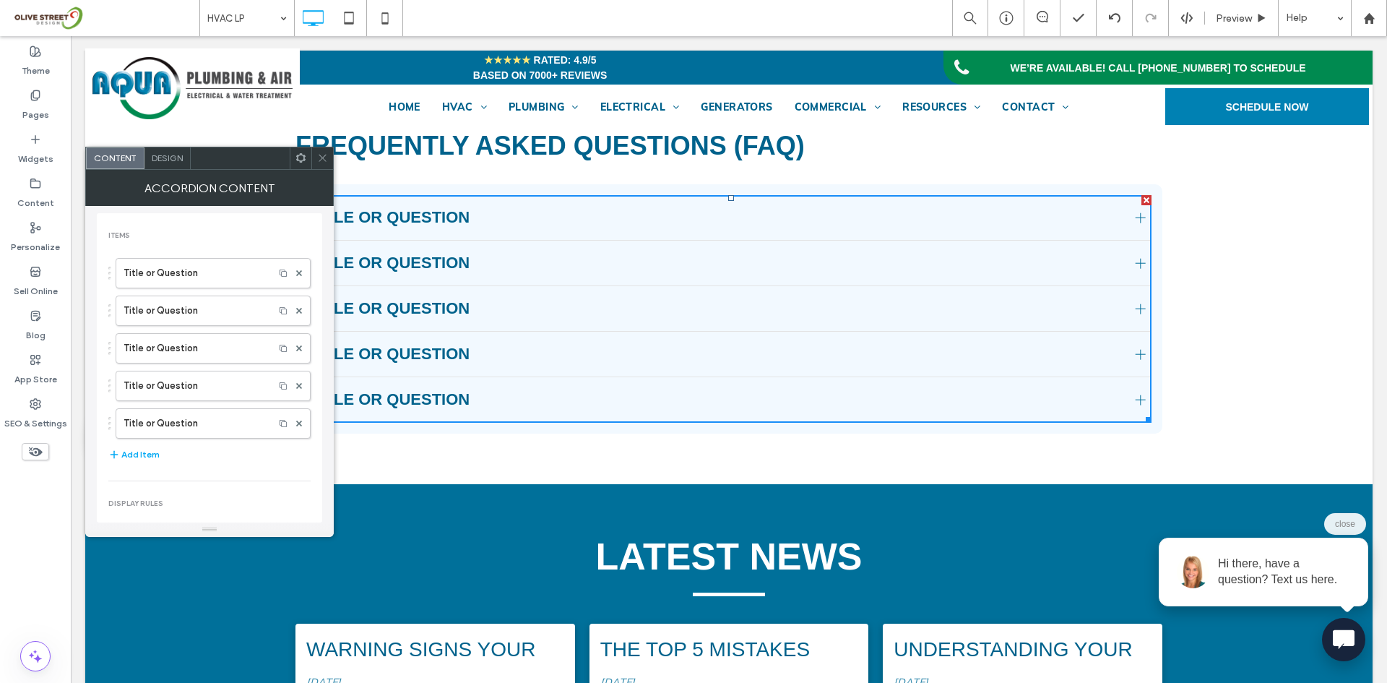
click at [1136, 268] on div at bounding box center [1141, 263] width 10 height 10
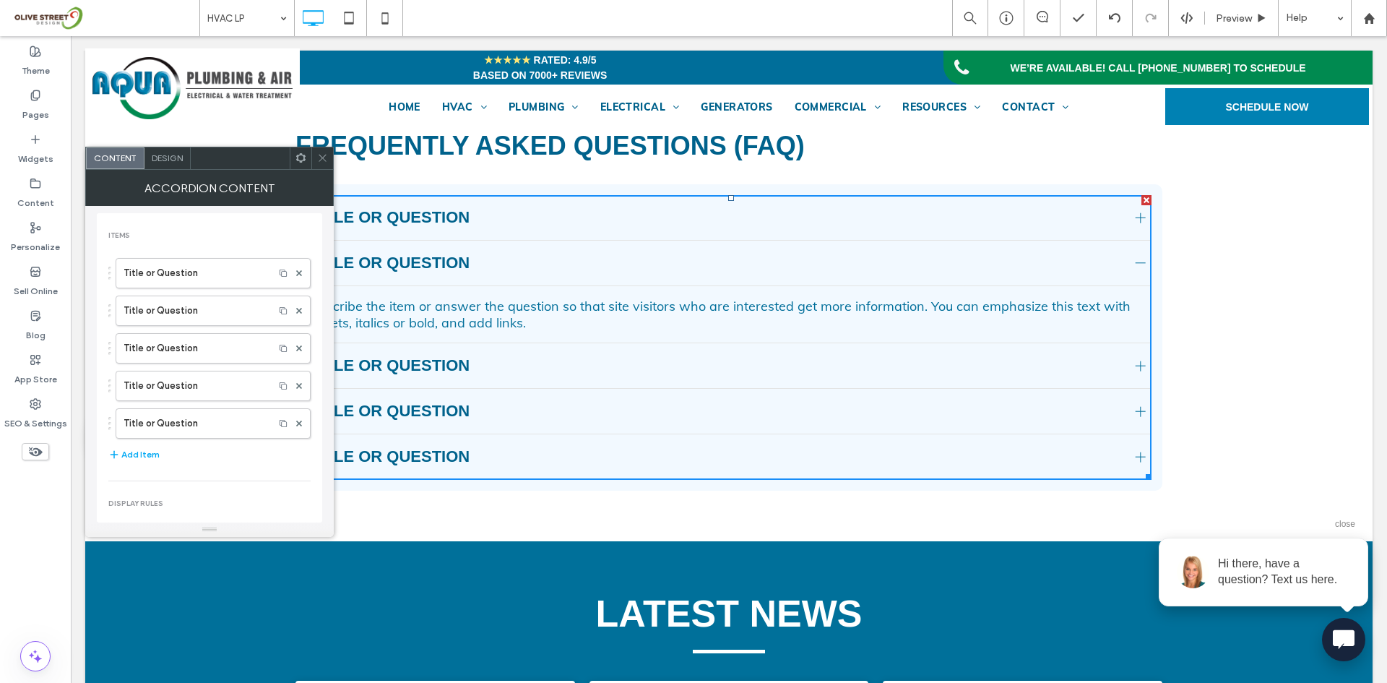
click at [1136, 268] on div at bounding box center [1141, 263] width 10 height 10
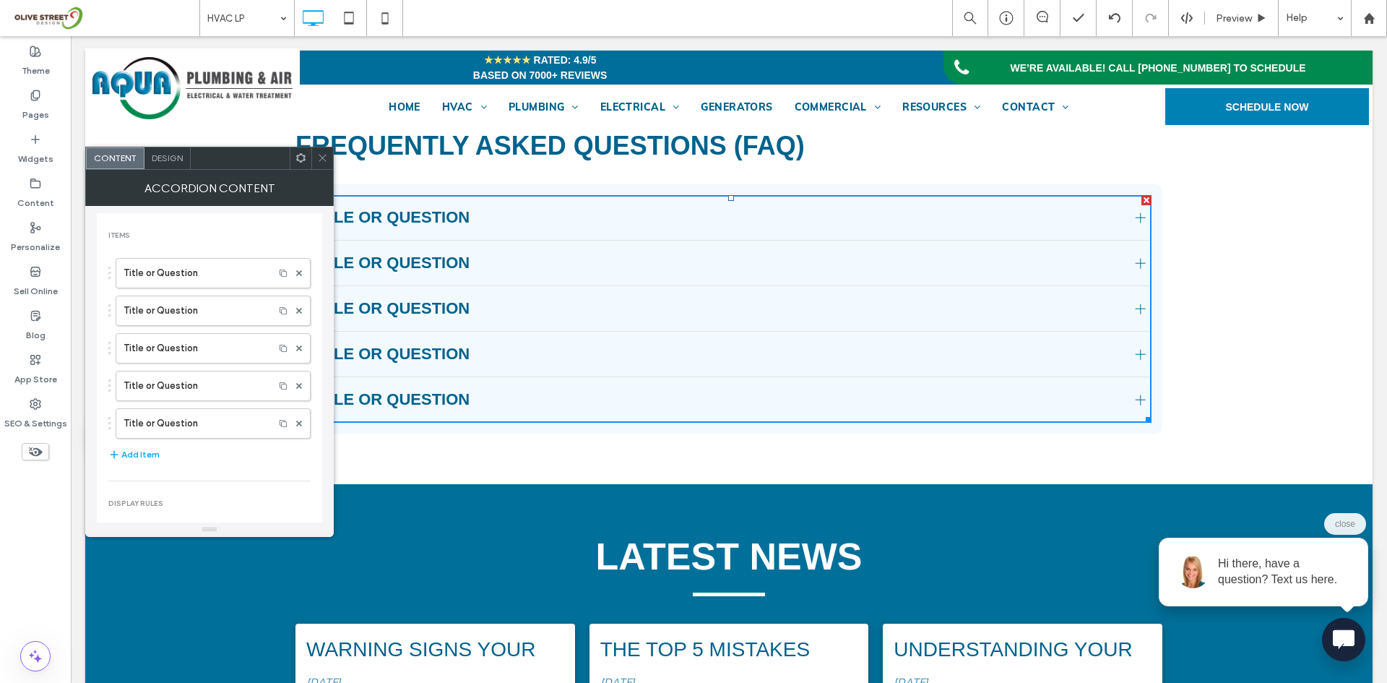
click at [1137, 309] on div at bounding box center [1141, 308] width 10 height 1
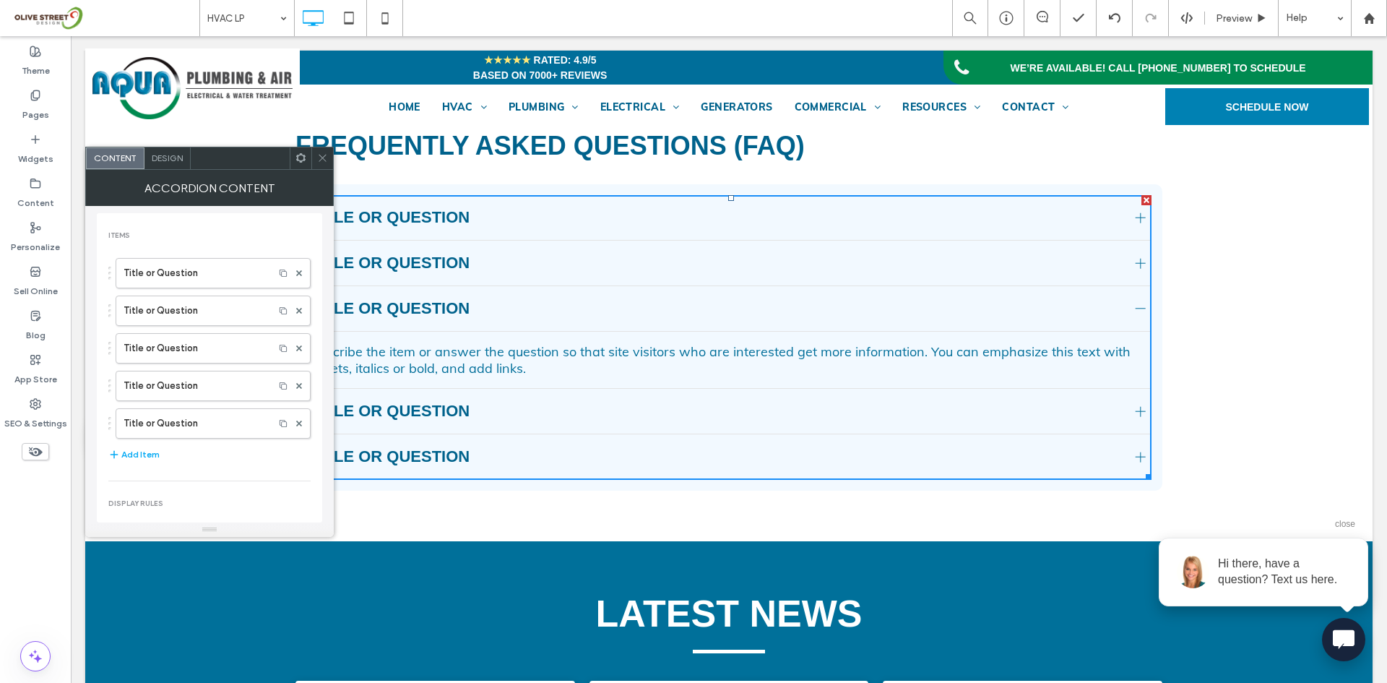
click at [1137, 309] on div at bounding box center [1141, 308] width 10 height 1
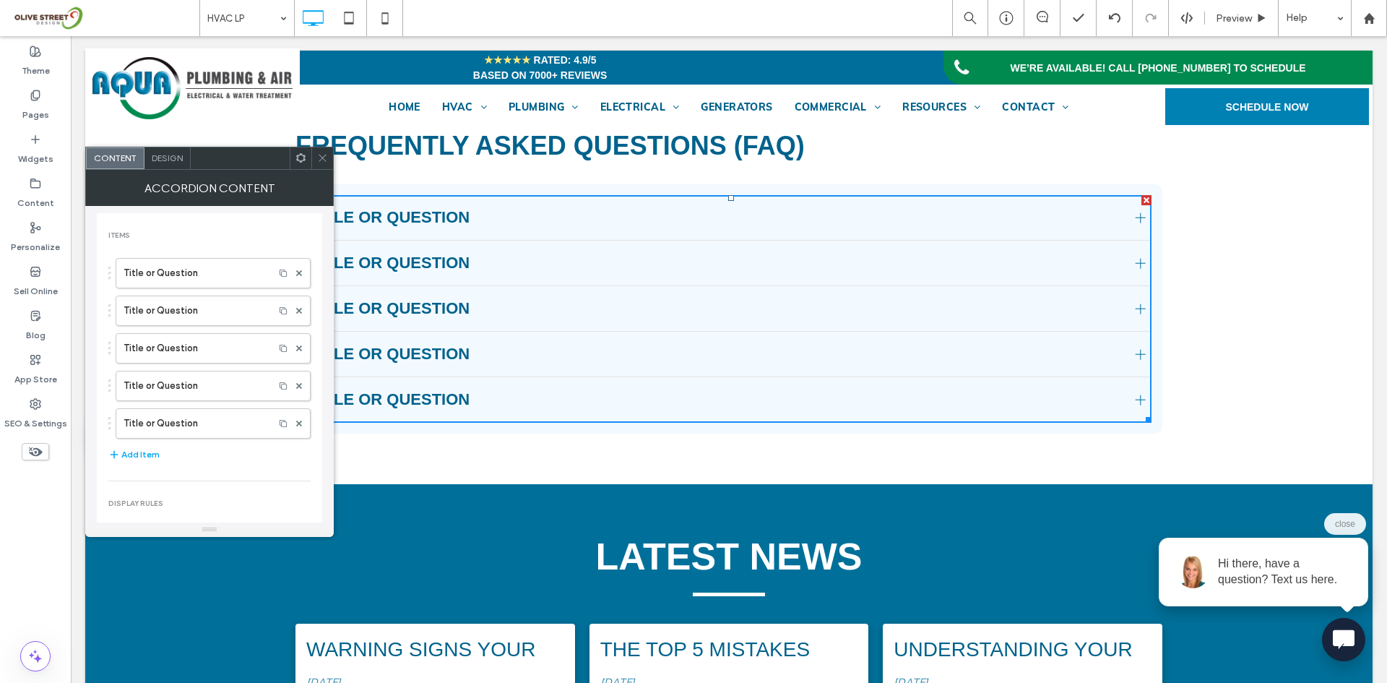
click at [1134, 365] on div at bounding box center [1141, 354] width 22 height 22
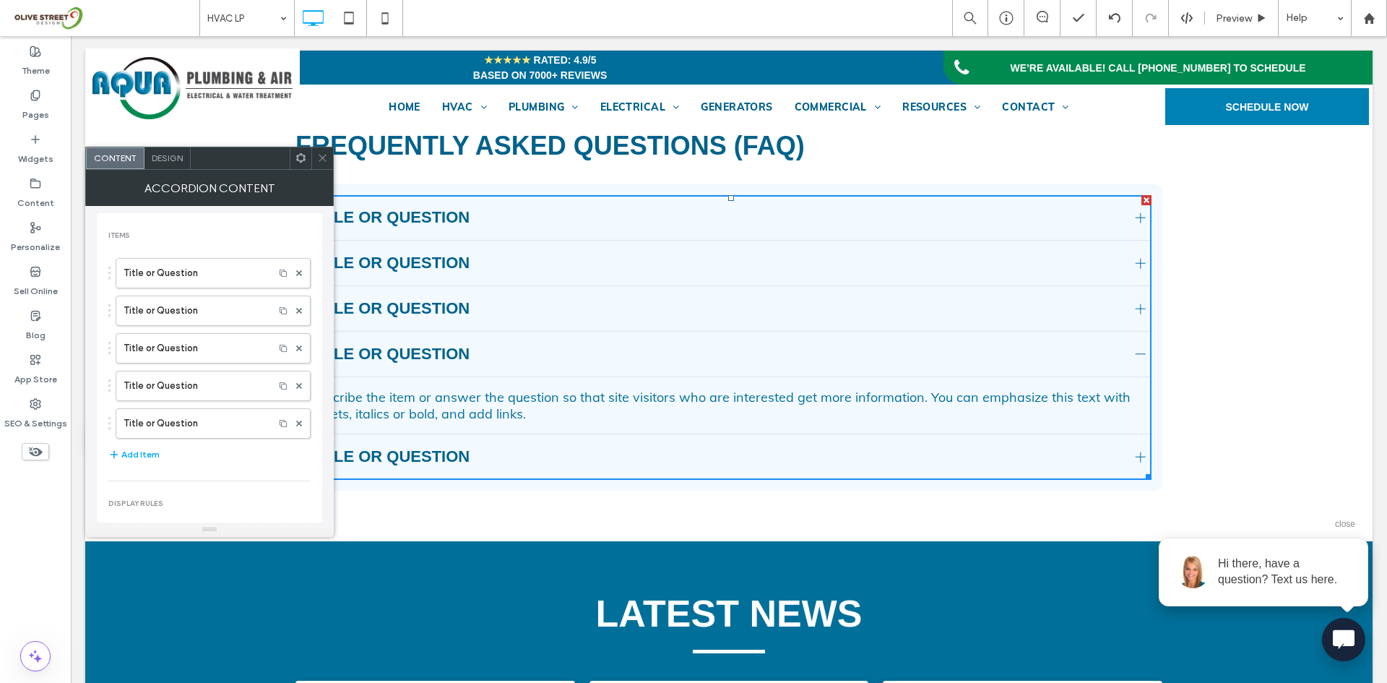
click at [1134, 365] on div at bounding box center [1141, 354] width 22 height 22
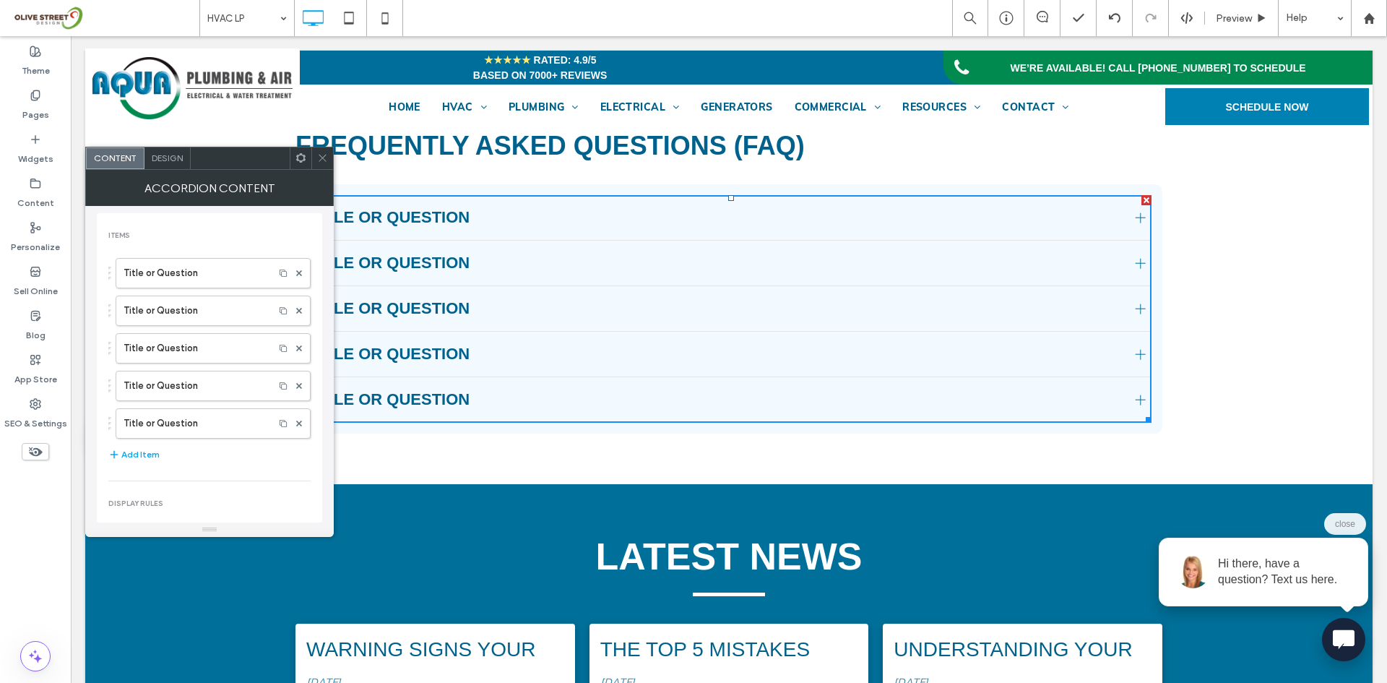
click at [319, 157] on icon at bounding box center [322, 157] width 11 height 11
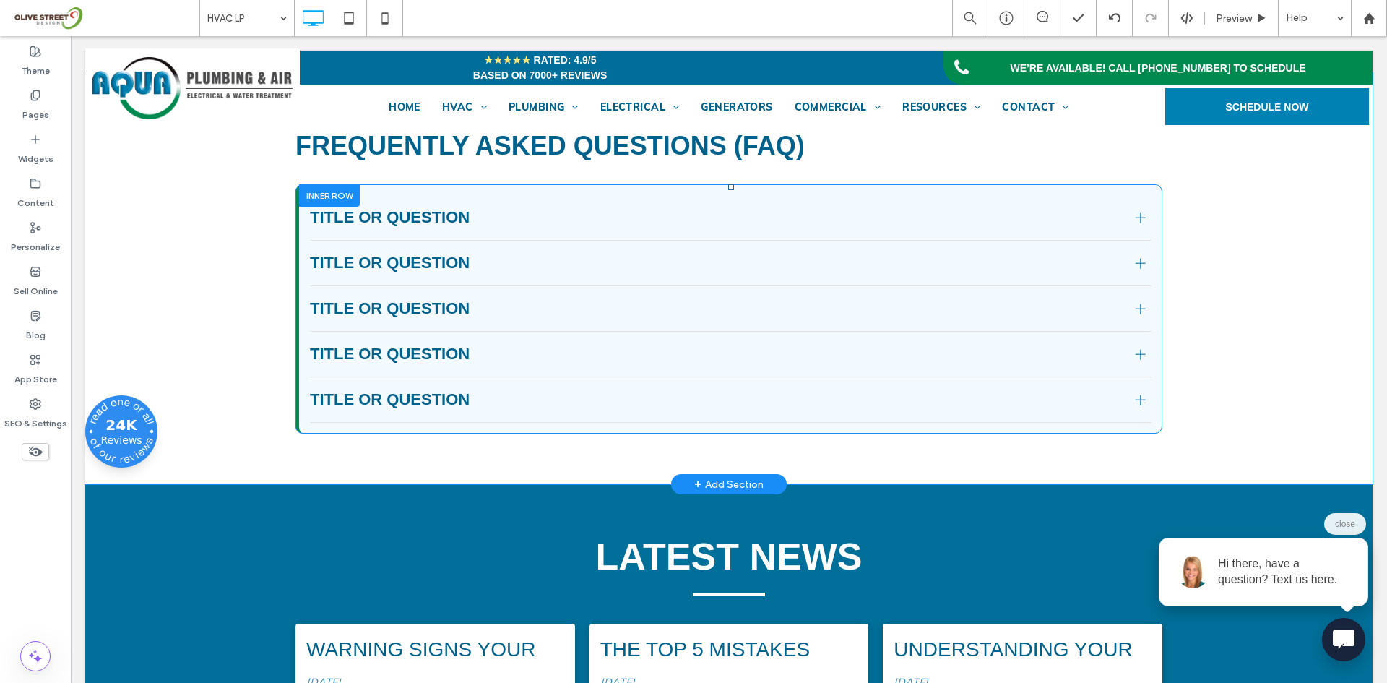
click at [322, 207] on div at bounding box center [329, 195] width 61 height 22
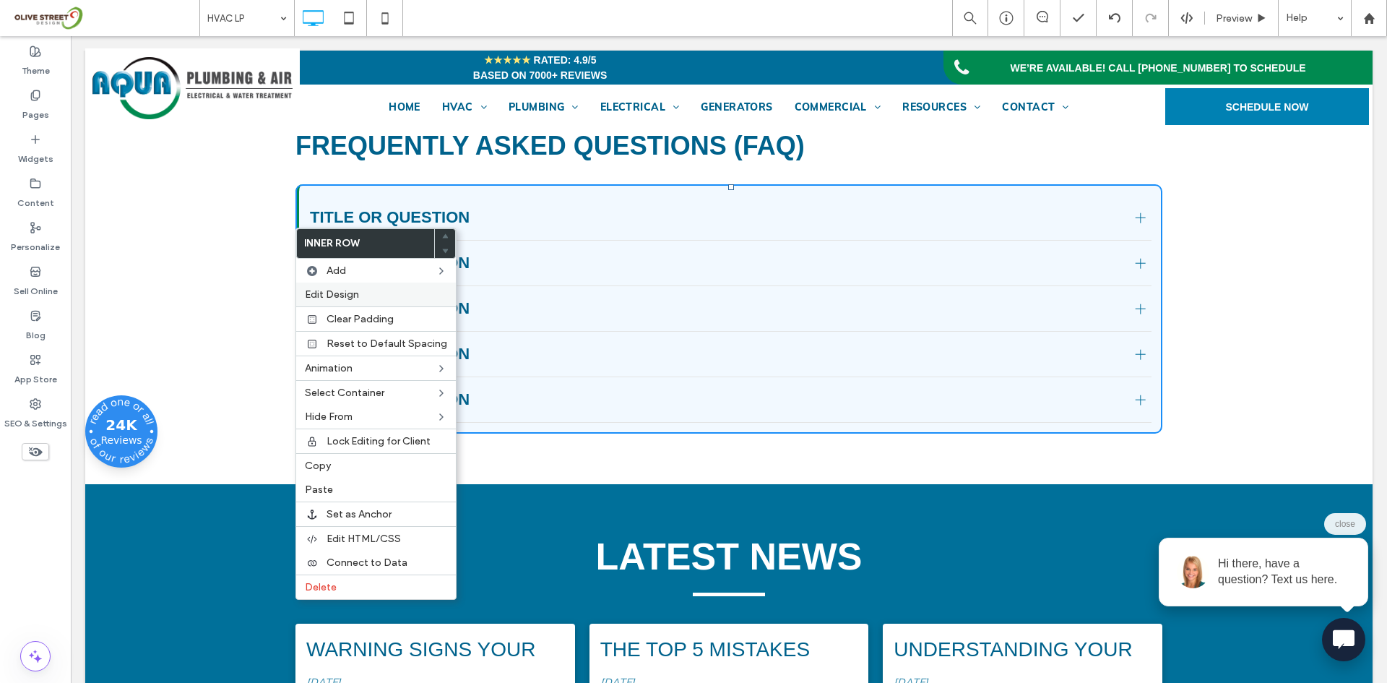
click at [318, 286] on div "Edit Design" at bounding box center [376, 294] width 160 height 24
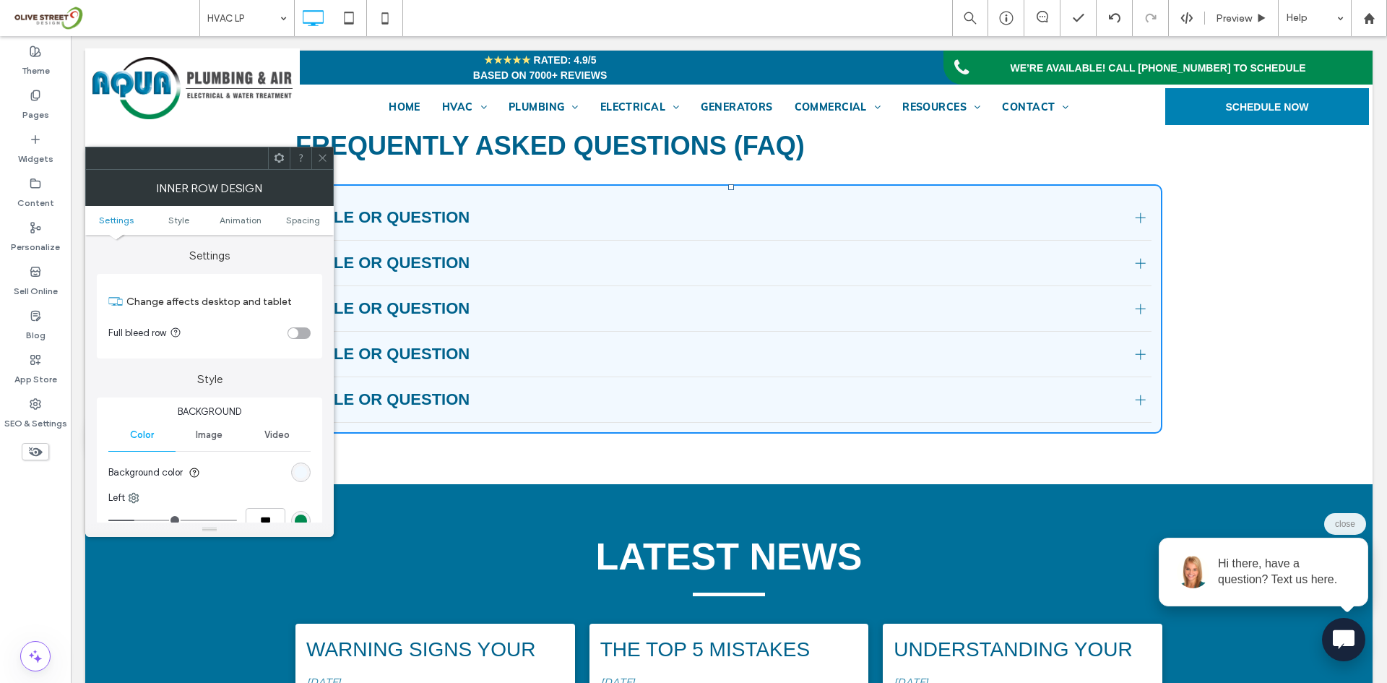
click at [318, 147] on span at bounding box center [322, 158] width 11 height 22
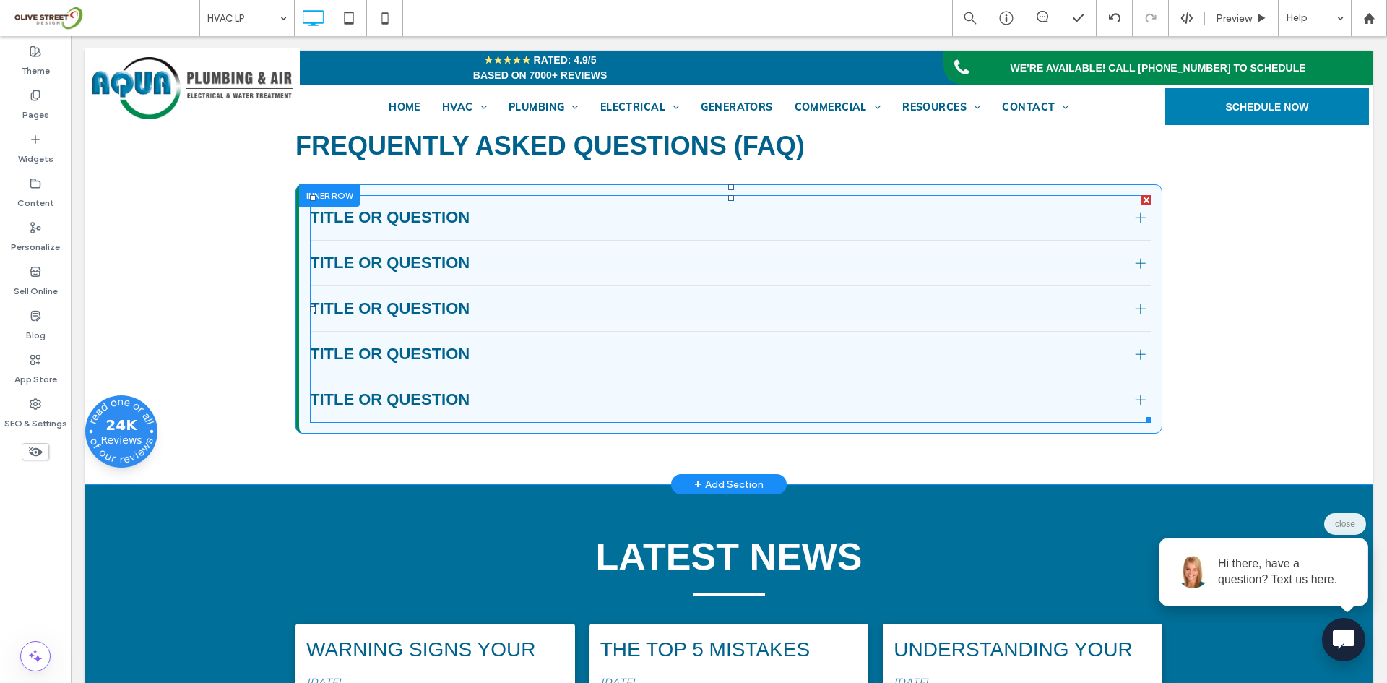
click at [377, 286] on div "Title or Question" at bounding box center [731, 264] width 842 height 46
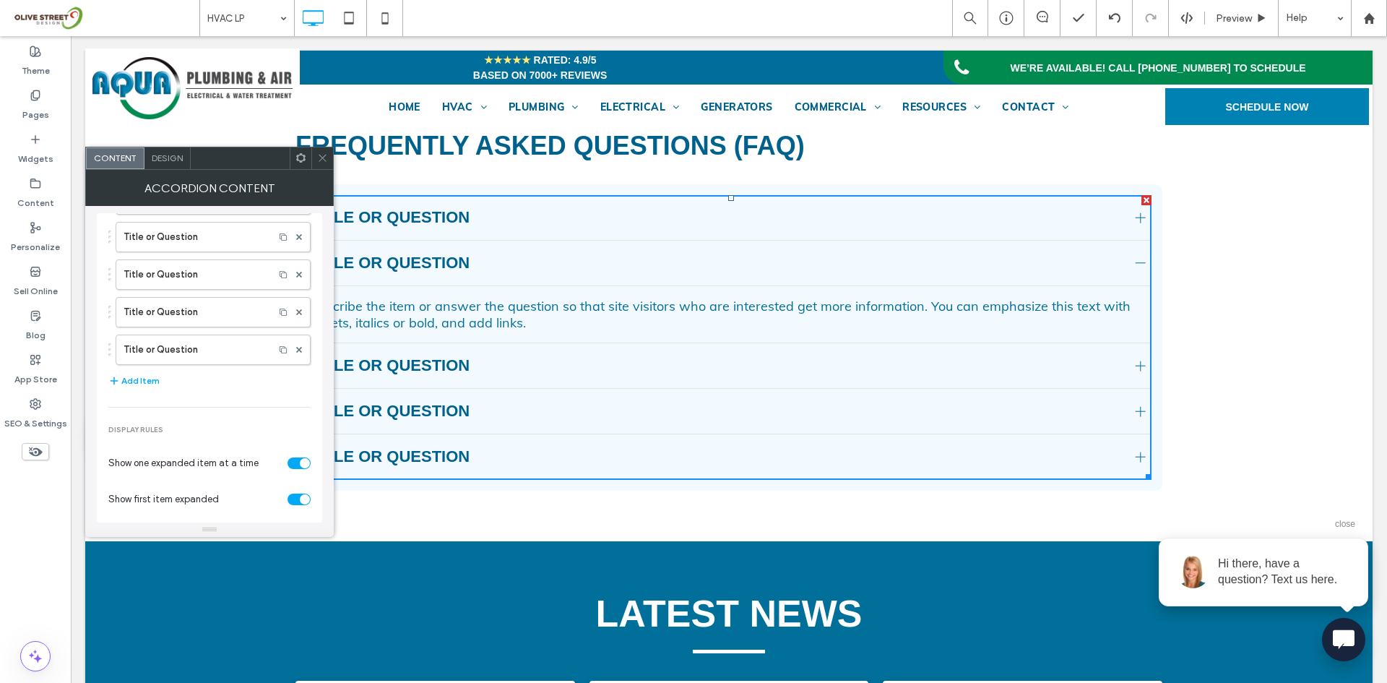
scroll to position [168, 0]
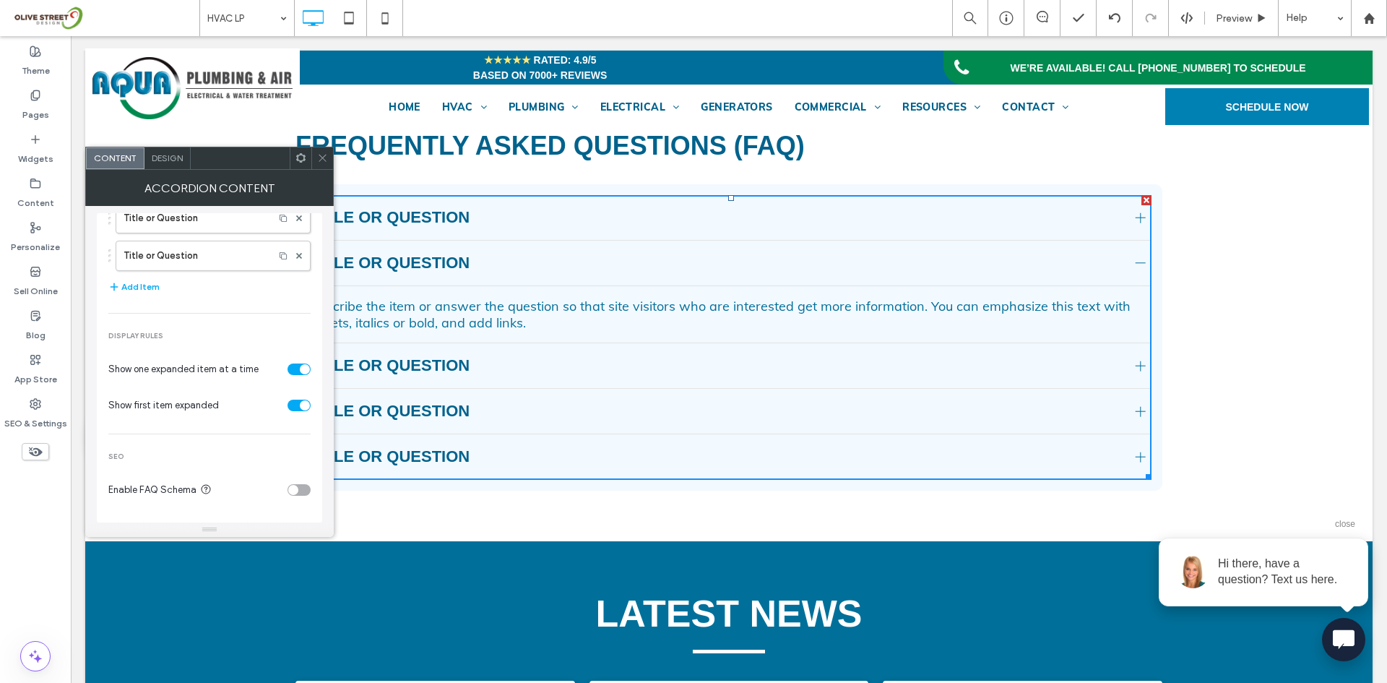
click at [288, 401] on div "toggle" at bounding box center [299, 406] width 23 height 12
click at [288, 409] on div "toggle" at bounding box center [293, 405] width 10 height 10
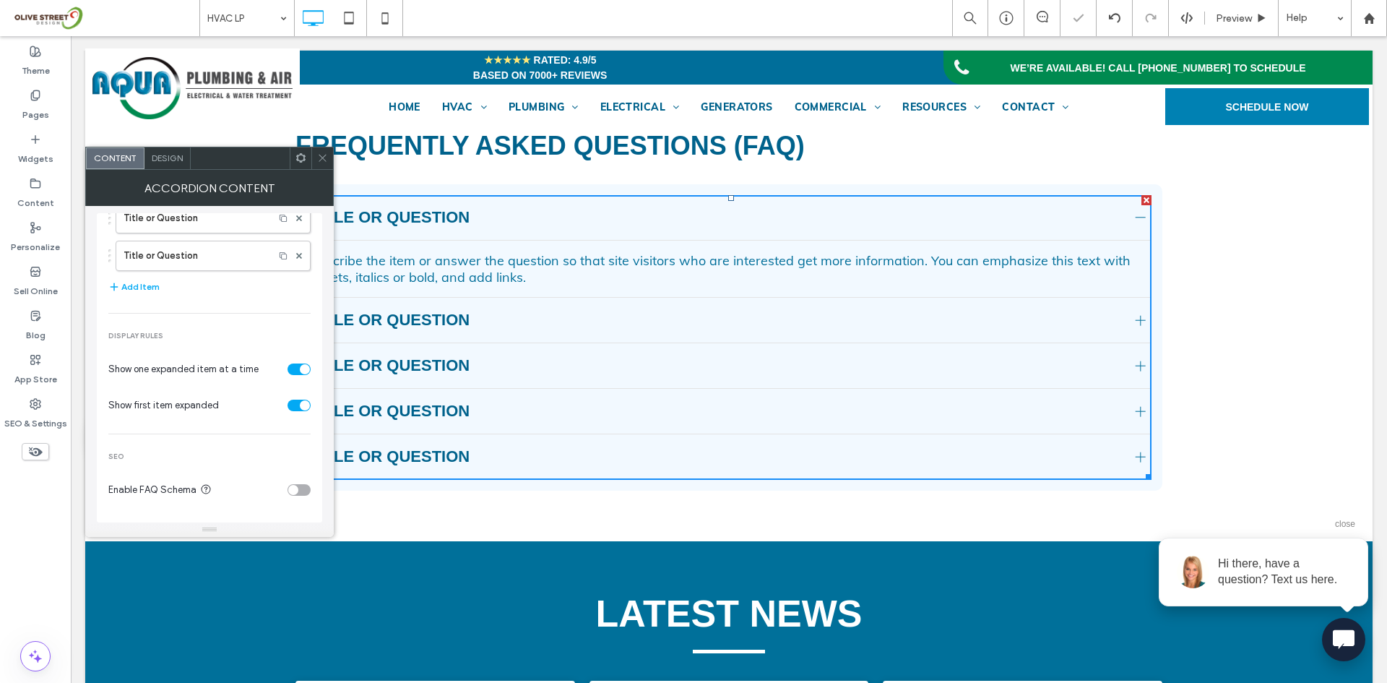
click at [165, 163] on div "Design" at bounding box center [167, 158] width 46 height 22
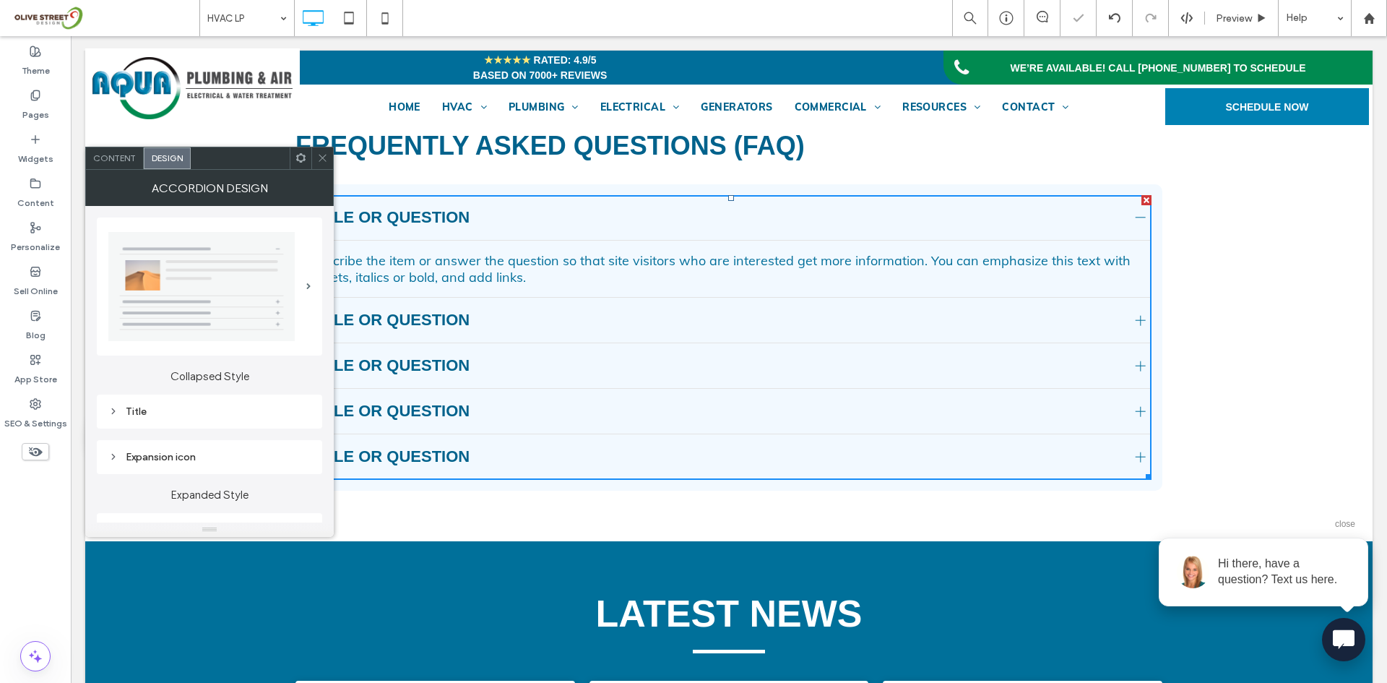
click at [326, 160] on icon at bounding box center [322, 157] width 11 height 11
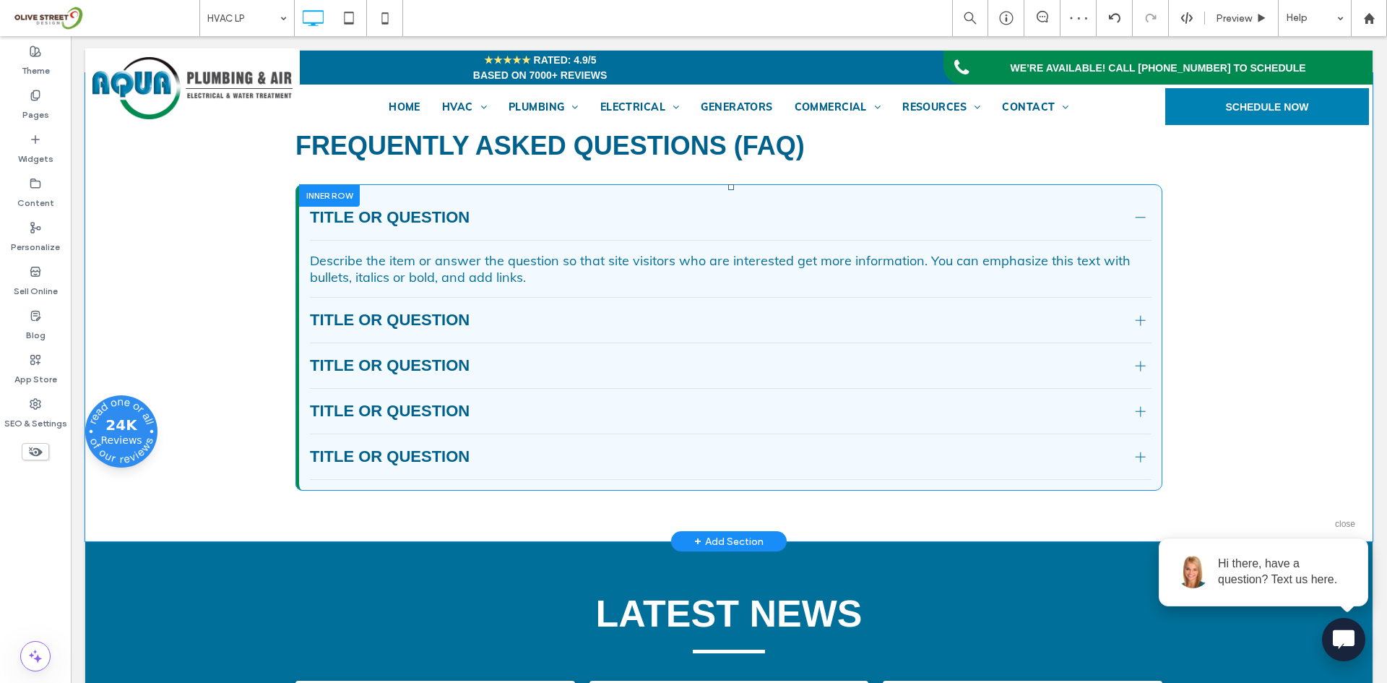
click at [301, 207] on div at bounding box center [329, 195] width 61 height 22
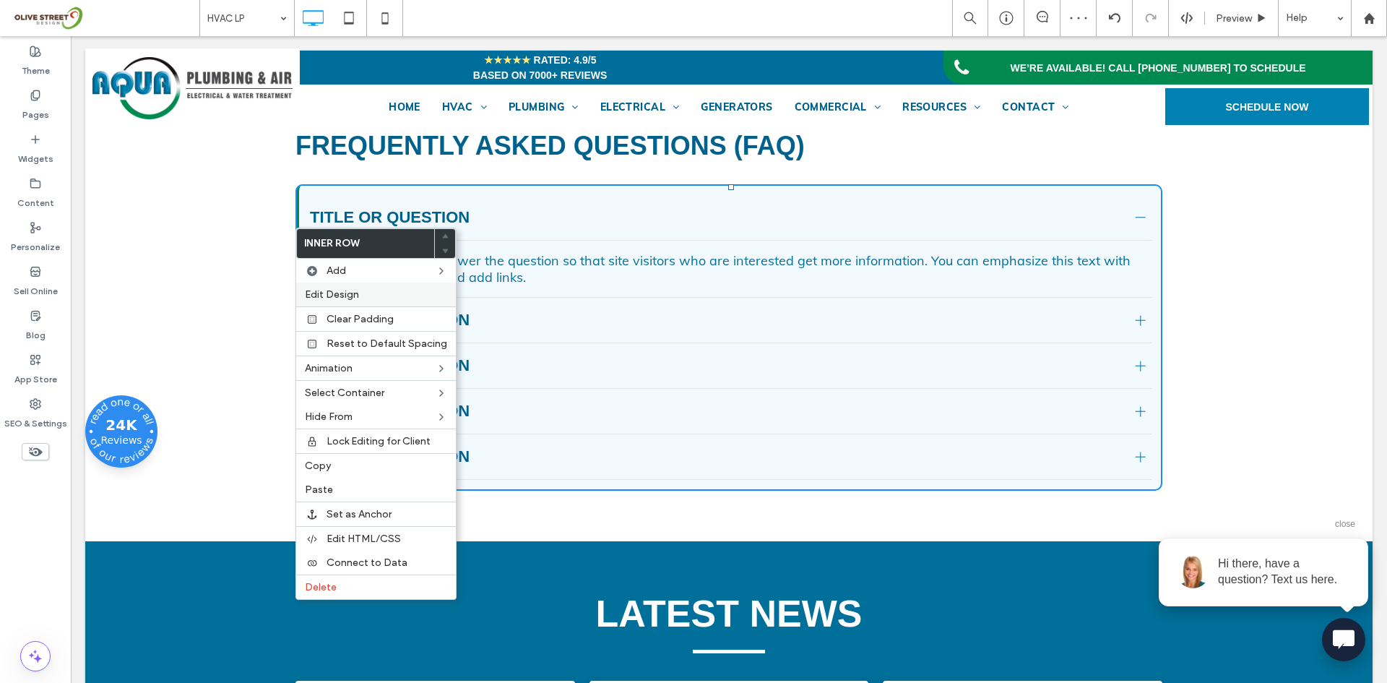
click at [334, 295] on span "Edit Design" at bounding box center [332, 294] width 54 height 12
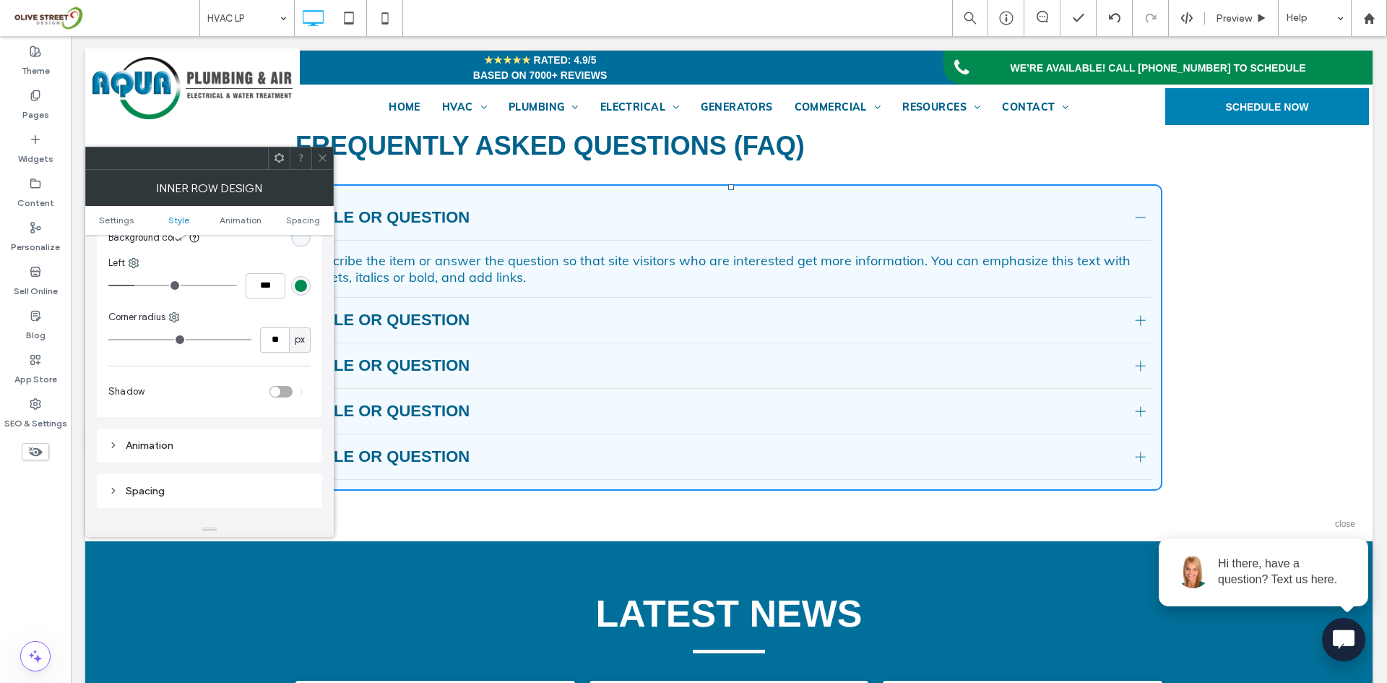
scroll to position [241, 0]
click at [282, 386] on div "toggle" at bounding box center [280, 386] width 23 height 12
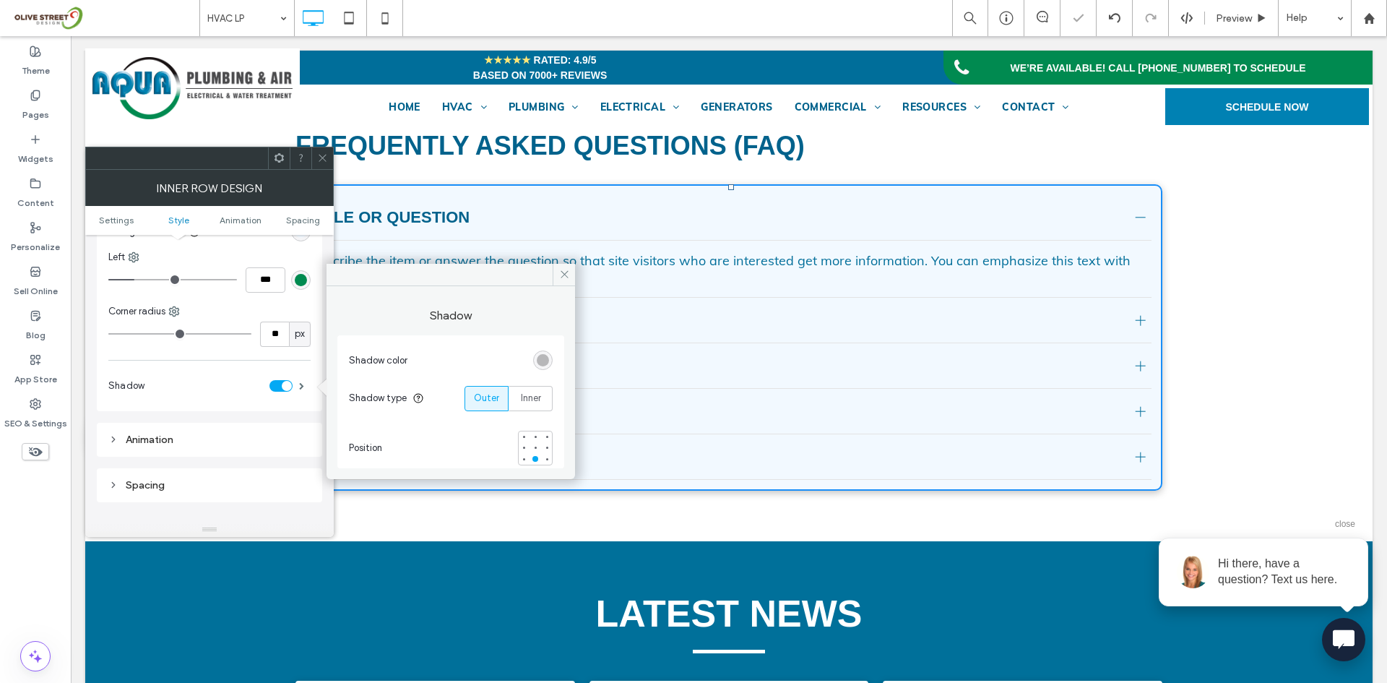
click at [535, 361] on div "rgba(0, 0, 0, 0.25)" at bounding box center [543, 360] width 20 height 20
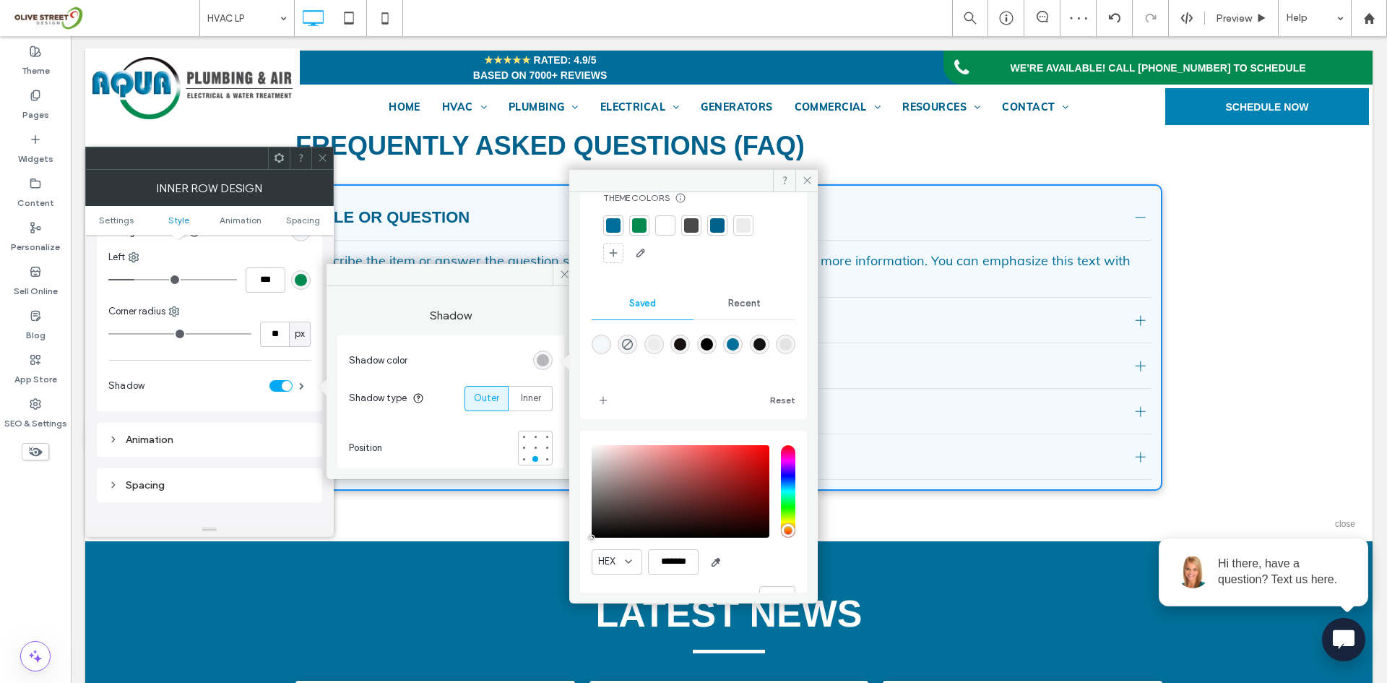
scroll to position [79, 0]
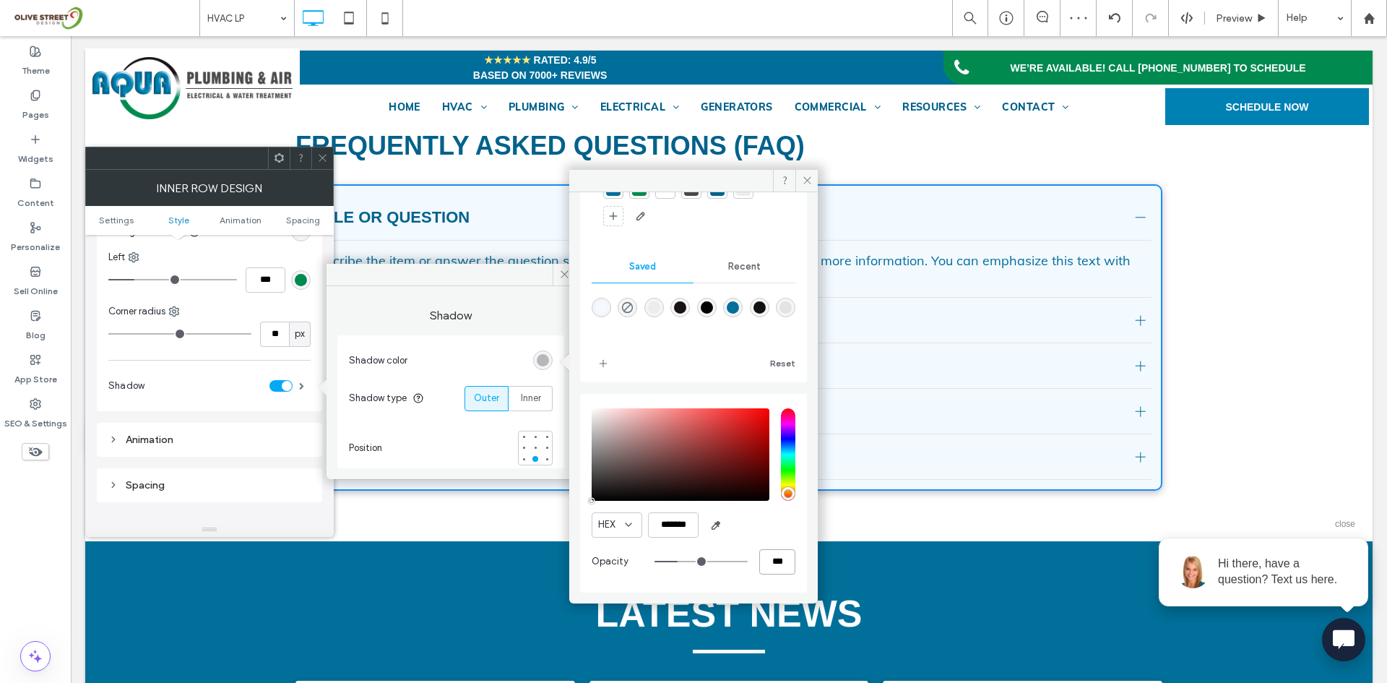
drag, startPoint x: 770, startPoint y: 567, endPoint x: 733, endPoint y: 570, distance: 37.0
click at [737, 570] on div "***" at bounding box center [725, 561] width 141 height 25
type input "*"
type input "**"
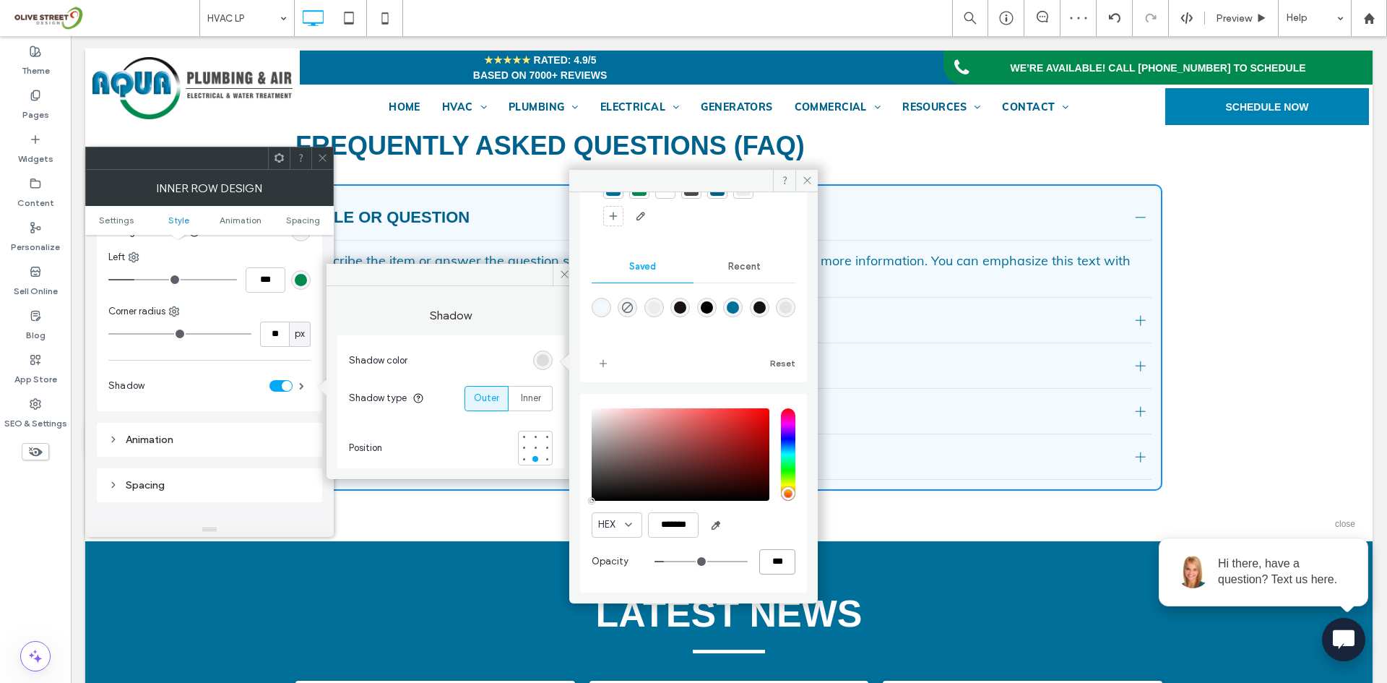
type input "***"
click at [321, 155] on icon at bounding box center [322, 157] width 11 height 11
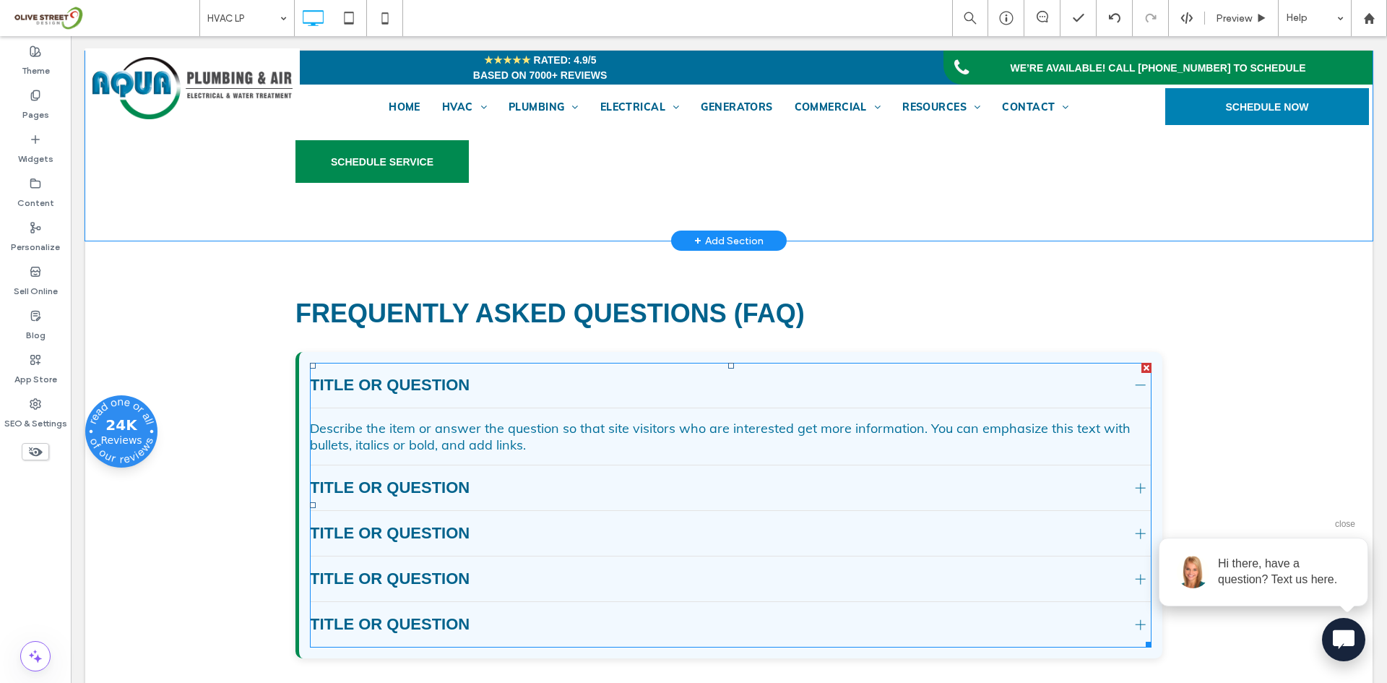
scroll to position [2649, 0]
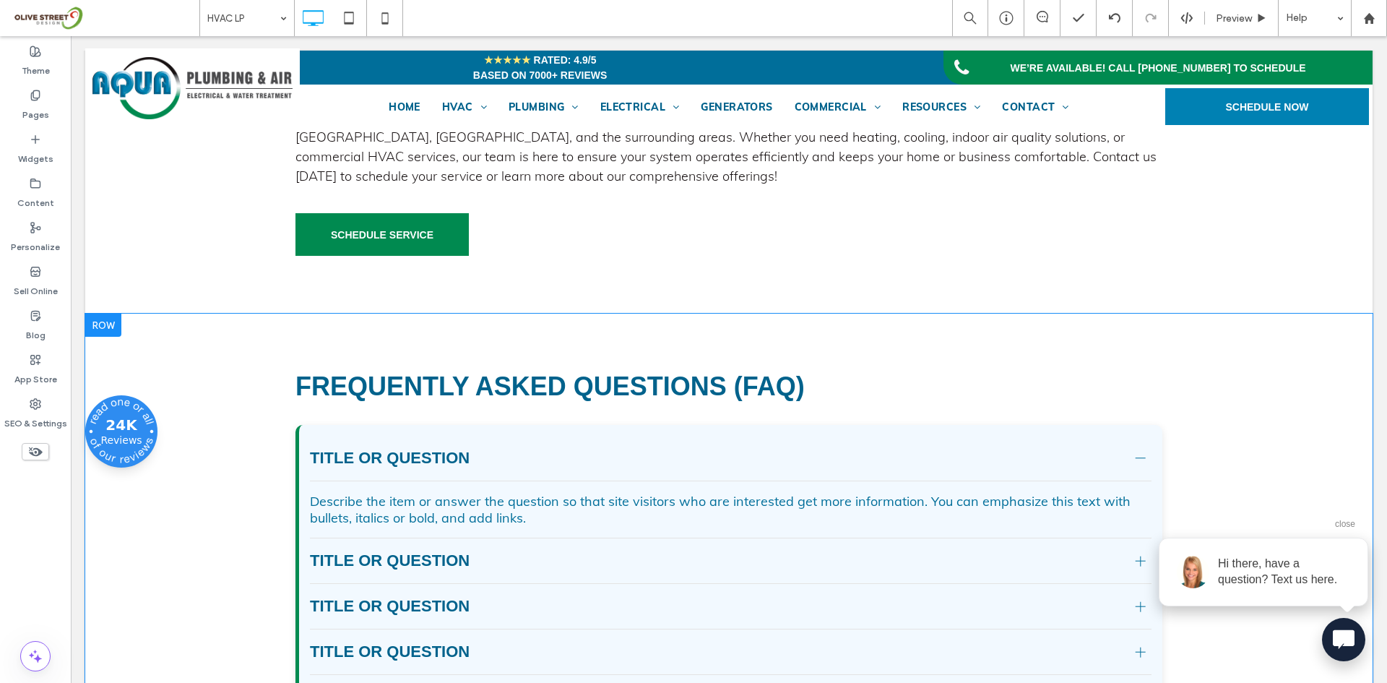
click at [288, 385] on div "Frequently Asked Questions (FAQ) Click To Paste Click To Paste Click To Paste T…" at bounding box center [728, 548] width 1287 height 468
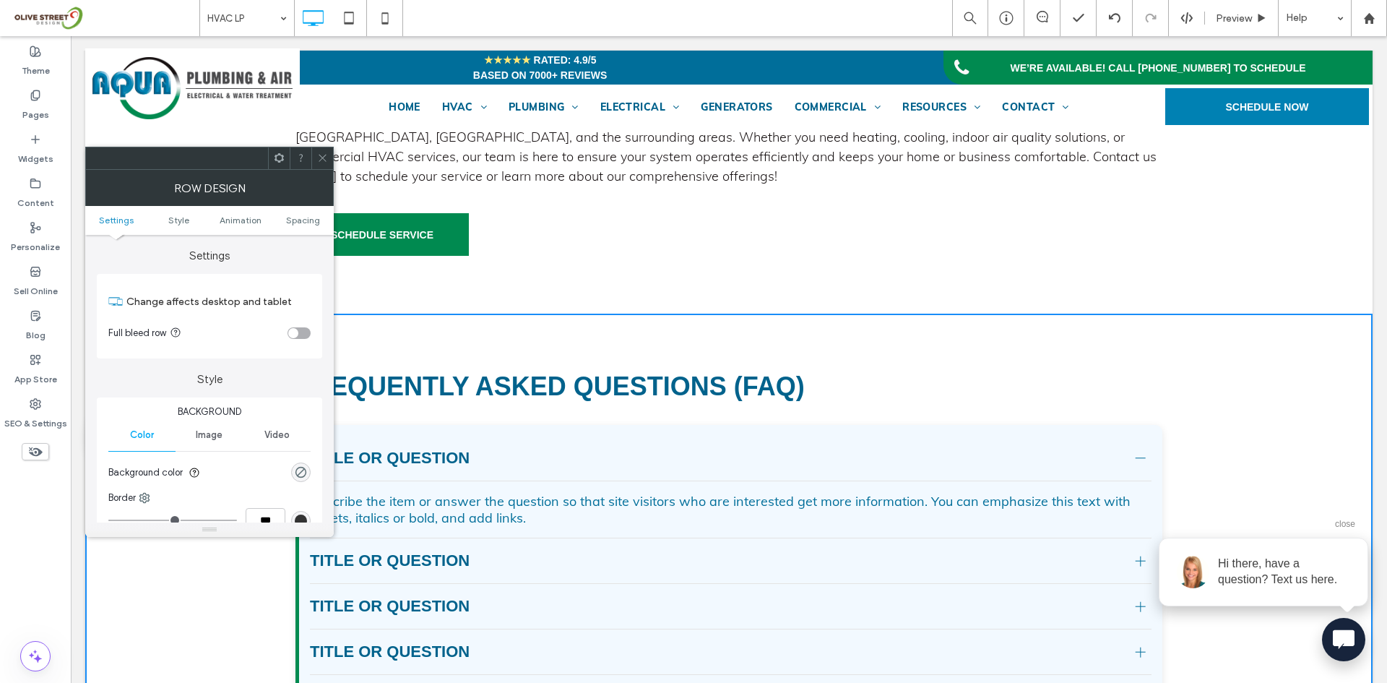
drag, startPoint x: 313, startPoint y: 217, endPoint x: 314, endPoint y: 273, distance: 56.4
click at [313, 217] on span "Spacing" at bounding box center [303, 220] width 34 height 11
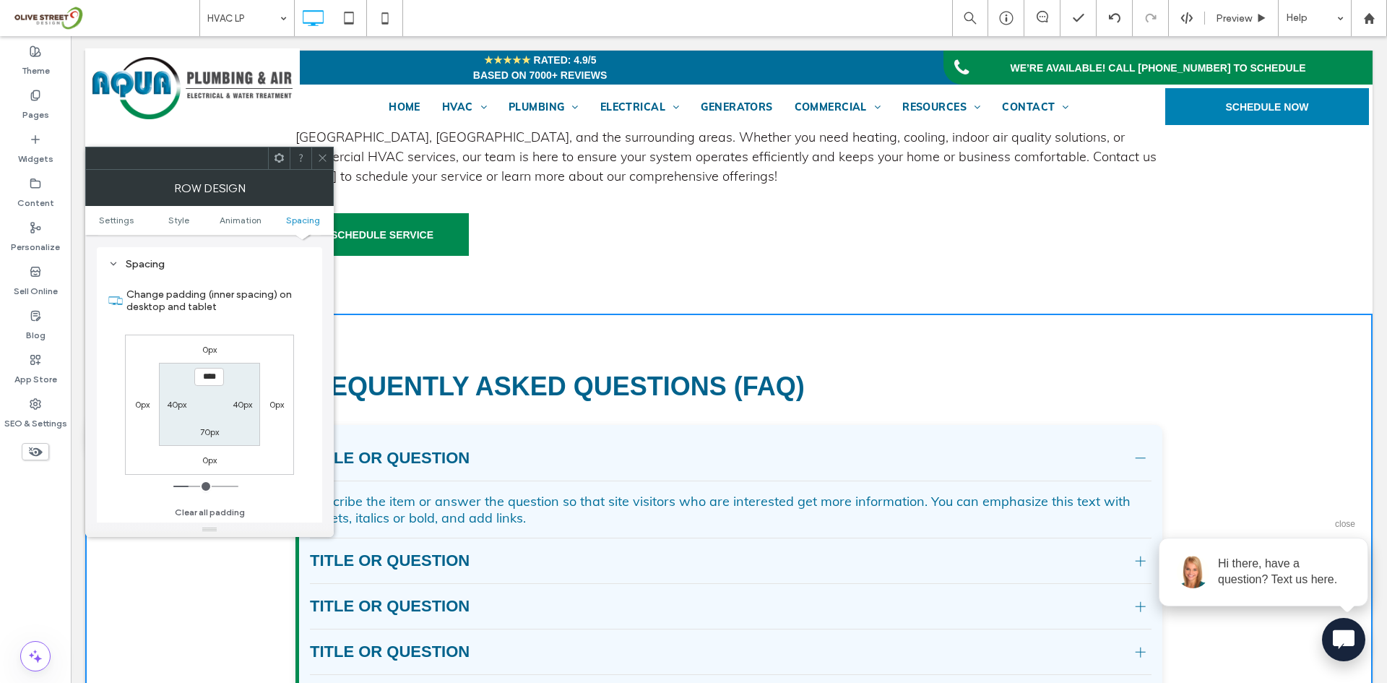
scroll to position [408, 0]
type input "***"
type input "*"
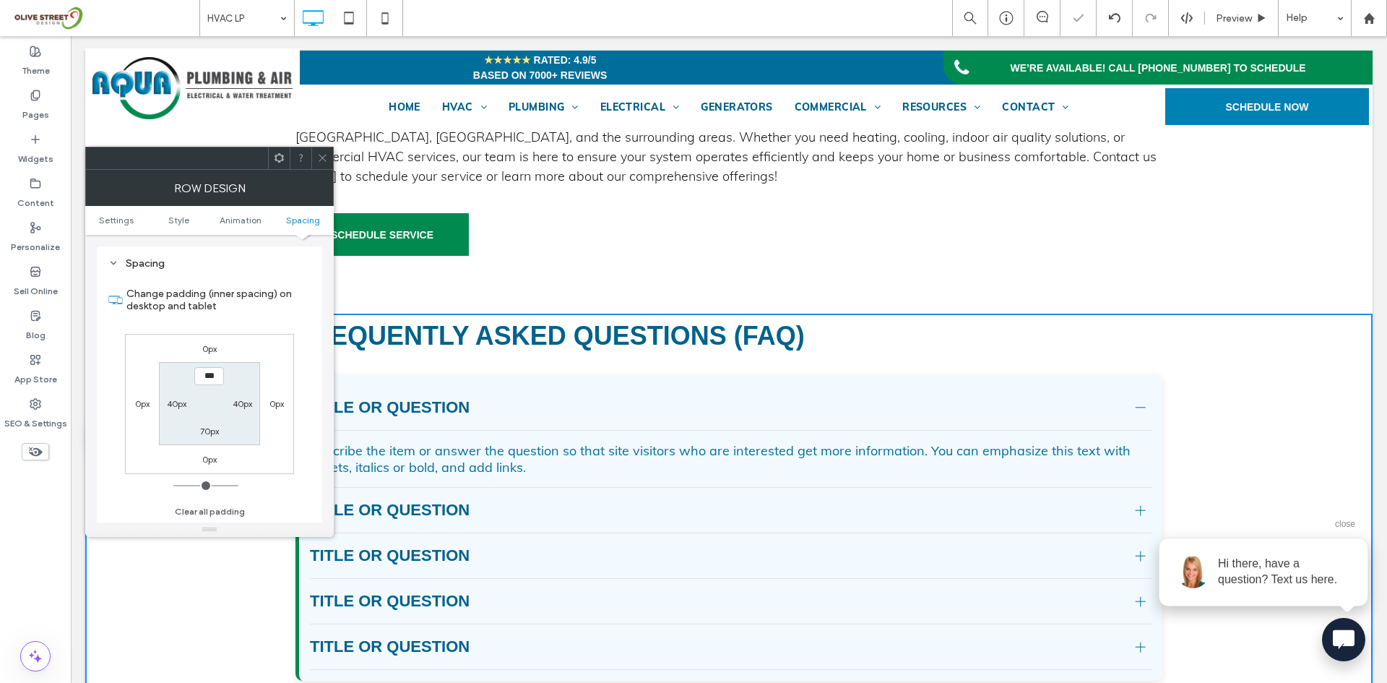
drag, startPoint x: 317, startPoint y: 162, endPoint x: 316, endPoint y: 172, distance: 10.1
click at [318, 162] on icon at bounding box center [322, 157] width 11 height 11
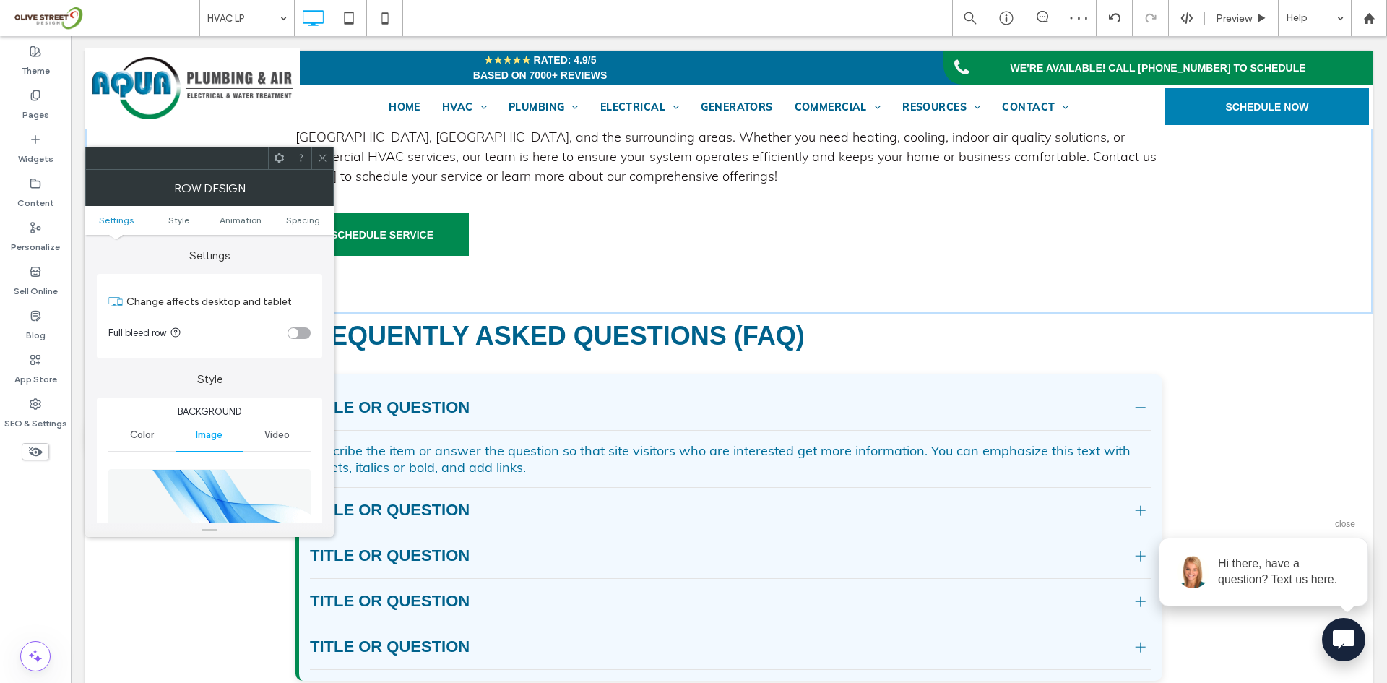
click at [293, 214] on ul "Settings Style Animation Spacing" at bounding box center [209, 220] width 249 height 29
click at [295, 221] on span "Spacing" at bounding box center [303, 220] width 34 height 11
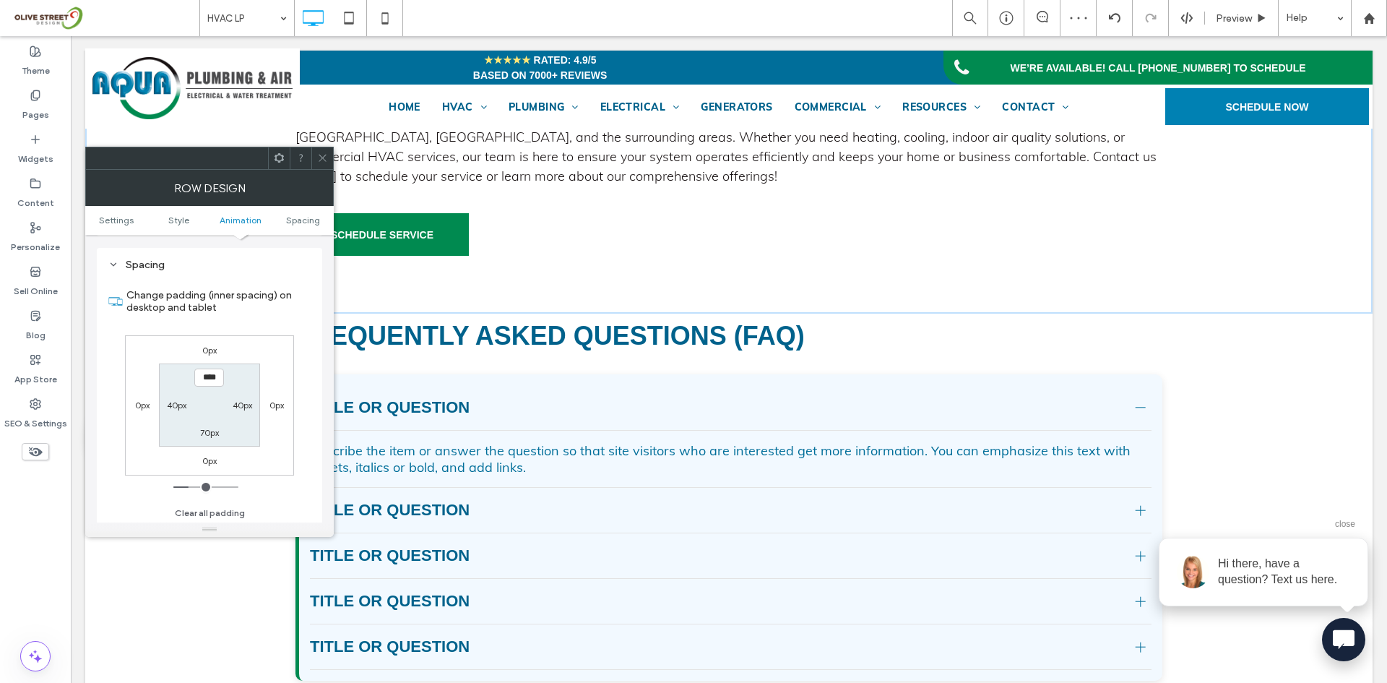
scroll to position [940, 0]
click at [211, 426] on label "70px" at bounding box center [209, 431] width 19 height 11
type input "**"
type input "****"
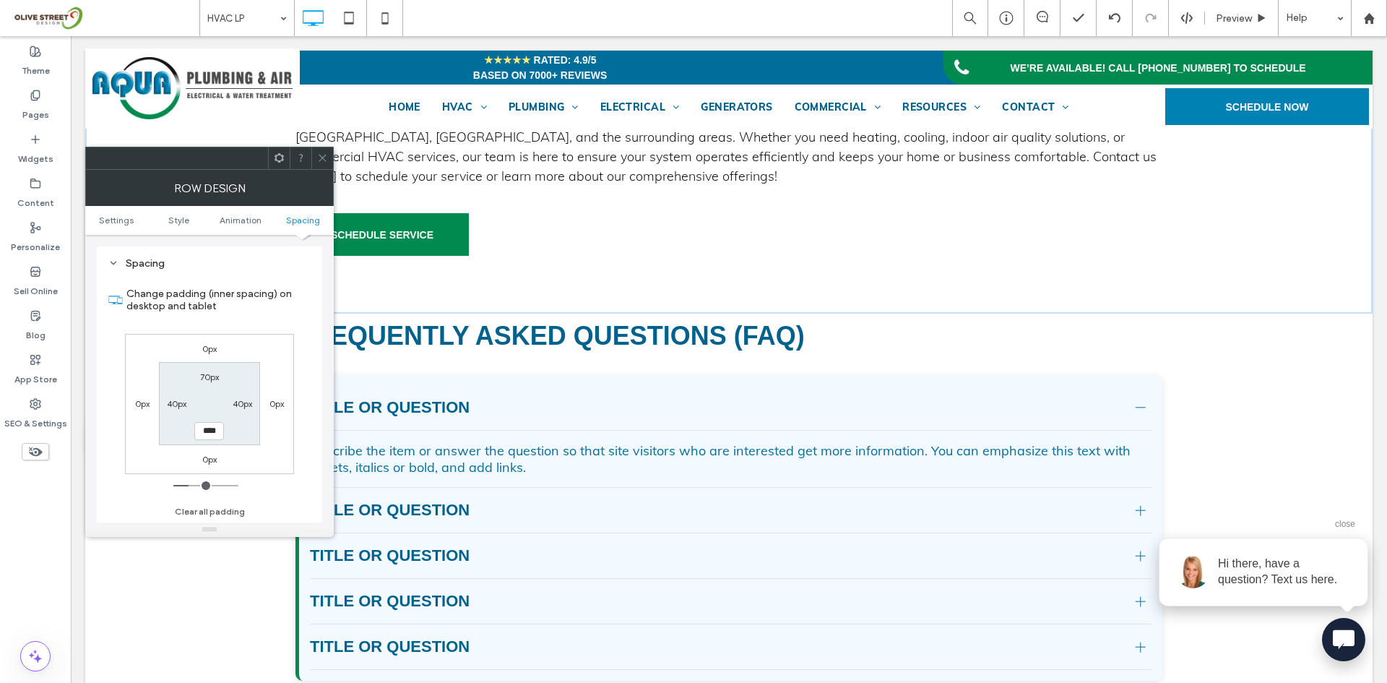
scroll to position [2606, 0]
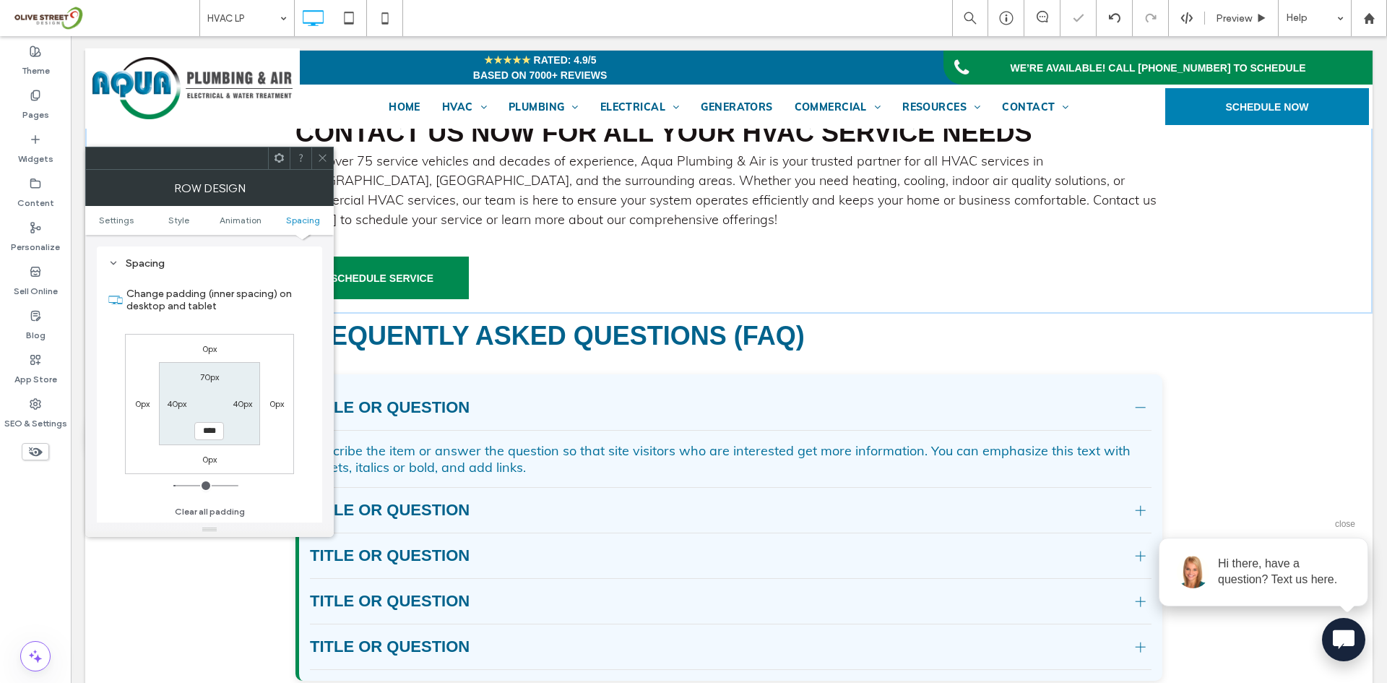
drag, startPoint x: 316, startPoint y: 153, endPoint x: 348, endPoint y: 377, distance: 226.3
click at [316, 153] on div at bounding box center [322, 158] width 22 height 22
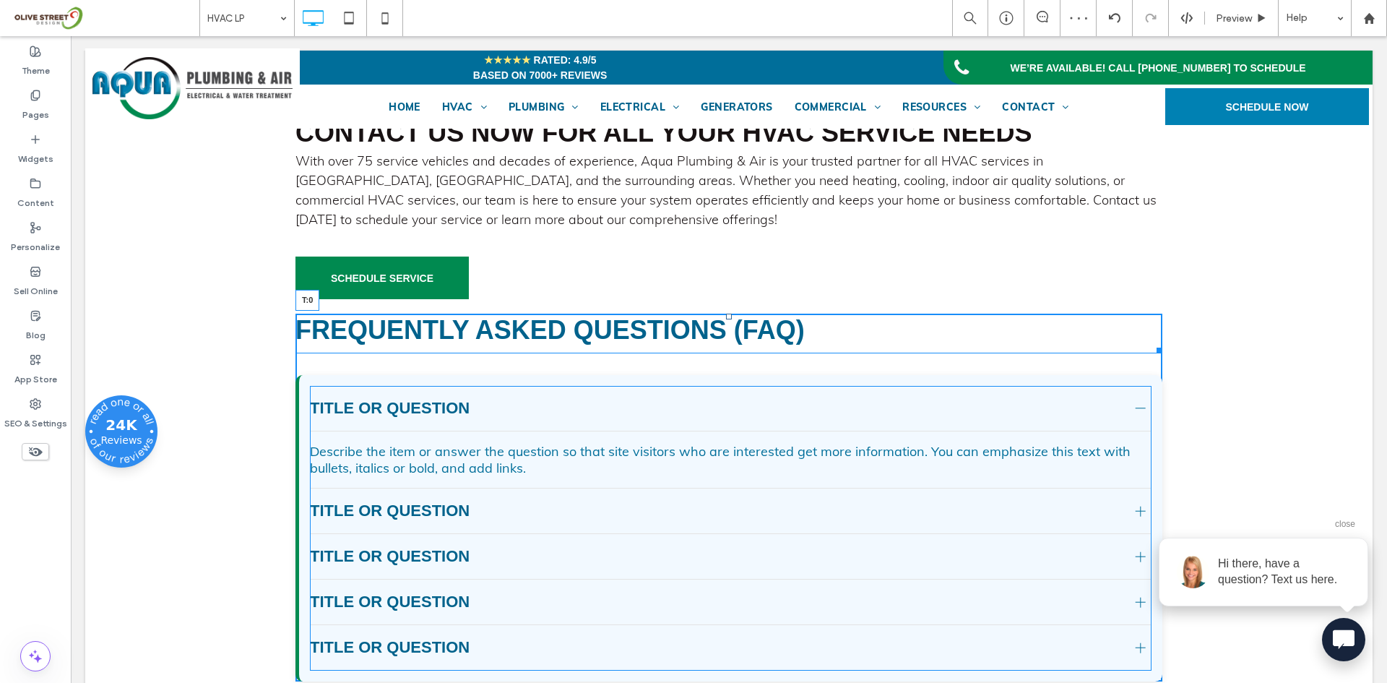
drag, startPoint x: 723, startPoint y: 357, endPoint x: 717, endPoint y: 350, distance: 9.2
click at [717, 350] on div "Frequently Asked Questions (FAQ) T:0" at bounding box center [728, 334] width 867 height 40
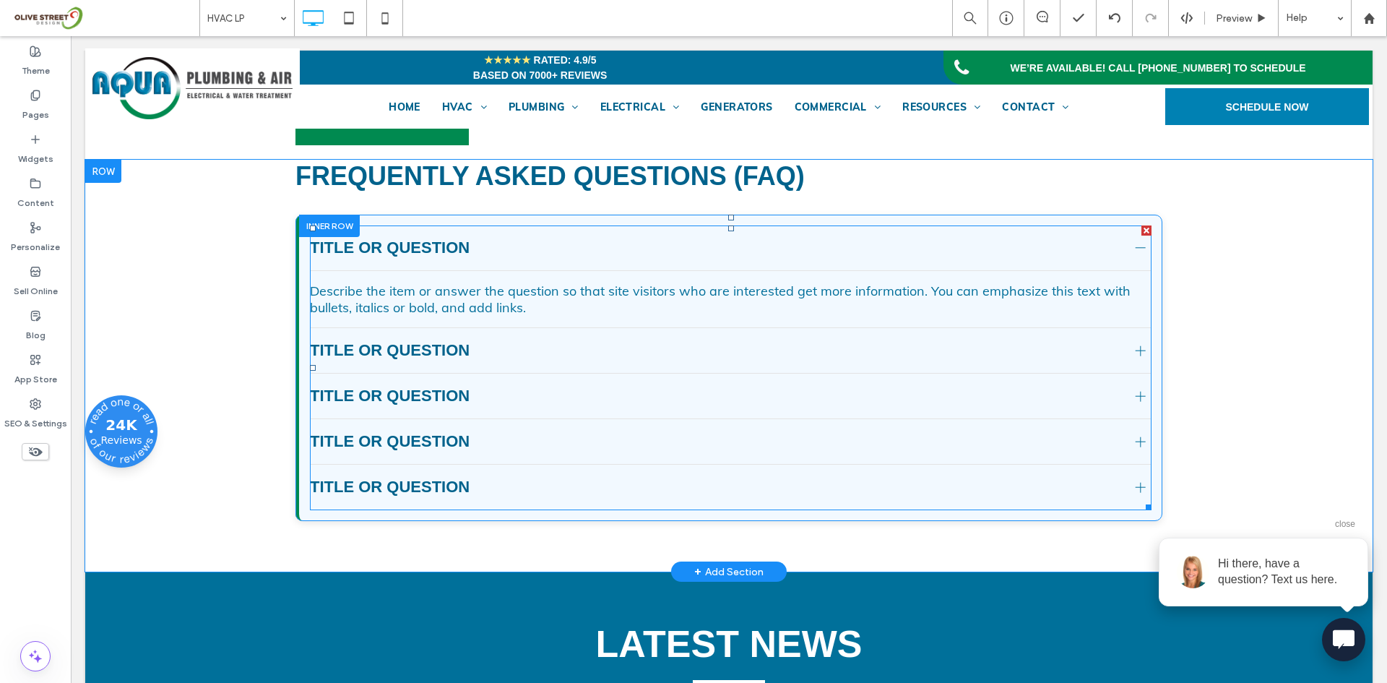
scroll to position [2726, 0]
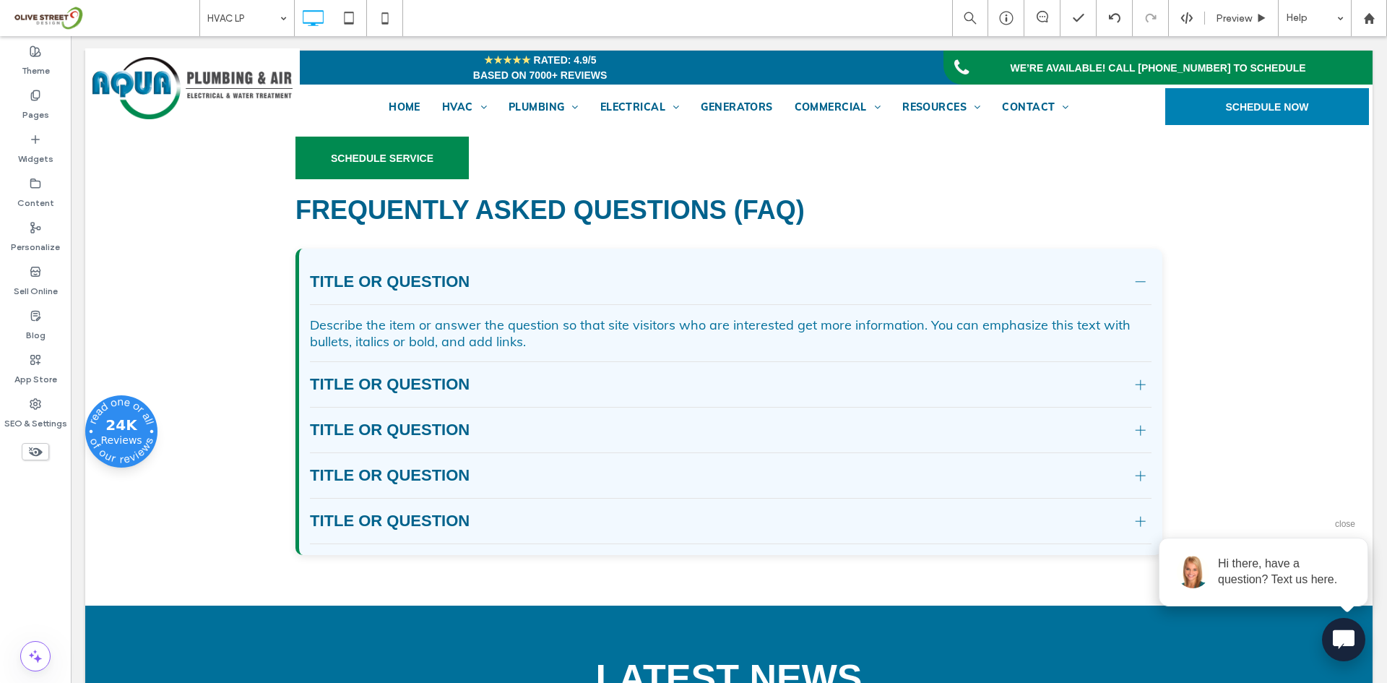
click at [1339, 519] on span "close" at bounding box center [1345, 524] width 20 height 10
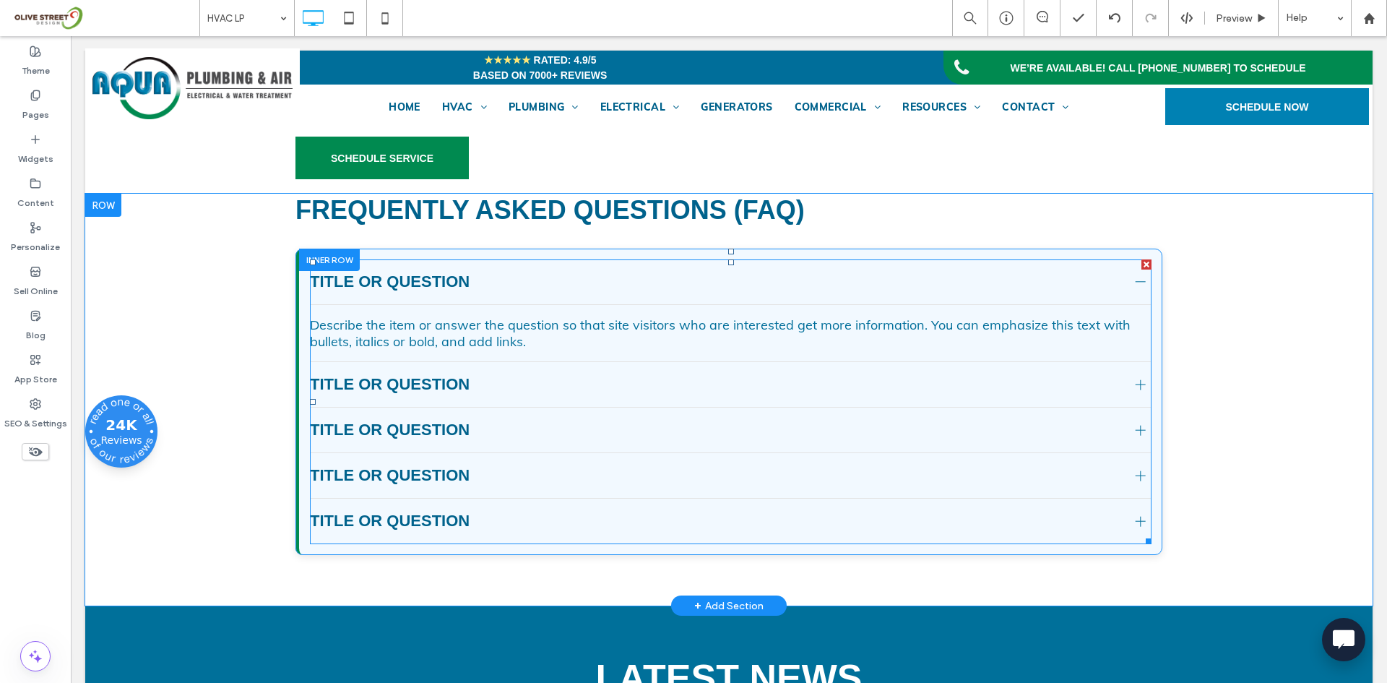
click at [769, 350] on div "Describe the item or answer the question so that site visitors who are interest…" at bounding box center [731, 332] width 842 height 33
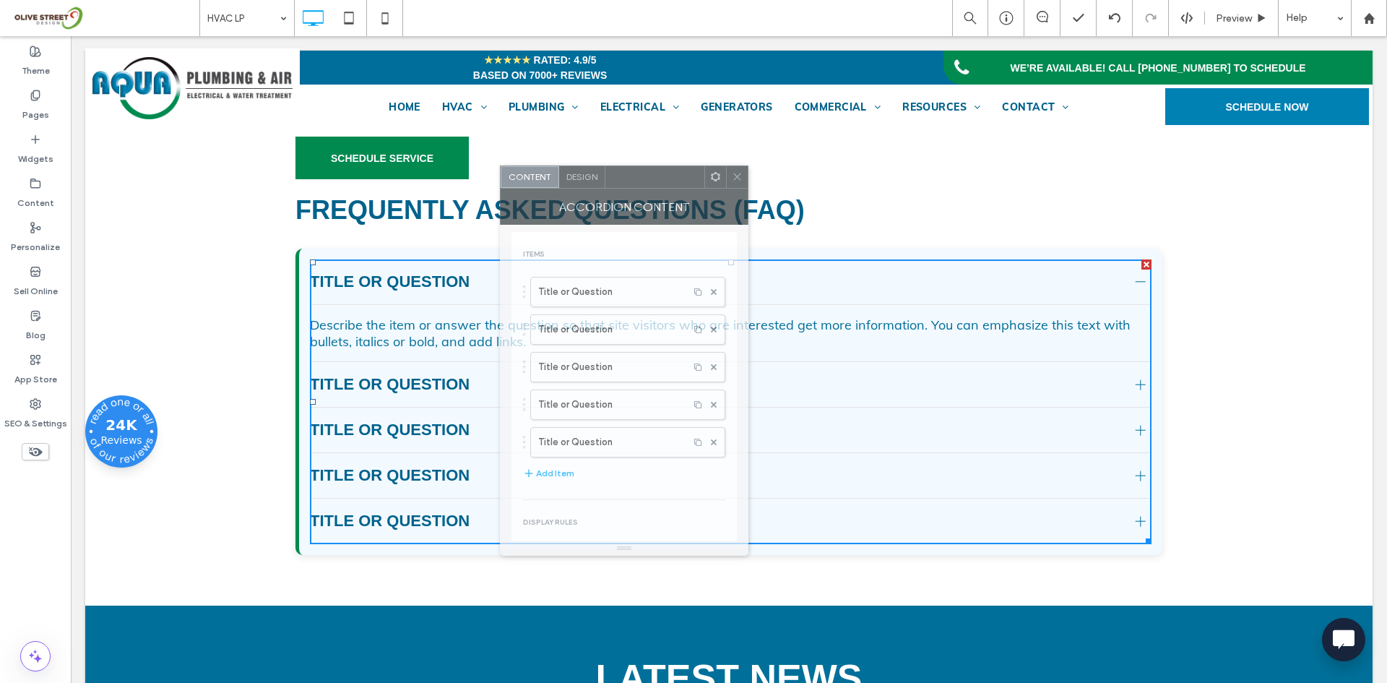
drag, startPoint x: 279, startPoint y: 160, endPoint x: 958, endPoint y: 165, distance: 679.1
click at [704, 166] on div at bounding box center [654, 177] width 99 height 22
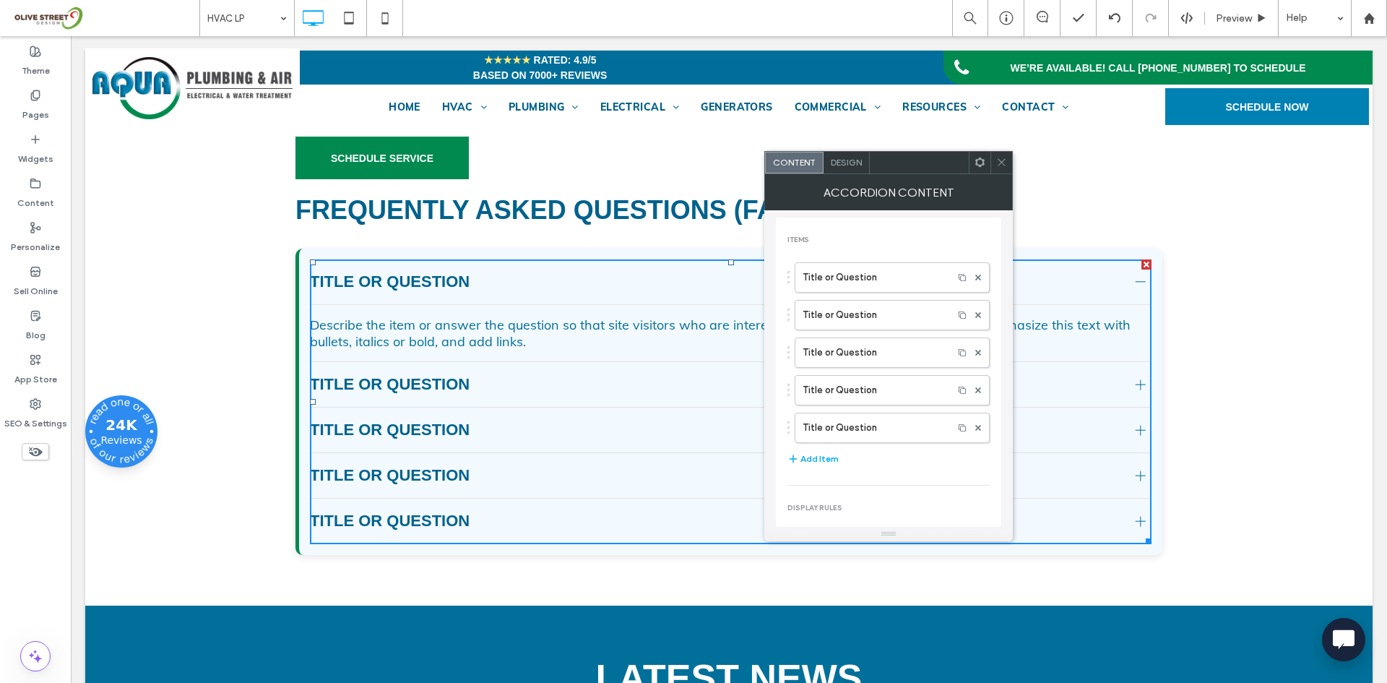
click at [854, 160] on span "Design" at bounding box center [846, 162] width 31 height 11
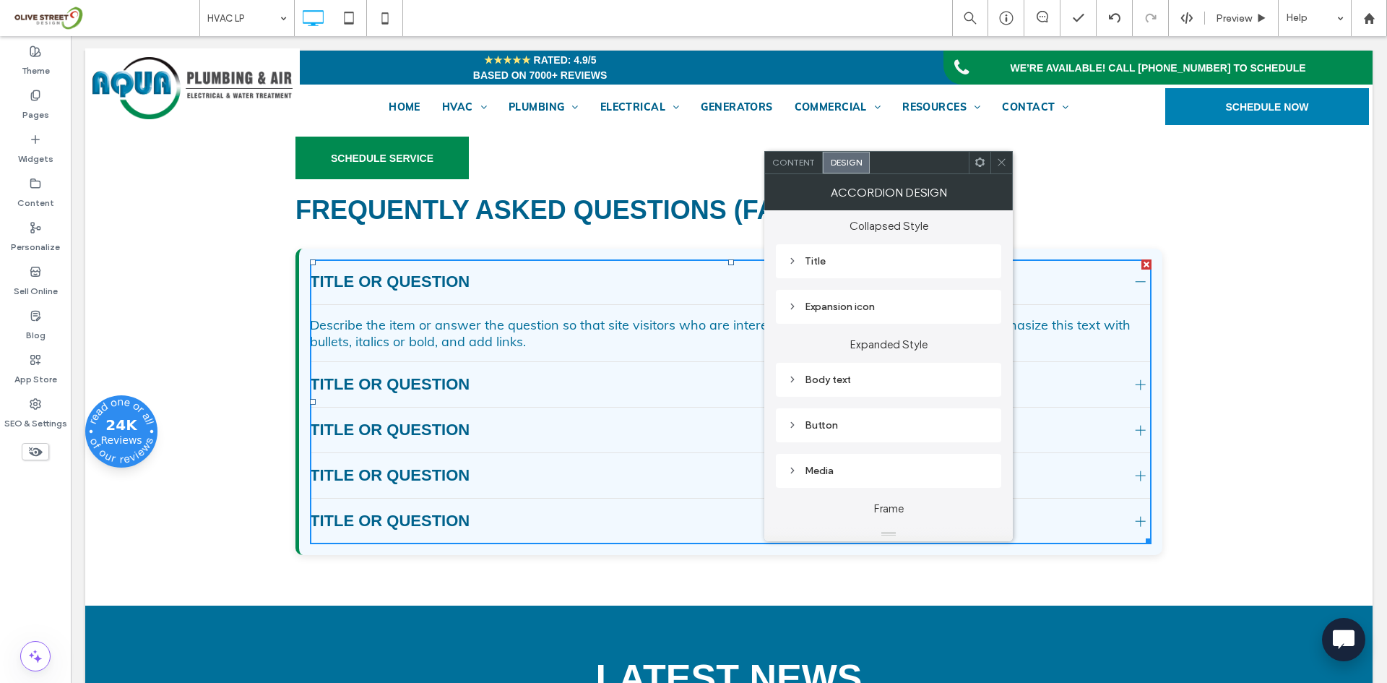
scroll to position [121, 0]
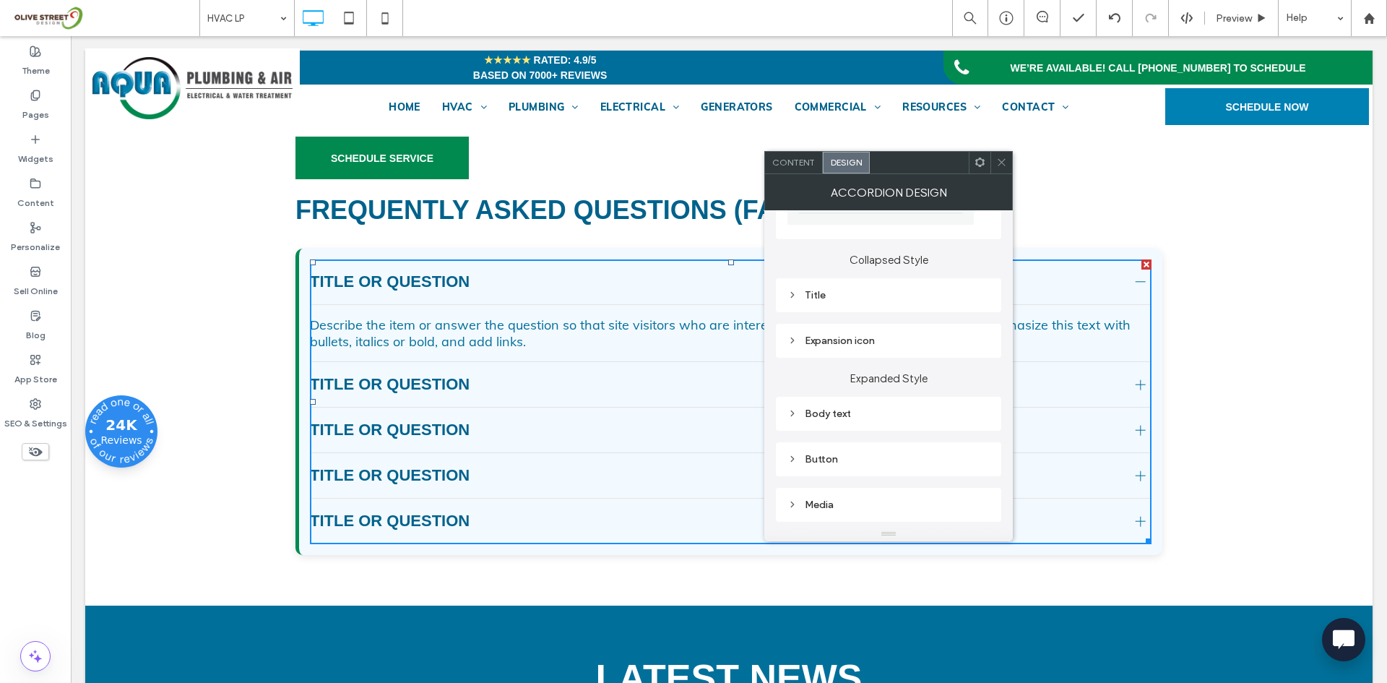
click at [845, 295] on div "Title" at bounding box center [888, 295] width 202 height 12
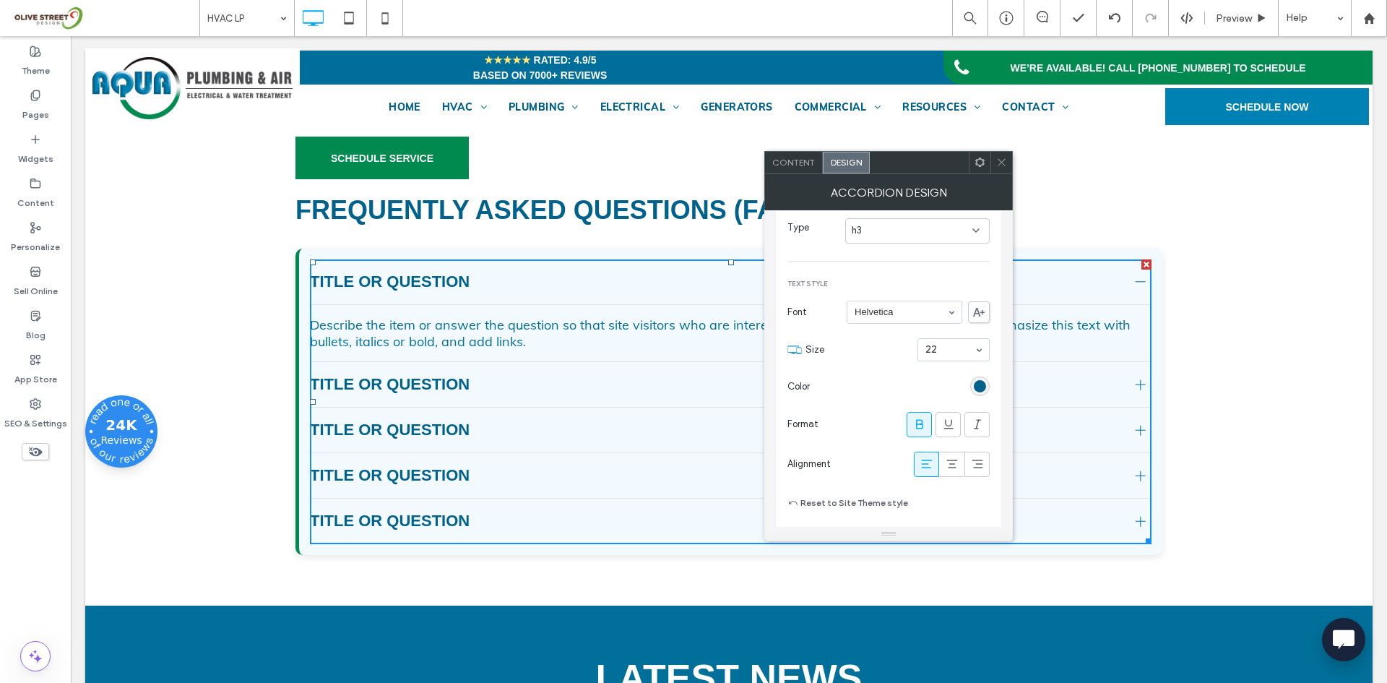
click at [1009, 154] on div at bounding box center [1001, 163] width 22 height 22
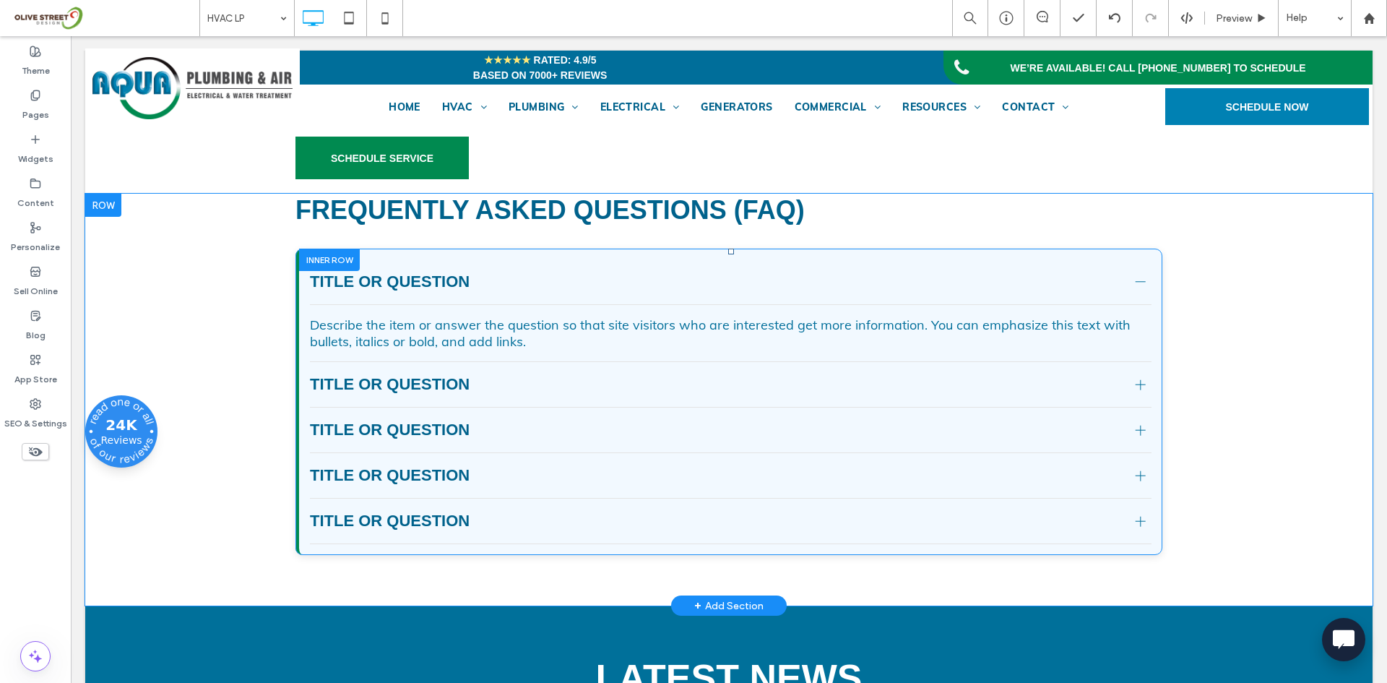
click at [316, 271] on div at bounding box center [329, 260] width 61 height 22
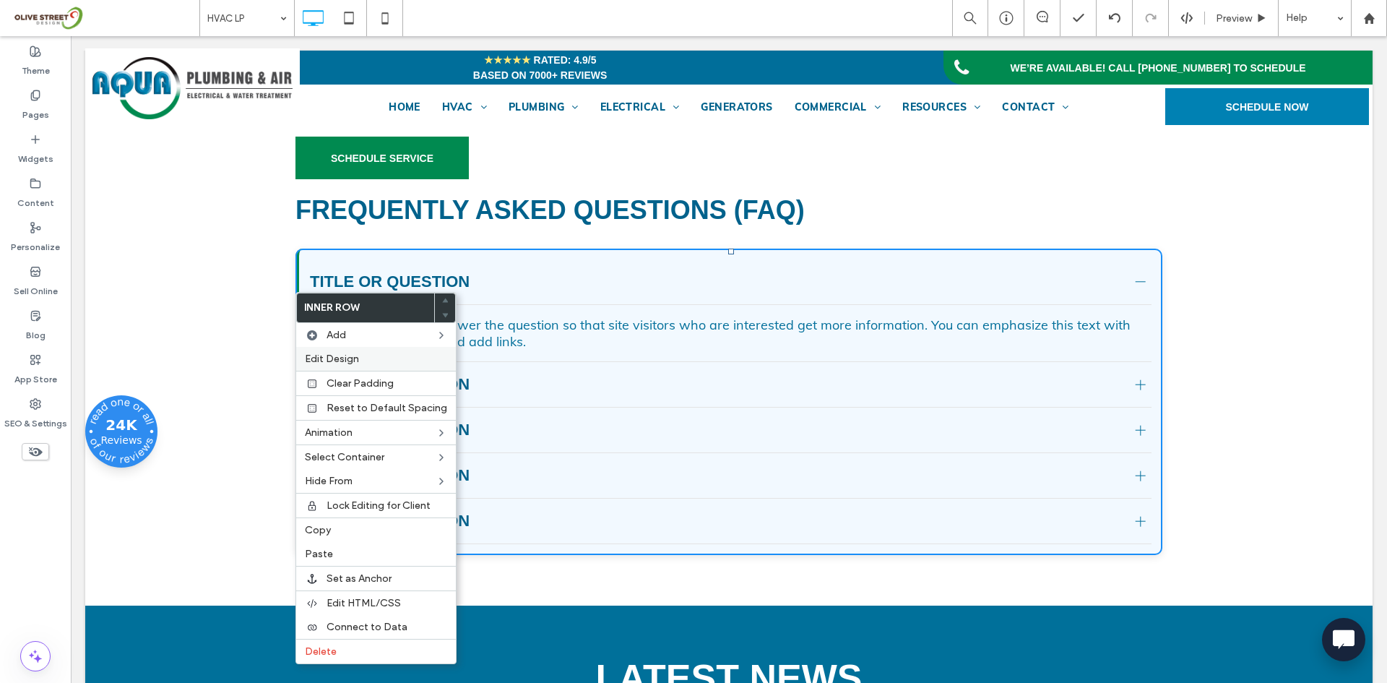
click at [319, 348] on div "Edit Design" at bounding box center [376, 359] width 160 height 24
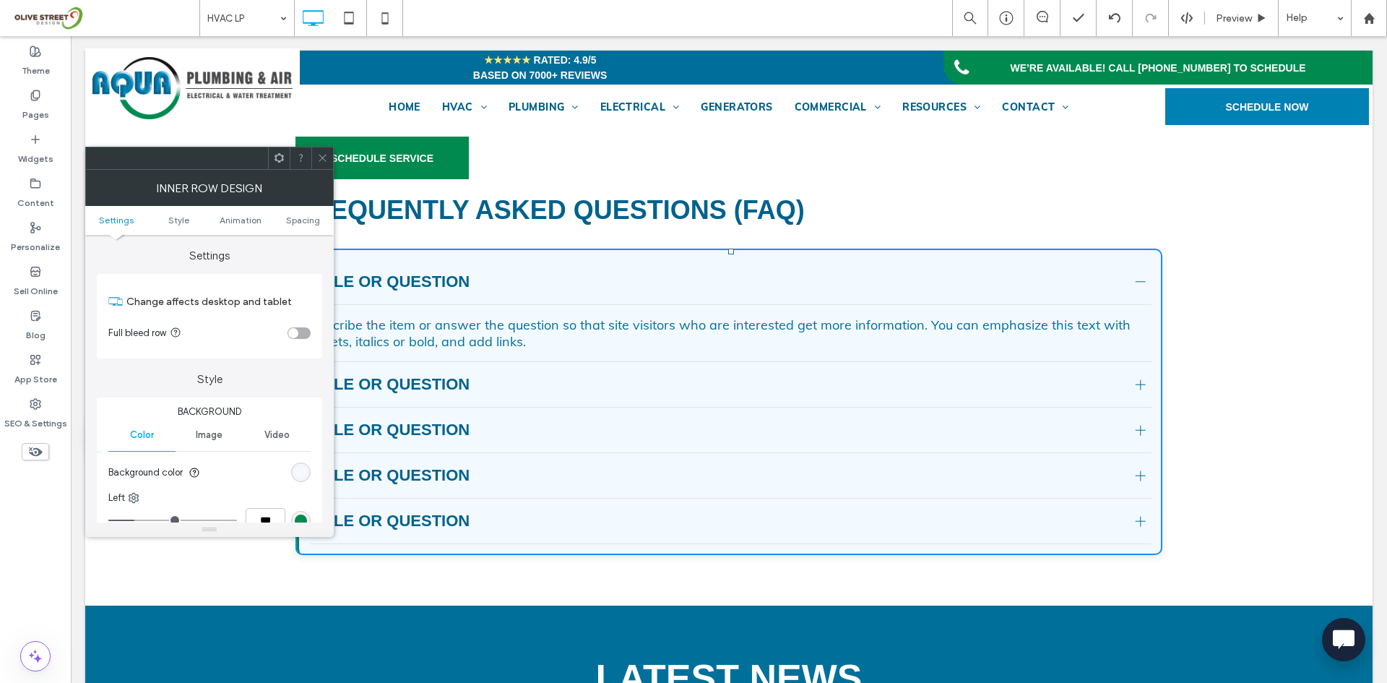
click at [295, 470] on div "rgb(242, 249, 255)" at bounding box center [301, 472] width 12 height 12
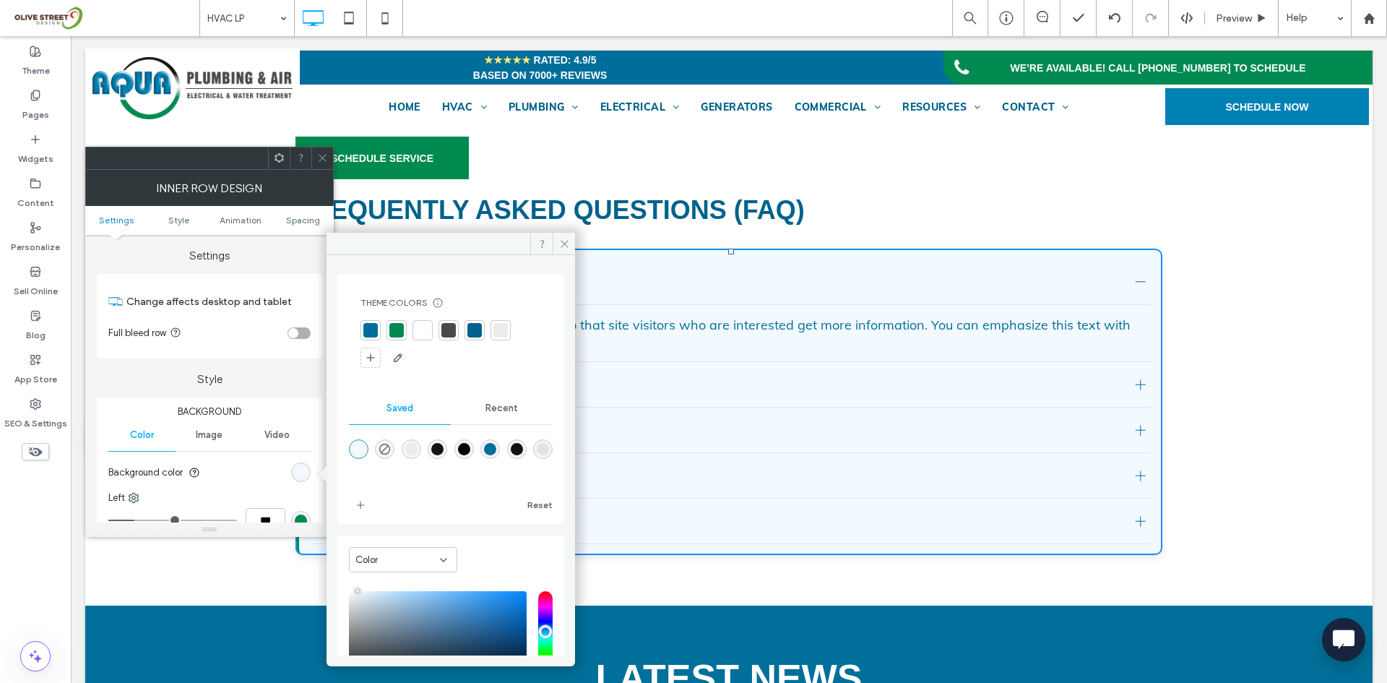
click at [427, 338] on div at bounding box center [423, 330] width 20 height 20
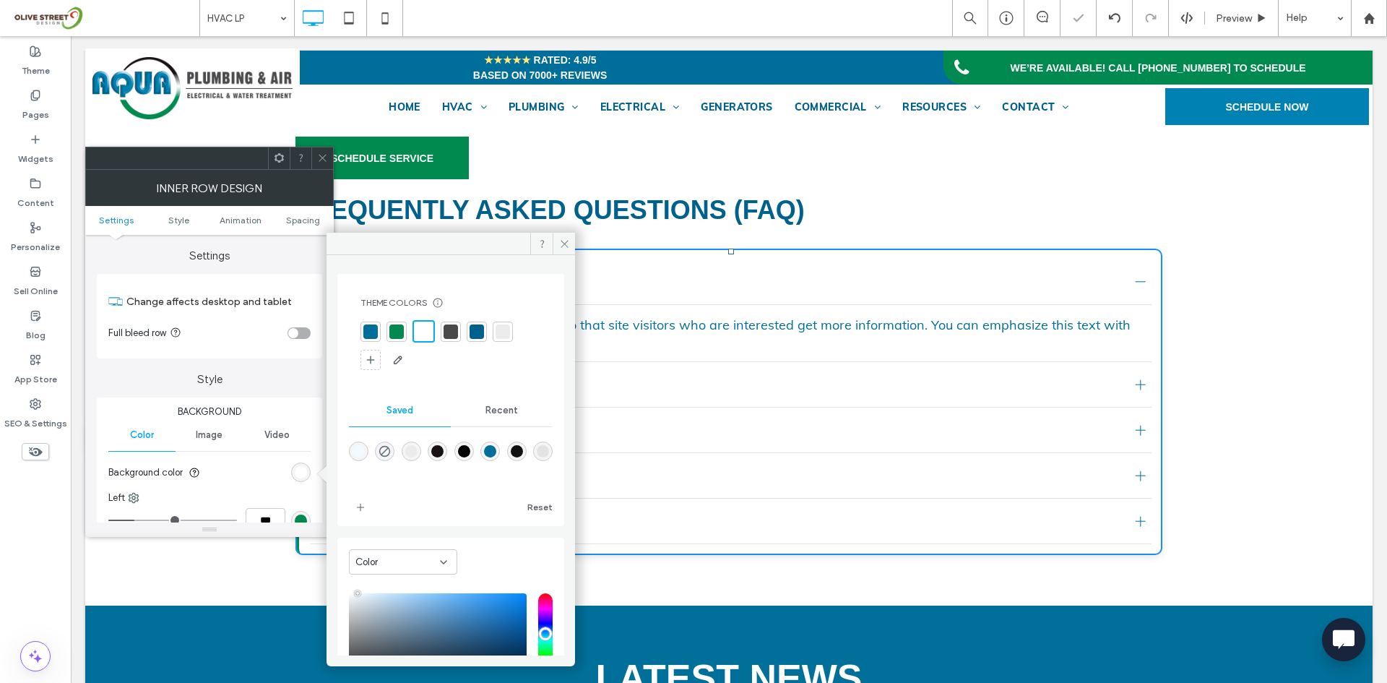
click at [323, 154] on icon at bounding box center [322, 157] width 11 height 11
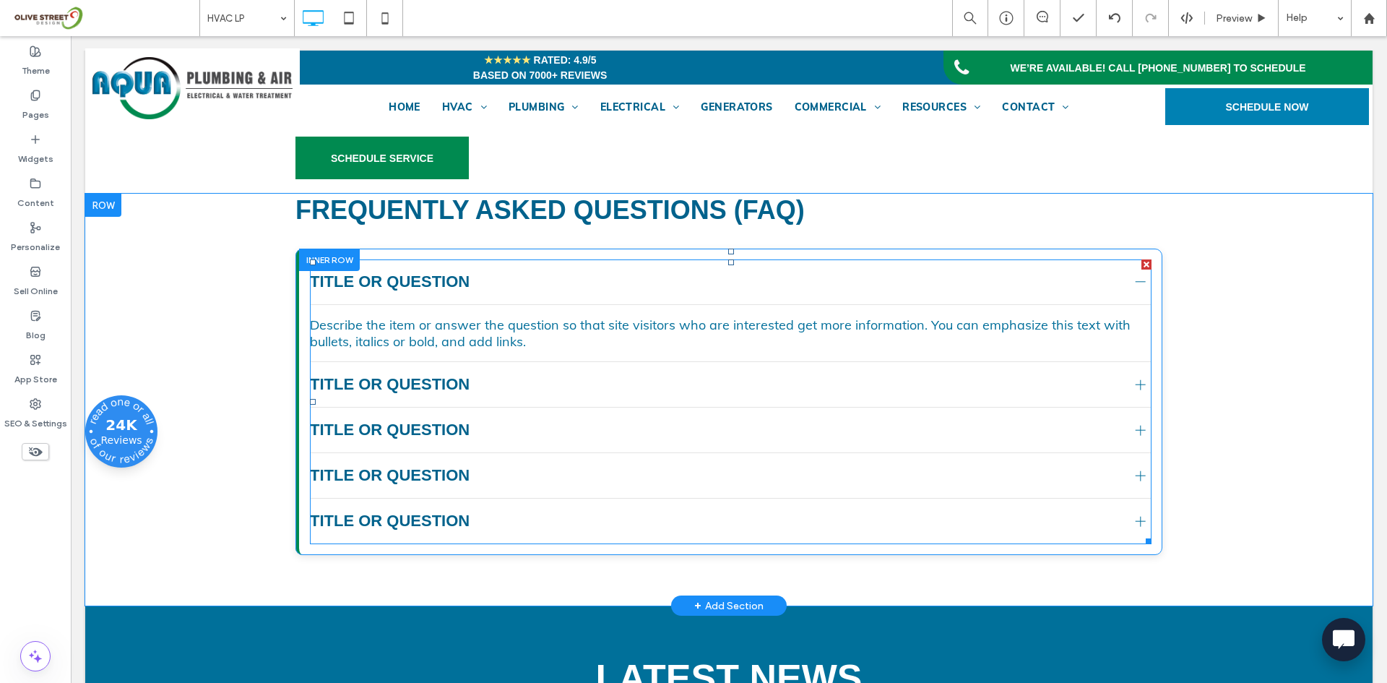
click at [539, 498] on div "Title or Question" at bounding box center [731, 476] width 842 height 46
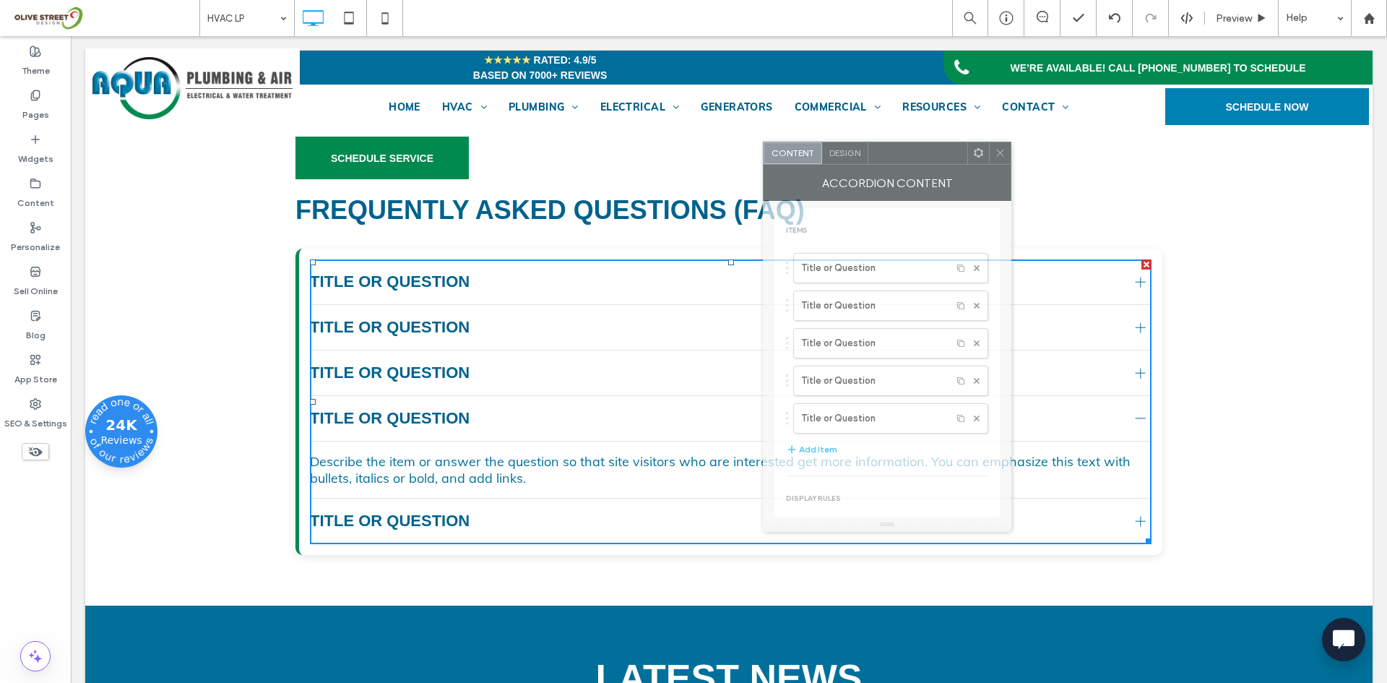
drag, startPoint x: 218, startPoint y: 170, endPoint x: 1050, endPoint y: 147, distance: 831.8
click at [1011, 165] on div "Accordion Content" at bounding box center [887, 183] width 249 height 36
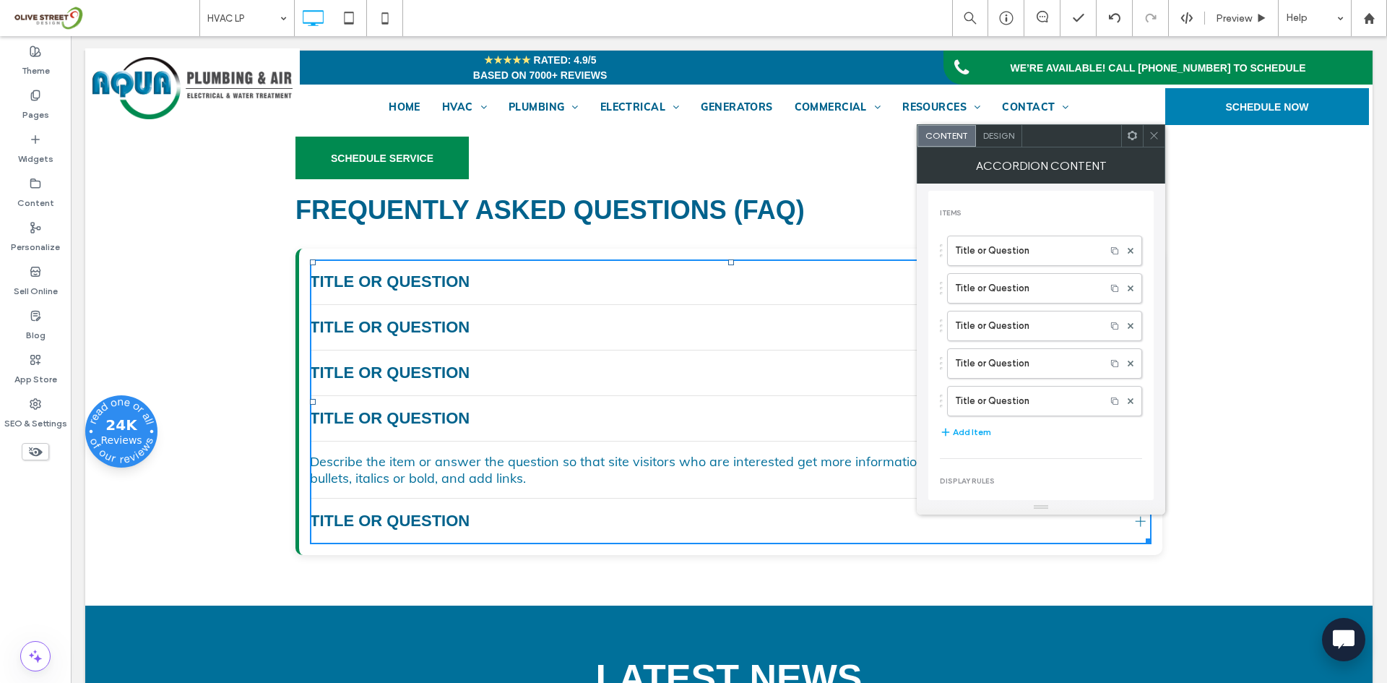
click at [995, 132] on span "Design" at bounding box center [998, 135] width 31 height 11
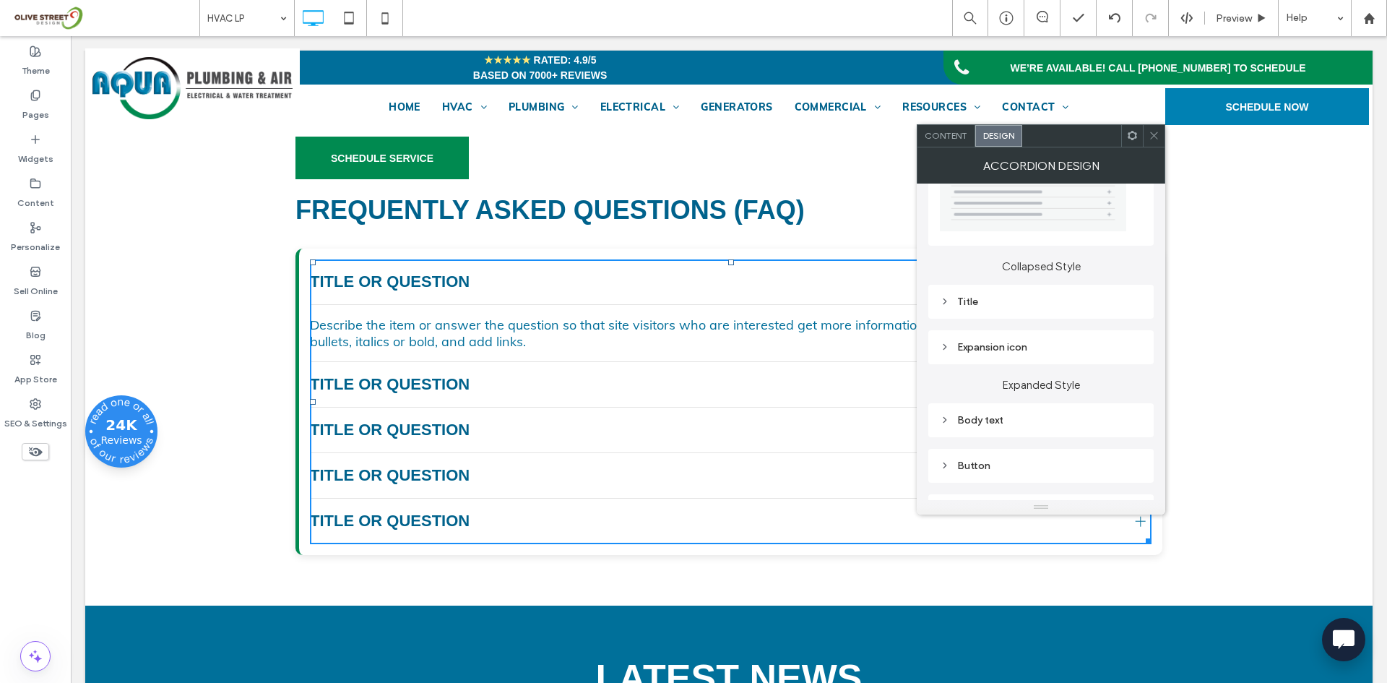
scroll to position [121, 0]
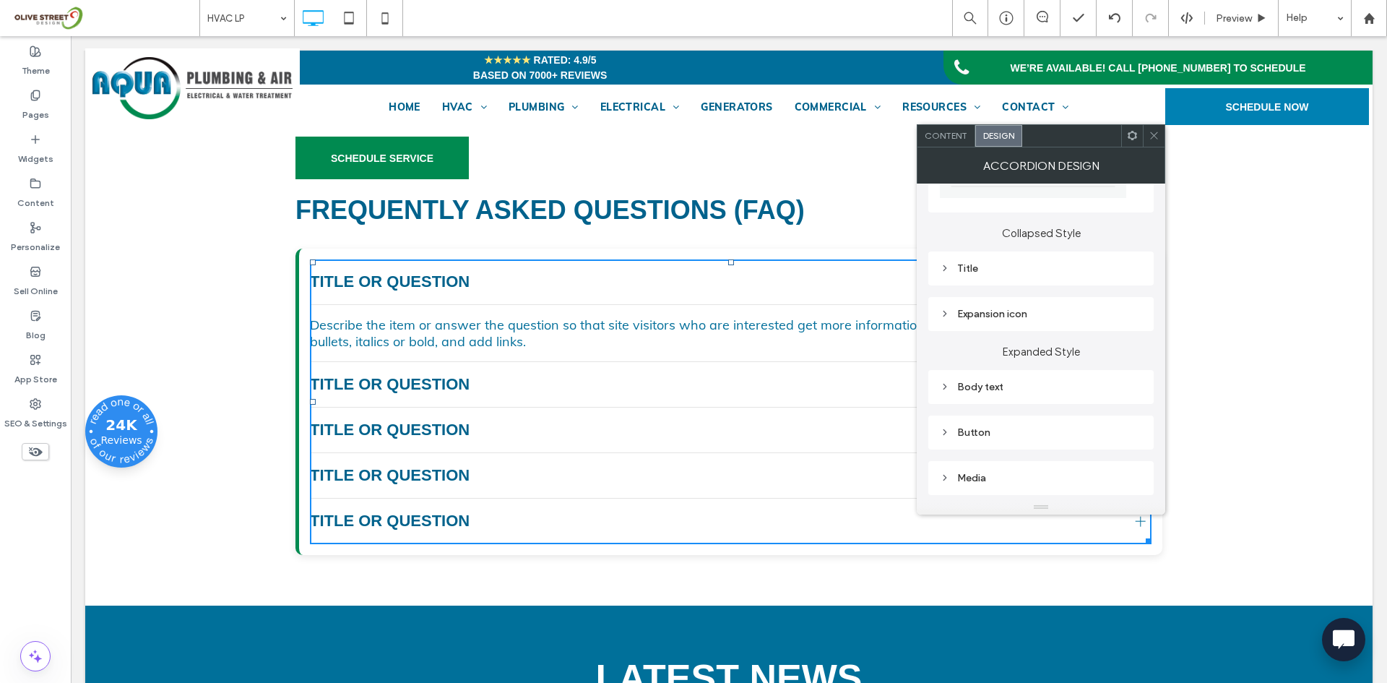
click at [972, 274] on div "Title" at bounding box center [1041, 268] width 202 height 12
click at [1131, 479] on div "rgb(0, 98, 140)" at bounding box center [1132, 479] width 12 height 12
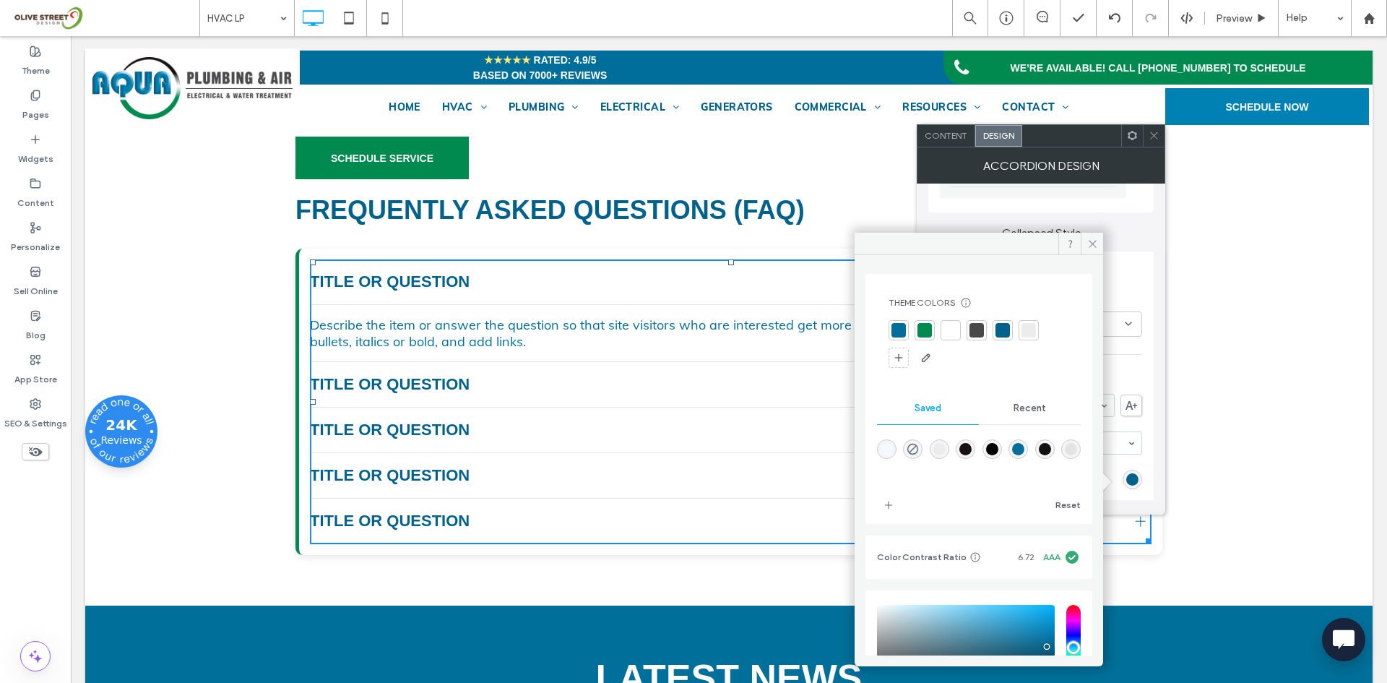
click at [998, 449] on div "rgba(0,0,0,1)" at bounding box center [992, 449] width 12 height 12
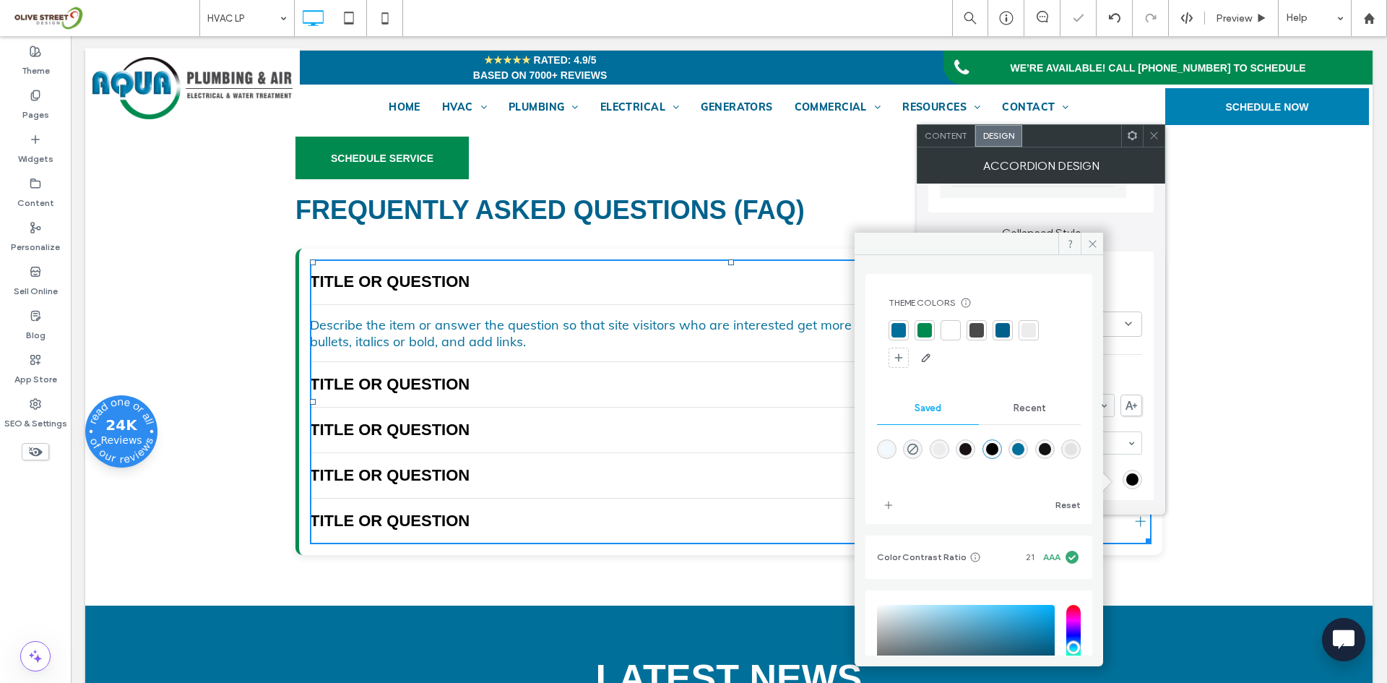
click at [975, 450] on div "rgba(24,18,19,1)" at bounding box center [966, 449] width 20 height 20
type input "*******"
click at [1089, 245] on icon at bounding box center [1092, 243] width 11 height 11
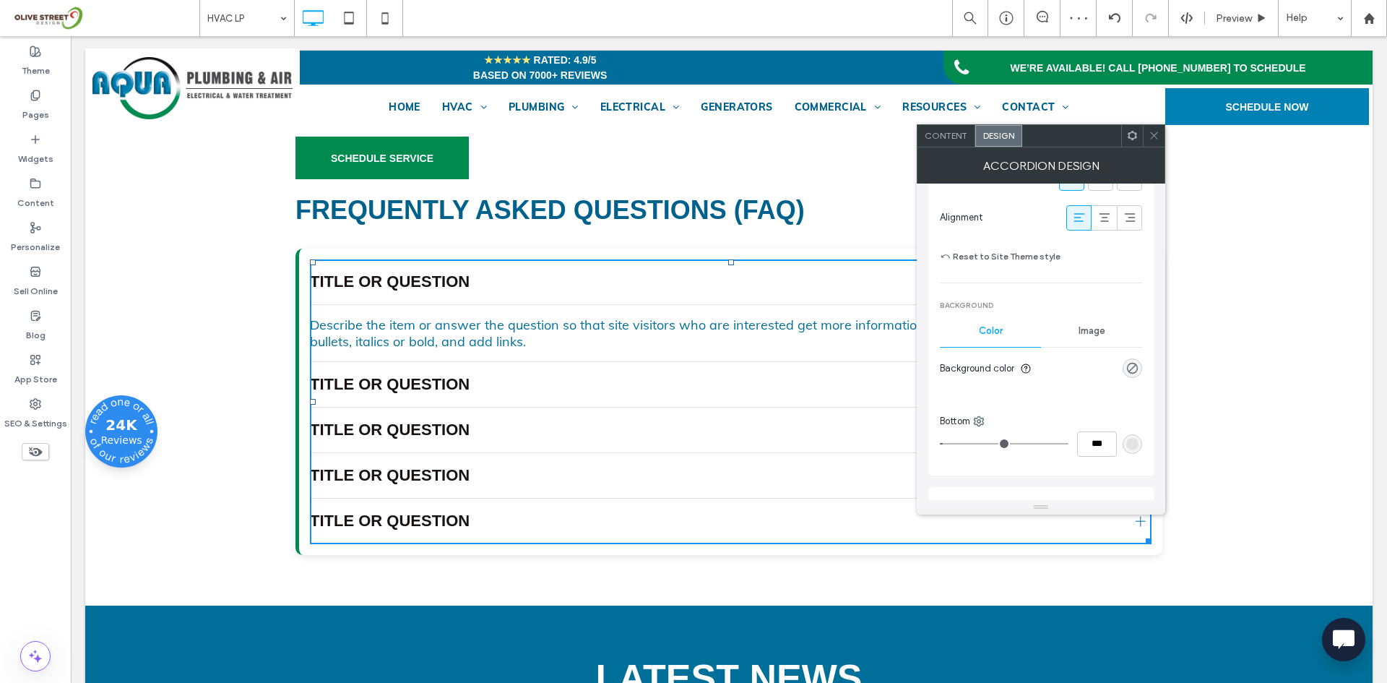
scroll to position [602, 0]
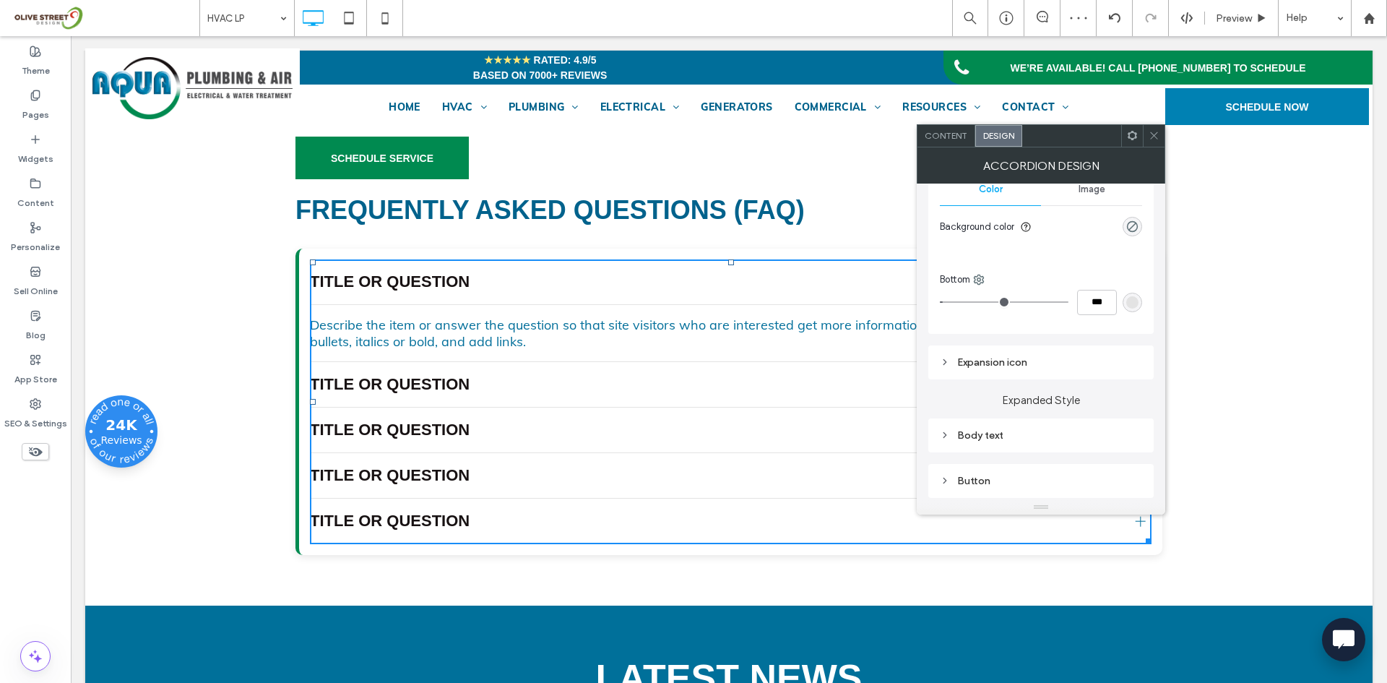
click at [986, 423] on div "Body text" at bounding box center [1040, 435] width 225 height 34
click at [990, 435] on div "Body text" at bounding box center [1041, 435] width 202 height 12
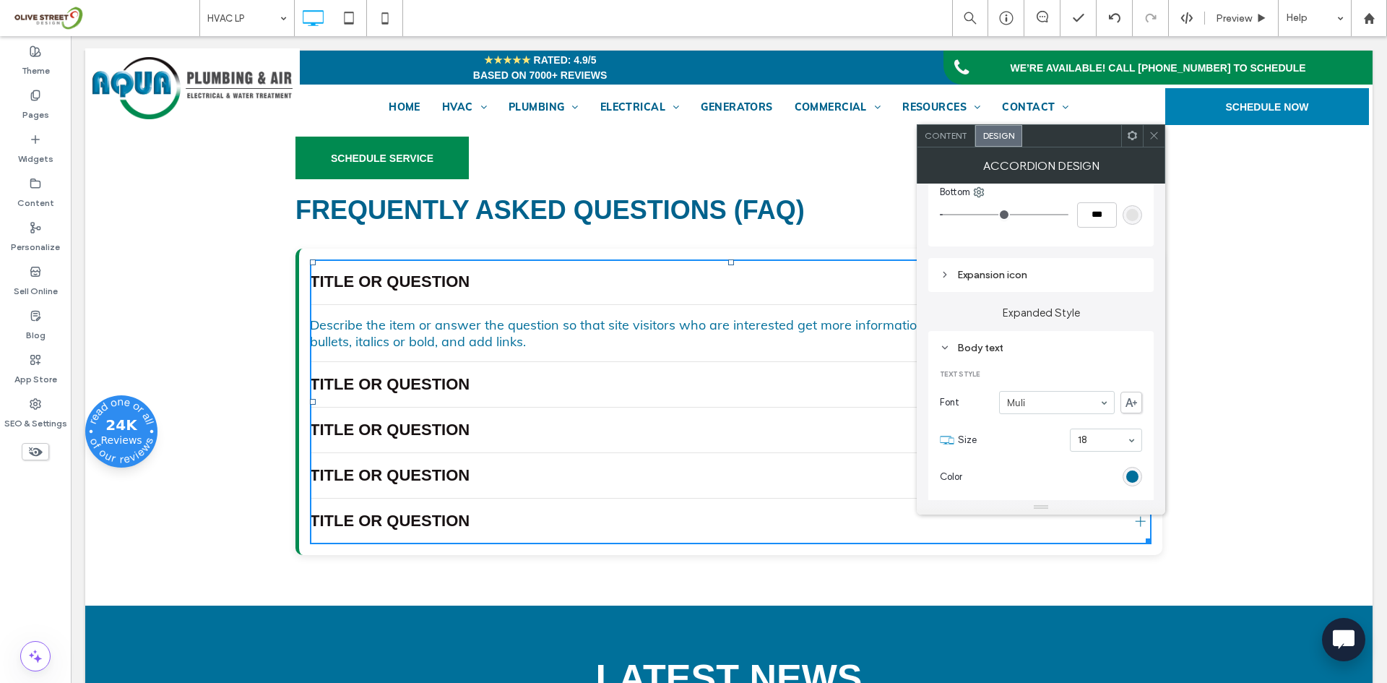
scroll to position [722, 0]
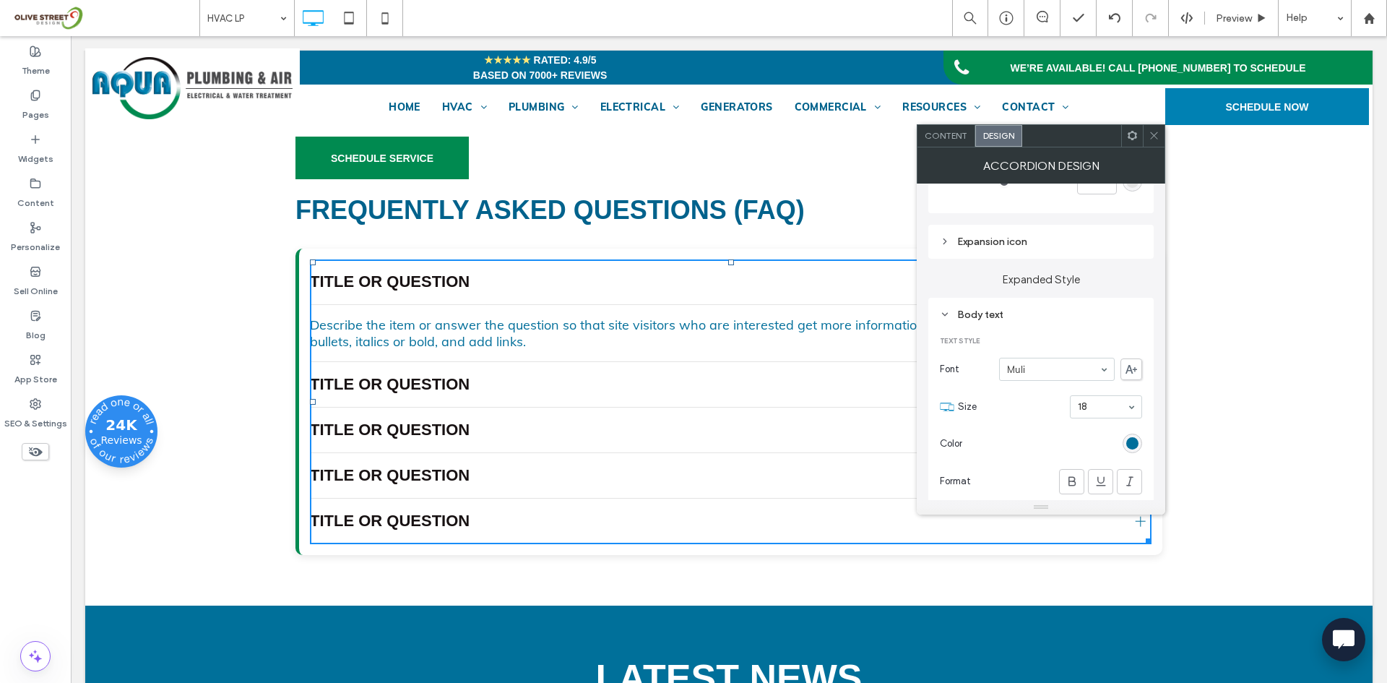
click at [1138, 439] on div "rgb(0, 110, 154)" at bounding box center [1132, 443] width 12 height 12
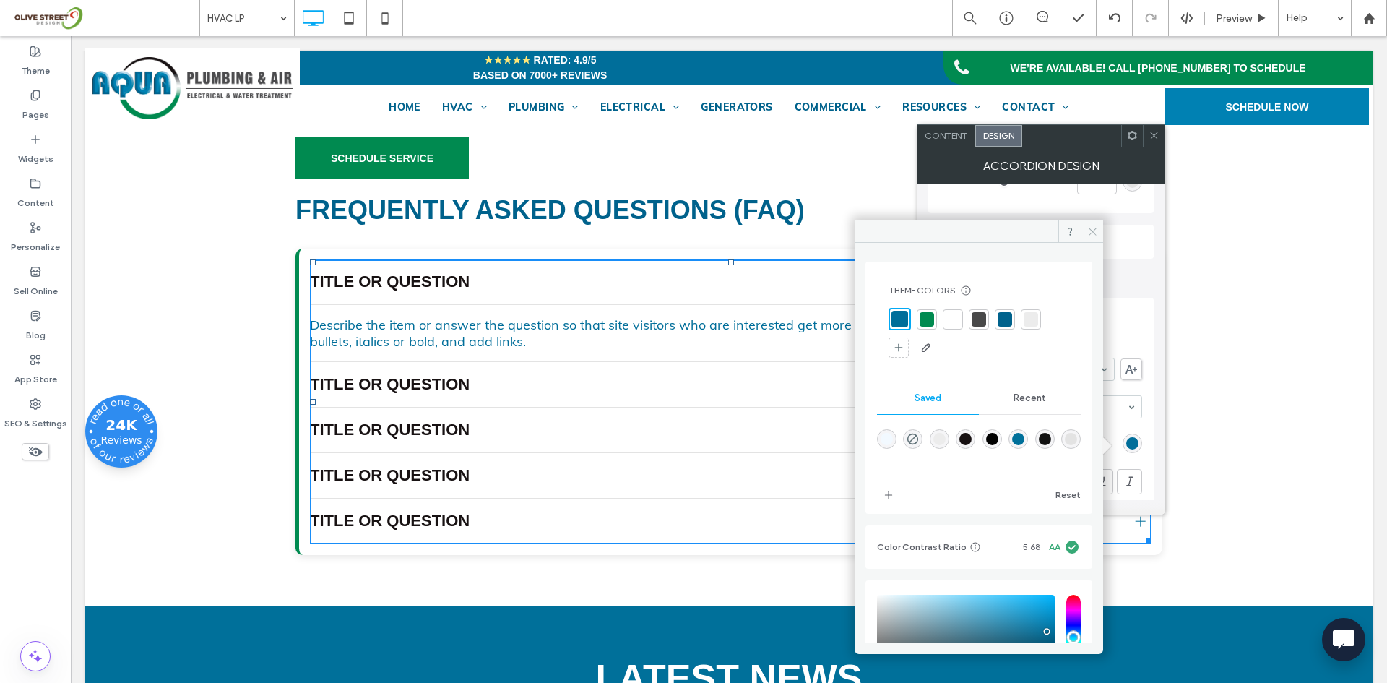
click at [1086, 227] on span at bounding box center [1092, 231] width 22 height 22
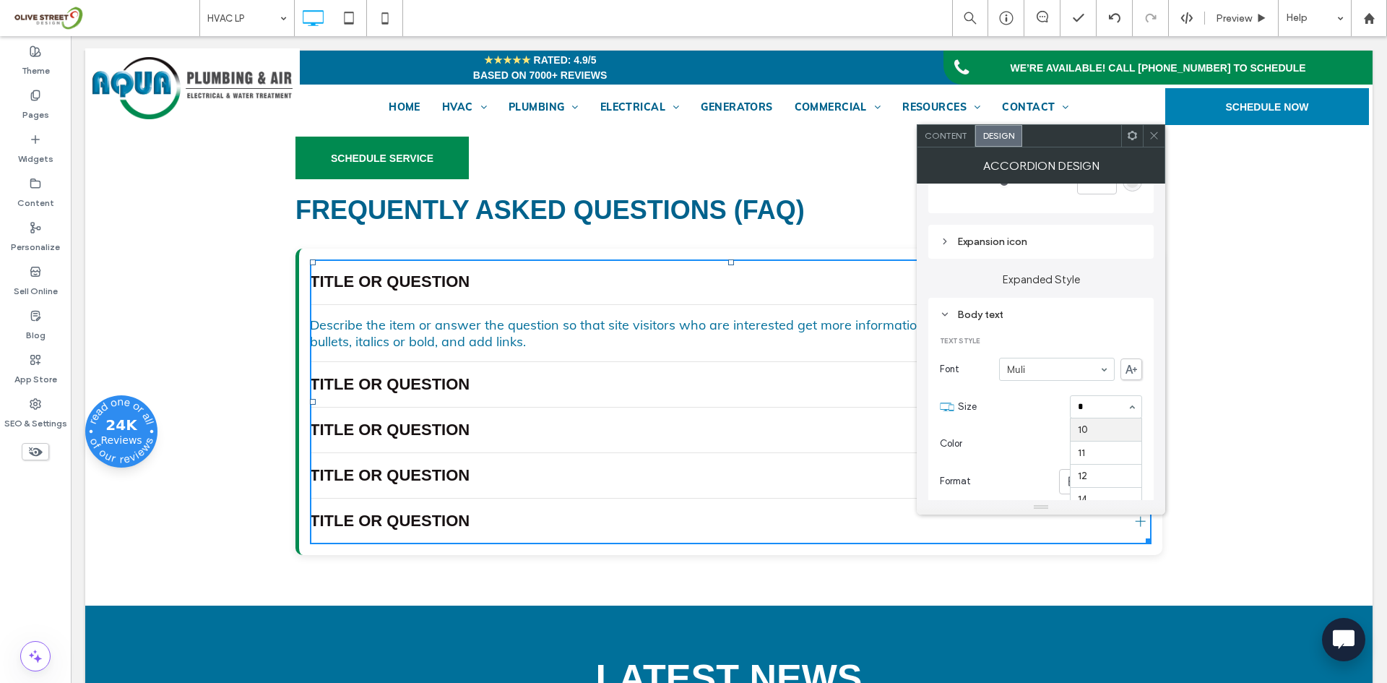
scroll to position [0, 0]
type input "**"
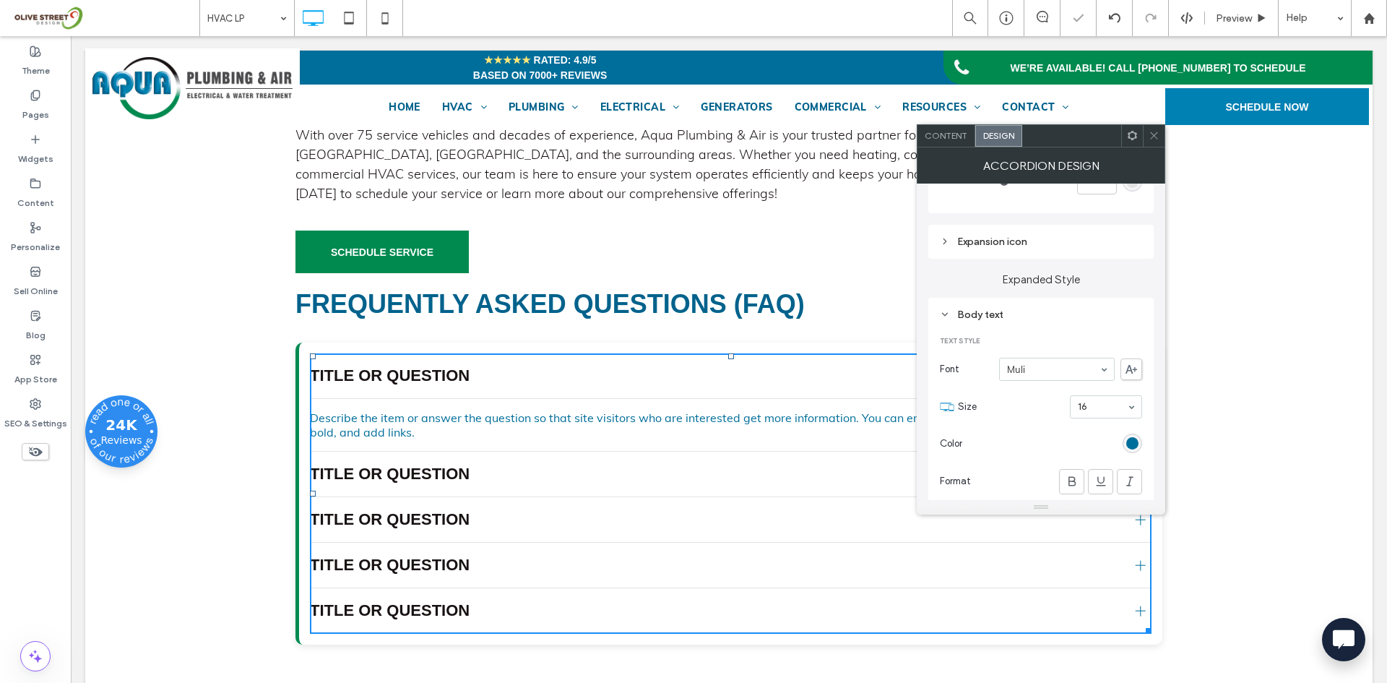
scroll to position [2485, 0]
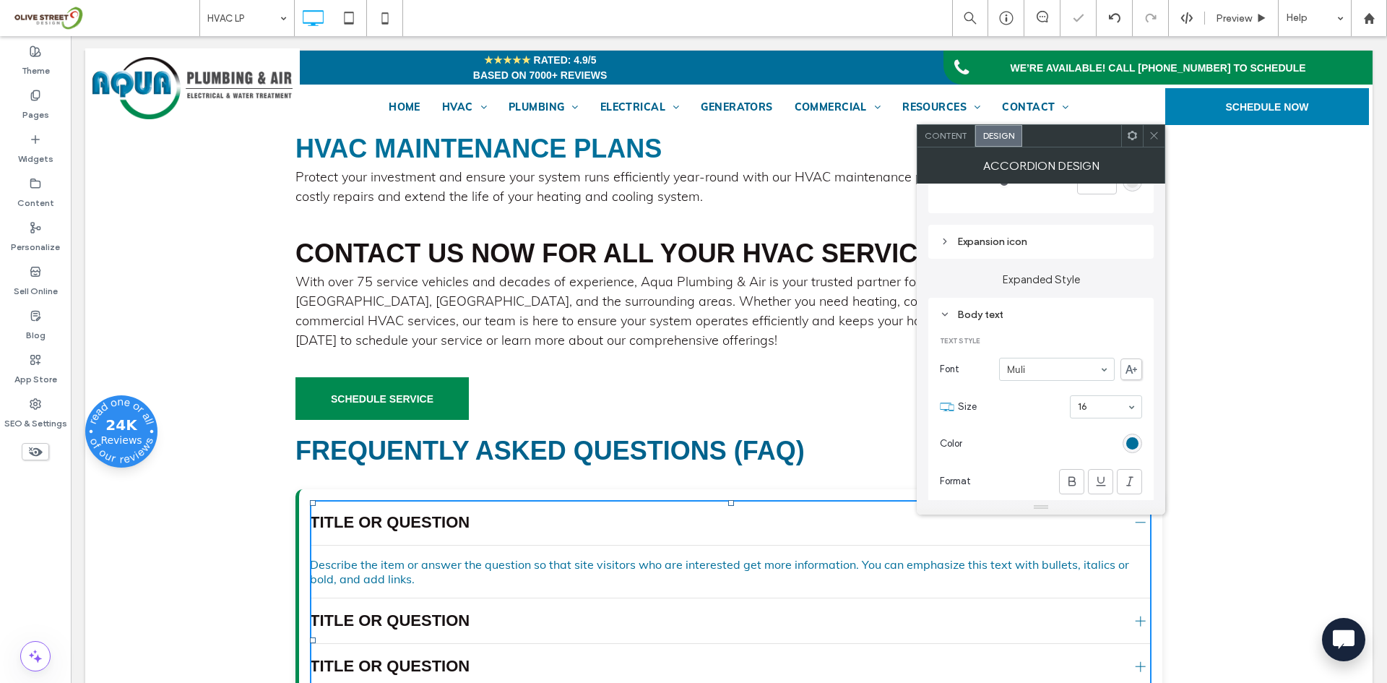
click at [506, 348] on span "With over 75 service vehicles and decades of experience, Aqua Plumbing & Air is…" at bounding box center [725, 310] width 861 height 75
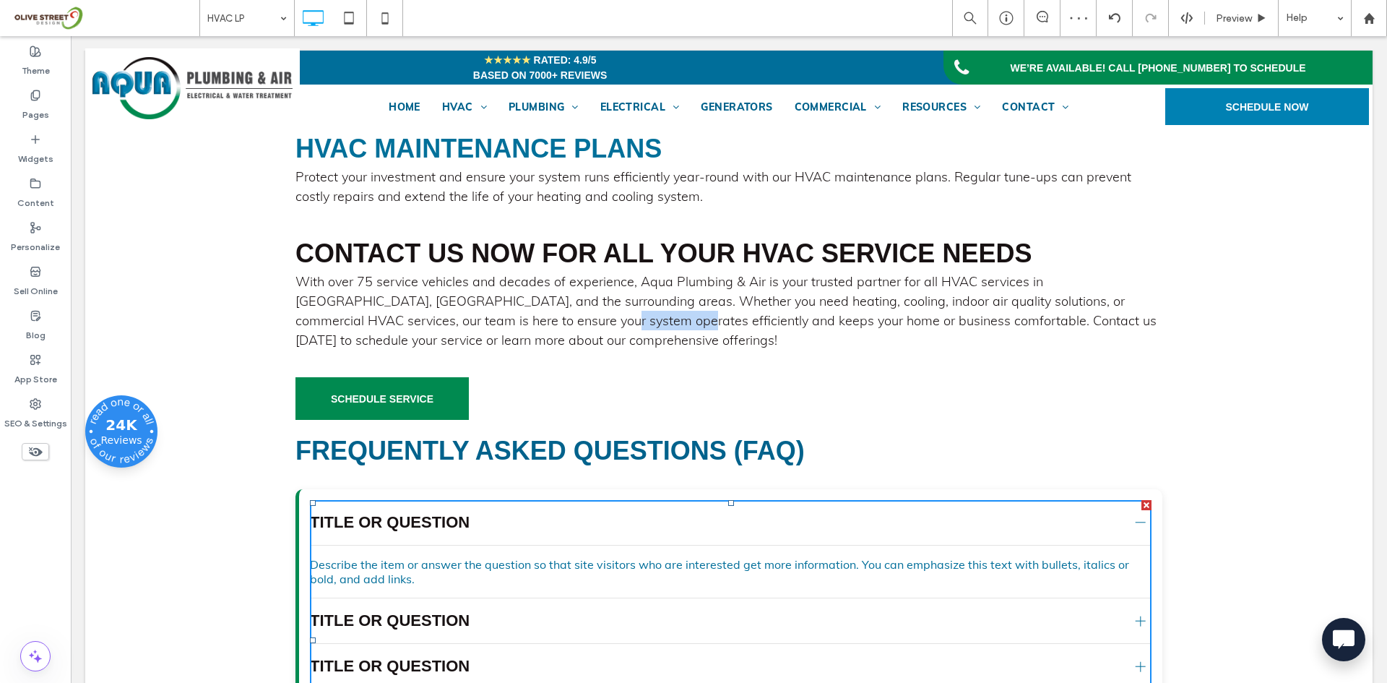
click at [506, 348] on span "With over 75 service vehicles and decades of experience, Aqua Plumbing & Air is…" at bounding box center [725, 310] width 861 height 75
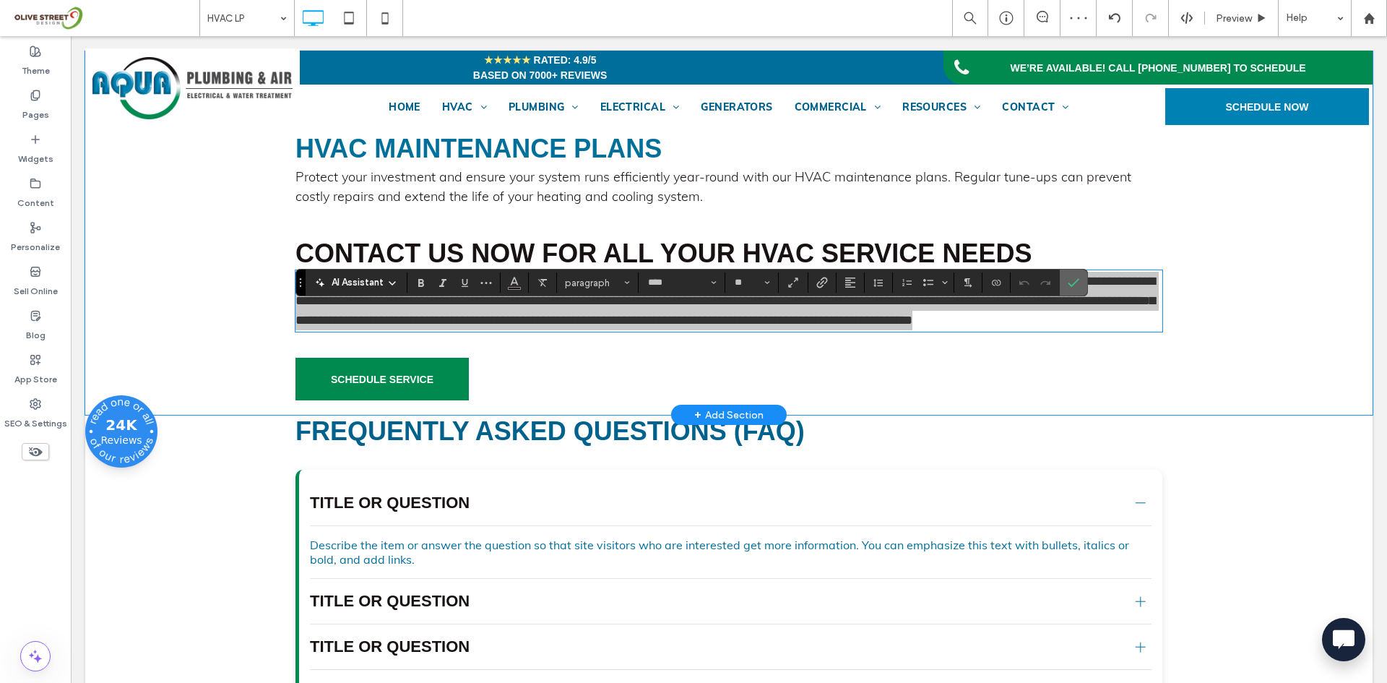
drag, startPoint x: 1079, startPoint y: 276, endPoint x: 957, endPoint y: 264, distance: 121.9
click at [1079, 276] on span "Confirm" at bounding box center [1074, 282] width 12 height 25
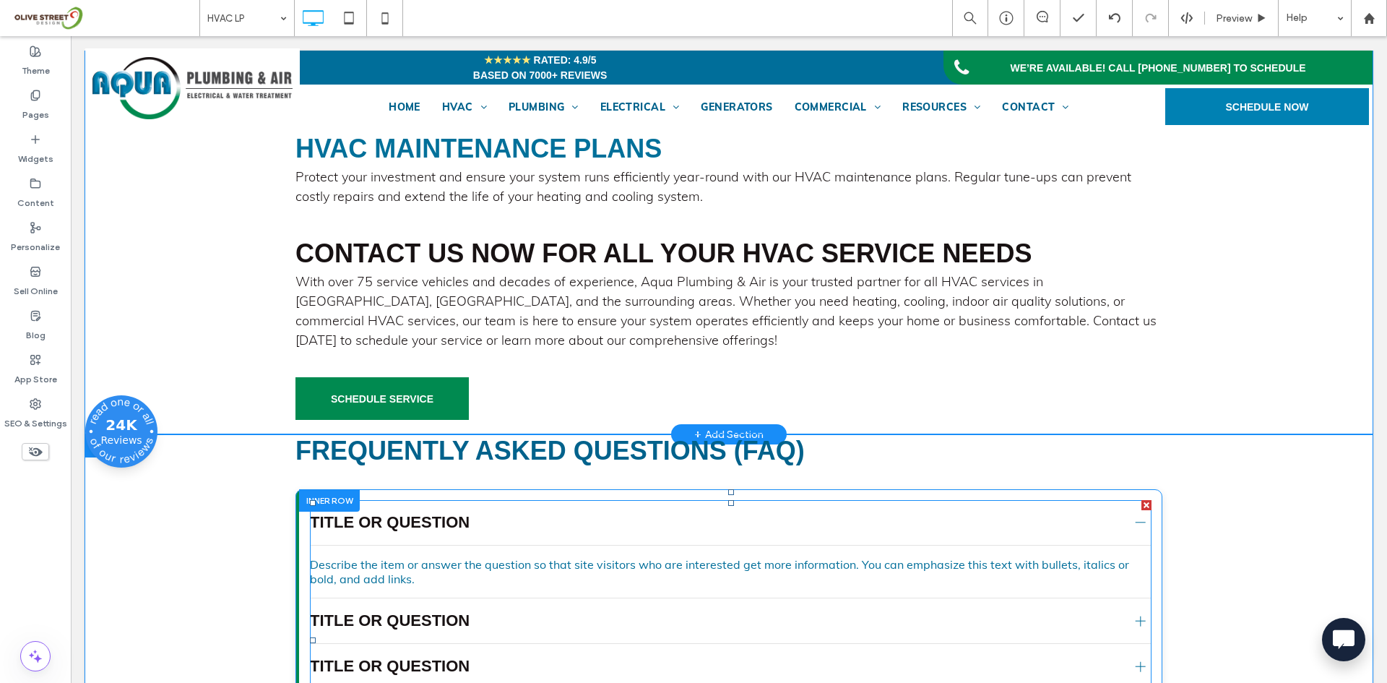
click at [743, 545] on div "Title or Question" at bounding box center [731, 523] width 842 height 46
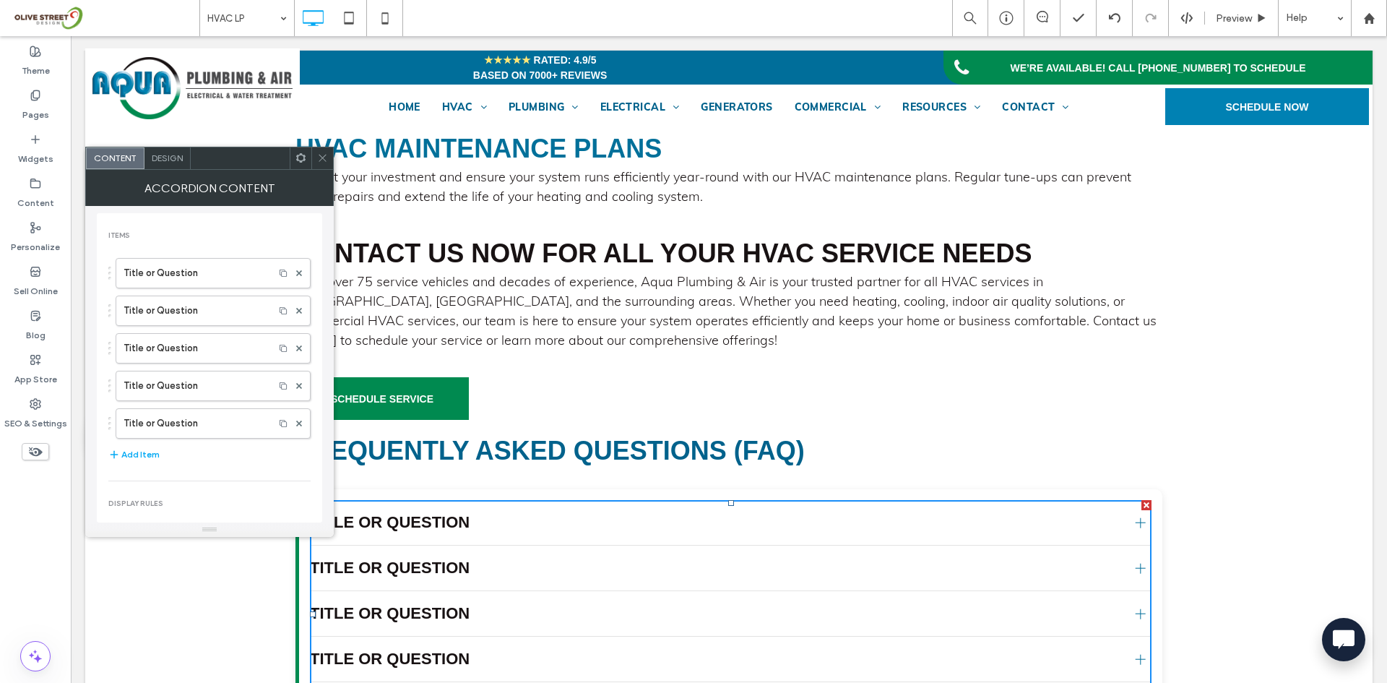
click at [163, 159] on span "Design" at bounding box center [167, 157] width 31 height 11
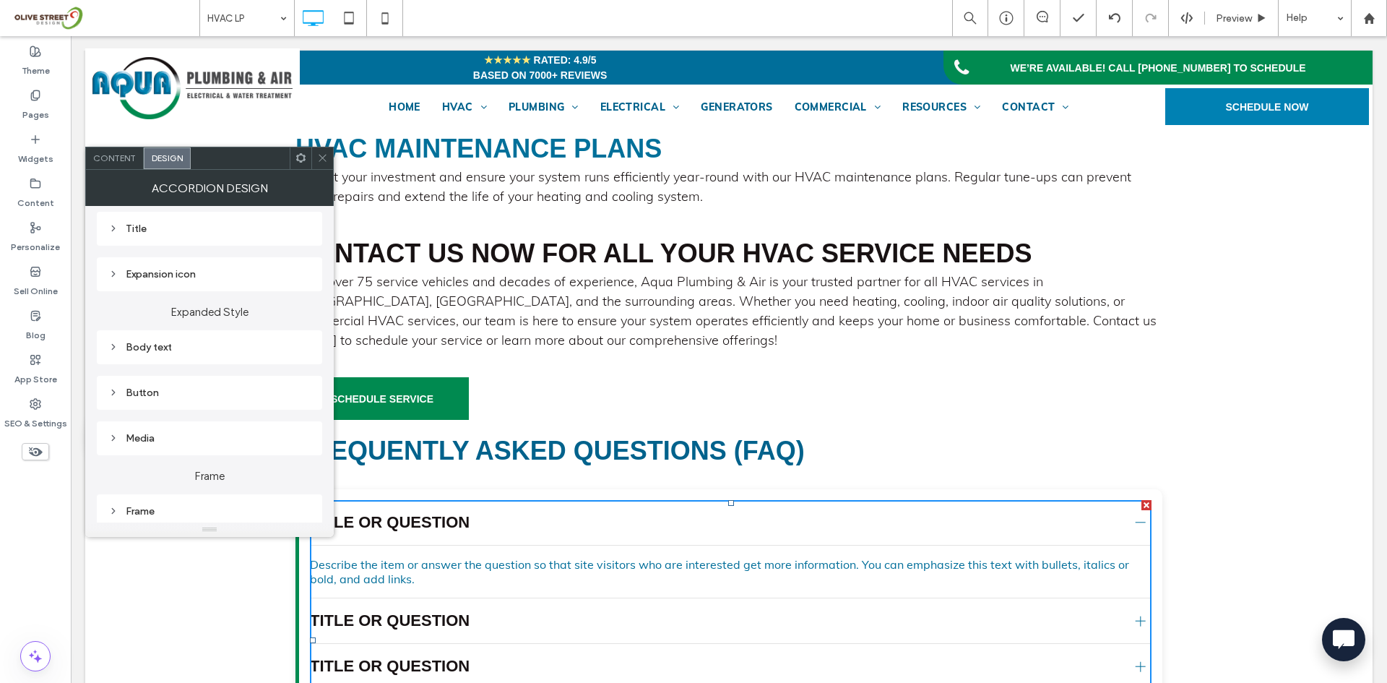
scroll to position [241, 0]
click at [150, 294] on div "Body text" at bounding box center [209, 289] width 202 height 12
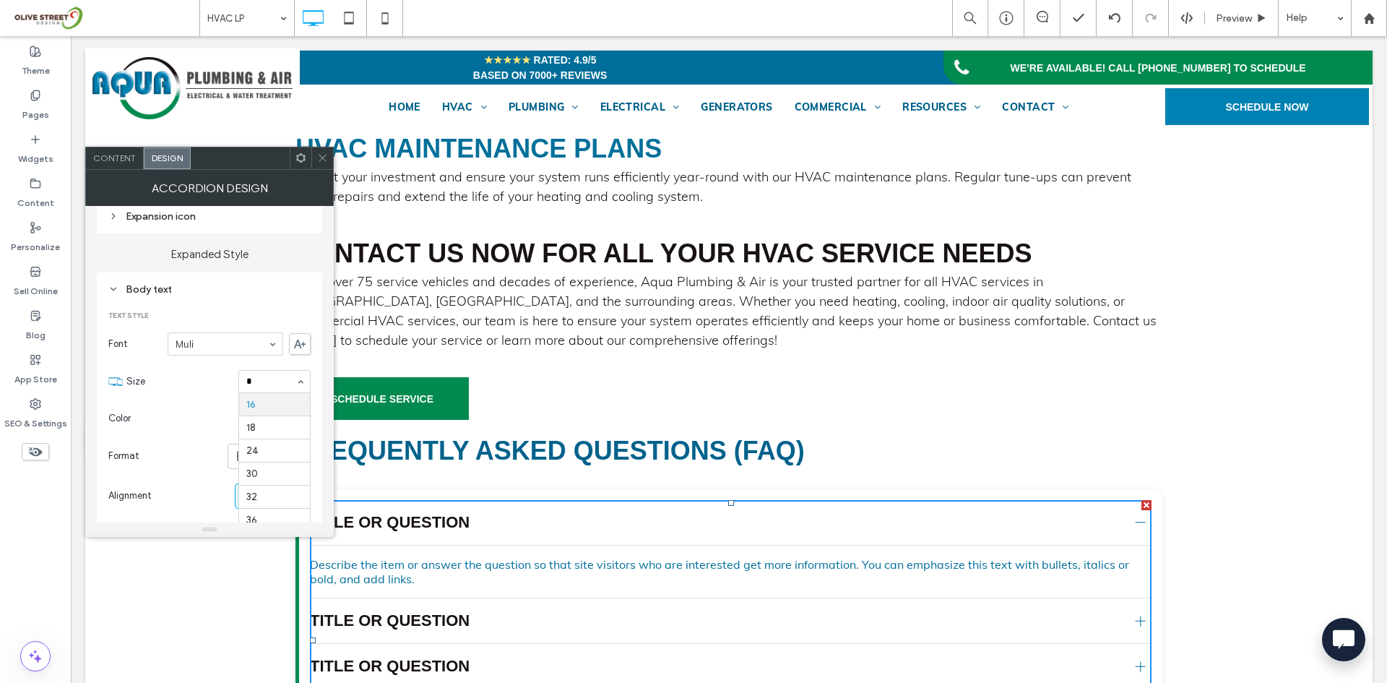
scroll to position [0, 0]
type input "**"
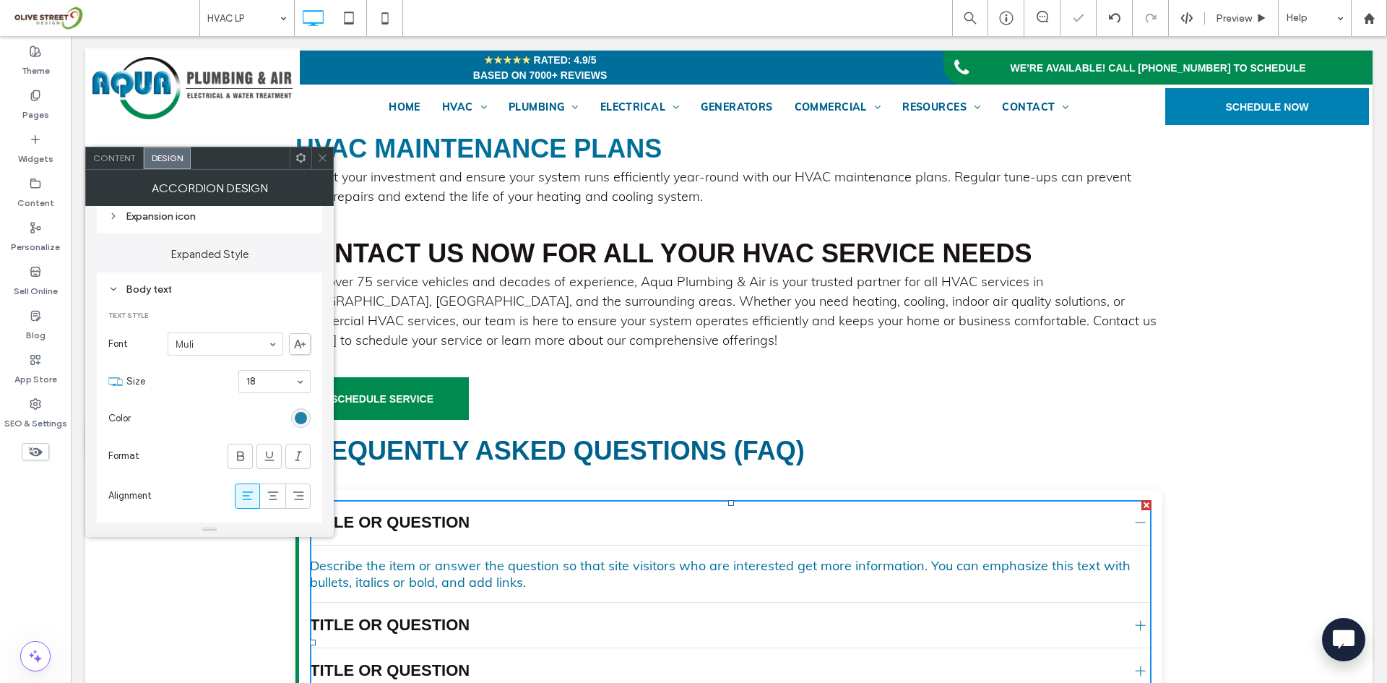
click at [306, 419] on div "rgb(0, 110, 154)" at bounding box center [301, 418] width 12 height 12
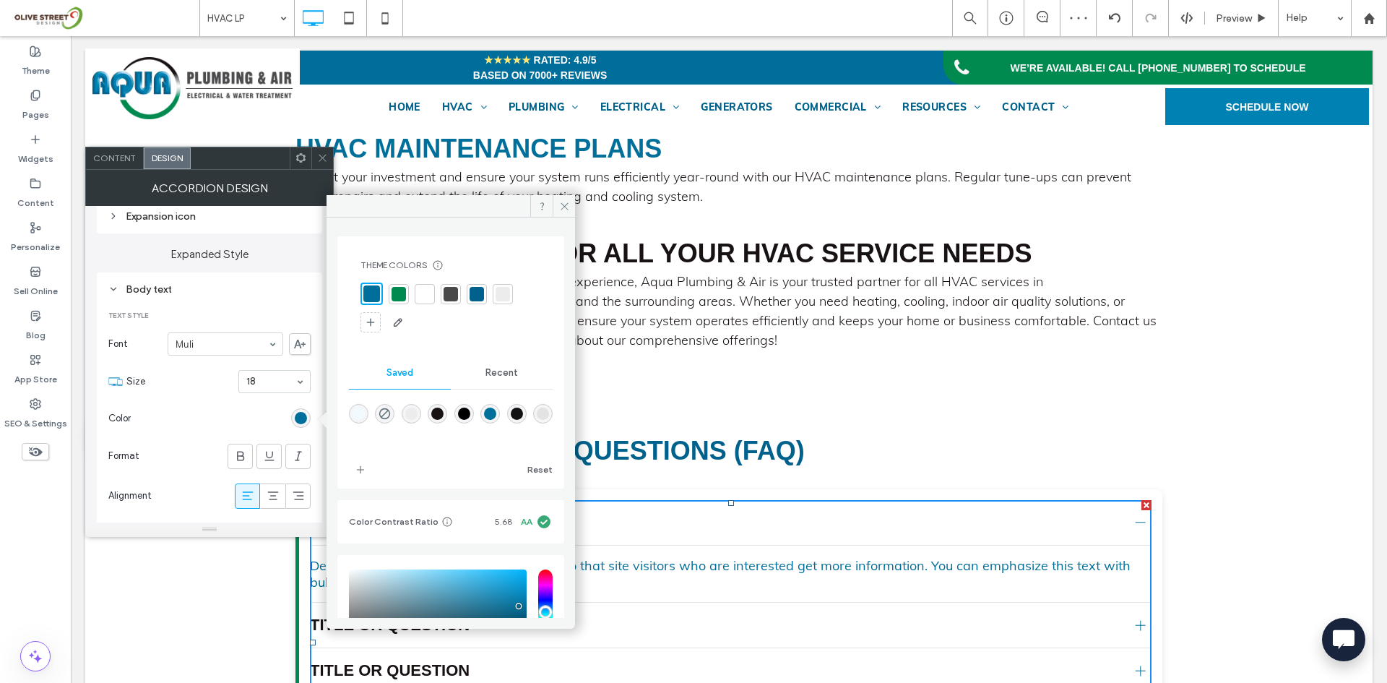
click at [453, 293] on div at bounding box center [451, 294] width 14 height 14
click at [496, 418] on div "rgba(0,112,154,1)" at bounding box center [490, 413] width 12 height 12
click at [444, 410] on div "rgba(24,18,19,1)" at bounding box center [437, 411] width 12 height 12
type input "*******"
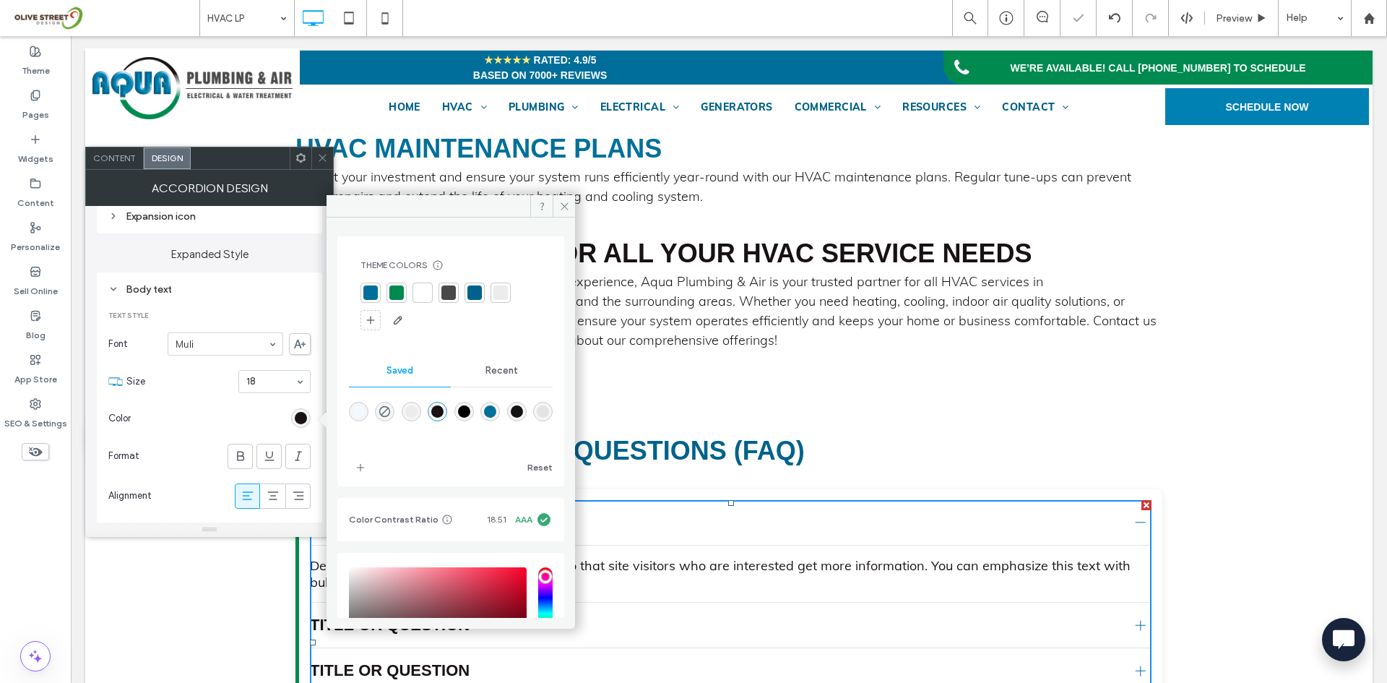
click at [327, 159] on icon at bounding box center [322, 157] width 11 height 11
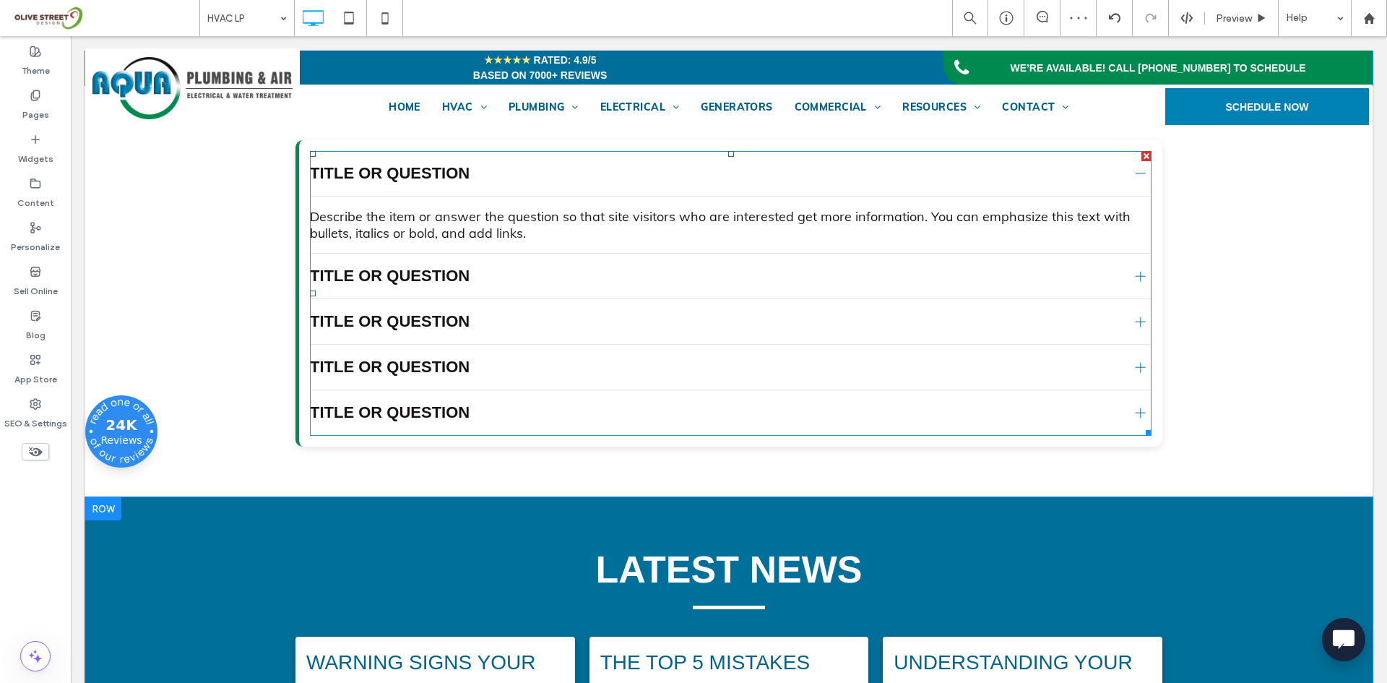
scroll to position [2846, 0]
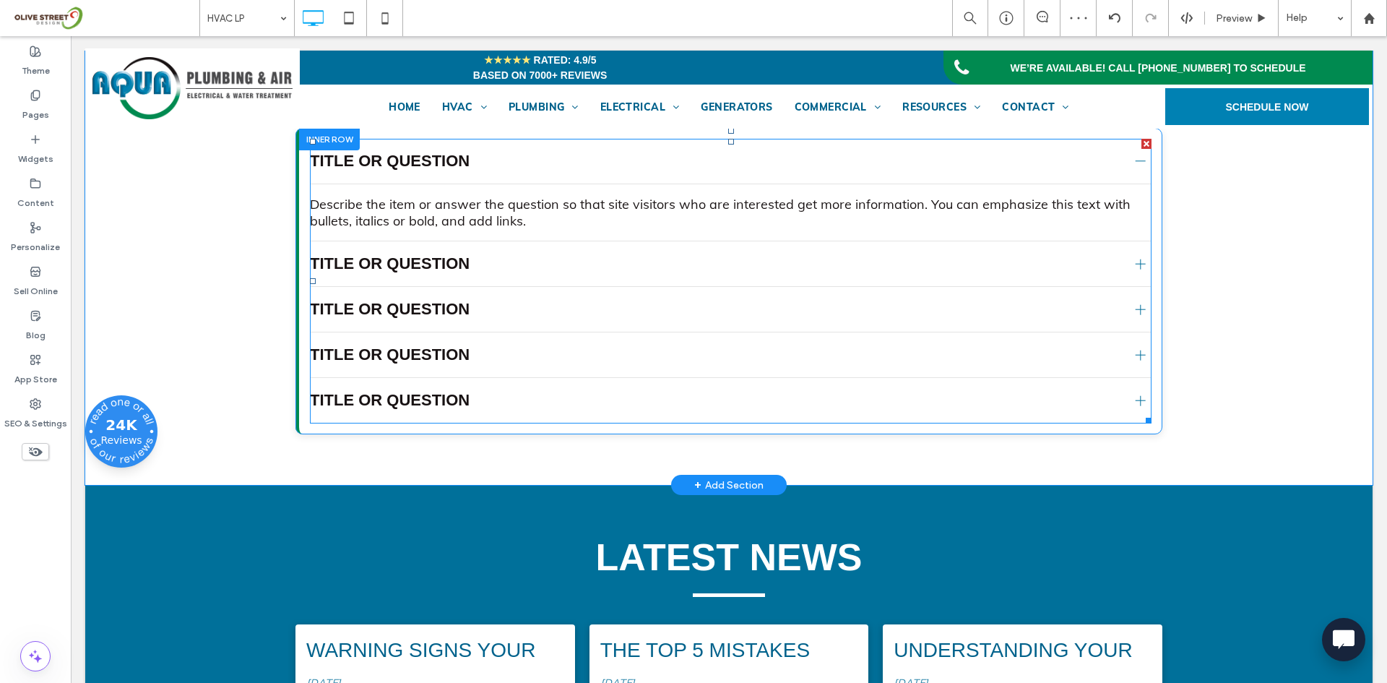
click at [1136, 162] on div at bounding box center [1141, 161] width 10 height 1
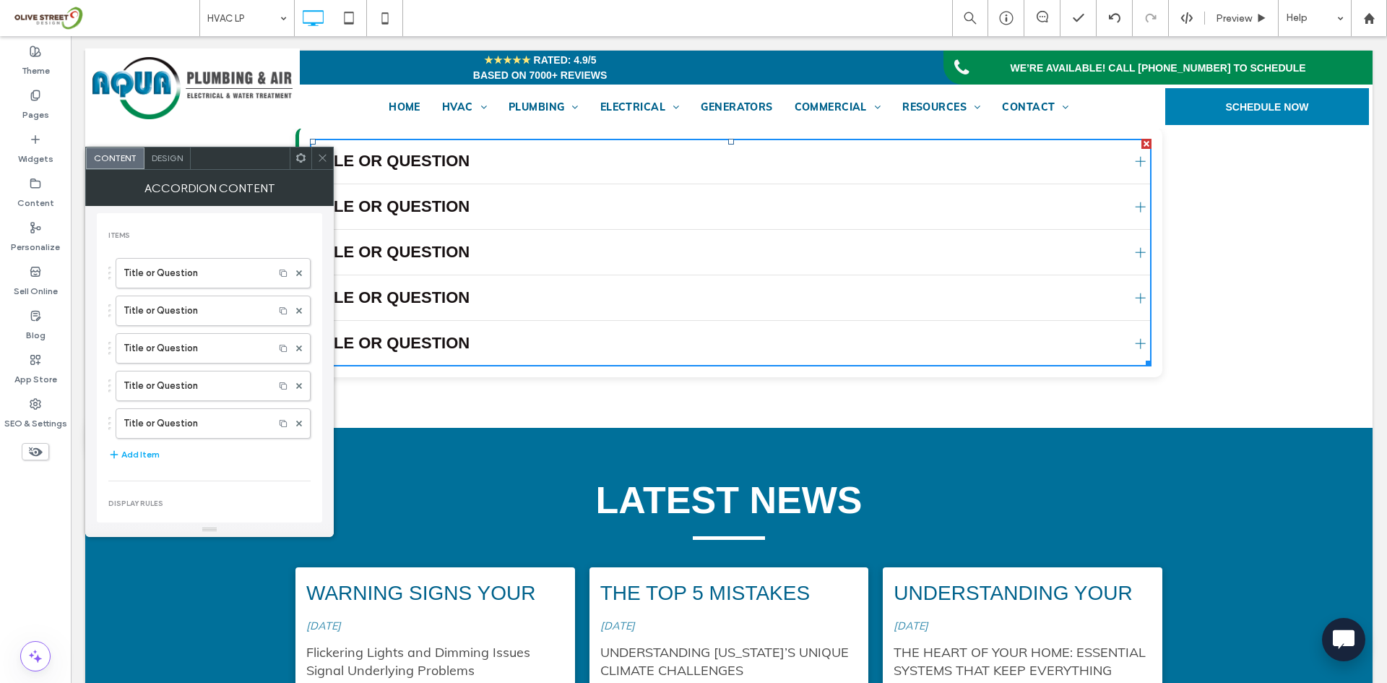
click at [1272, 288] on div "Frequently Asked Questions (FAQ) Click To Paste Click To Paste Click To Paste T…" at bounding box center [728, 250] width 1287 height 355
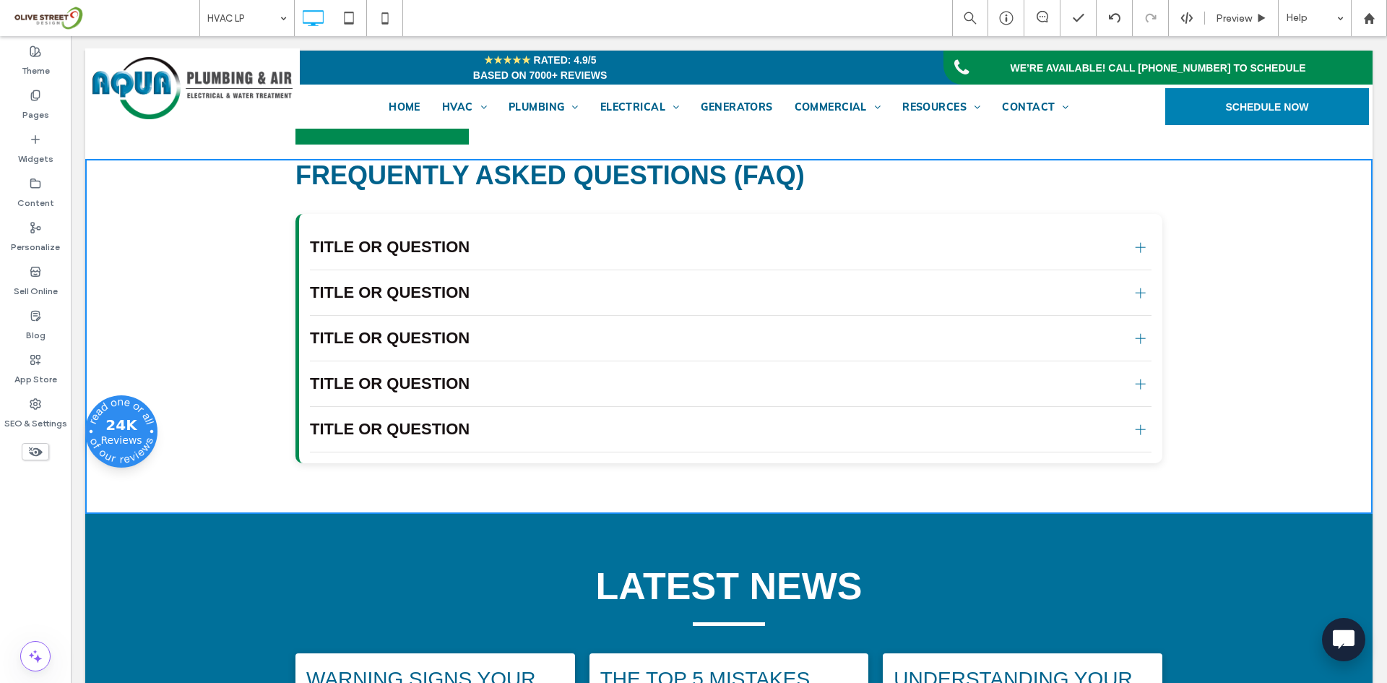
scroll to position [2726, 0]
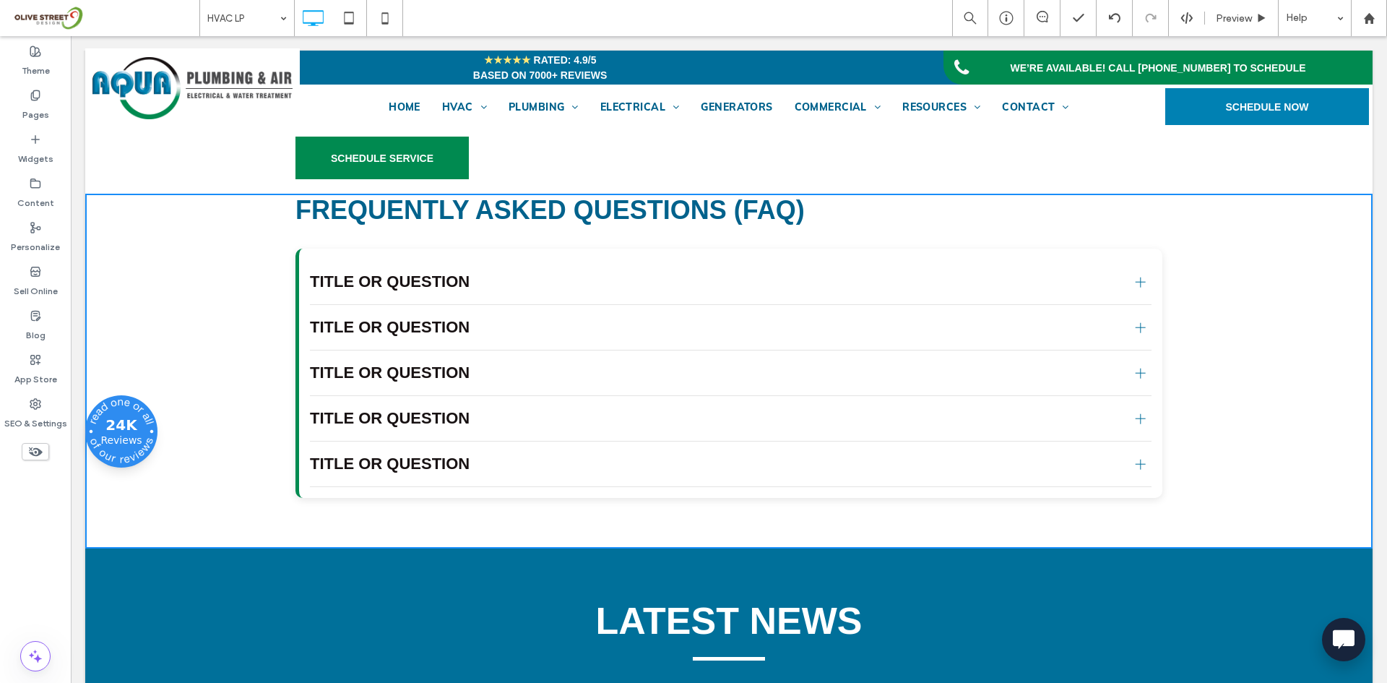
click at [1137, 293] on div at bounding box center [1141, 282] width 22 height 22
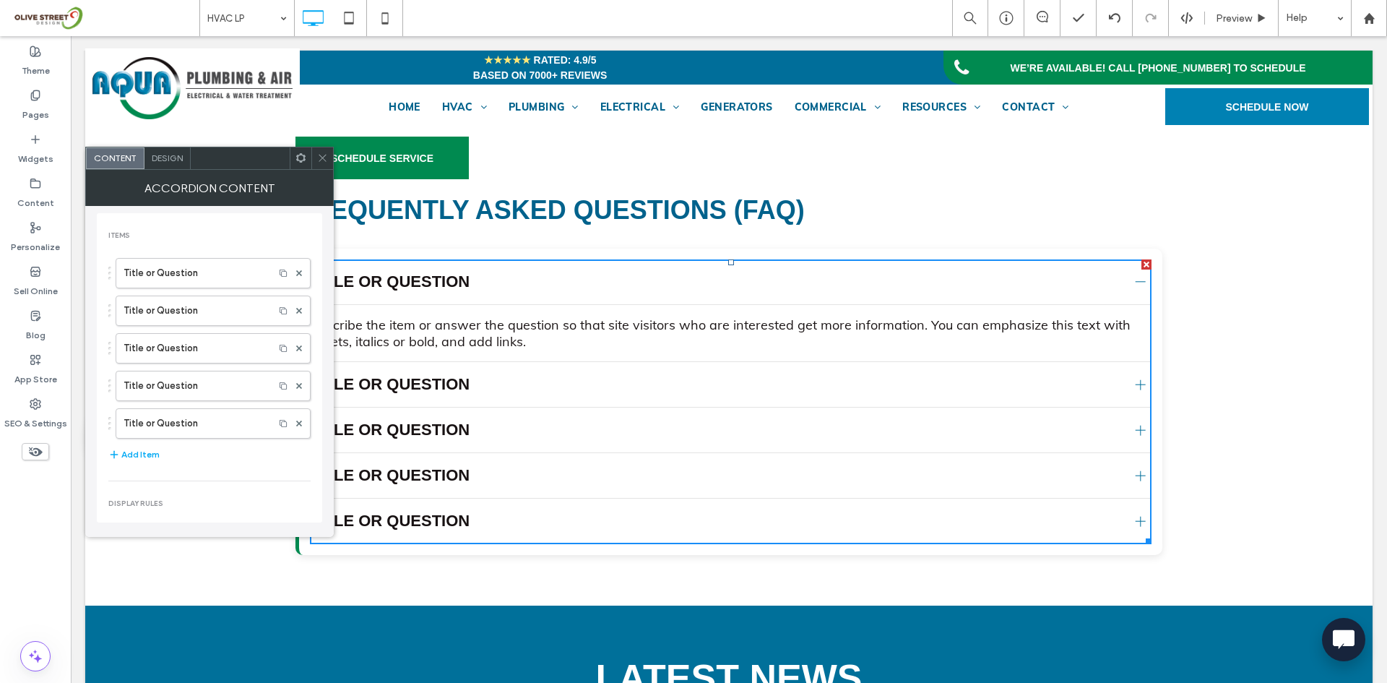
drag, startPoint x: 316, startPoint y: 153, endPoint x: 1316, endPoint y: 438, distance: 1038.9
click at [316, 153] on div at bounding box center [322, 158] width 22 height 22
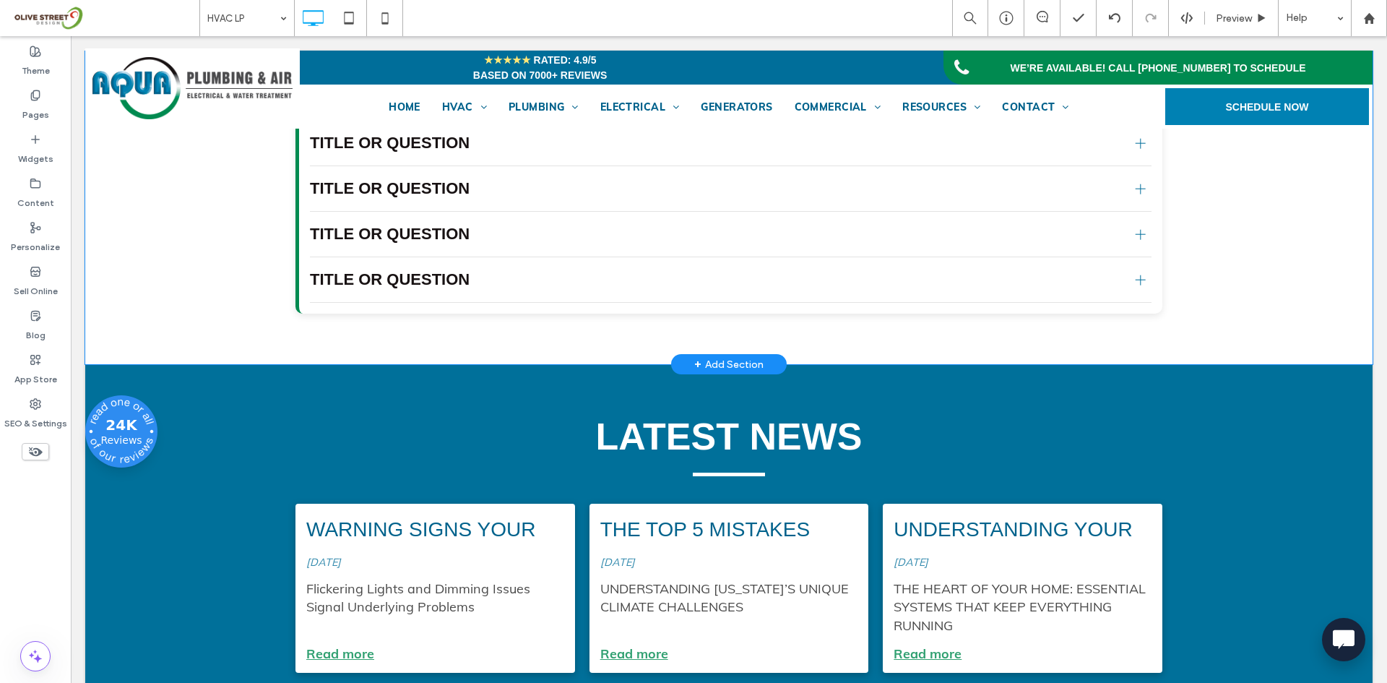
scroll to position [2846, 0]
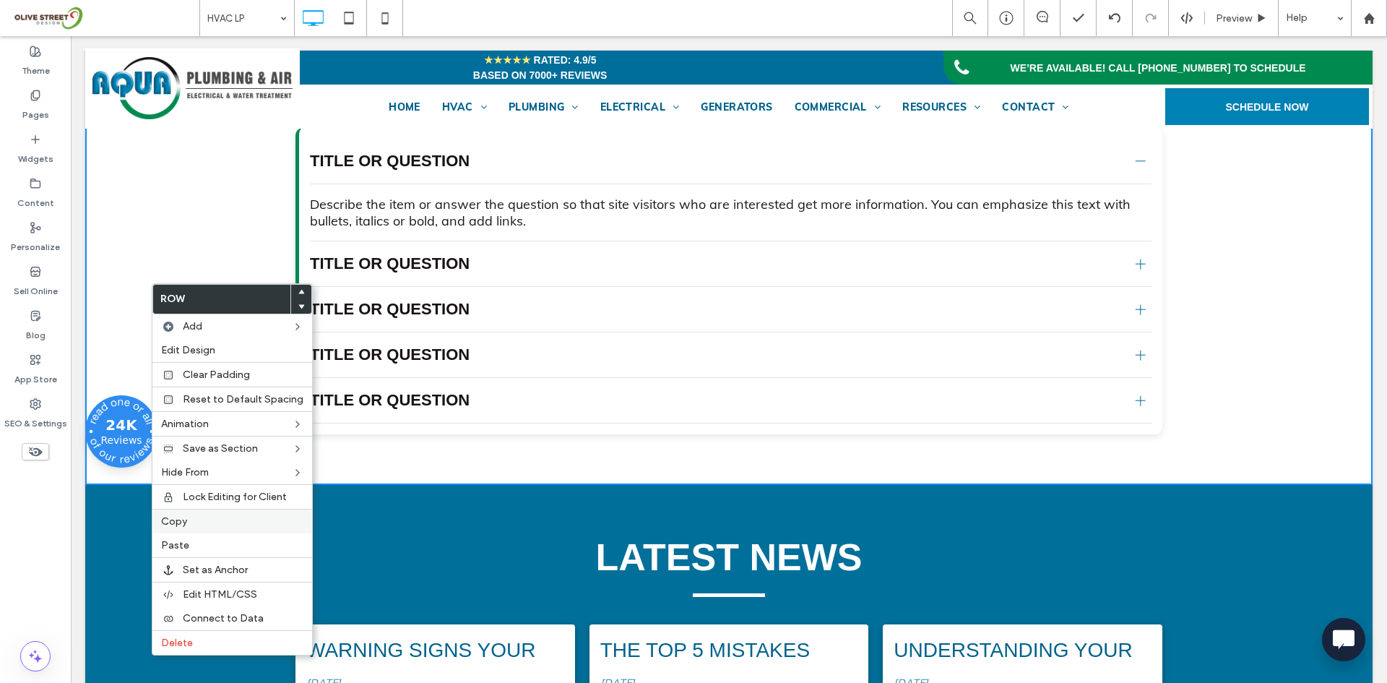
click at [181, 517] on span "Copy" at bounding box center [174, 521] width 26 height 12
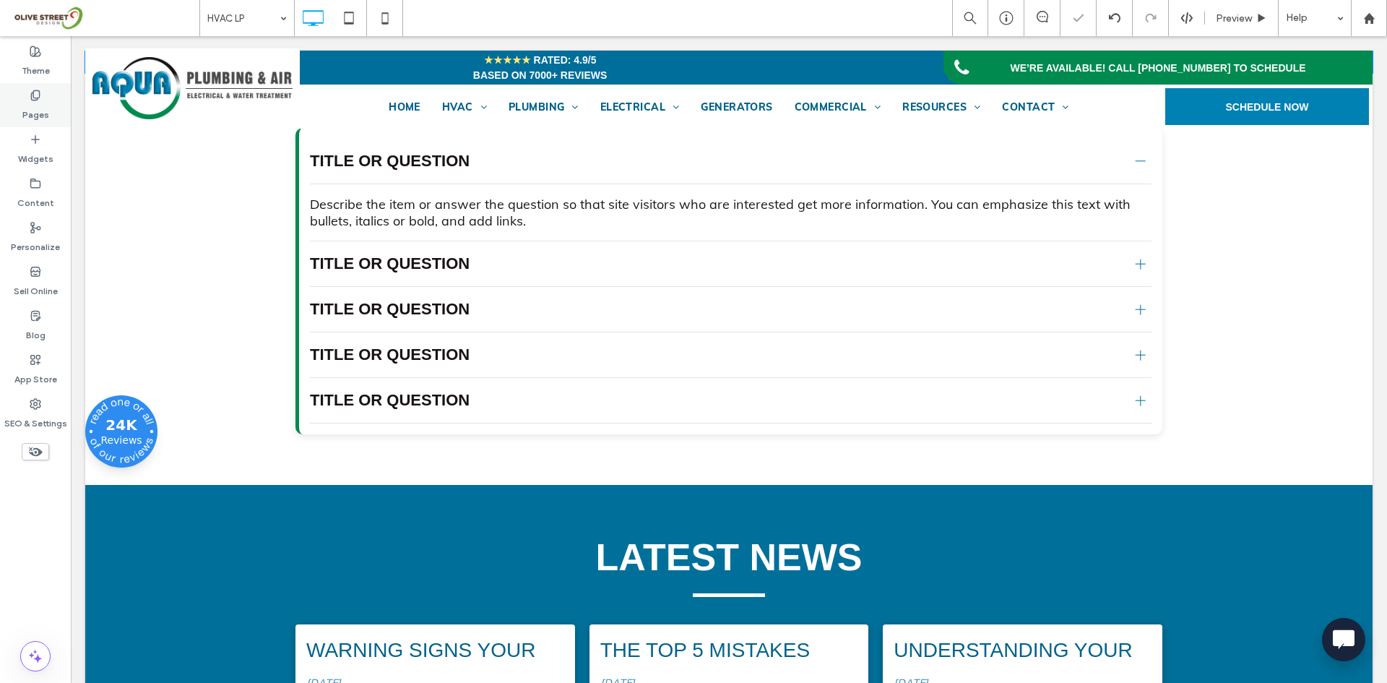
click at [45, 83] on div "Pages" at bounding box center [35, 105] width 71 height 44
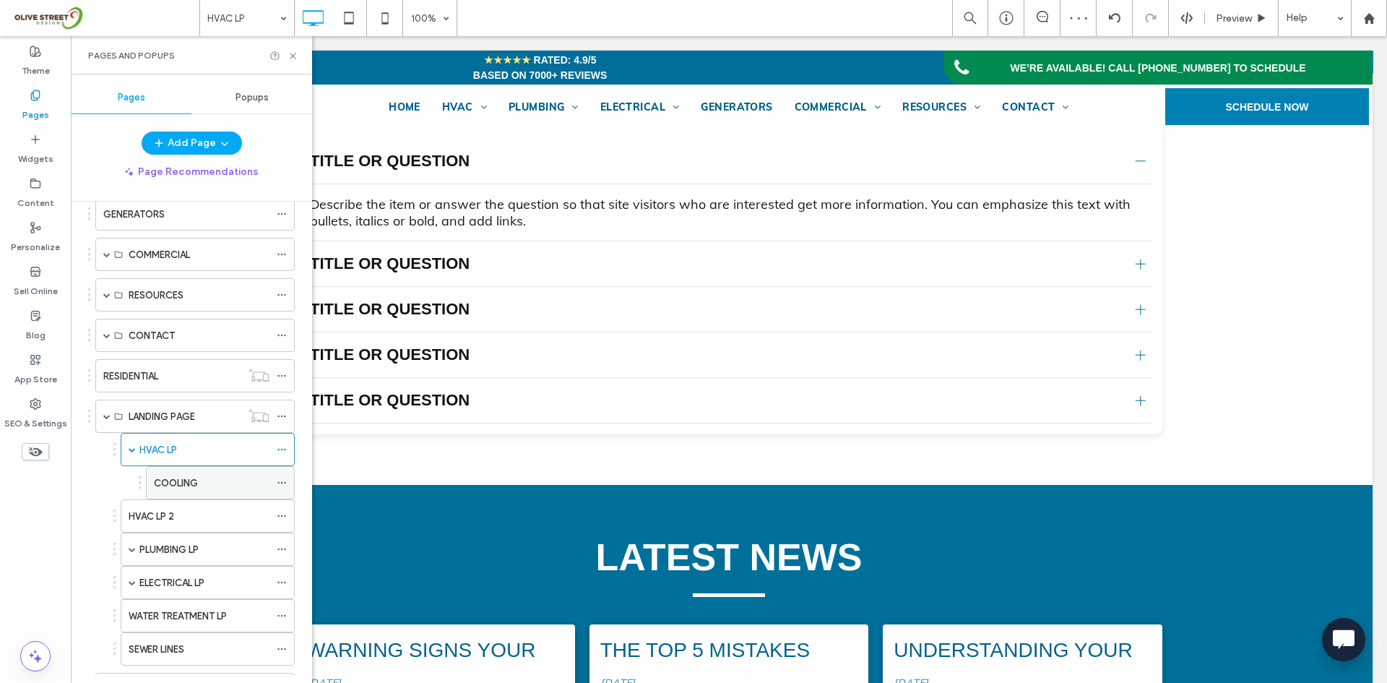
scroll to position [303, 0]
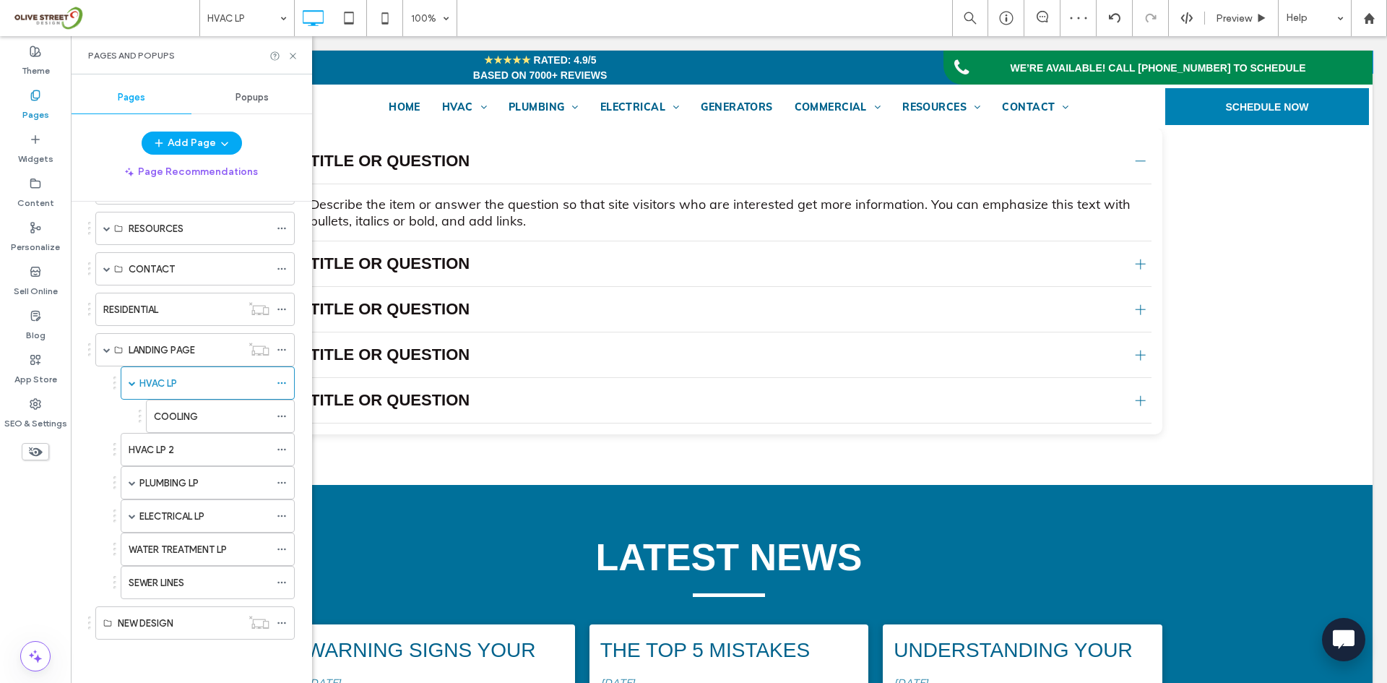
click at [164, 413] on label "COOLING" at bounding box center [176, 416] width 44 height 25
click at [293, 56] on use at bounding box center [293, 56] width 6 height 6
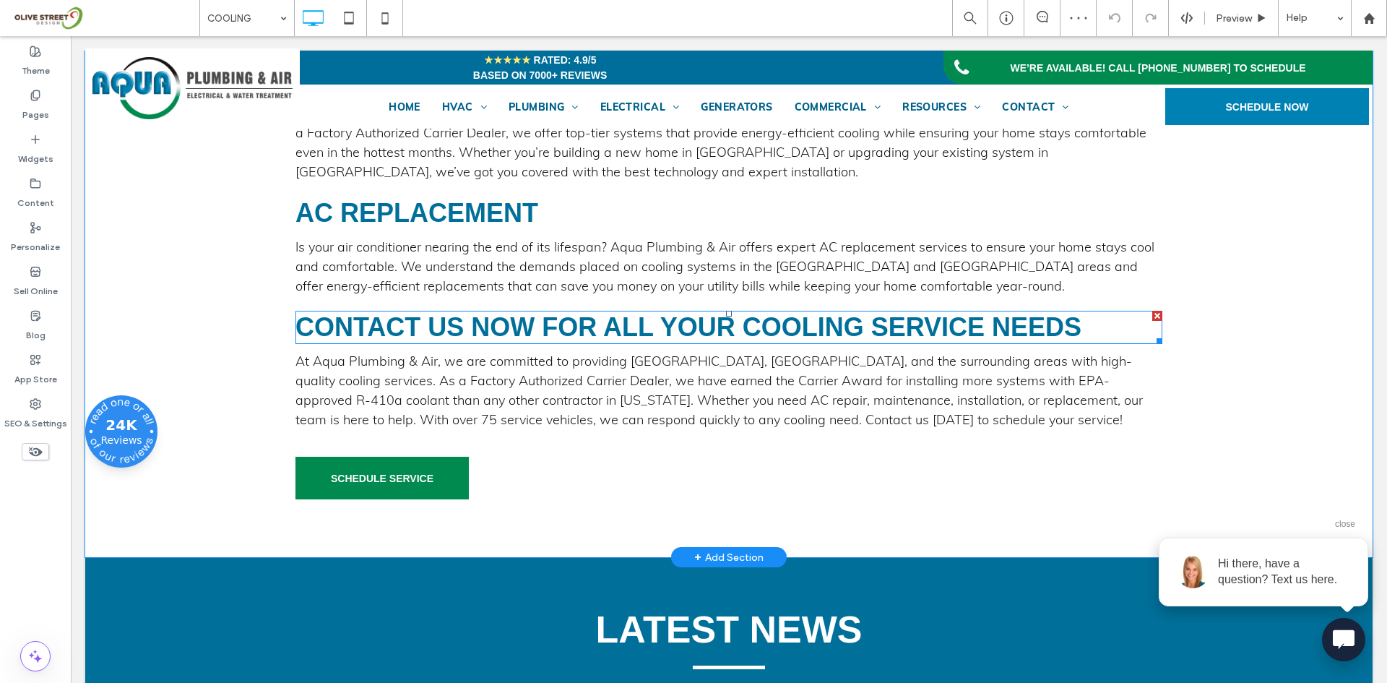
scroll to position [1927, 0]
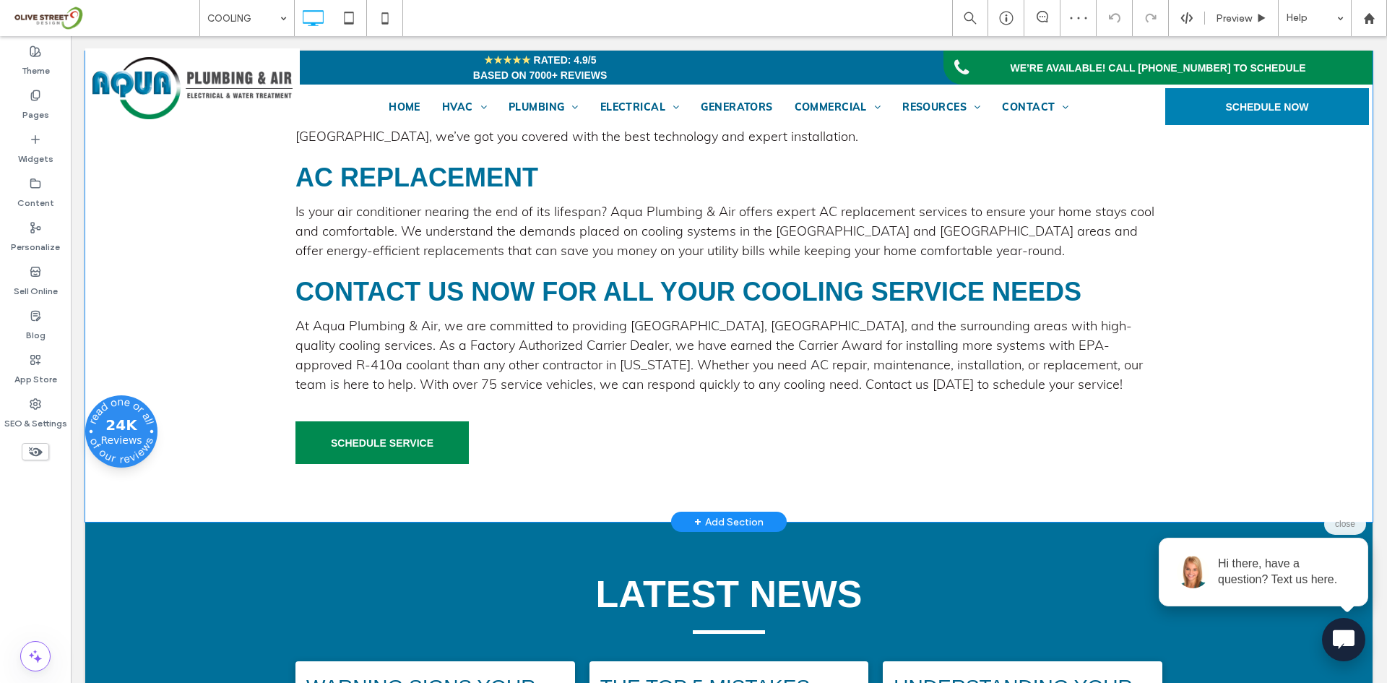
click at [717, 530] on div "+ Add Section" at bounding box center [728, 522] width 69 height 16
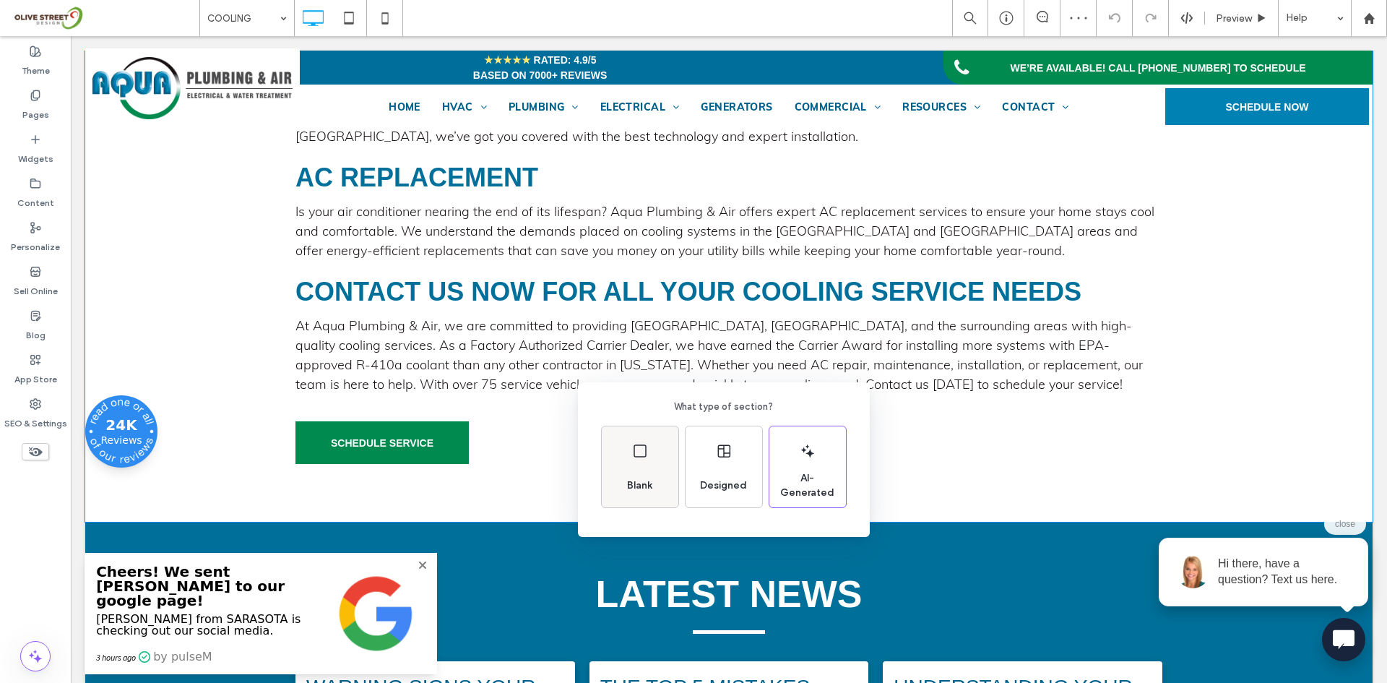
click at [666, 483] on div "Blank" at bounding box center [640, 466] width 77 height 81
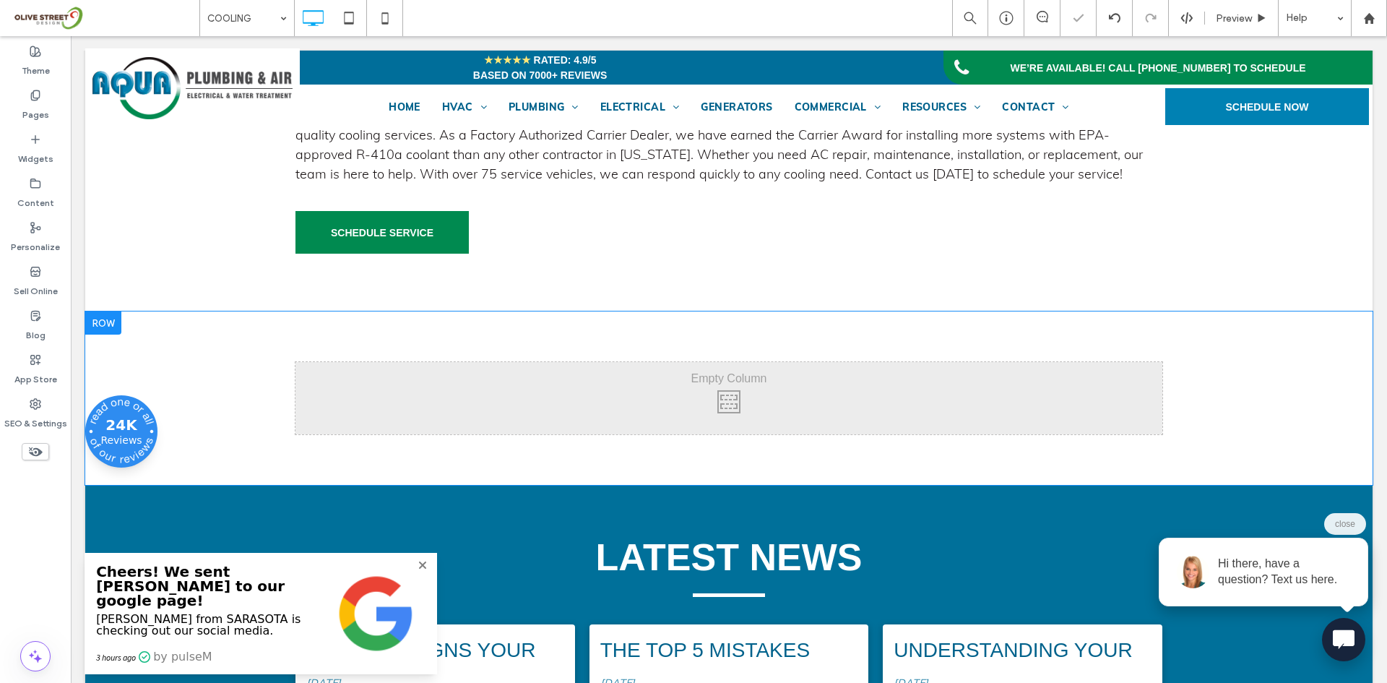
scroll to position [2167, 0]
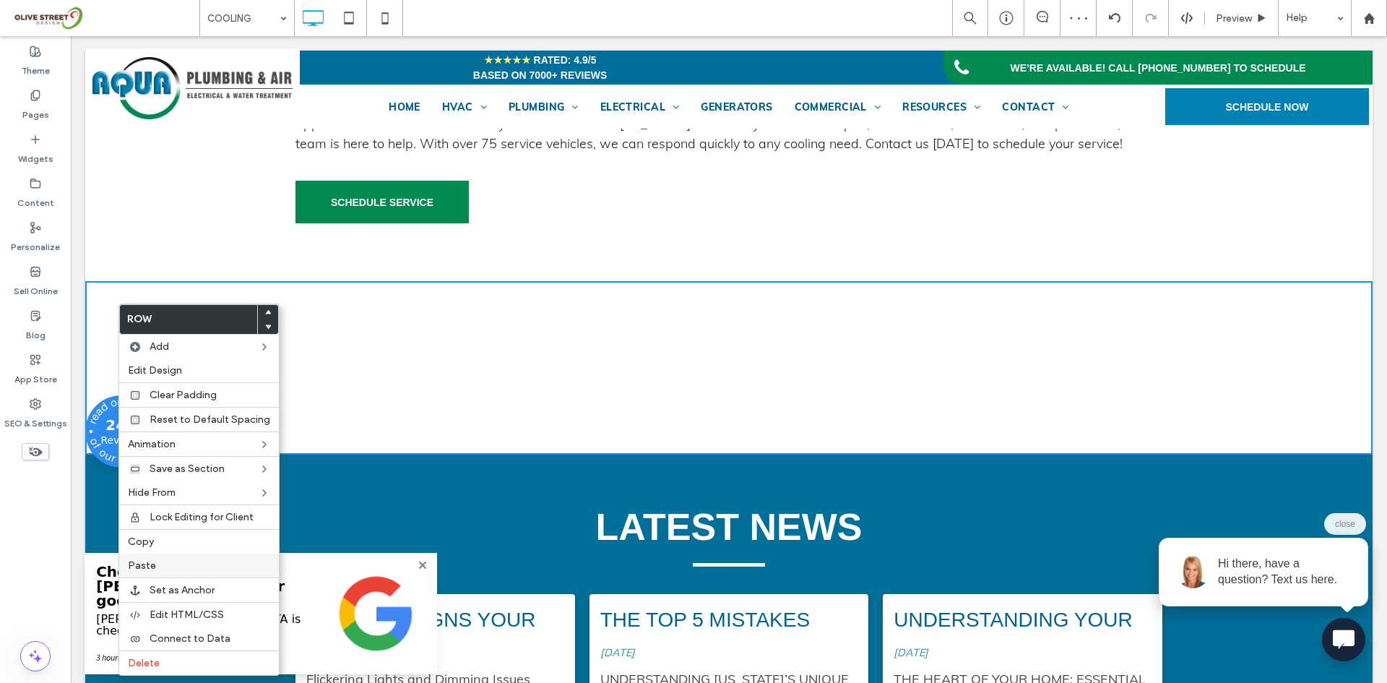
click at [160, 564] on label "Paste" at bounding box center [199, 565] width 142 height 12
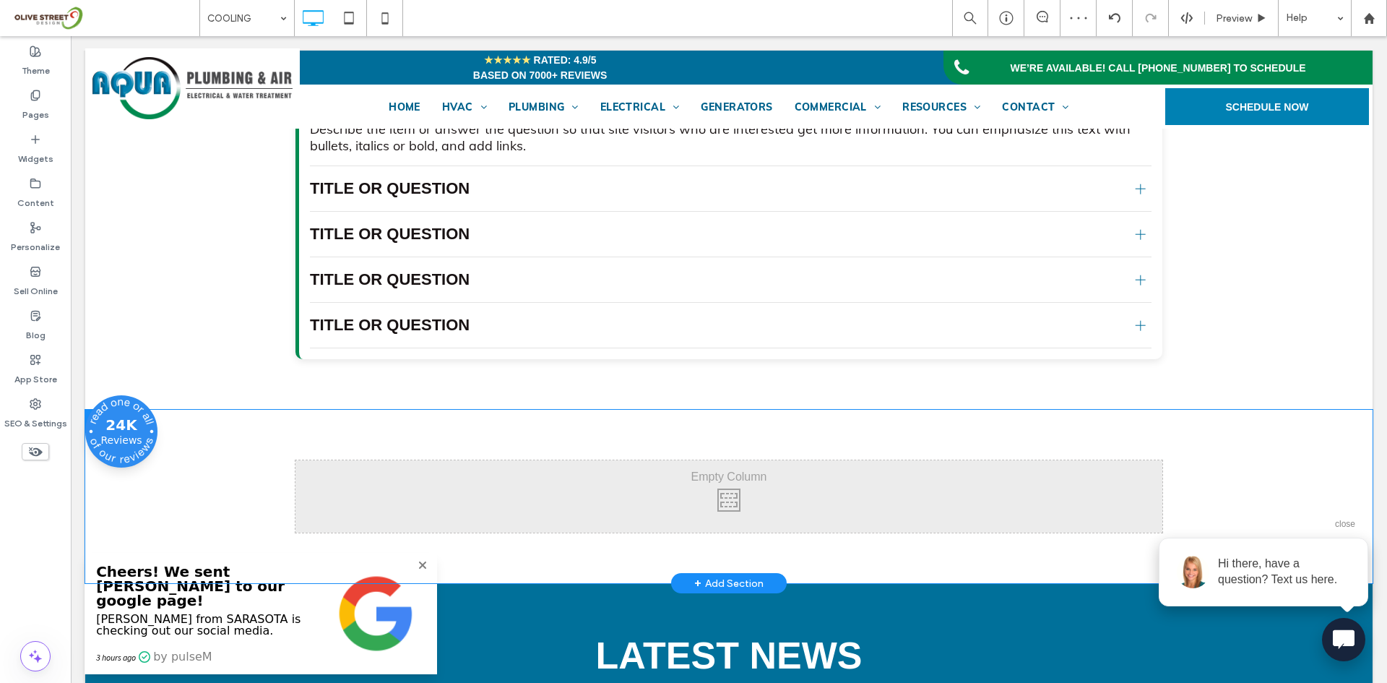
scroll to position [2529, 0]
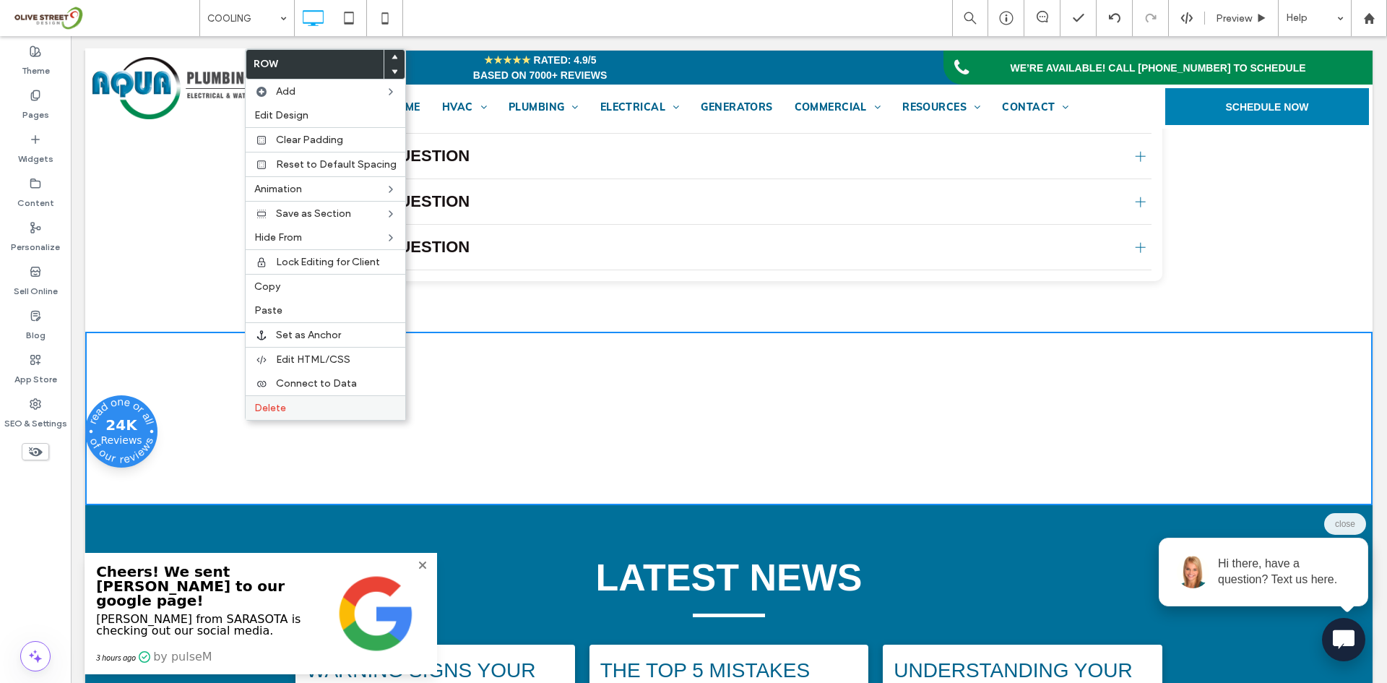
click at [267, 412] on span "Delete" at bounding box center [270, 408] width 32 height 12
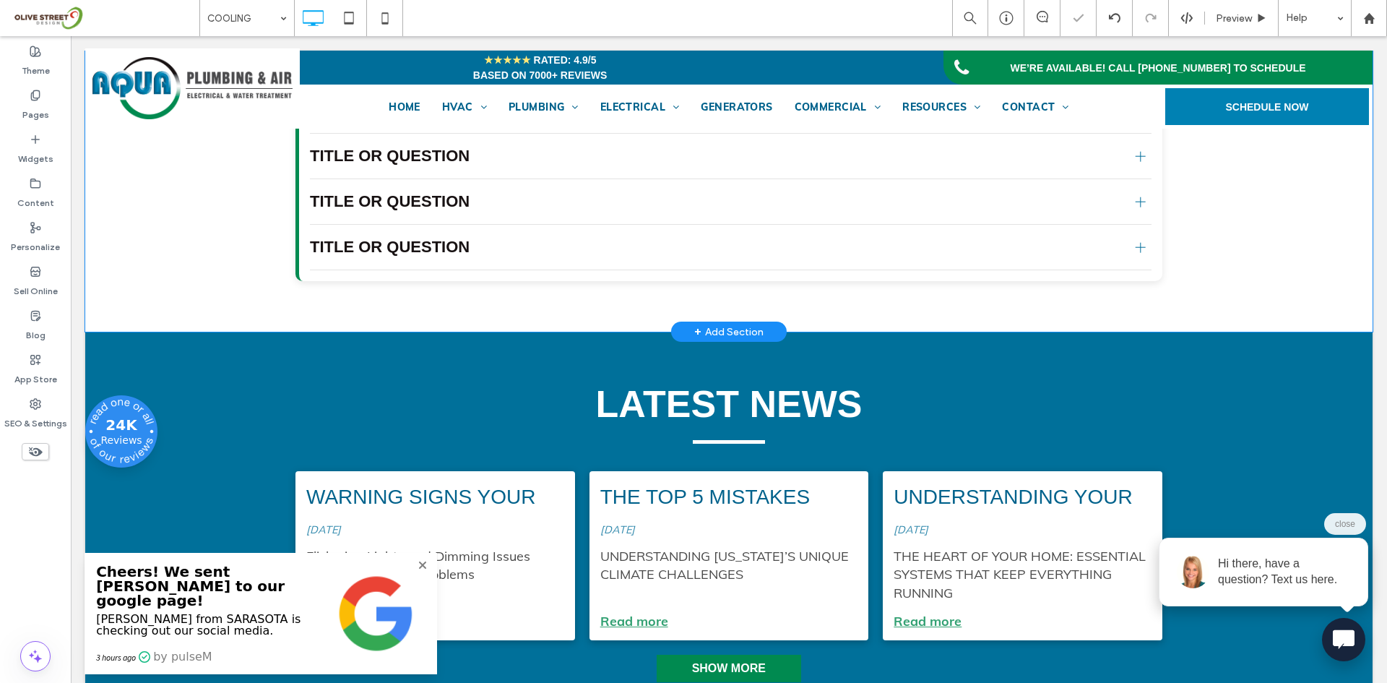
scroll to position [2167, 0]
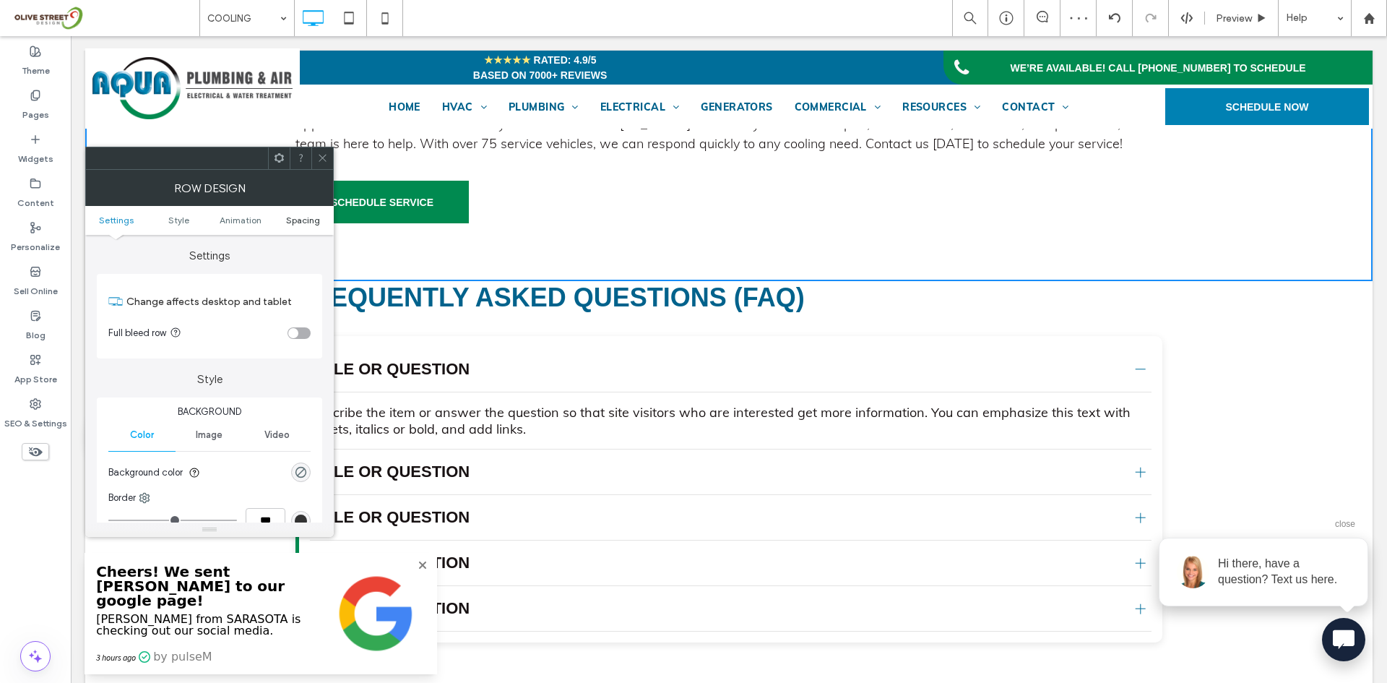
click at [292, 220] on span "Spacing" at bounding box center [303, 220] width 34 height 11
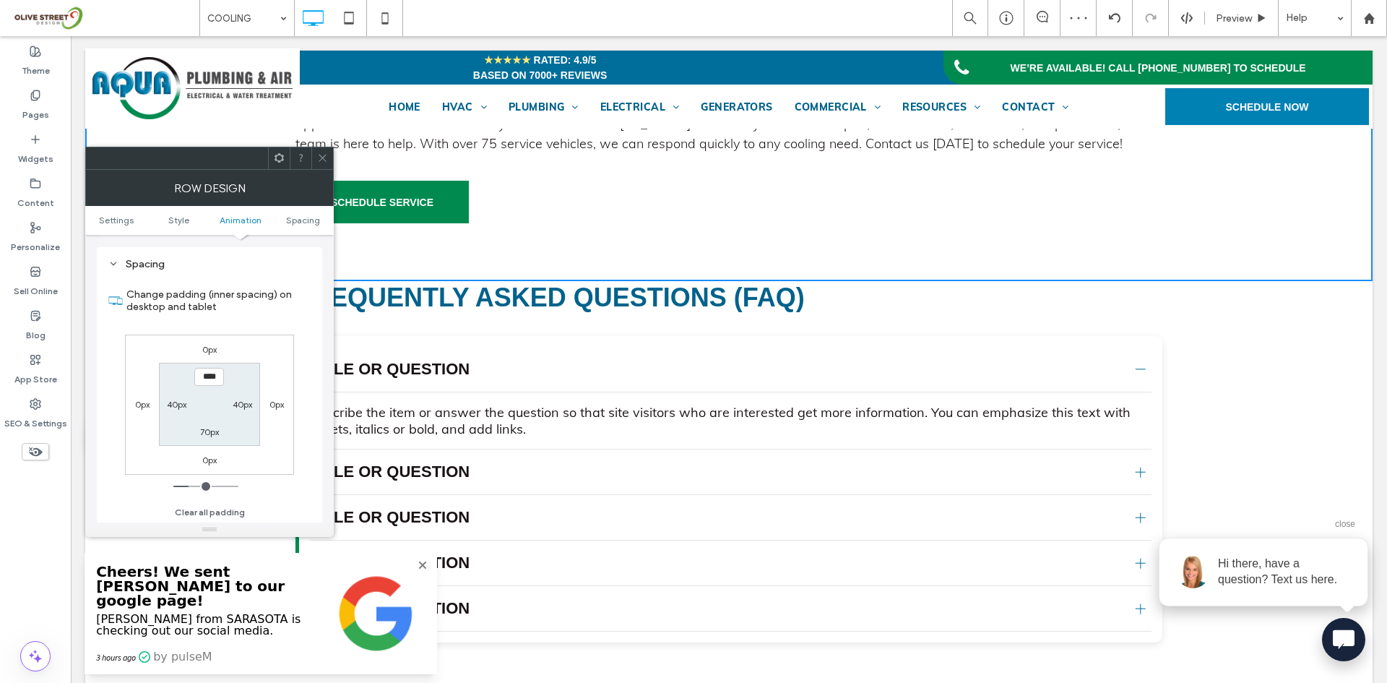
scroll to position [408, 0]
click at [210, 433] on label "70px" at bounding box center [209, 431] width 19 height 11
type input "**"
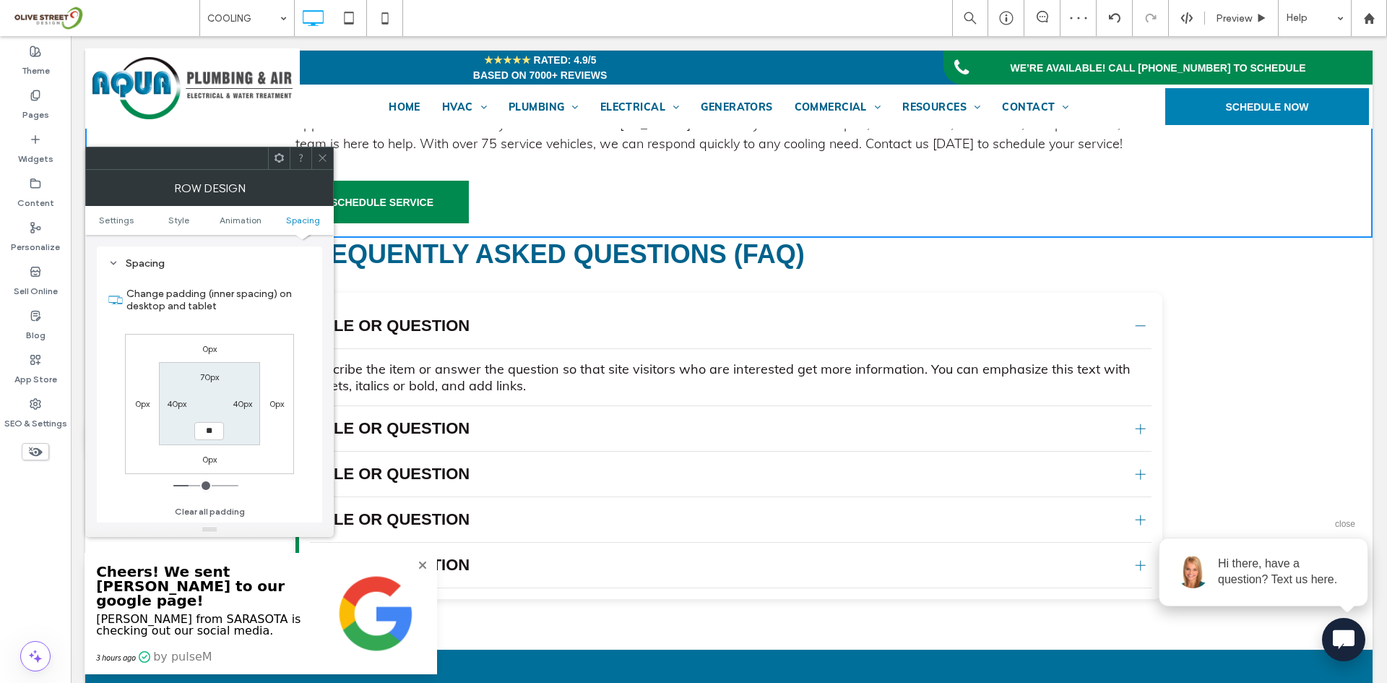
type input "**"
type input "****"
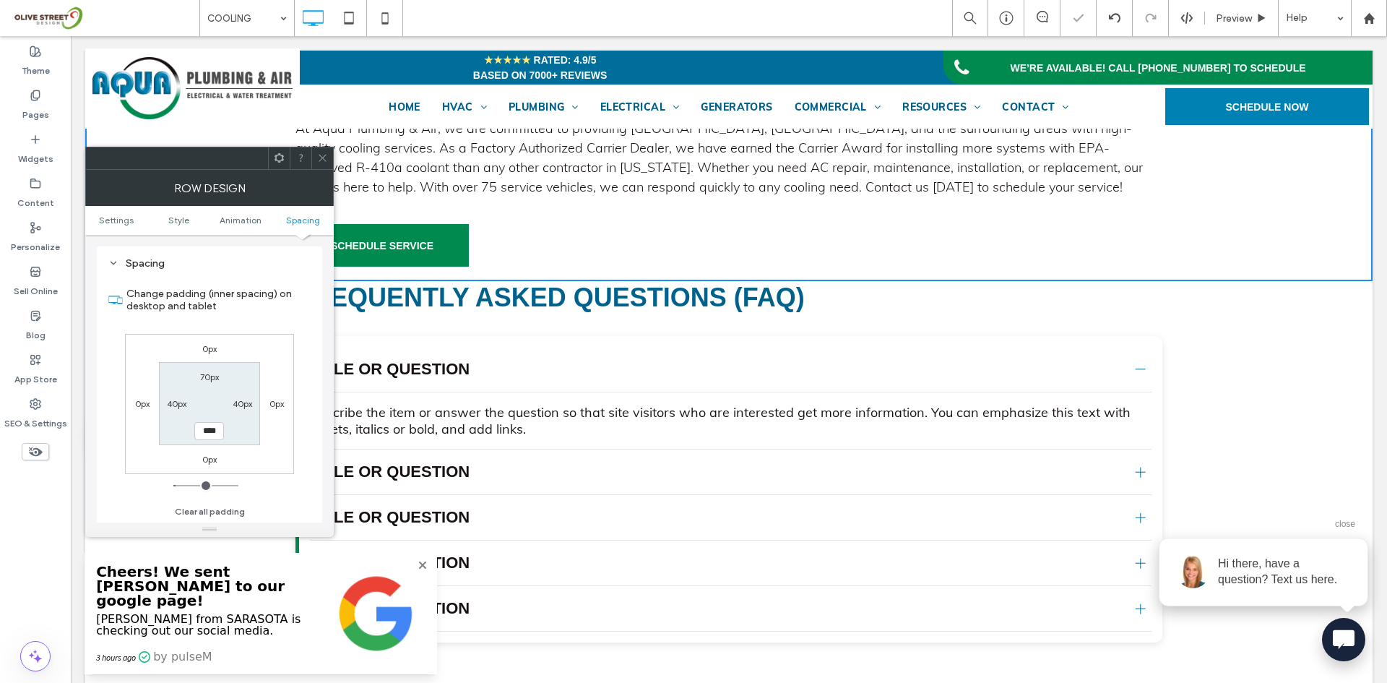
drag, startPoint x: 316, startPoint y: 160, endPoint x: 327, endPoint y: 223, distance: 64.4
click at [316, 160] on div at bounding box center [322, 158] width 22 height 22
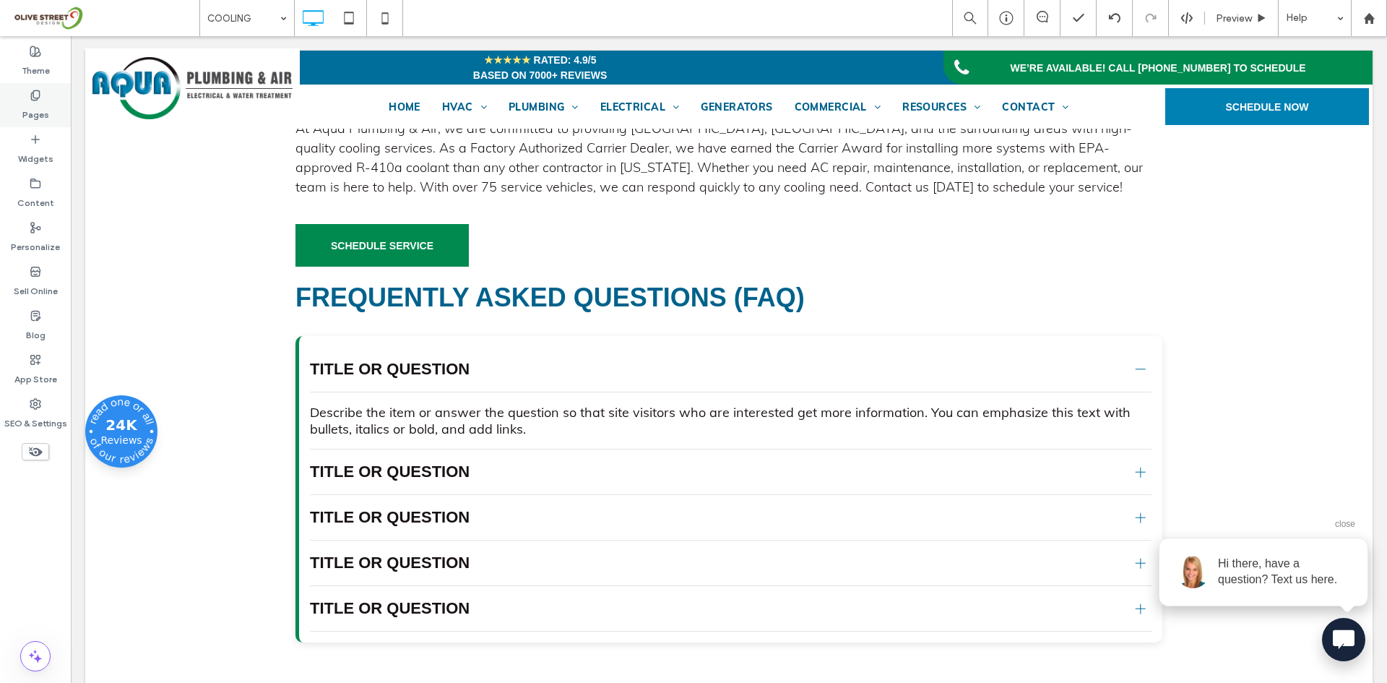
click at [29, 113] on label "Pages" at bounding box center [35, 111] width 27 height 20
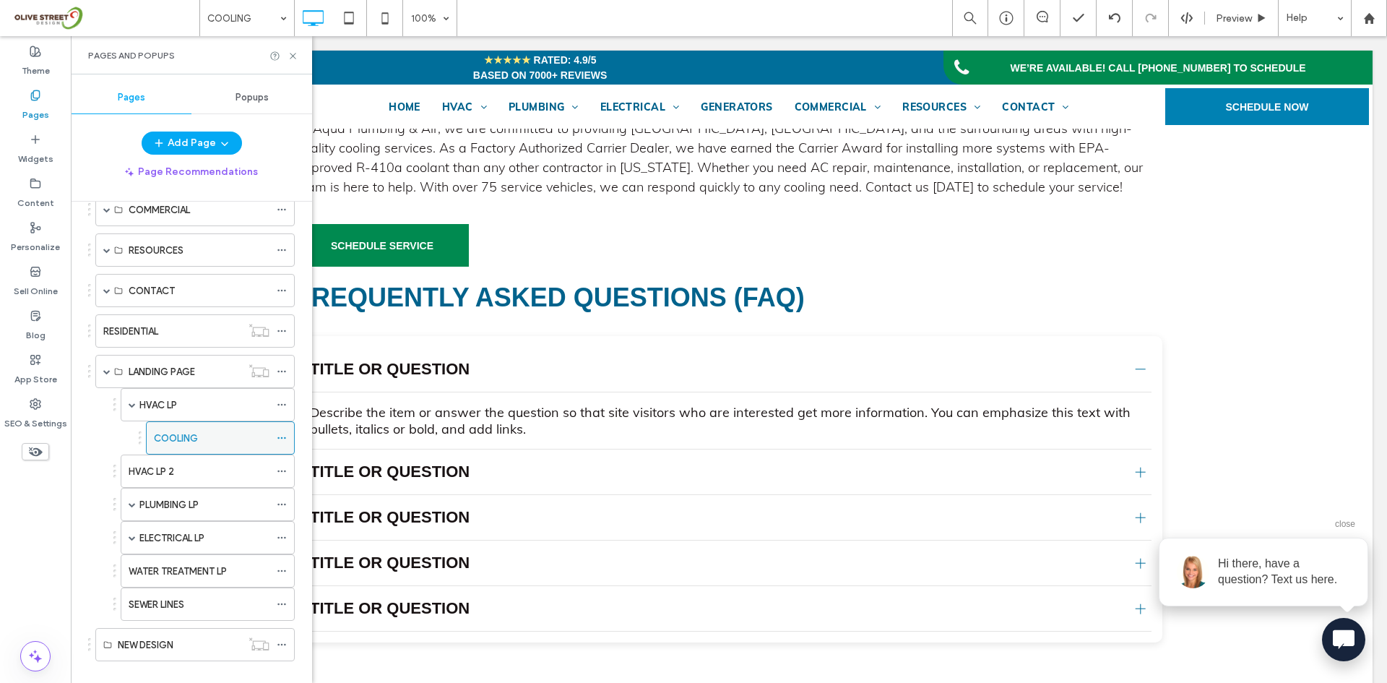
scroll to position [303, 0]
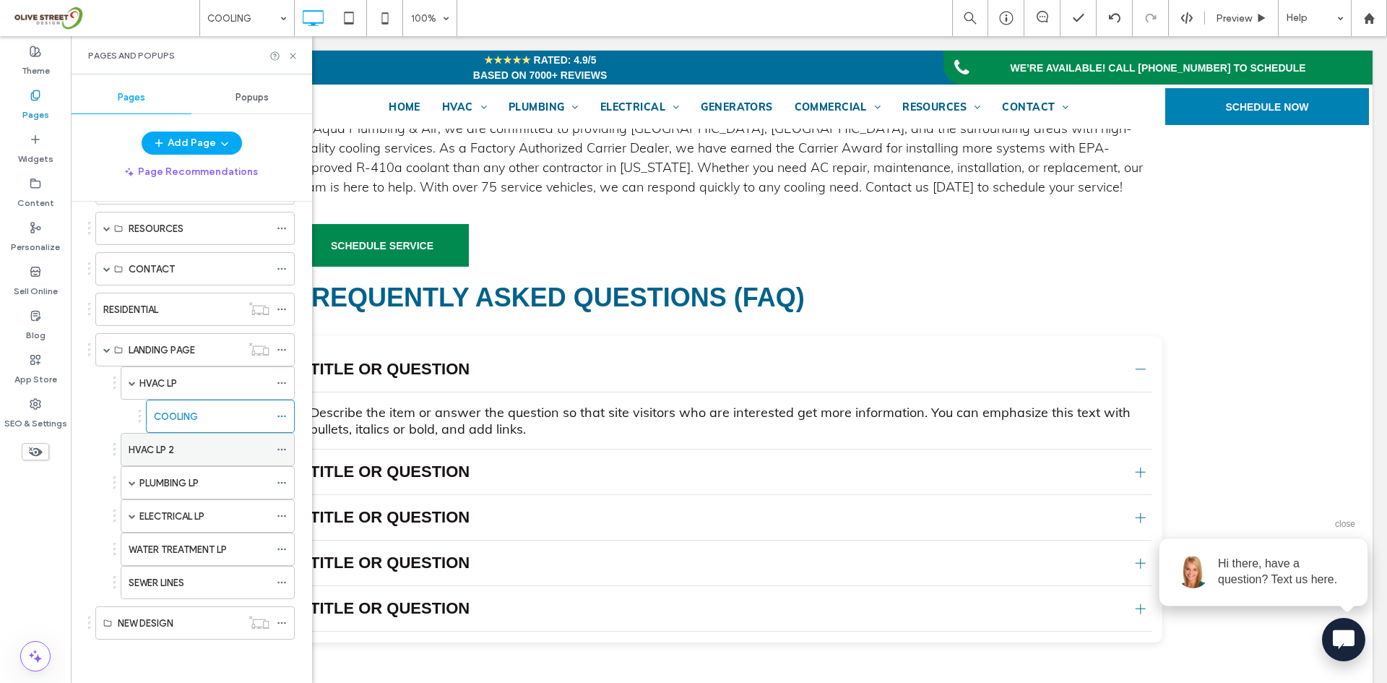
click at [173, 444] on label "HVAC LP 2" at bounding box center [152, 449] width 46 height 25
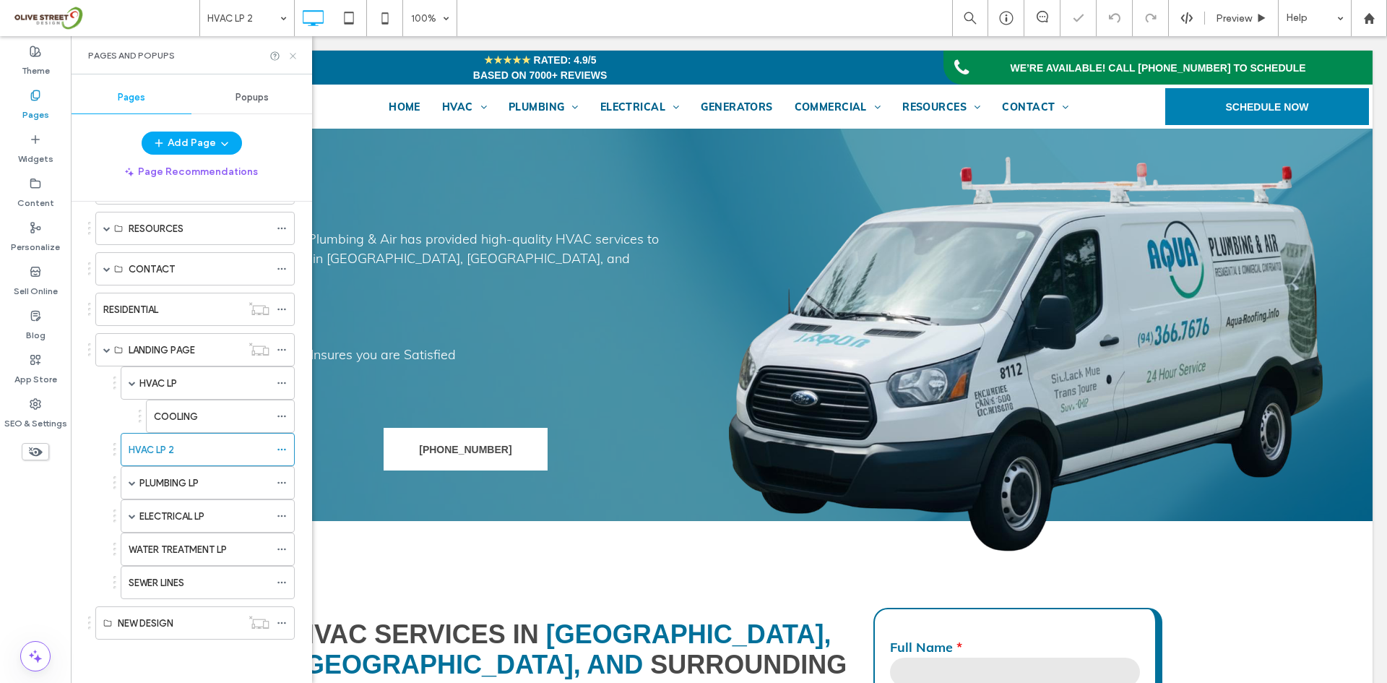
click at [290, 52] on icon at bounding box center [293, 56] width 11 height 11
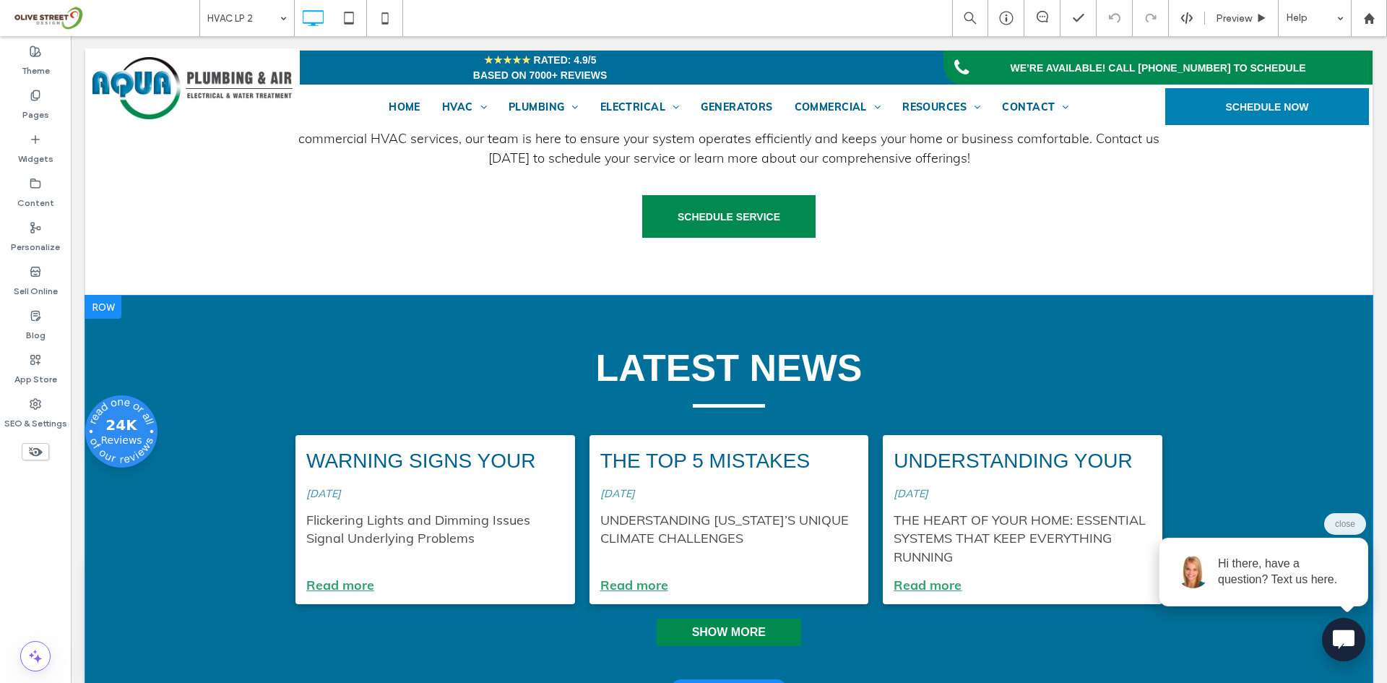
scroll to position [3130, 0]
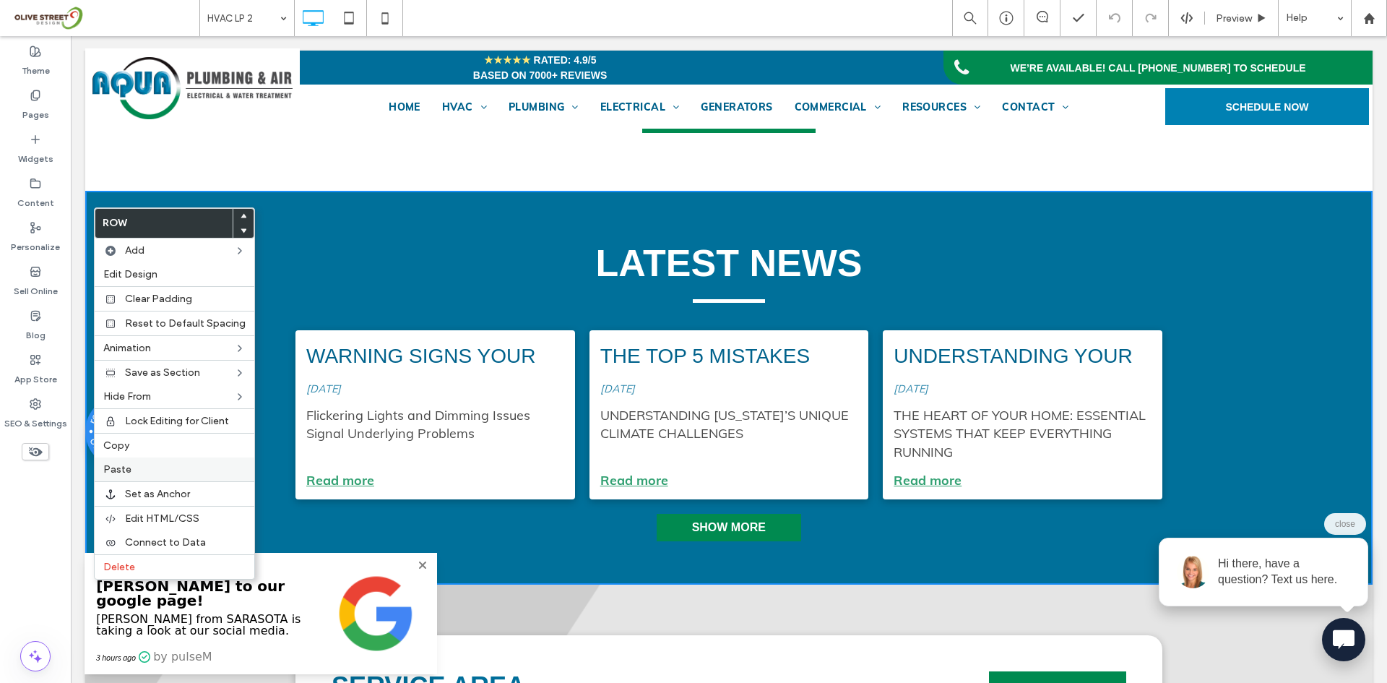
click at [135, 472] on label "Paste" at bounding box center [174, 469] width 142 height 12
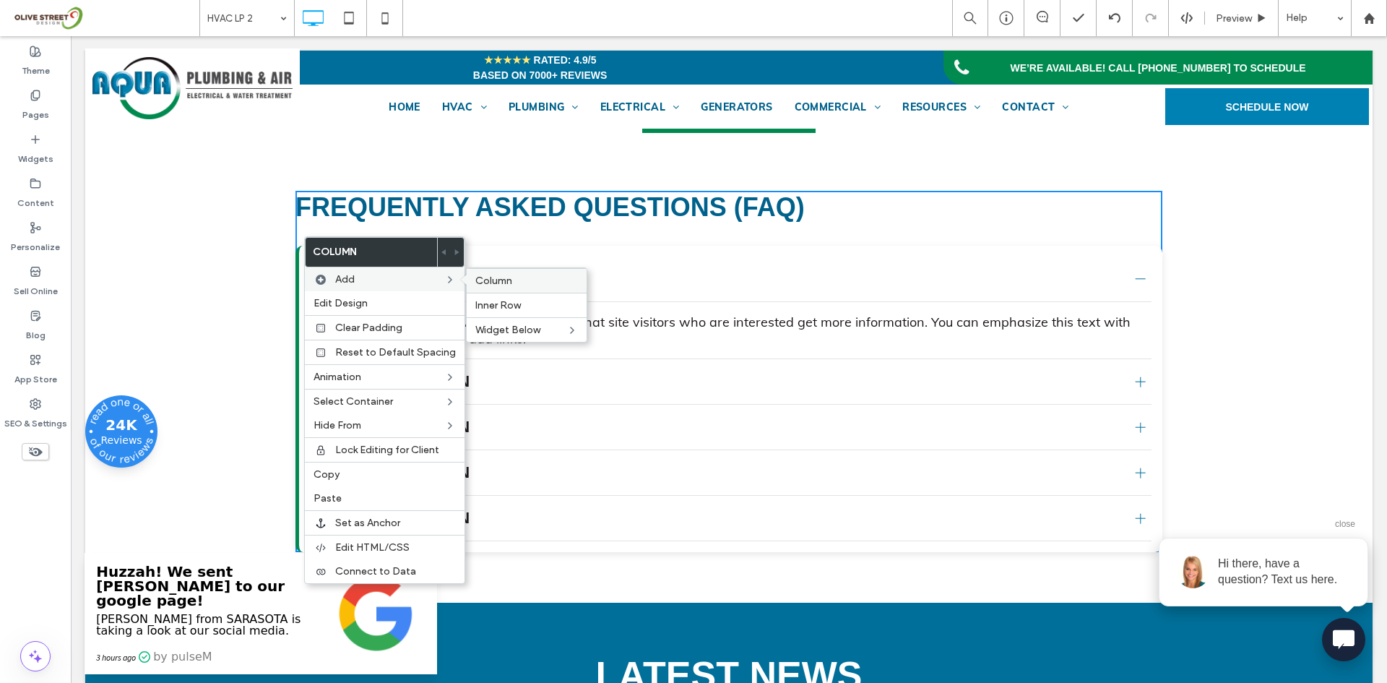
click at [493, 288] on div "Column" at bounding box center [527, 280] width 120 height 25
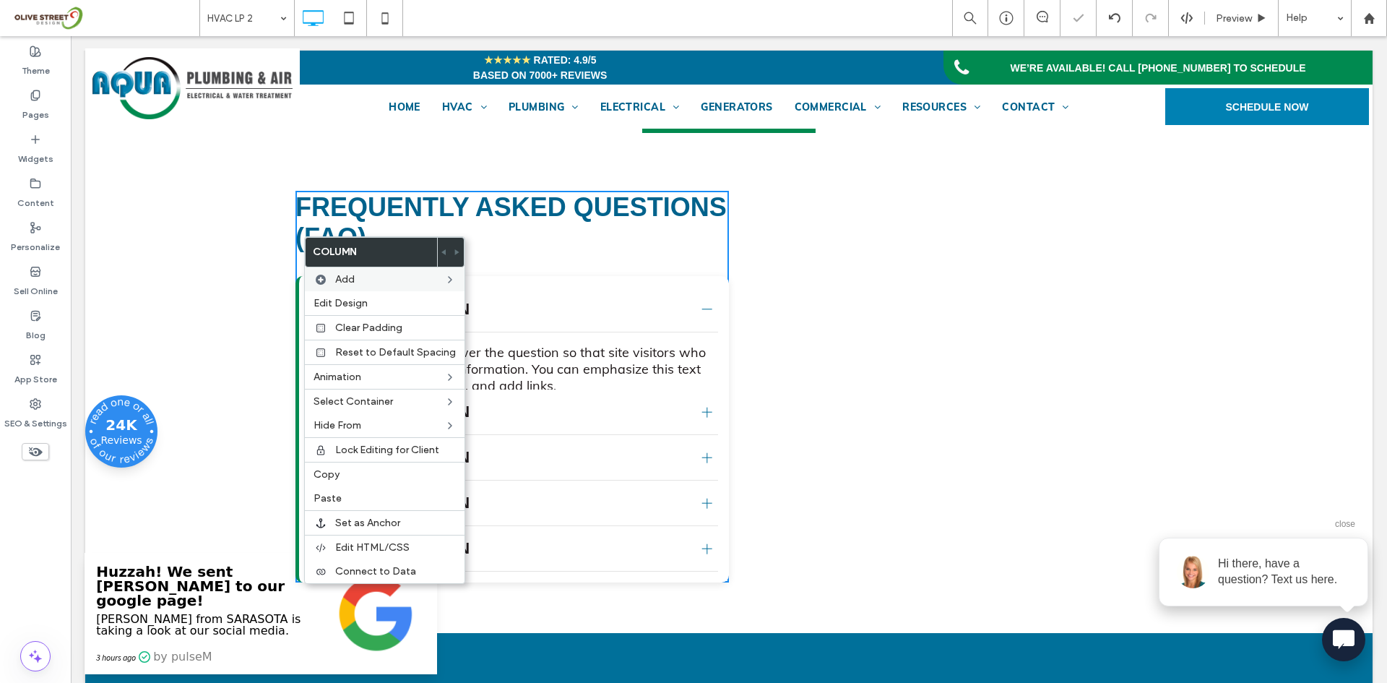
click at [235, 237] on div "Frequently Asked Questions (FAQ) Title or Question Describe the item or answer …" at bounding box center [728, 412] width 1287 height 442
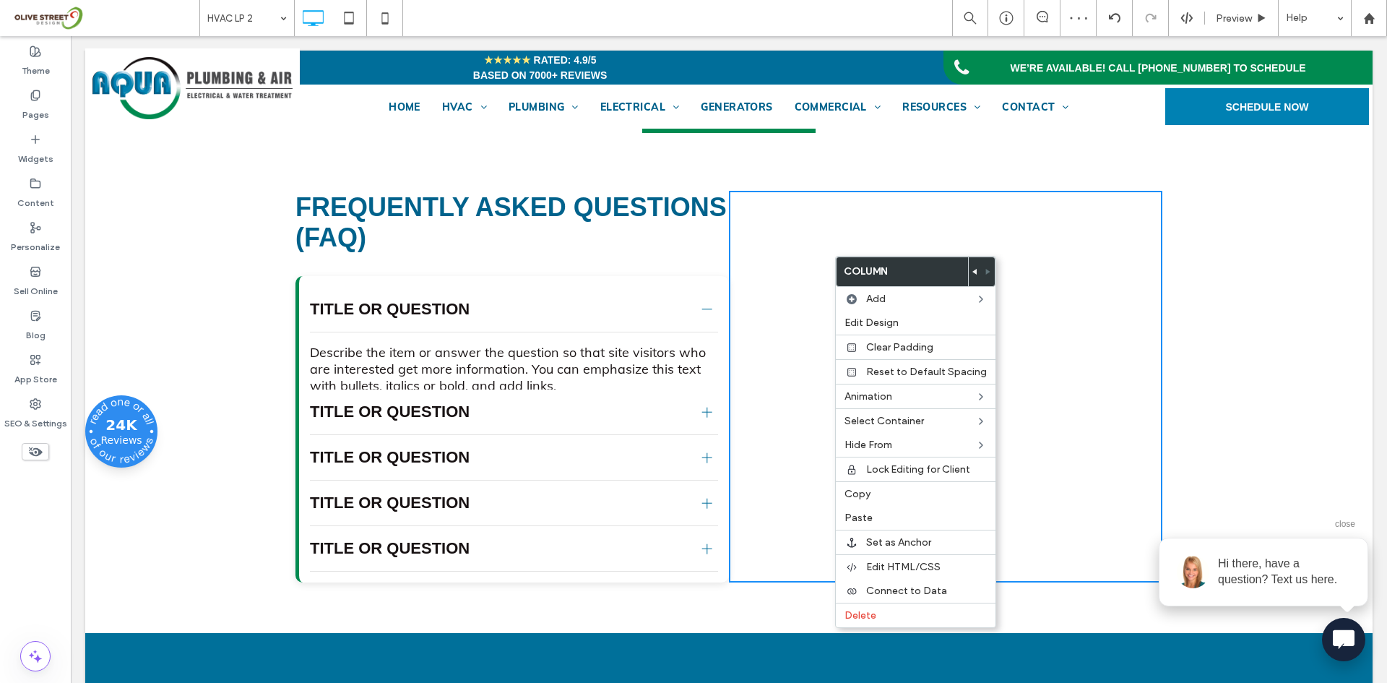
click at [972, 270] on icon at bounding box center [975, 272] width 6 height 6
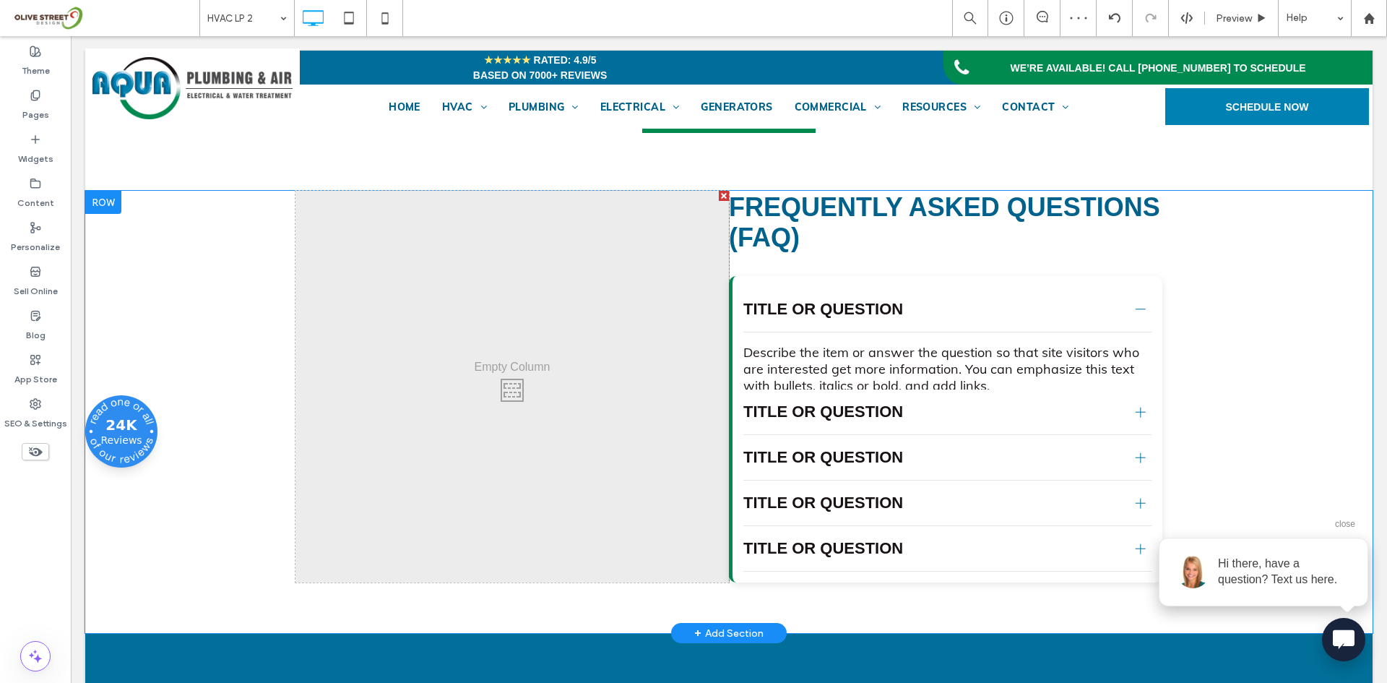
scroll to position [3130, 0]
click at [1017, 285] on div "Frequently Asked Questions (FAQ) Title or Question Describe the item or answer …" at bounding box center [945, 387] width 433 height 392
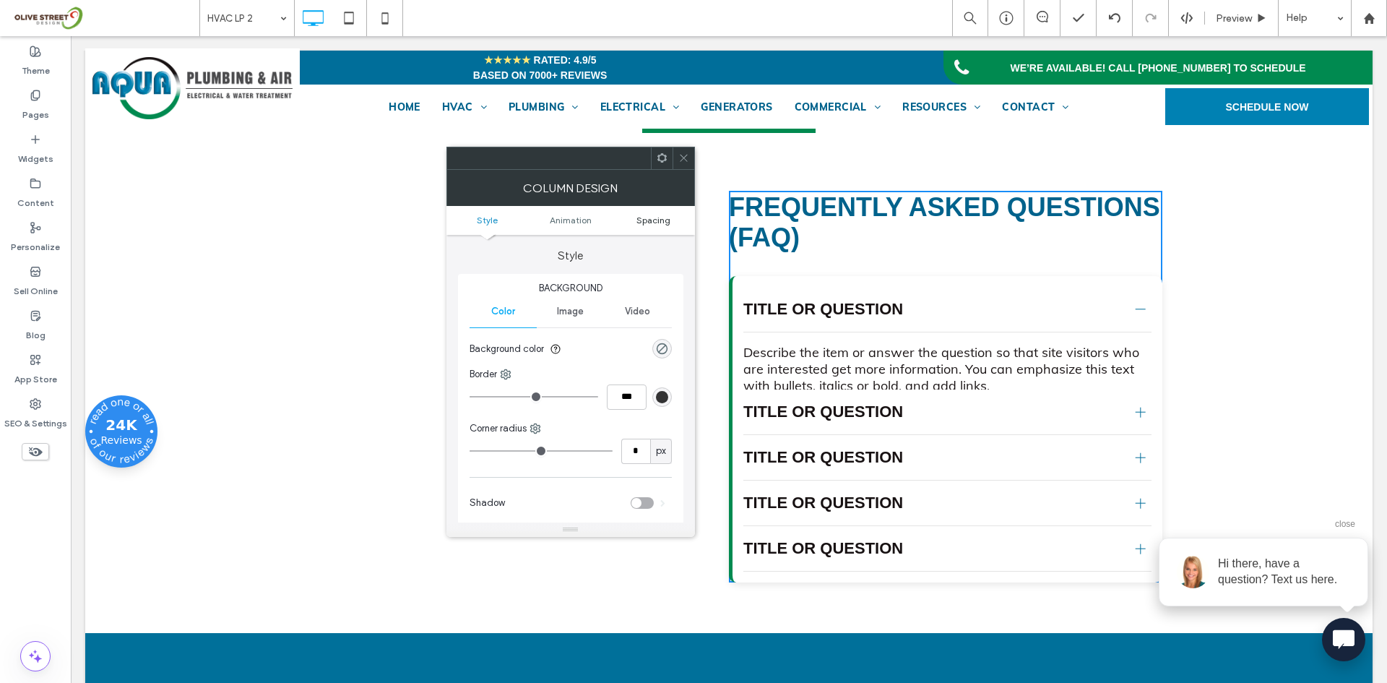
click at [656, 222] on span "Spacing" at bounding box center [653, 220] width 34 height 11
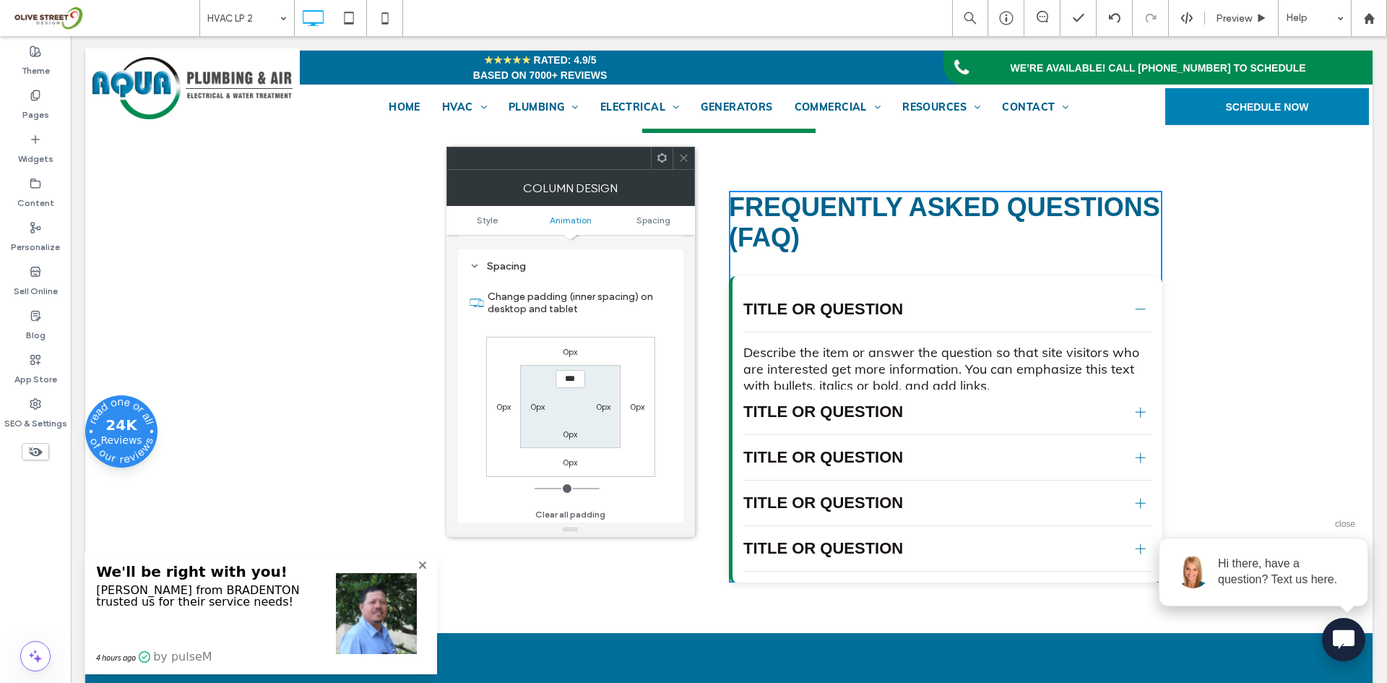
scroll to position [339, 0]
click at [540, 400] on label "0px" at bounding box center [537, 403] width 14 height 11
type input "**"
type input "****"
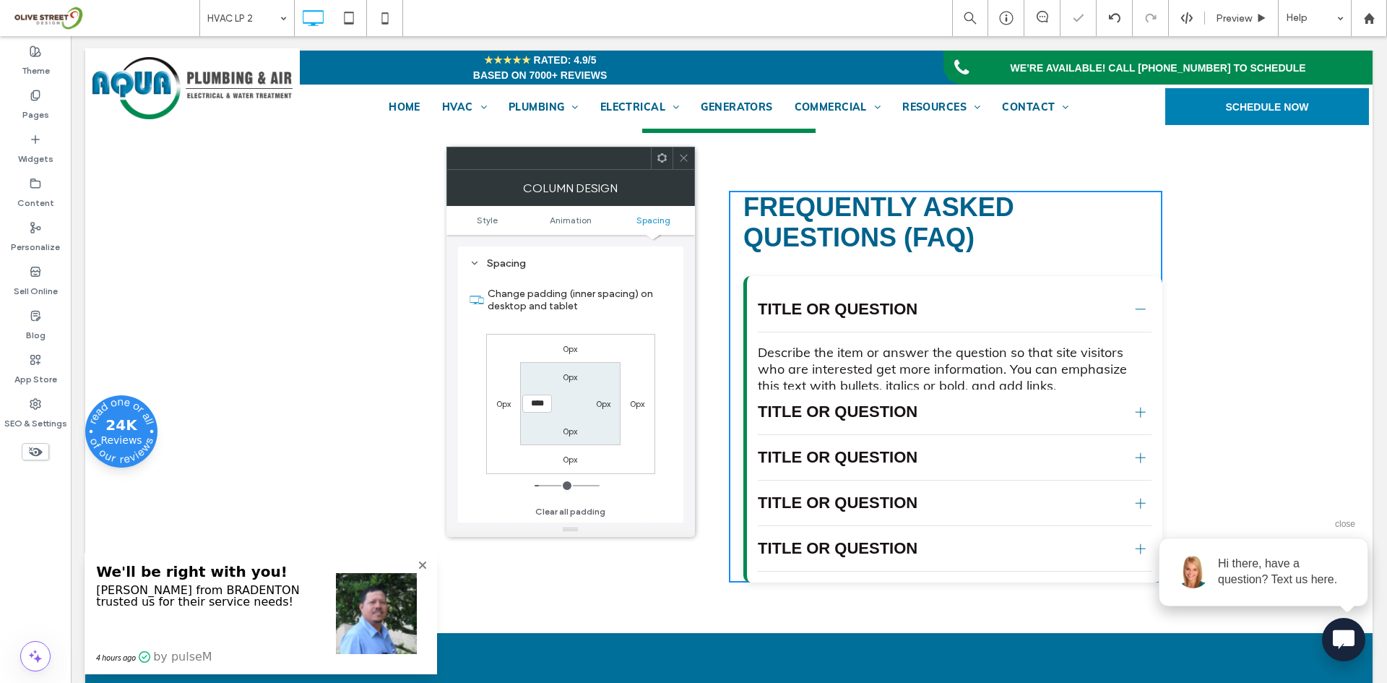
drag, startPoint x: 682, startPoint y: 160, endPoint x: 1230, endPoint y: 605, distance: 705.6
click at [682, 160] on icon at bounding box center [683, 157] width 11 height 11
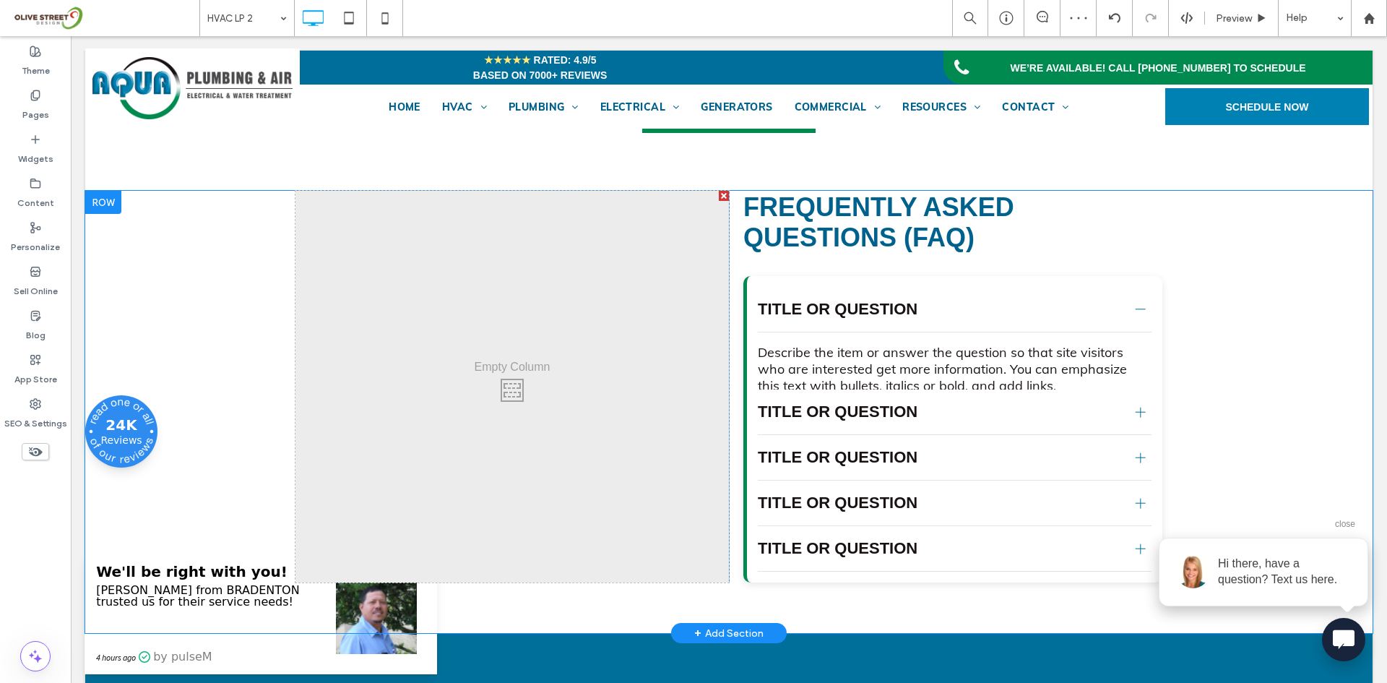
click at [652, 286] on div "Click To Paste Click To Paste" at bounding box center [511, 387] width 433 height 392
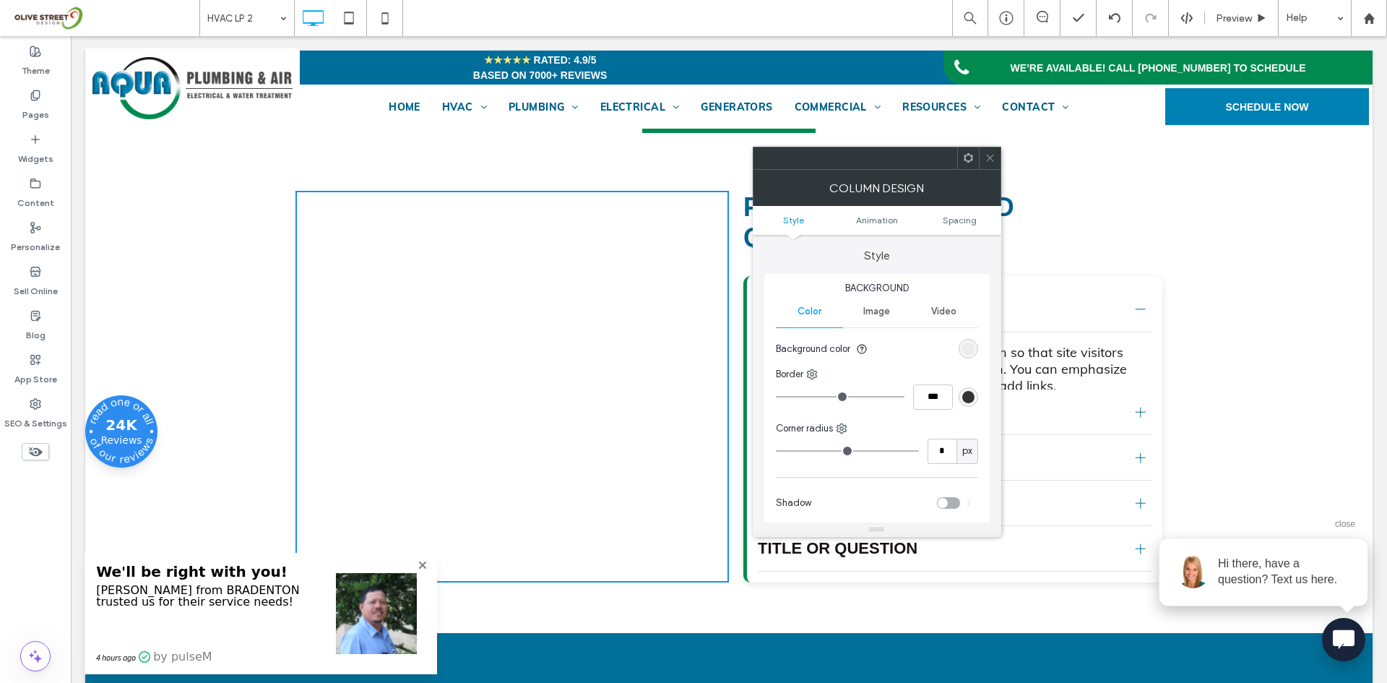
click at [886, 314] on span "Image" at bounding box center [876, 312] width 27 height 12
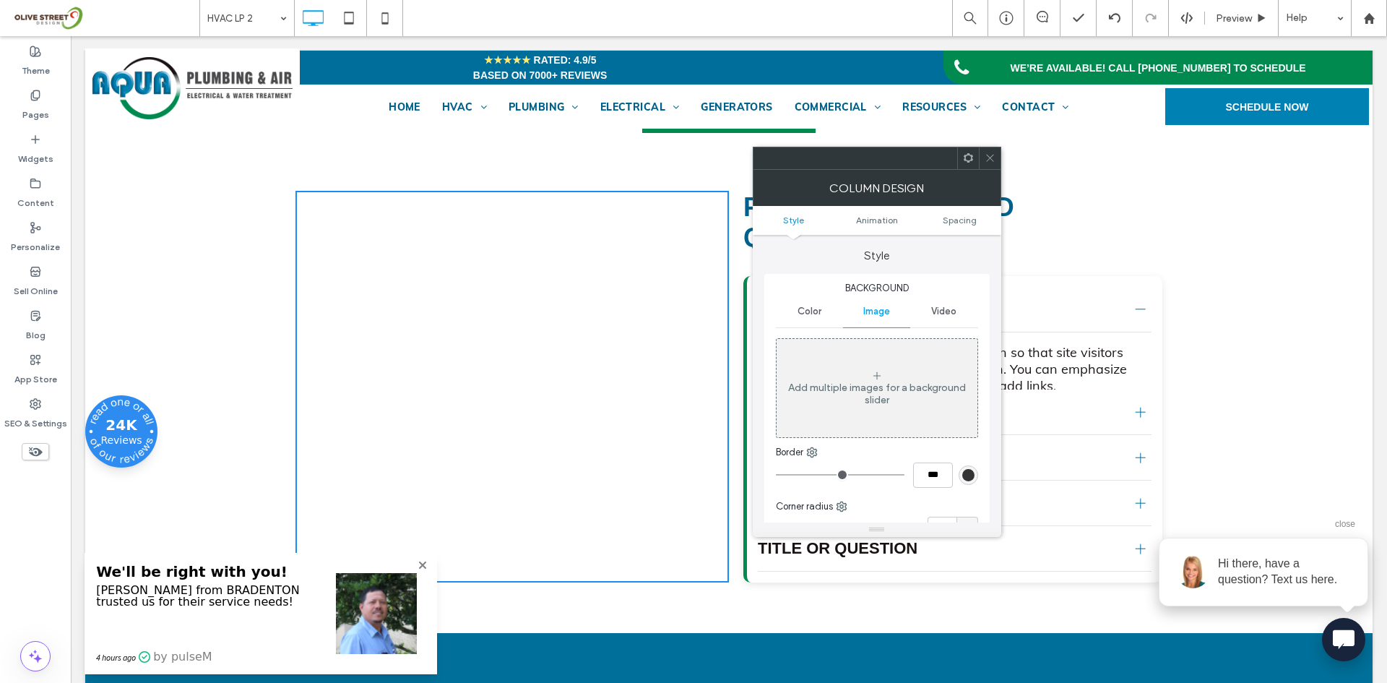
click at [886, 359] on div "Add multiple images for a background slider" at bounding box center [877, 387] width 201 height 95
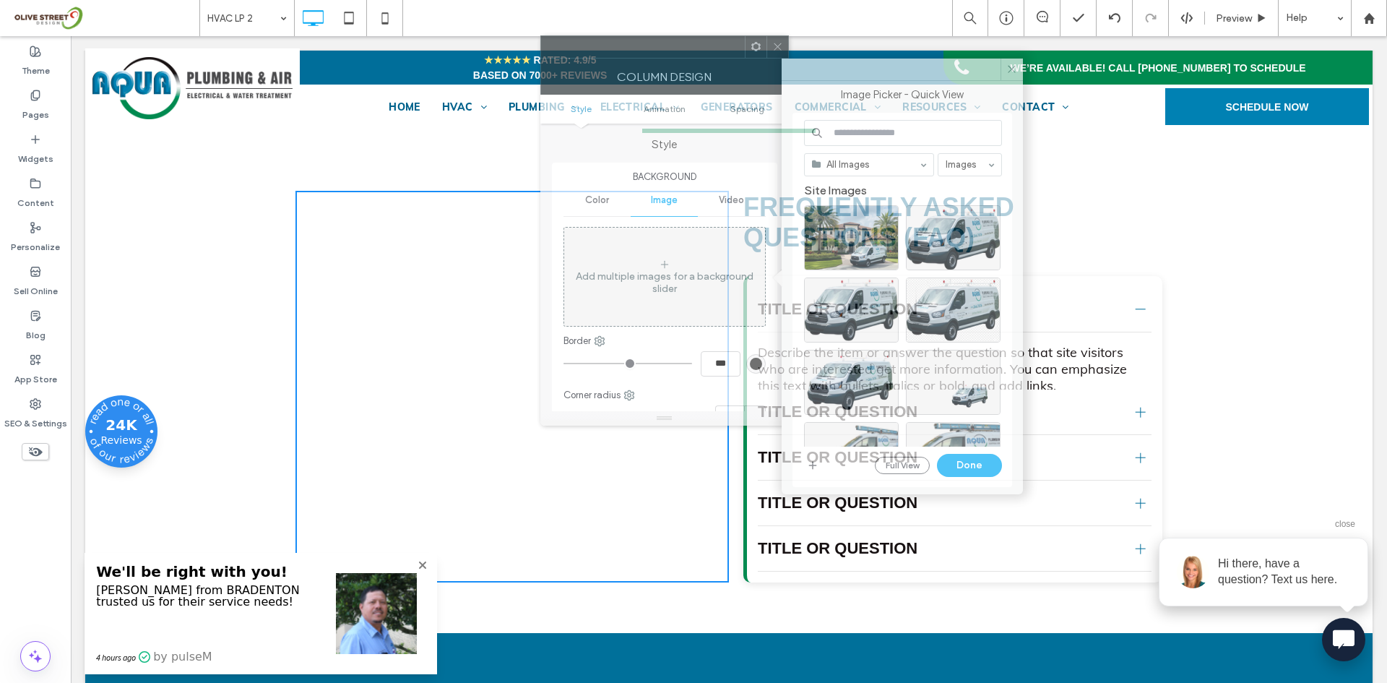
drag, startPoint x: 886, startPoint y: 167, endPoint x: 673, endPoint y: 56, distance: 239.8
click at [673, 56] on div at bounding box center [643, 47] width 204 height 22
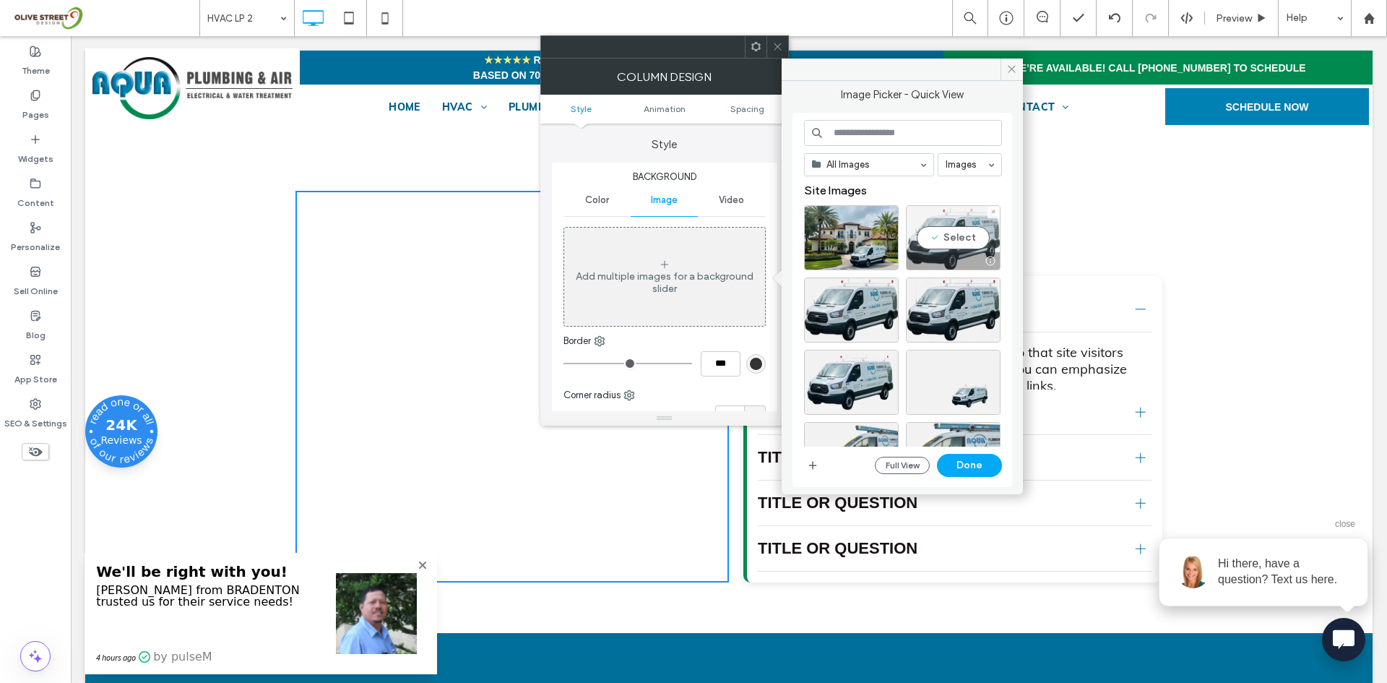
click at [982, 255] on div at bounding box center [991, 261] width 18 height 12
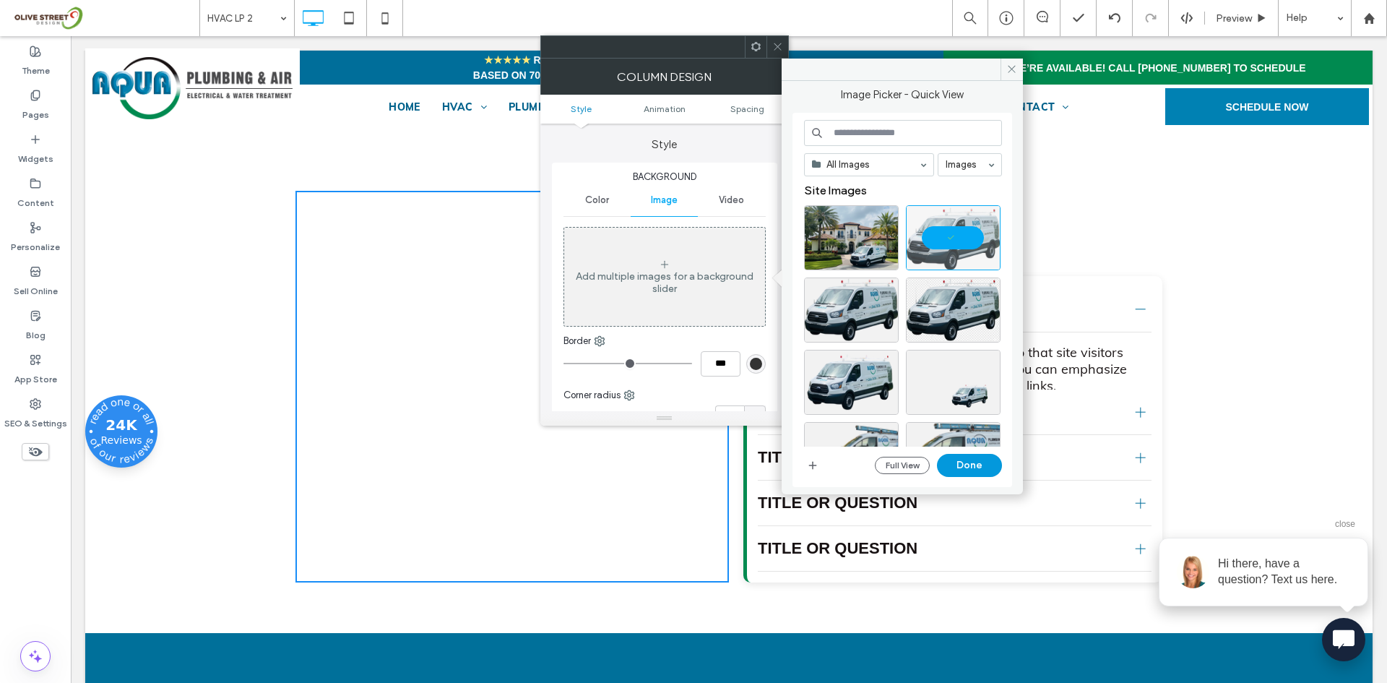
click at [967, 473] on button "Done" at bounding box center [969, 465] width 65 height 23
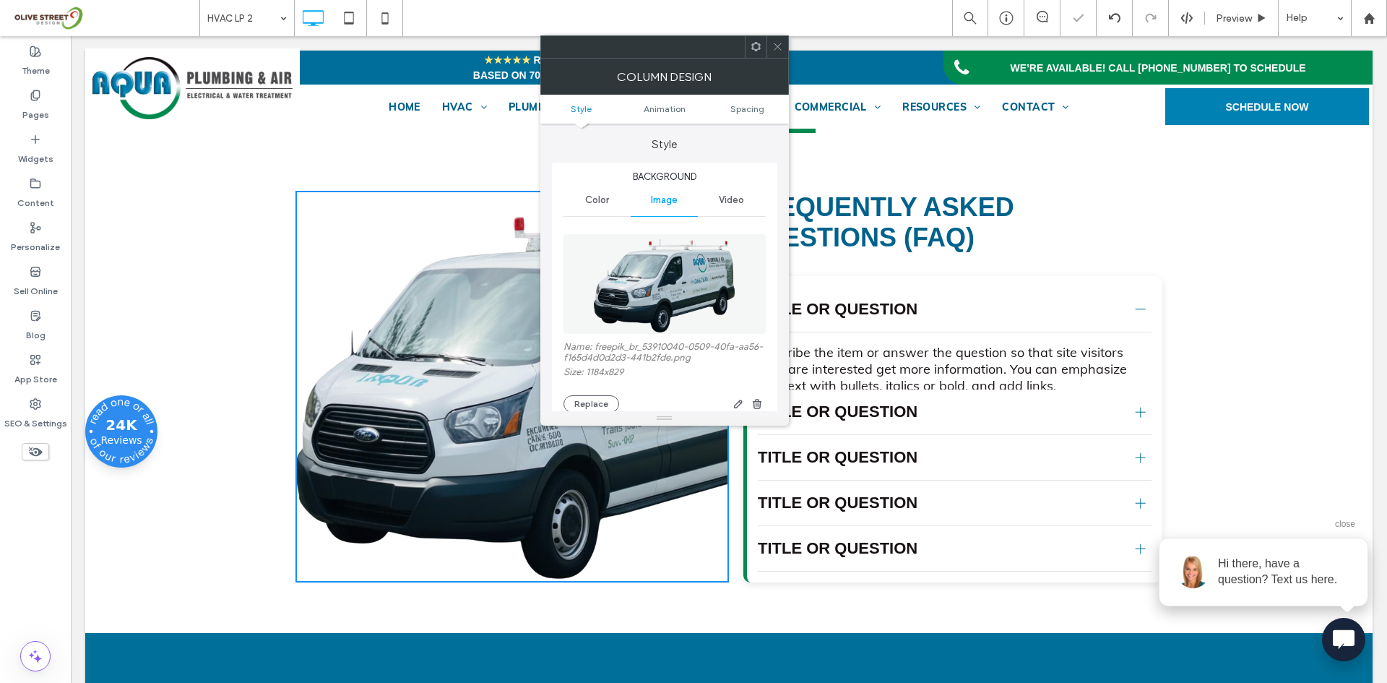
scroll to position [121, 0]
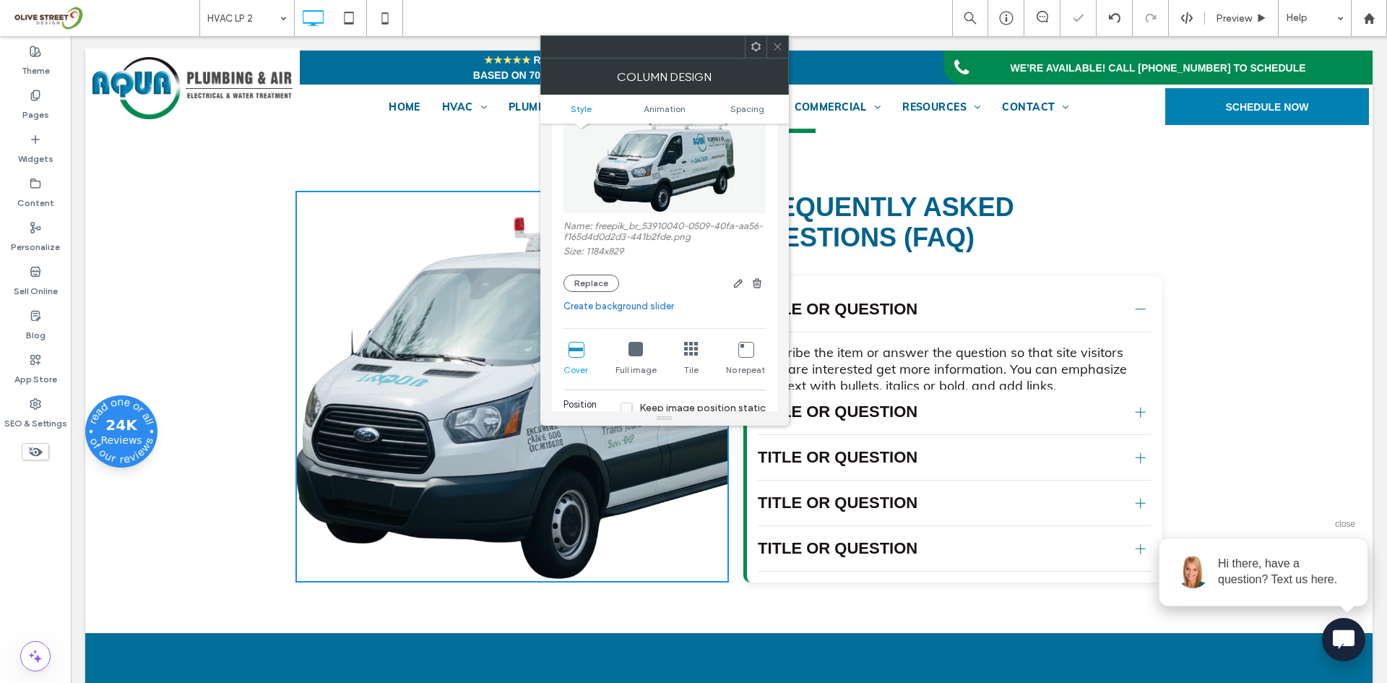
click at [644, 351] on div "Full image" at bounding box center [636, 359] width 41 height 46
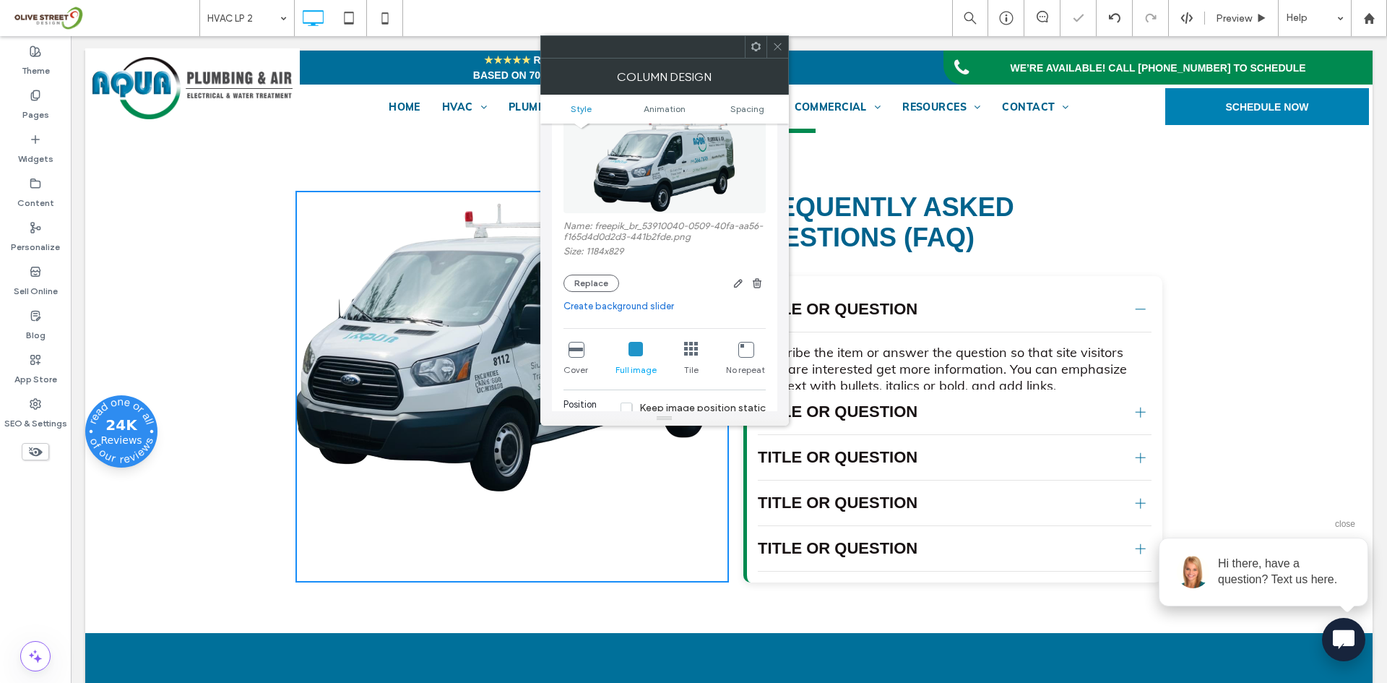
click at [749, 355] on icon at bounding box center [745, 349] width 14 height 14
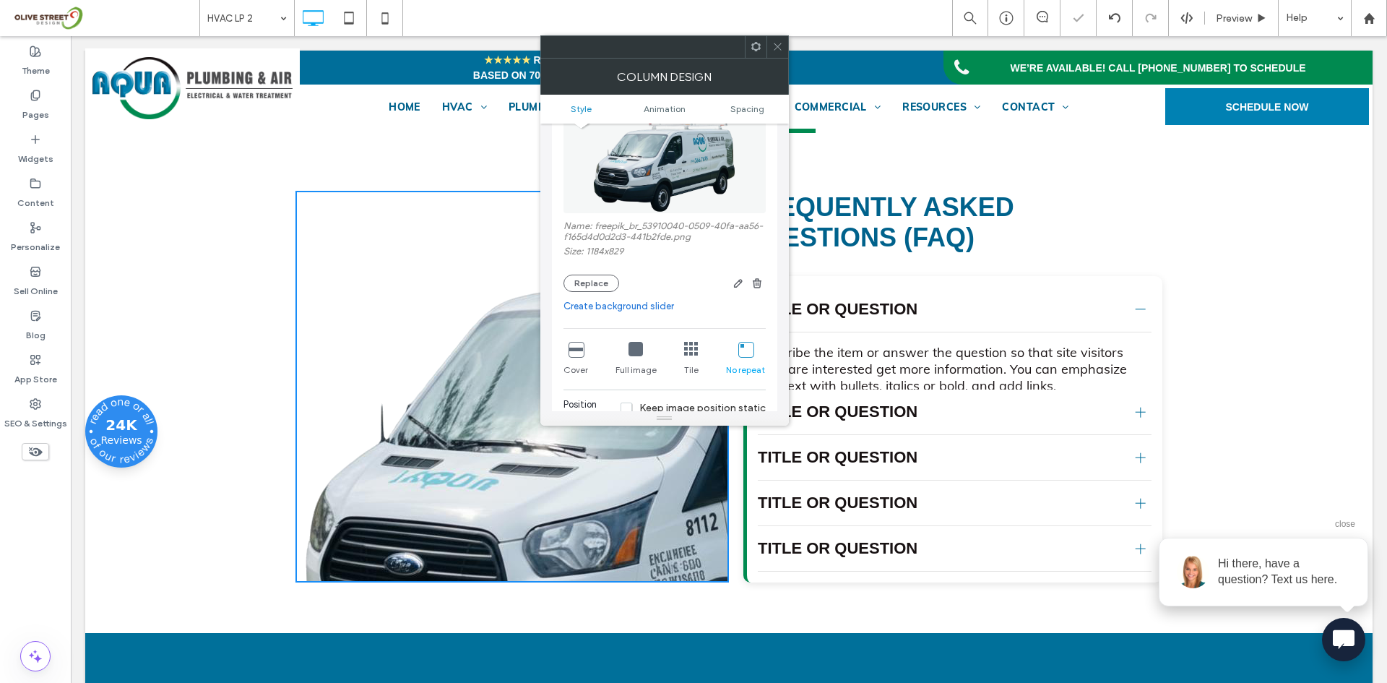
click at [644, 351] on div "Full image" at bounding box center [636, 359] width 41 height 46
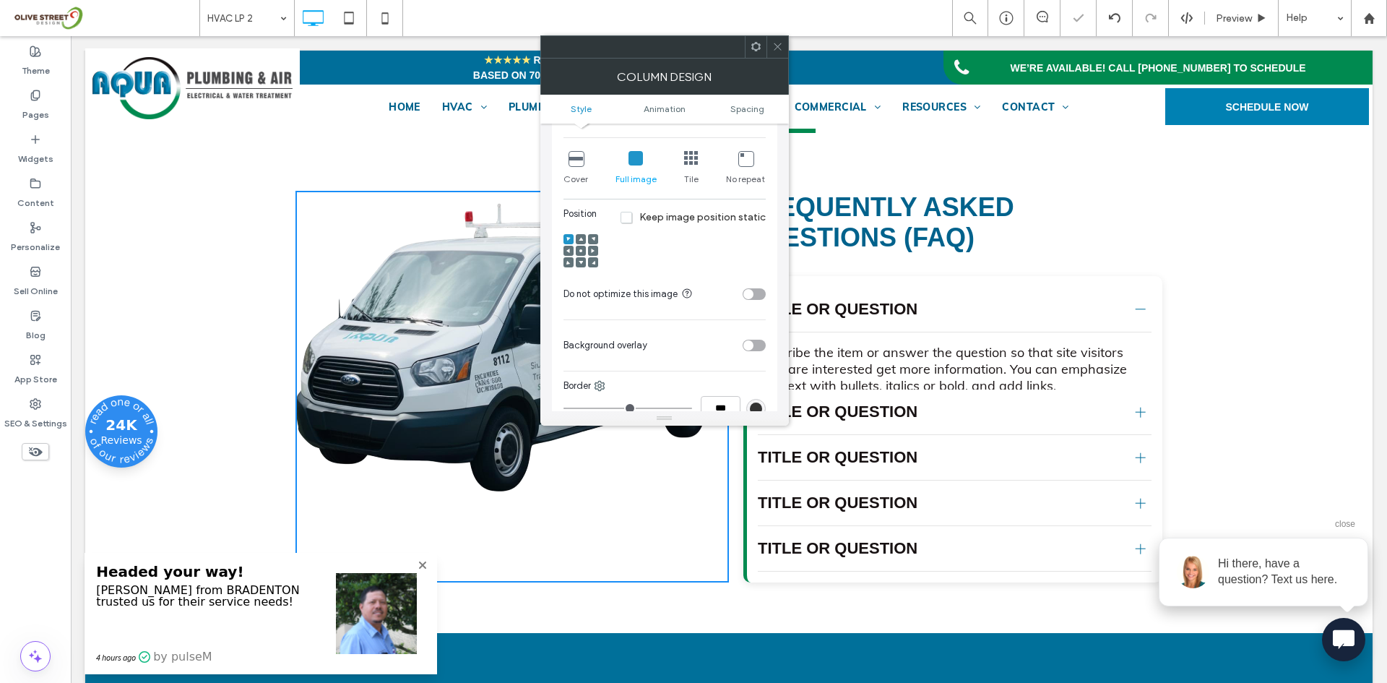
scroll to position [361, 0]
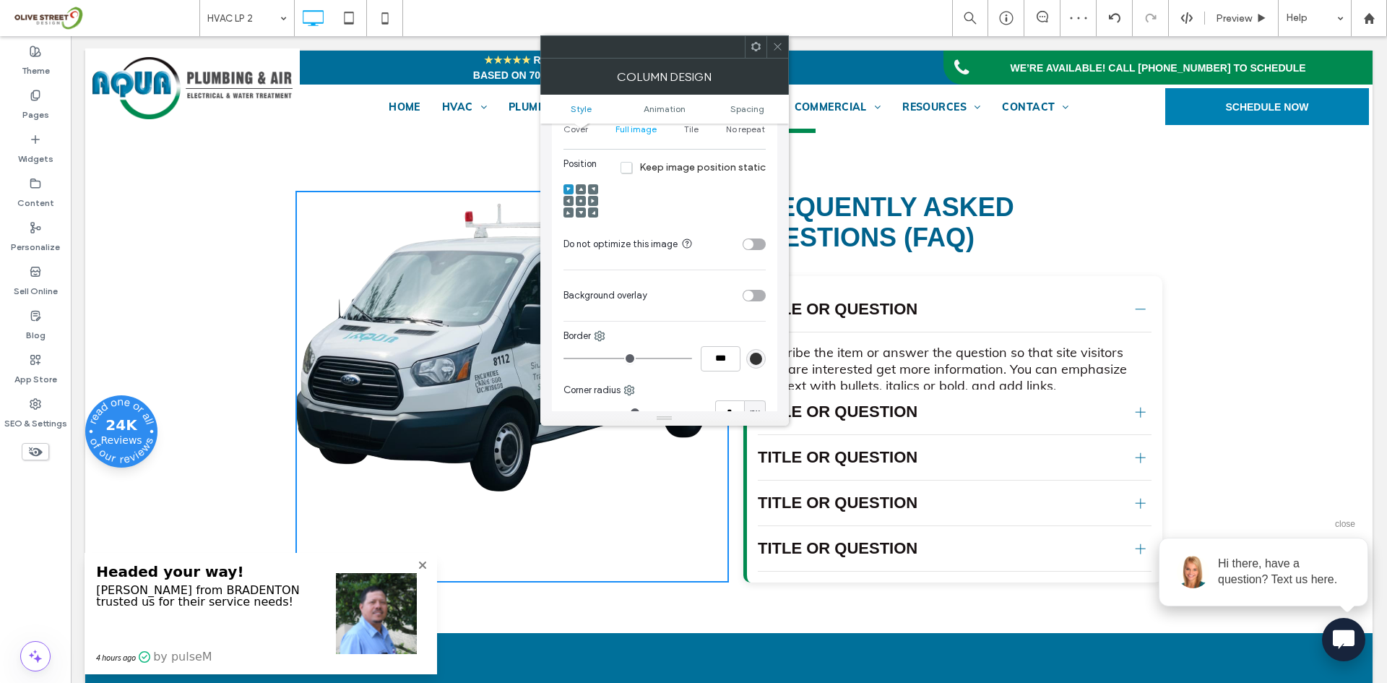
click at [568, 212] on use at bounding box center [568, 212] width 4 height 4
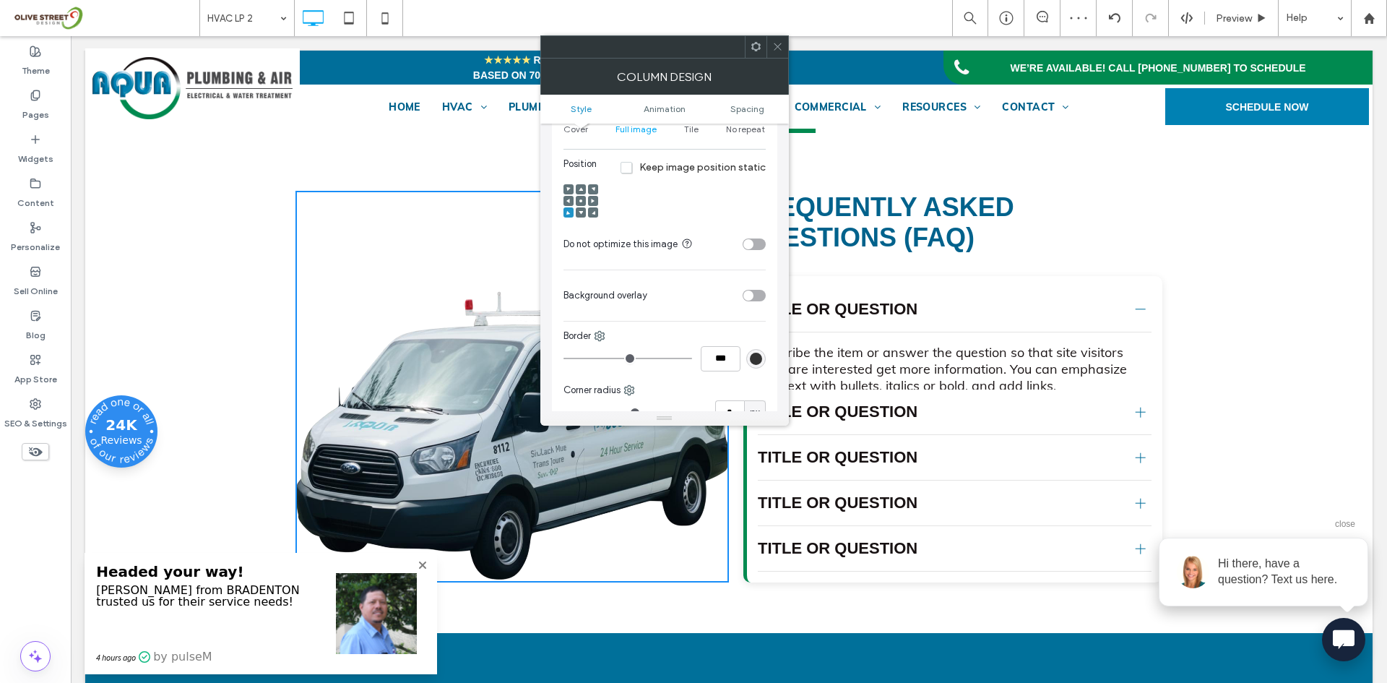
click at [777, 51] on icon at bounding box center [777, 46] width 11 height 11
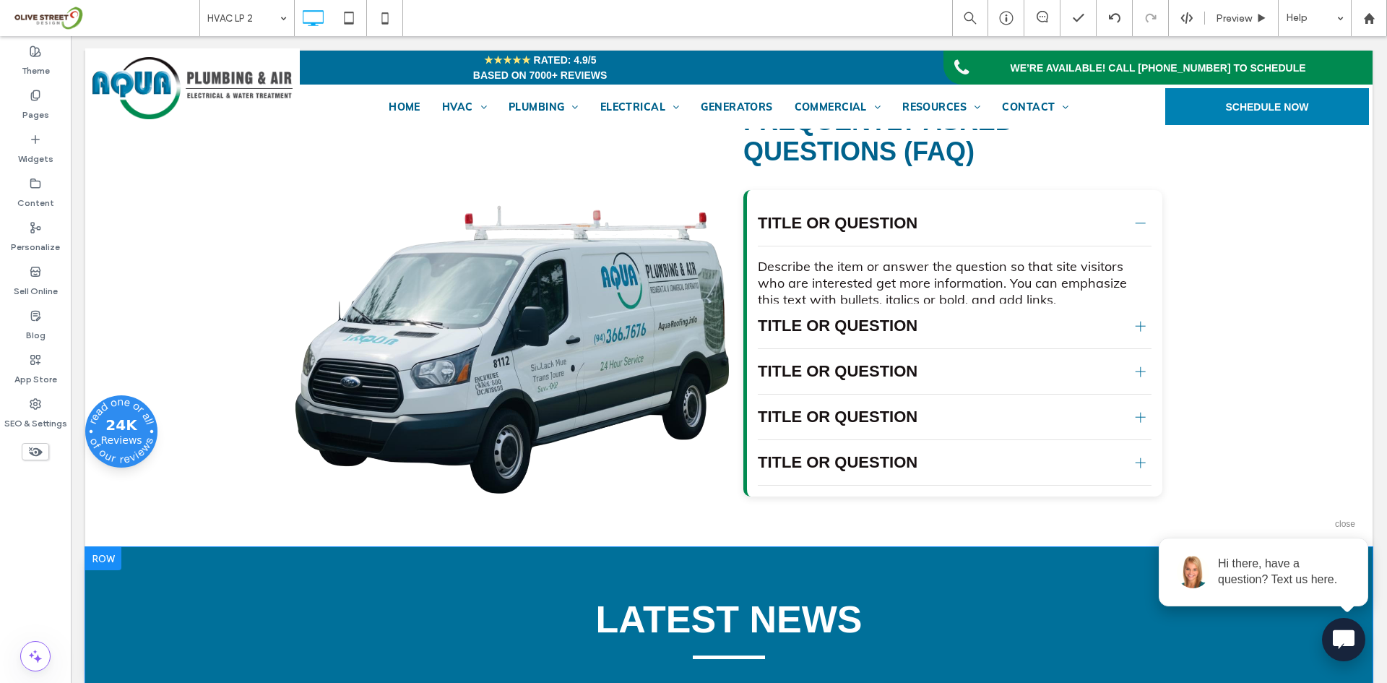
scroll to position [3251, 0]
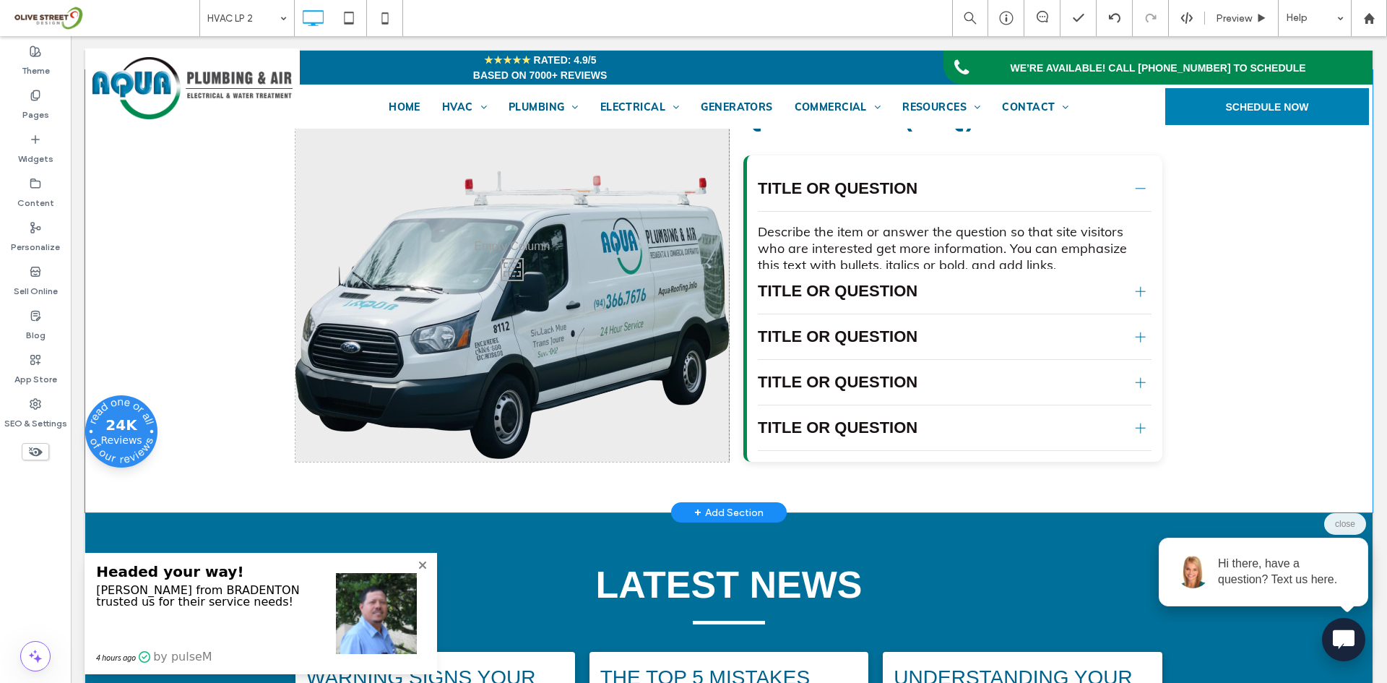
click at [620, 423] on div "Click To Paste Click To Paste" at bounding box center [511, 266] width 433 height 392
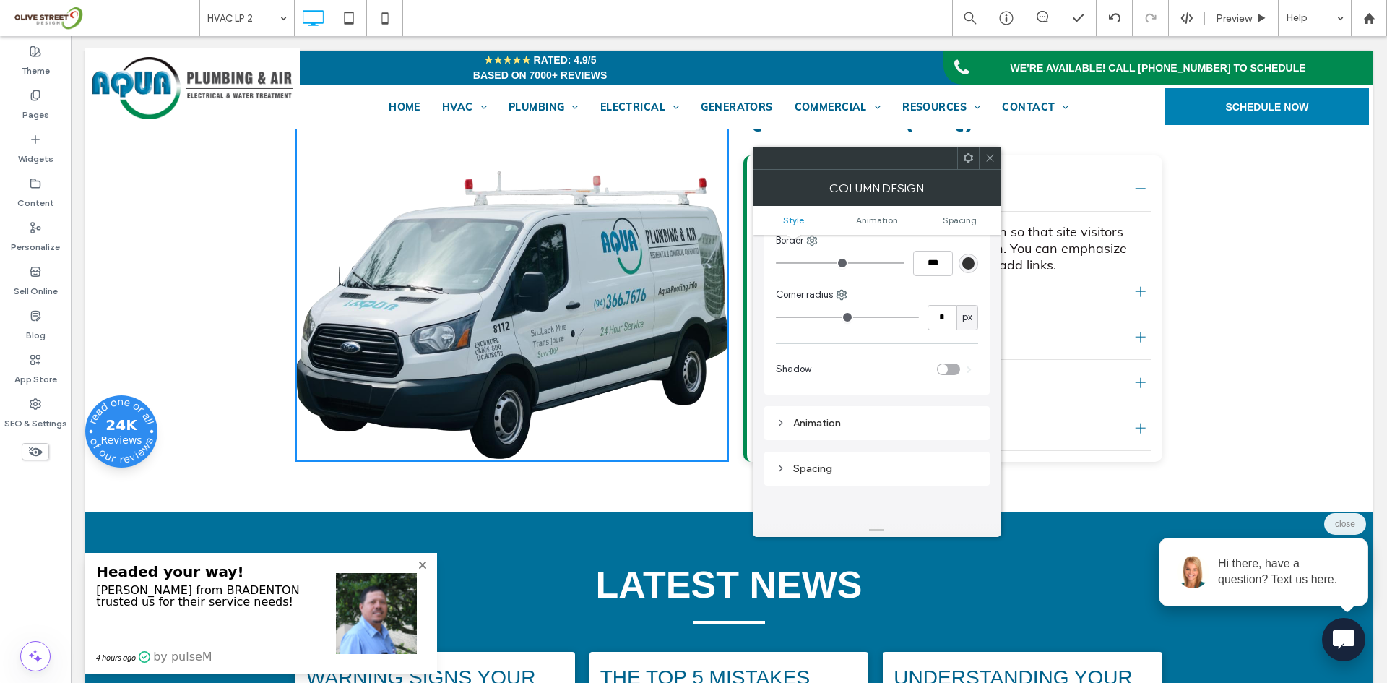
scroll to position [602, 0]
click at [830, 381] on div "Animation" at bounding box center [877, 389] width 202 height 20
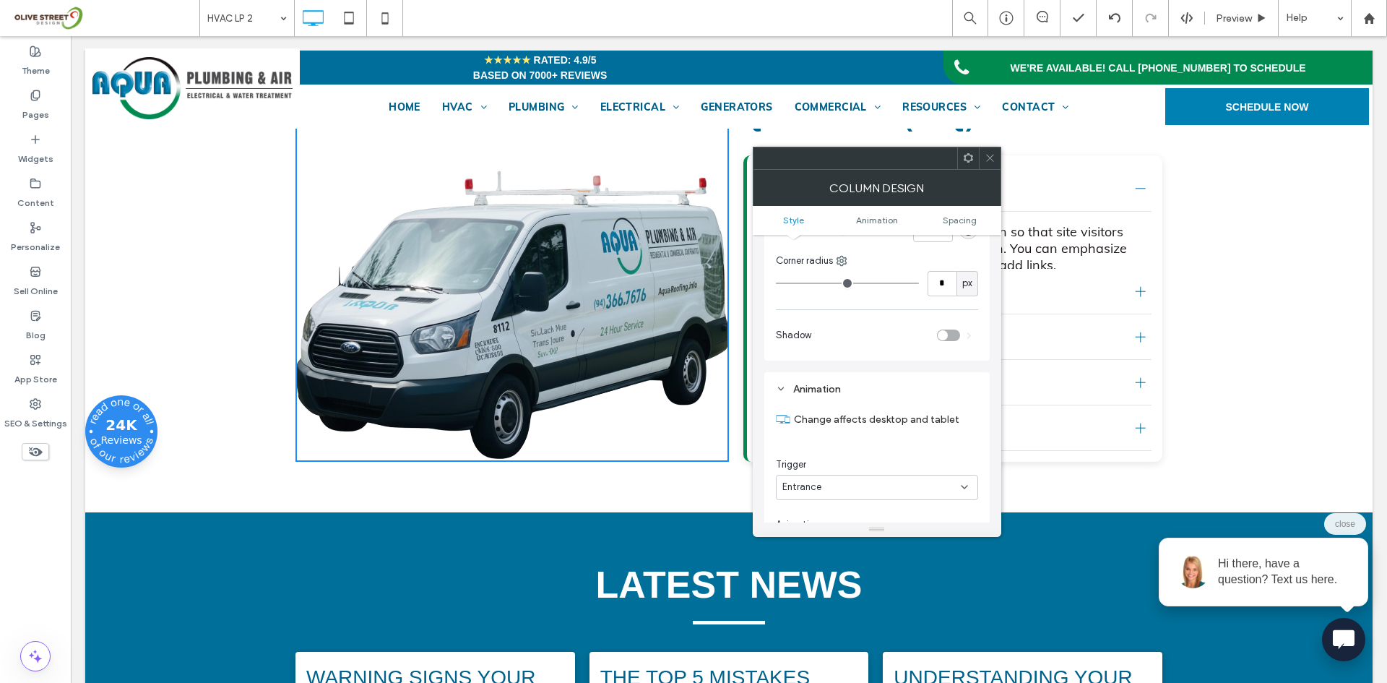
scroll to position [722, 0]
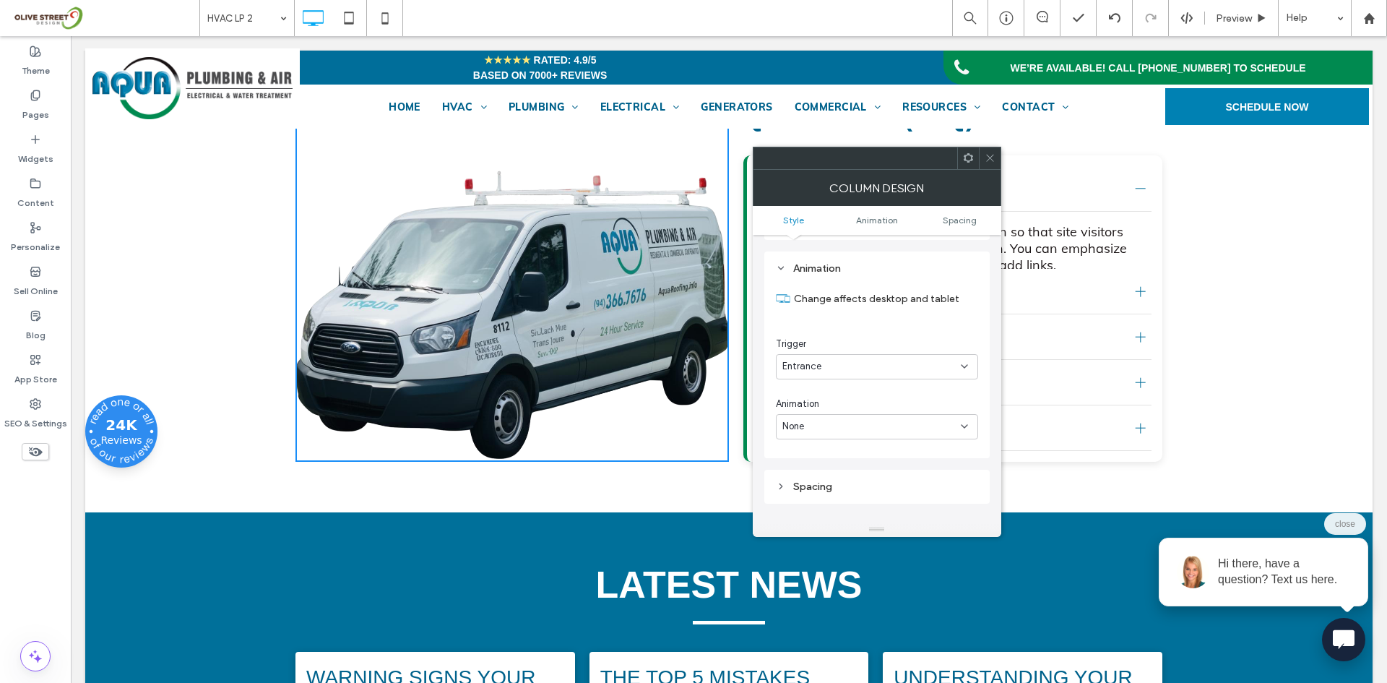
click at [808, 434] on div "None" at bounding box center [877, 426] width 202 height 25
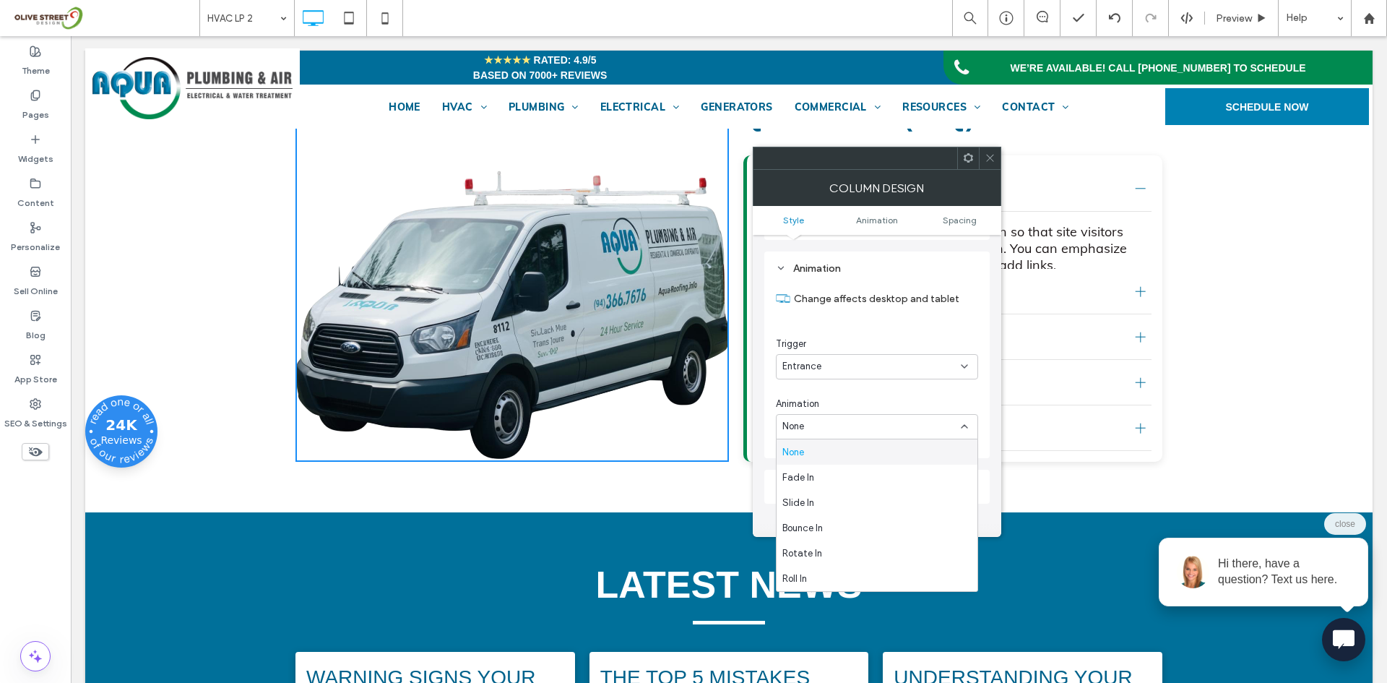
scroll to position [843, 0]
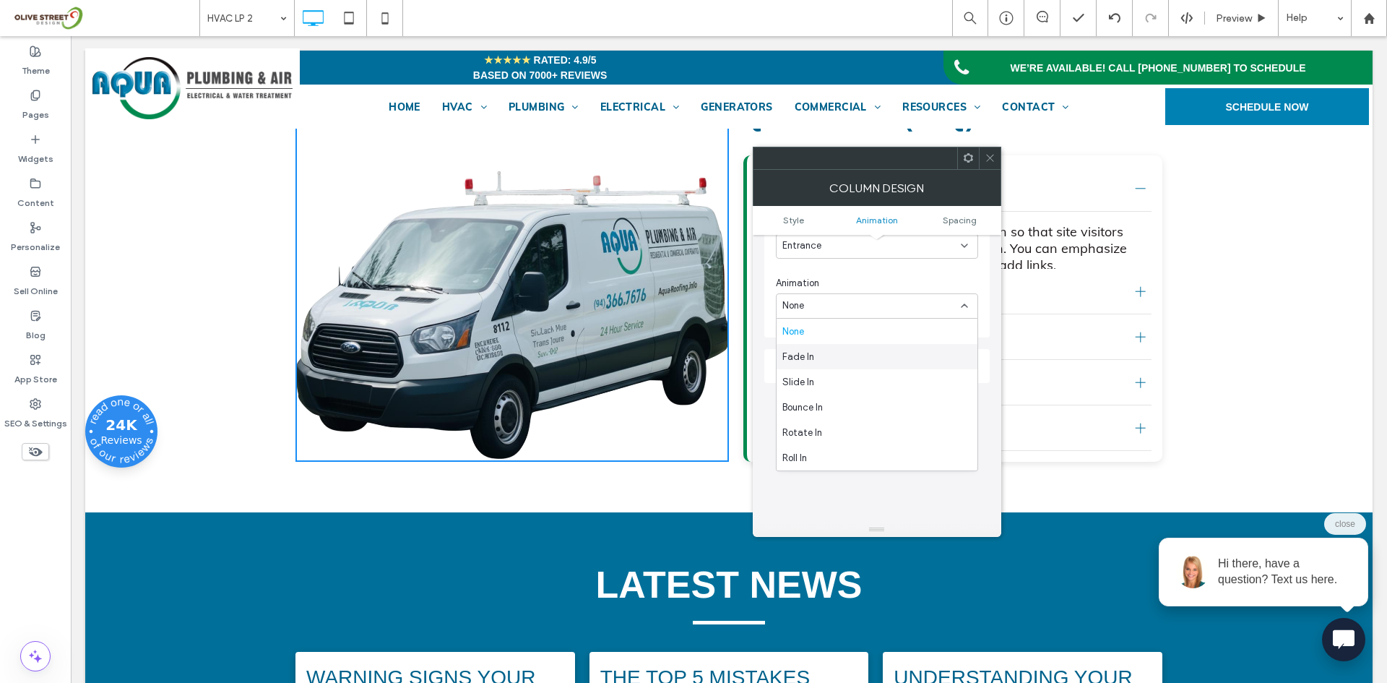
click at [801, 355] on span "Fade In" at bounding box center [798, 357] width 32 height 14
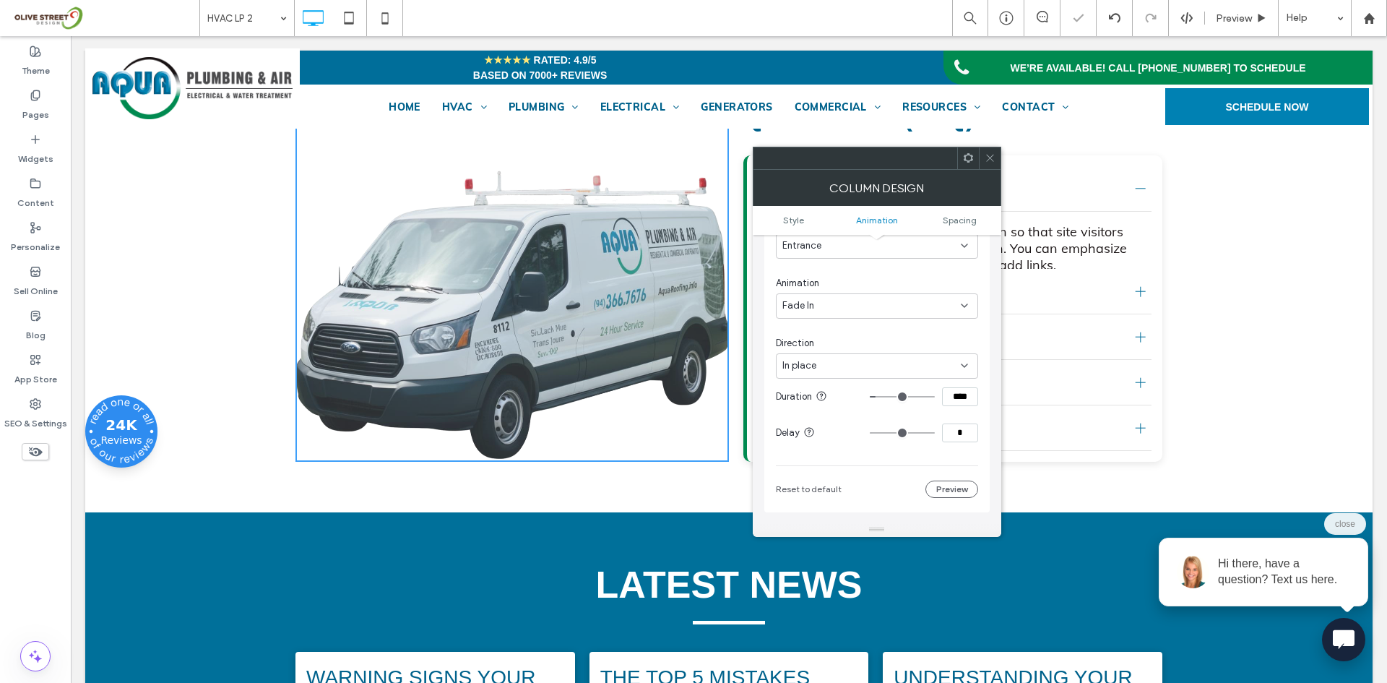
click at [816, 371] on div "In place" at bounding box center [871, 365] width 178 height 14
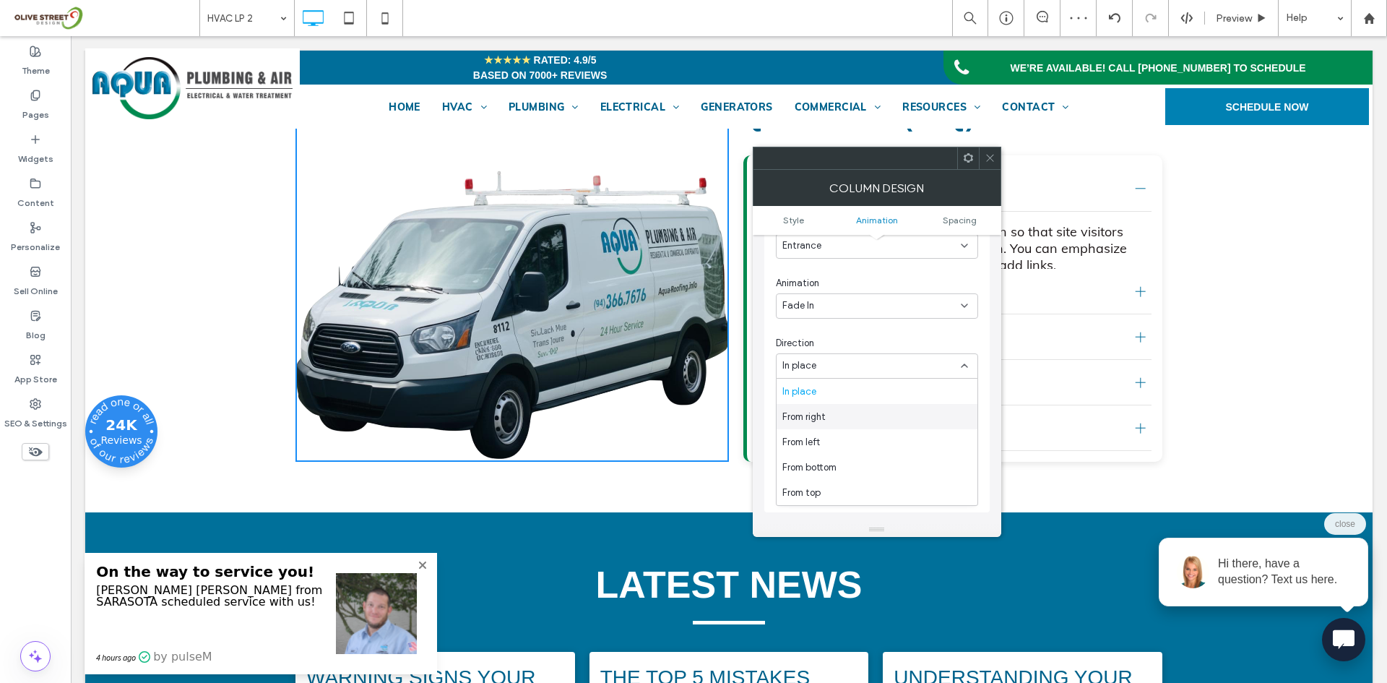
click at [819, 410] on span "From right" at bounding box center [803, 417] width 43 height 14
click at [795, 368] on span "From right" at bounding box center [803, 365] width 43 height 14
click at [811, 487] on span "From top" at bounding box center [801, 492] width 38 height 14
click at [803, 375] on div "From top" at bounding box center [877, 365] width 202 height 25
click at [811, 453] on div "From left" at bounding box center [877, 441] width 201 height 25
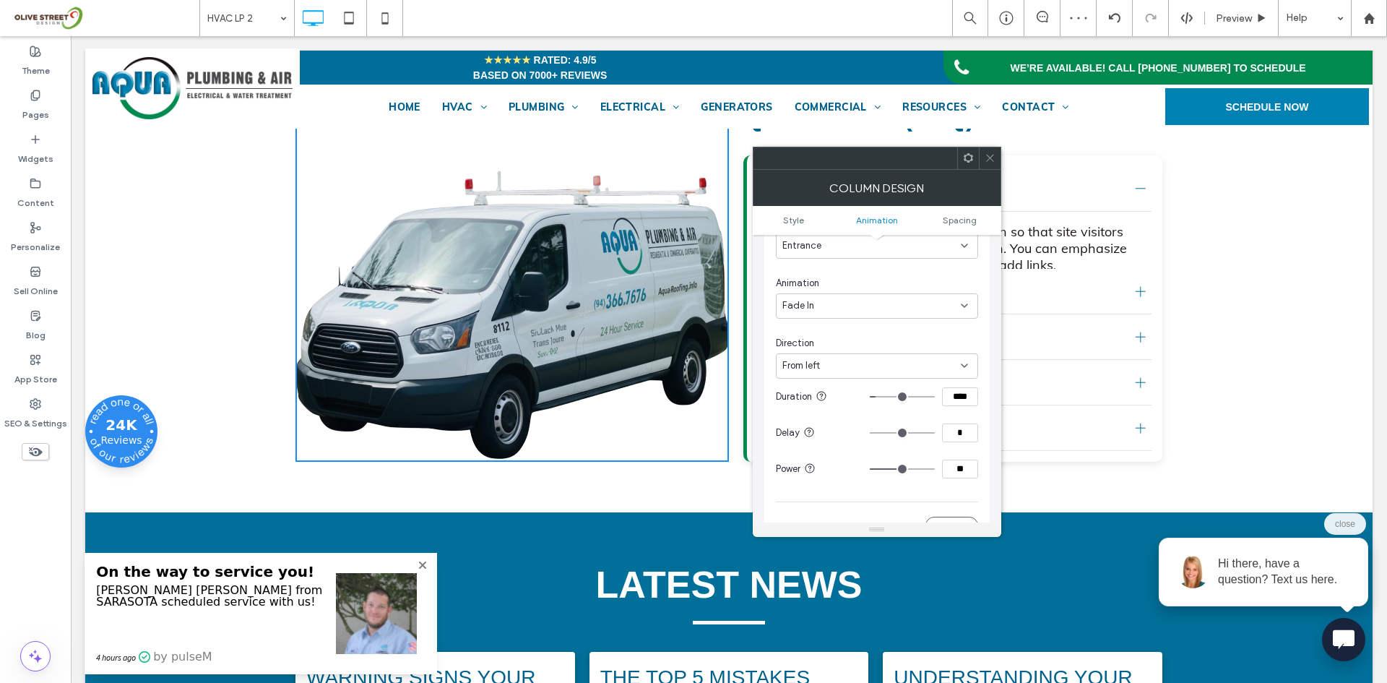
click at [802, 373] on div "From left" at bounding box center [877, 365] width 202 height 25
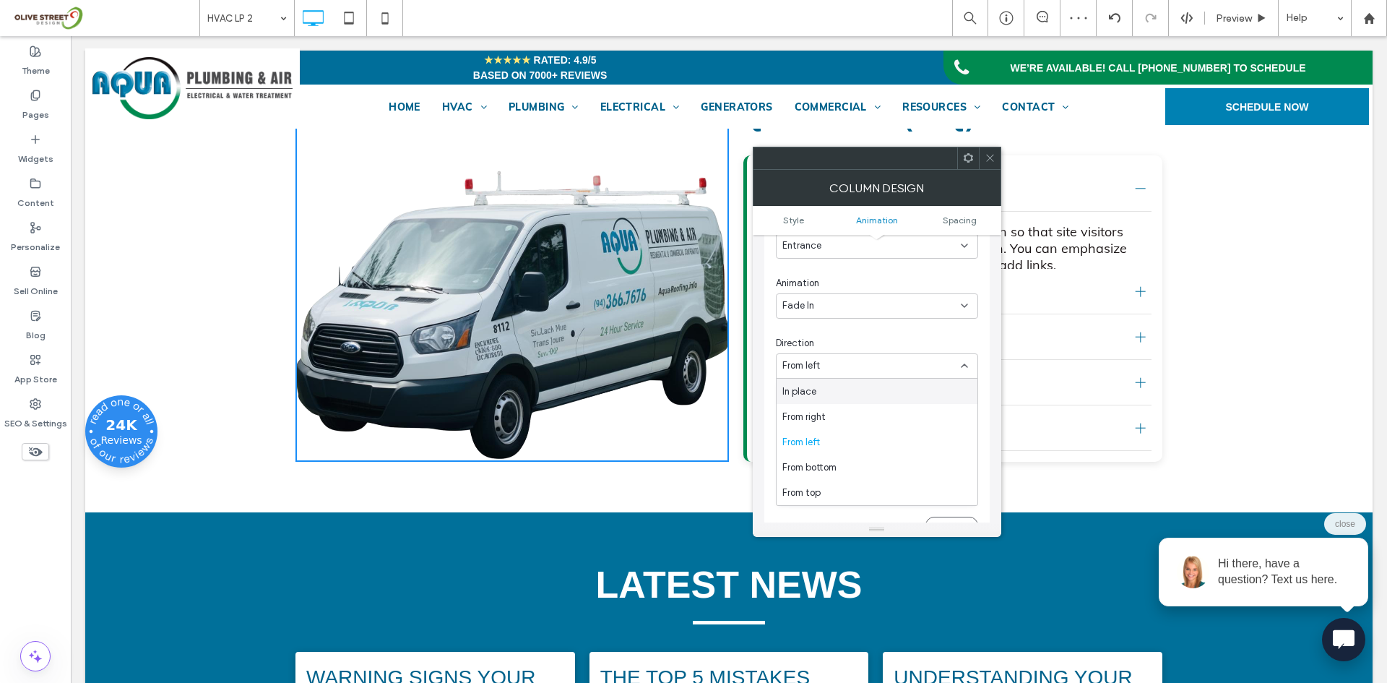
click at [800, 397] on span "In place" at bounding box center [799, 391] width 34 height 14
click at [994, 160] on icon at bounding box center [990, 157] width 11 height 11
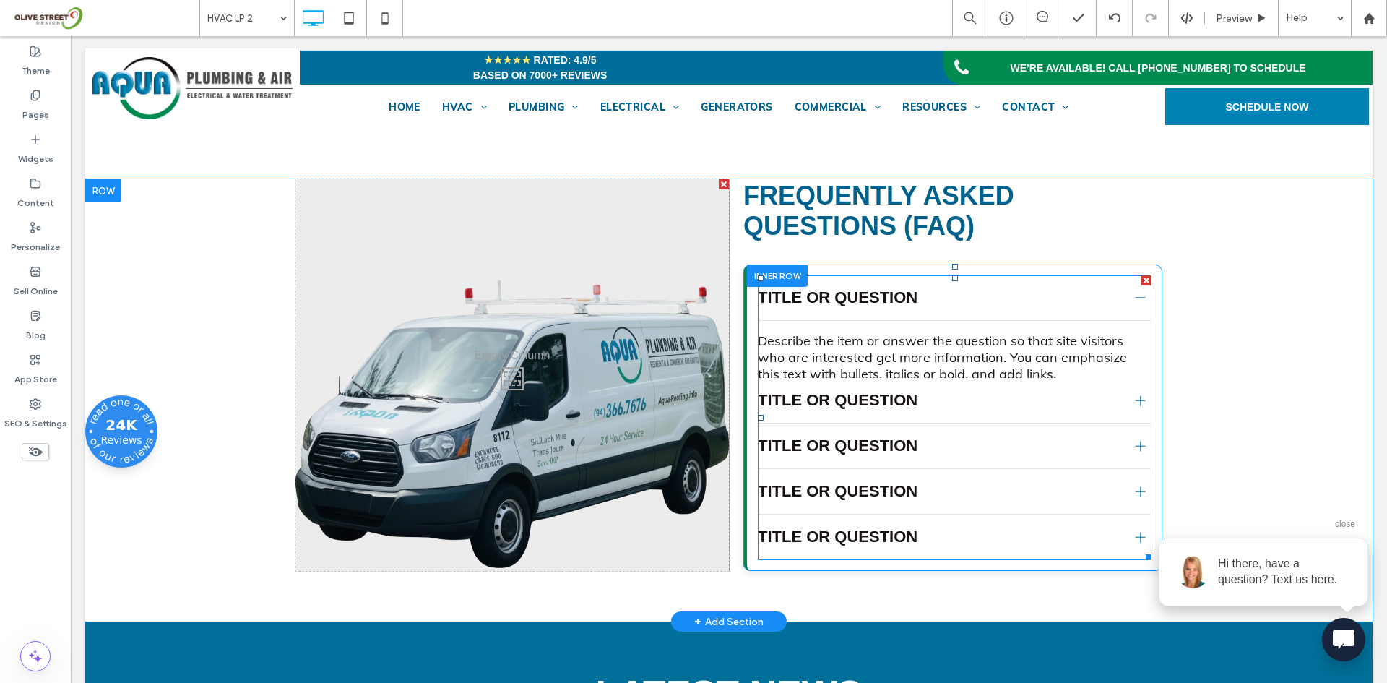
scroll to position [3010, 0]
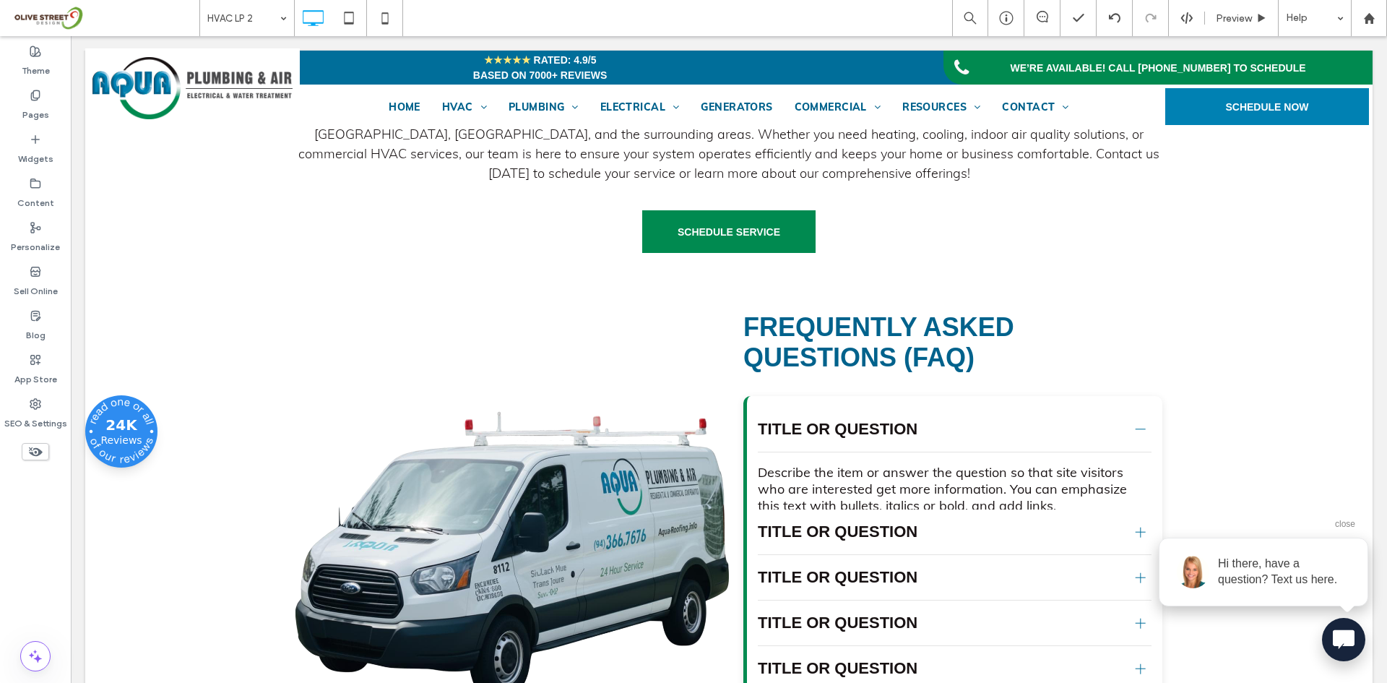
click at [1335, 524] on span "close" at bounding box center [1345, 524] width 20 height 10
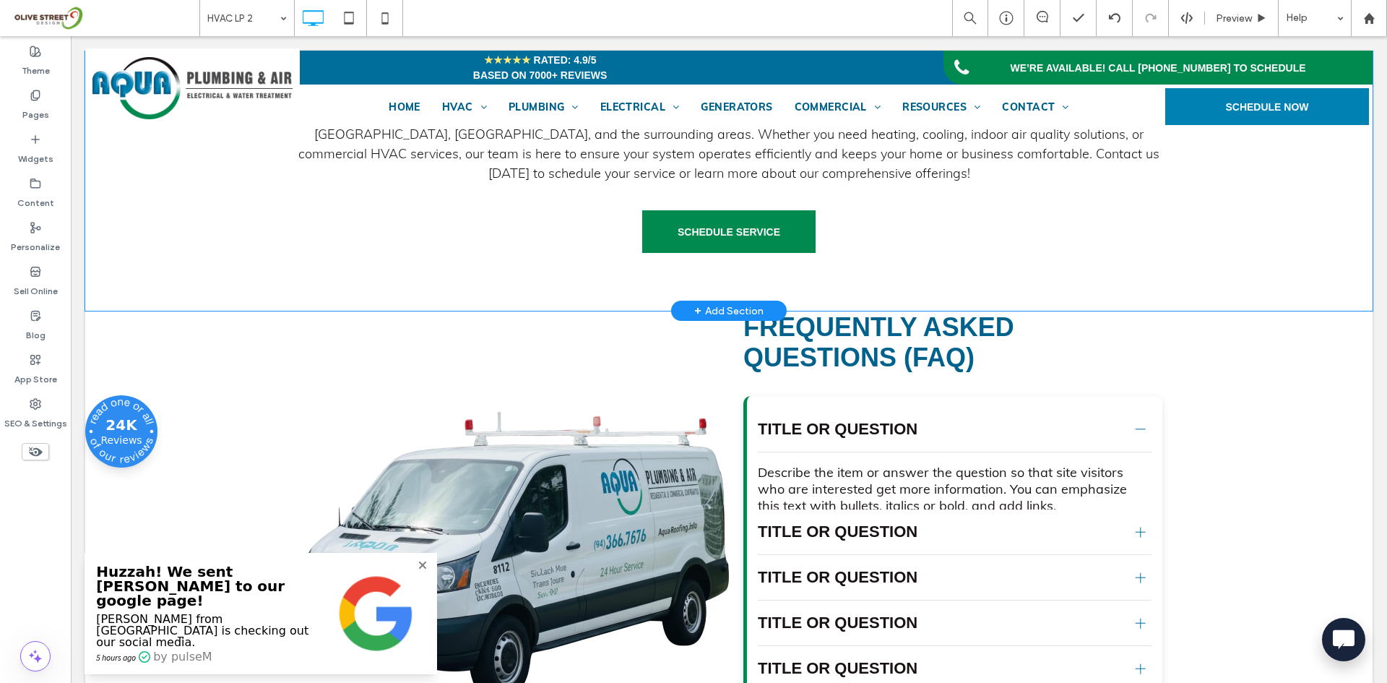
click at [194, 269] on div "Contact Us Now for All Your HVAC Service Needs With over 75 service vehicles an…" at bounding box center [728, 174] width 1287 height 272
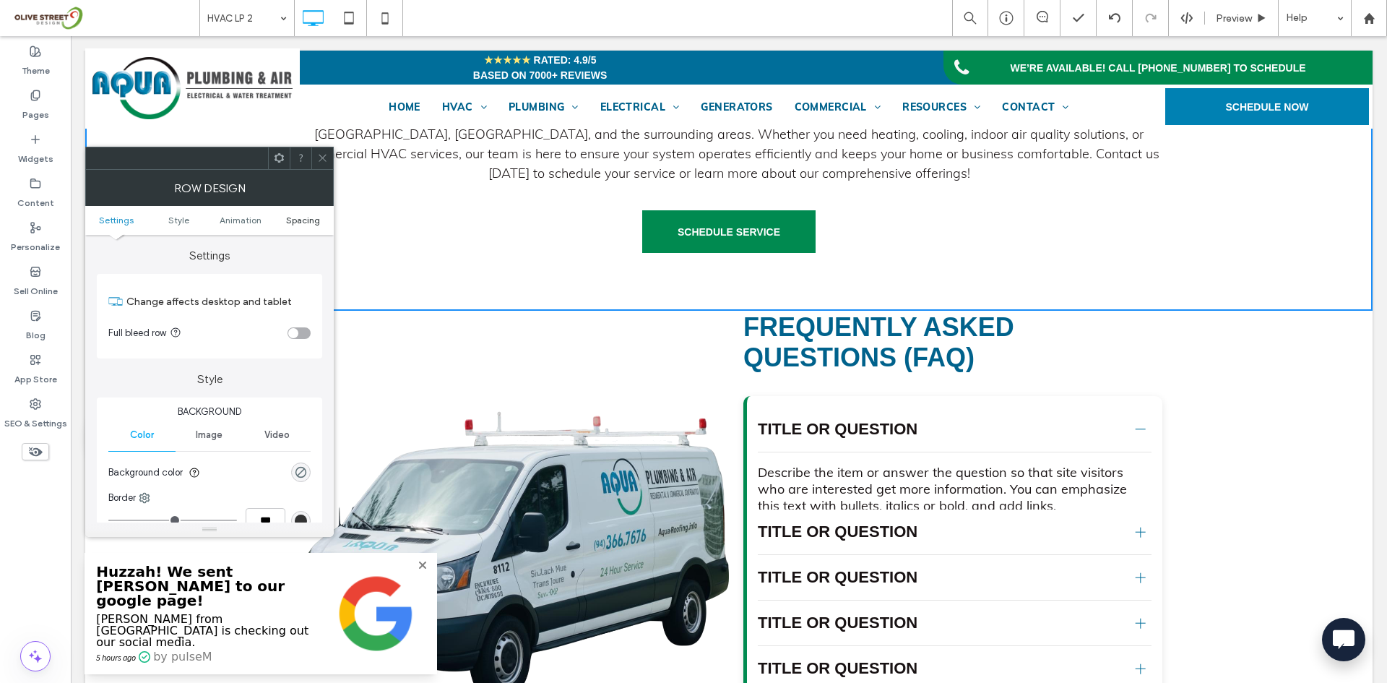
click at [300, 219] on span "Spacing" at bounding box center [303, 220] width 34 height 11
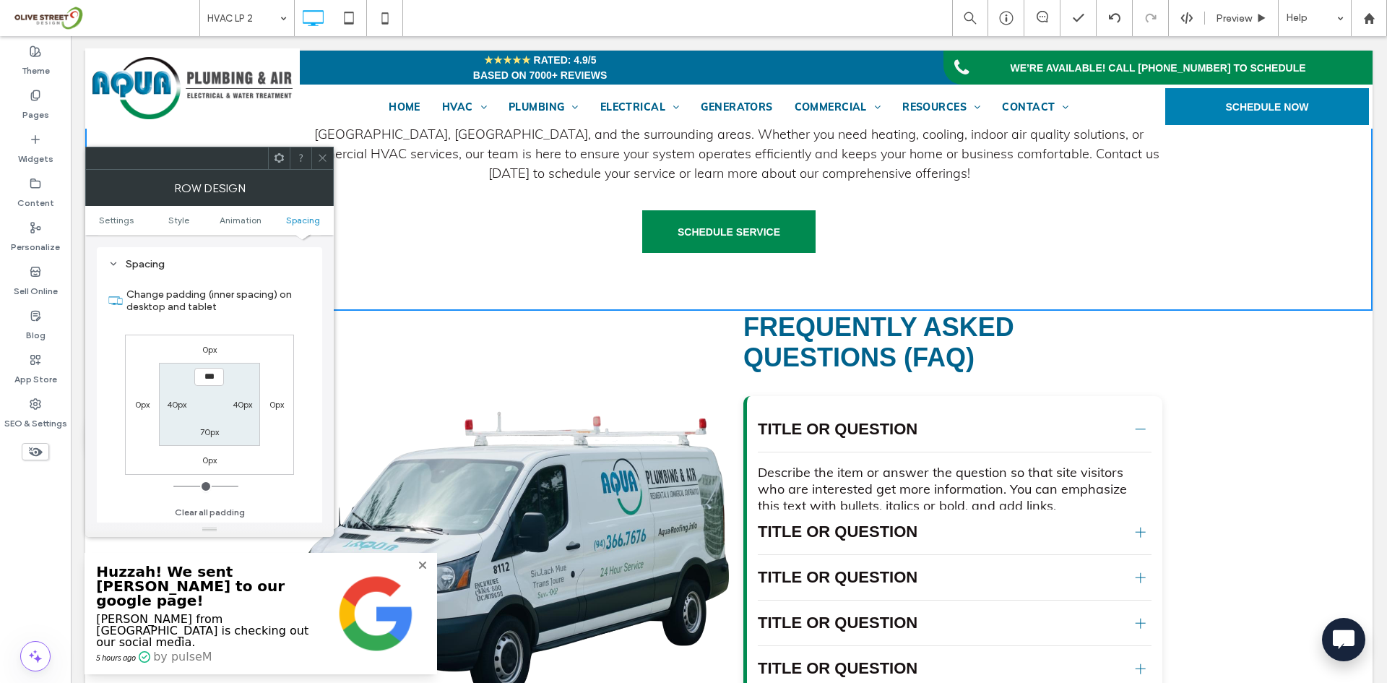
scroll to position [408, 0]
click at [217, 433] on label "70px" at bounding box center [209, 431] width 19 height 11
type input "**"
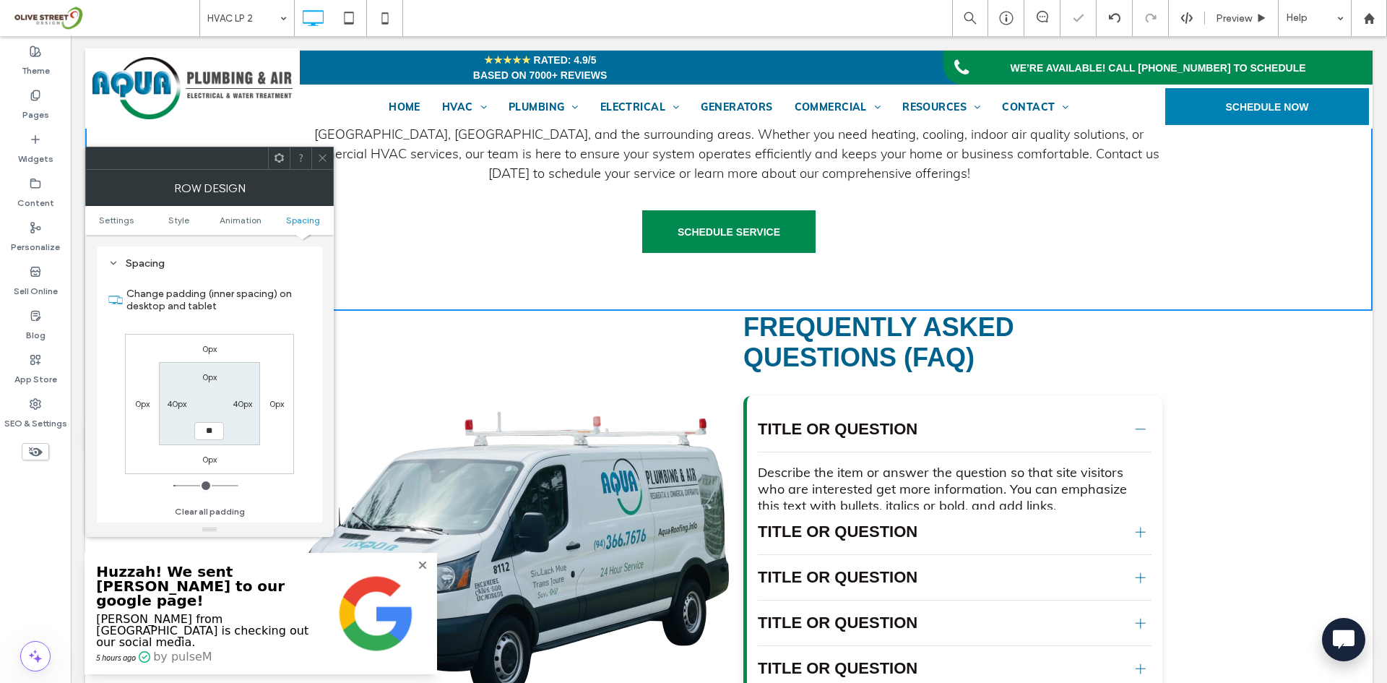
type input "****"
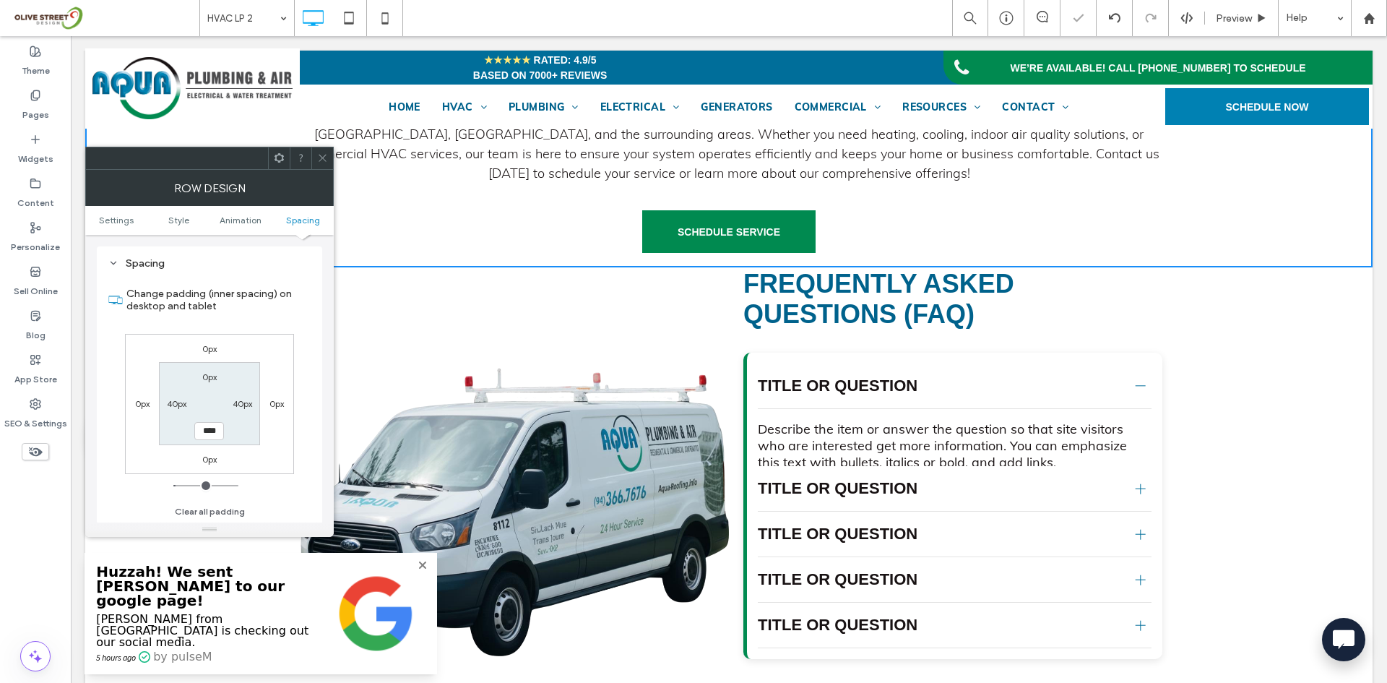
click at [318, 168] on span at bounding box center [322, 158] width 11 height 22
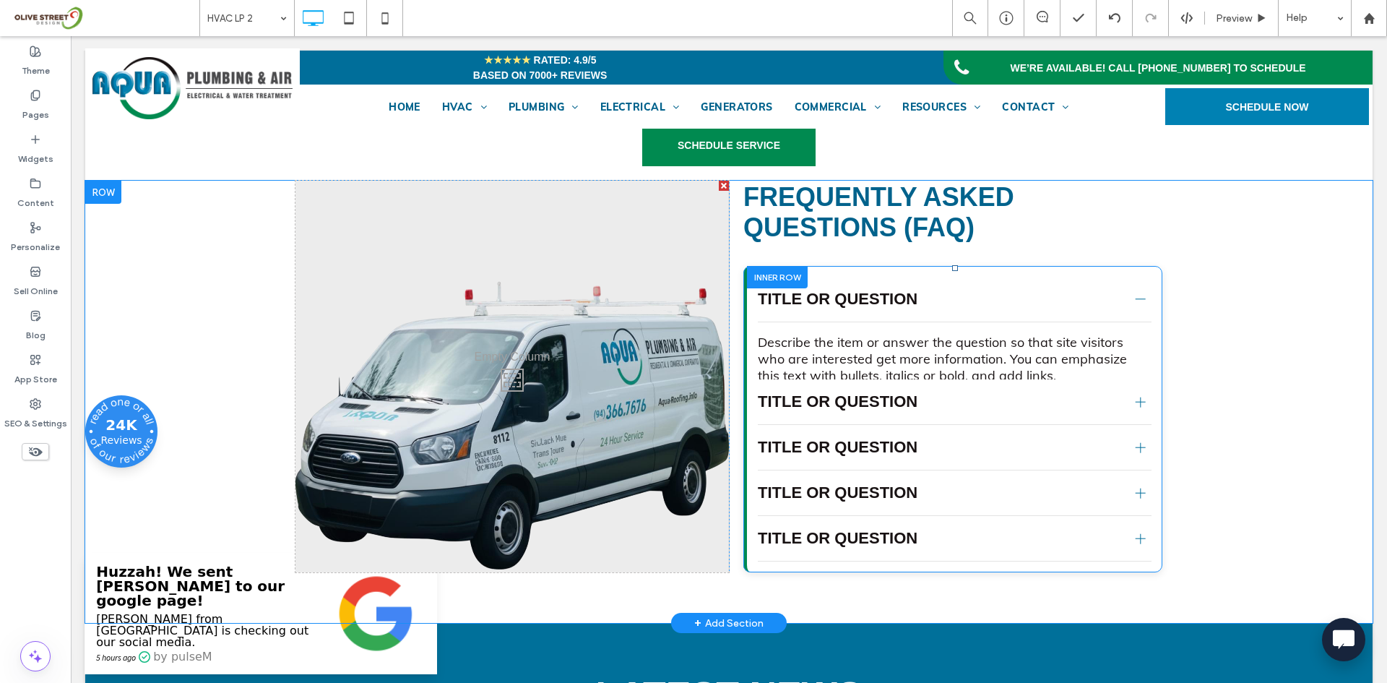
scroll to position [3130, 0]
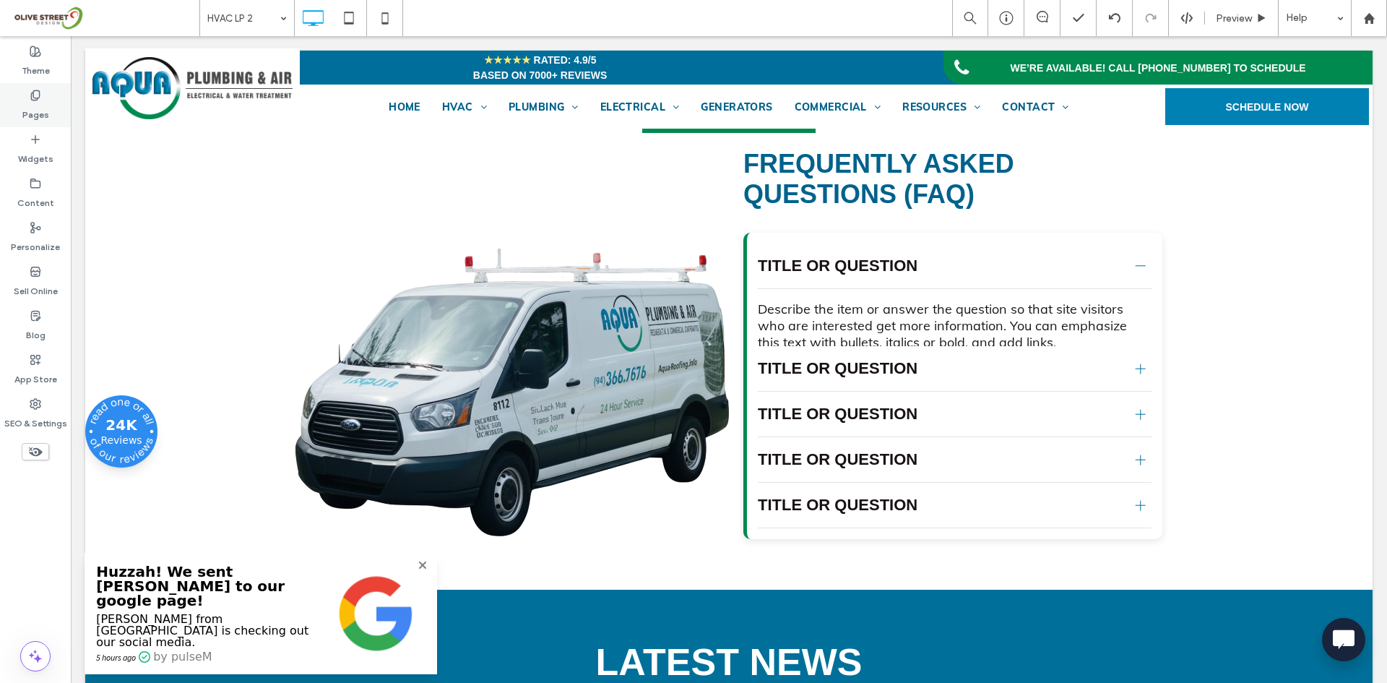
click at [26, 92] on div "Pages" at bounding box center [35, 105] width 71 height 44
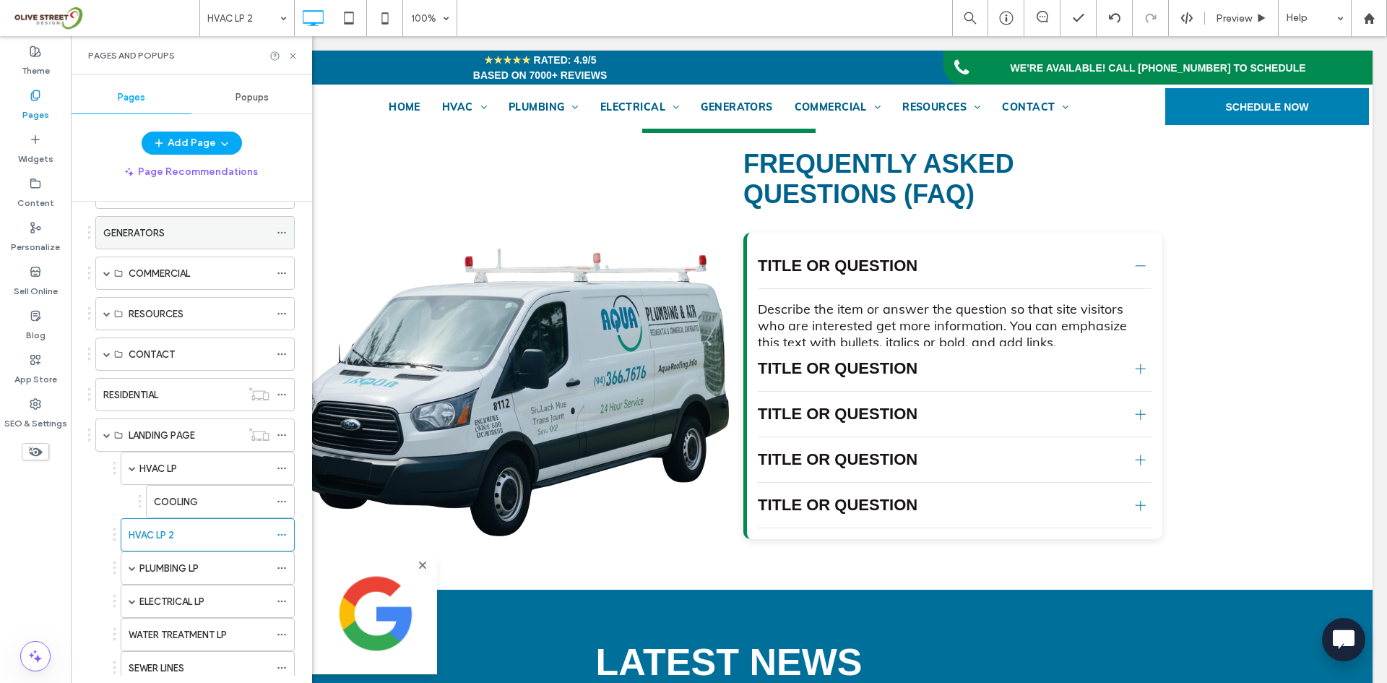
scroll to position [303, 0]
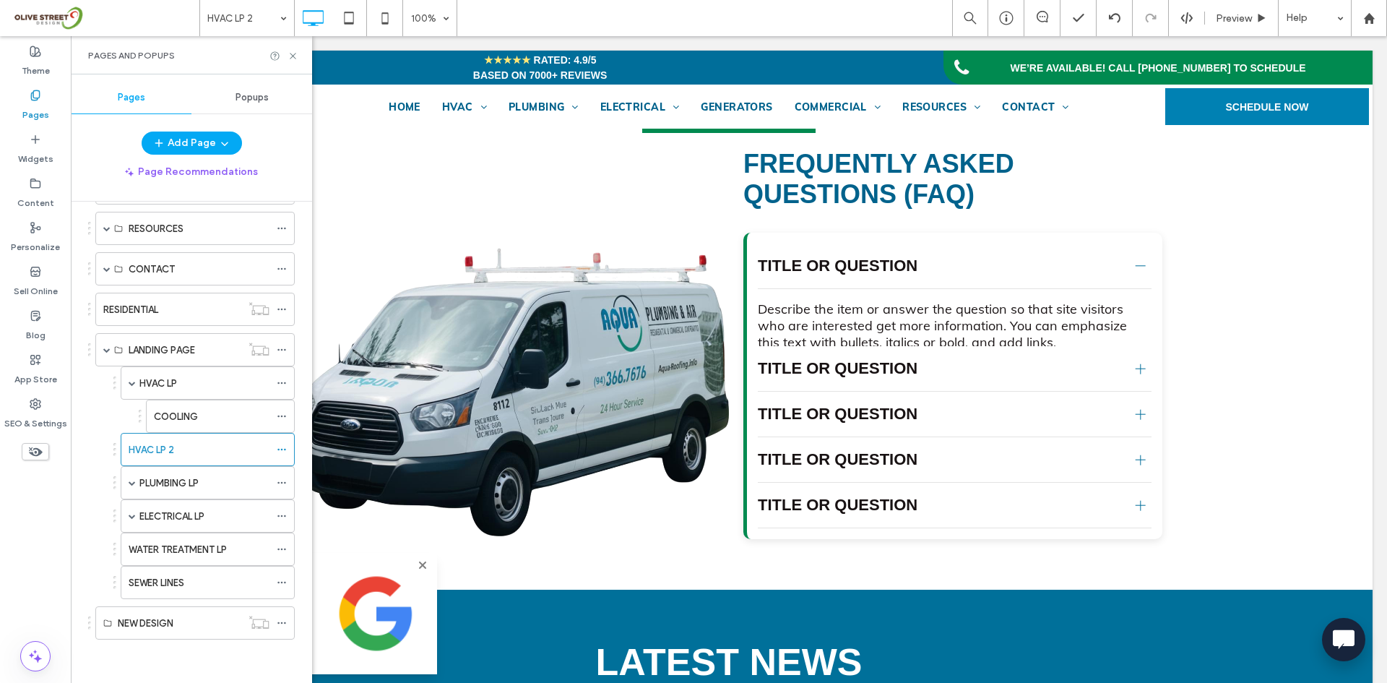
click at [181, 479] on label "PLUMBING LP" at bounding box center [168, 482] width 59 height 25
click at [294, 56] on icon at bounding box center [293, 56] width 11 height 11
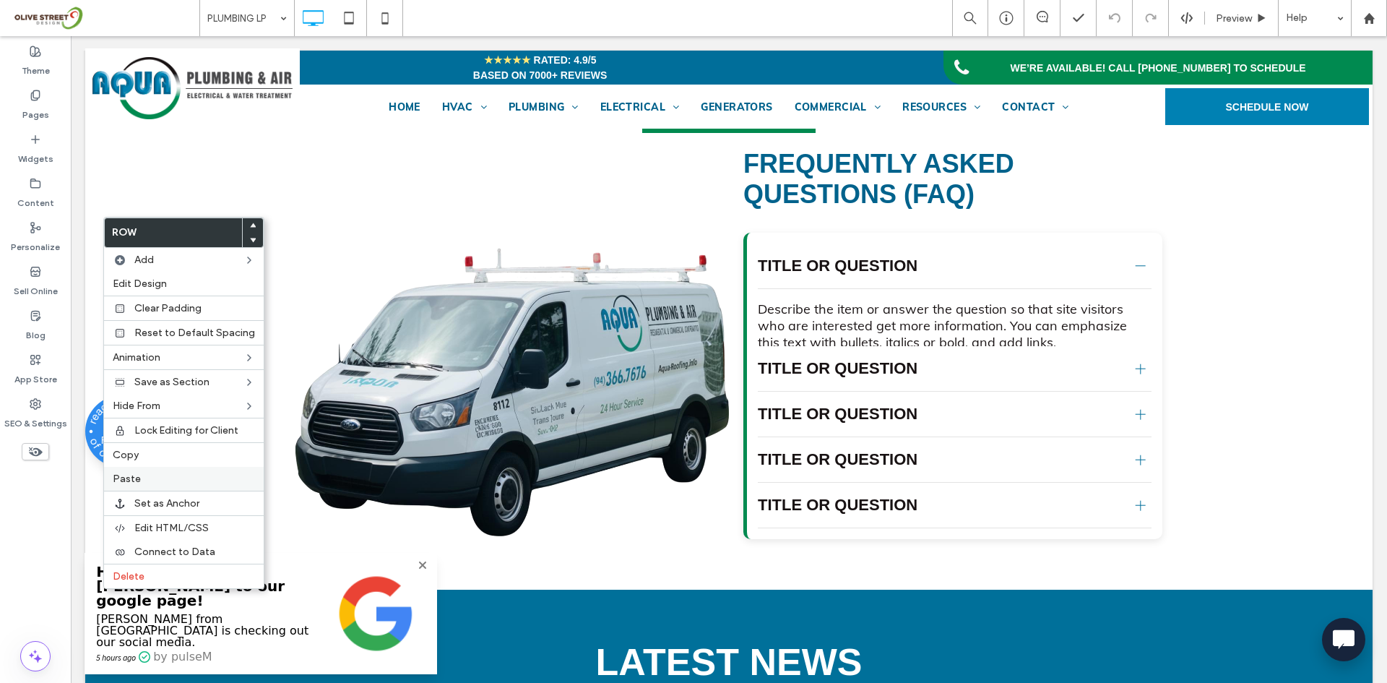
click at [158, 476] on label "Paste" at bounding box center [184, 478] width 142 height 12
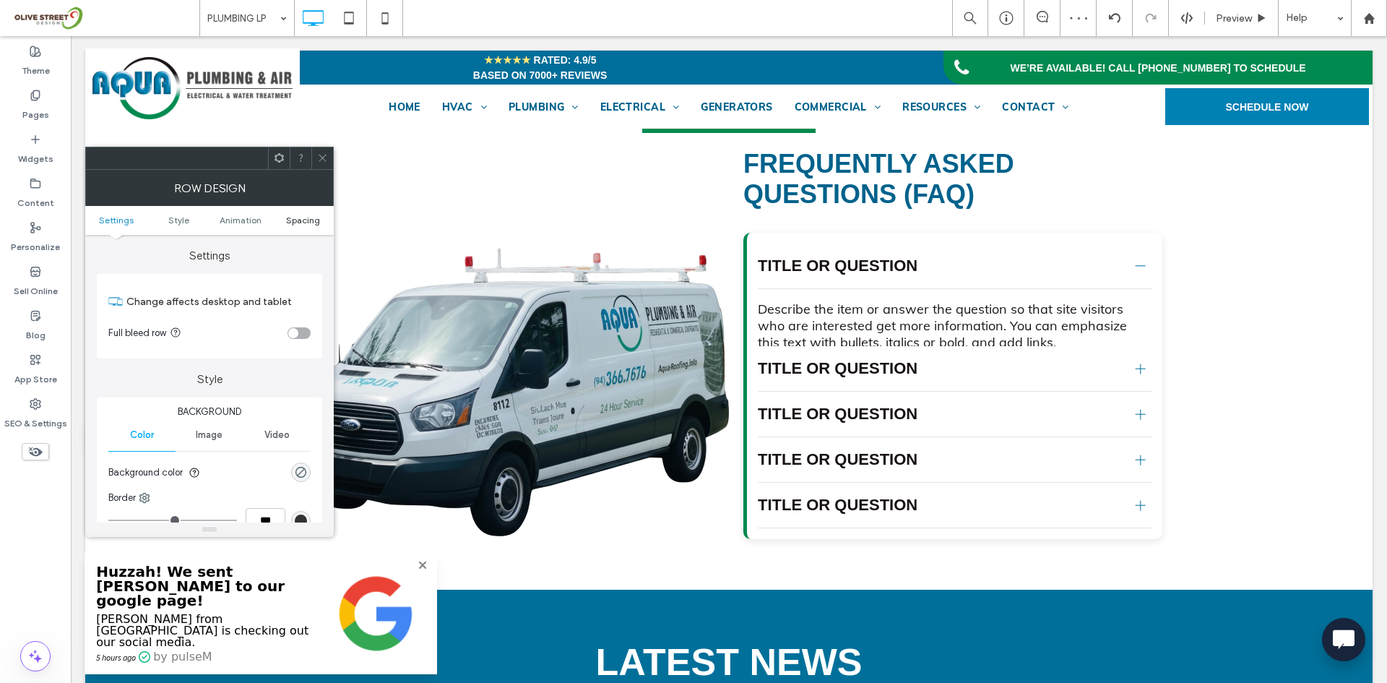
click at [288, 225] on span "Spacing" at bounding box center [303, 220] width 34 height 11
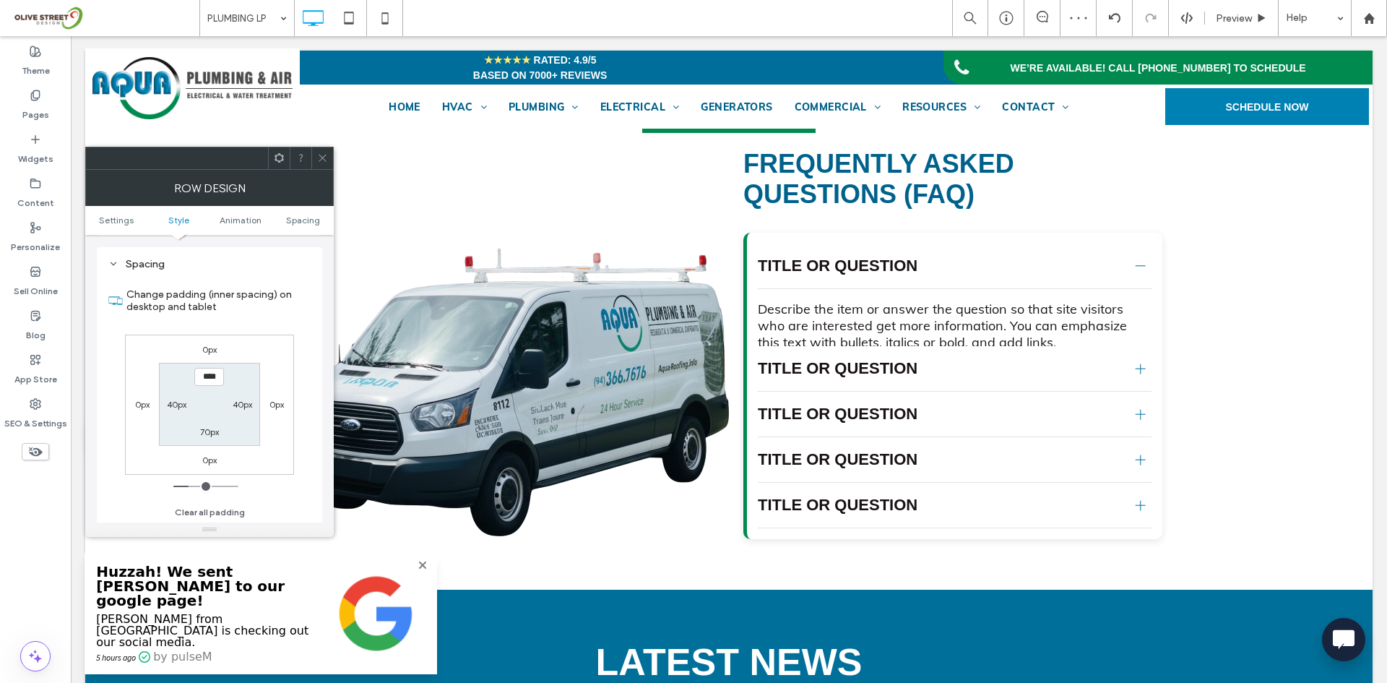
scroll to position [408, 0]
click at [204, 436] on label "70px" at bounding box center [209, 431] width 19 height 11
type input "**"
type input "****"
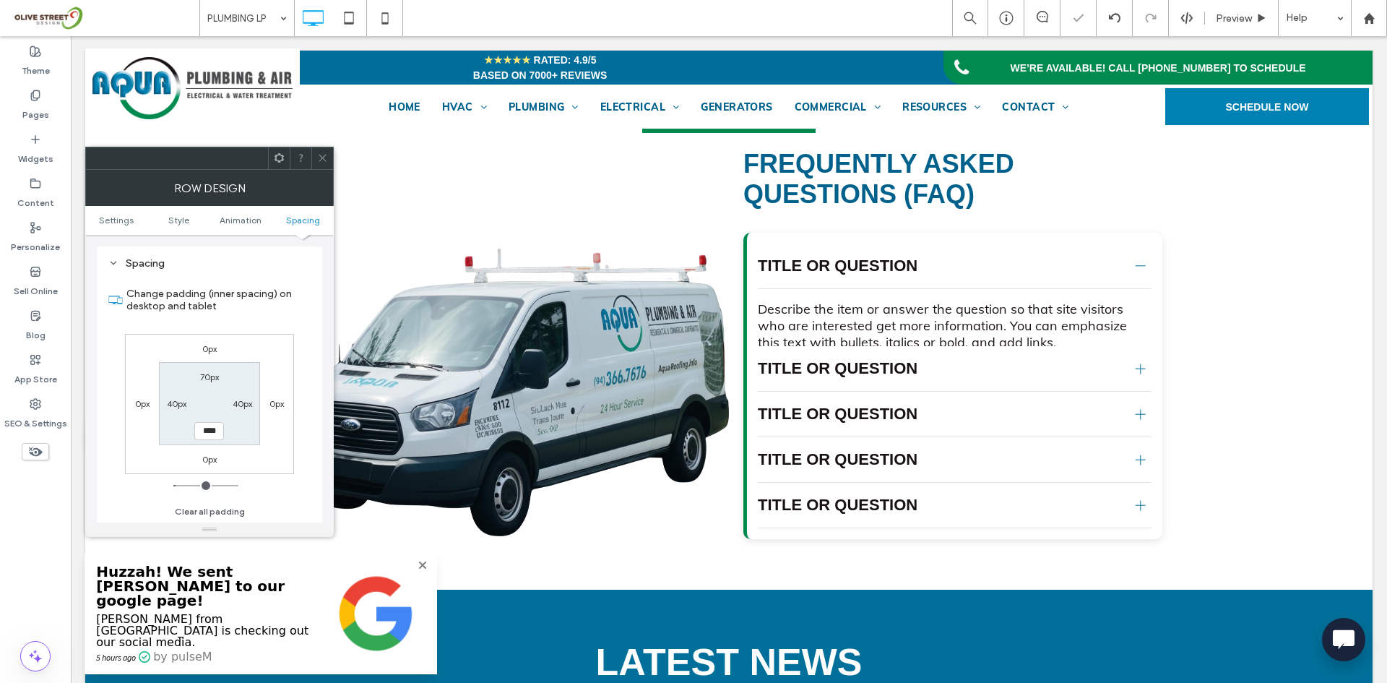
click at [319, 158] on icon at bounding box center [322, 157] width 11 height 11
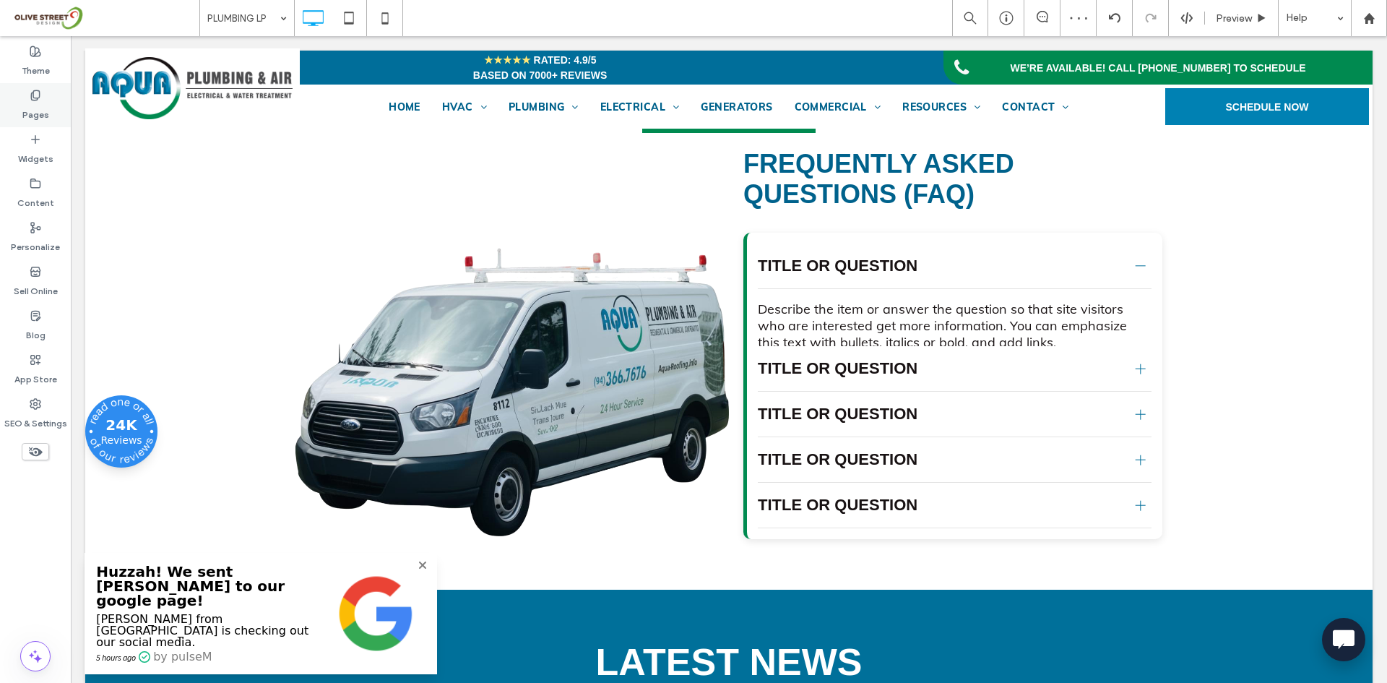
click at [40, 110] on label "Pages" at bounding box center [35, 111] width 27 height 20
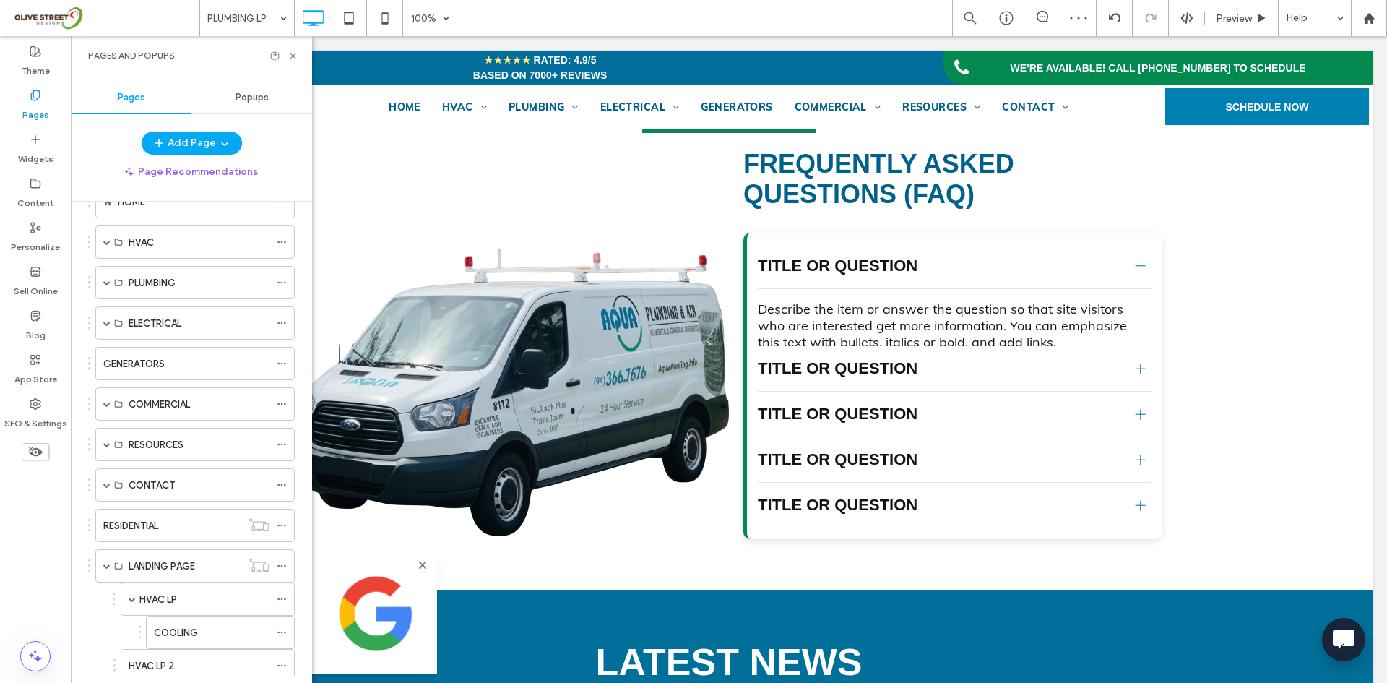
scroll to position [337, 0]
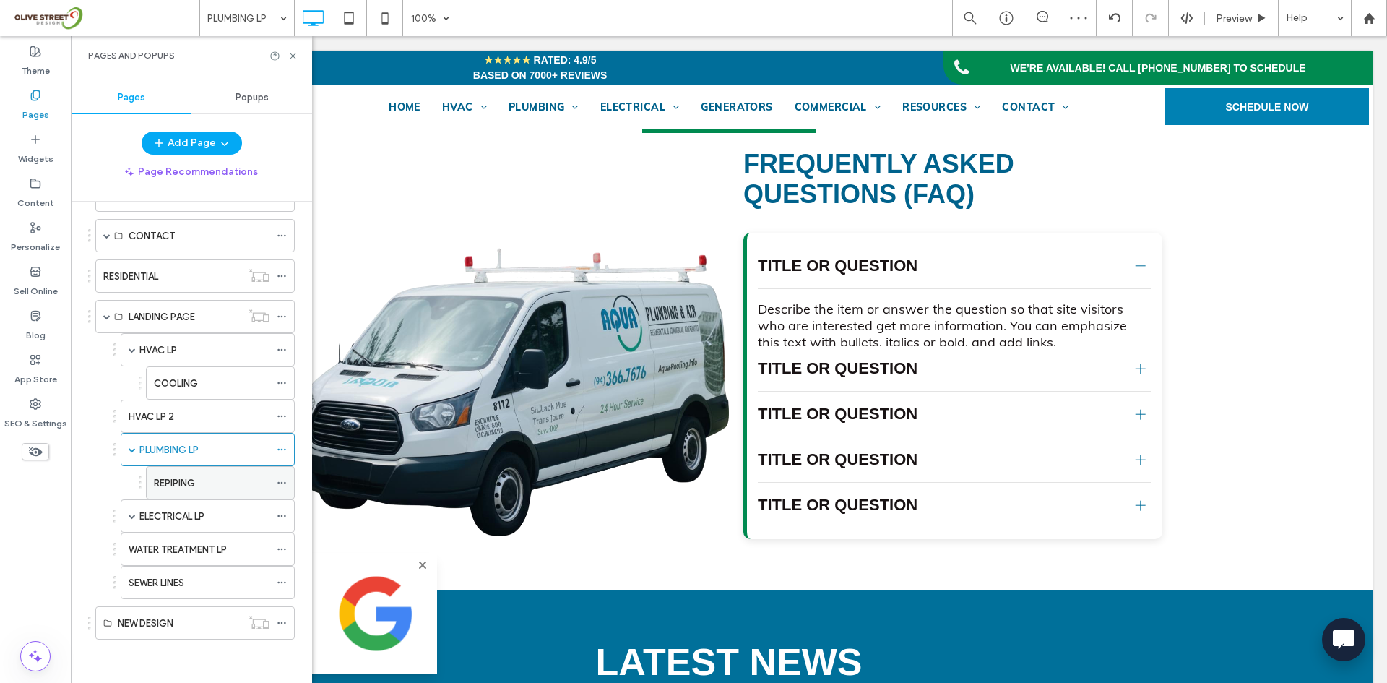
click at [194, 495] on div "REPIPING" at bounding box center [212, 483] width 116 height 32
click at [294, 60] on icon at bounding box center [293, 56] width 11 height 11
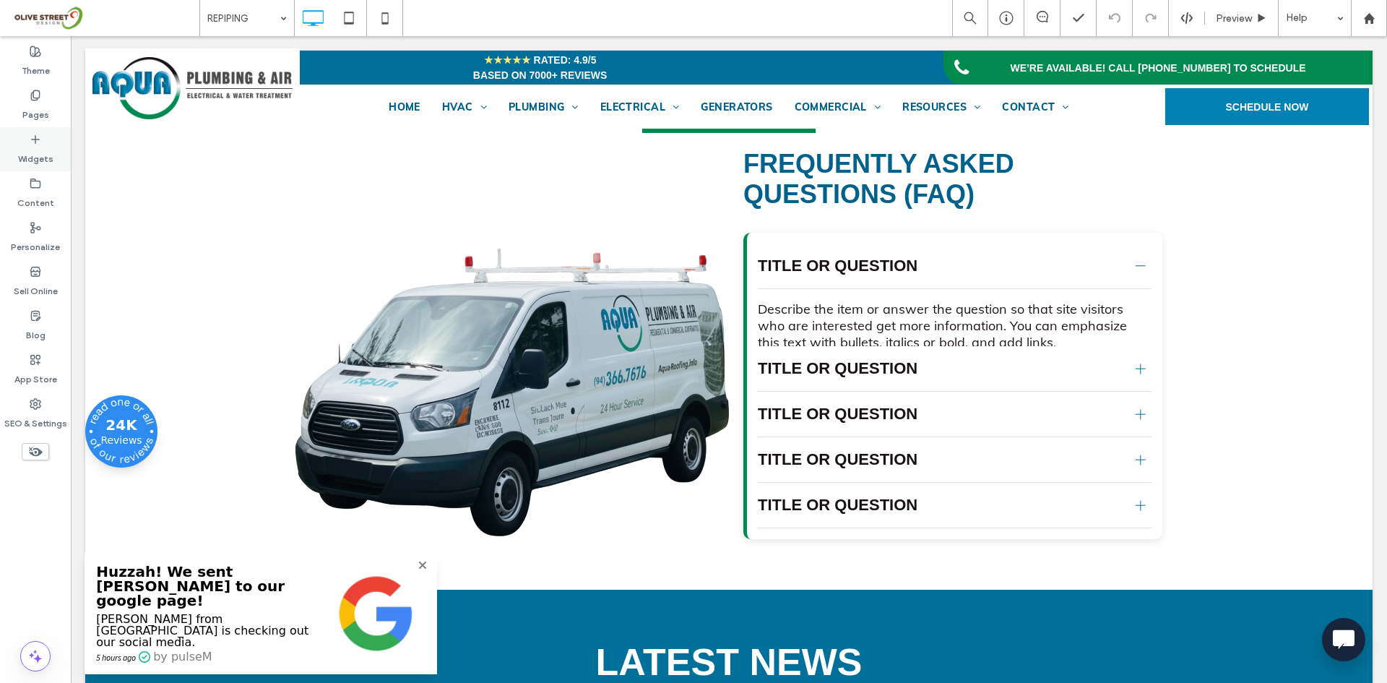
click at [37, 162] on label "Widgets" at bounding box center [35, 155] width 35 height 20
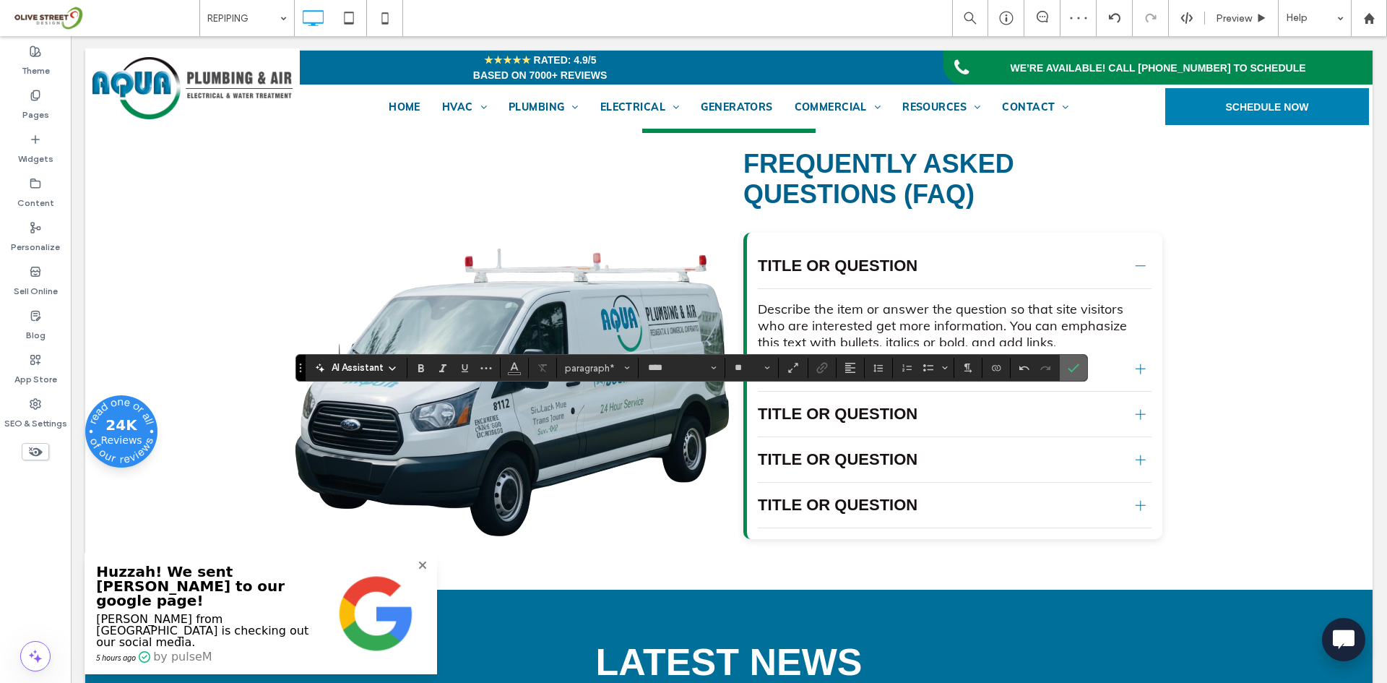
click at [1080, 369] on label "Confirm" at bounding box center [1074, 368] width 22 height 26
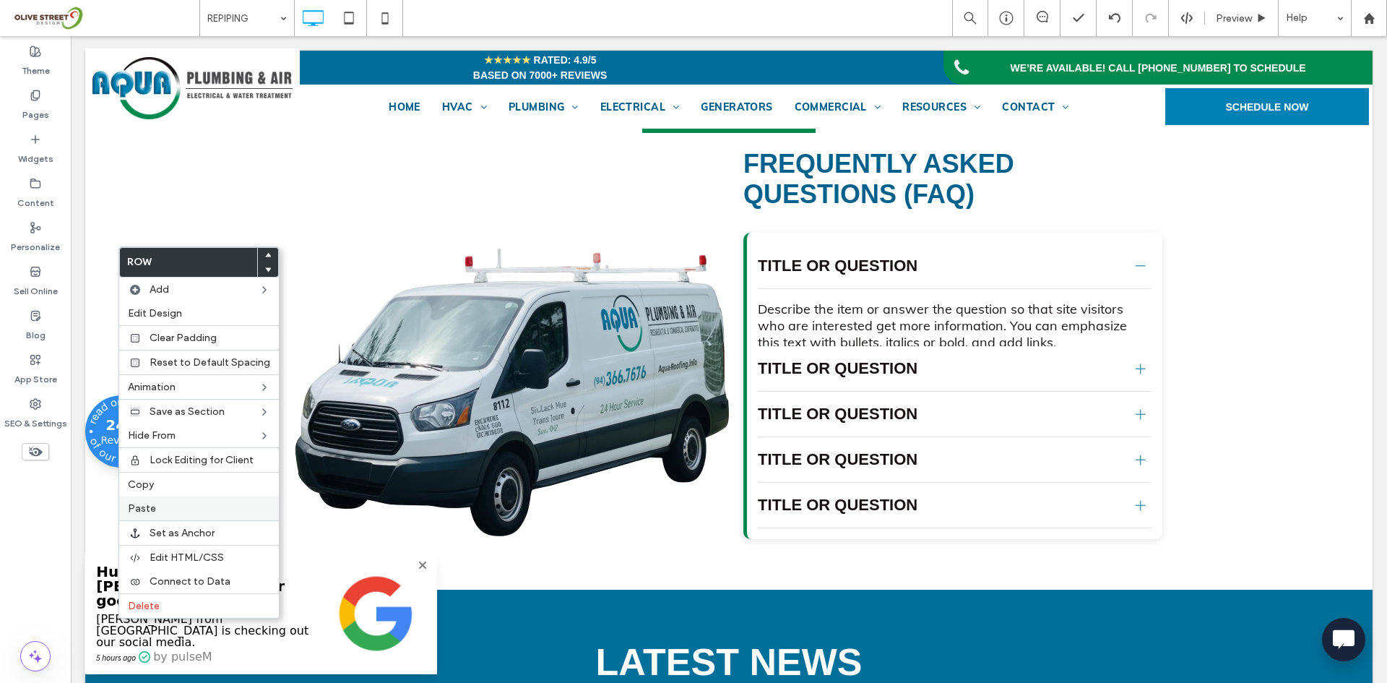
click at [171, 499] on div "Paste" at bounding box center [199, 508] width 160 height 24
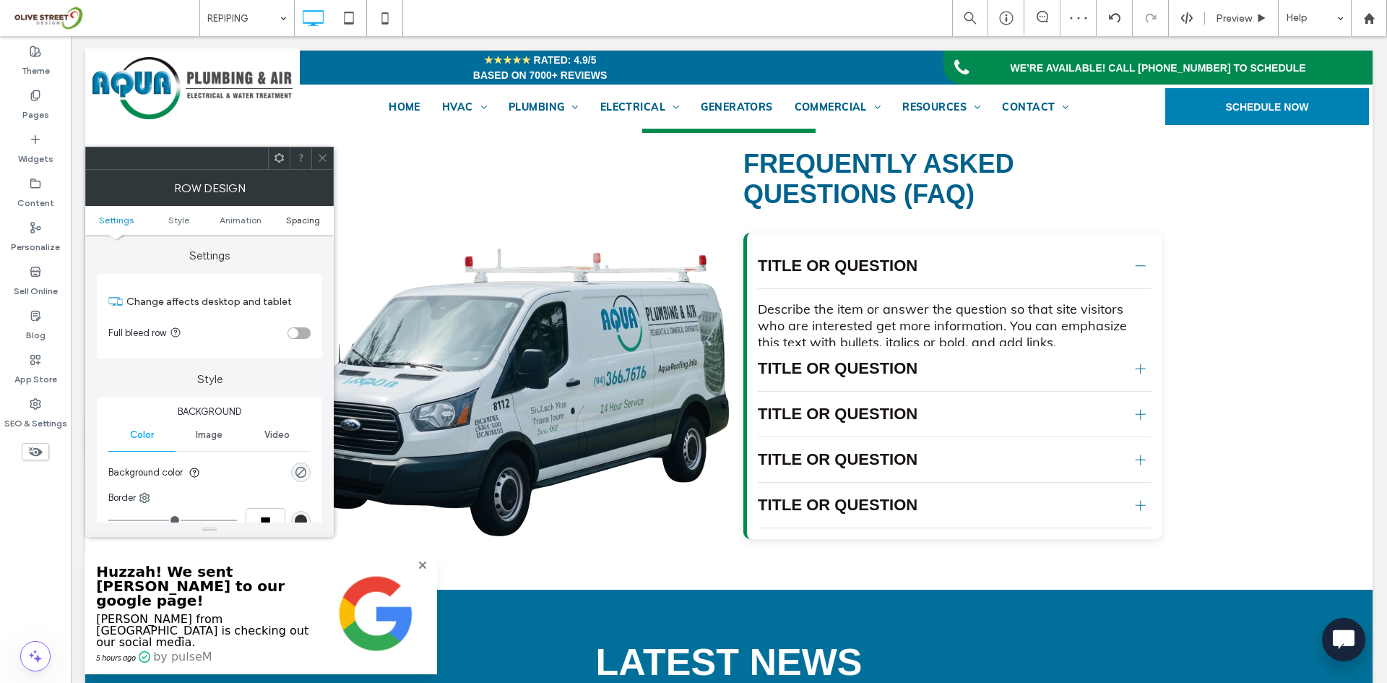
click at [301, 221] on span "Spacing" at bounding box center [303, 220] width 34 height 11
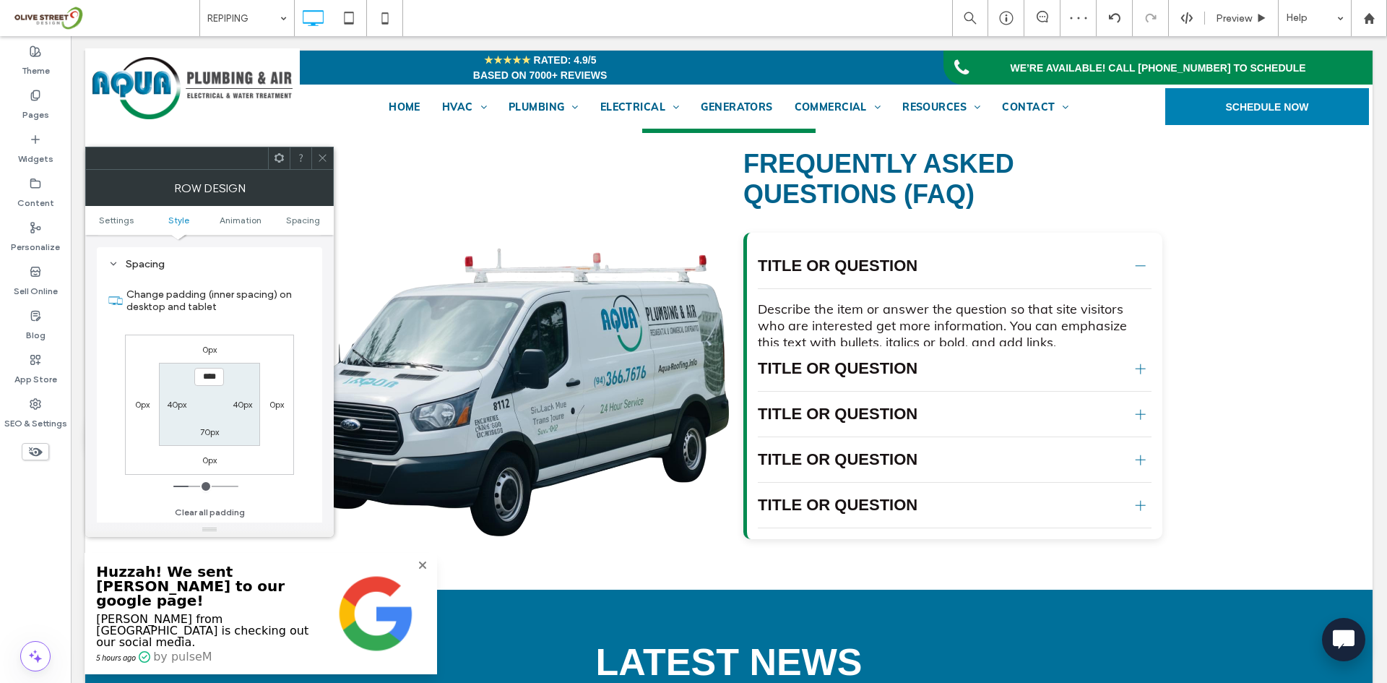
scroll to position [408, 0]
click at [210, 436] on label "70px" at bounding box center [209, 431] width 19 height 11
type input "**"
type input "****"
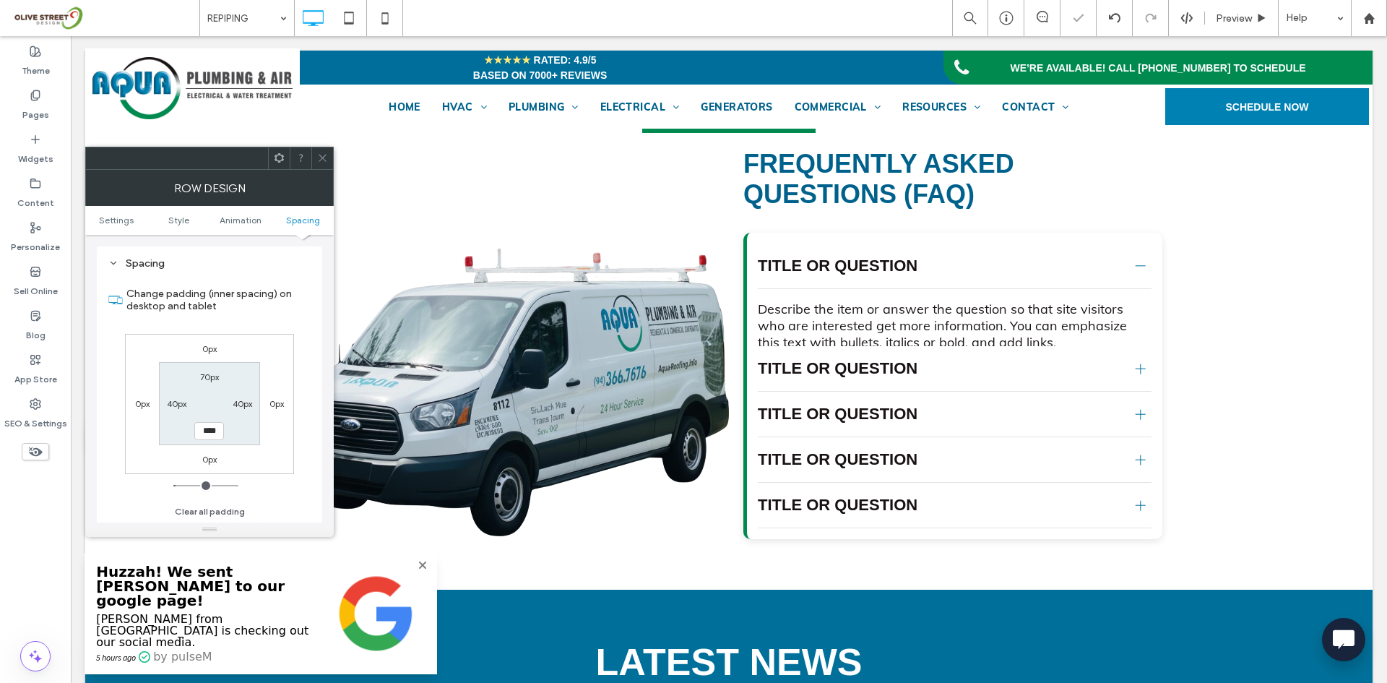
click at [320, 162] on icon at bounding box center [322, 157] width 11 height 11
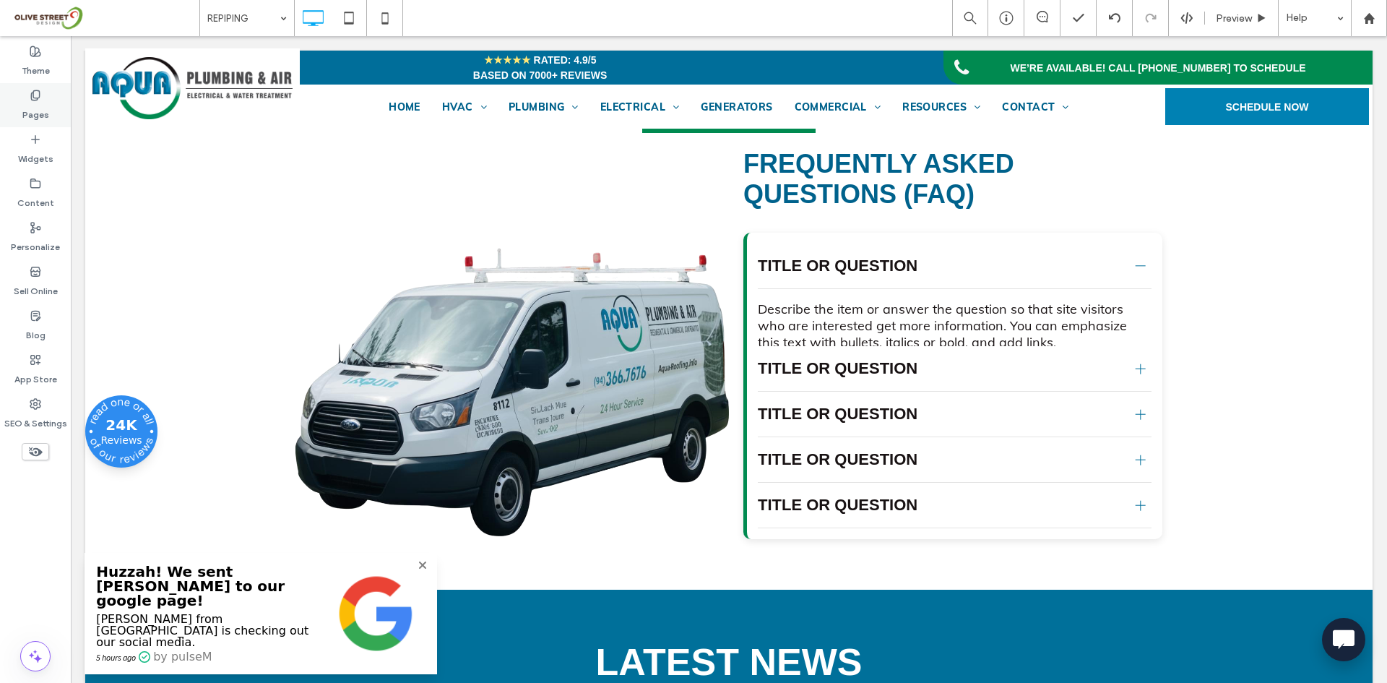
click at [53, 107] on div "Pages" at bounding box center [35, 105] width 71 height 44
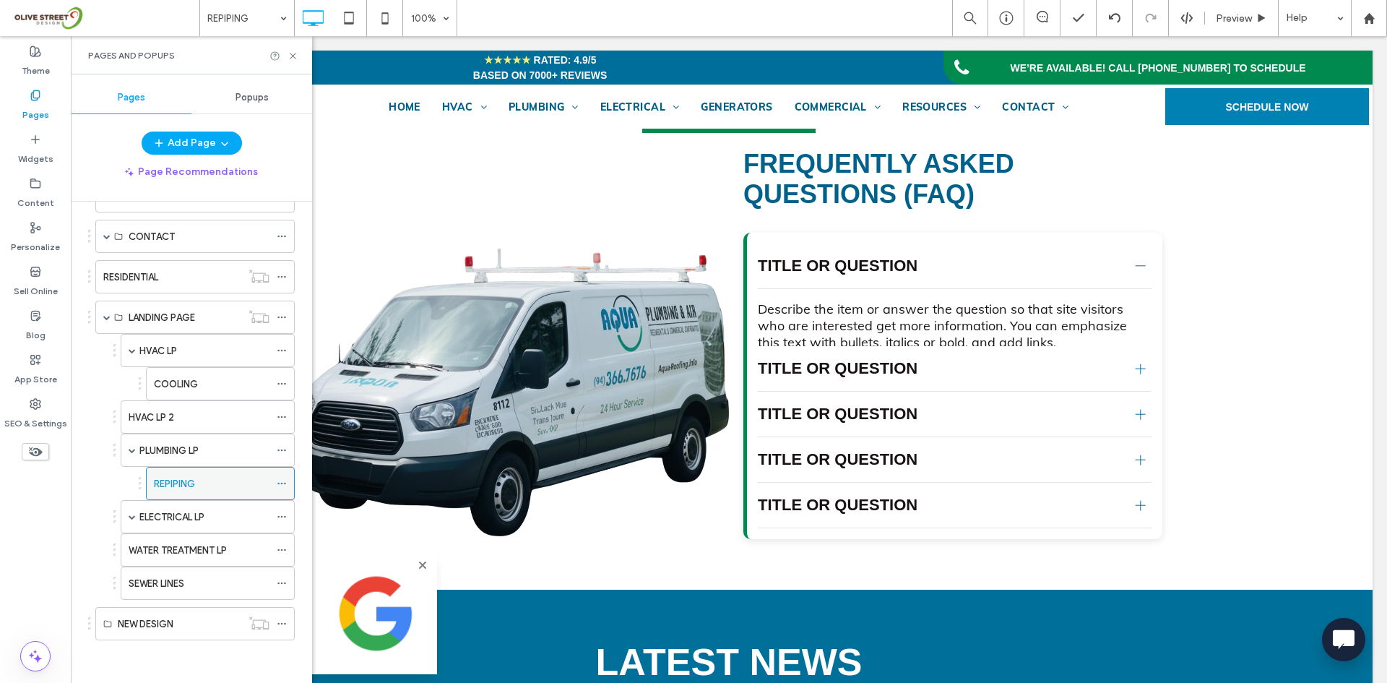
scroll to position [337, 0]
click at [170, 518] on label "ELECTRICAL LP" at bounding box center [171, 516] width 65 height 25
click at [293, 56] on use at bounding box center [293, 56] width 6 height 6
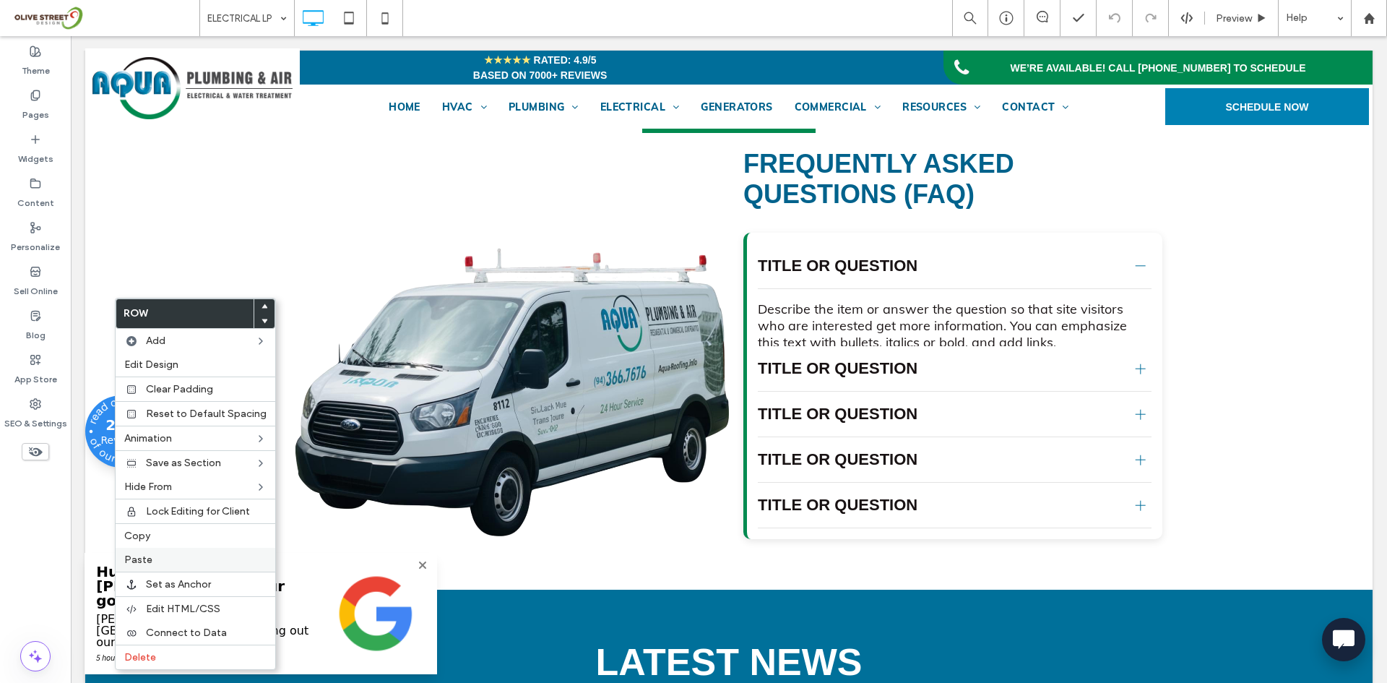
click at [155, 557] on label "Paste" at bounding box center [195, 559] width 142 height 12
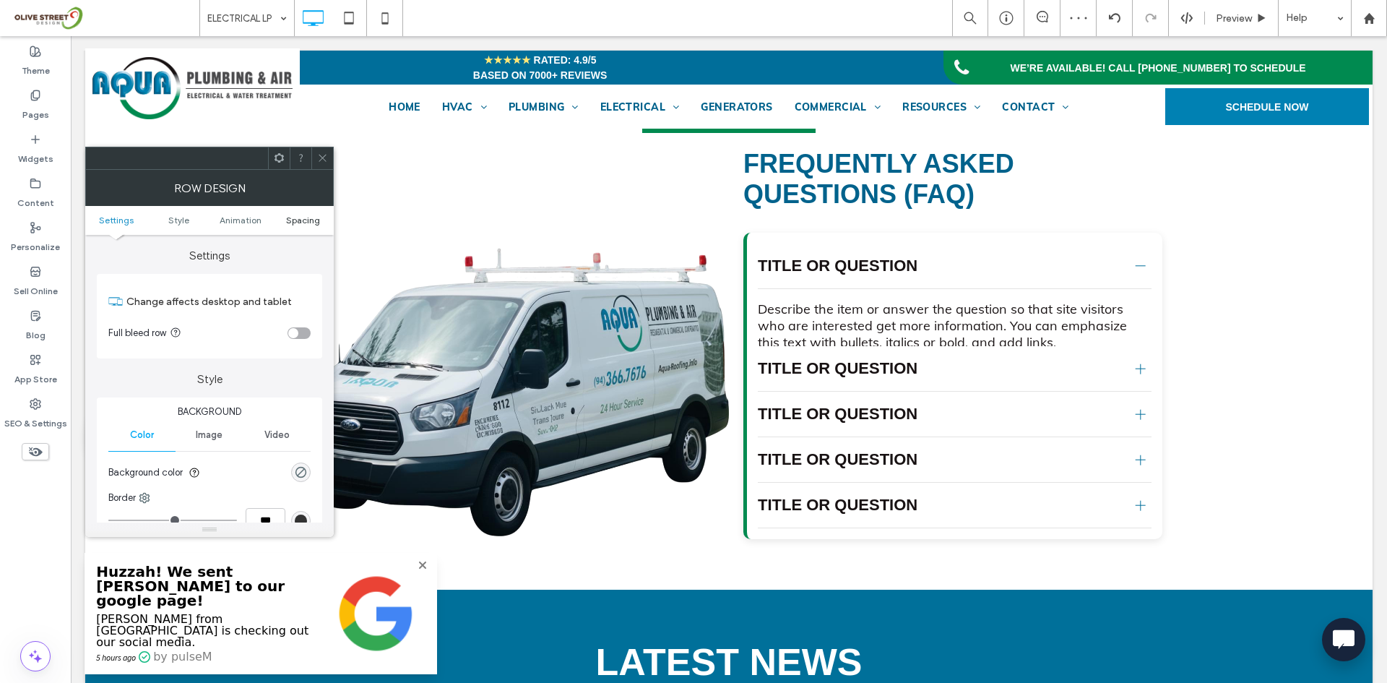
click at [298, 222] on span "Spacing" at bounding box center [303, 220] width 34 height 11
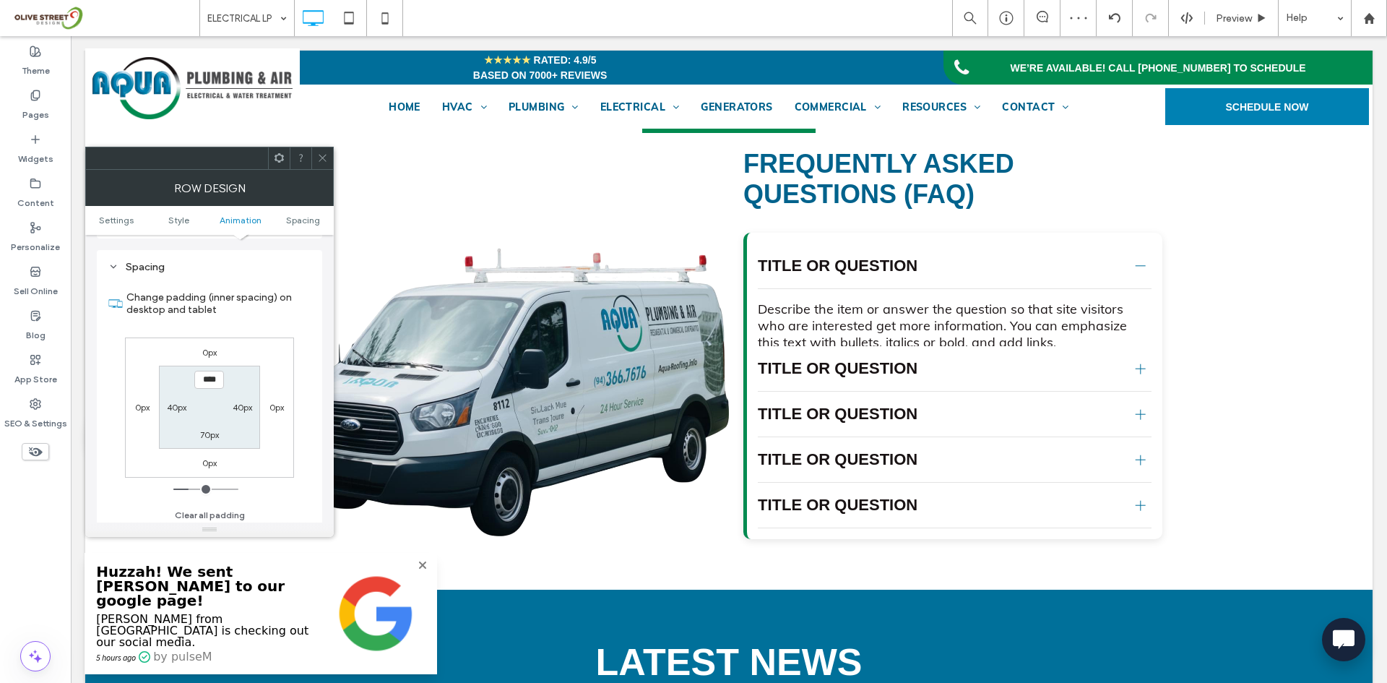
scroll to position [408, 0]
click at [207, 432] on label "70px" at bounding box center [209, 431] width 19 height 11
type input "**"
type input "****"
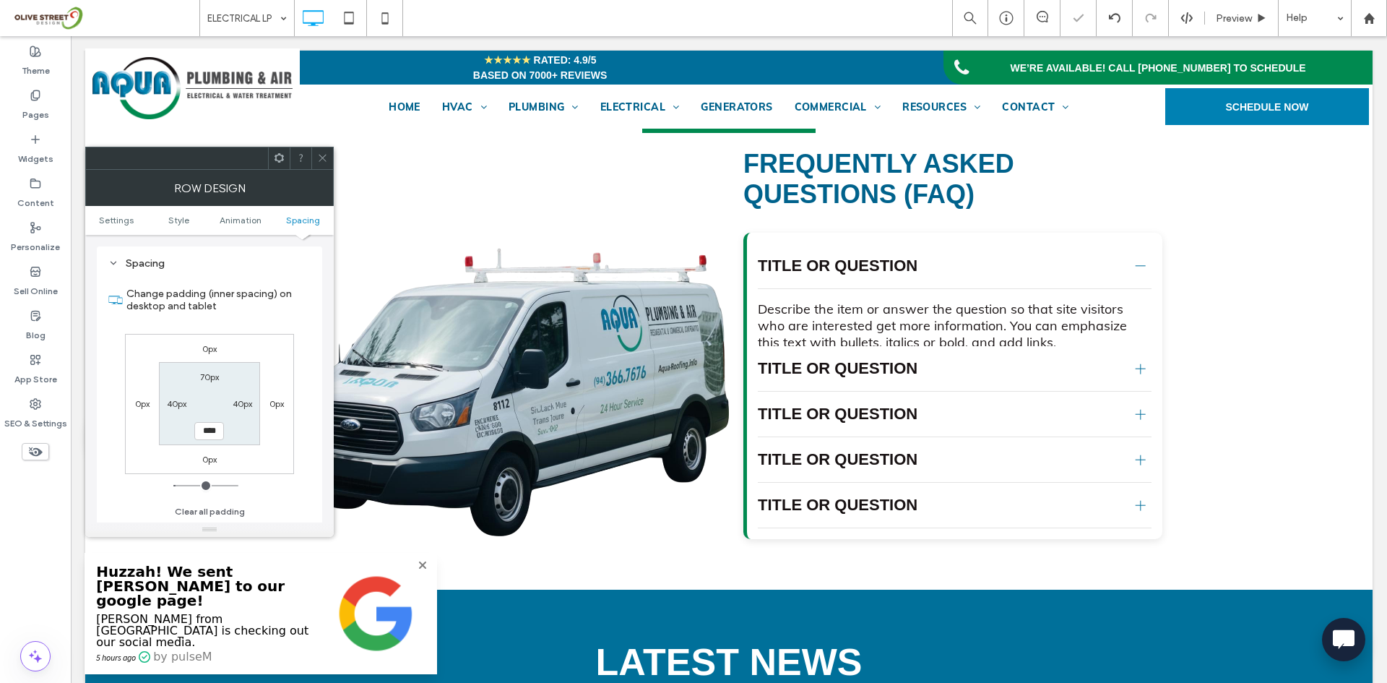
click at [321, 165] on span at bounding box center [322, 158] width 11 height 22
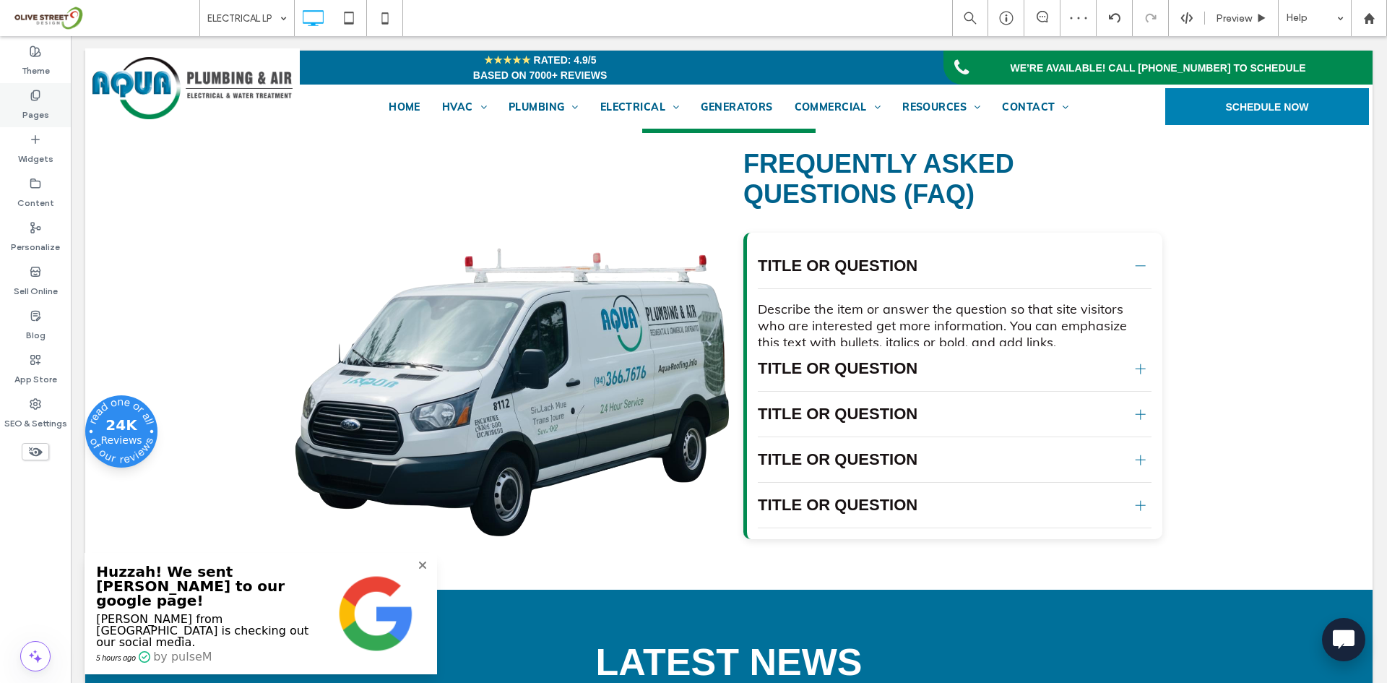
click at [47, 88] on div "Pages" at bounding box center [35, 105] width 71 height 44
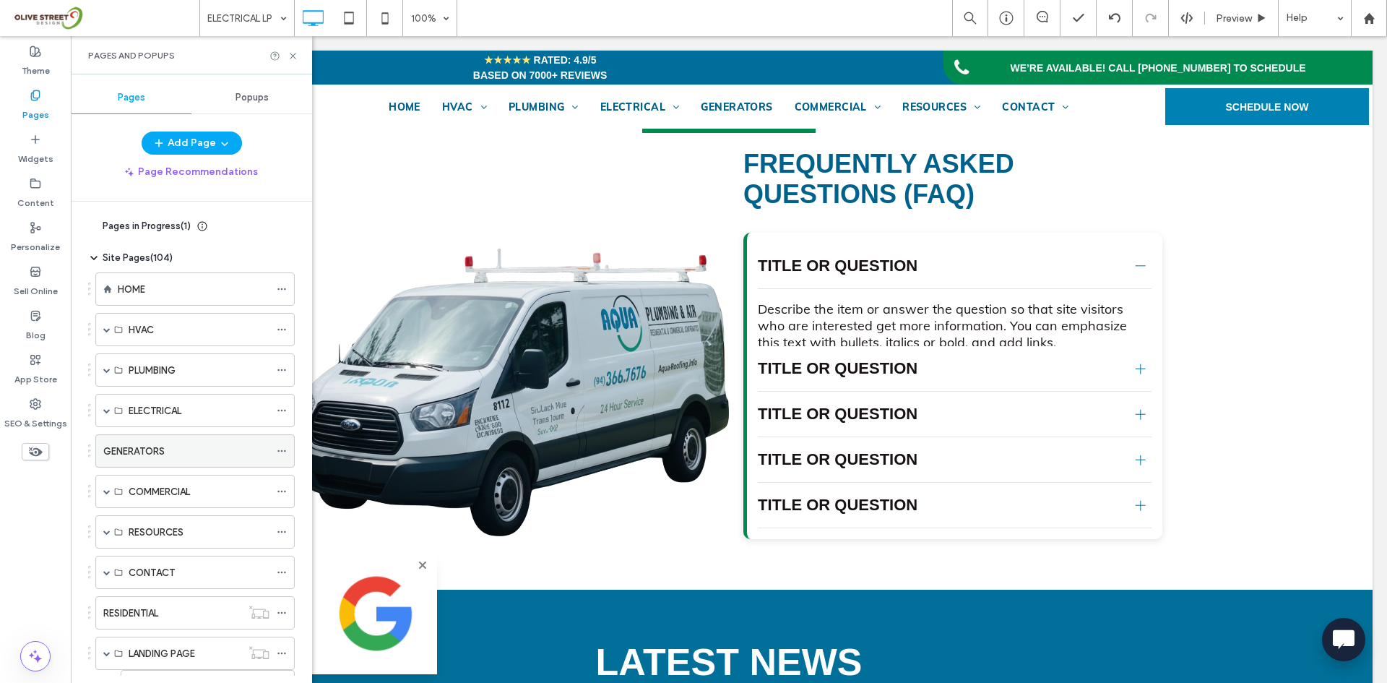
scroll to position [403, 0]
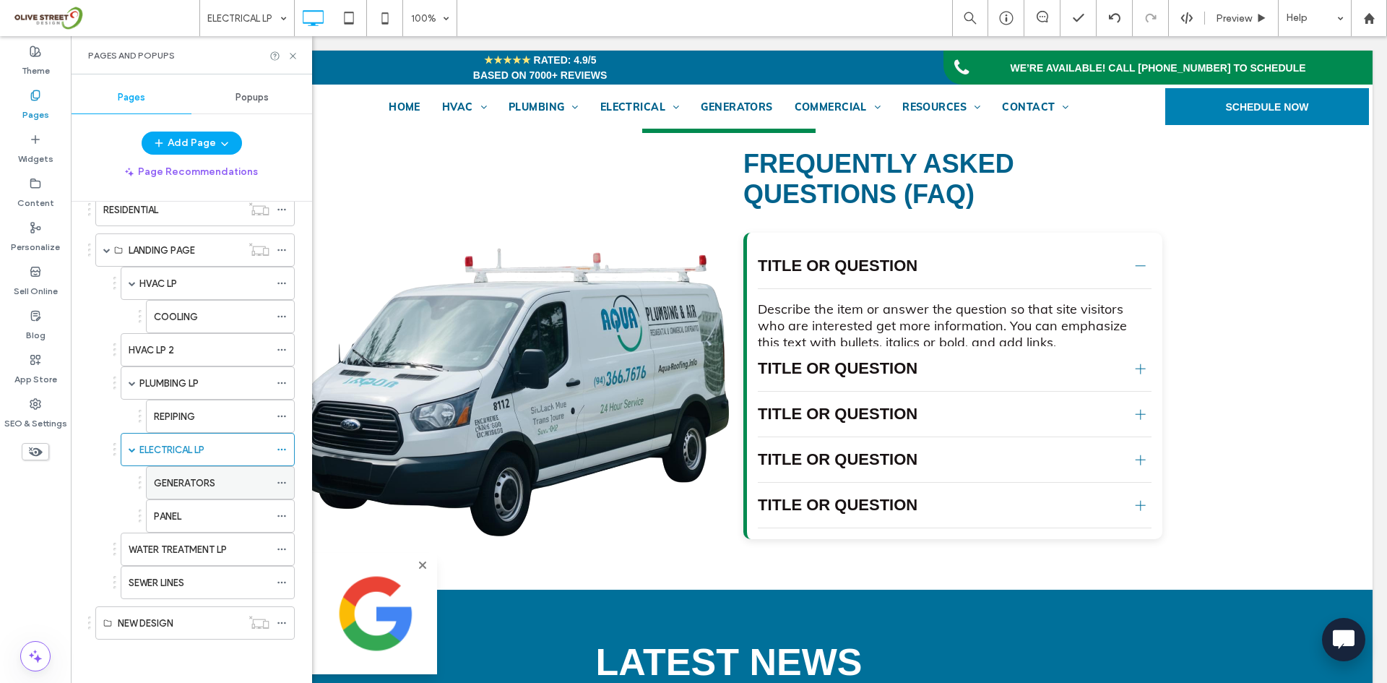
click at [183, 482] on label "GENERATORS" at bounding box center [184, 482] width 61 height 25
click at [294, 55] on use at bounding box center [293, 56] width 6 height 6
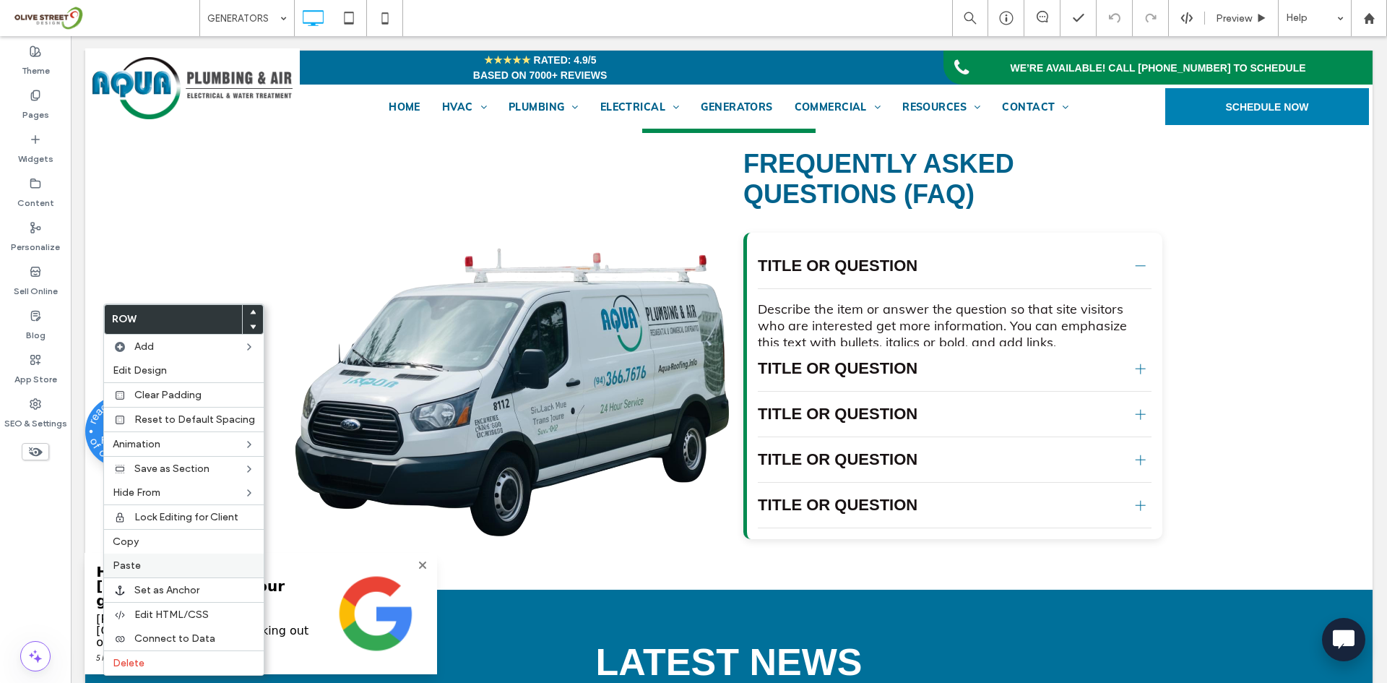
click at [181, 561] on label "Paste" at bounding box center [184, 565] width 142 height 12
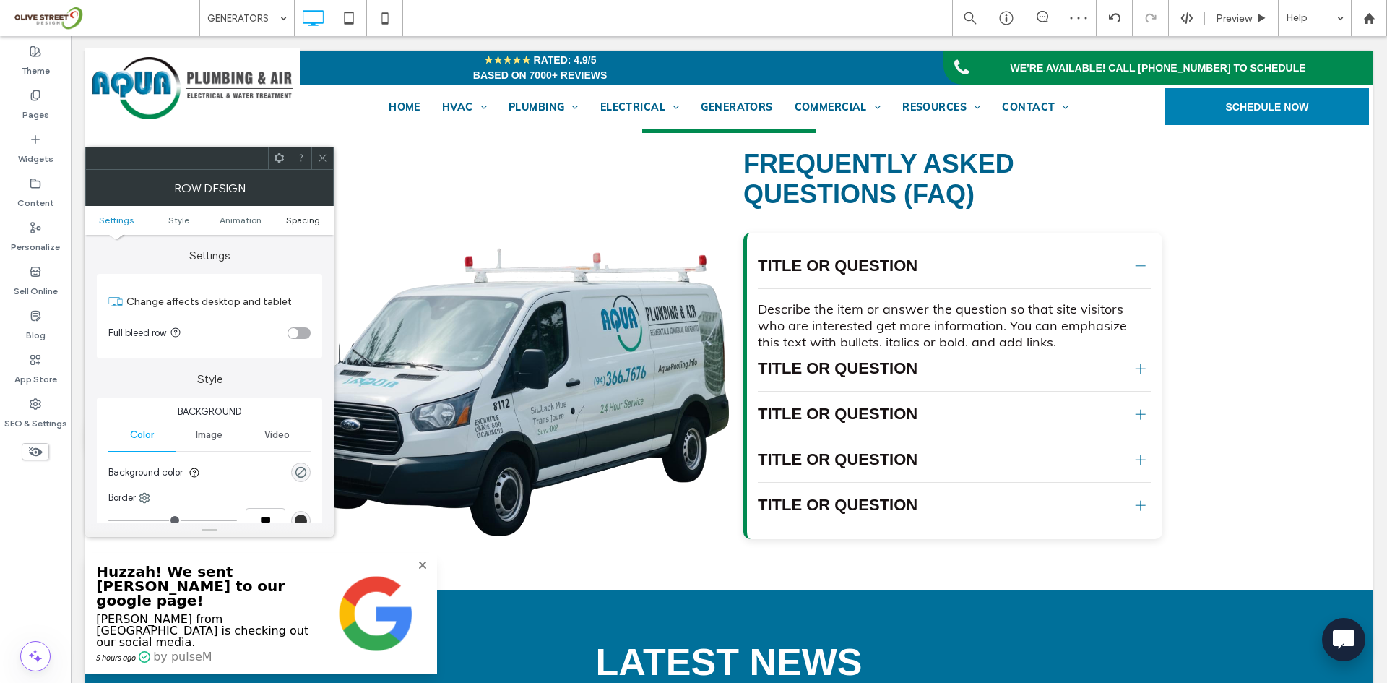
click at [304, 221] on span "Spacing" at bounding box center [303, 220] width 34 height 11
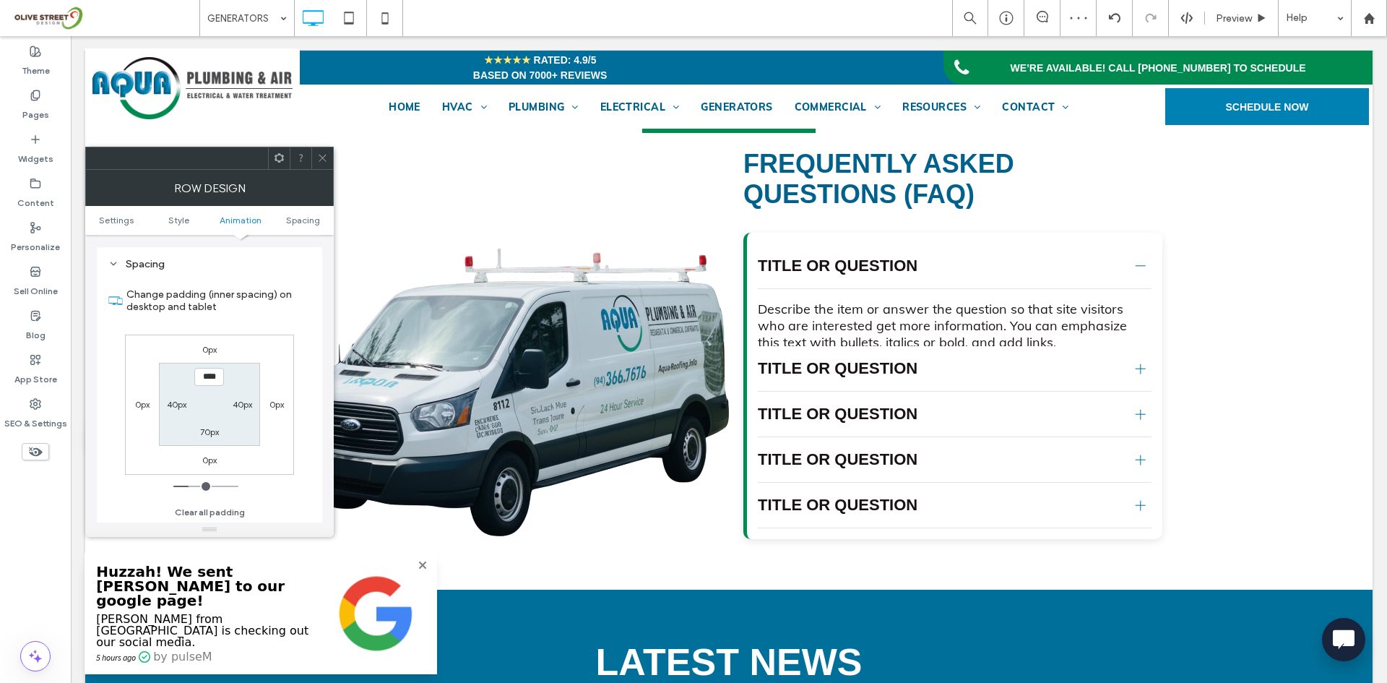
scroll to position [408, 0]
click at [207, 432] on label "70px" at bounding box center [209, 431] width 19 height 11
type input "**"
type input "****"
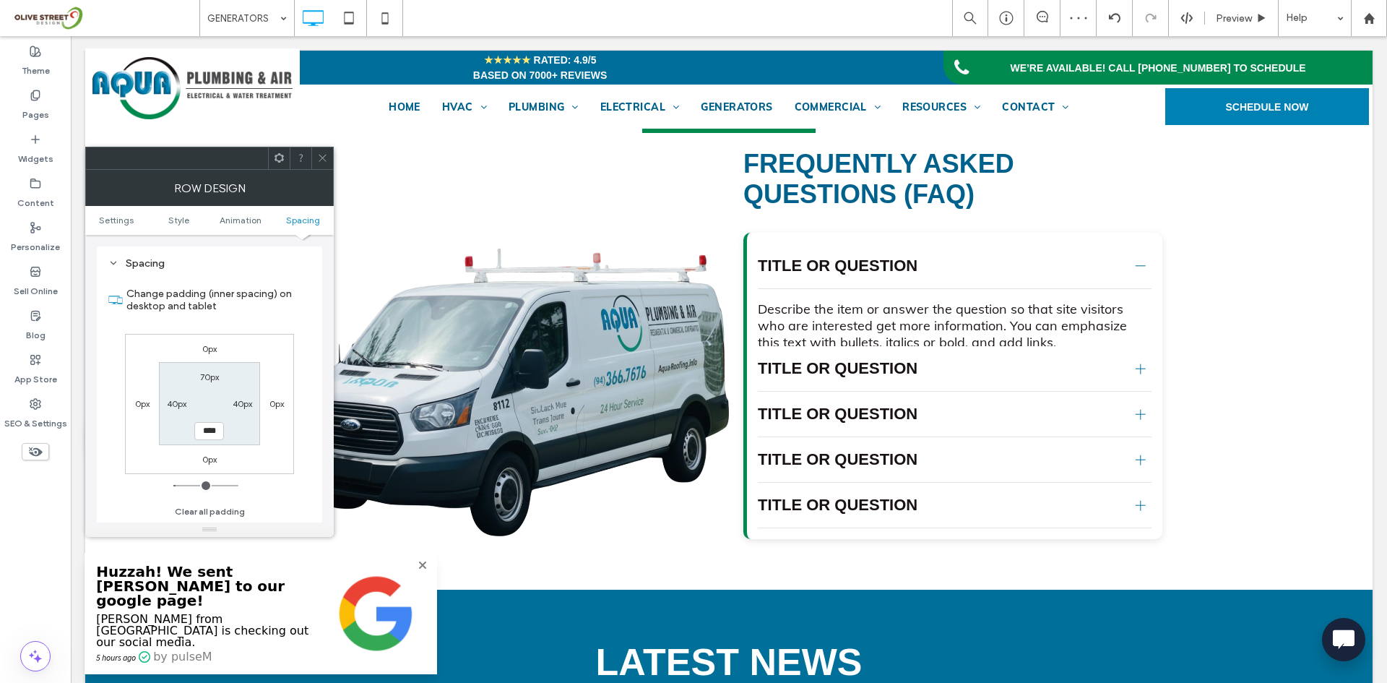
click at [323, 156] on icon at bounding box center [322, 157] width 11 height 11
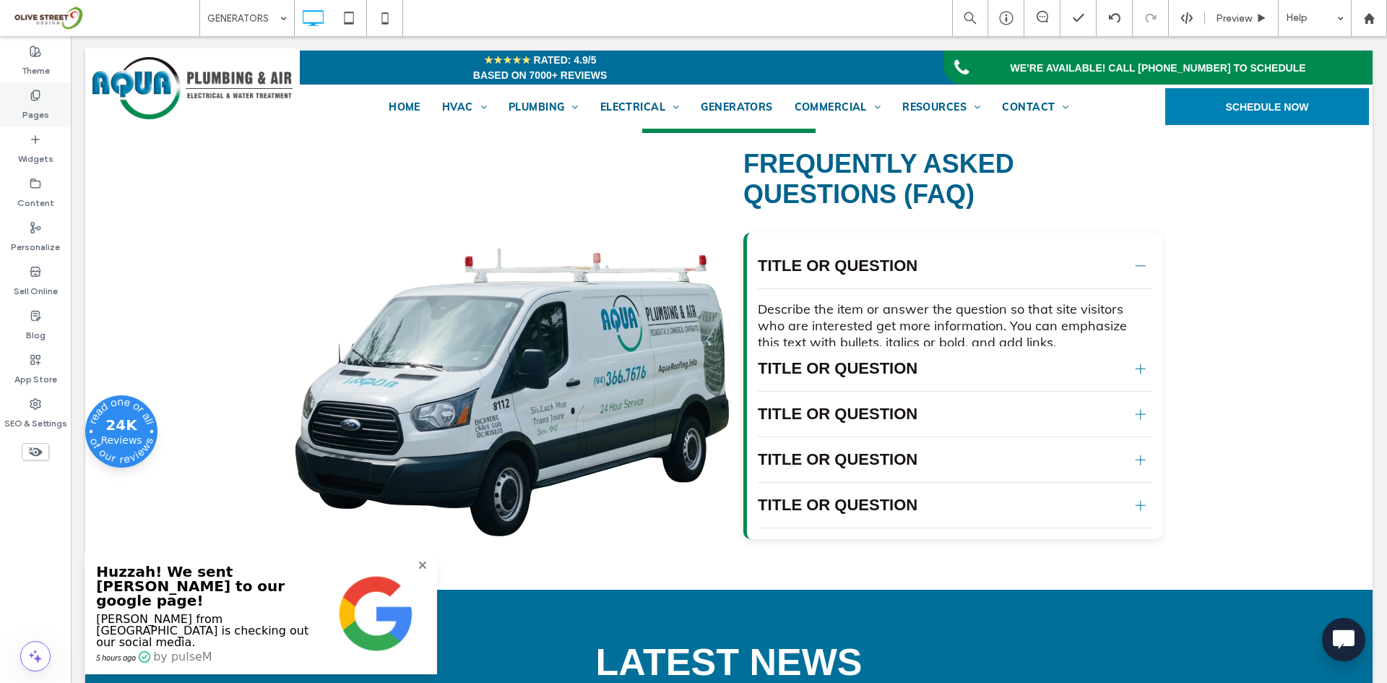
click at [56, 95] on div "Pages" at bounding box center [35, 105] width 71 height 44
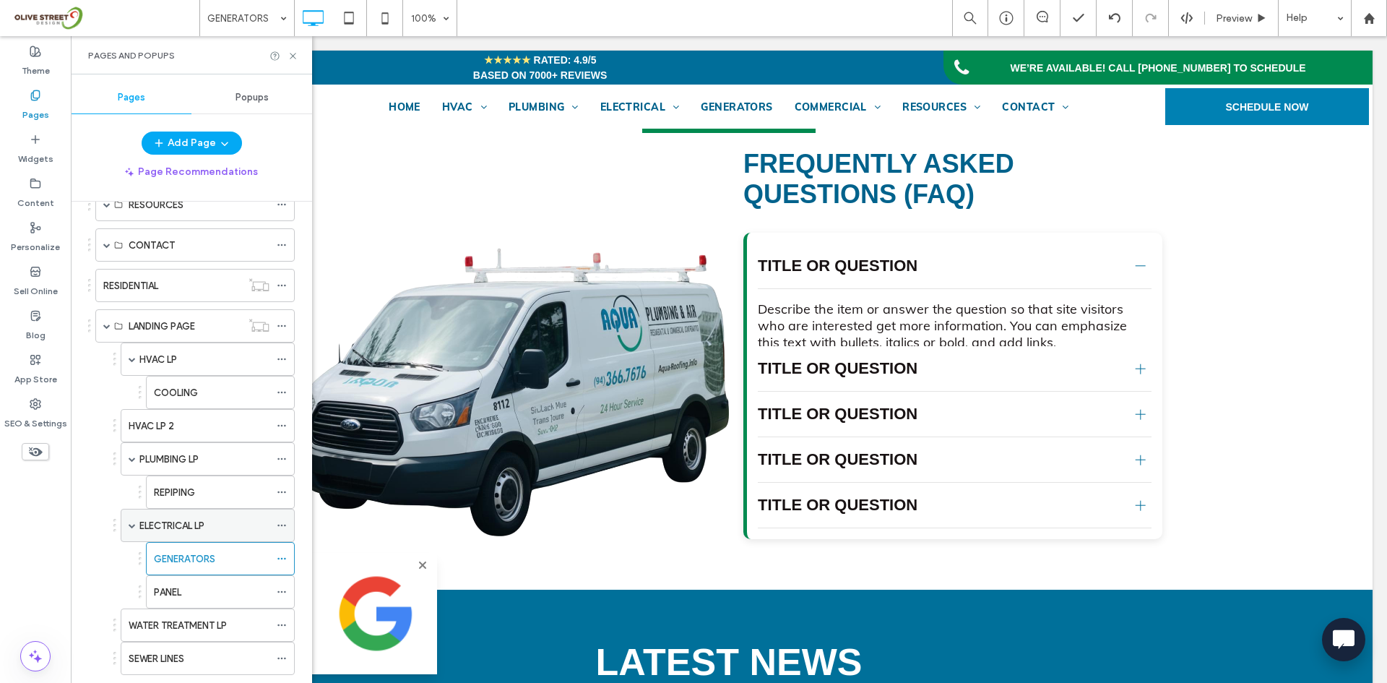
scroll to position [403, 0]
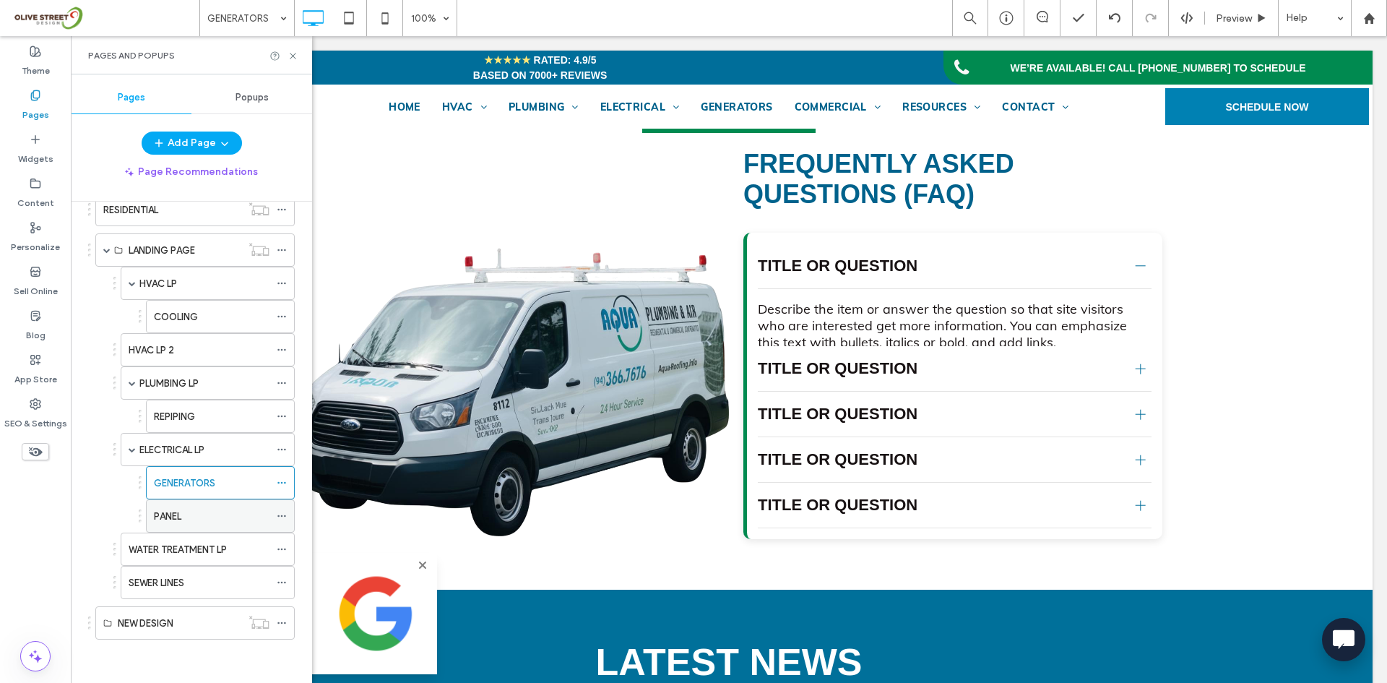
click at [194, 516] on div "PANEL" at bounding box center [212, 516] width 116 height 15
click at [290, 53] on use at bounding box center [293, 56] width 6 height 6
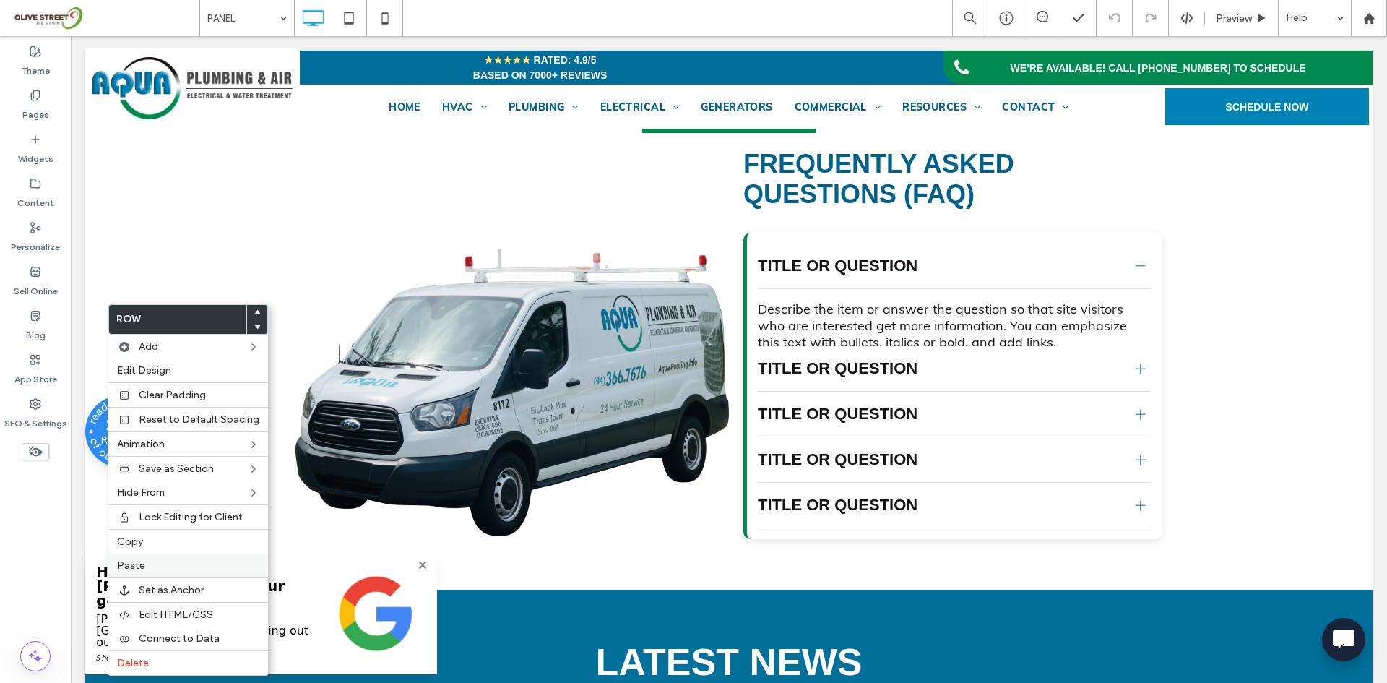
click at [159, 565] on label "Paste" at bounding box center [188, 565] width 142 height 12
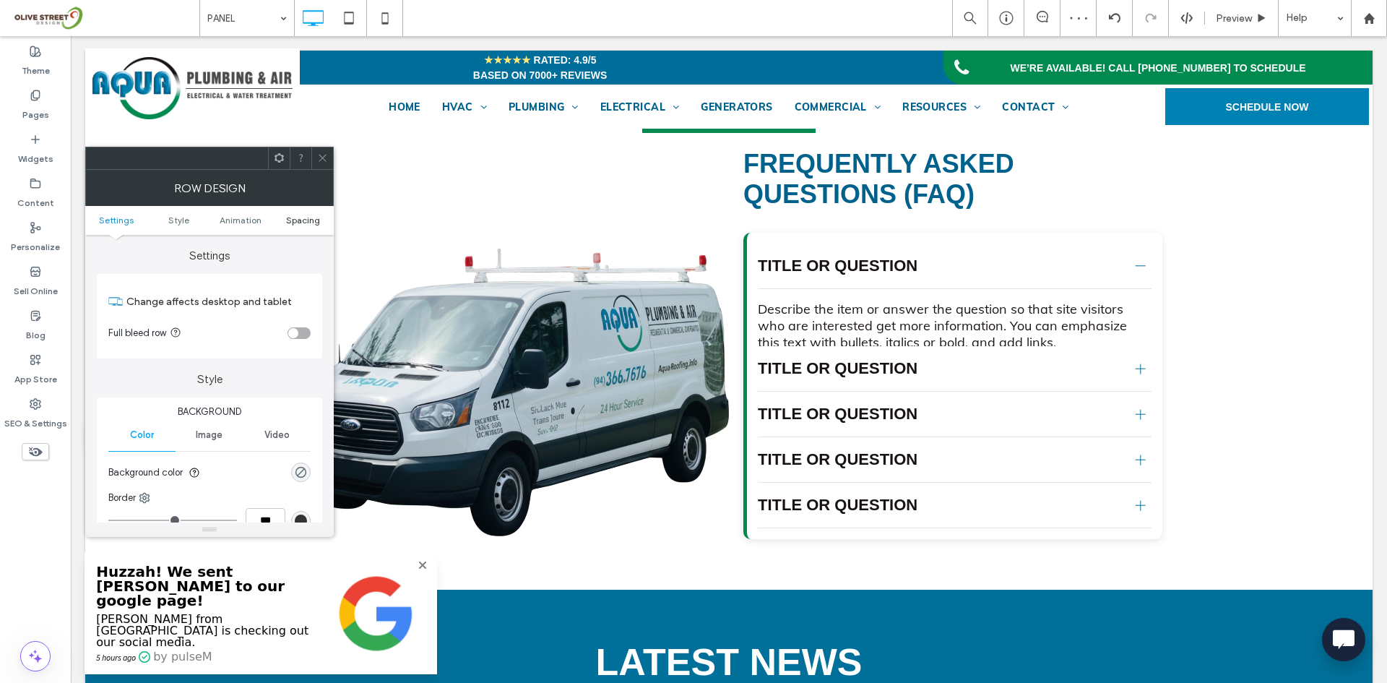
click at [301, 223] on span "Spacing" at bounding box center [303, 220] width 34 height 11
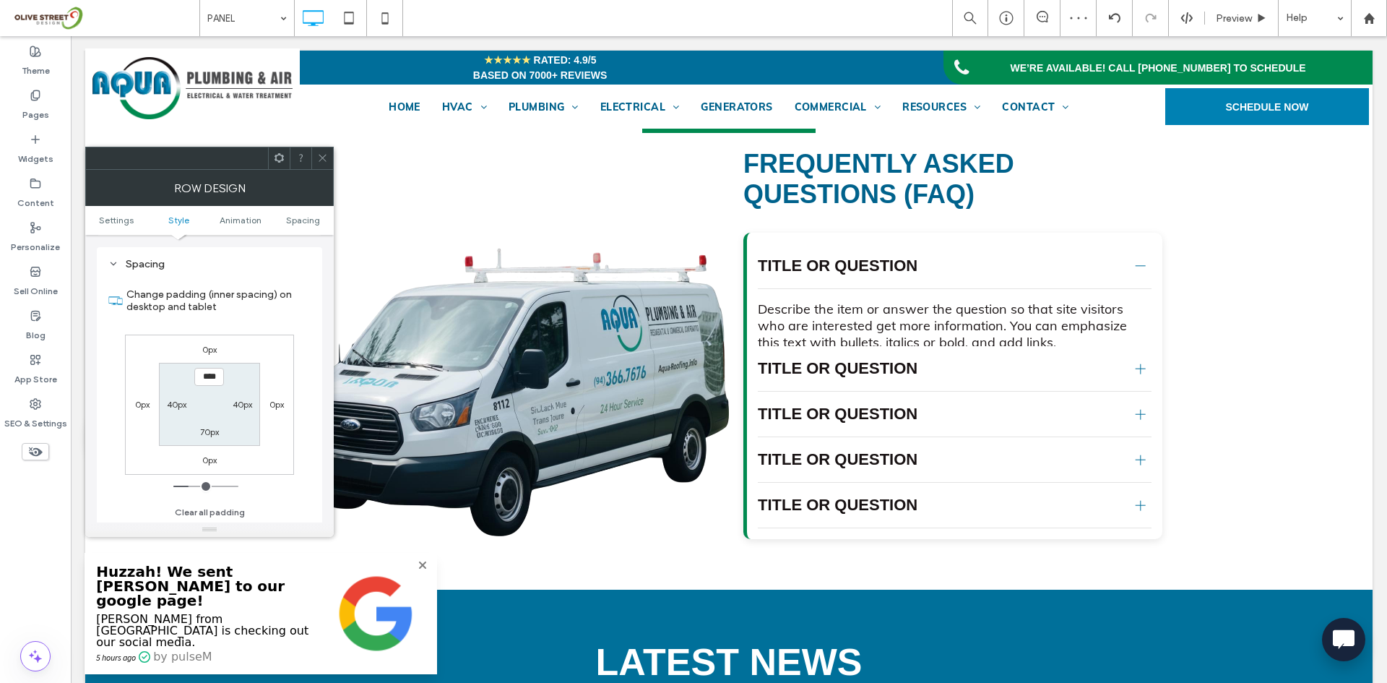
scroll to position [408, 0]
click at [204, 433] on label "70px" at bounding box center [209, 431] width 19 height 11
type input "**"
type input "****"
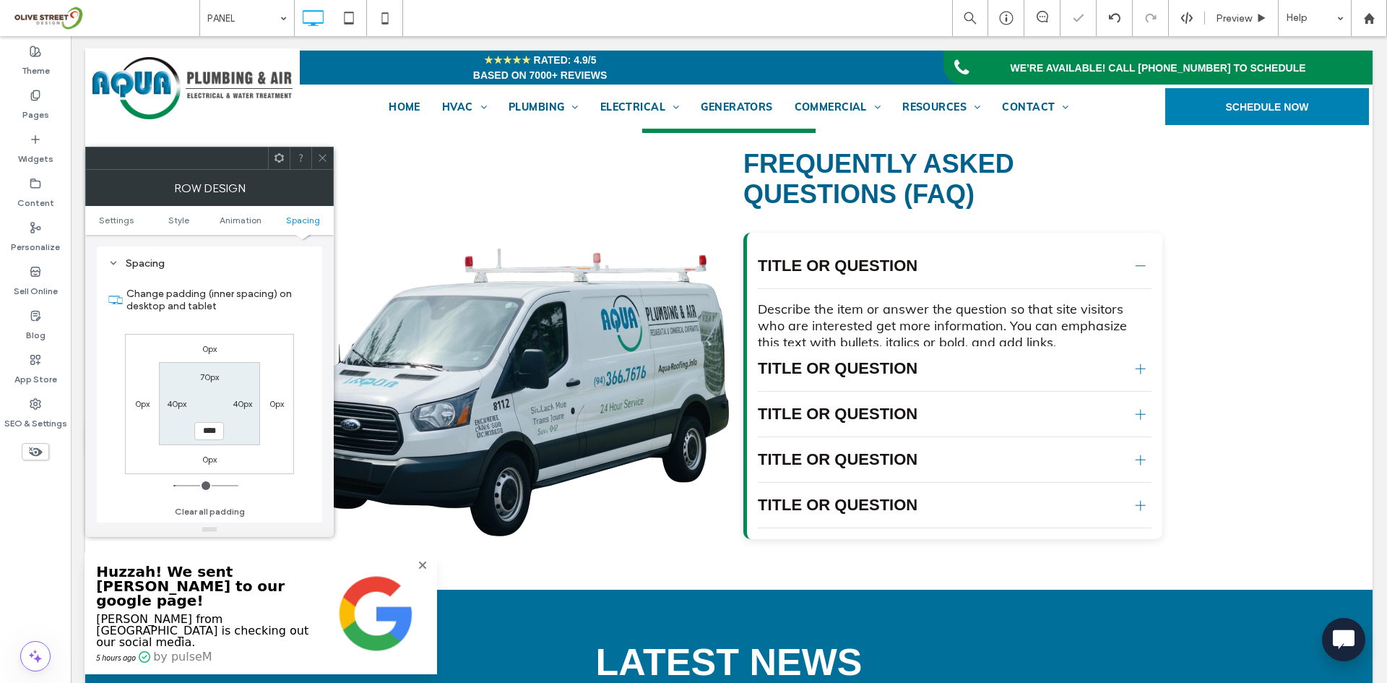
click at [326, 160] on icon at bounding box center [322, 157] width 11 height 11
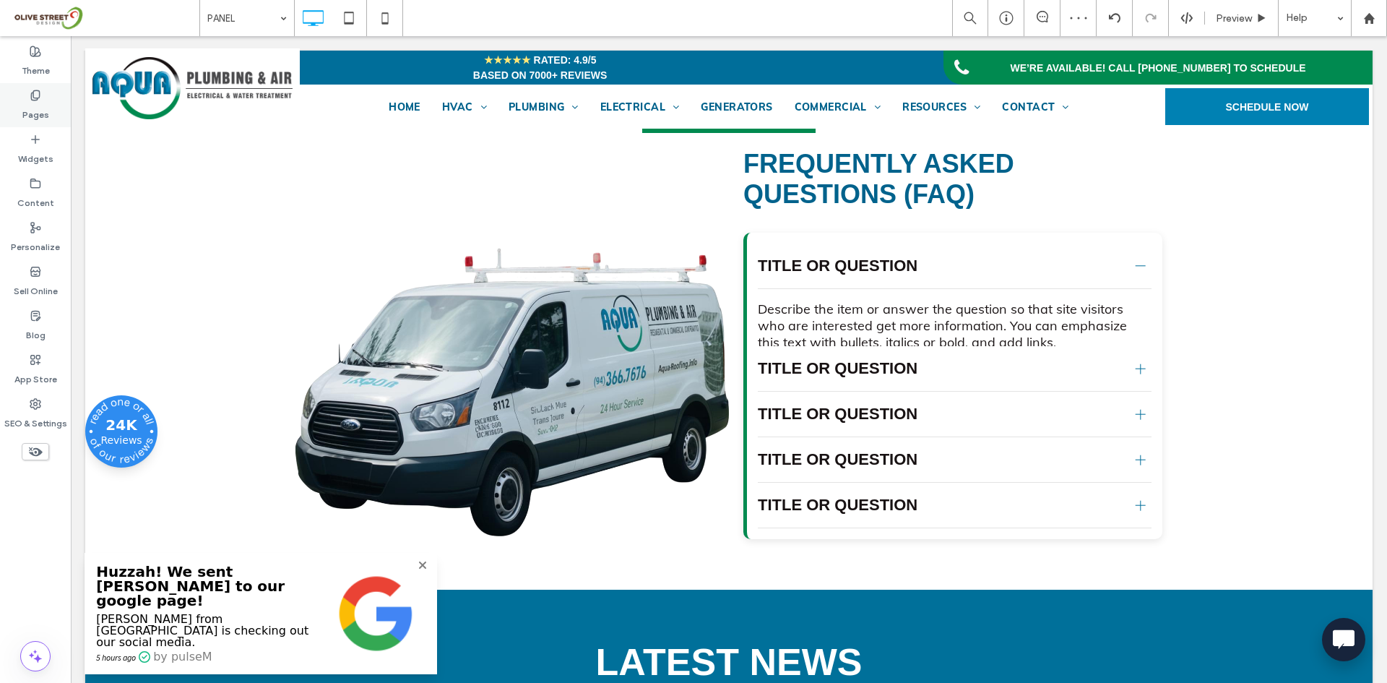
click at [43, 103] on label "Pages" at bounding box center [35, 111] width 27 height 20
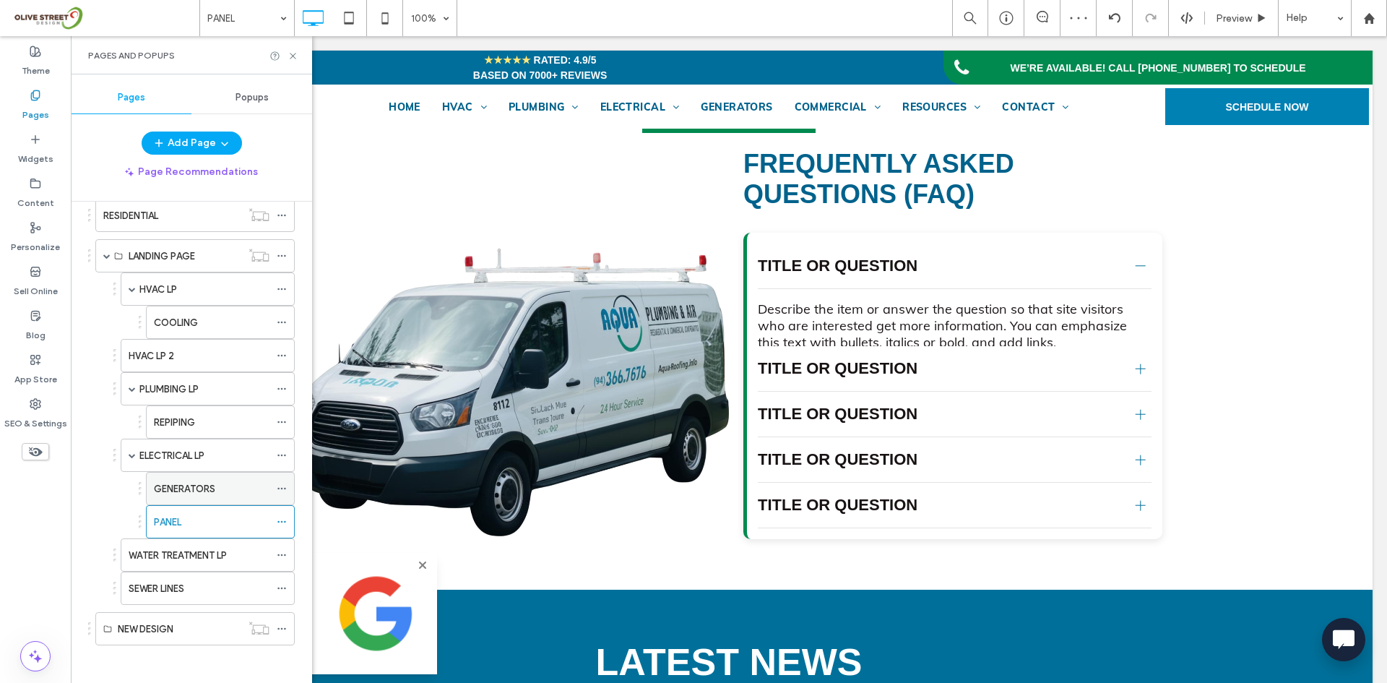
scroll to position [403, 0]
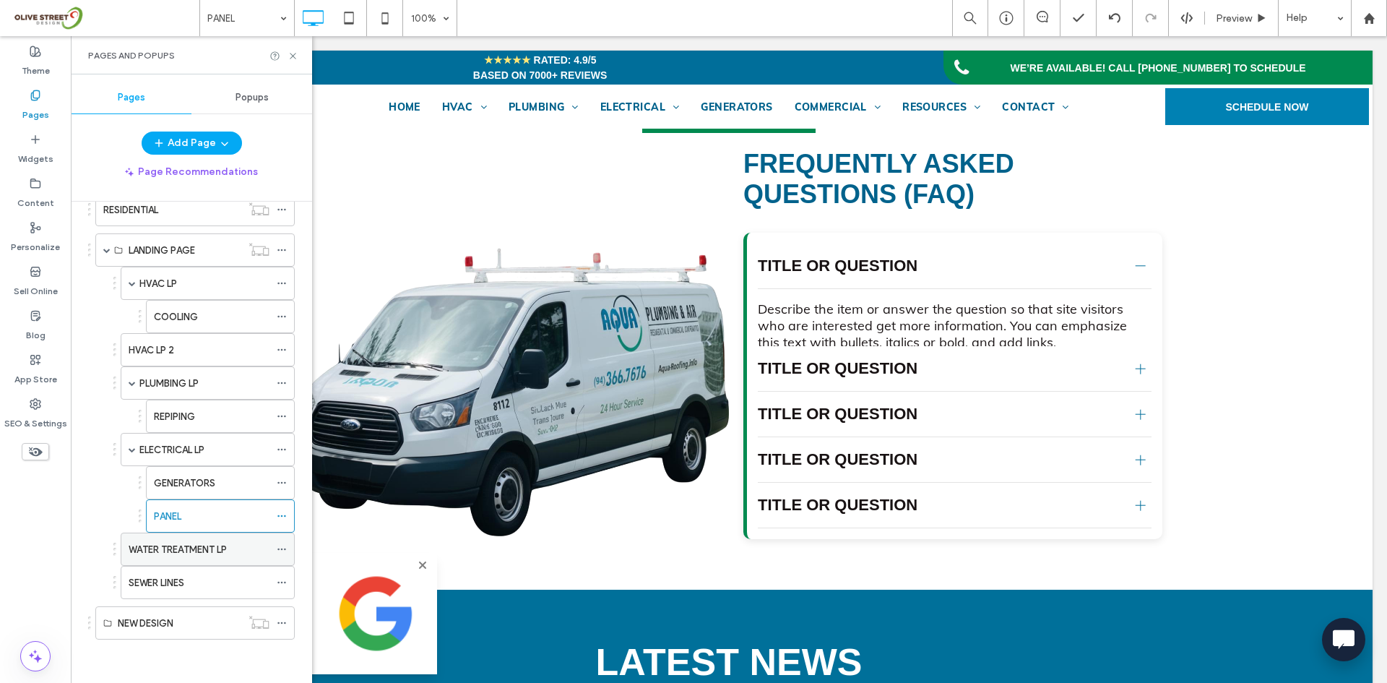
click at [184, 551] on label "WATER TREATMENT LP" at bounding box center [178, 549] width 98 height 25
click at [291, 53] on use at bounding box center [293, 56] width 6 height 6
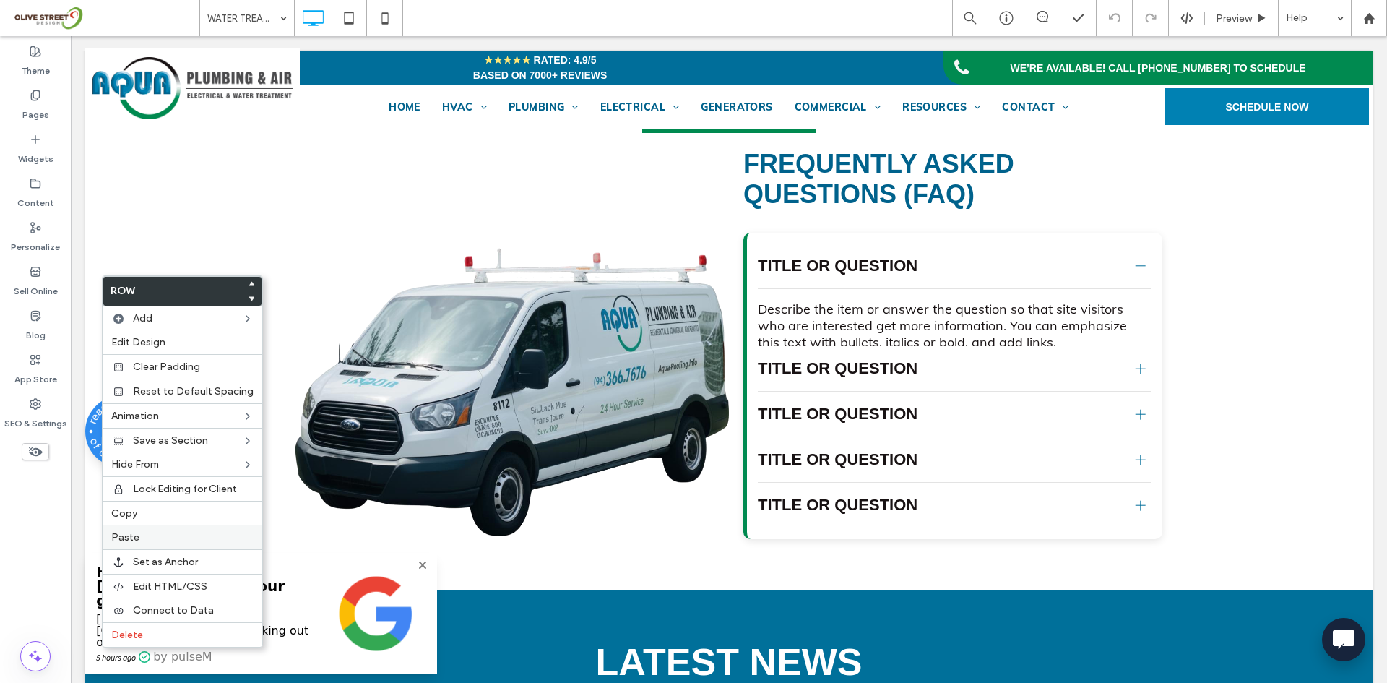
click at [142, 537] on label "Paste" at bounding box center [182, 537] width 142 height 12
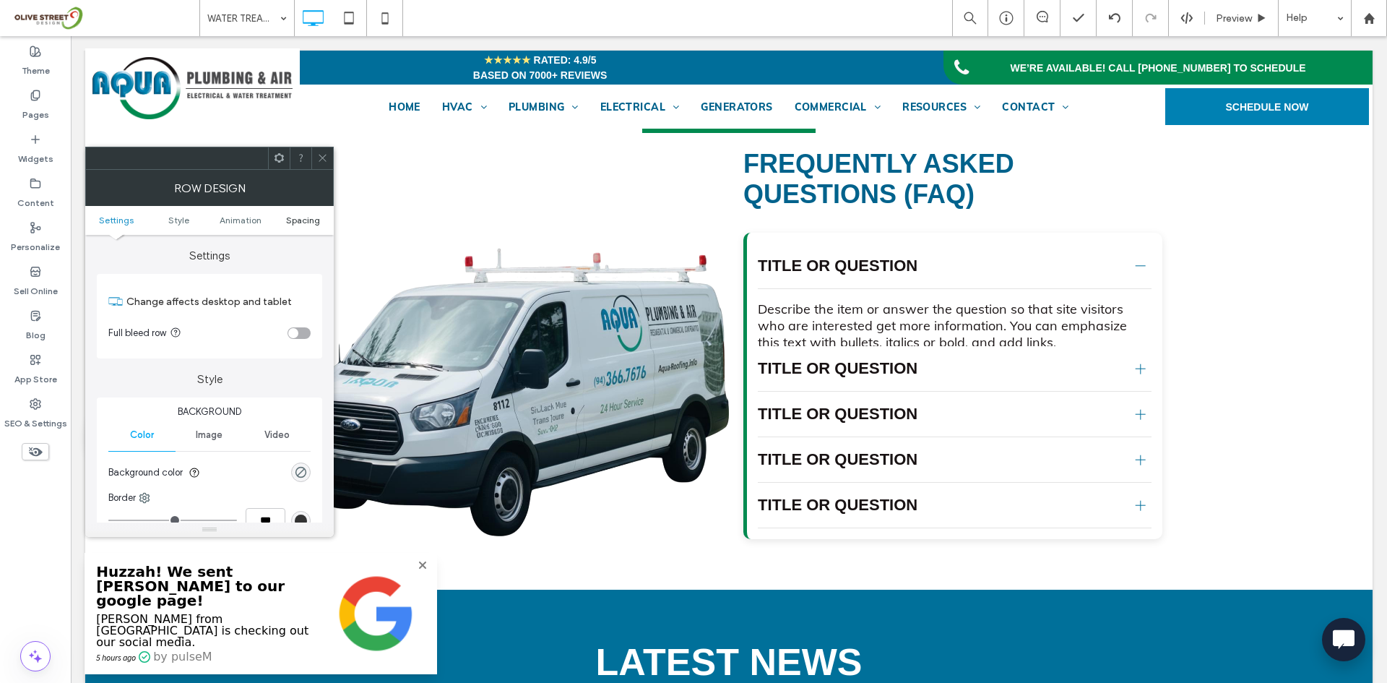
click at [292, 224] on span "Spacing" at bounding box center [303, 220] width 34 height 11
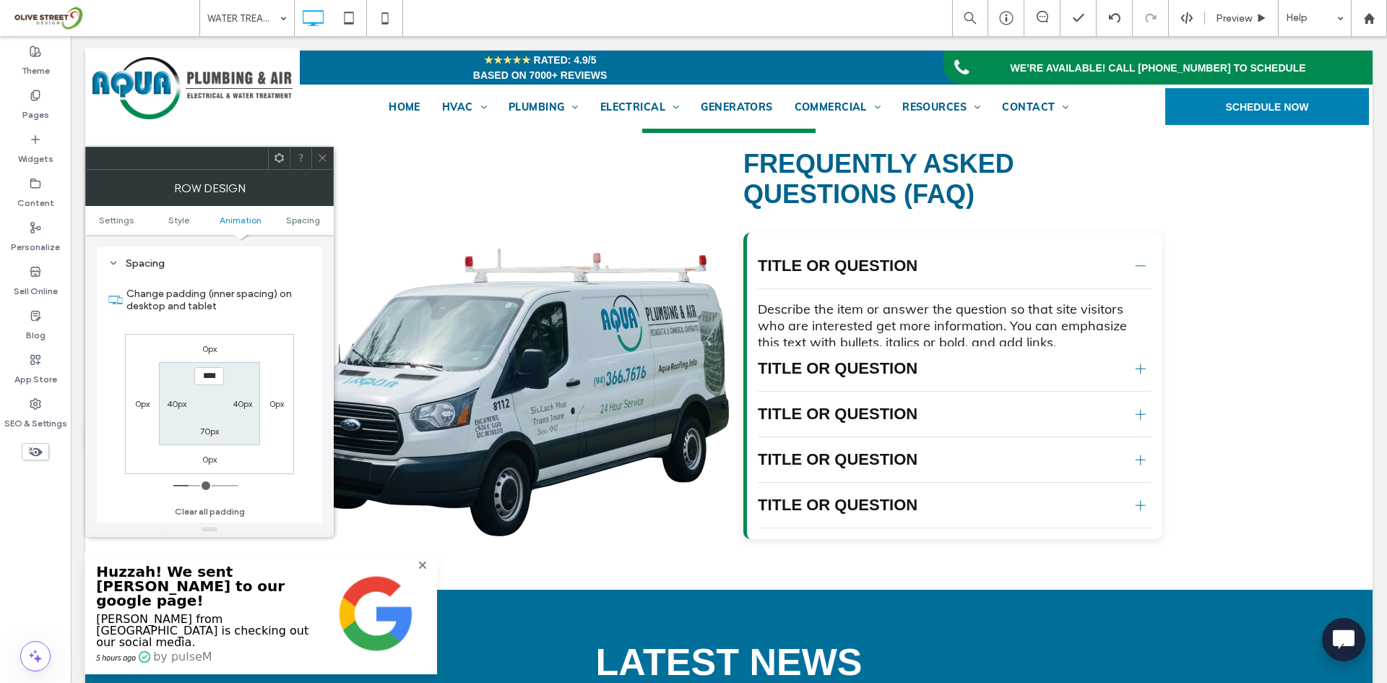
scroll to position [408, 0]
type input "**"
type input "****"
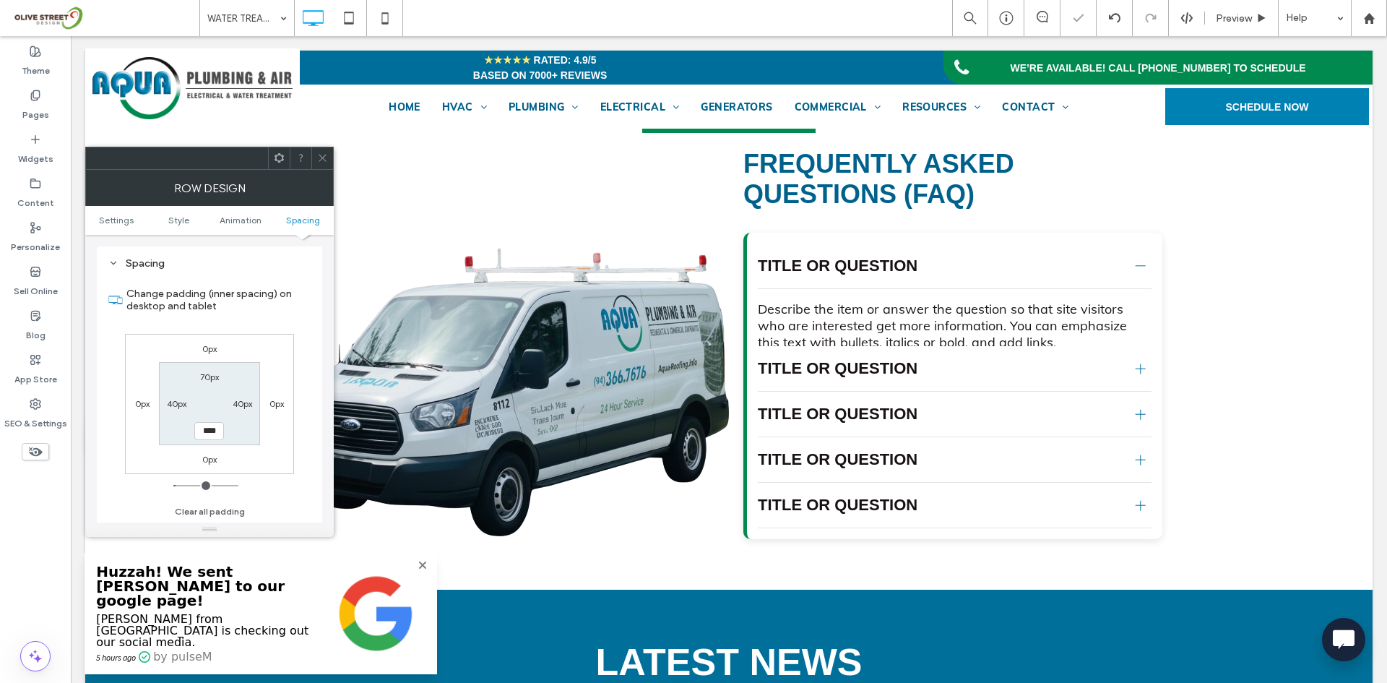
click at [324, 166] on span at bounding box center [322, 158] width 11 height 22
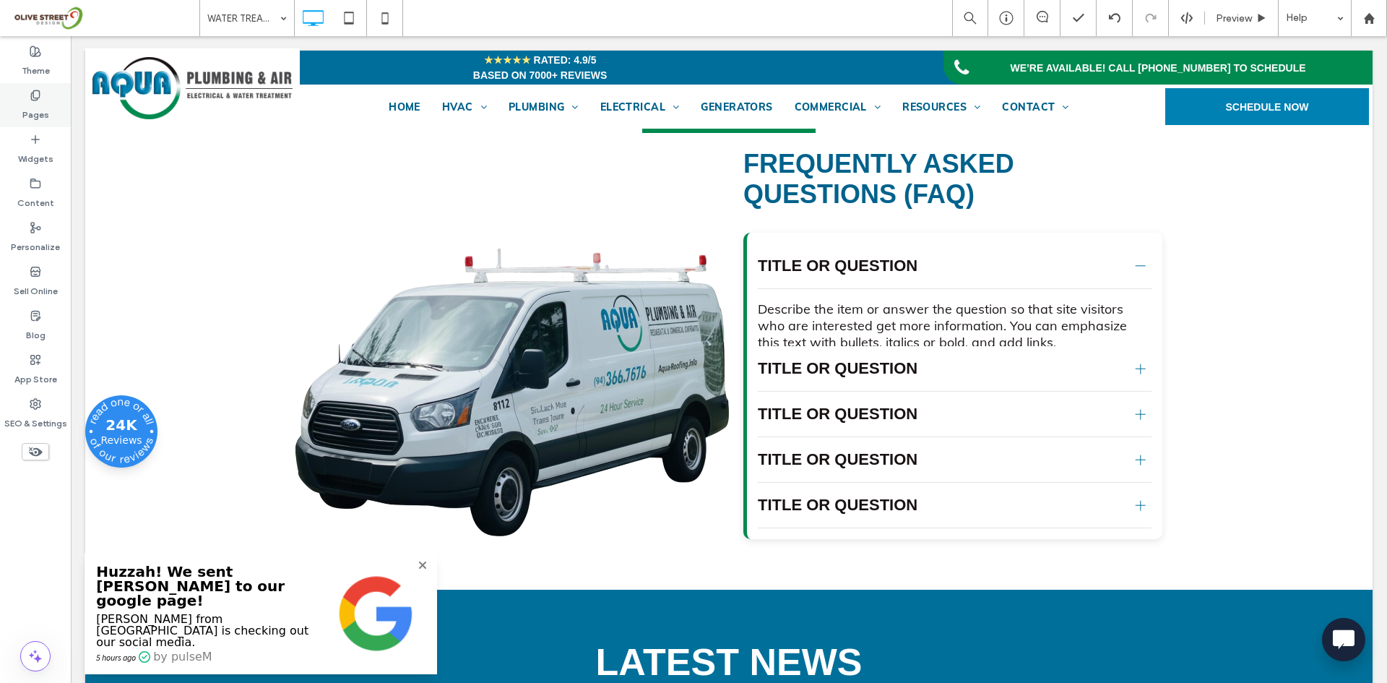
click at [48, 108] on div "Pages" at bounding box center [35, 105] width 71 height 44
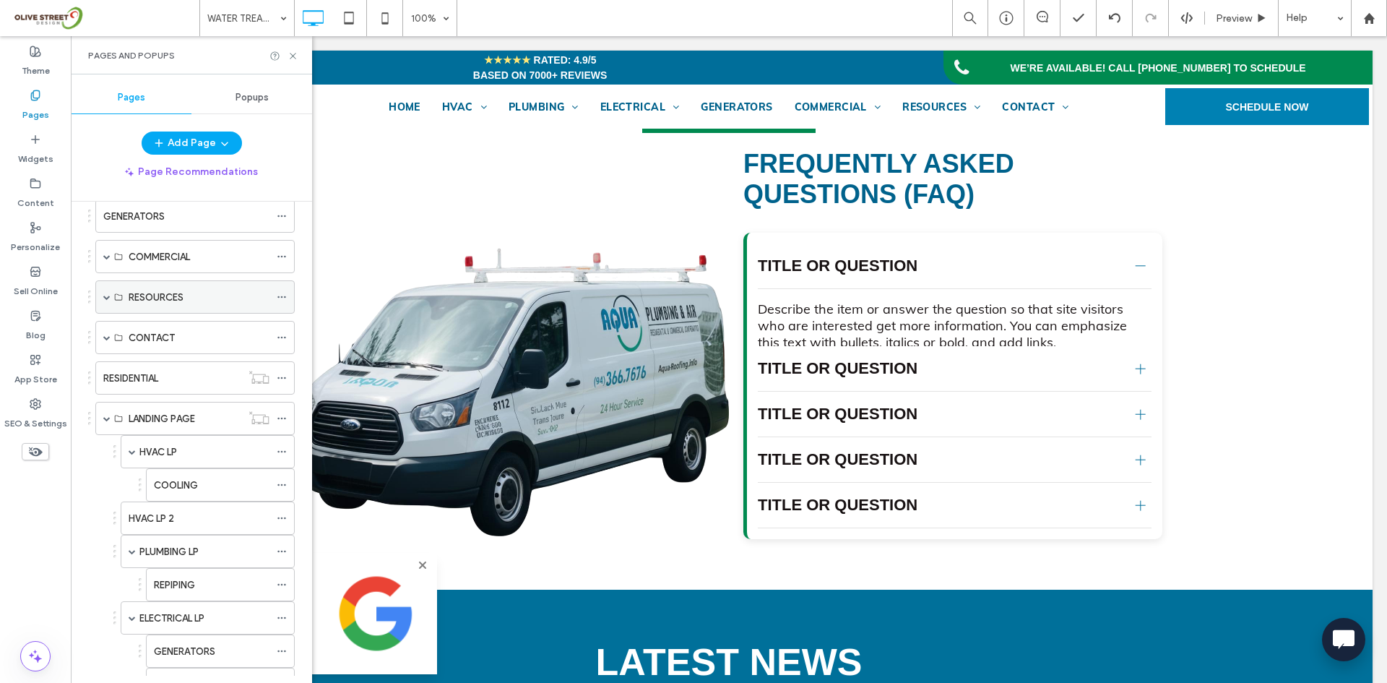
scroll to position [403, 0]
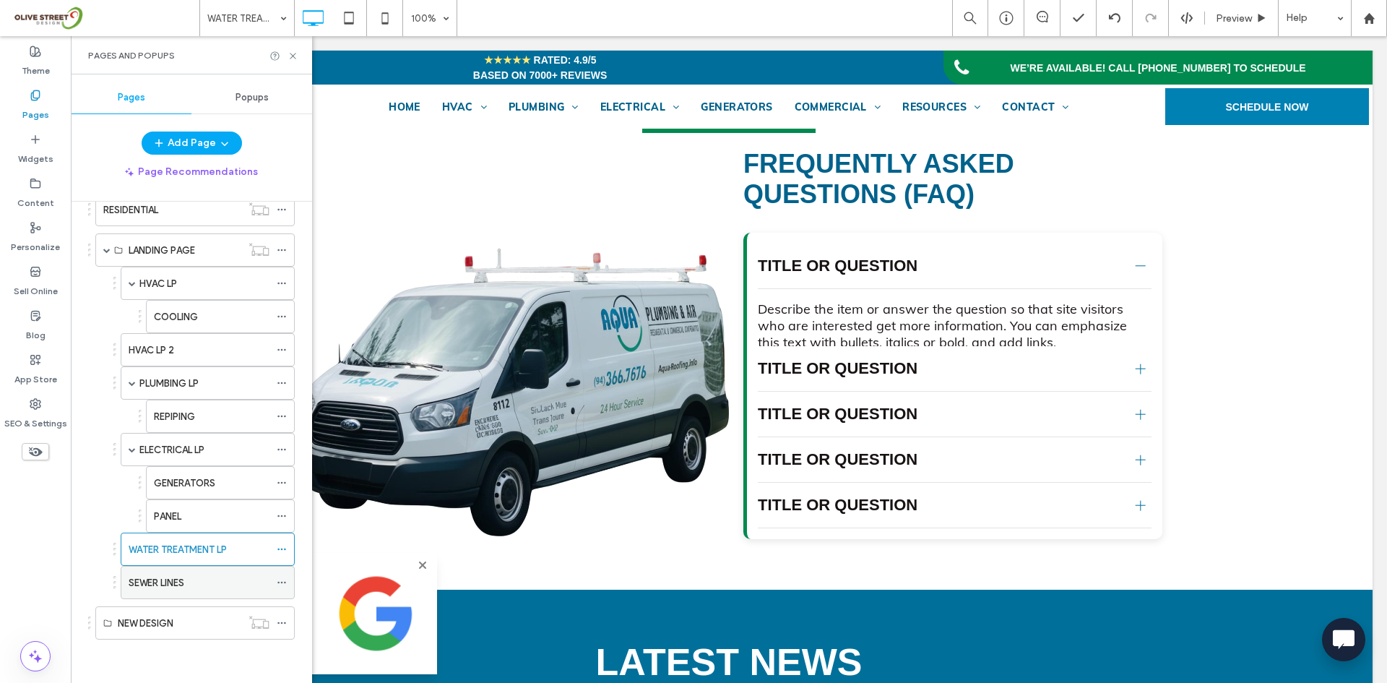
click at [184, 592] on div "SEWER LINES" at bounding box center [199, 582] width 141 height 32
click at [294, 56] on icon at bounding box center [293, 56] width 11 height 11
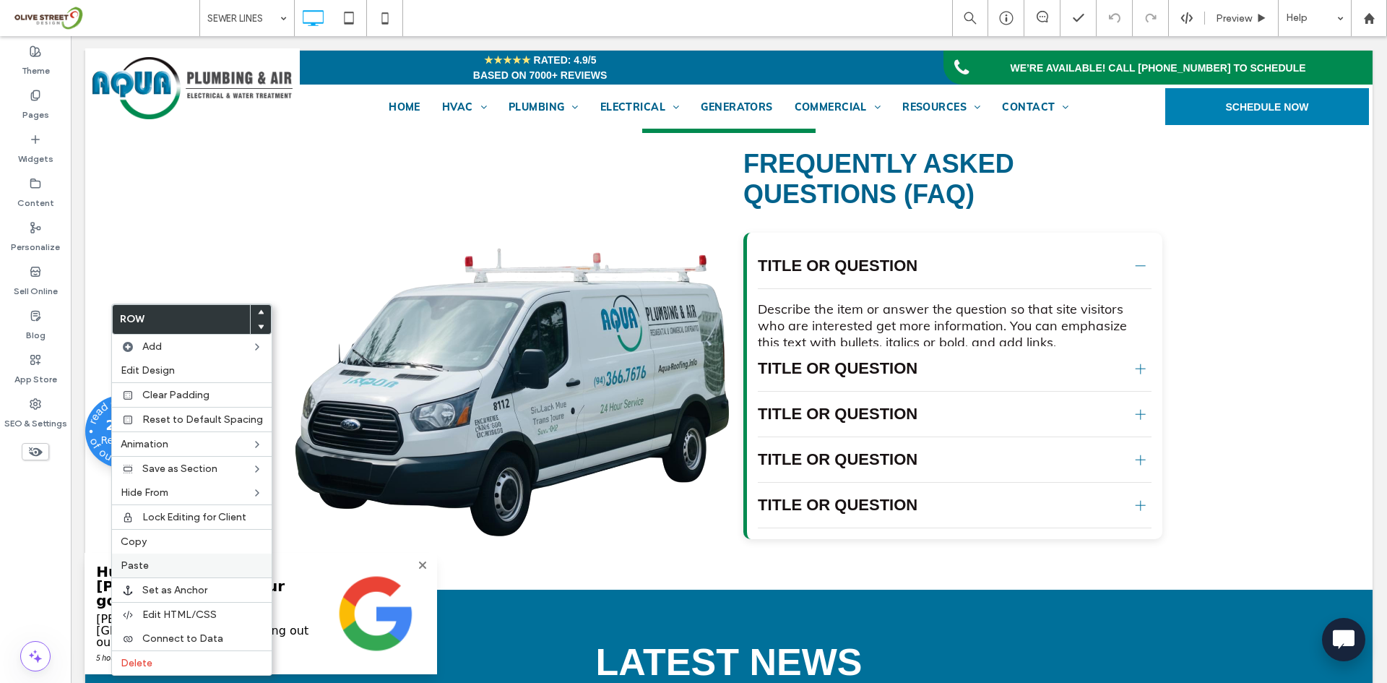
click at [161, 562] on label "Paste" at bounding box center [192, 565] width 142 height 12
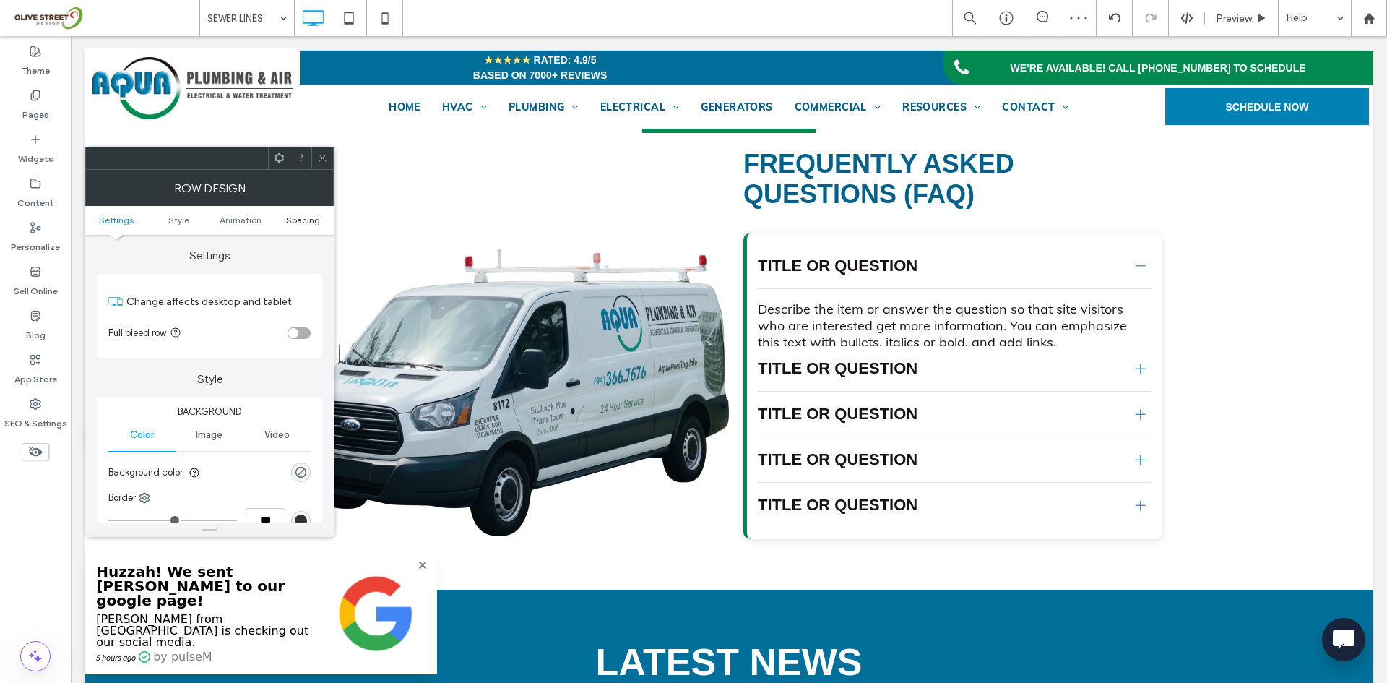
click at [295, 222] on span "Spacing" at bounding box center [303, 220] width 34 height 11
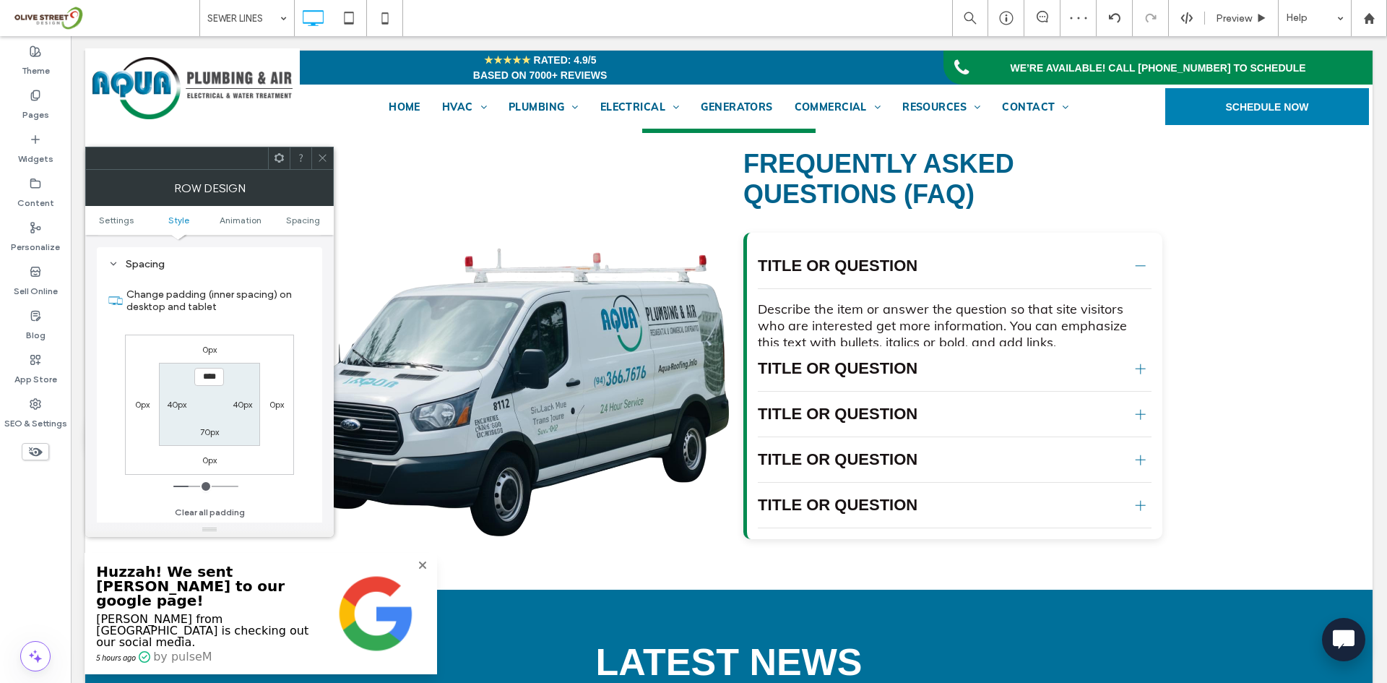
scroll to position [408, 0]
click at [210, 431] on label "70px" at bounding box center [209, 431] width 19 height 11
type input "**"
type input "****"
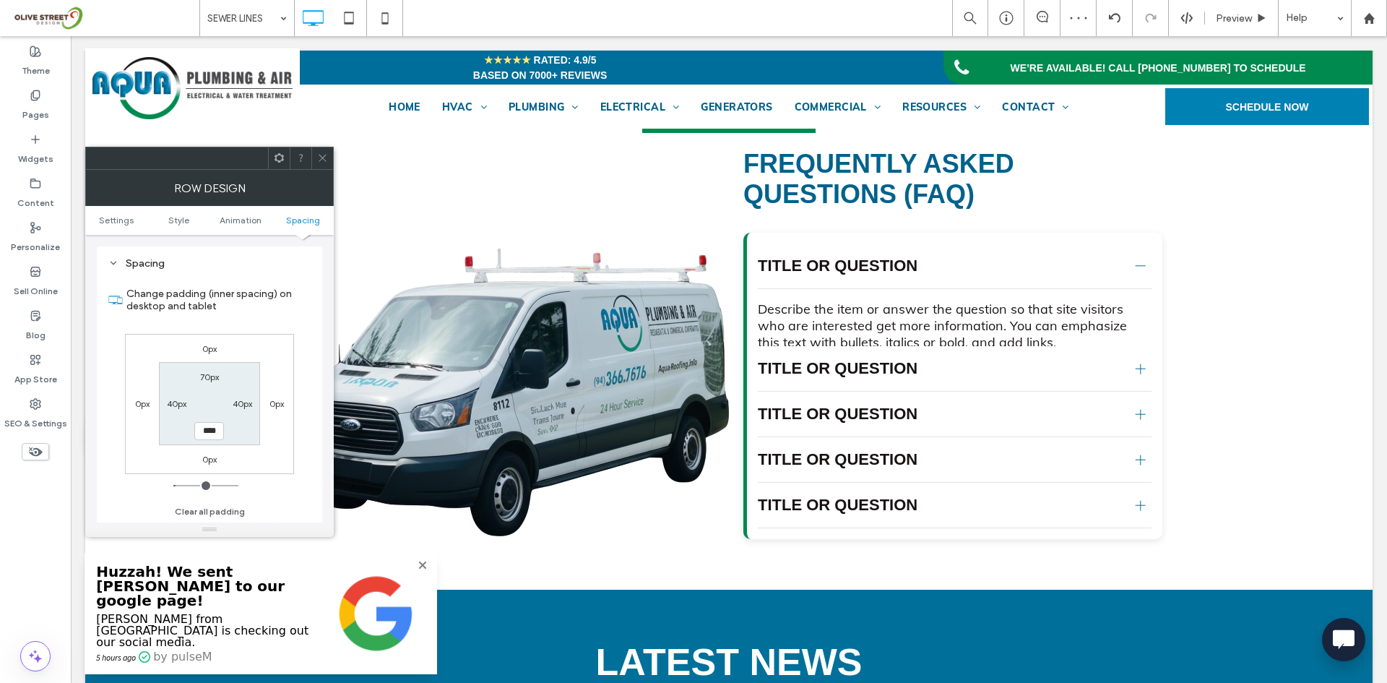
click at [322, 157] on icon at bounding box center [322, 157] width 11 height 11
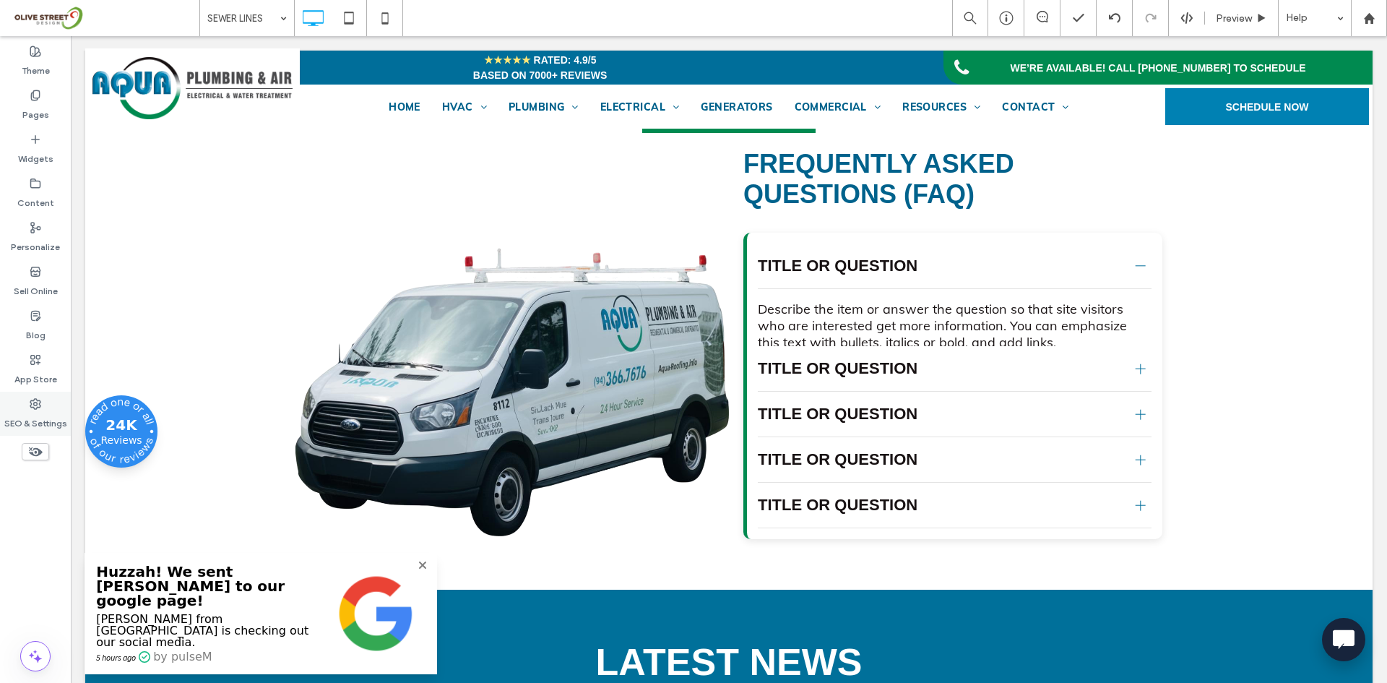
click at [40, 432] on div "SEO & Settings" at bounding box center [35, 414] width 71 height 44
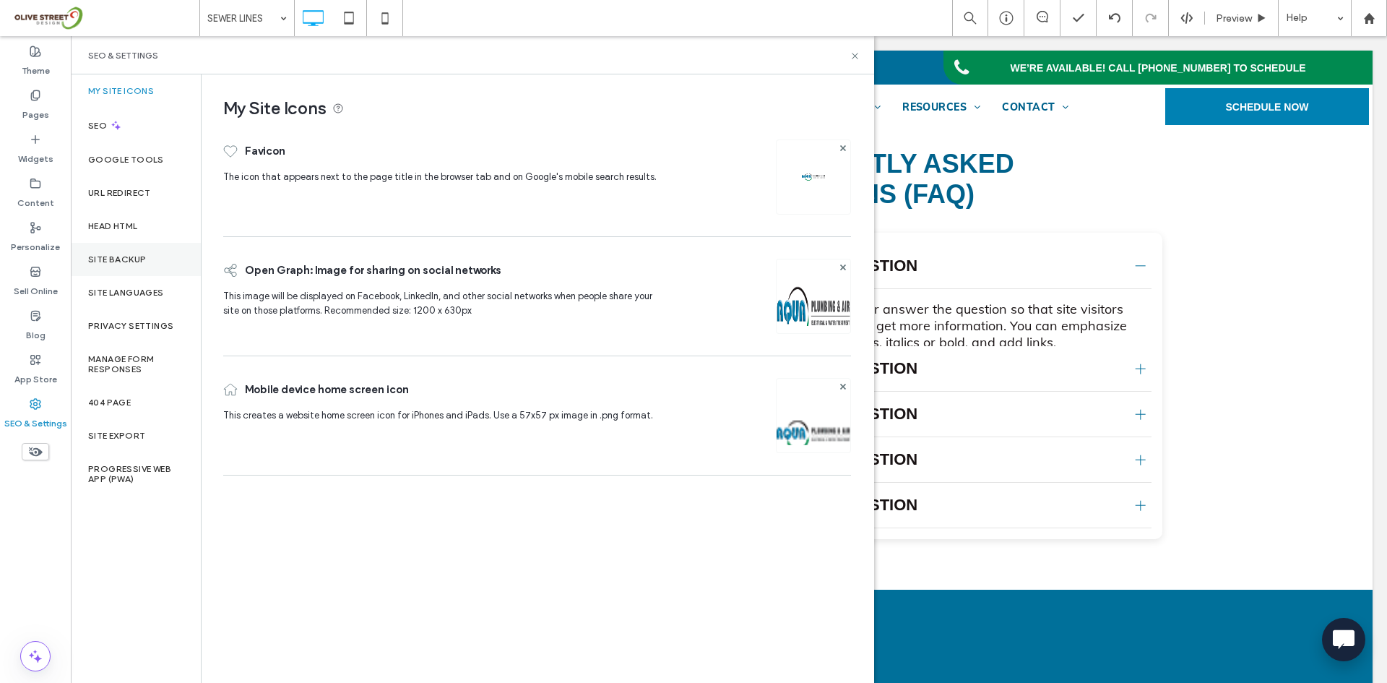
click at [120, 265] on div "Site Backup" at bounding box center [136, 259] width 130 height 33
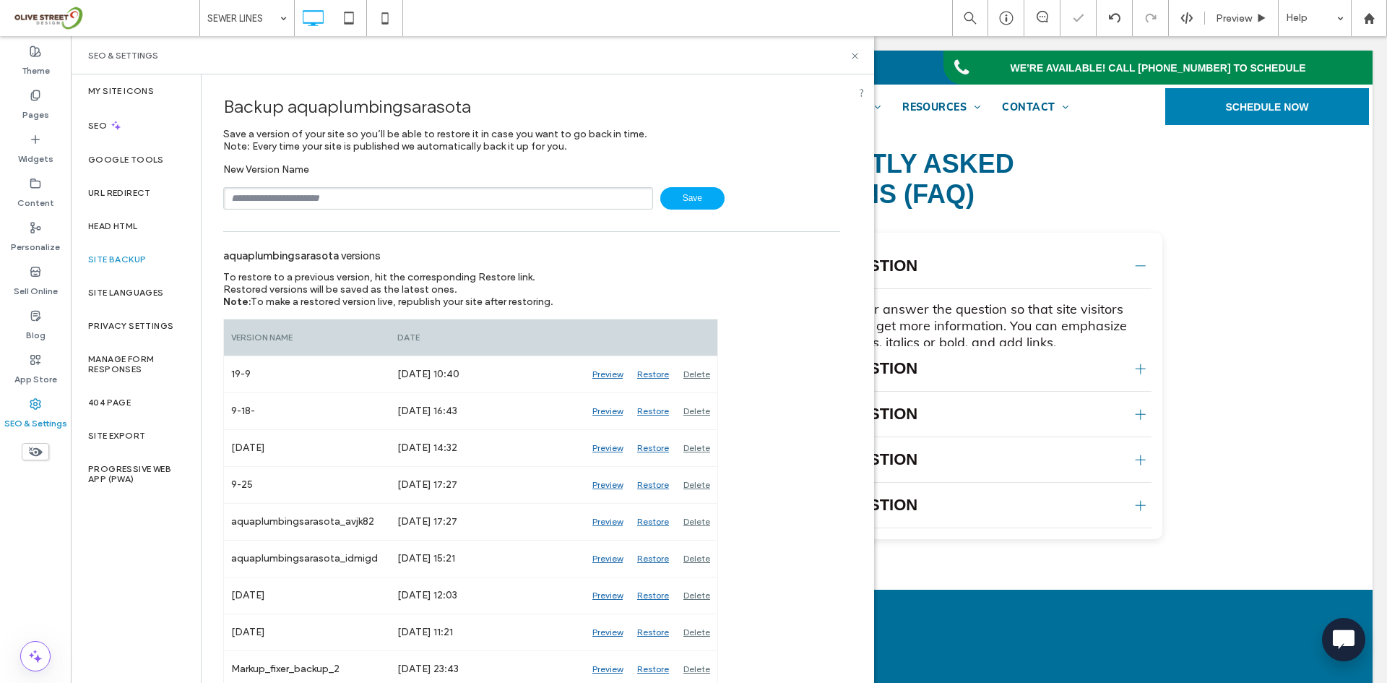
click at [257, 202] on input "text" at bounding box center [438, 198] width 430 height 22
type input "****"
click at [852, 55] on icon at bounding box center [855, 56] width 11 height 11
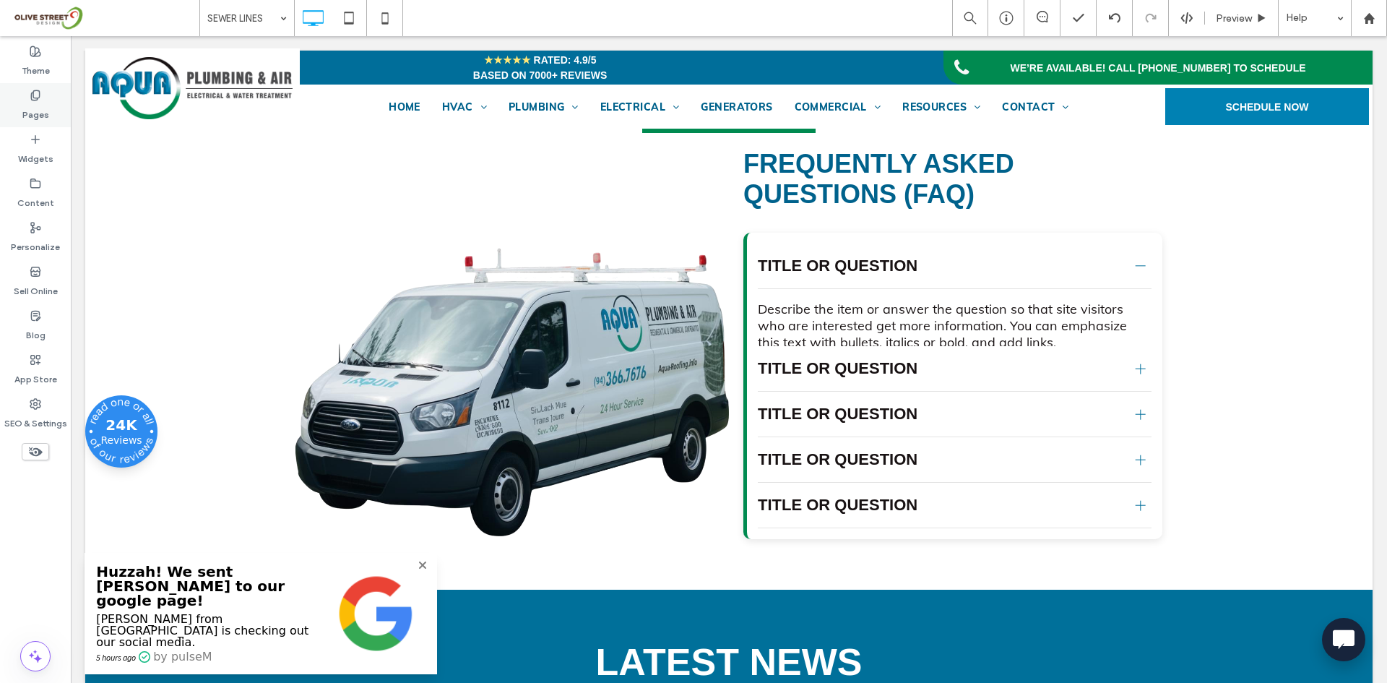
click at [42, 107] on label "Pages" at bounding box center [35, 111] width 27 height 20
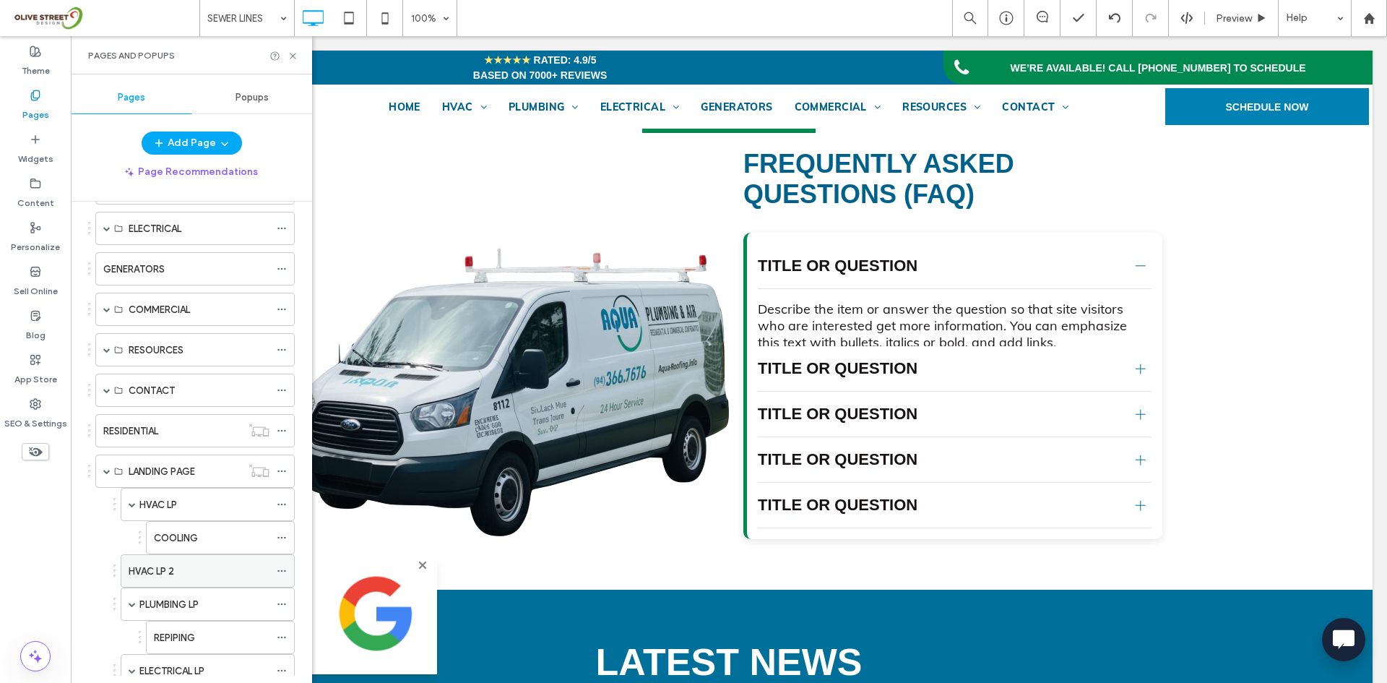
scroll to position [282, 0]
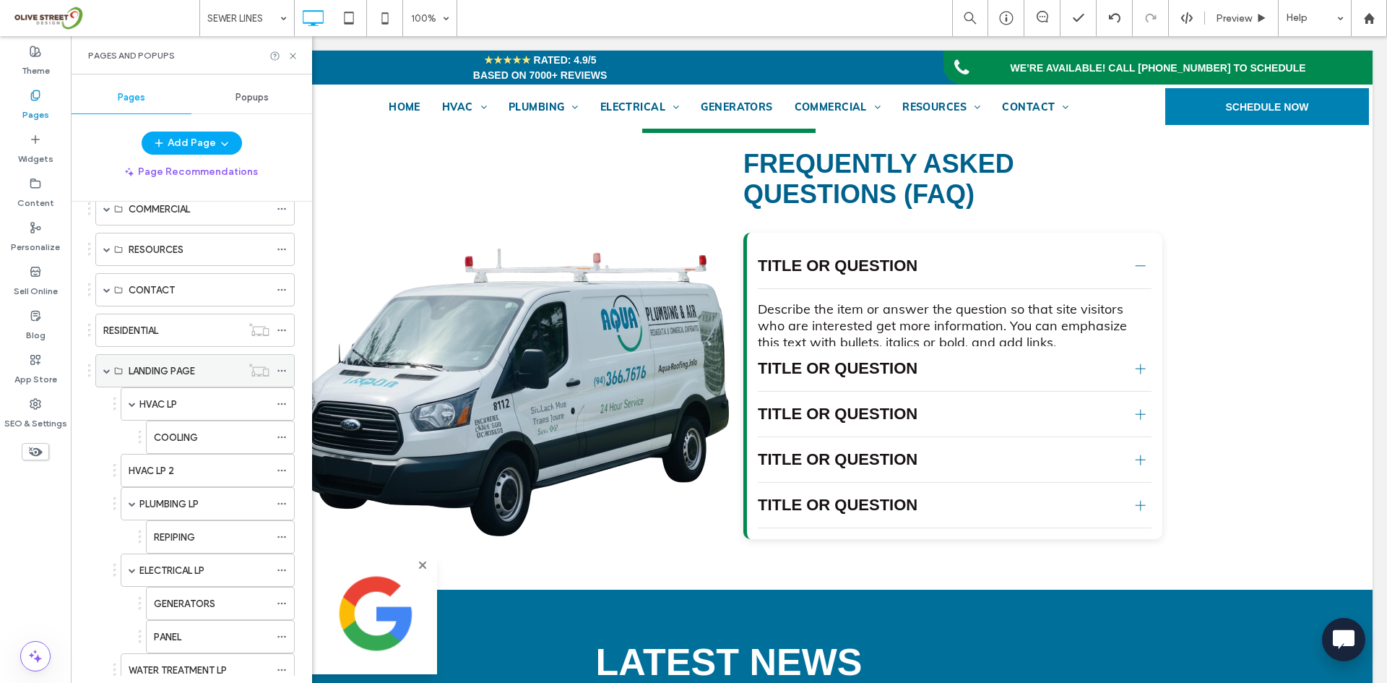
click at [108, 371] on span at bounding box center [106, 370] width 7 height 7
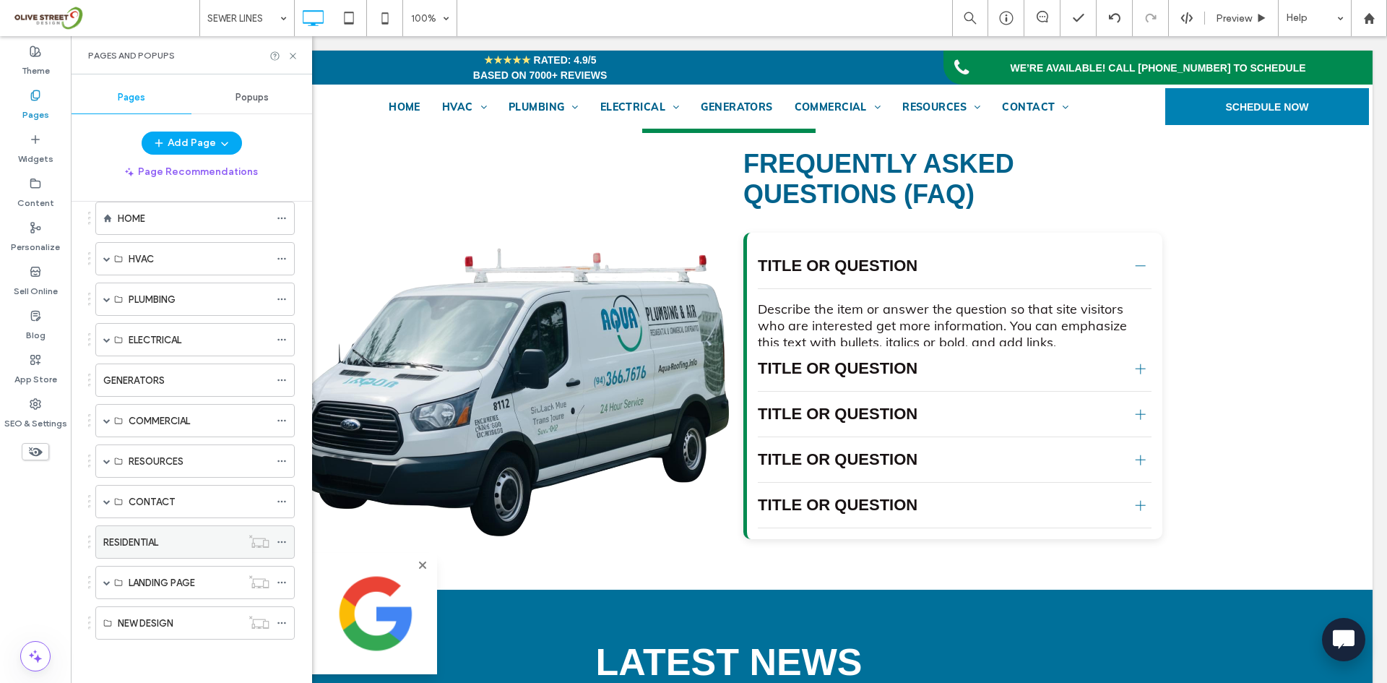
scroll to position [71, 0]
click at [291, 57] on use at bounding box center [293, 56] width 6 height 6
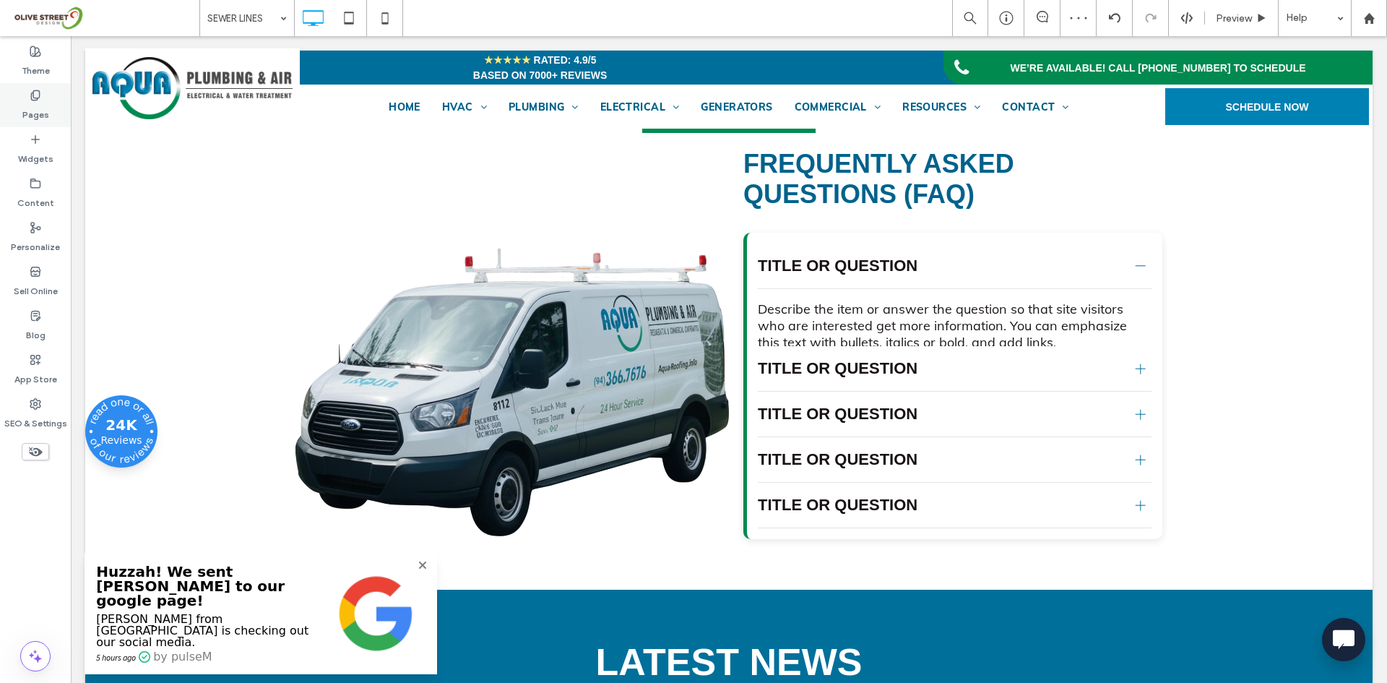
click at [38, 112] on label "Pages" at bounding box center [35, 111] width 27 height 20
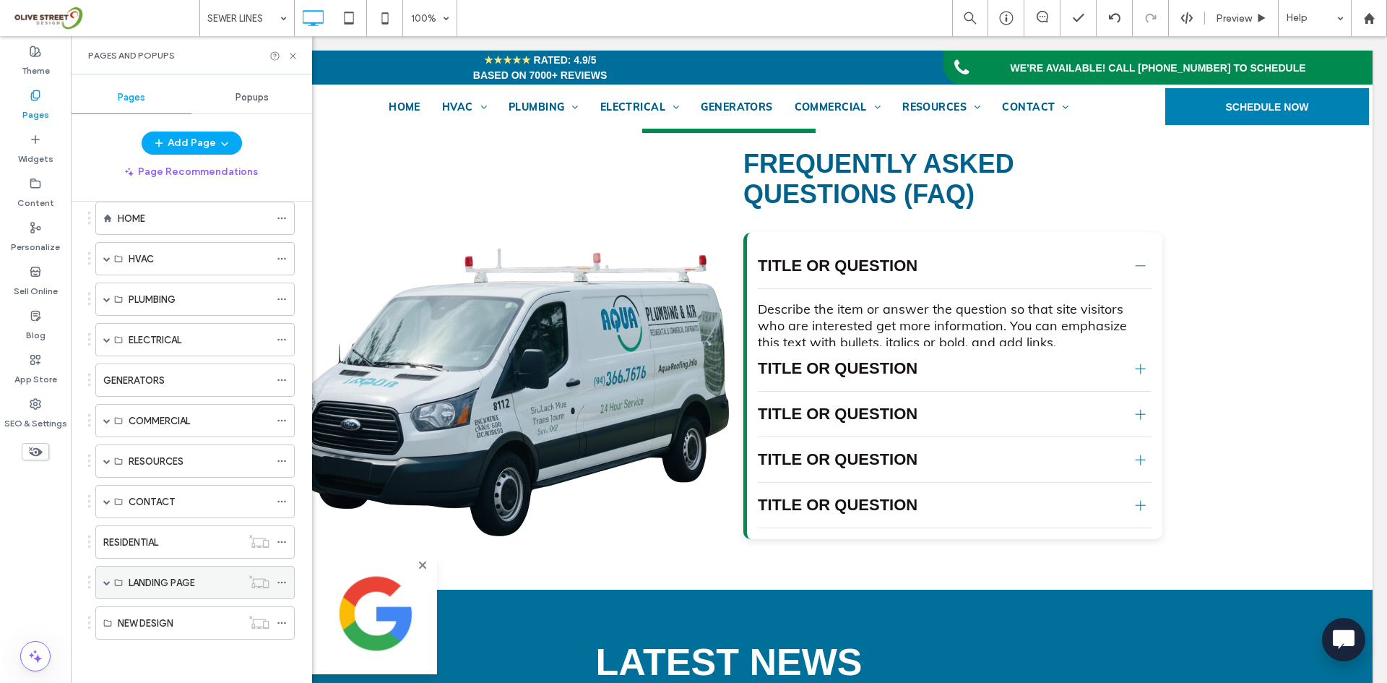
click at [106, 584] on span at bounding box center [106, 582] width 7 height 7
click at [153, 608] on label "HVAC LP" at bounding box center [158, 615] width 38 height 25
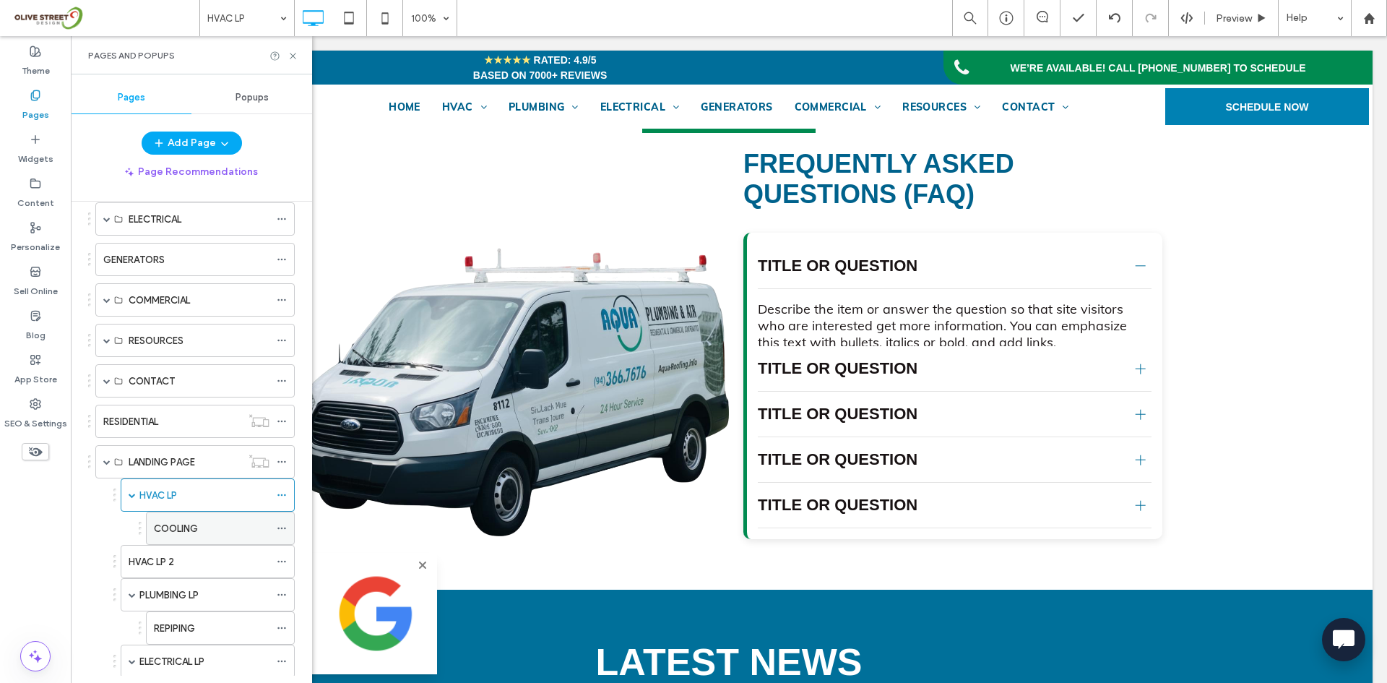
click at [204, 527] on div "COOLING" at bounding box center [212, 528] width 116 height 15
click at [181, 562] on div "HVAC LP 2" at bounding box center [199, 561] width 141 height 15
click at [197, 597] on label "PLUMBING LP" at bounding box center [168, 594] width 59 height 25
click at [189, 496] on div "HVAC LP" at bounding box center [204, 495] width 130 height 15
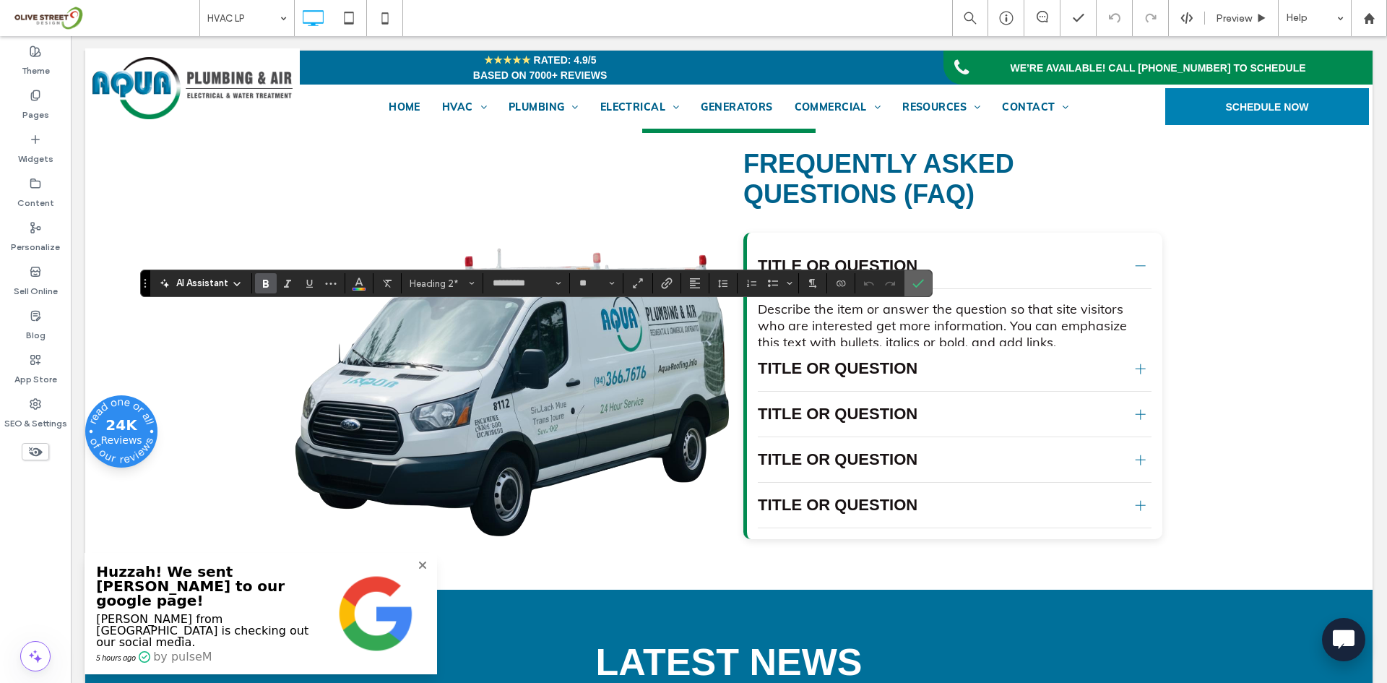
click at [921, 289] on icon "Confirm" at bounding box center [918, 283] width 12 height 12
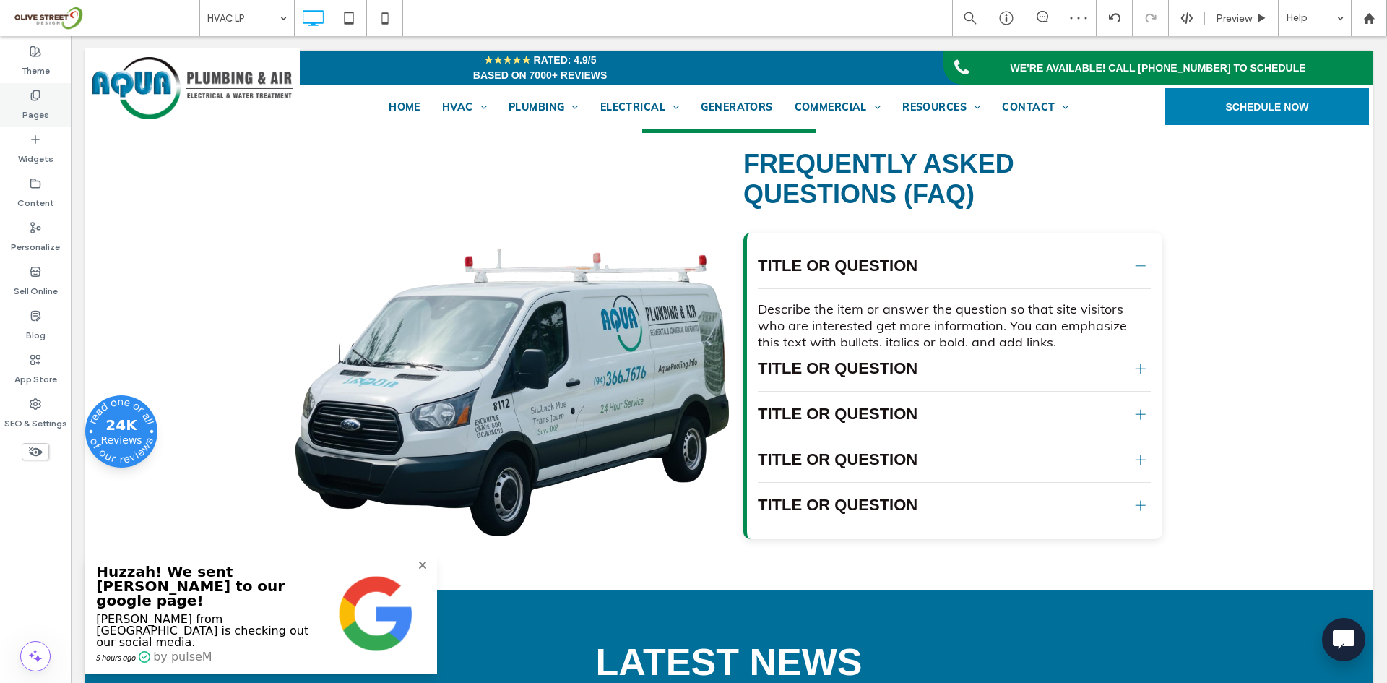
click at [44, 111] on label "Pages" at bounding box center [35, 111] width 27 height 20
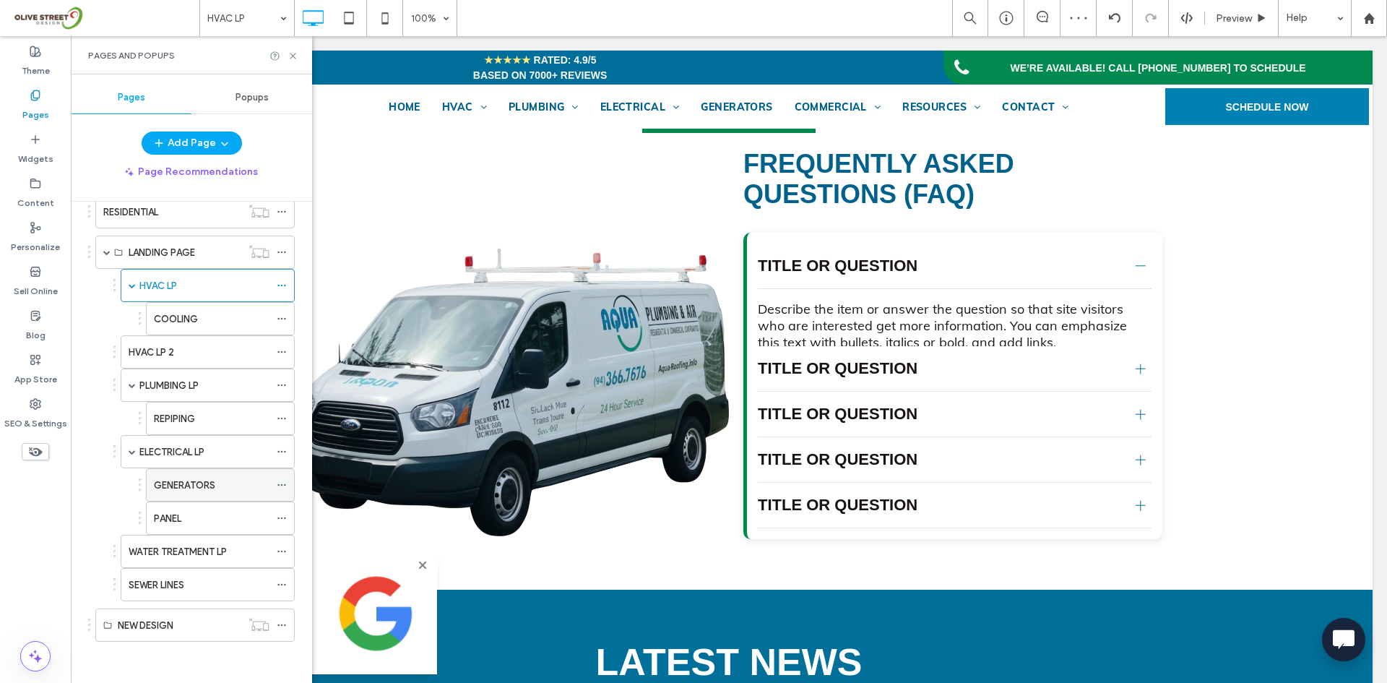
scroll to position [403, 0]
click at [185, 329] on div "COOLING" at bounding box center [212, 317] width 116 height 32
click at [183, 350] on div "HVAC LP 2" at bounding box center [199, 349] width 141 height 15
click at [163, 379] on label "PLUMBING LP" at bounding box center [168, 383] width 59 height 25
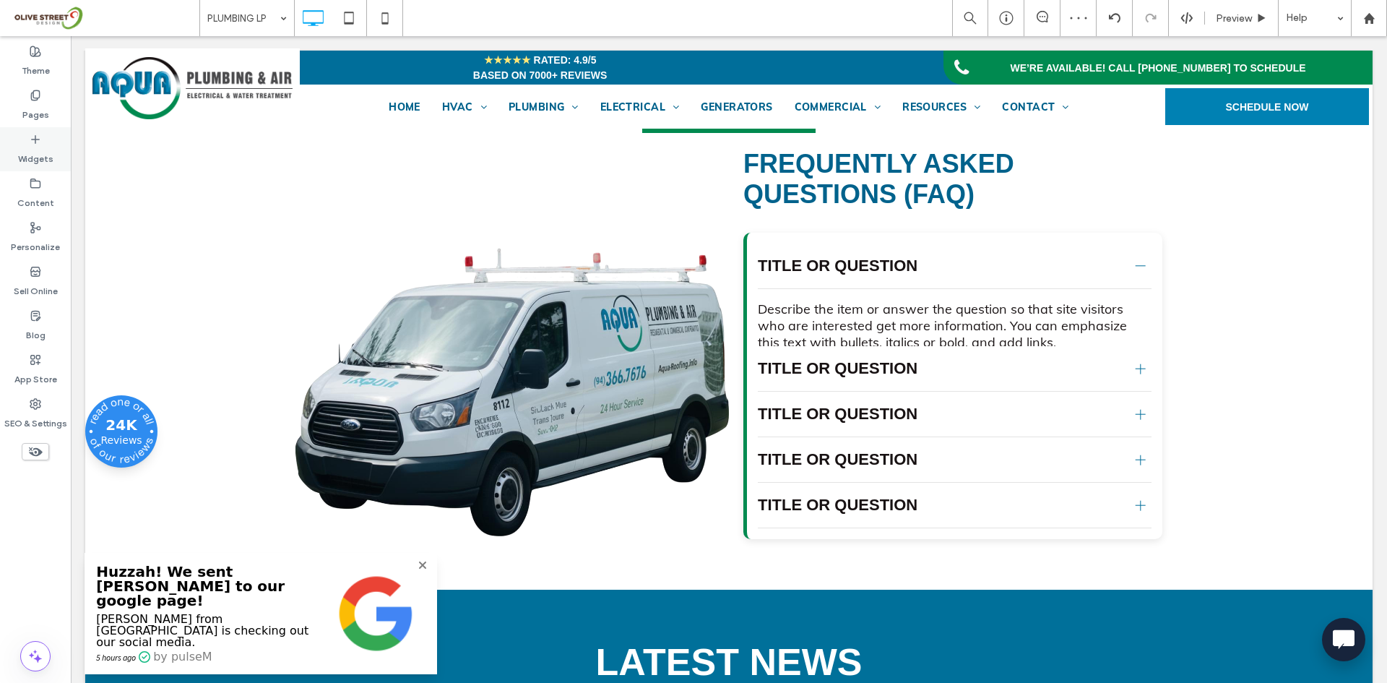
click at [31, 131] on div "Widgets" at bounding box center [35, 149] width 71 height 44
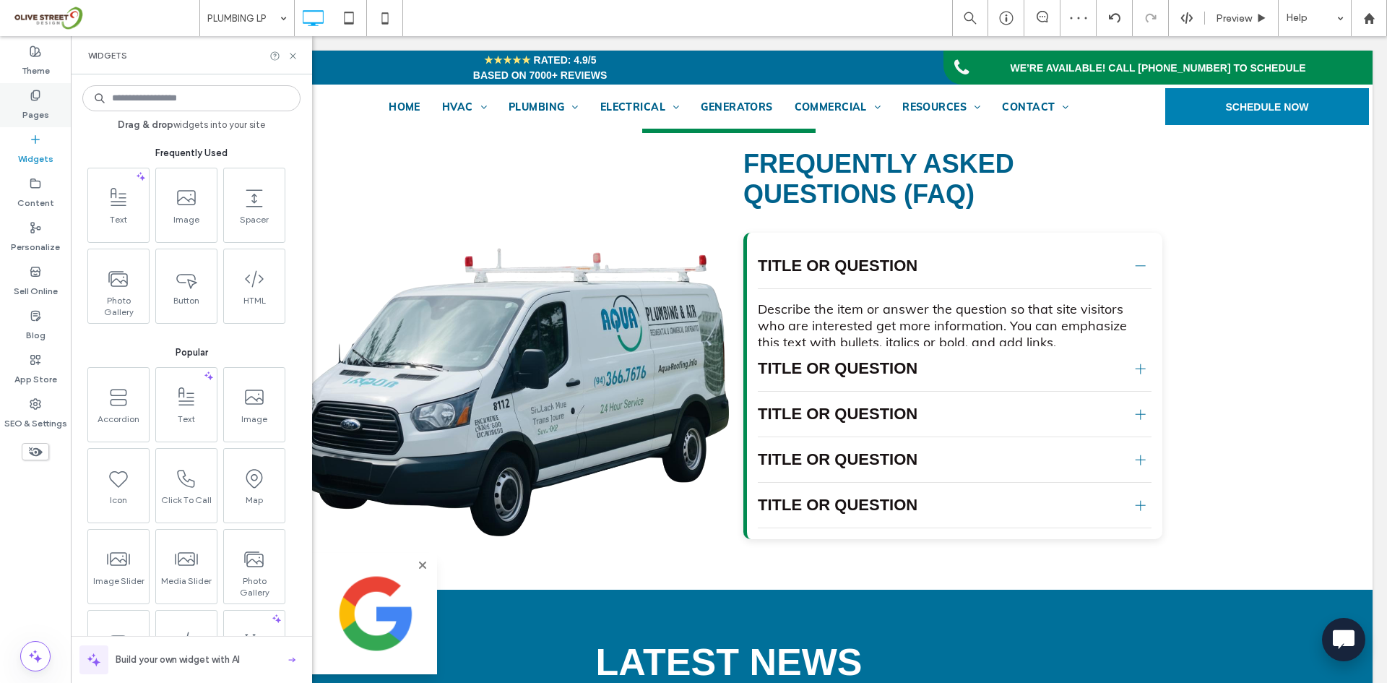
click at [40, 92] on icon at bounding box center [36, 96] width 12 height 12
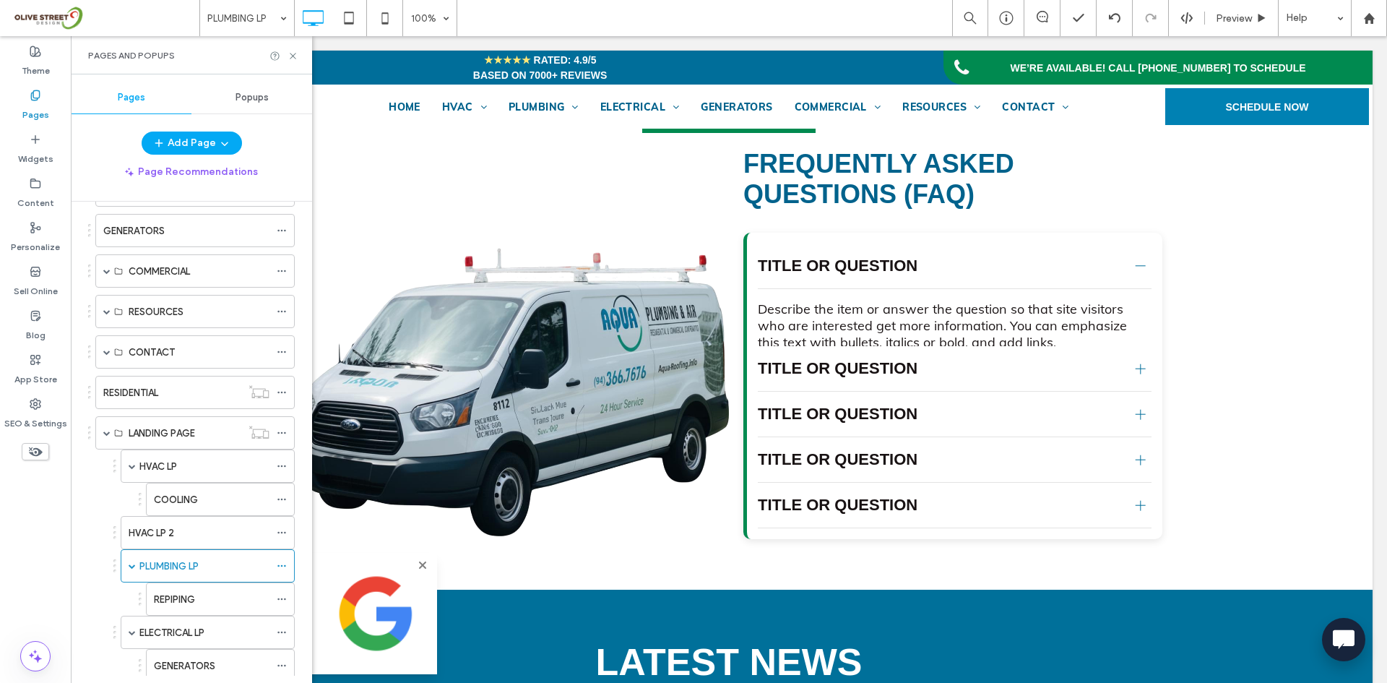
scroll to position [403, 0]
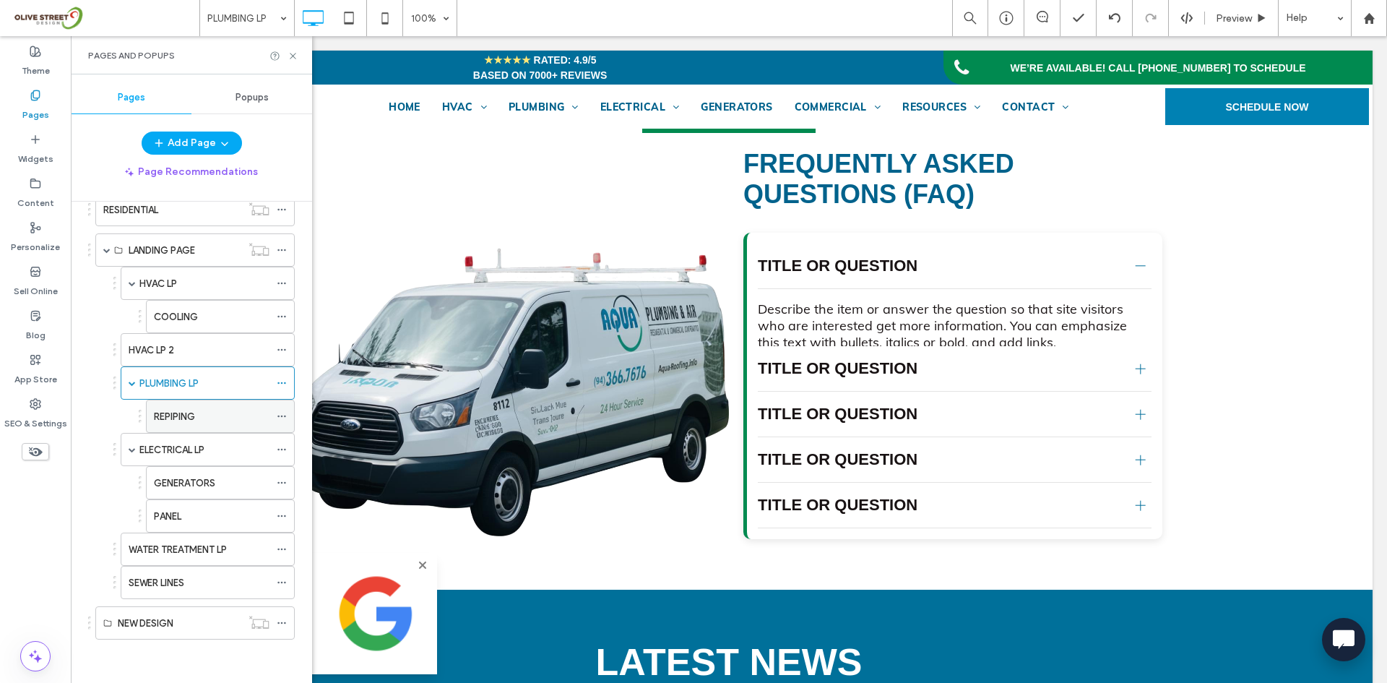
click at [190, 417] on label "REPIPING" at bounding box center [174, 416] width 41 height 25
click at [292, 59] on icon at bounding box center [293, 56] width 11 height 11
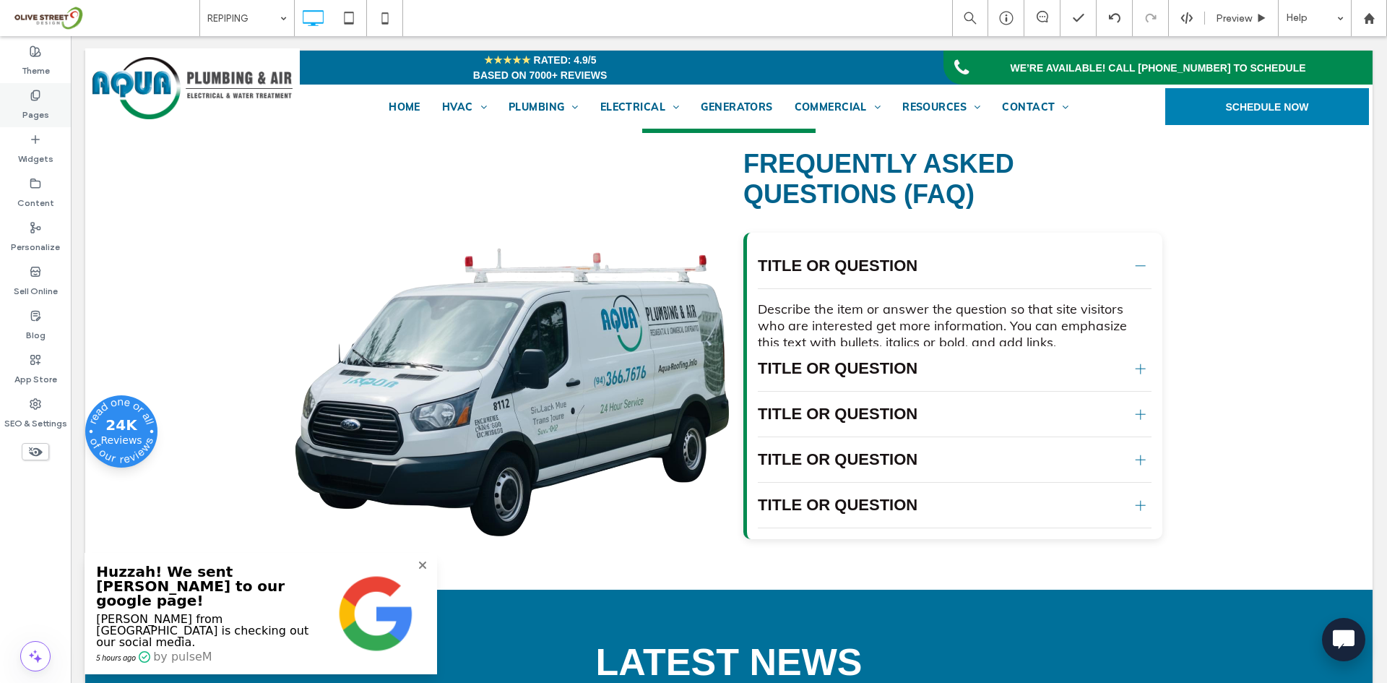
click at [38, 111] on label "Pages" at bounding box center [35, 111] width 27 height 20
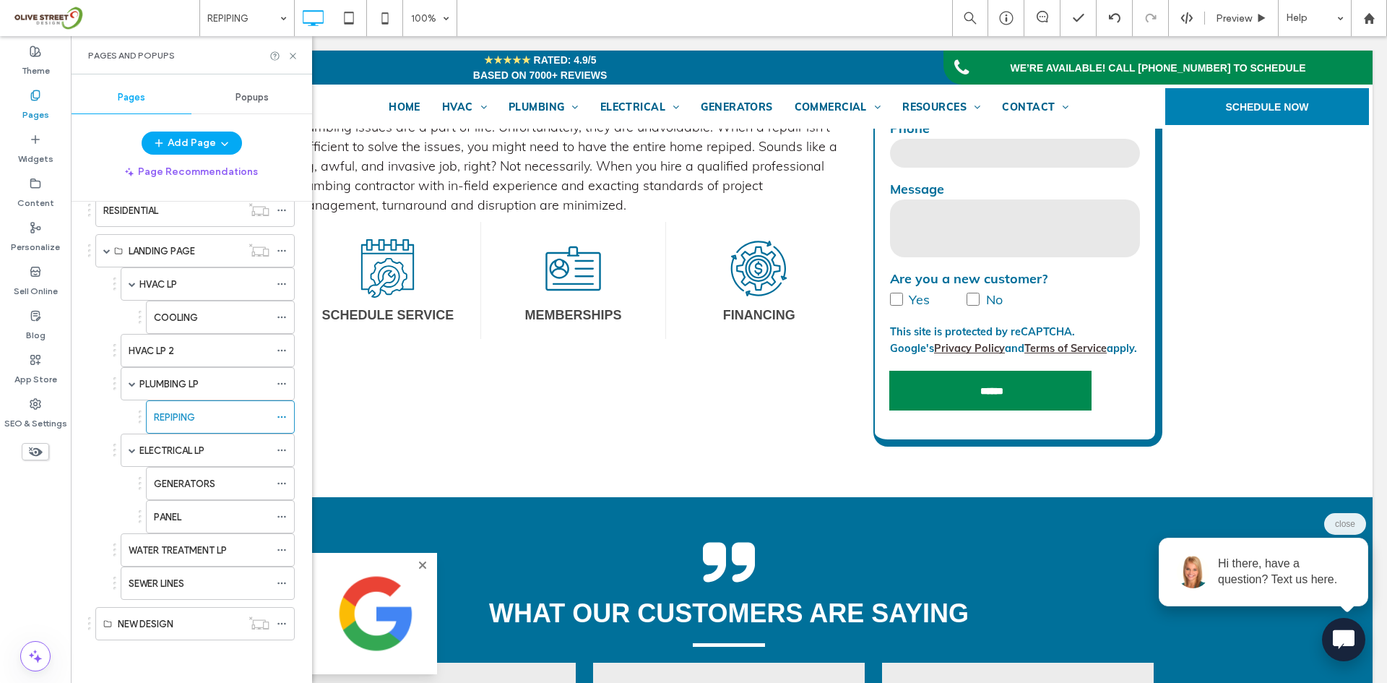
scroll to position [403, 0]
click at [186, 446] on label "ELECTRICAL LP" at bounding box center [171, 449] width 65 height 25
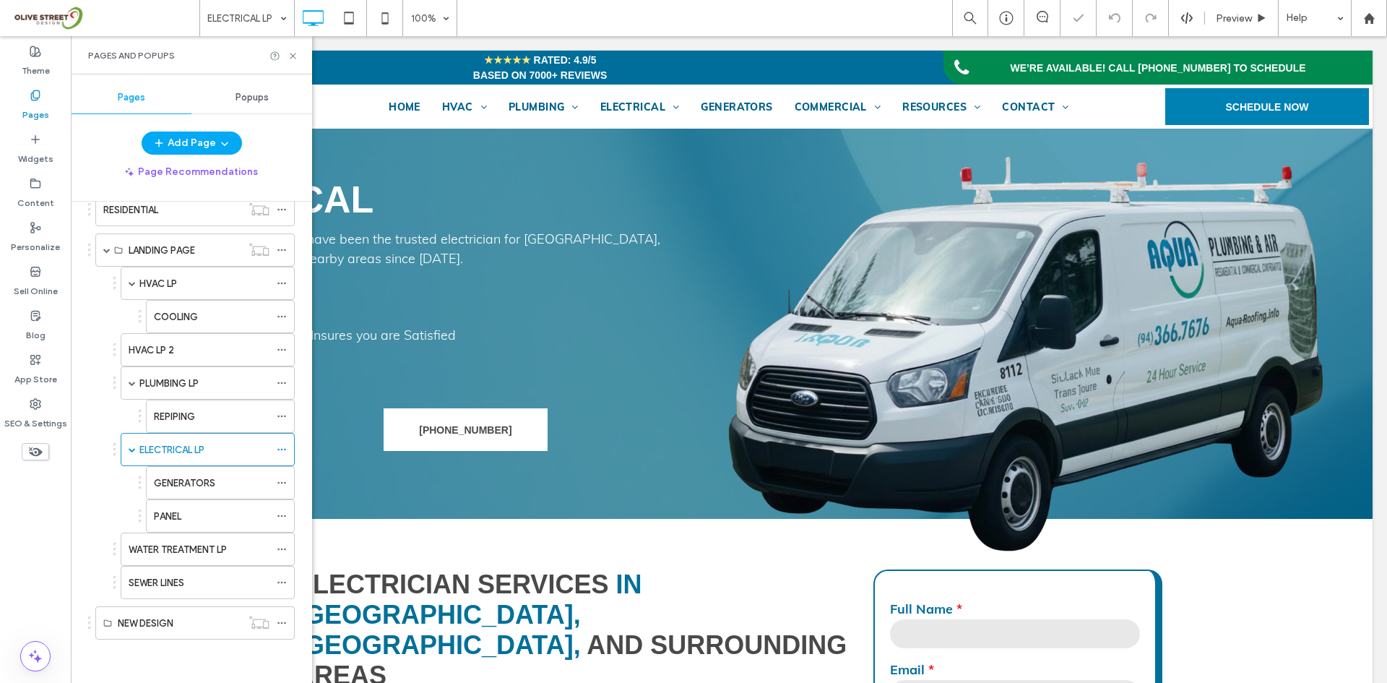
scroll to position [361, 0]
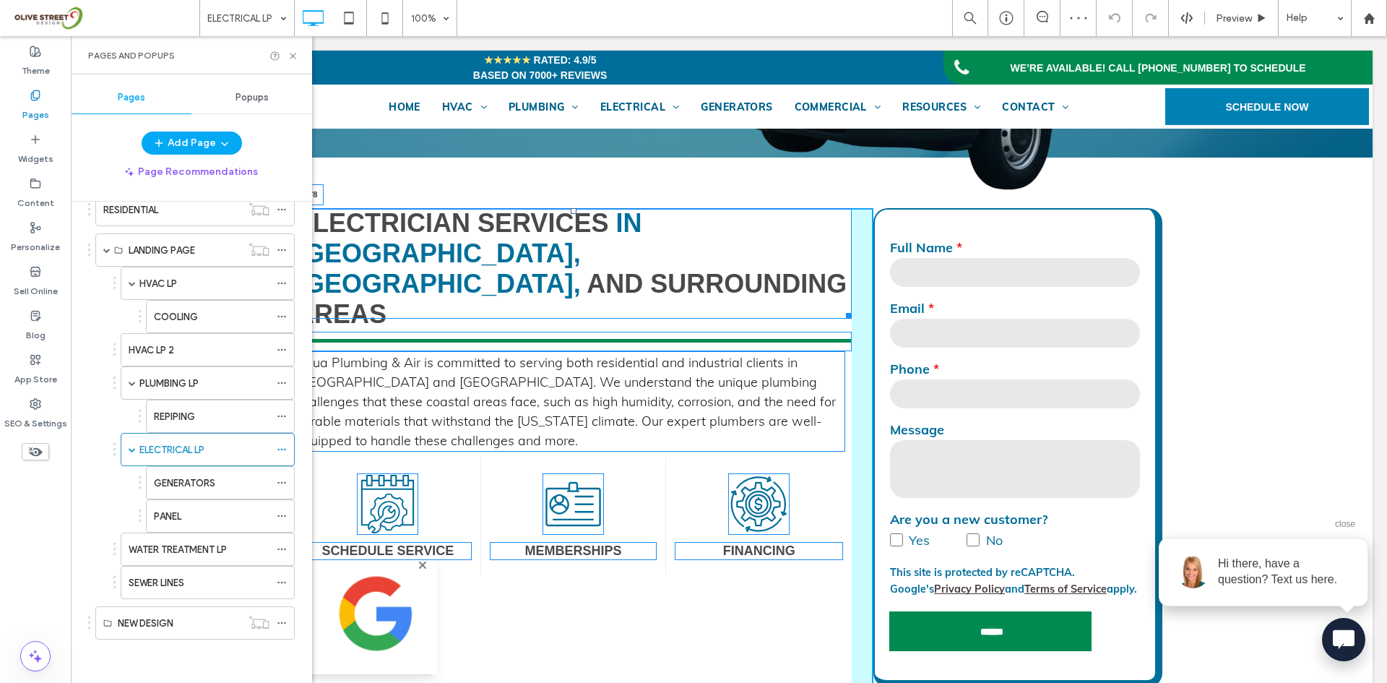
drag, startPoint x: 569, startPoint y: 209, endPoint x: 571, endPoint y: 265, distance: 56.4
click at [571, 214] on div at bounding box center [574, 211] width 6 height 6
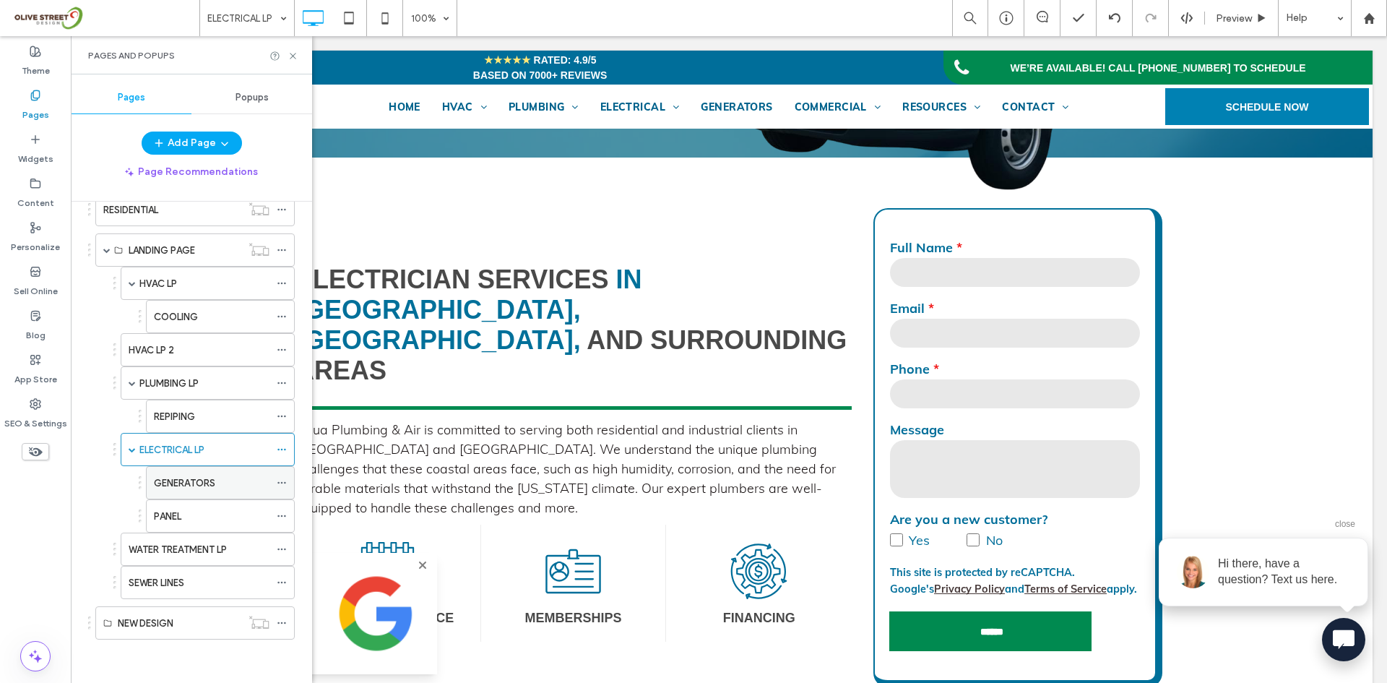
click at [206, 476] on label "GENERATORS" at bounding box center [184, 482] width 61 height 25
